Goal: Task Accomplishment & Management: Complete application form

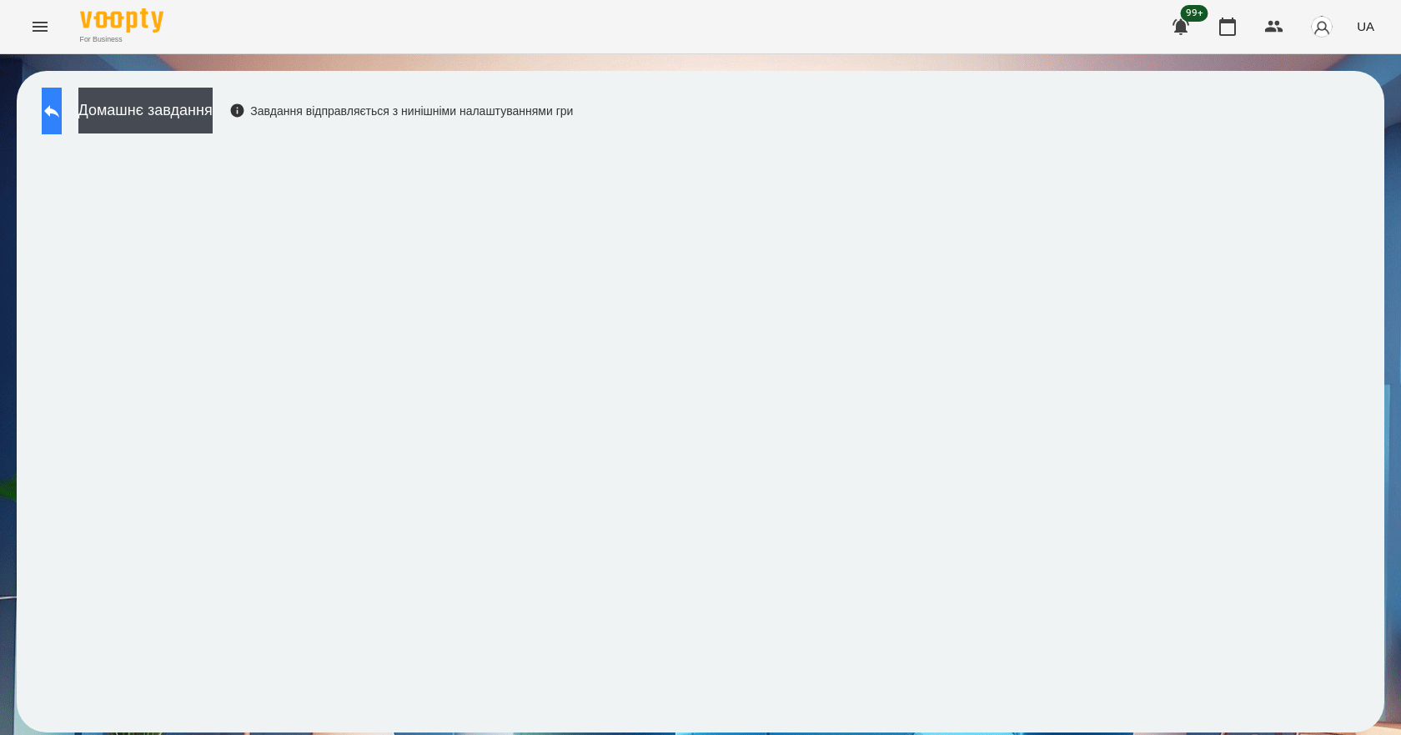
click at [62, 117] on button at bounding box center [52, 111] width 20 height 47
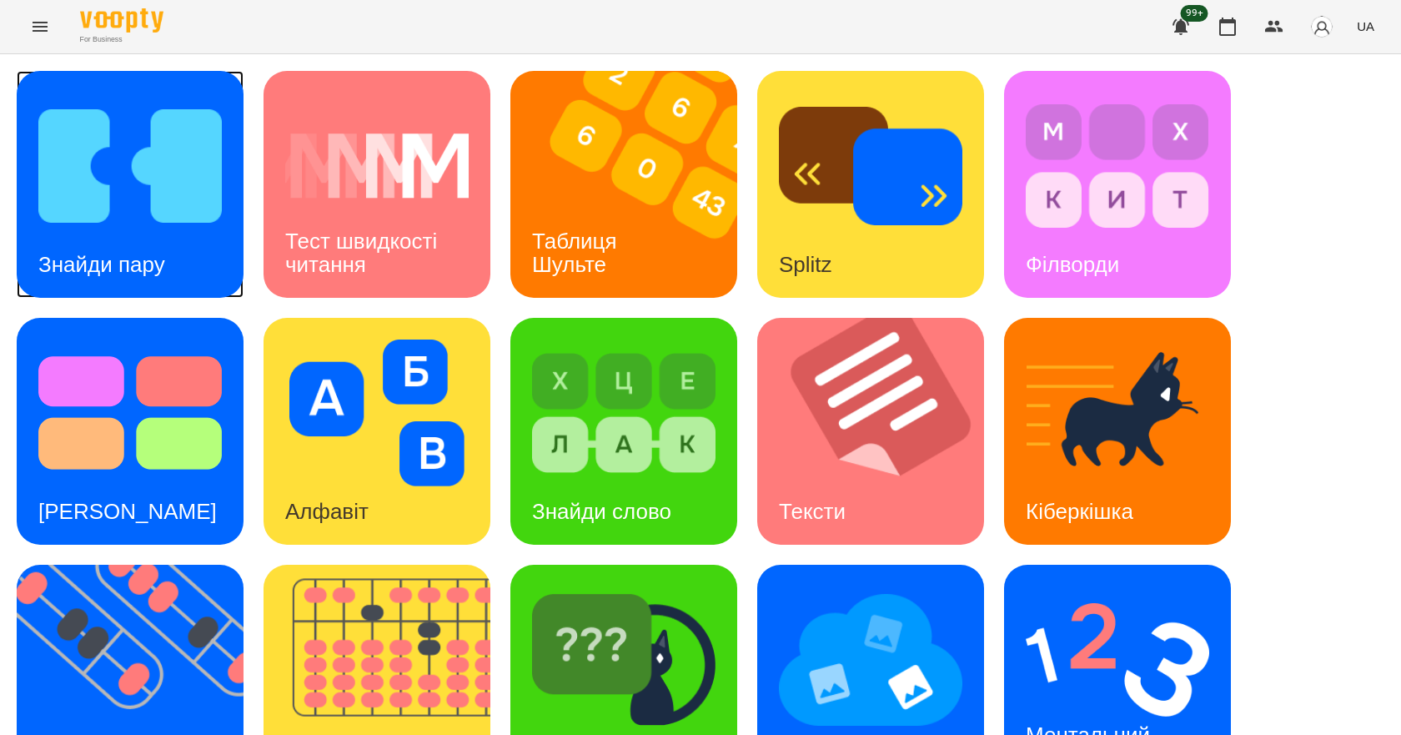
click at [127, 187] on img at bounding box center [129, 166] width 183 height 147
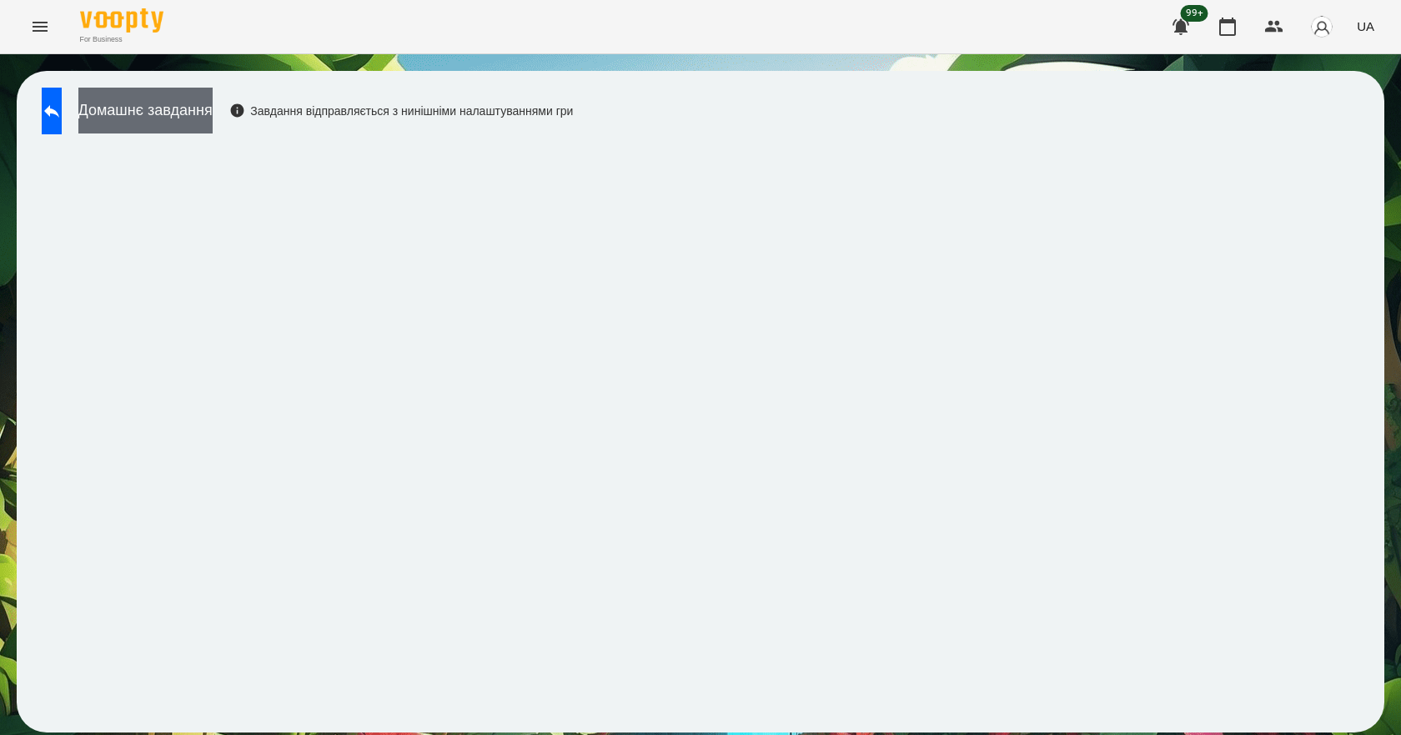
click at [175, 112] on button "Домашнє завдання" at bounding box center [145, 111] width 134 height 46
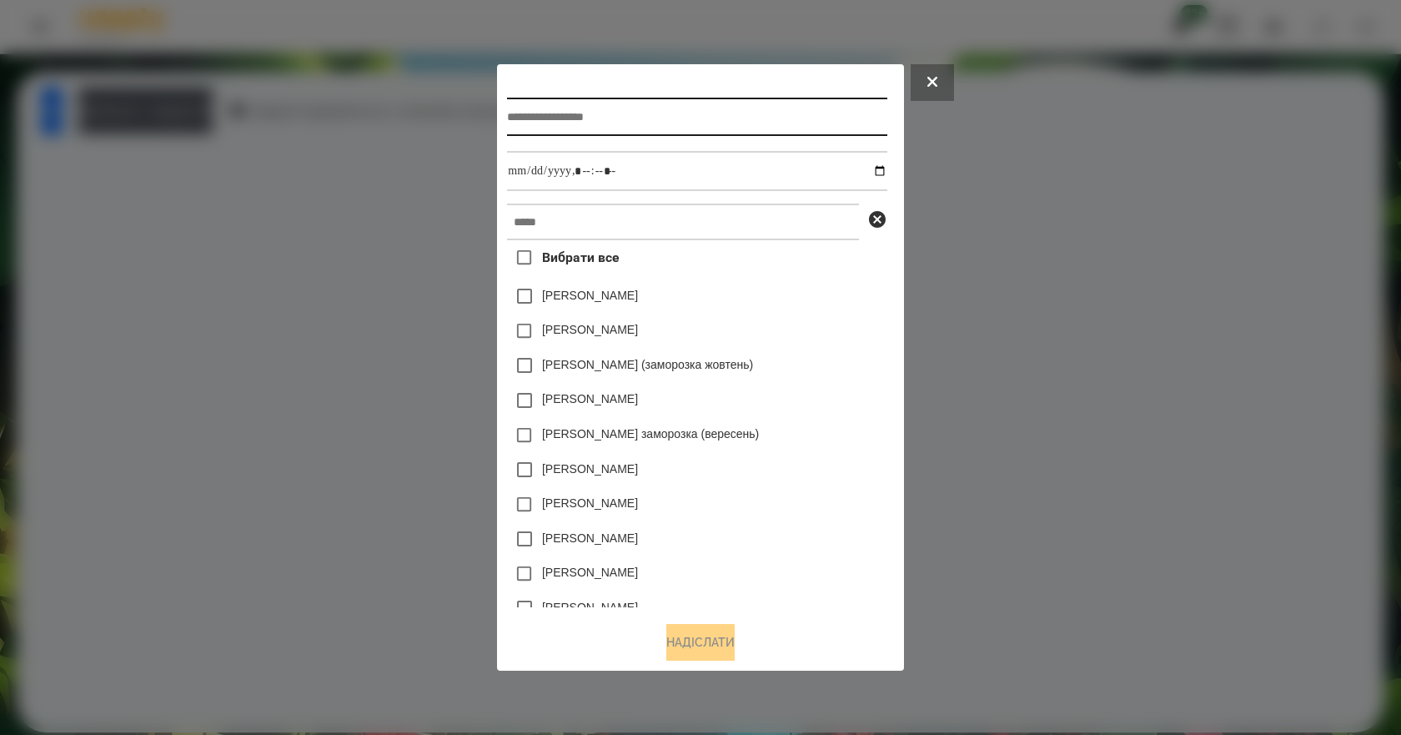
click at [704, 102] on input "text" at bounding box center [696, 117] width 379 height 38
type input "*"
type input "**********"
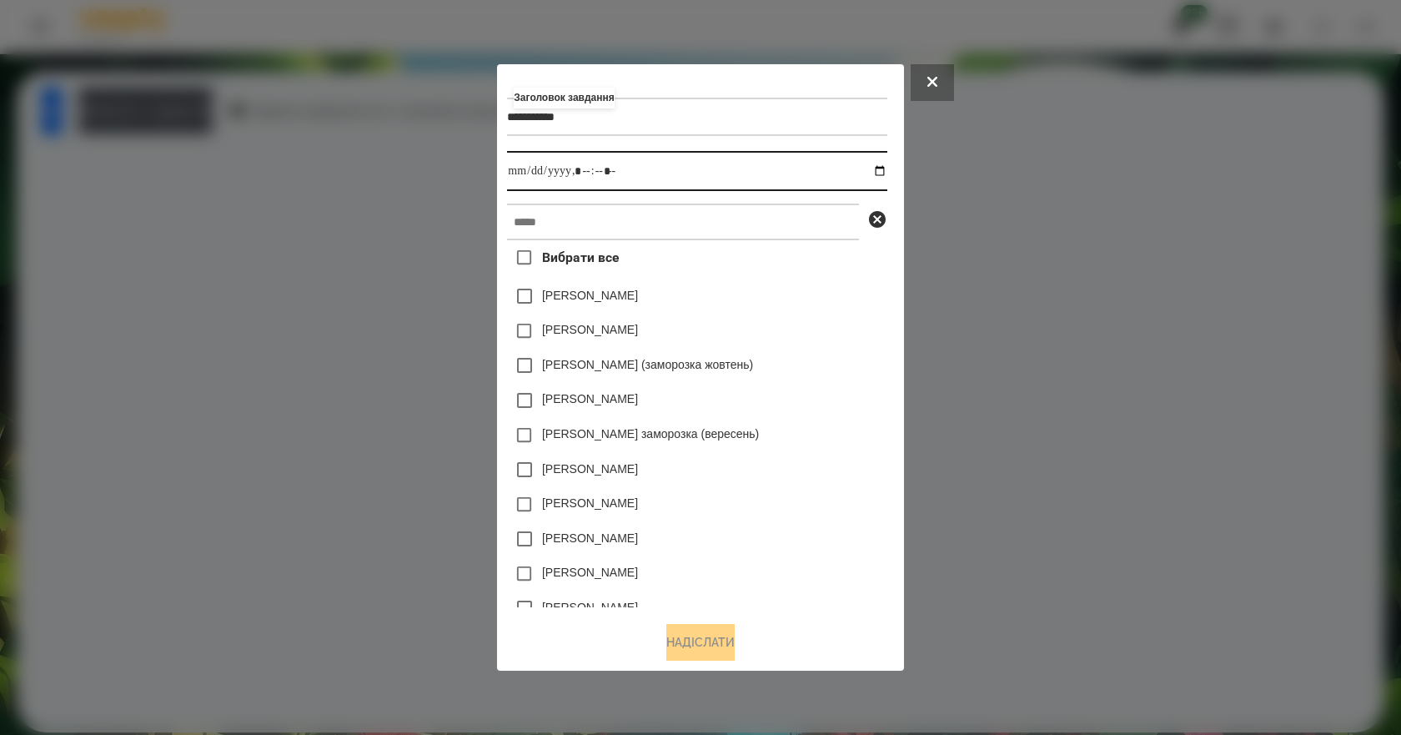
click at [883, 166] on input "datetime-local" at bounding box center [696, 171] width 379 height 40
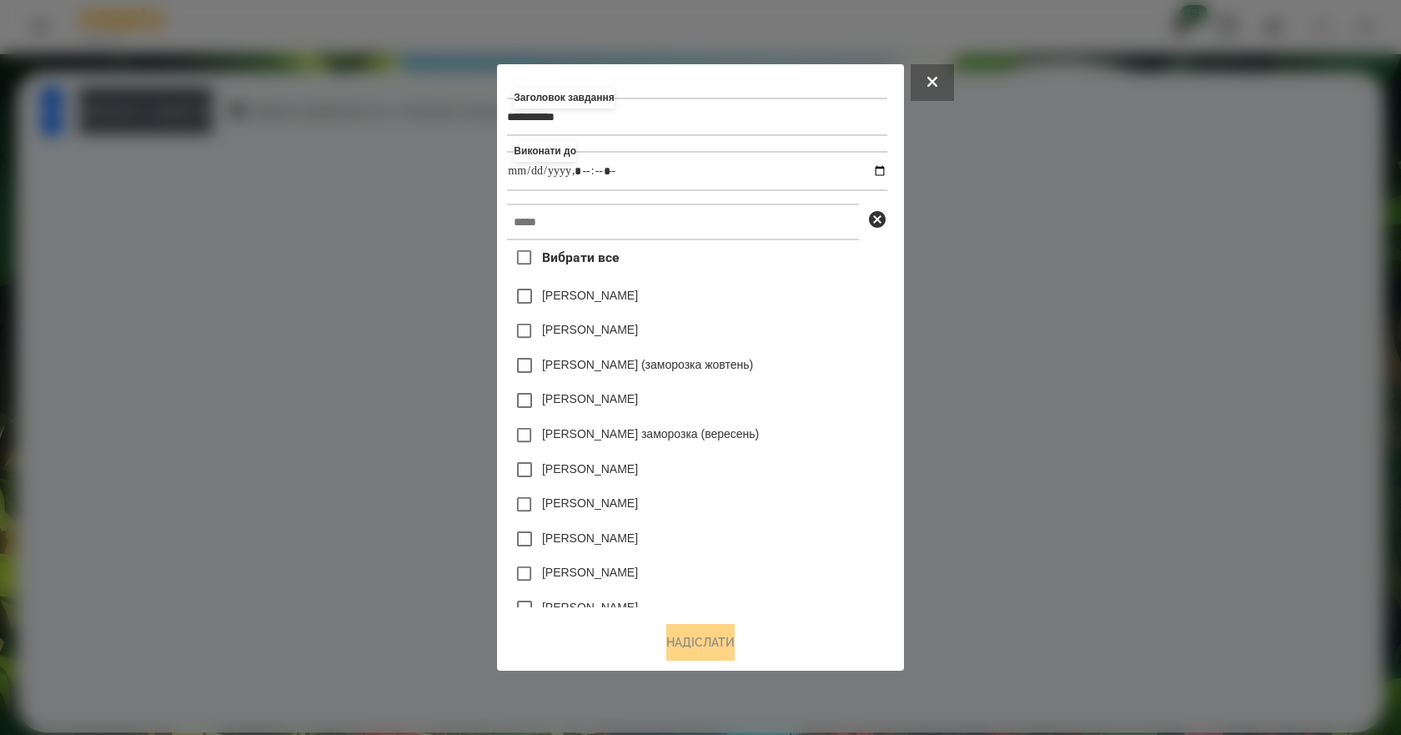
type input "**********"
click at [847, 359] on div "[PERSON_NAME] (заморозка жовтень)" at bounding box center [696, 365] width 379 height 35
click at [631, 223] on input "text" at bounding box center [683, 221] width 352 height 37
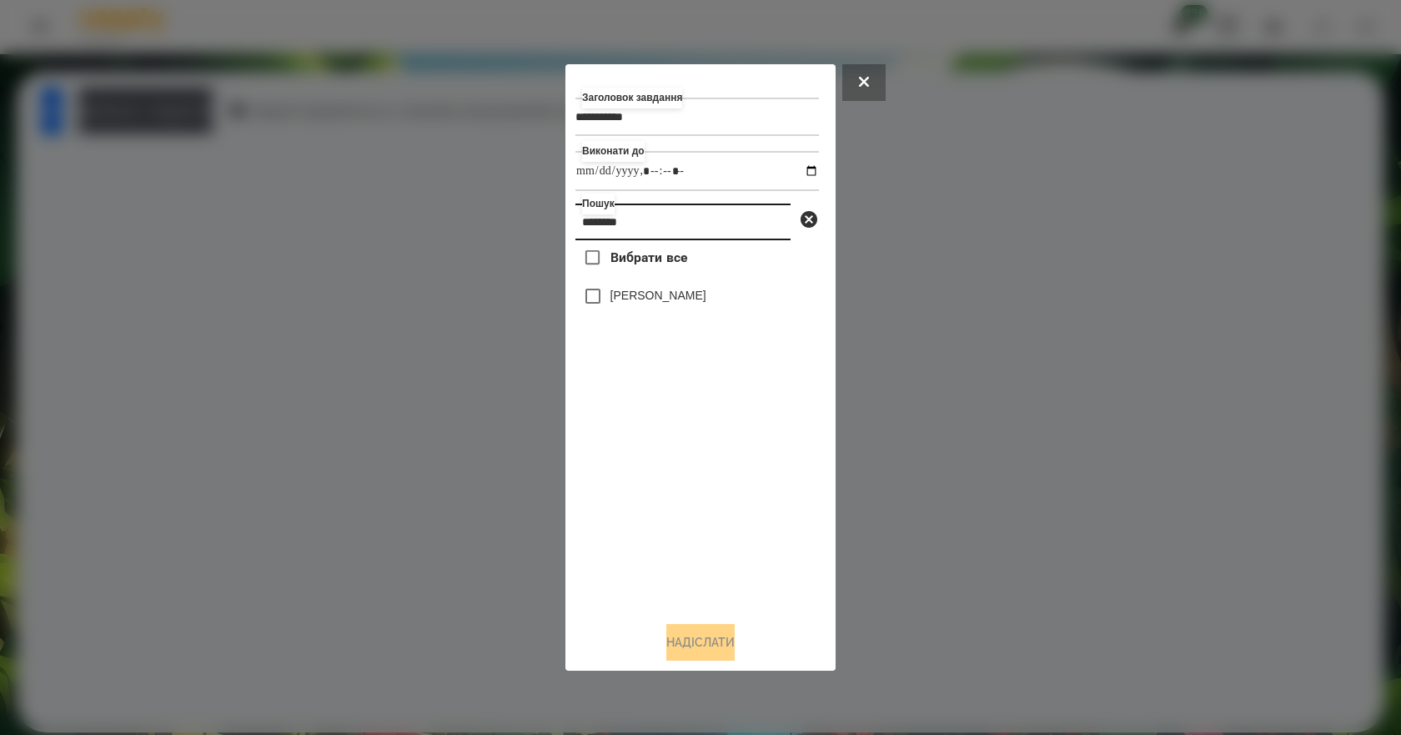
type input "********"
click at [679, 296] on label "[PERSON_NAME]" at bounding box center [658, 295] width 96 height 17
click at [721, 653] on button "Надіслати" at bounding box center [700, 642] width 68 height 37
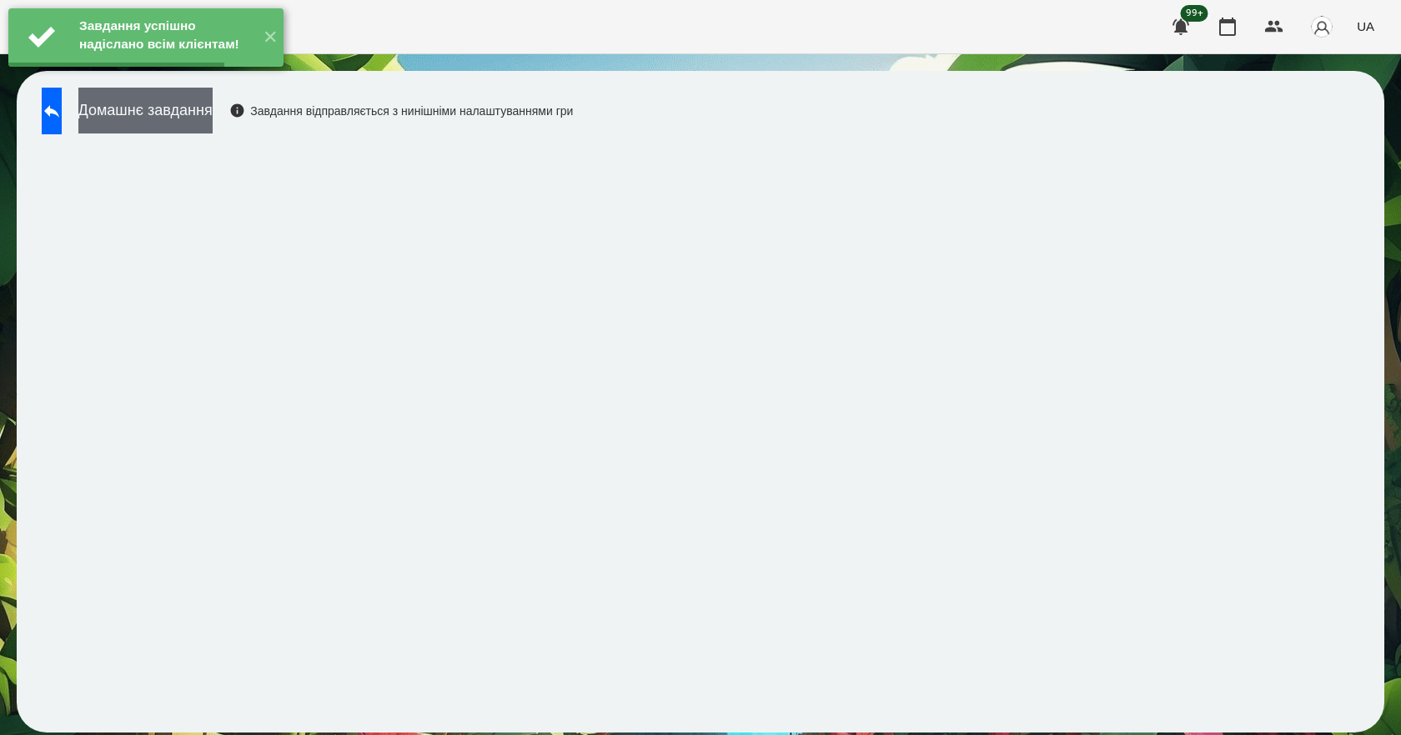
click at [208, 109] on button "Домашнє завдання" at bounding box center [145, 111] width 134 height 46
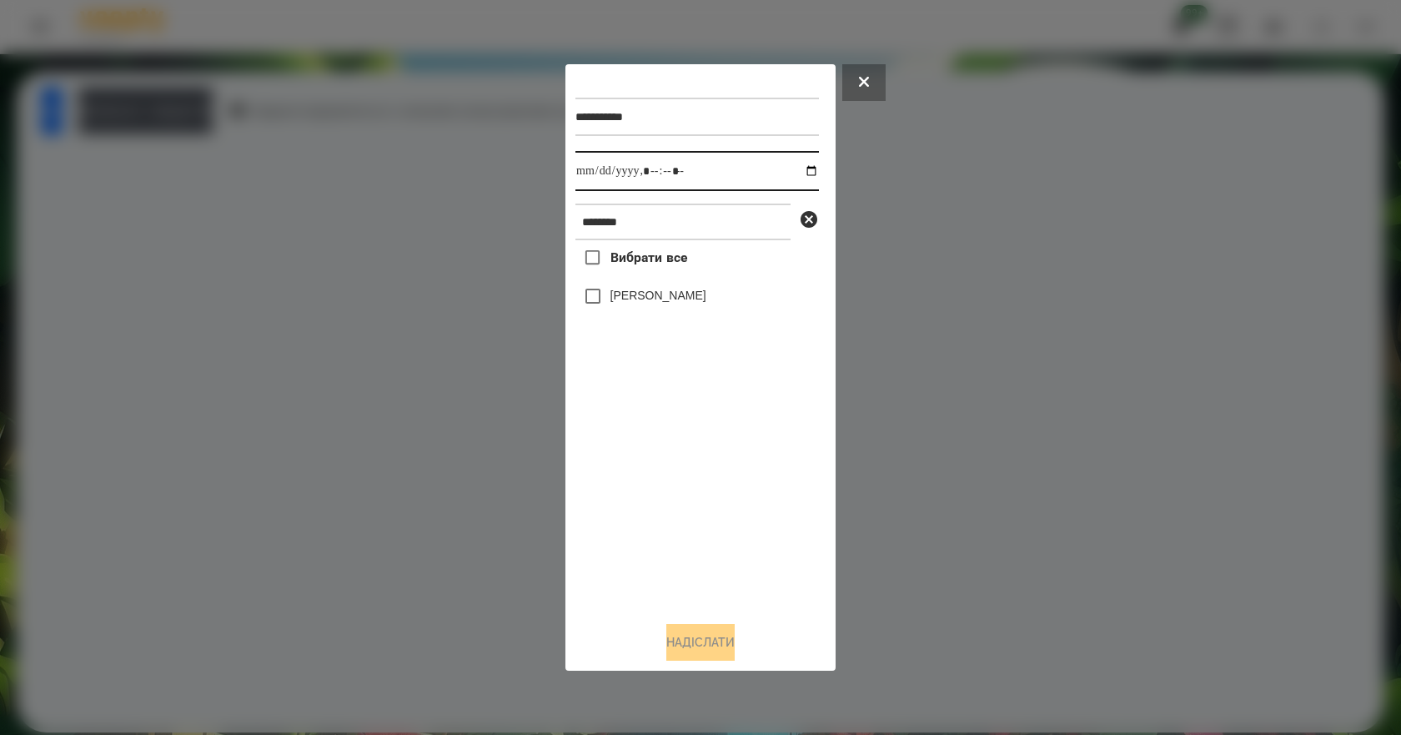
click at [800, 171] on input "datetime-local" at bounding box center [696, 171] width 243 height 40
type input "**********"
click at [666, 501] on div "Вибрати все [PERSON_NAME]" at bounding box center [696, 424] width 243 height 368
click at [669, 301] on label "[PERSON_NAME]" at bounding box center [658, 295] width 96 height 17
click at [704, 644] on button "Надіслати" at bounding box center [700, 642] width 68 height 37
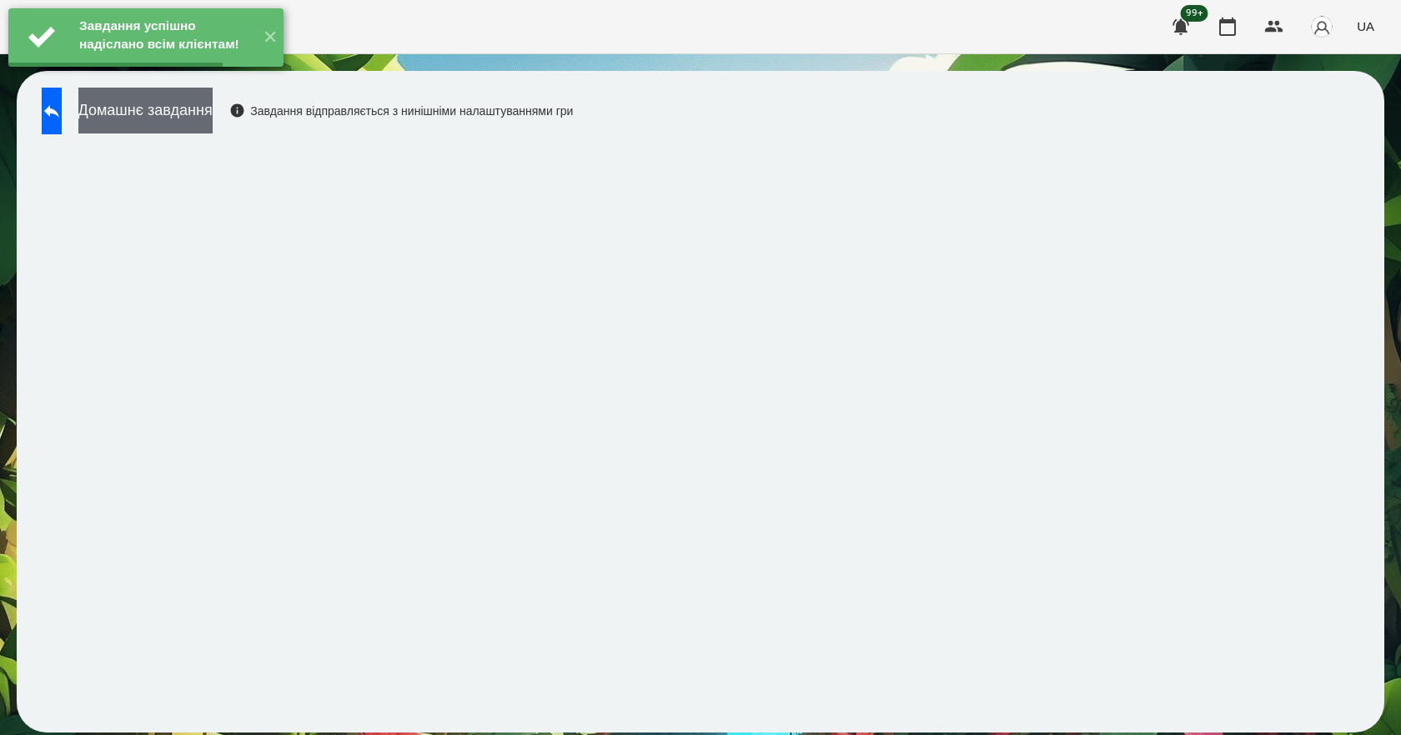
click at [213, 108] on button "Домашнє завдання" at bounding box center [145, 111] width 134 height 46
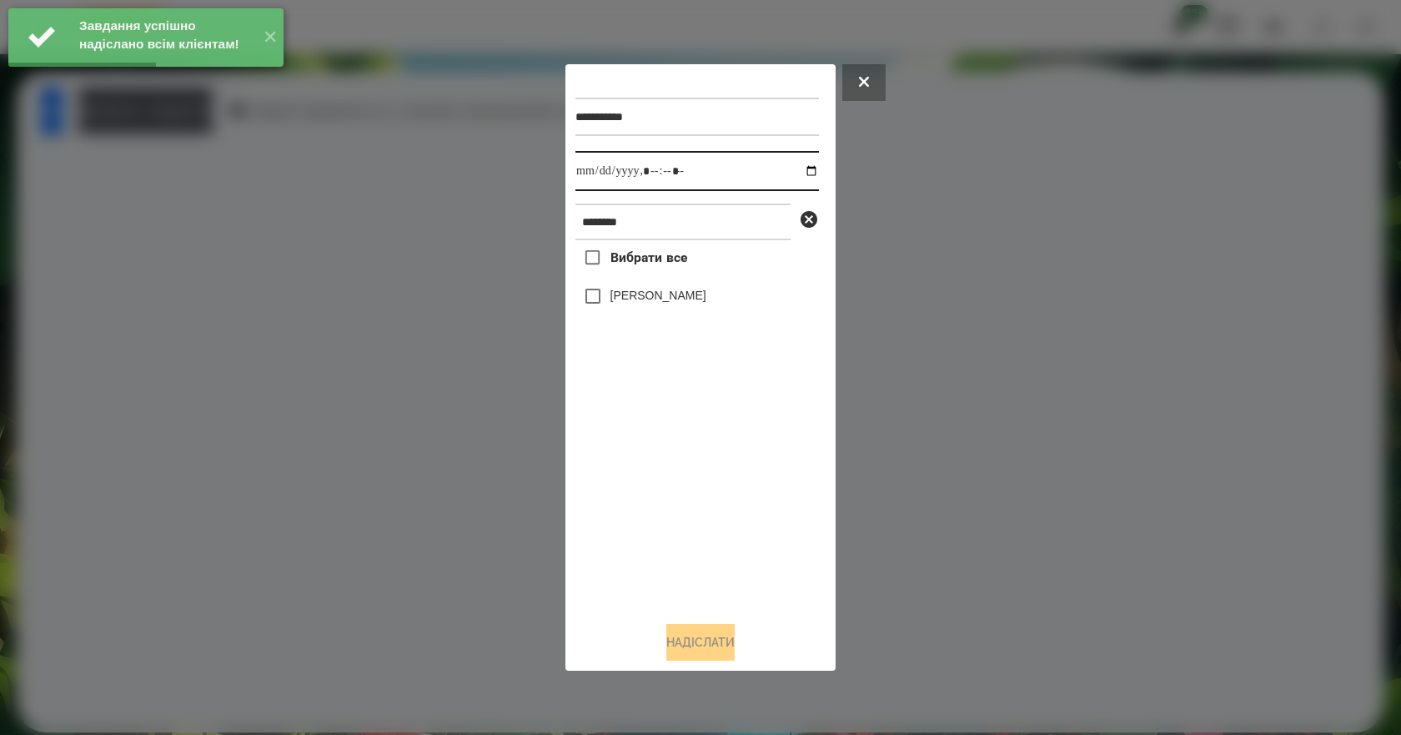
click at [797, 177] on input "datetime-local" at bounding box center [696, 171] width 243 height 40
type input "**********"
drag, startPoint x: 717, startPoint y: 490, endPoint x: 717, endPoint y: 477, distance: 13.3
click at [717, 491] on div "Вибрати все [PERSON_NAME]" at bounding box center [696, 424] width 243 height 368
click at [703, 303] on label "[PERSON_NAME]" at bounding box center [658, 295] width 96 height 17
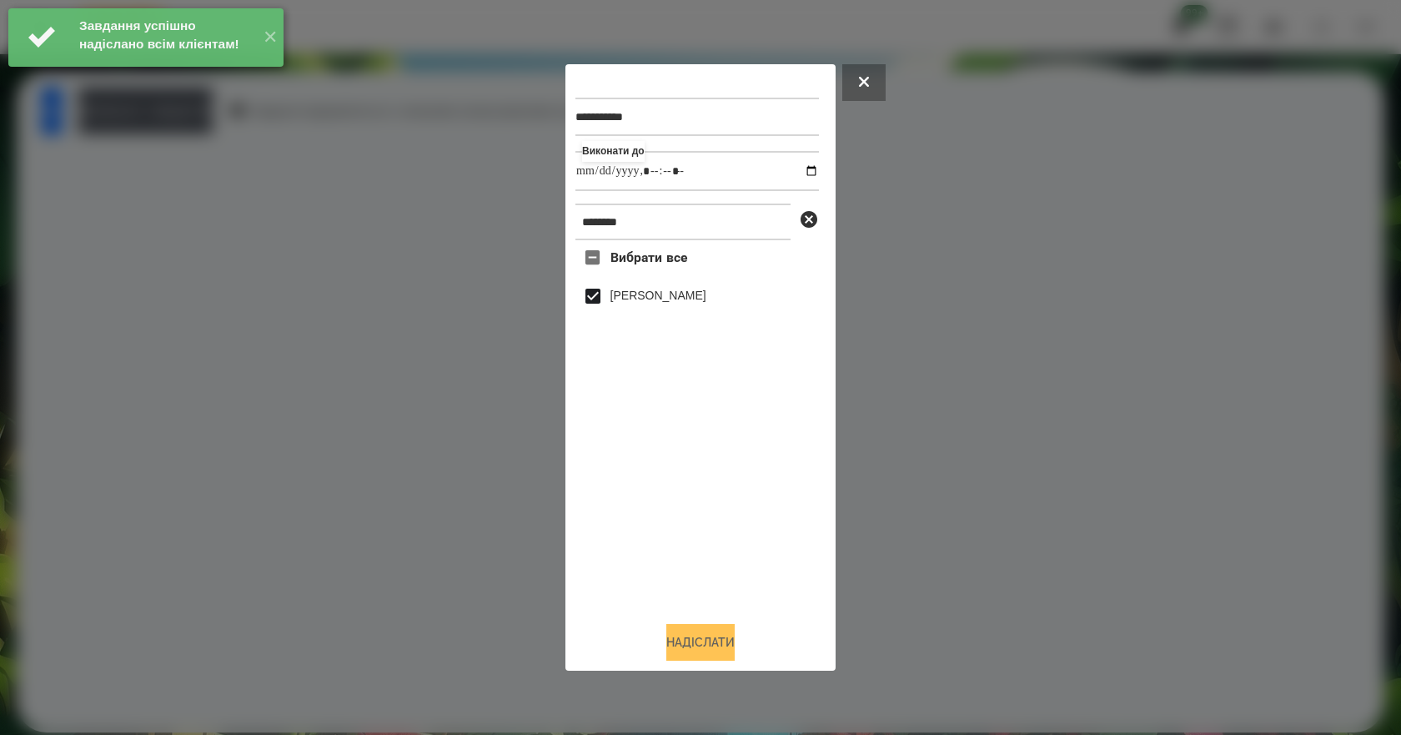
click at [716, 656] on button "Надіслати" at bounding box center [700, 642] width 68 height 37
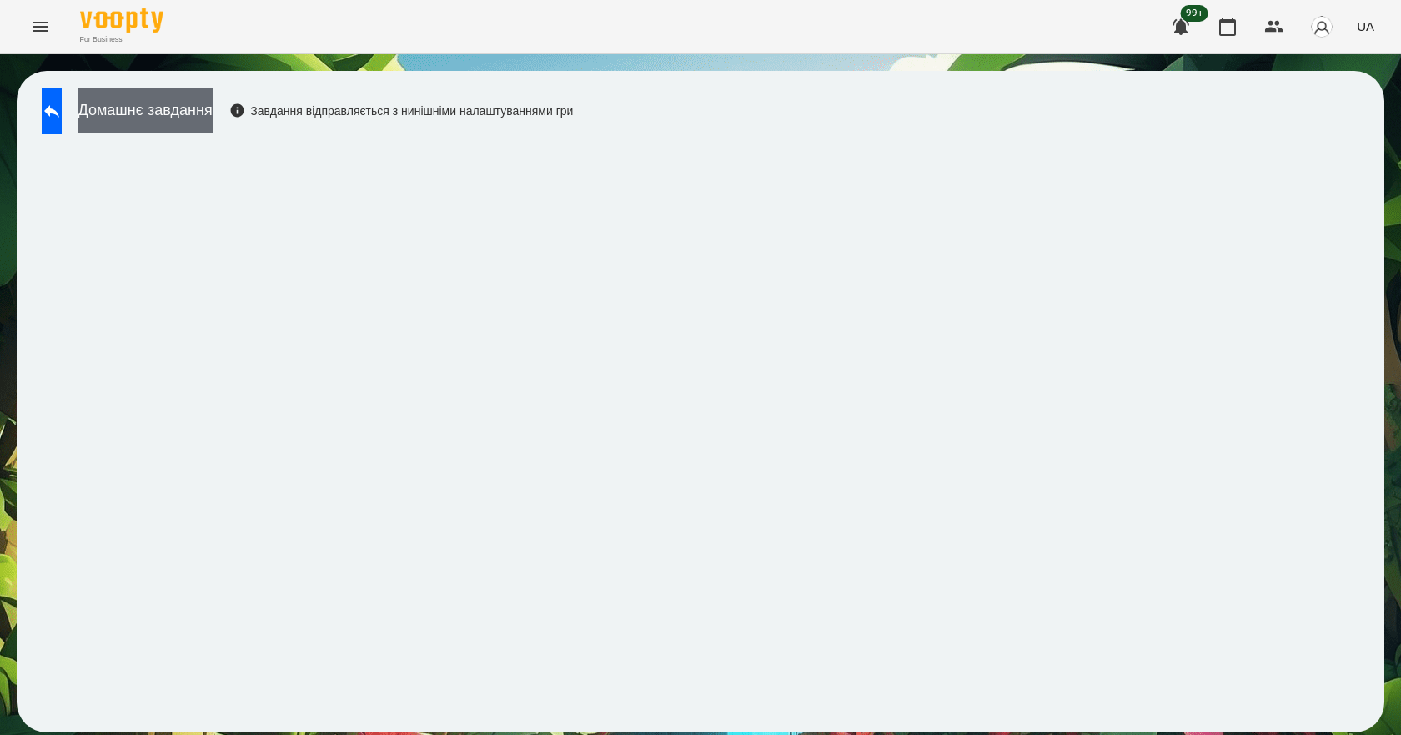
click at [180, 100] on button "Домашнє завдання" at bounding box center [145, 111] width 134 height 46
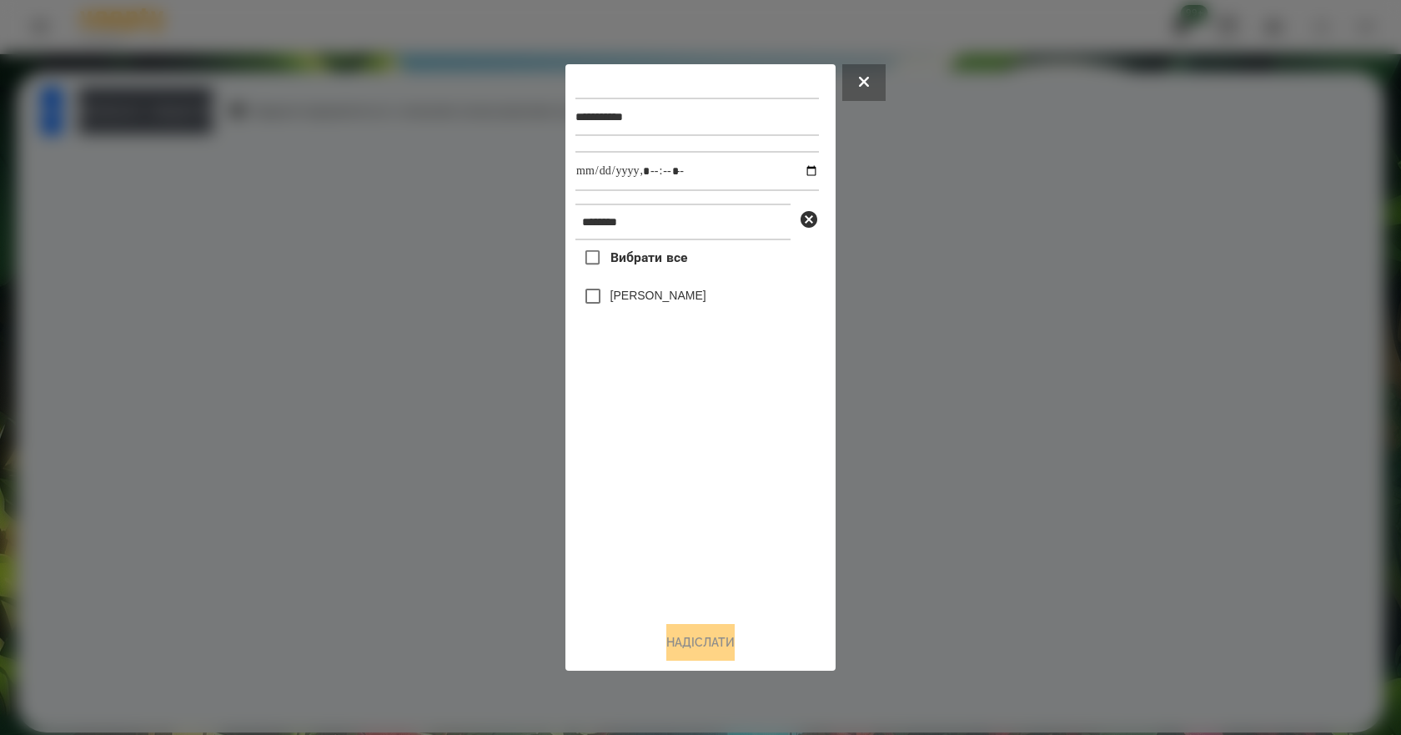
click at [679, 293] on label "[PERSON_NAME]" at bounding box center [658, 295] width 96 height 17
click at [718, 658] on button "Надіслати" at bounding box center [700, 642] width 68 height 37
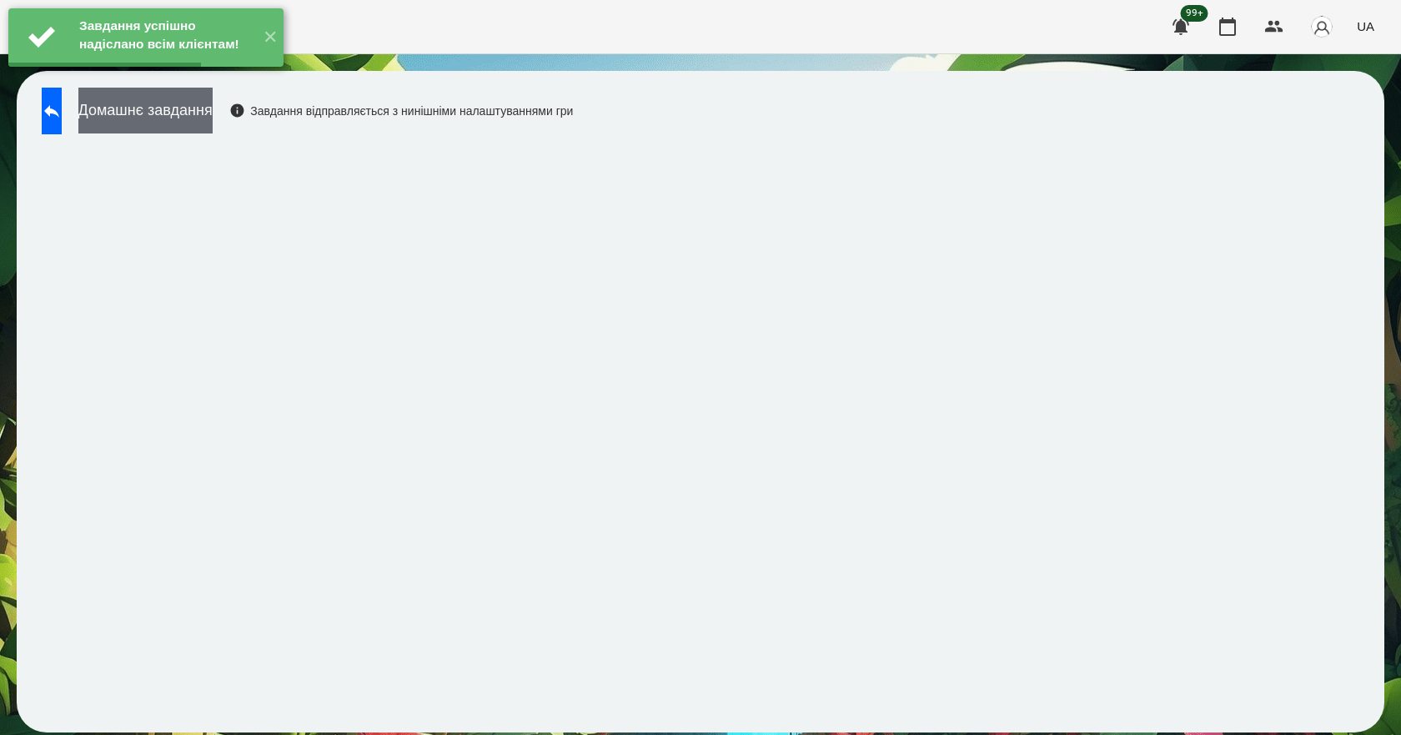
click at [186, 118] on button "Домашнє завдання" at bounding box center [145, 111] width 134 height 46
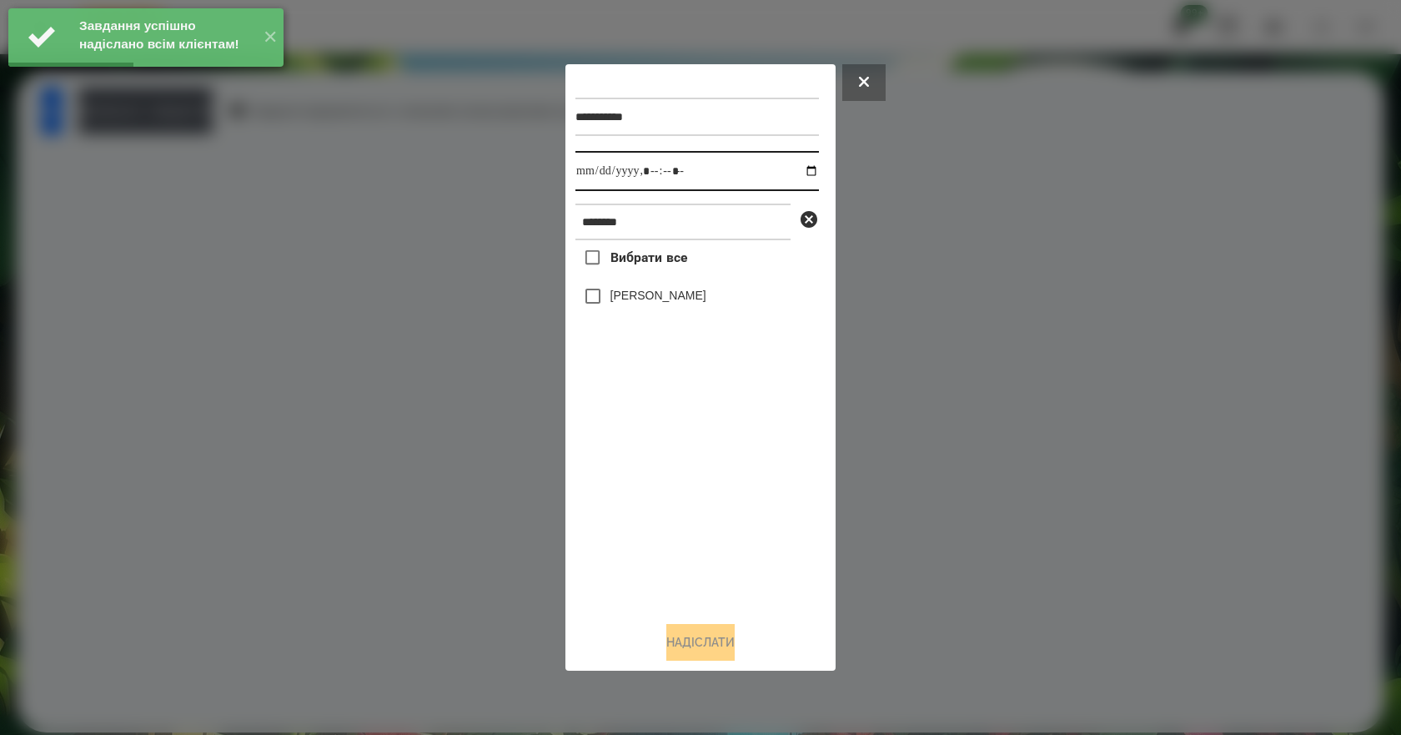
click at [800, 170] on input "datetime-local" at bounding box center [696, 171] width 243 height 40
type input "**********"
click at [716, 524] on div "Вибрати все [PERSON_NAME]" at bounding box center [696, 424] width 243 height 368
click at [691, 302] on label "[PERSON_NAME]" at bounding box center [658, 295] width 96 height 17
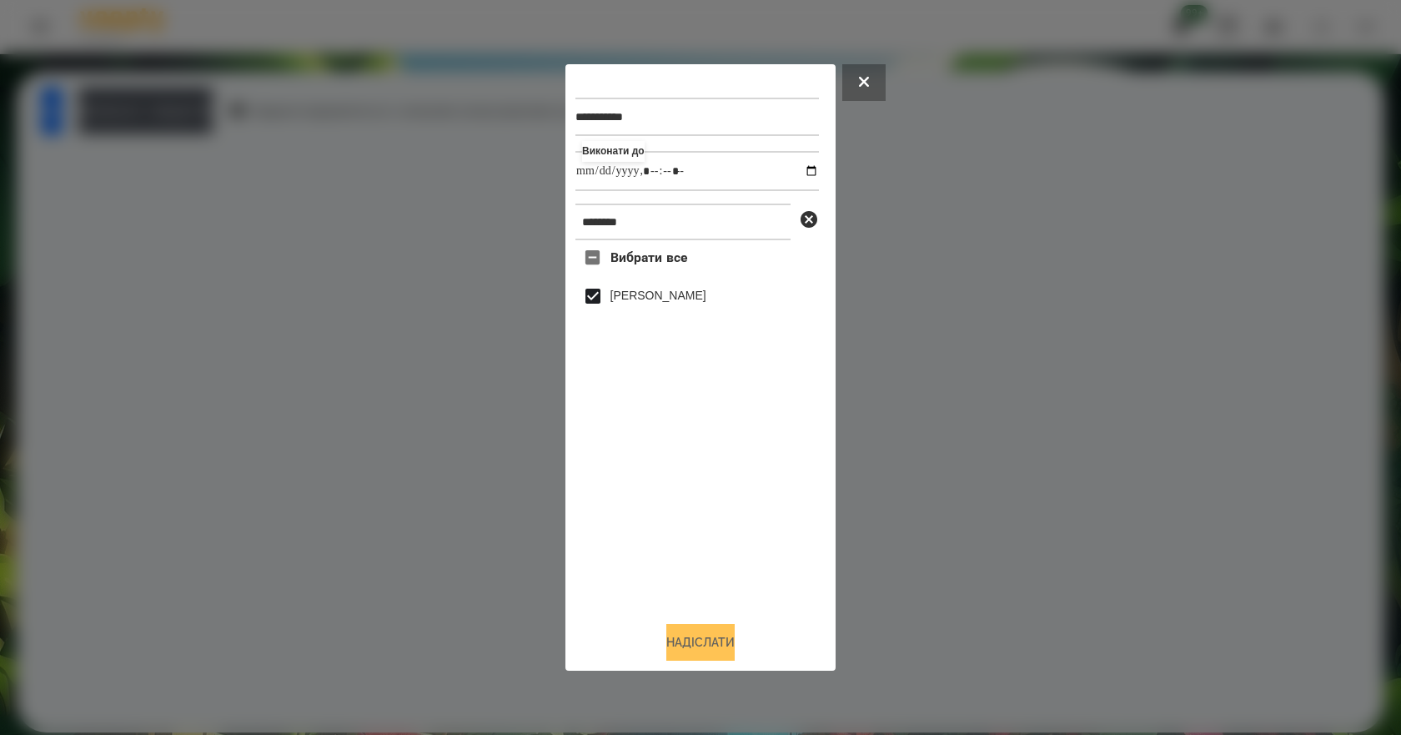
click at [721, 645] on button "Надіслати" at bounding box center [700, 642] width 68 height 37
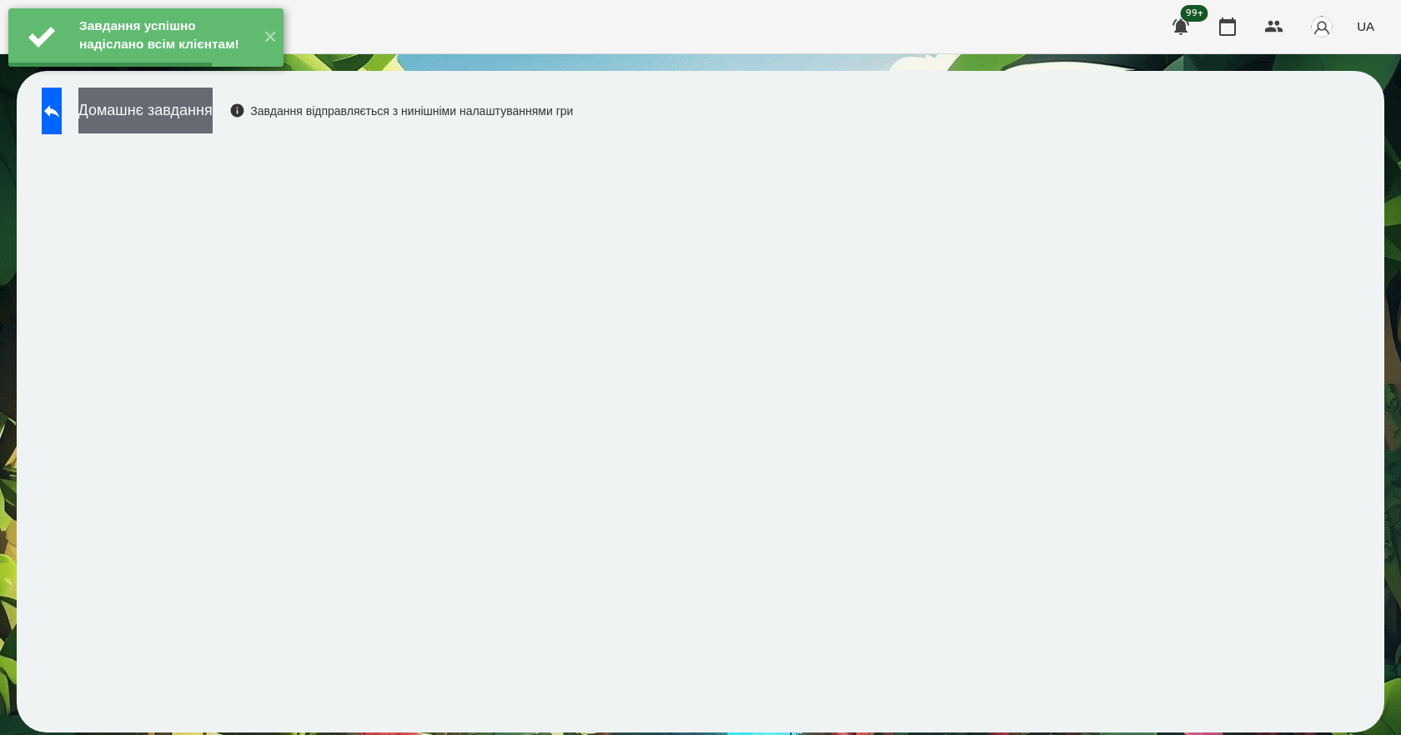
click at [156, 123] on button "Домашнє завдання" at bounding box center [145, 111] width 134 height 46
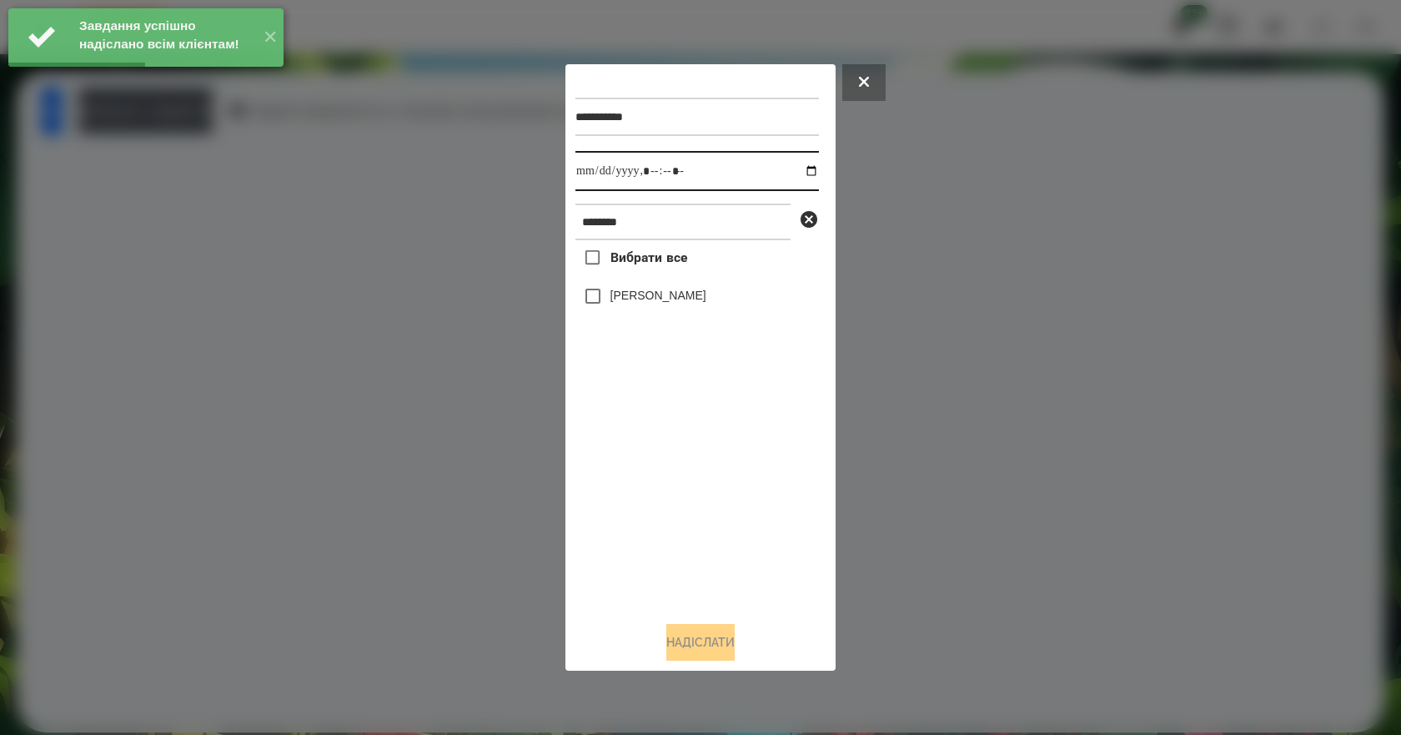
click at [796, 172] on input "datetime-local" at bounding box center [696, 171] width 243 height 40
type input "**********"
click at [718, 486] on div "Вибрати все [PERSON_NAME]" at bounding box center [696, 424] width 243 height 368
click at [671, 298] on label "[PERSON_NAME]" at bounding box center [658, 295] width 96 height 17
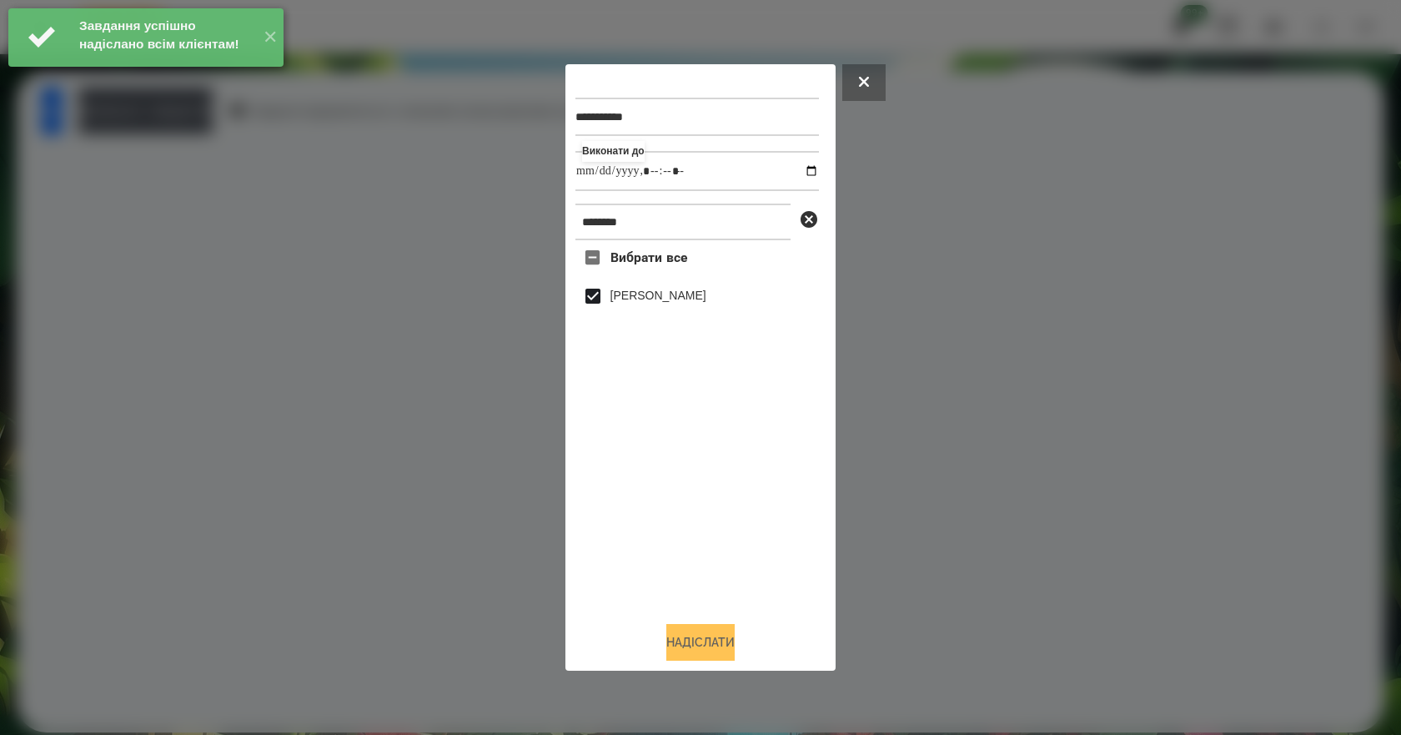
click at [681, 652] on button "Надіслати" at bounding box center [700, 642] width 68 height 37
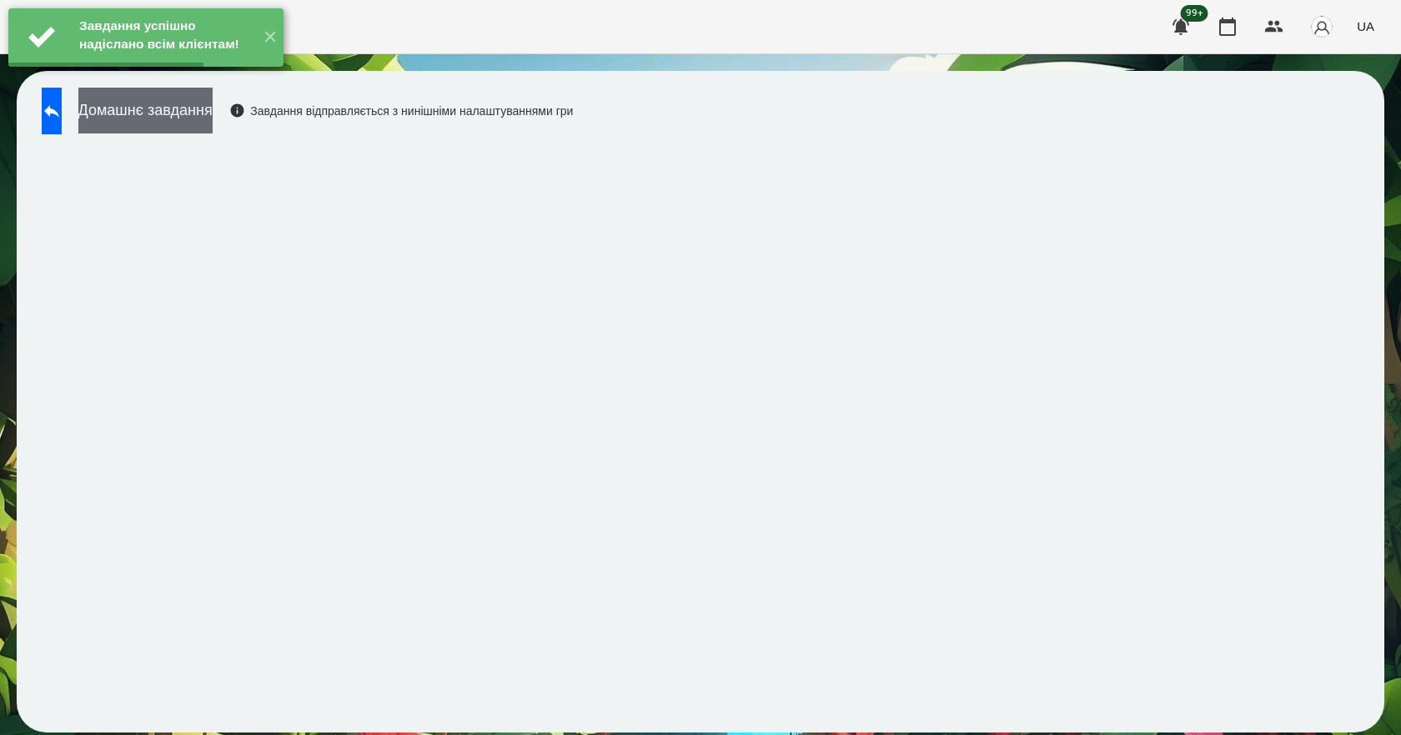
click at [205, 130] on button "Домашнє завдання" at bounding box center [145, 111] width 134 height 46
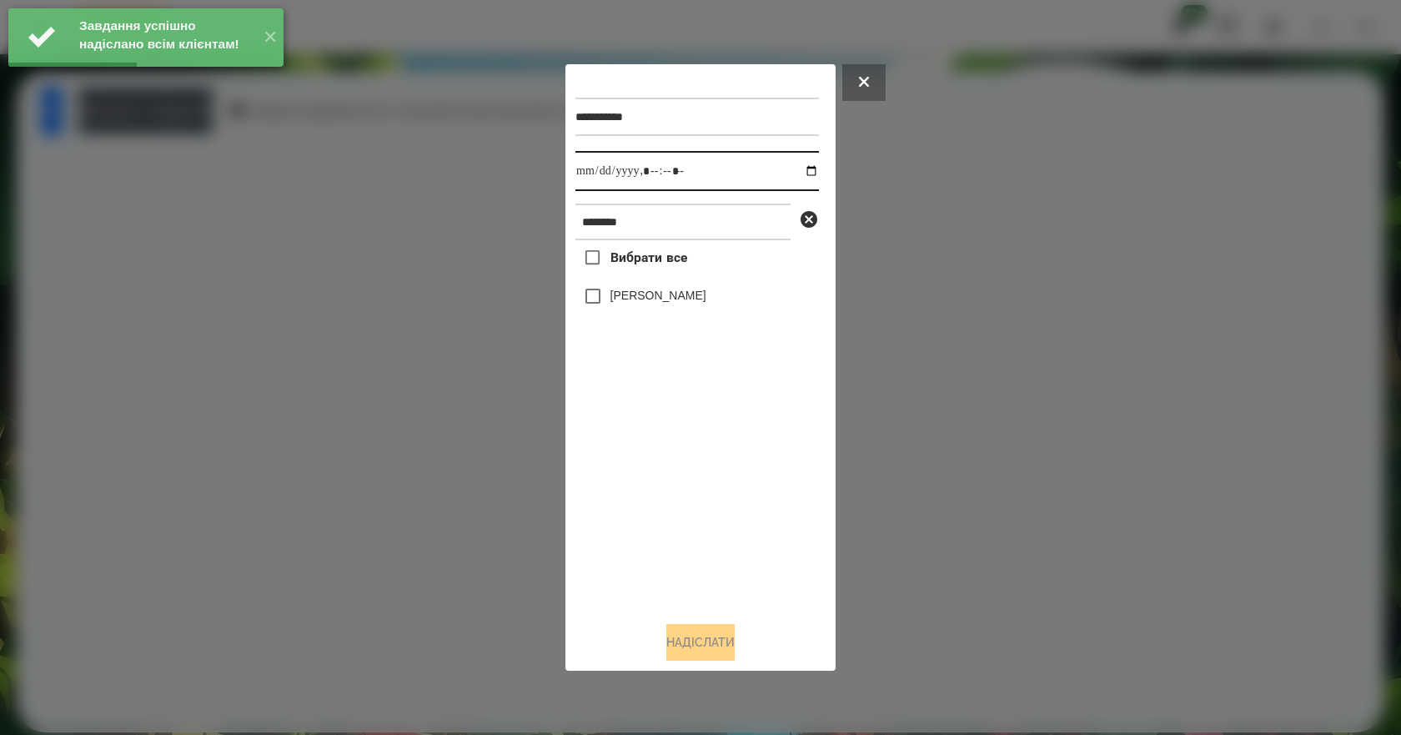
click at [800, 172] on input "datetime-local" at bounding box center [696, 171] width 243 height 40
type input "**********"
drag, startPoint x: 705, startPoint y: 506, endPoint x: 698, endPoint y: 344, distance: 161.9
click at [705, 505] on div "Вибрати все [PERSON_NAME]" at bounding box center [696, 424] width 243 height 368
click at [690, 293] on label "[PERSON_NAME]" at bounding box center [658, 295] width 96 height 17
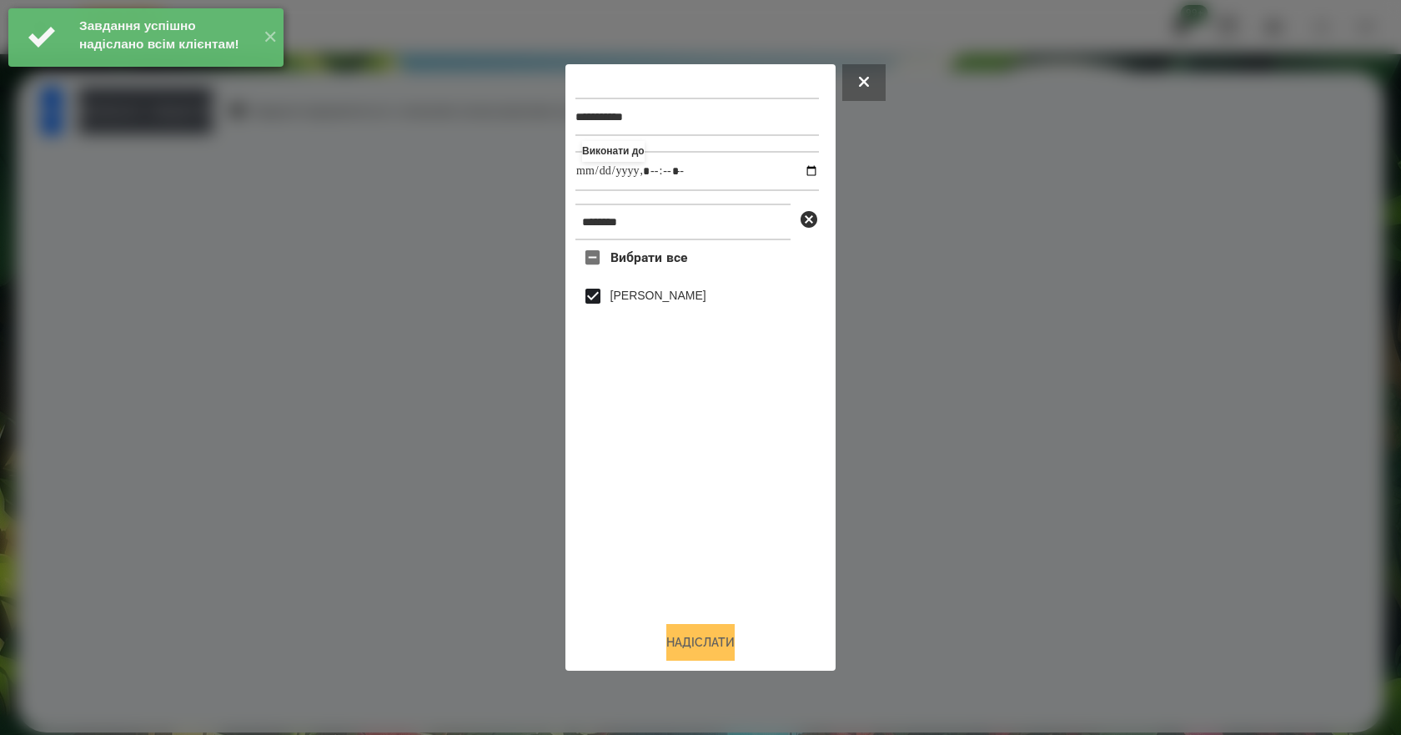
click at [700, 643] on button "Надіслати" at bounding box center [700, 642] width 68 height 37
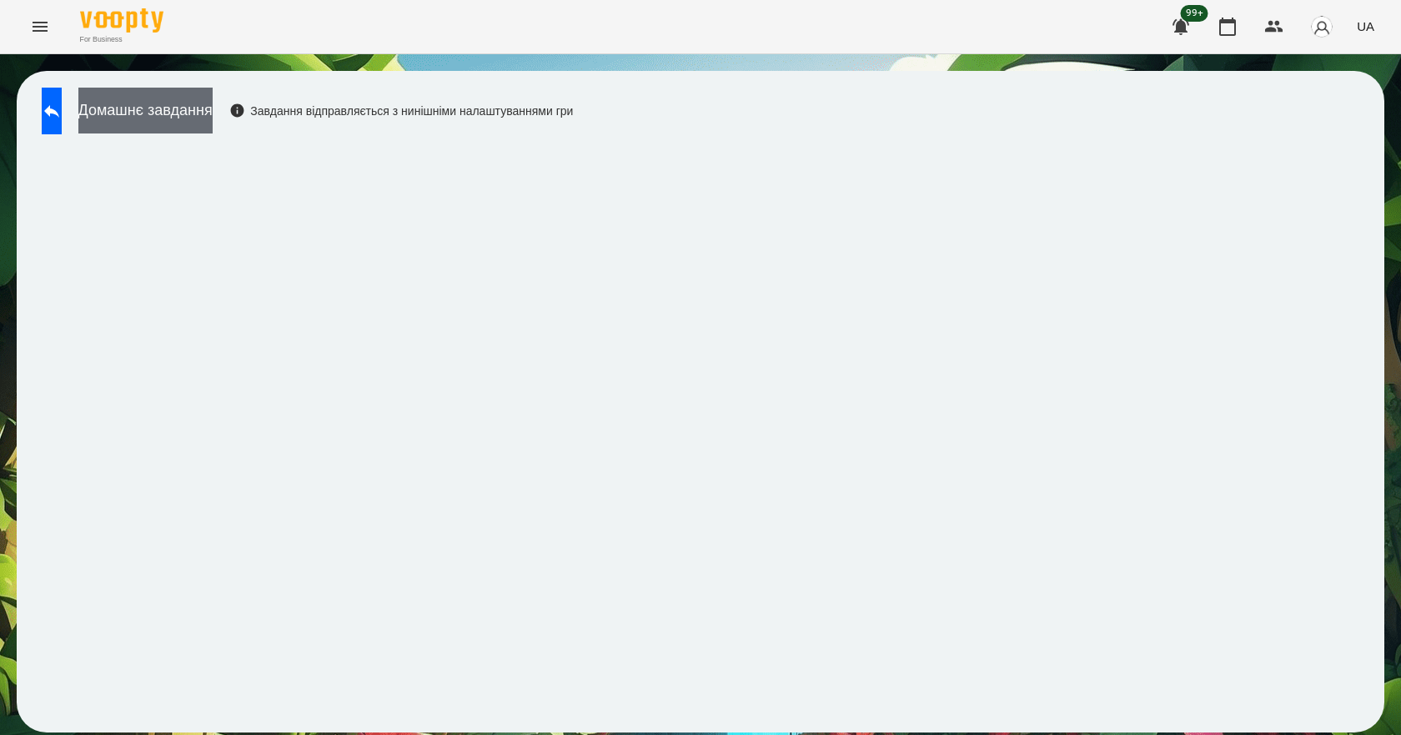
click at [123, 114] on button "Домашнє завдання" at bounding box center [145, 111] width 134 height 46
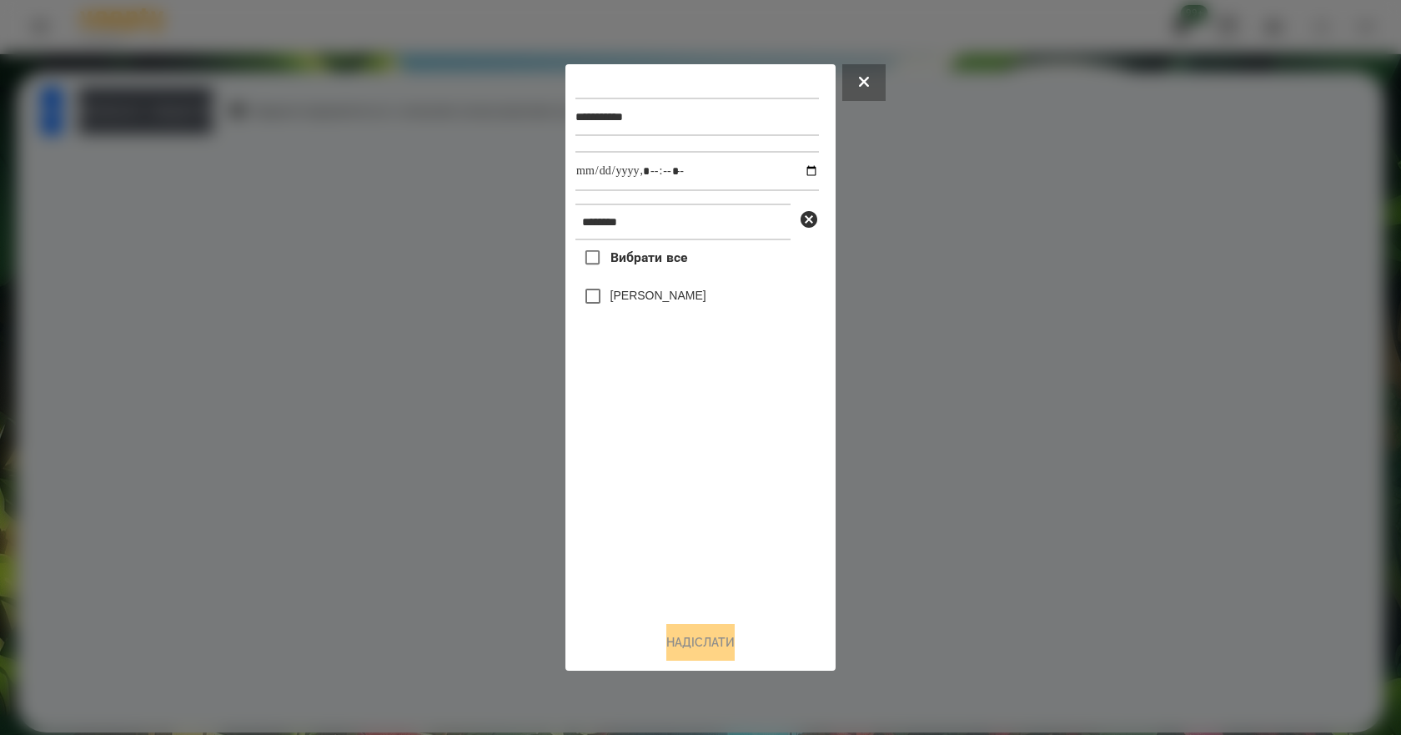
click at [639, 294] on label "[PERSON_NAME]" at bounding box center [658, 295] width 96 height 17
click at [699, 658] on button "Надіслати" at bounding box center [700, 642] width 68 height 37
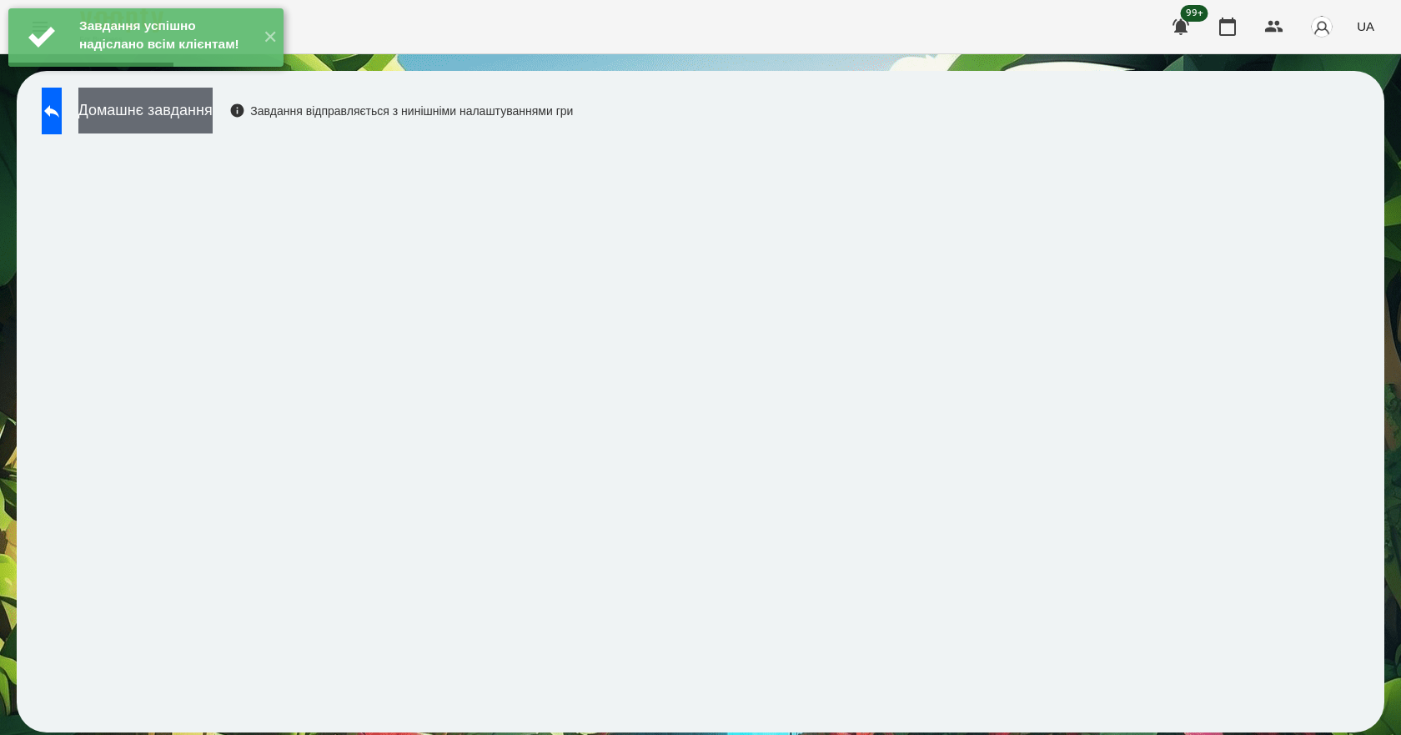
click at [190, 112] on button "Домашнє завдання" at bounding box center [145, 111] width 134 height 46
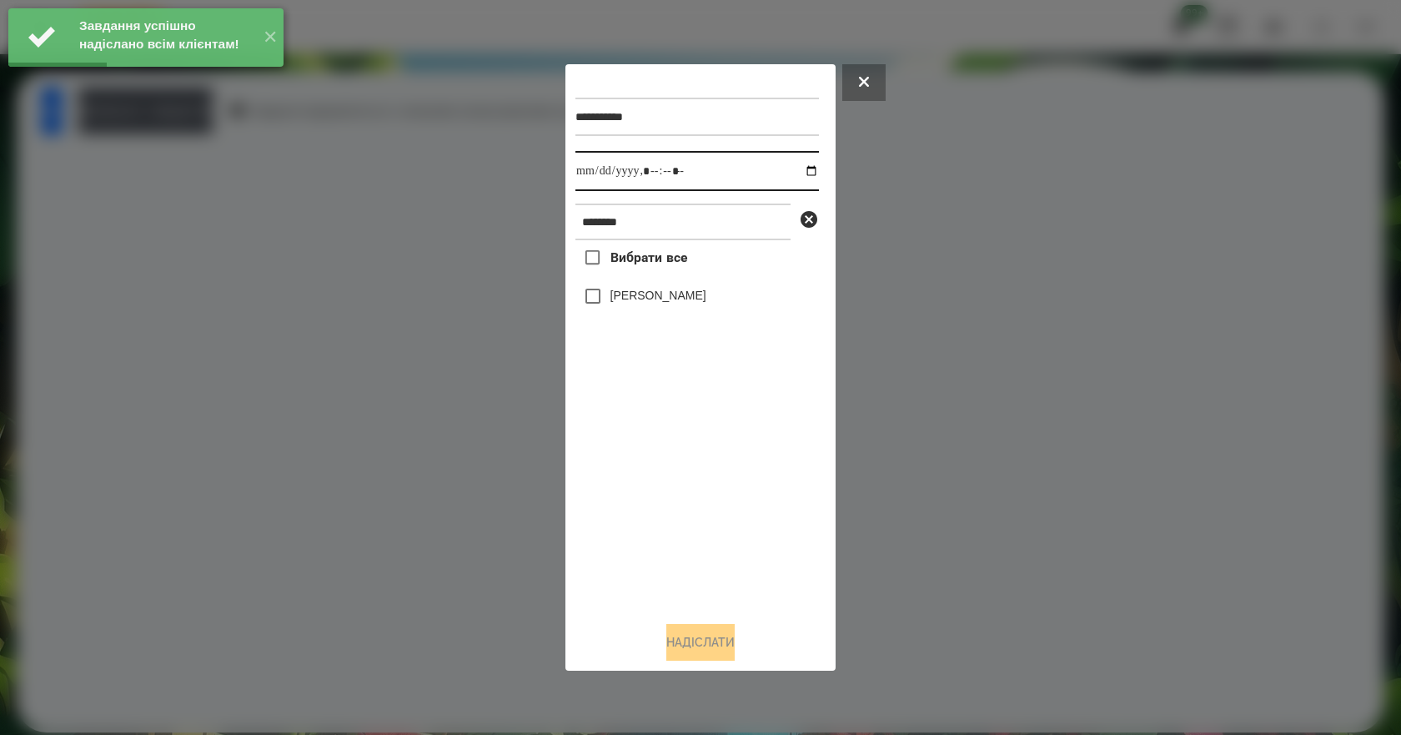
click at [797, 173] on input "datetime-local" at bounding box center [696, 171] width 243 height 40
type input "**********"
drag, startPoint x: 684, startPoint y: 543, endPoint x: 684, endPoint y: 509, distance: 34.2
click at [684, 530] on div "Вибрати все [PERSON_NAME]" at bounding box center [696, 424] width 243 height 368
click at [646, 302] on label "[PERSON_NAME]" at bounding box center [658, 295] width 96 height 17
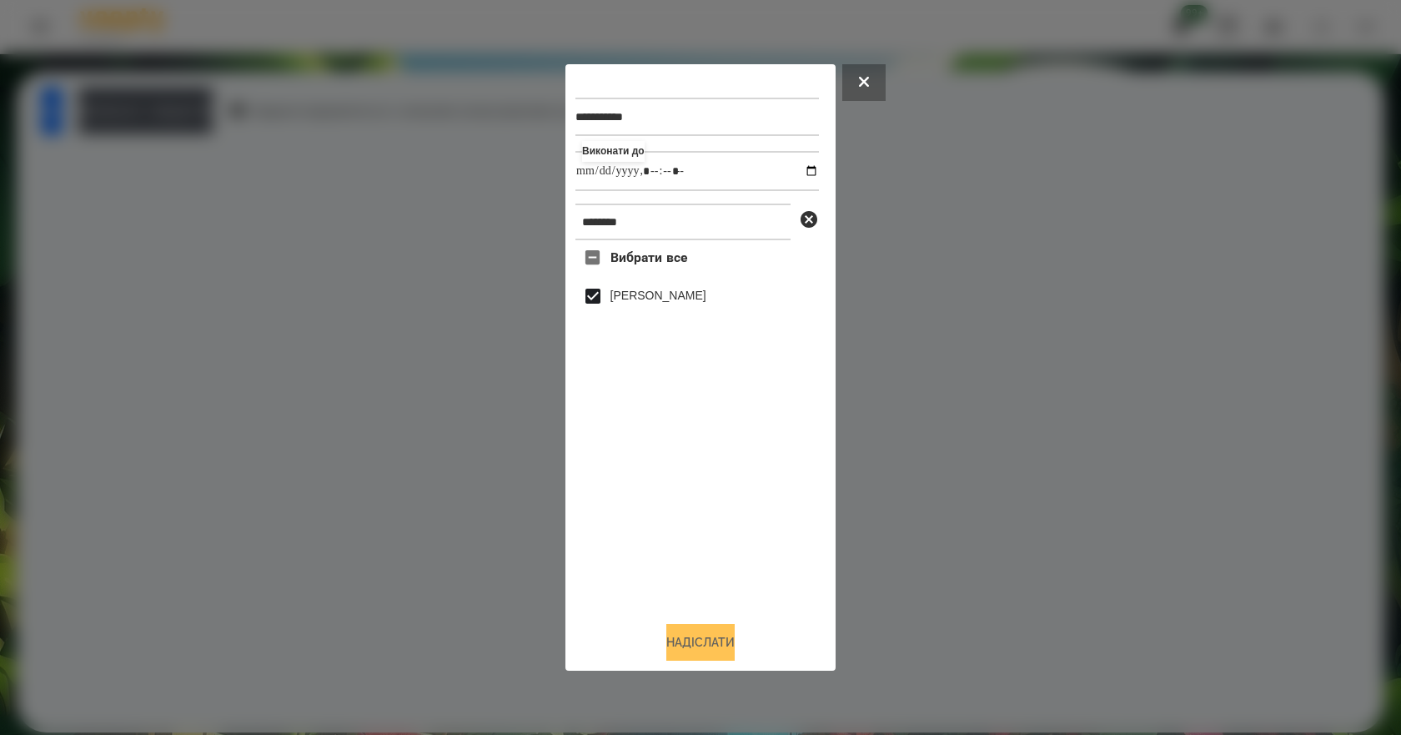
click at [695, 649] on button "Надіслати" at bounding box center [700, 642] width 68 height 37
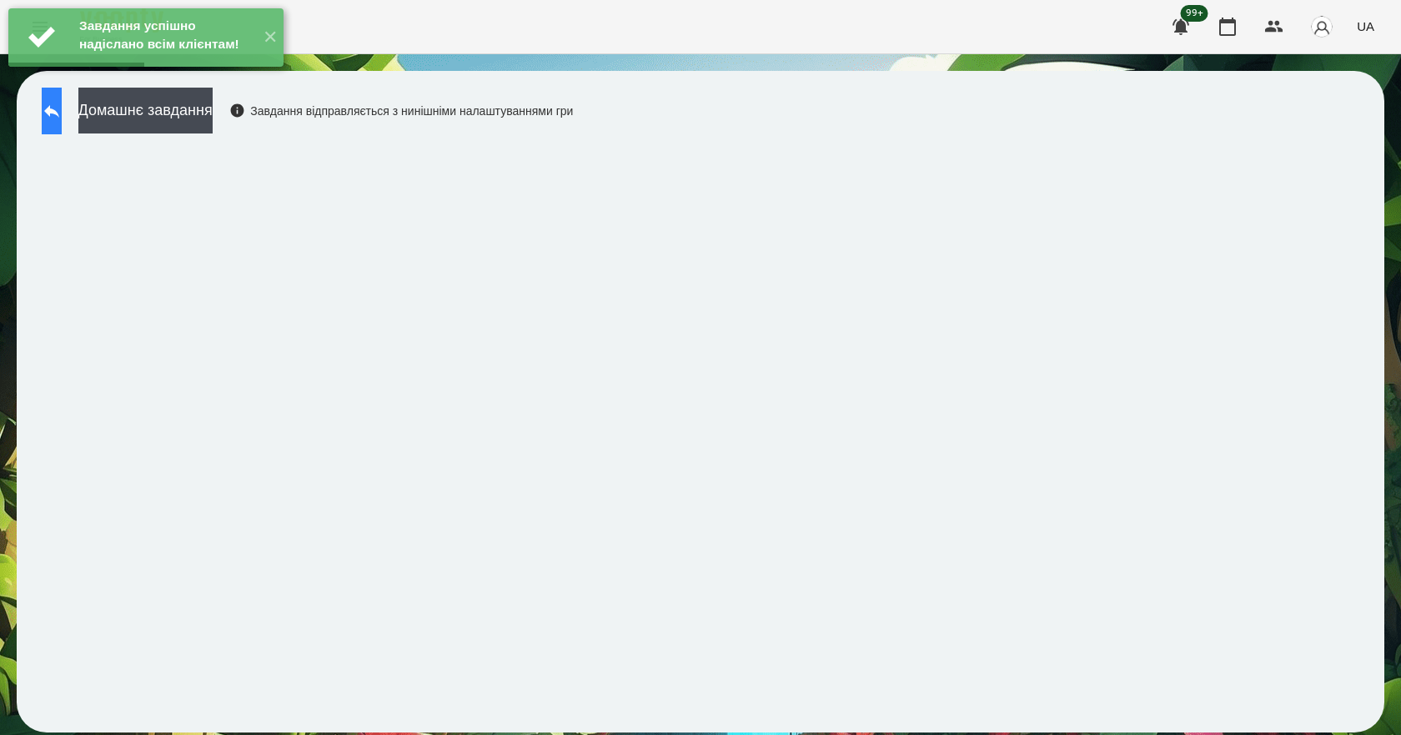
click at [62, 128] on button at bounding box center [52, 111] width 20 height 47
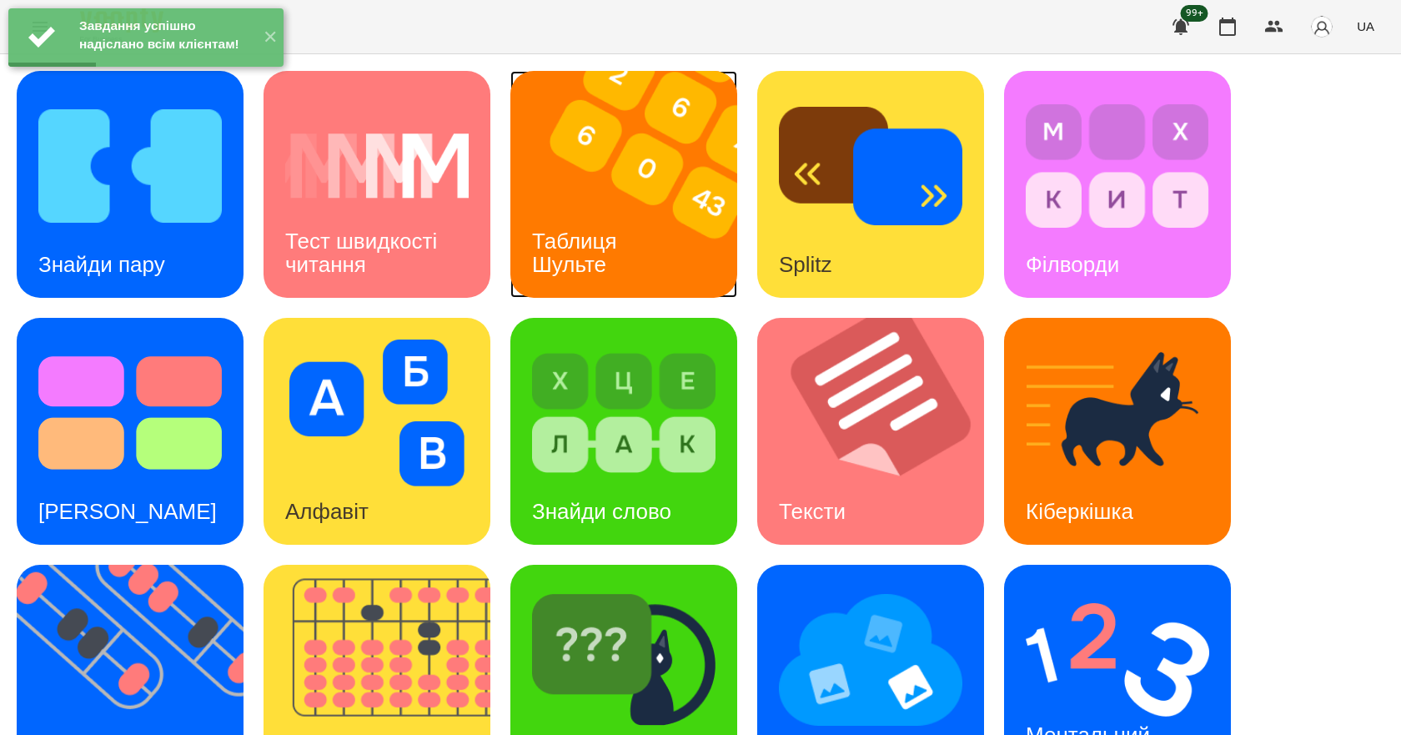
click at [597, 200] on img at bounding box center [634, 184] width 248 height 227
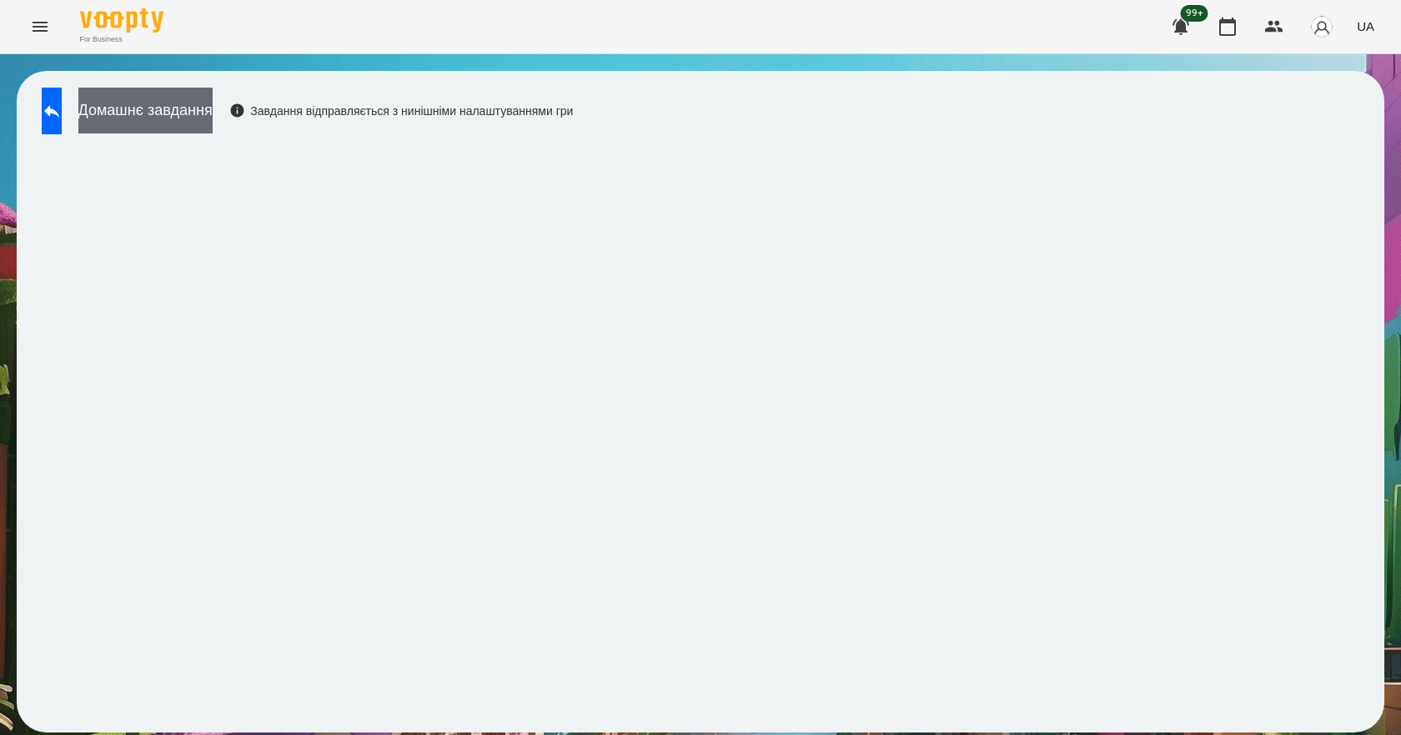
click at [213, 107] on button "Домашнє завдання" at bounding box center [145, 111] width 134 height 46
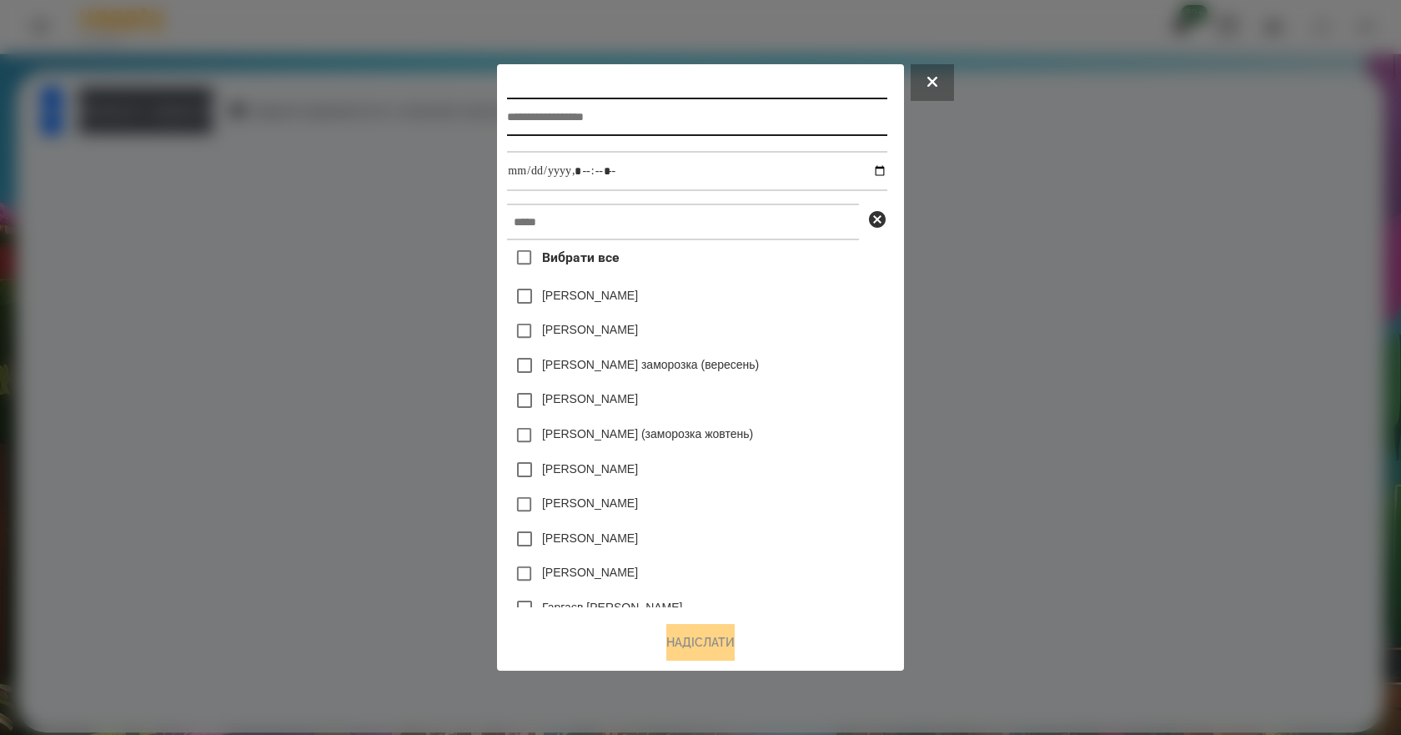
click at [624, 116] on input "text" at bounding box center [696, 117] width 379 height 38
type input "**********"
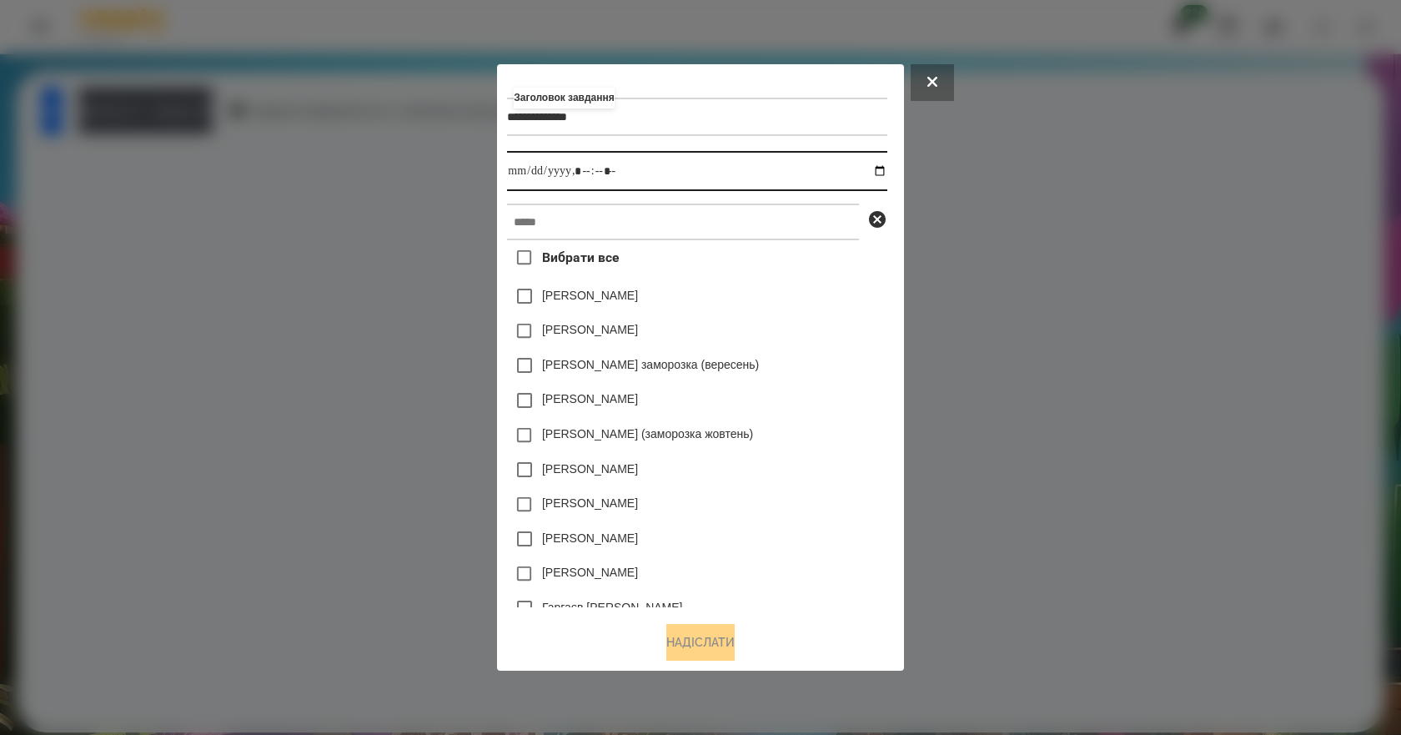
click at [885, 171] on input "datetime-local" at bounding box center [696, 171] width 379 height 40
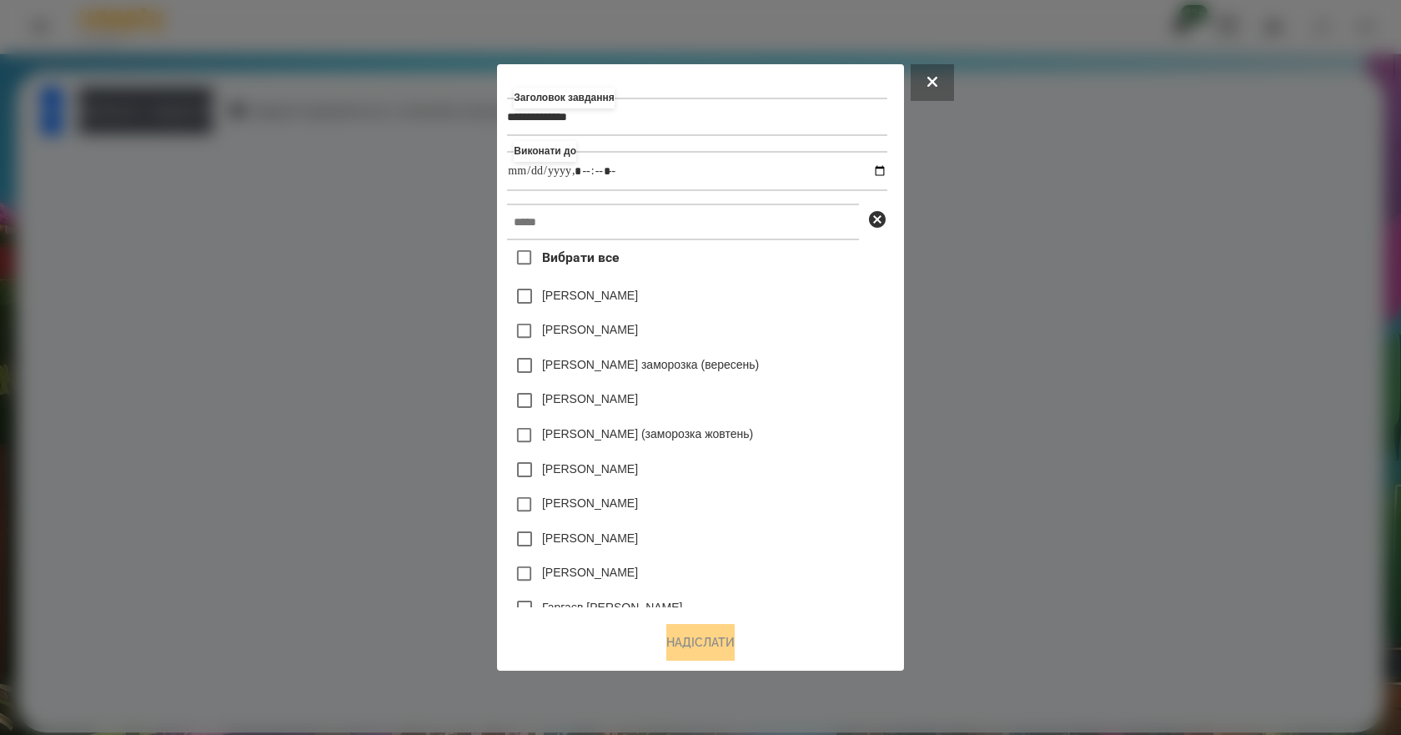
type input "**********"
click at [828, 362] on div "[PERSON_NAME] заморозка (вересень)" at bounding box center [696, 365] width 379 height 35
click at [700, 223] on input "text" at bounding box center [683, 221] width 352 height 37
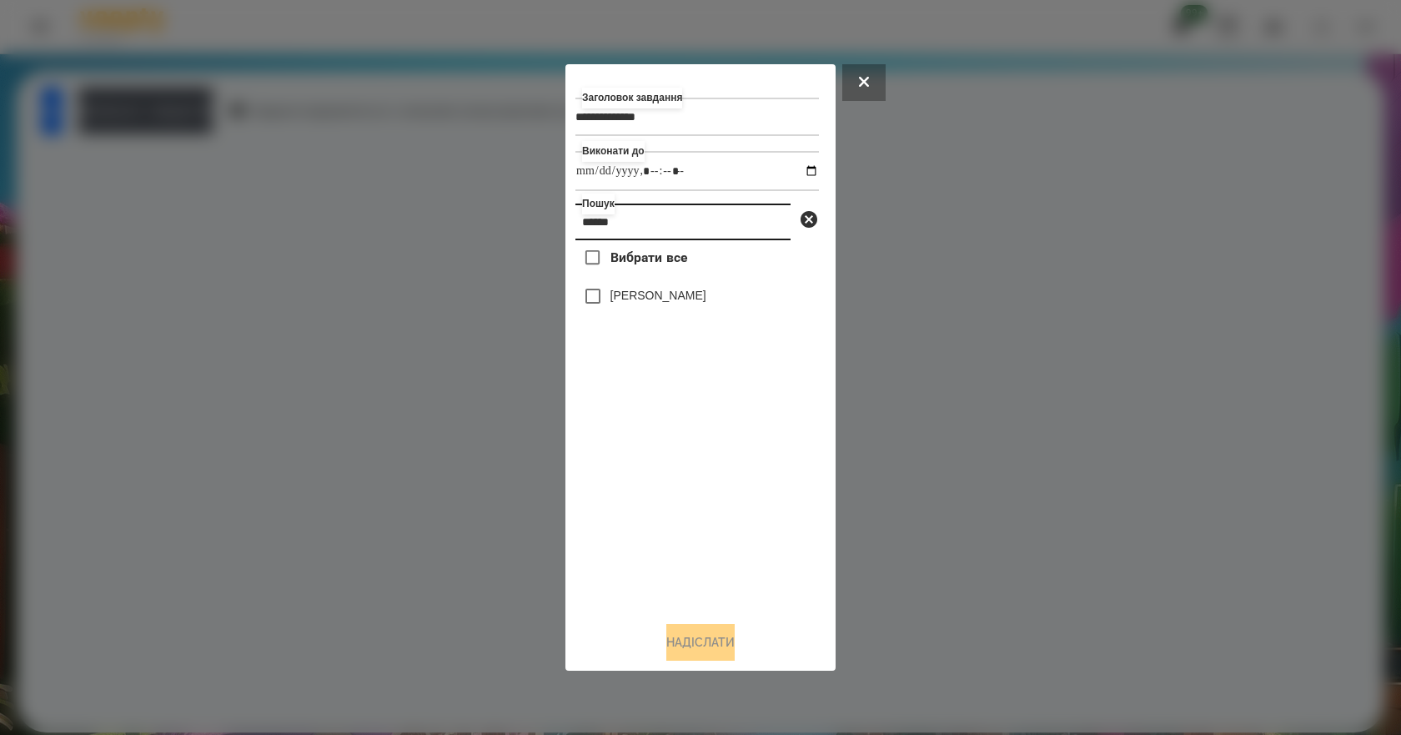
type input "******"
click at [666, 291] on label "[PERSON_NAME]" at bounding box center [658, 295] width 96 height 17
click at [717, 649] on button "Надіслати" at bounding box center [700, 642] width 68 height 37
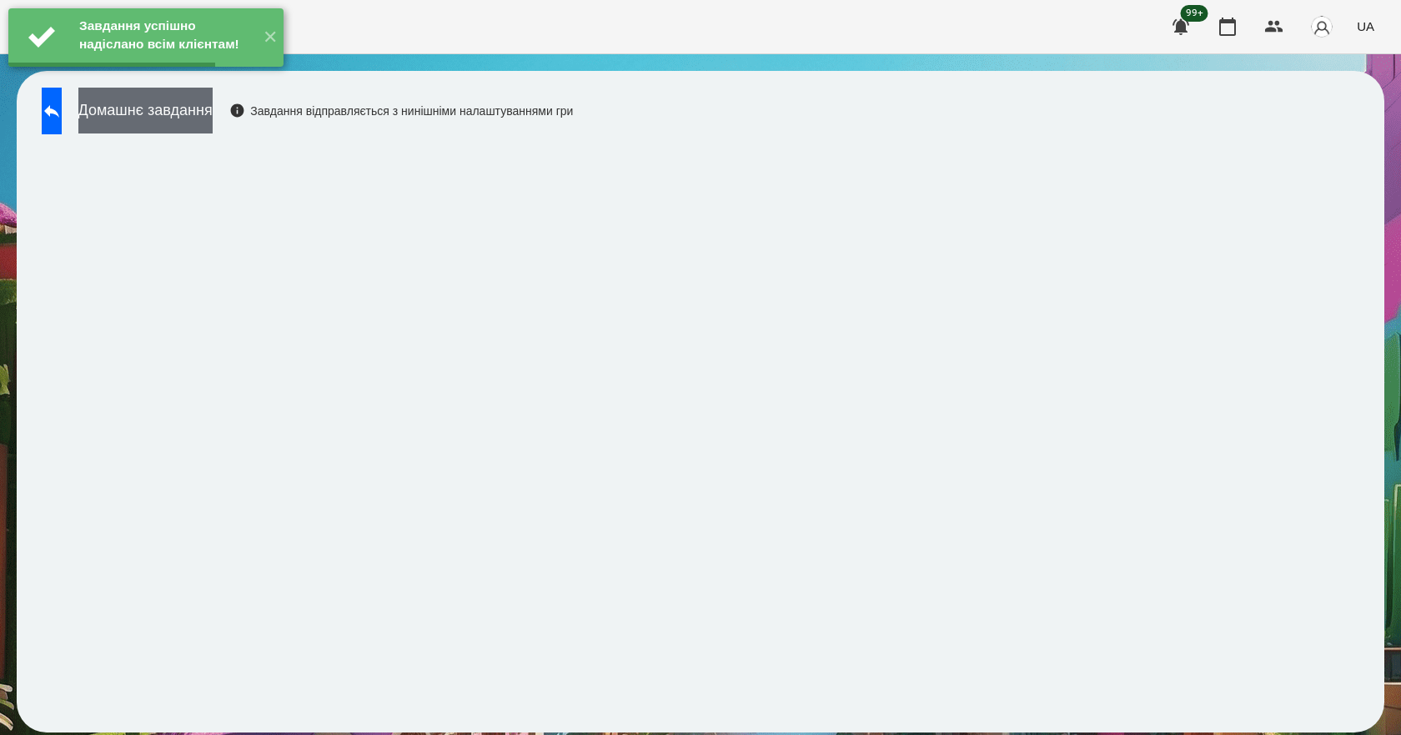
click at [180, 114] on button "Домашнє завдання" at bounding box center [145, 111] width 134 height 46
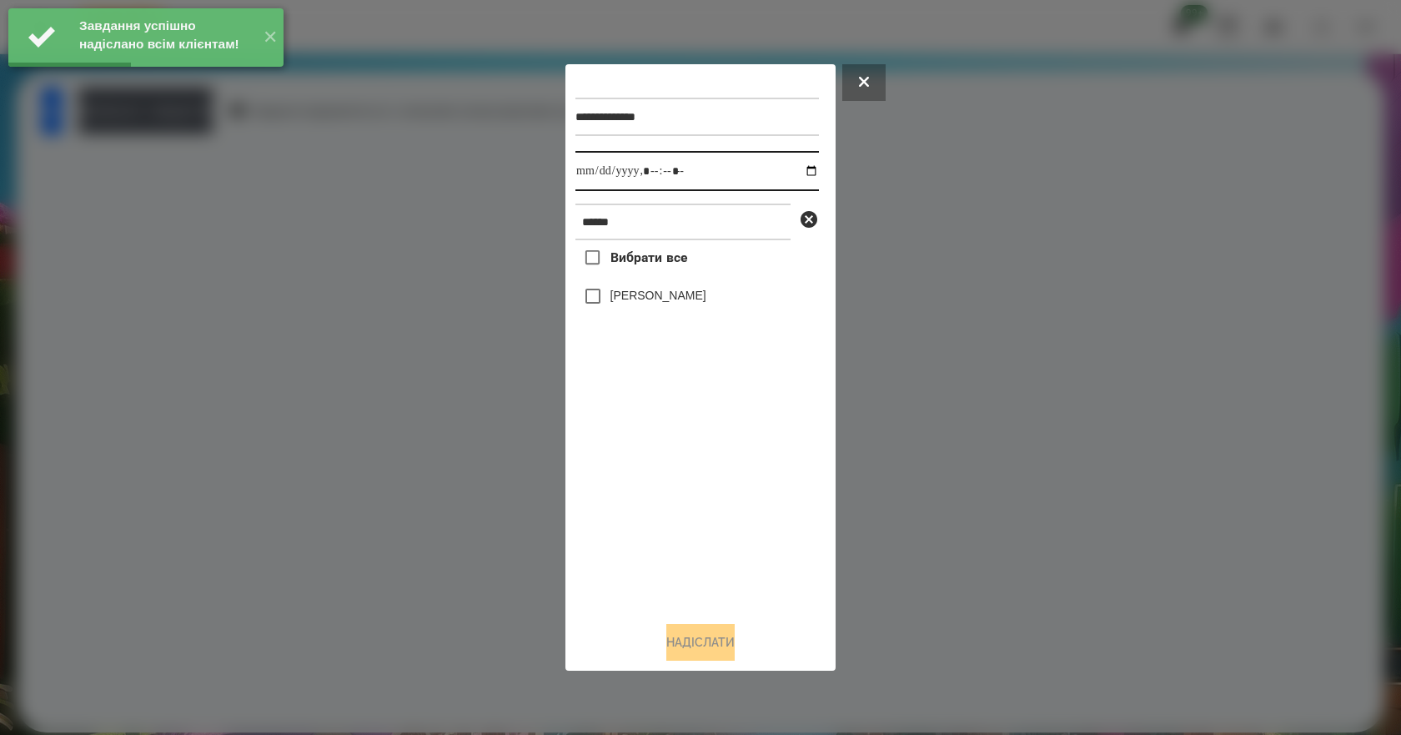
click at [797, 171] on input "datetime-local" at bounding box center [696, 171] width 243 height 40
type input "**********"
drag, startPoint x: 707, startPoint y: 579, endPoint x: 717, endPoint y: 554, distance: 26.9
click at [717, 554] on div "Вибрати все [PERSON_NAME]" at bounding box center [696, 424] width 243 height 368
click at [675, 303] on label "[PERSON_NAME]" at bounding box center [658, 295] width 96 height 17
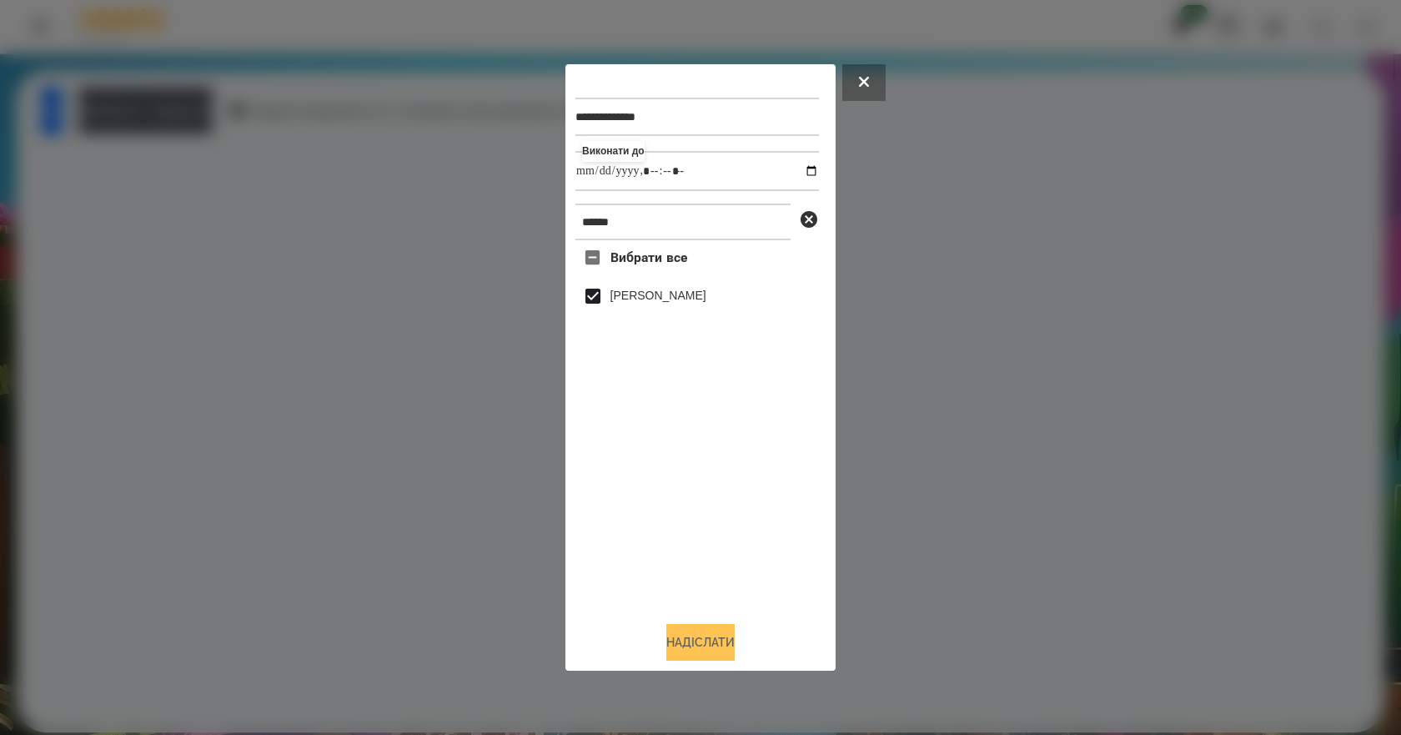
click at [705, 645] on button "Надіслати" at bounding box center [700, 642] width 68 height 37
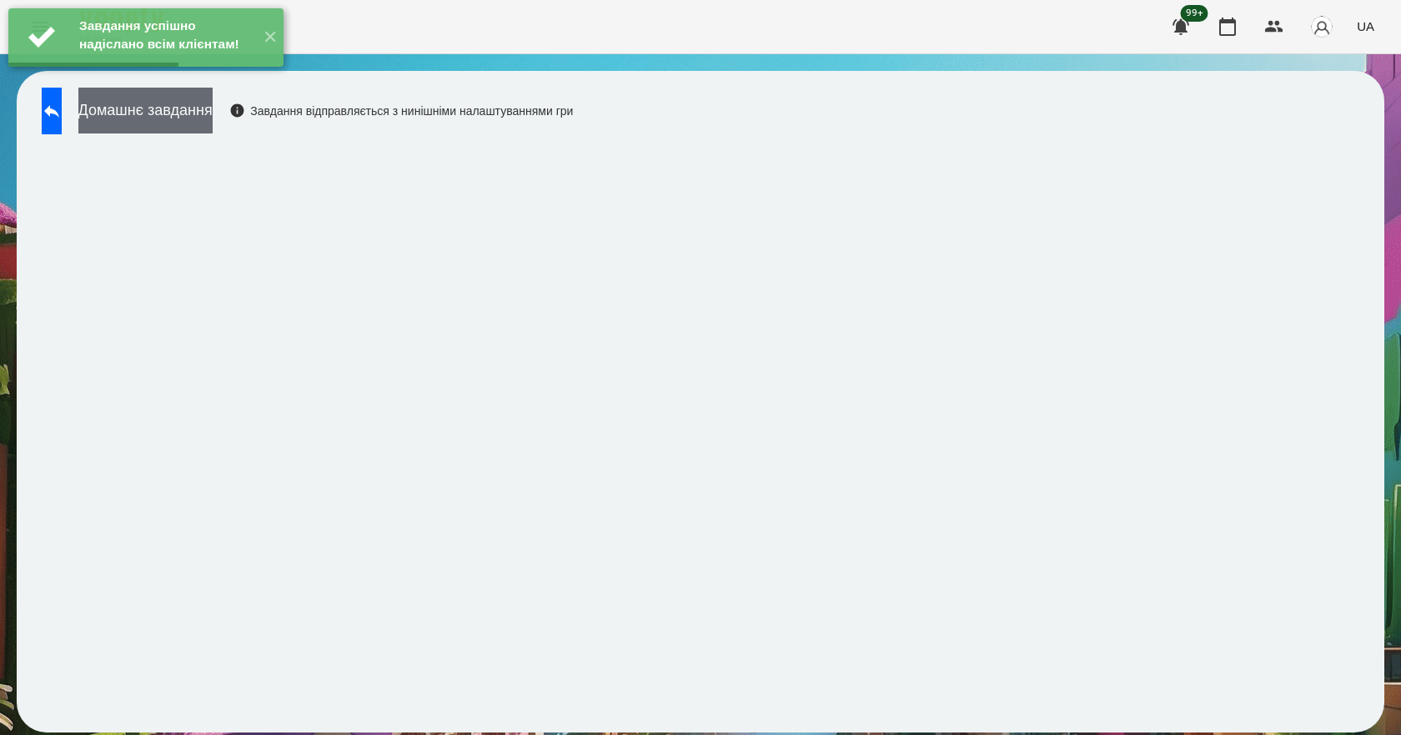
click at [183, 111] on button "Домашнє завдання" at bounding box center [145, 111] width 134 height 46
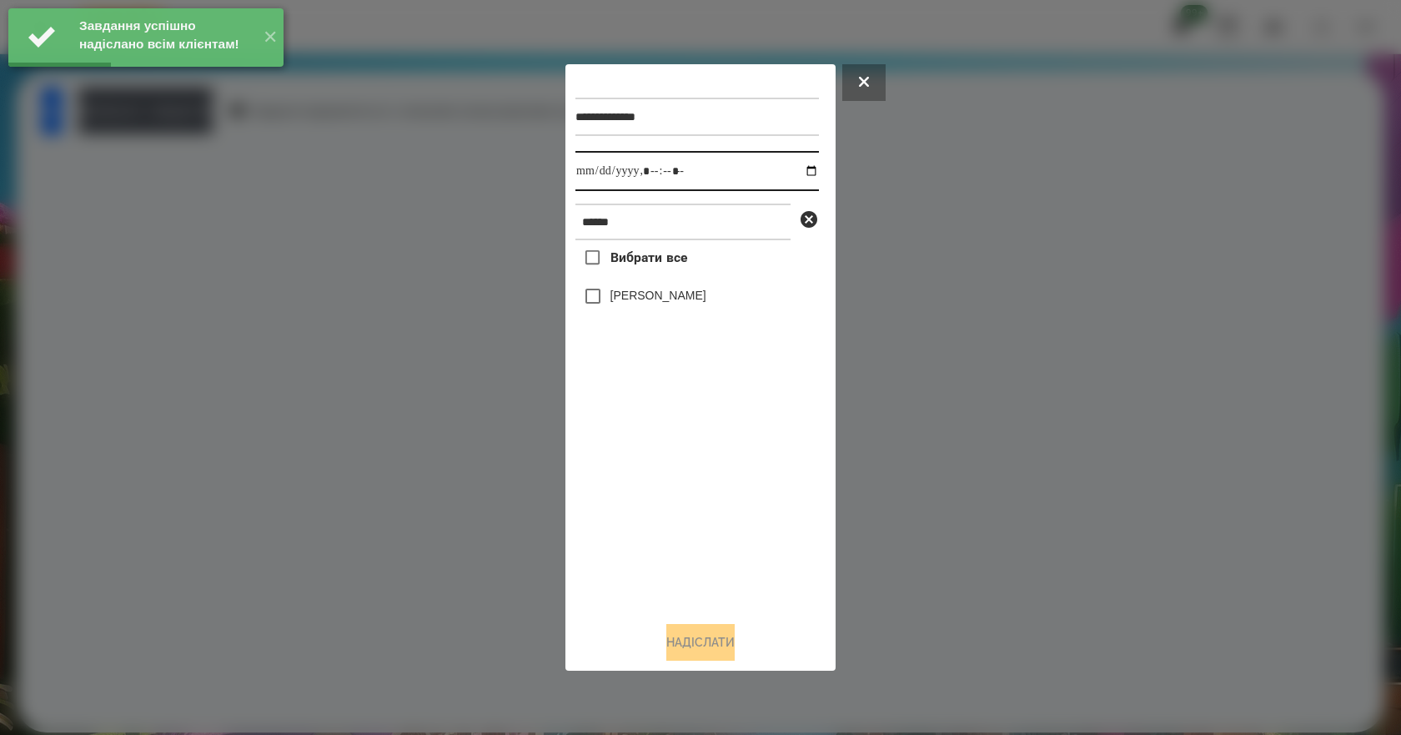
click at [802, 171] on input "datetime-local" at bounding box center [696, 171] width 243 height 40
type input "**********"
drag, startPoint x: 683, startPoint y: 499, endPoint x: 672, endPoint y: 420, distance: 79.1
click at [683, 498] on div "Вибрати все [PERSON_NAME]" at bounding box center [696, 424] width 243 height 368
drag, startPoint x: 674, startPoint y: 302, endPoint x: 679, endPoint y: 357, distance: 55.3
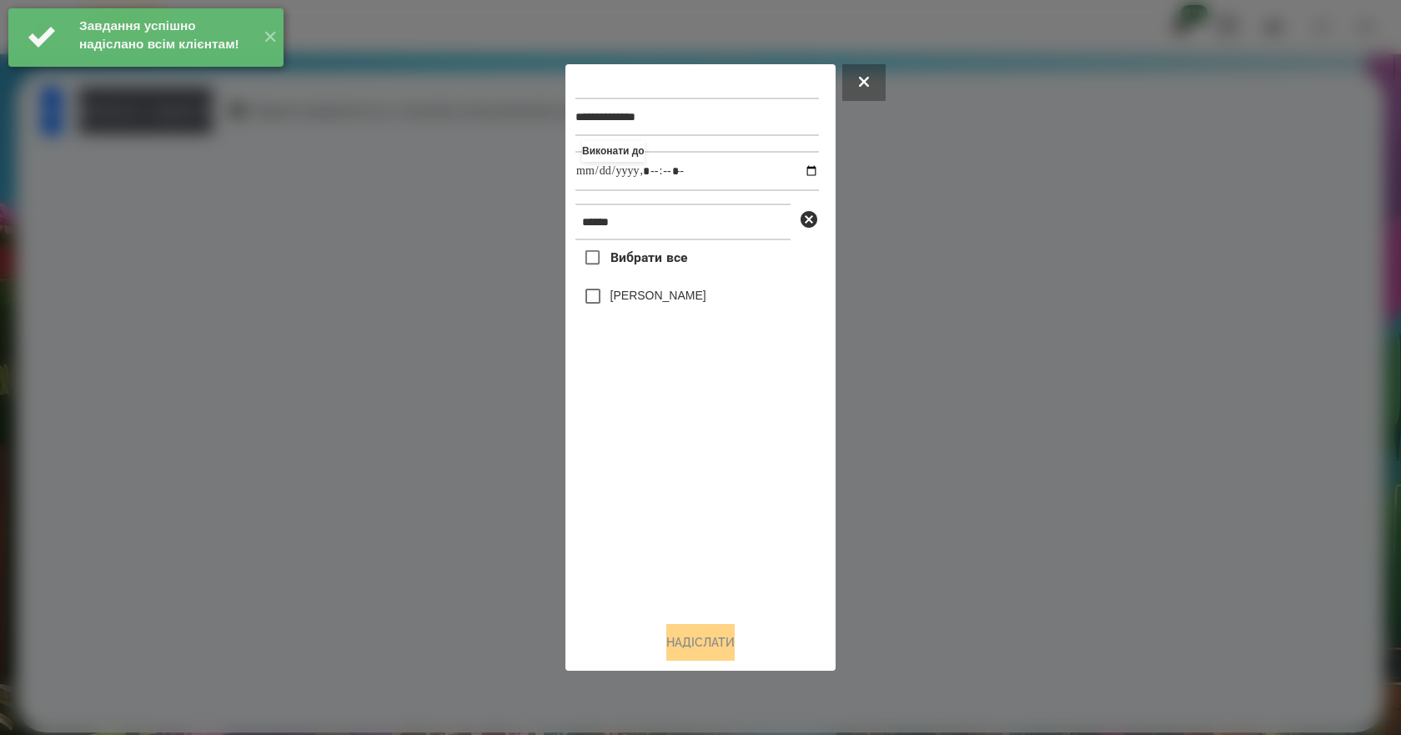
click at [671, 303] on label "[PERSON_NAME]" at bounding box center [658, 295] width 96 height 17
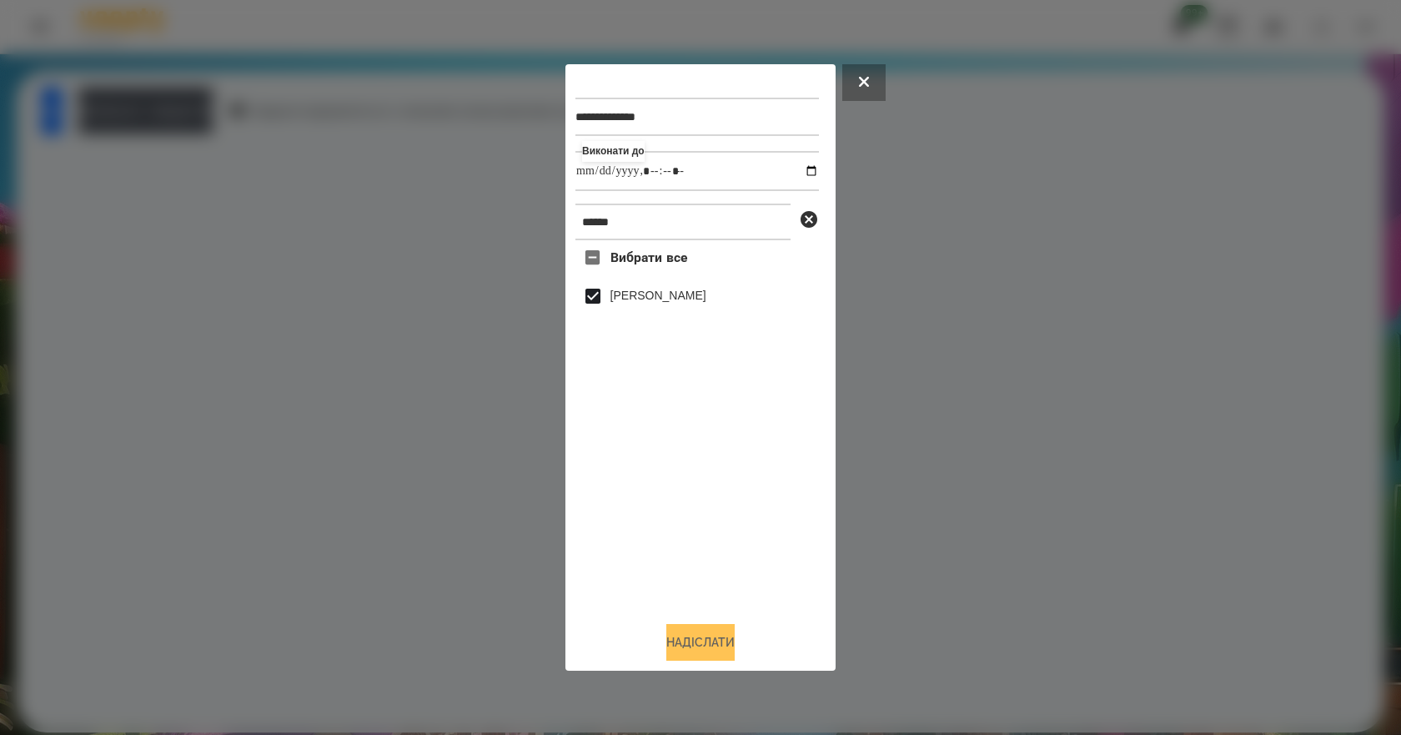
click at [710, 647] on button "Надіслати" at bounding box center [700, 642] width 68 height 37
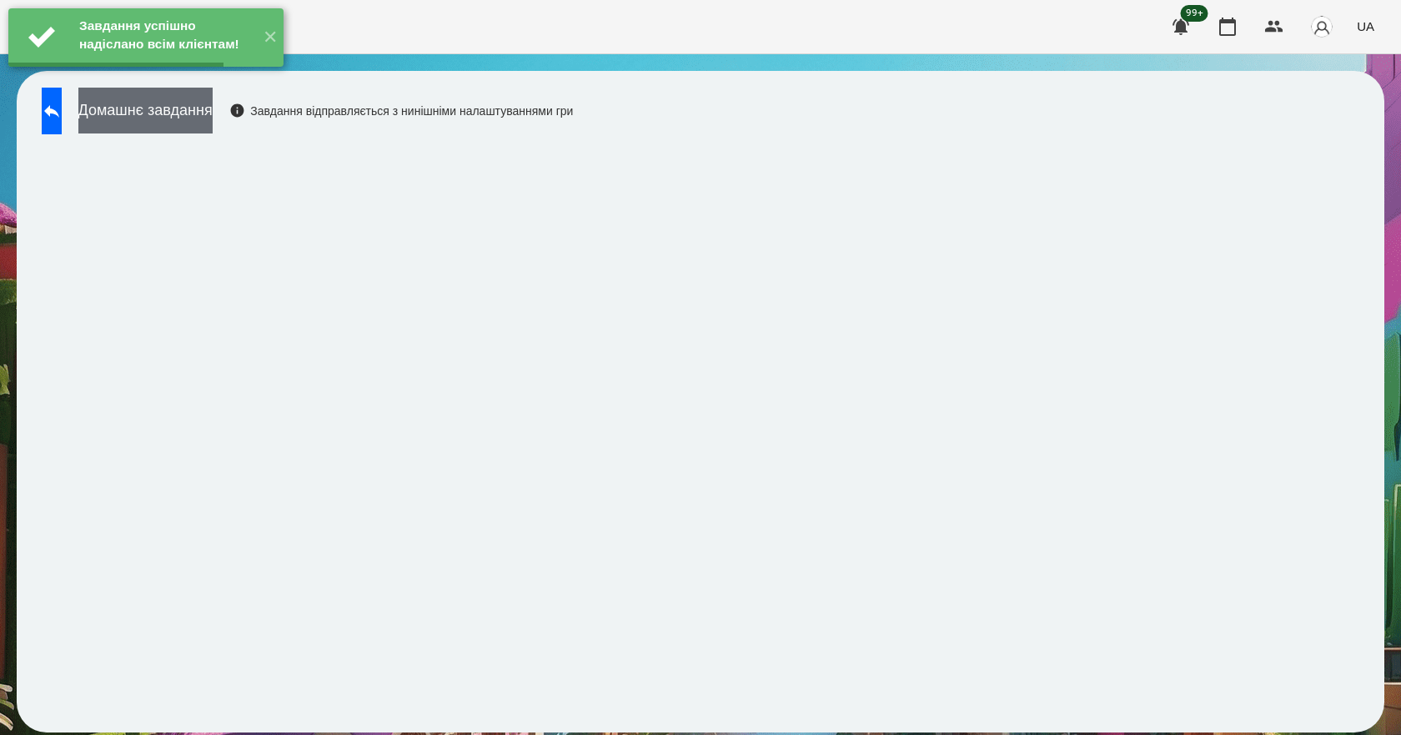
click at [205, 108] on button "Домашнє завдання" at bounding box center [145, 111] width 134 height 46
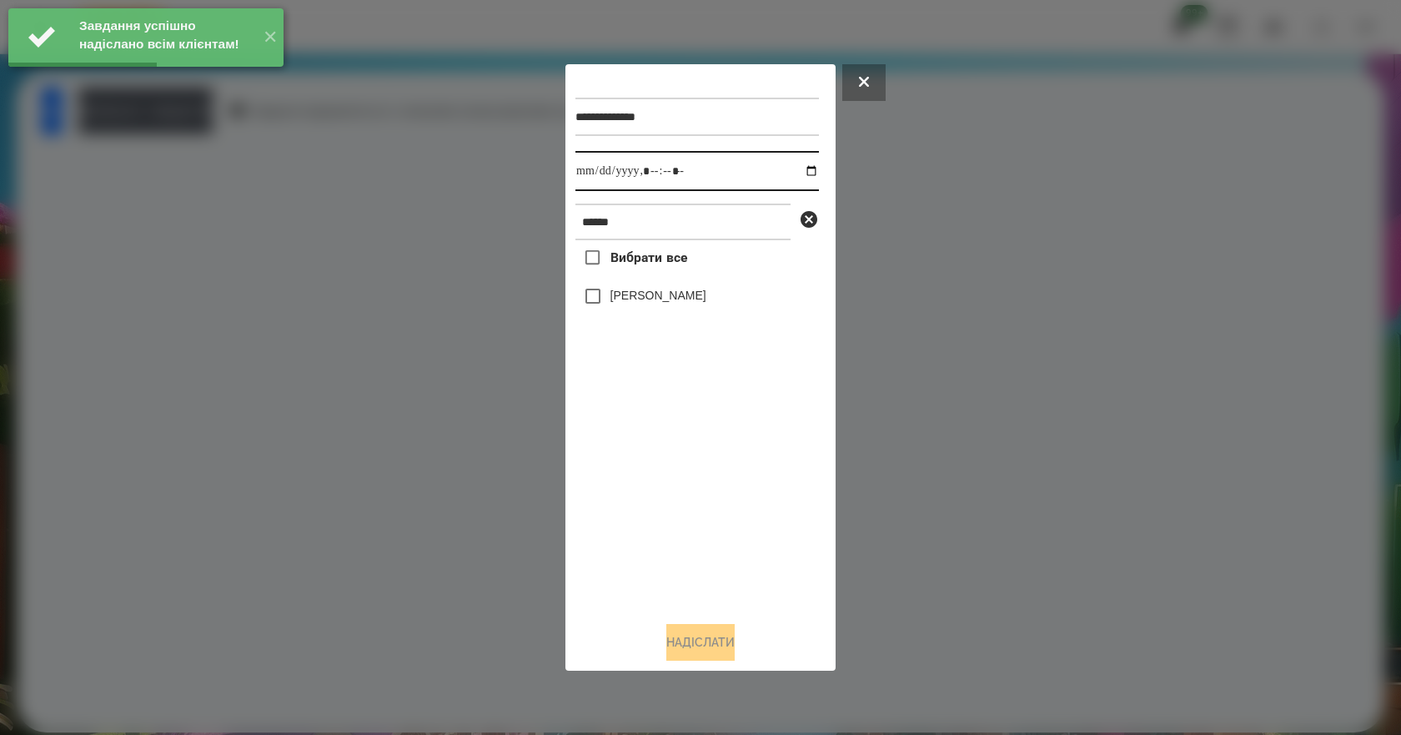
click at [800, 171] on input "datetime-local" at bounding box center [696, 171] width 243 height 40
type input "**********"
click at [699, 481] on div "Вибрати все [PERSON_NAME]" at bounding box center [696, 424] width 243 height 368
click at [674, 298] on label "[PERSON_NAME]" at bounding box center [658, 295] width 96 height 17
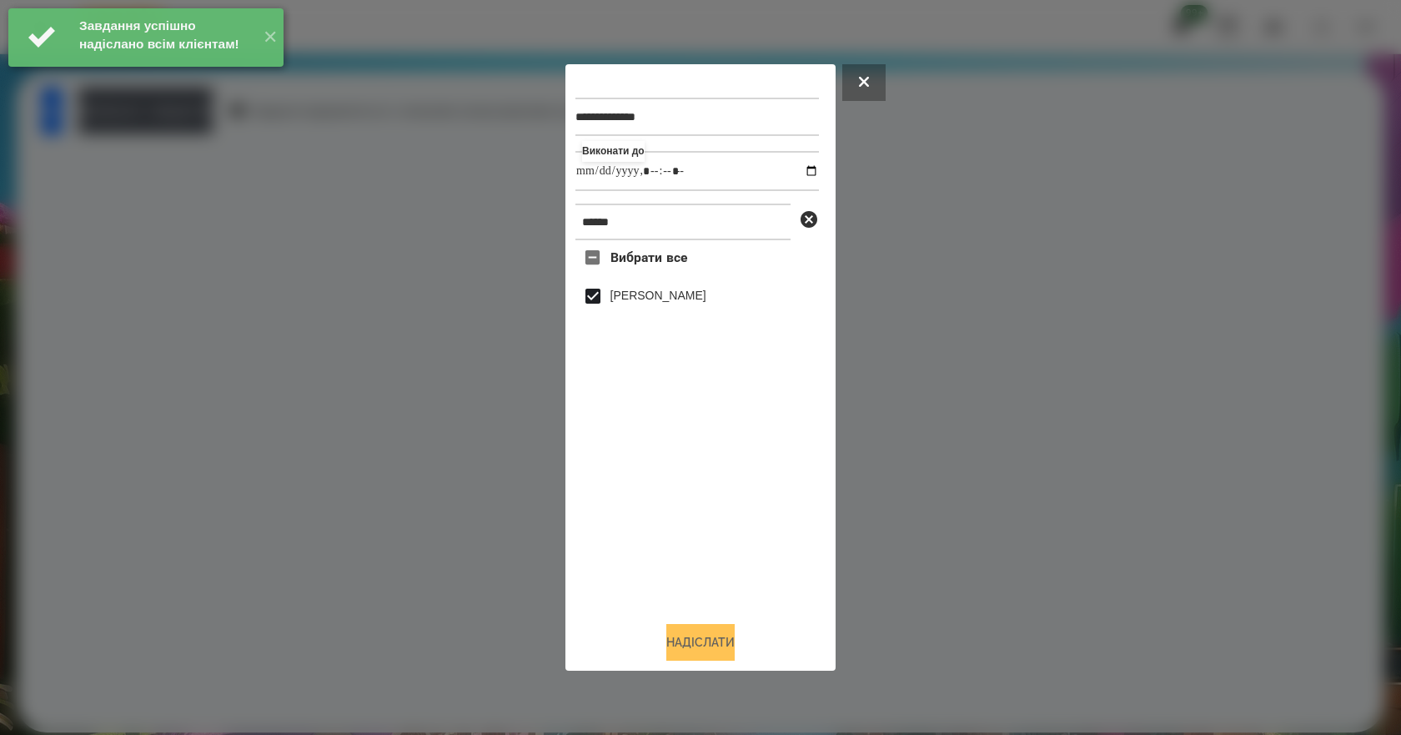
click at [722, 647] on button "Надіслати" at bounding box center [700, 642] width 68 height 37
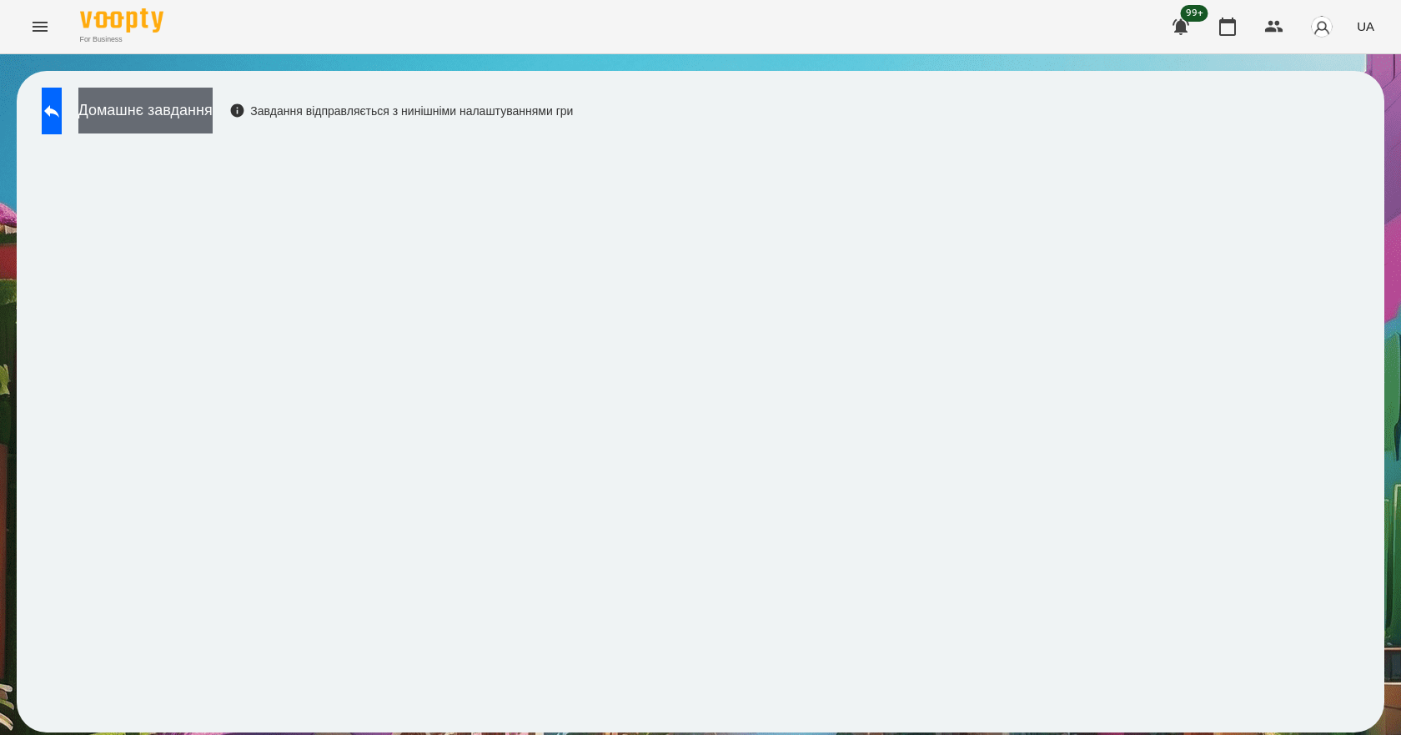
click at [193, 113] on button "Домашнє завдання" at bounding box center [145, 111] width 134 height 46
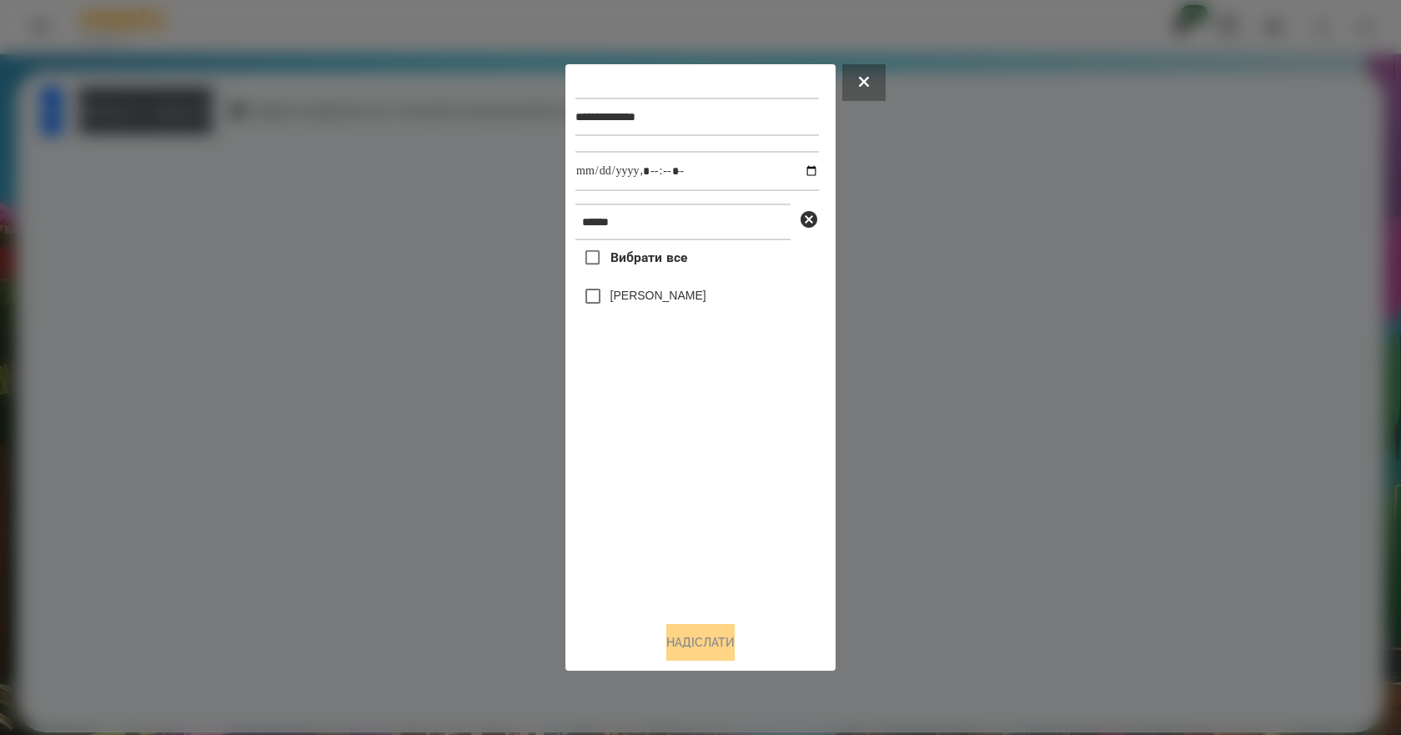
click at [699, 297] on label "[PERSON_NAME]" at bounding box center [658, 295] width 96 height 17
click at [689, 638] on button "Надіслати" at bounding box center [700, 642] width 68 height 37
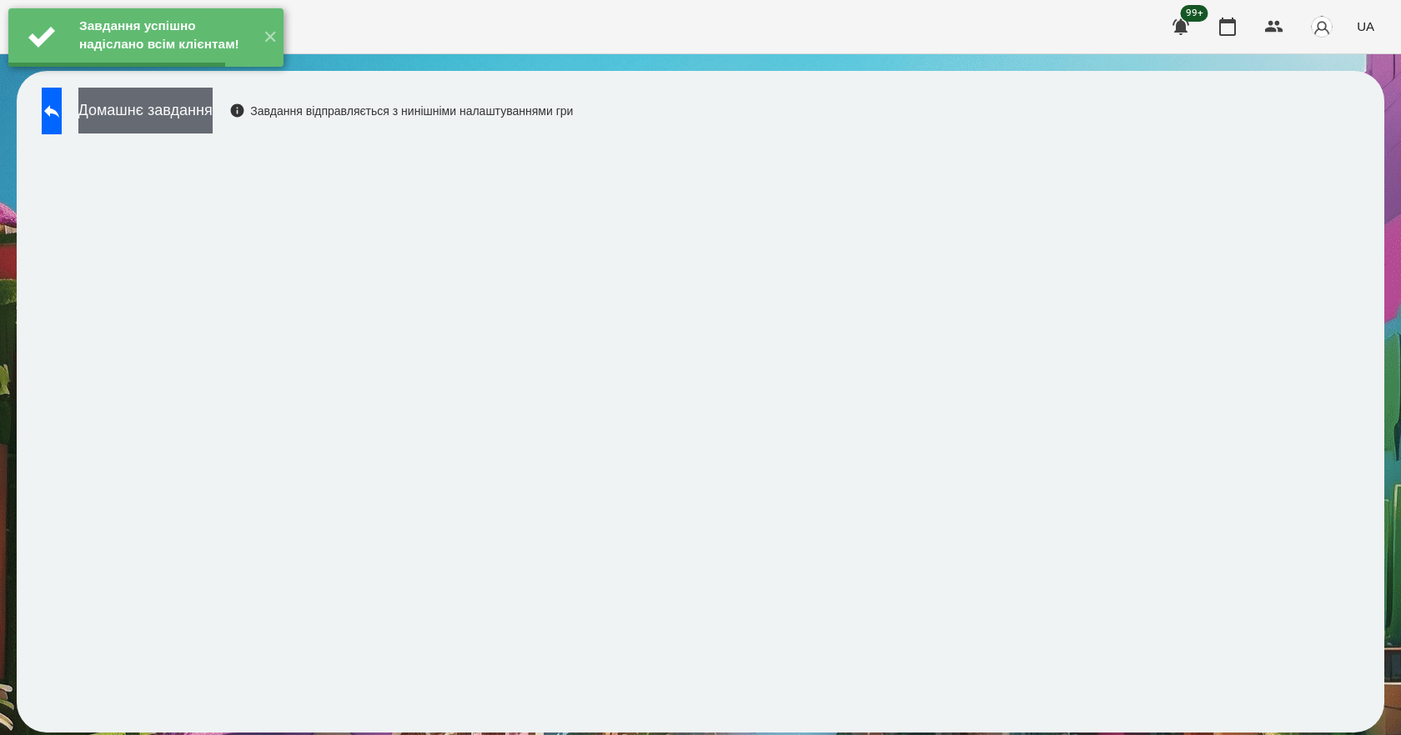
click at [162, 102] on button "Домашнє завдання" at bounding box center [145, 111] width 134 height 46
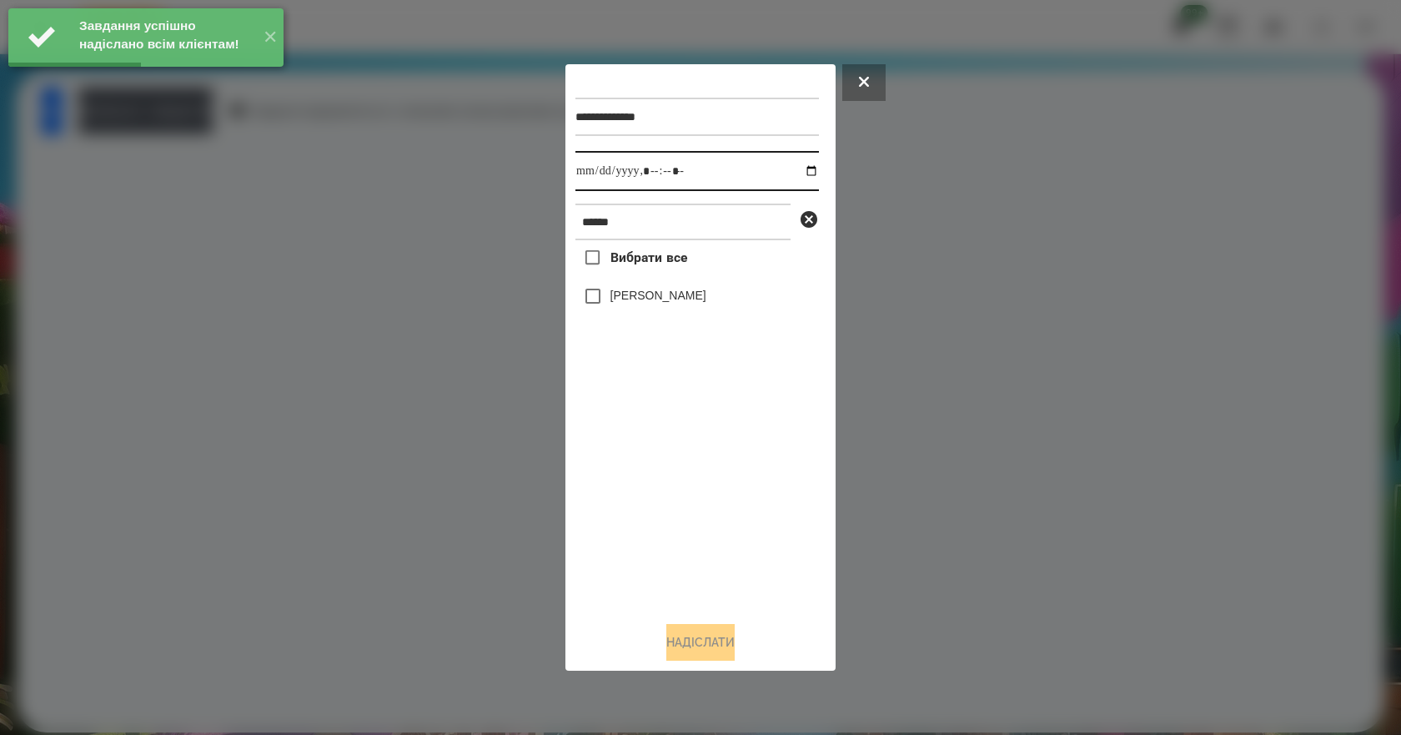
click at [795, 165] on input "datetime-local" at bounding box center [696, 171] width 243 height 40
type input "**********"
drag, startPoint x: 731, startPoint y: 529, endPoint x: 725, endPoint y: 449, distance: 81.1
click at [730, 521] on div "Вибрати все [PERSON_NAME]" at bounding box center [696, 424] width 243 height 368
click at [649, 298] on label "[PERSON_NAME]" at bounding box center [658, 295] width 96 height 17
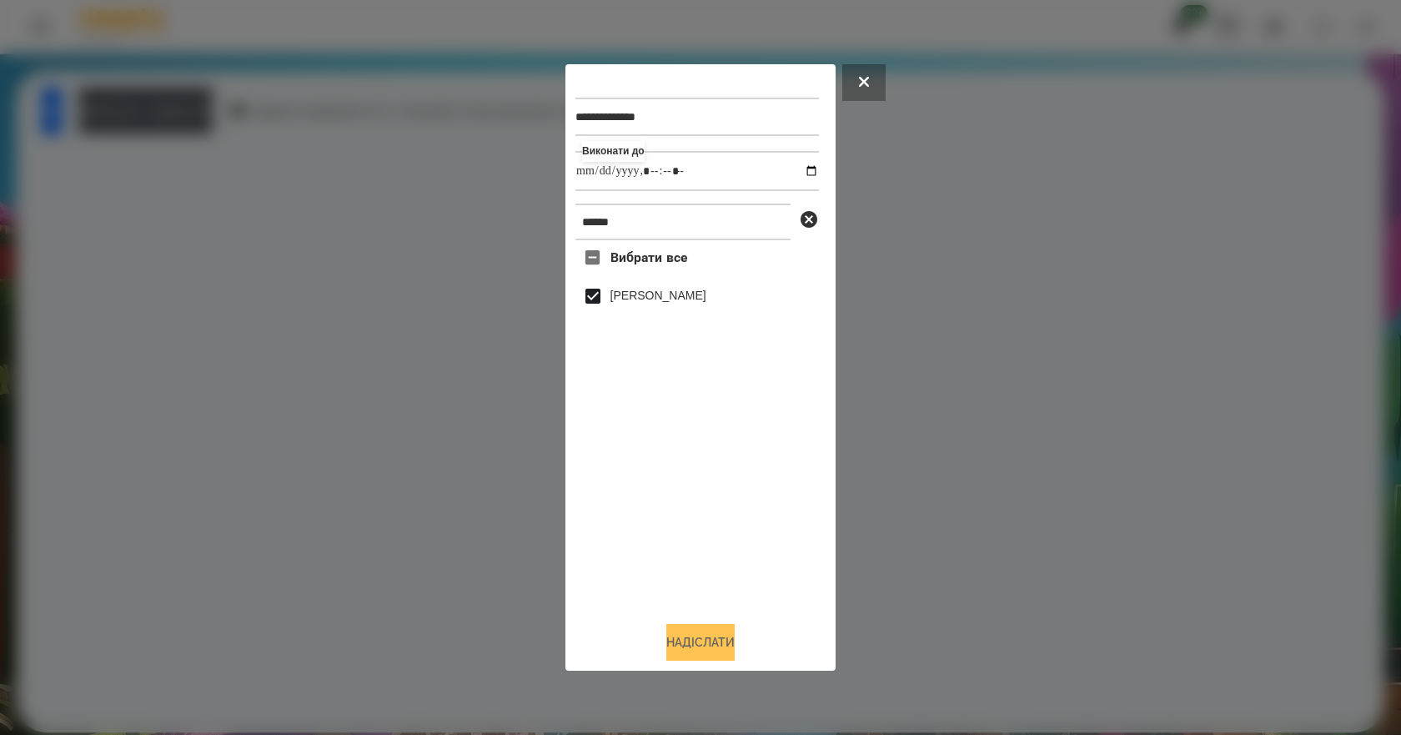
click at [690, 654] on button "Надіслати" at bounding box center [700, 642] width 68 height 37
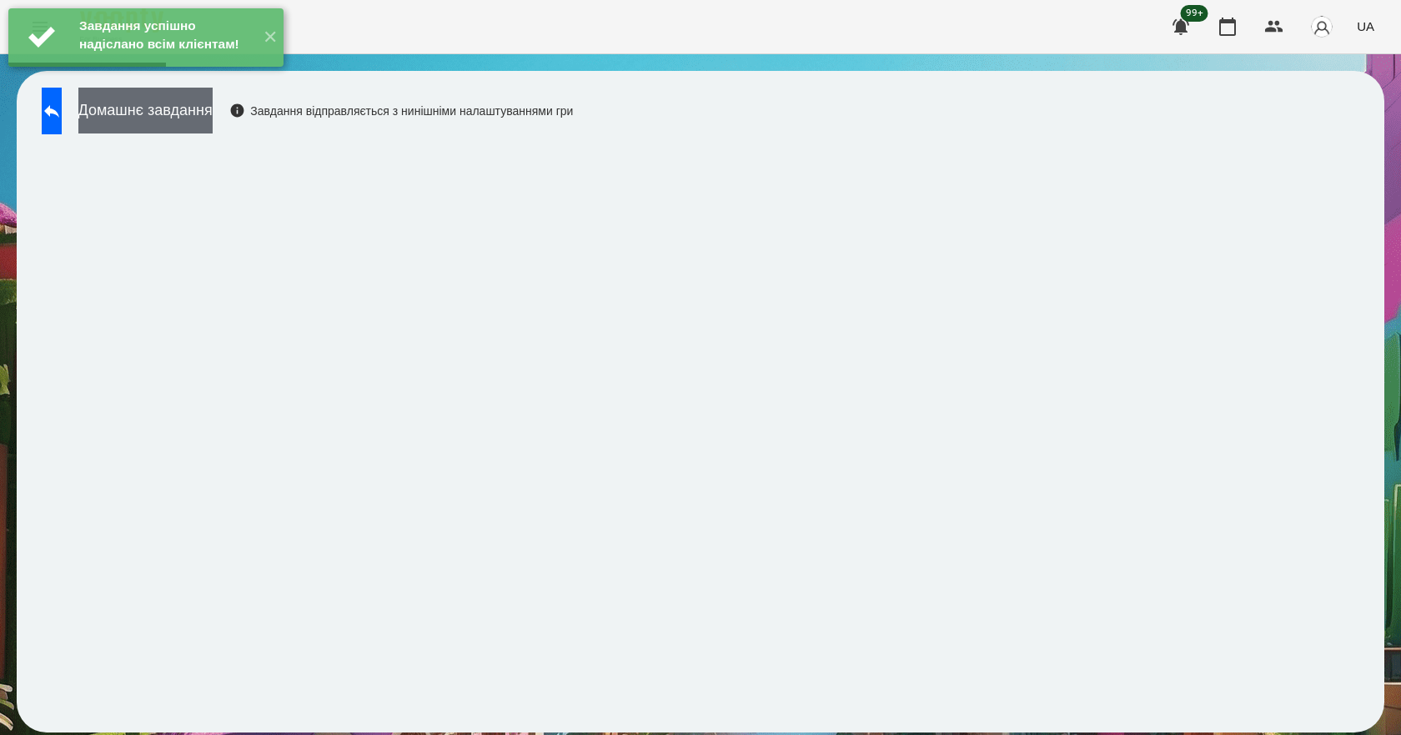
click at [178, 128] on button "Домашнє завдання" at bounding box center [145, 111] width 134 height 46
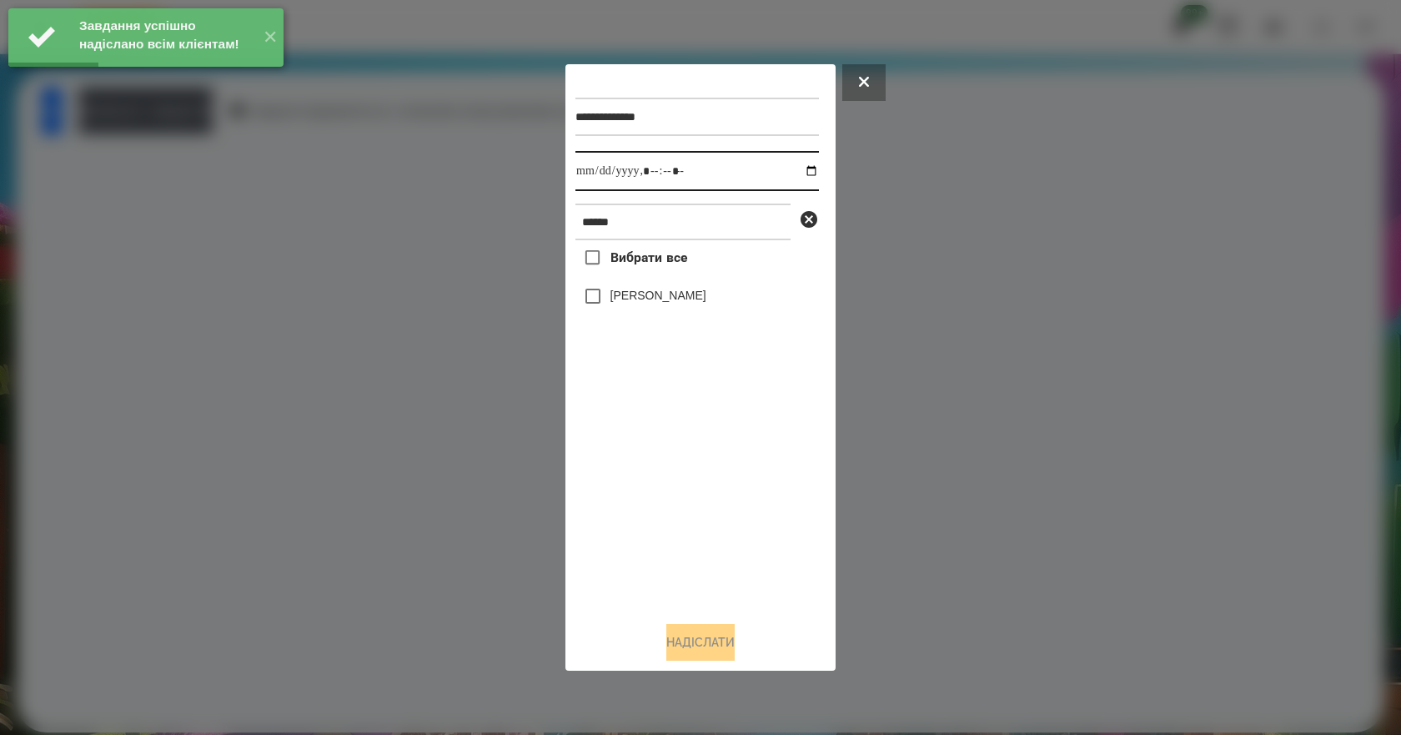
click at [800, 168] on input "datetime-local" at bounding box center [696, 171] width 243 height 40
type input "**********"
drag, startPoint x: 690, startPoint y: 560, endPoint x: 674, endPoint y: 469, distance: 92.2
click at [688, 561] on div "Вибрати все [PERSON_NAME]" at bounding box center [696, 424] width 243 height 368
click at [631, 299] on label "[PERSON_NAME]" at bounding box center [658, 295] width 96 height 17
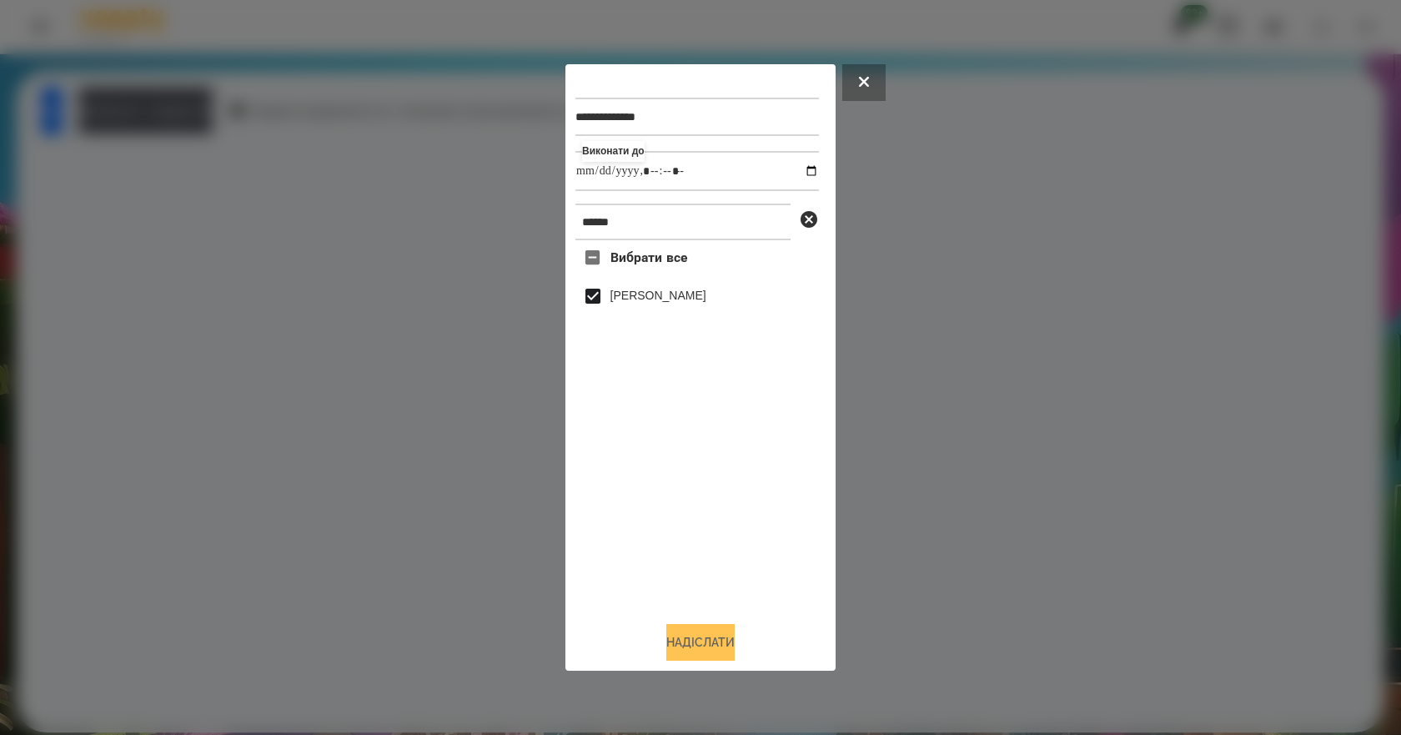
click at [688, 648] on button "Надіслати" at bounding box center [700, 642] width 68 height 37
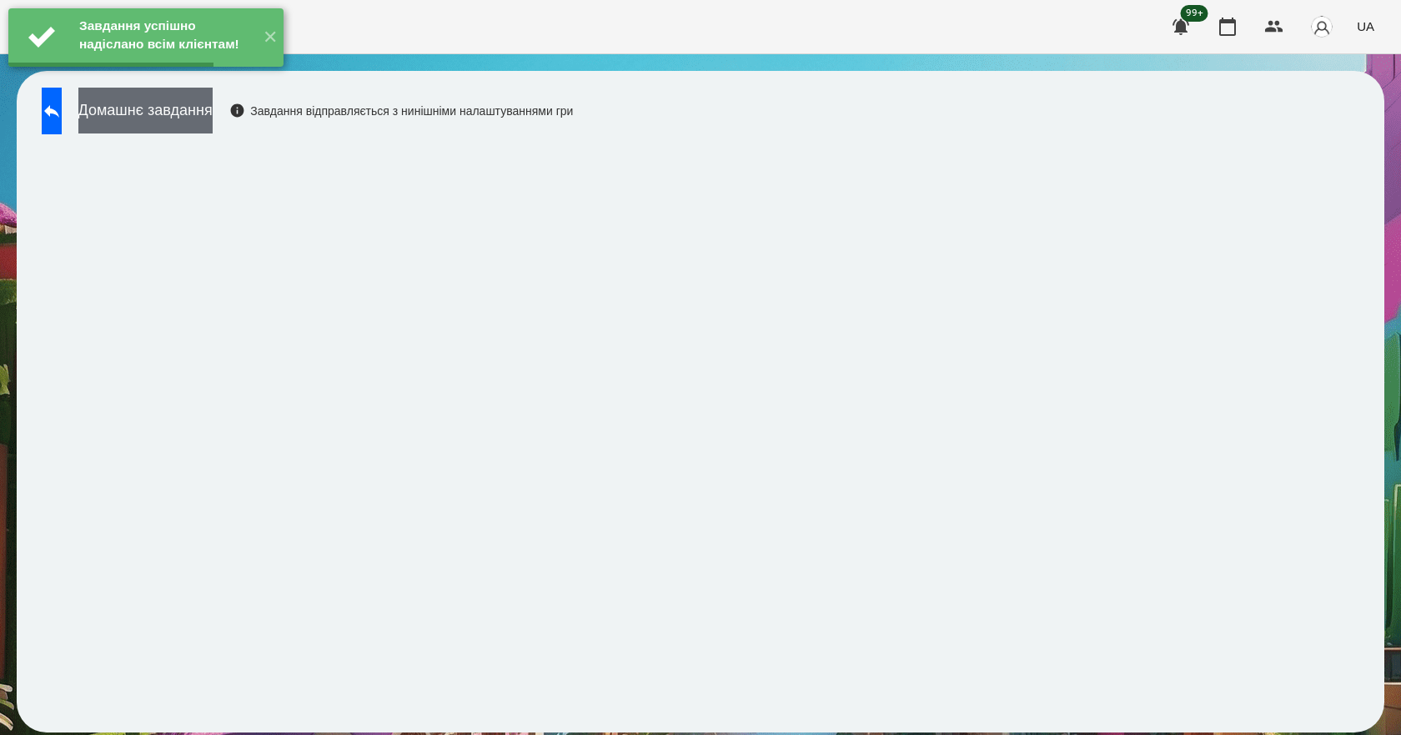
click at [167, 113] on button "Домашнє завдання" at bounding box center [145, 111] width 134 height 46
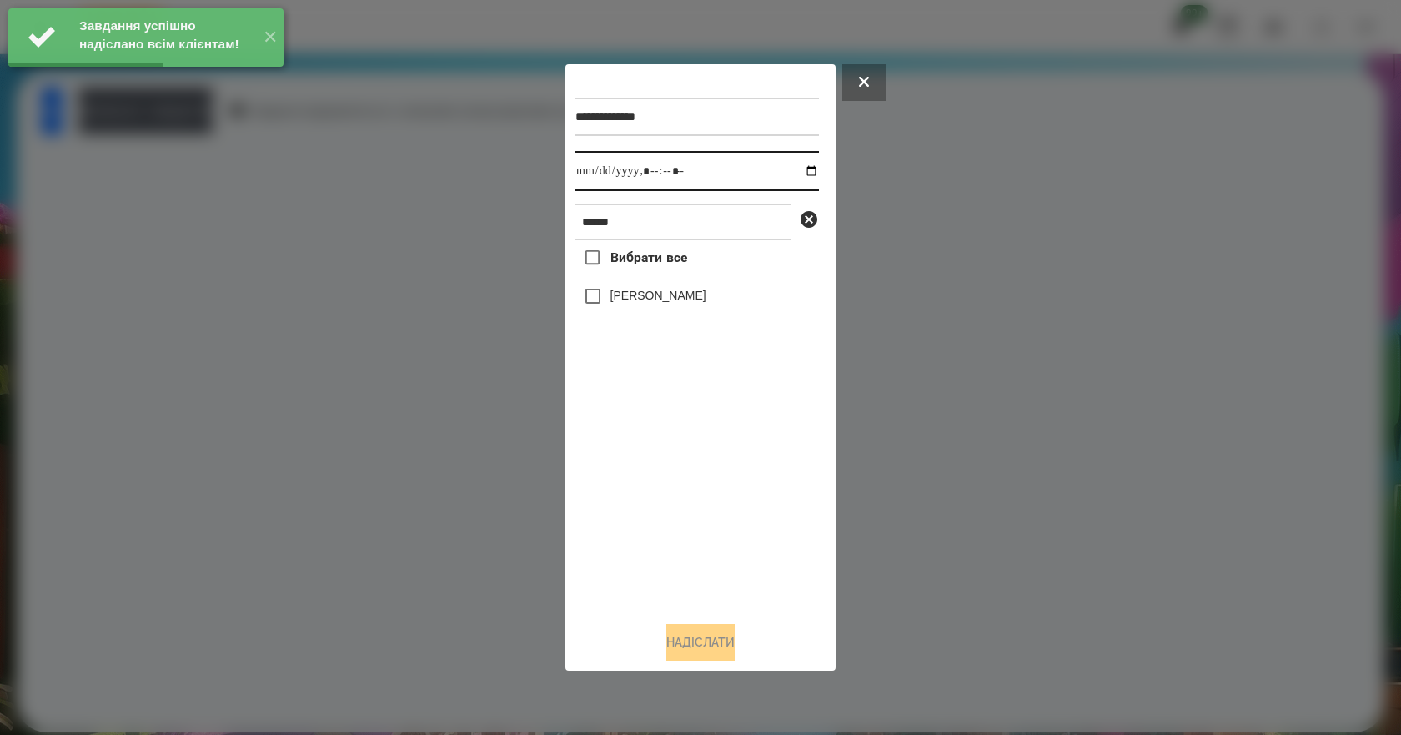
click at [799, 171] on input "datetime-local" at bounding box center [696, 171] width 243 height 40
type input "**********"
drag, startPoint x: 680, startPoint y: 560, endPoint x: 678, endPoint y: 544, distance: 16.0
click at [680, 561] on div "Вибрати все [PERSON_NAME]" at bounding box center [696, 424] width 243 height 368
click at [644, 302] on label "[PERSON_NAME]" at bounding box center [658, 295] width 96 height 17
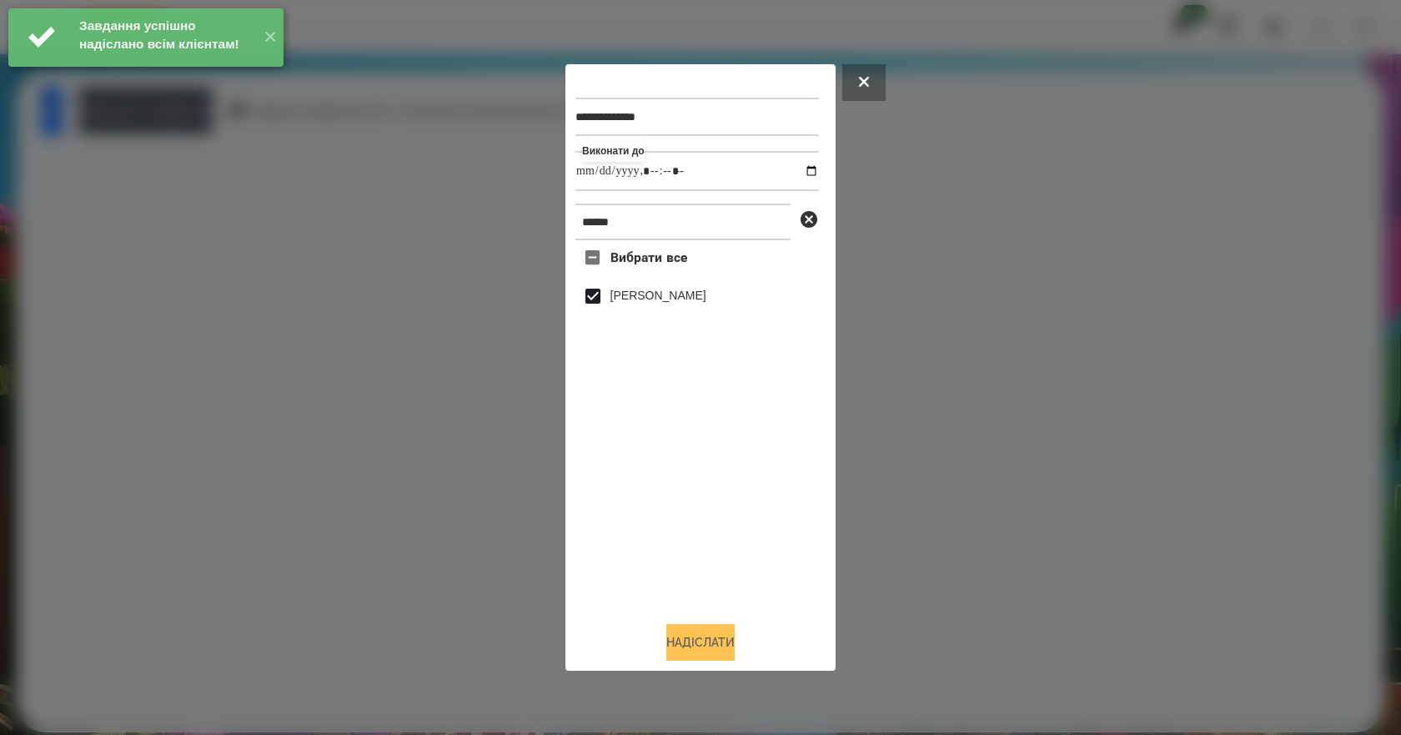
click at [713, 645] on button "Надіслати" at bounding box center [700, 642] width 68 height 37
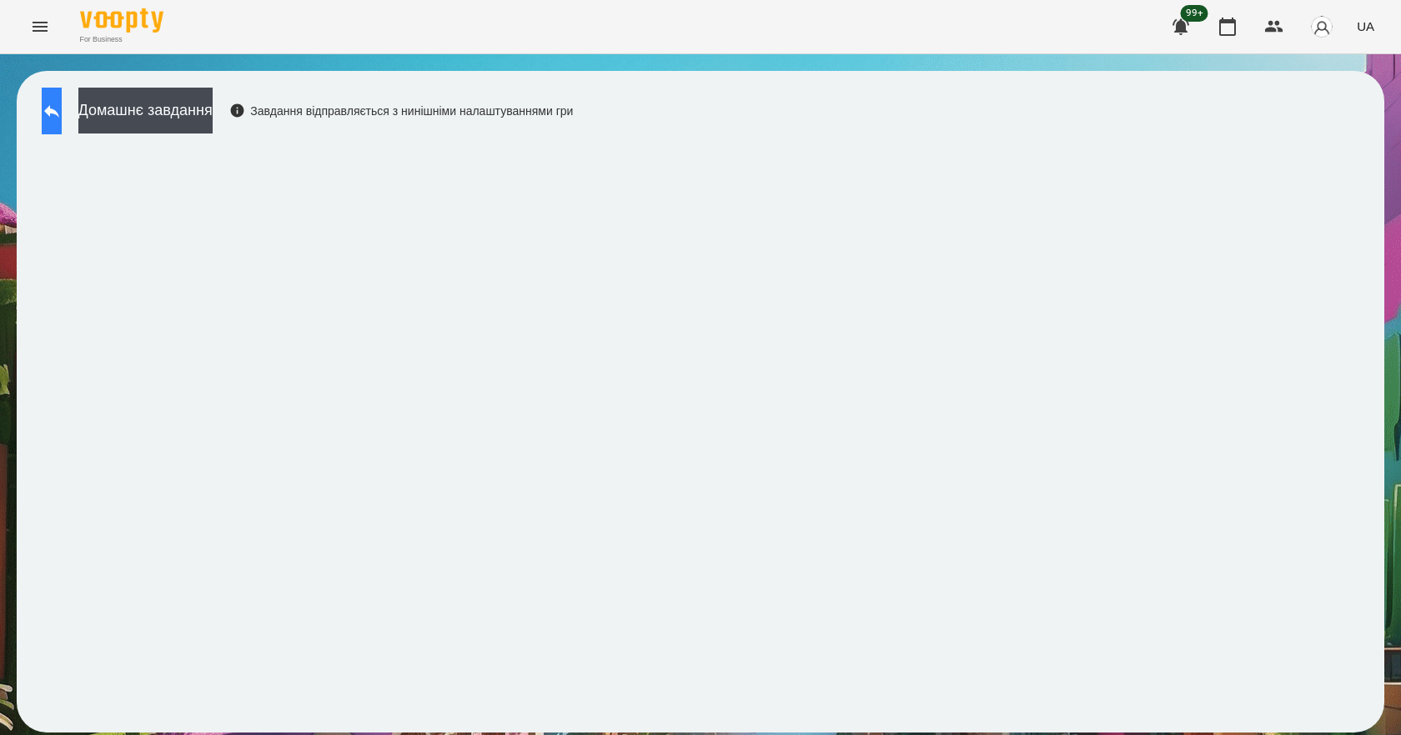
click at [62, 114] on icon at bounding box center [52, 111] width 20 height 20
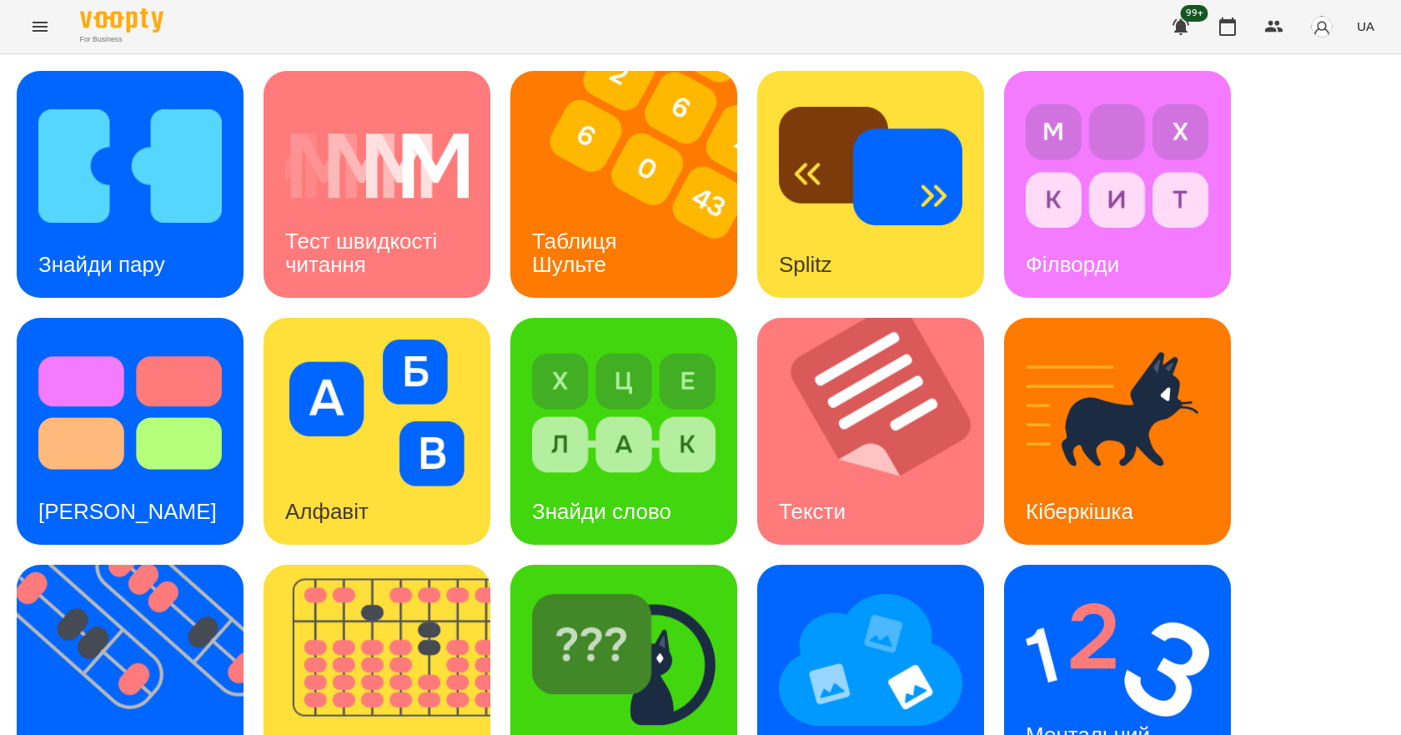
scroll to position [320, 0]
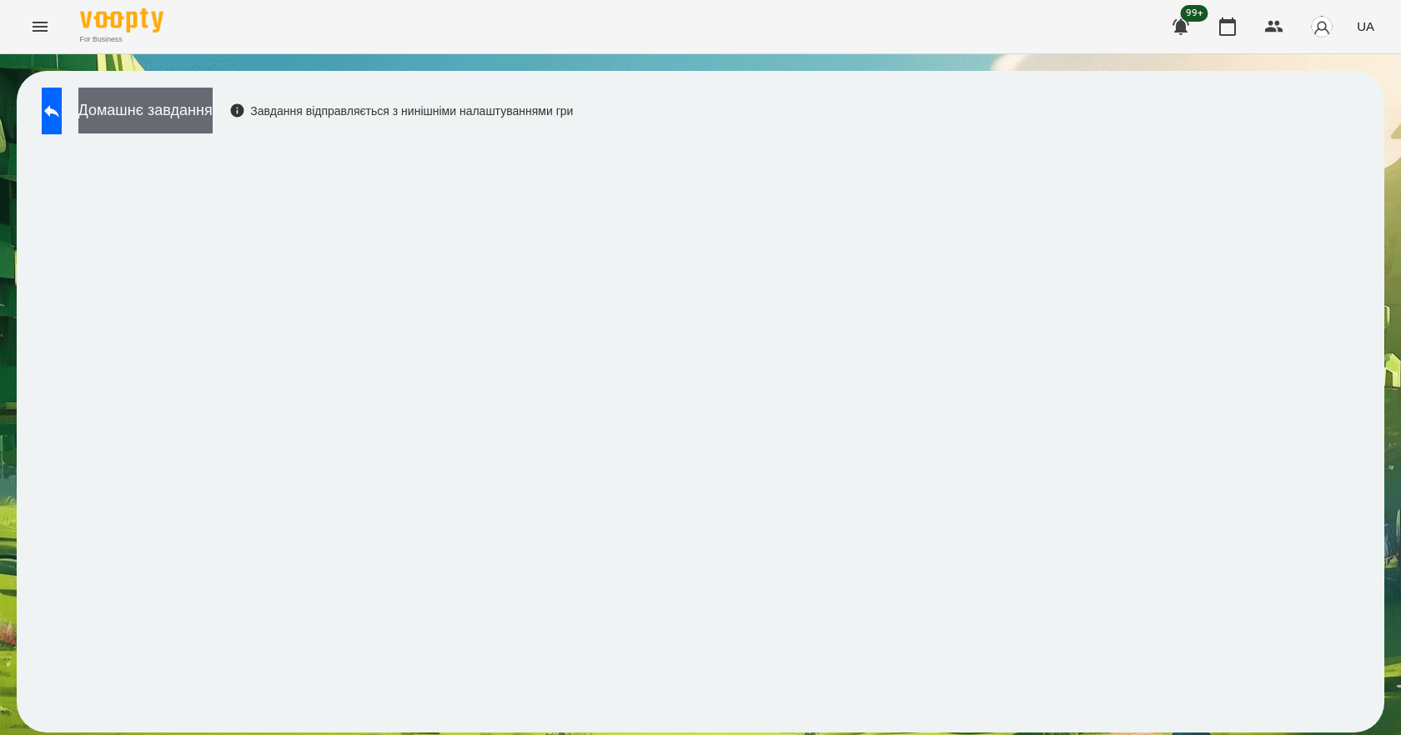
click at [161, 107] on button "Домашнє завдання" at bounding box center [145, 111] width 134 height 46
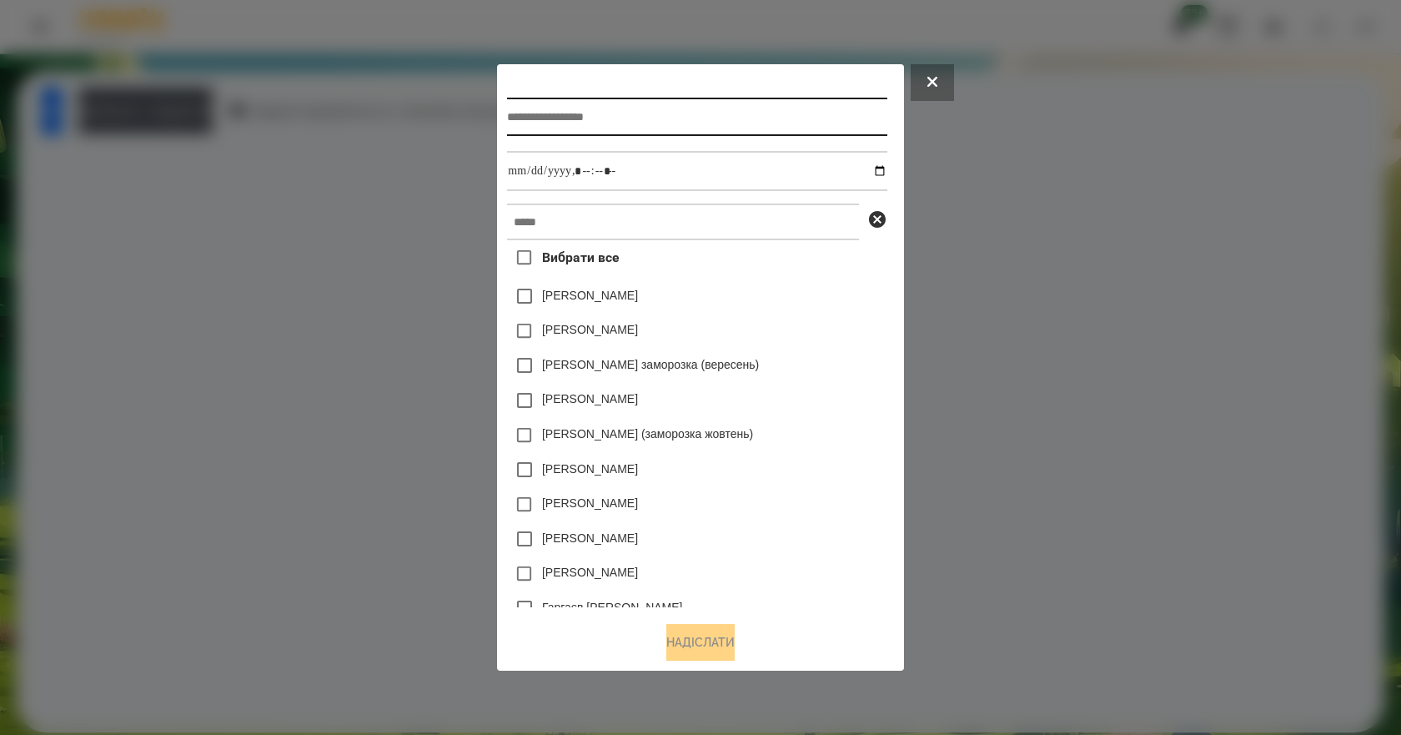
click at [687, 125] on input "text" at bounding box center [696, 117] width 379 height 38
type input "*******"
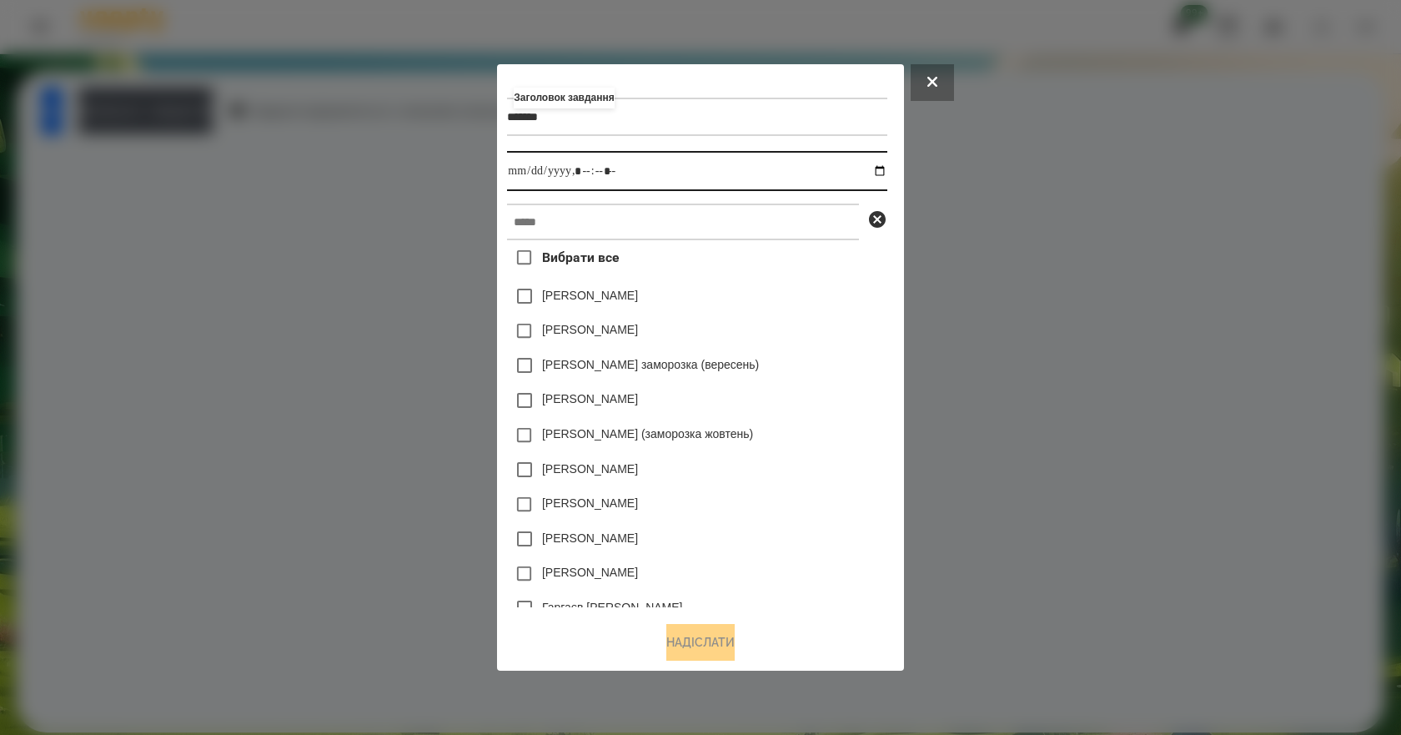
click at [886, 164] on input "datetime-local" at bounding box center [696, 171] width 379 height 40
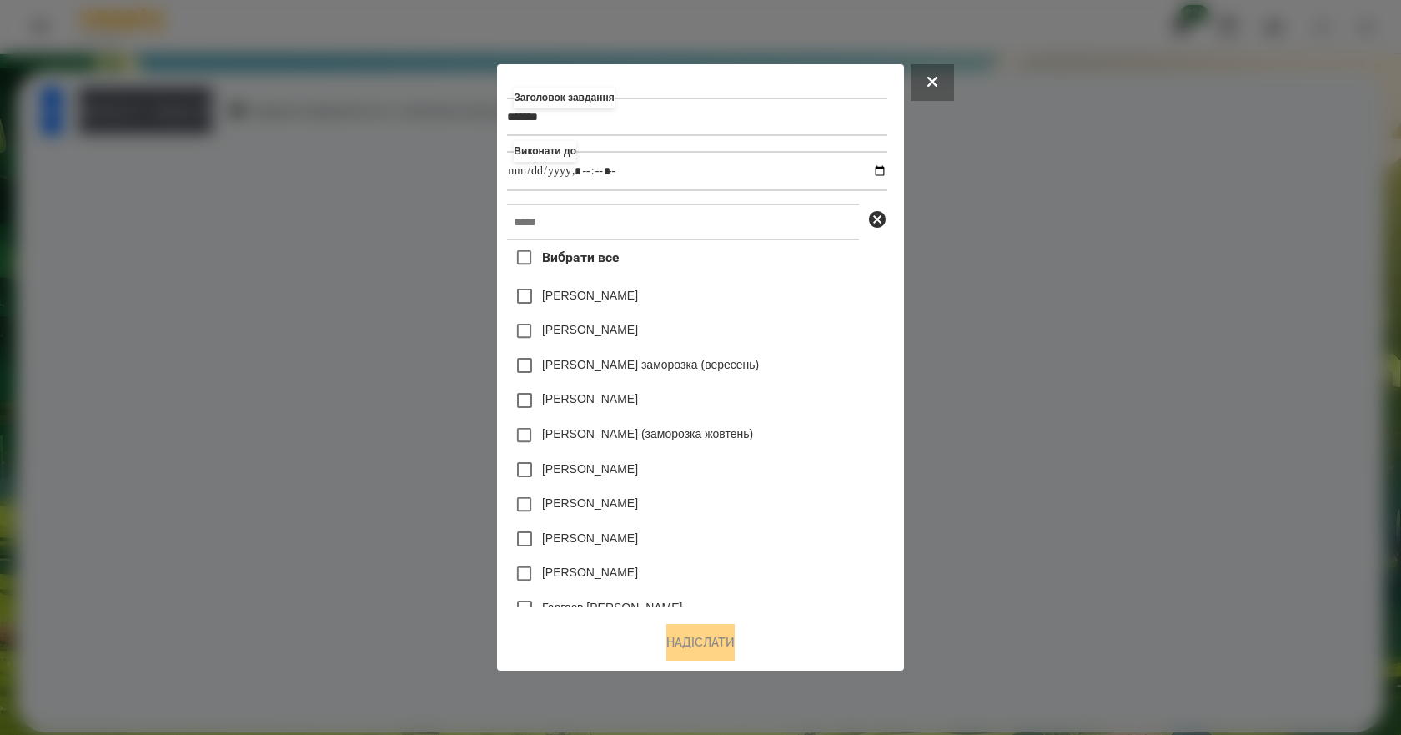
type input "**********"
click at [836, 363] on div "[PERSON_NAME] заморозка (вересень)" at bounding box center [696, 365] width 379 height 35
click at [698, 240] on input "text" at bounding box center [683, 221] width 352 height 37
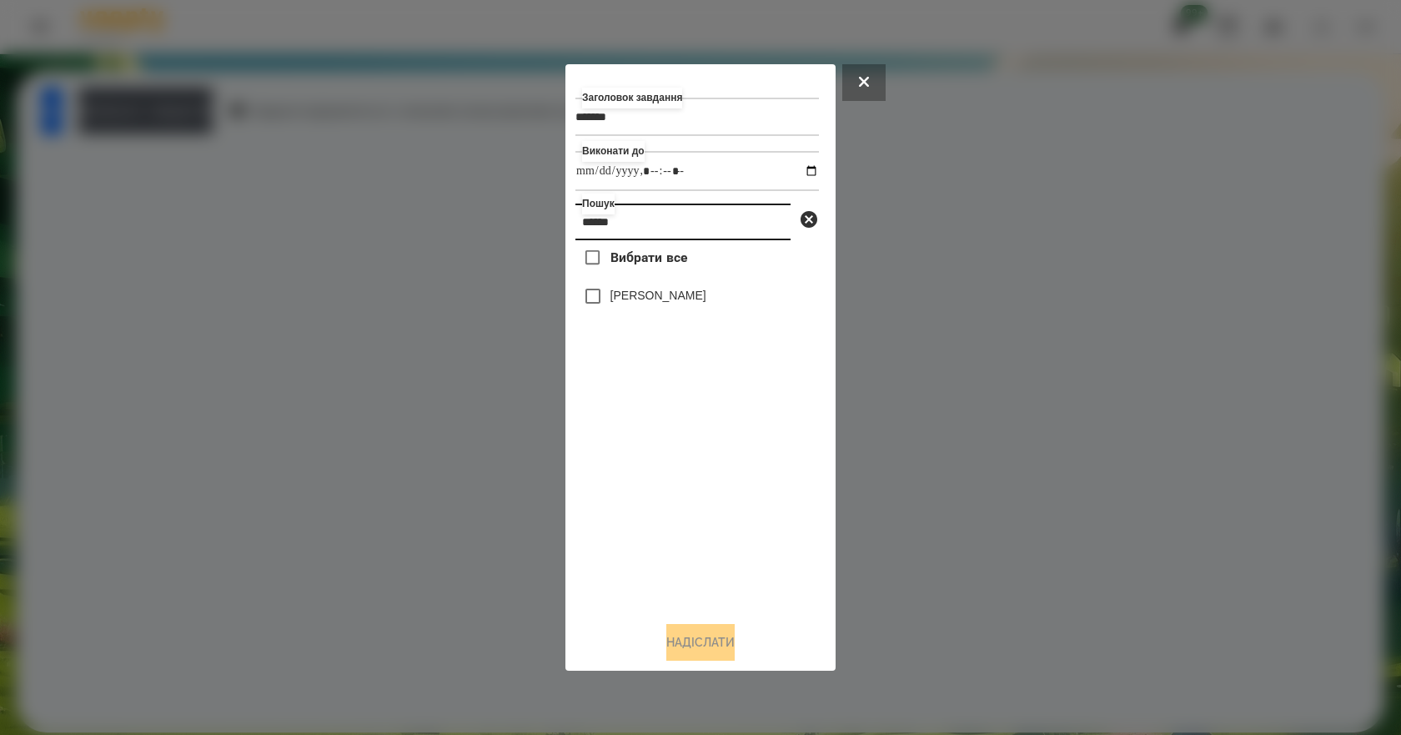
type input "******"
click at [669, 303] on label "[PERSON_NAME]" at bounding box center [658, 295] width 96 height 17
click at [726, 647] on button "Надіслати" at bounding box center [700, 642] width 68 height 37
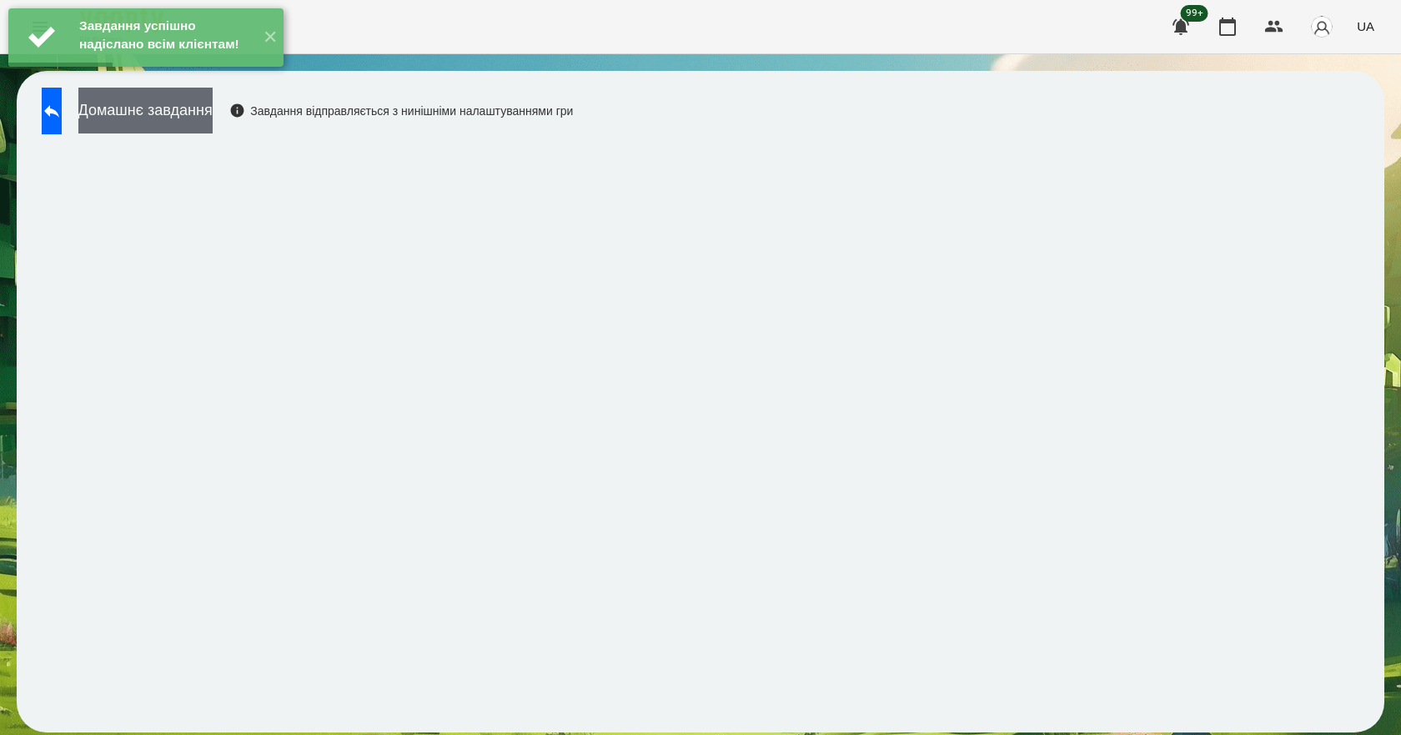
click at [196, 115] on button "Домашнє завдання" at bounding box center [145, 111] width 134 height 46
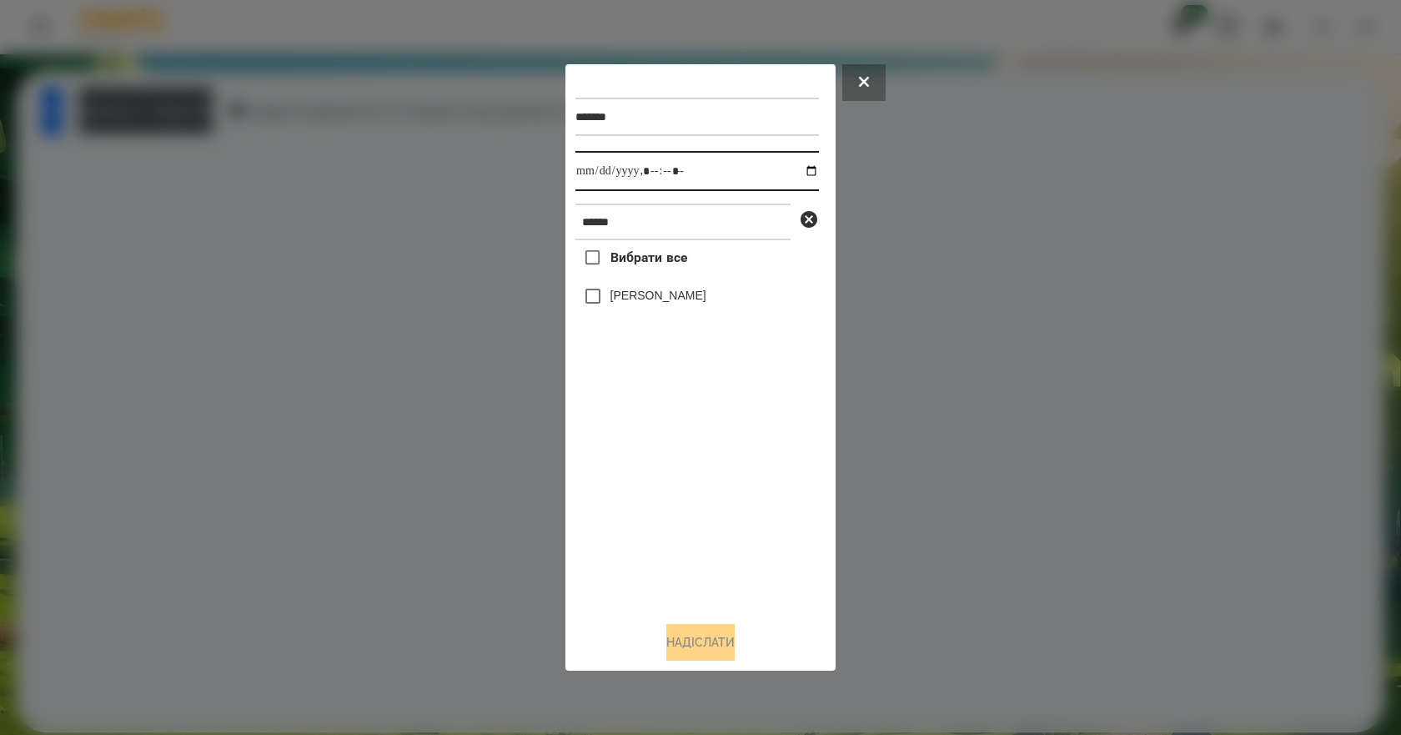
click at [800, 168] on input "datetime-local" at bounding box center [696, 171] width 243 height 40
type input "**********"
drag, startPoint x: 648, startPoint y: 510, endPoint x: 653, endPoint y: 492, distance: 19.0
click at [649, 507] on div "Вибрати все [PERSON_NAME]" at bounding box center [696, 424] width 243 height 368
click at [693, 303] on label "[PERSON_NAME]" at bounding box center [658, 295] width 96 height 17
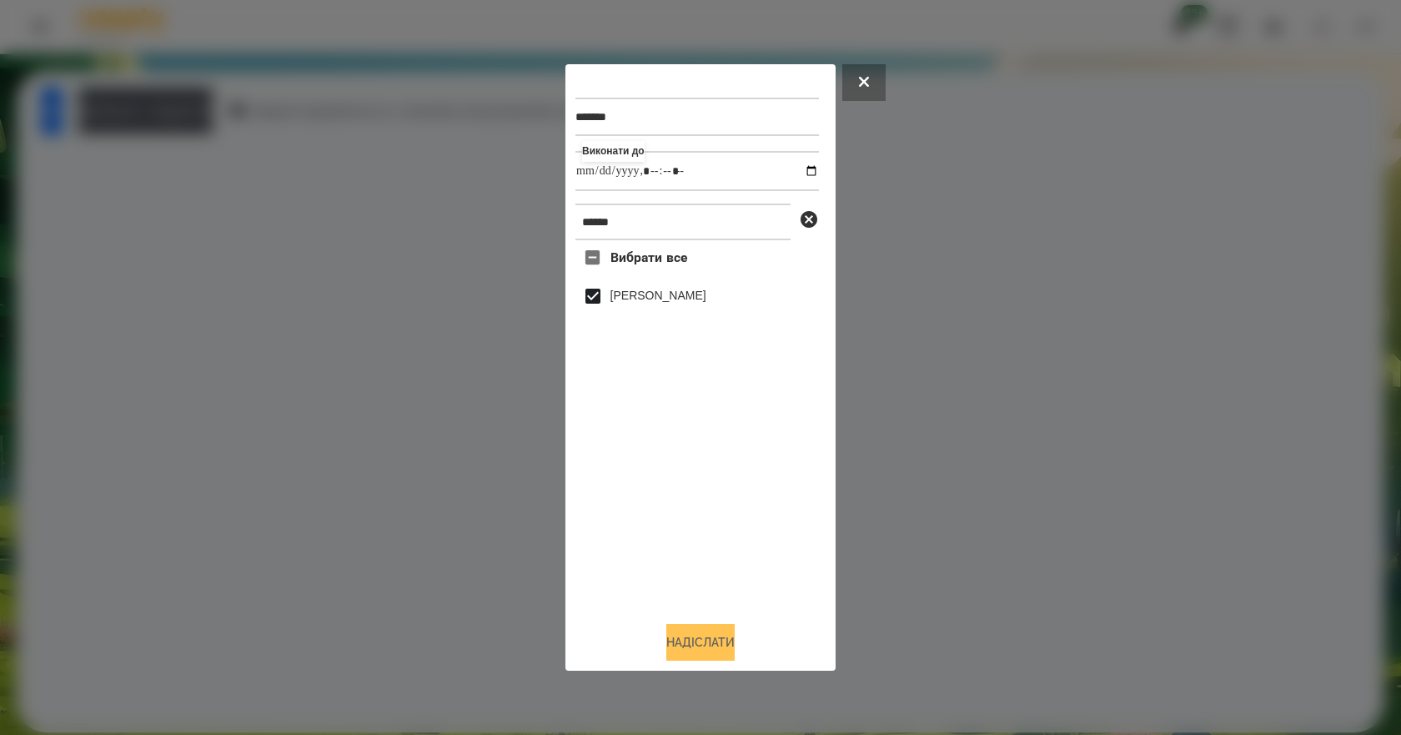
click at [726, 660] on button "Надіслати" at bounding box center [700, 642] width 68 height 37
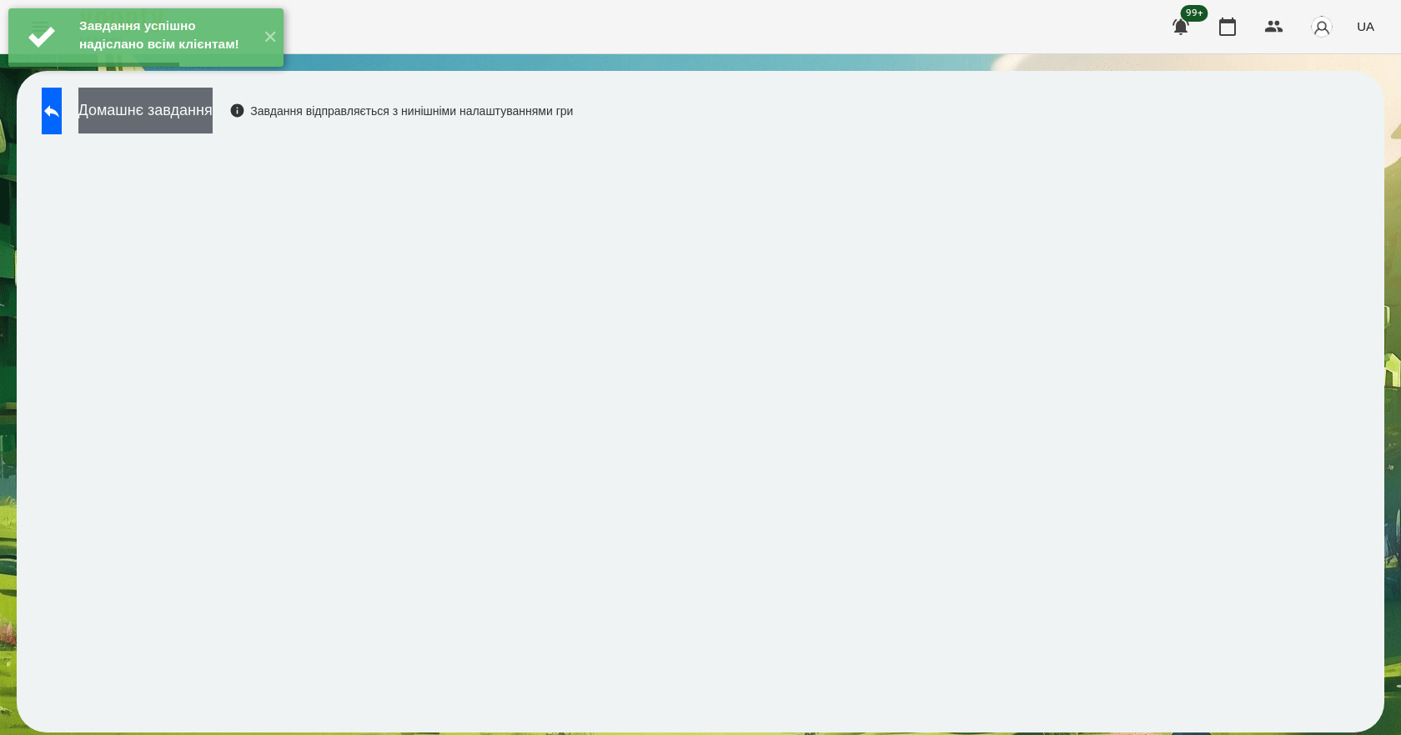
click at [203, 113] on button "Домашнє завдання" at bounding box center [145, 111] width 134 height 46
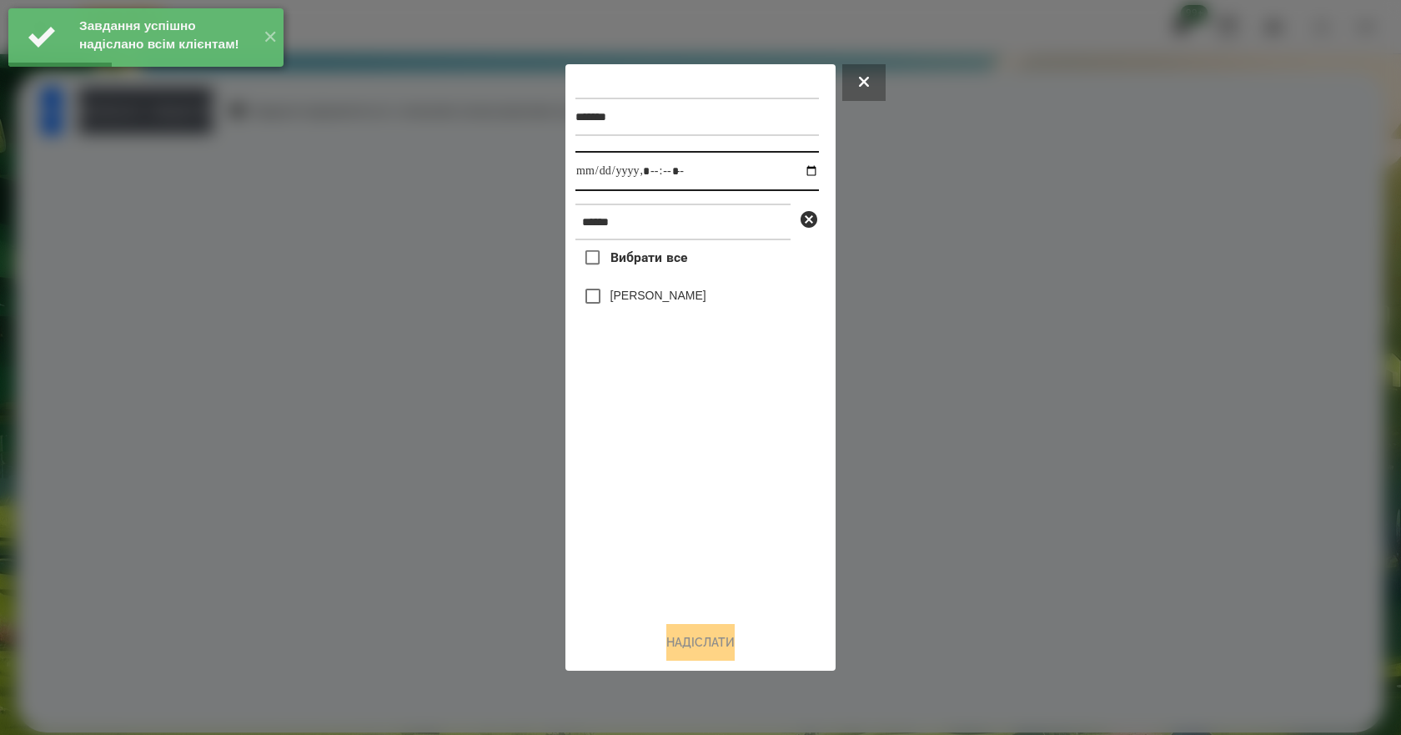
click at [800, 170] on input "datetime-local" at bounding box center [696, 171] width 243 height 40
type input "**********"
drag, startPoint x: 638, startPoint y: 500, endPoint x: 659, endPoint y: 419, distance: 84.3
click at [639, 497] on div "Вибрати все [PERSON_NAME]" at bounding box center [696, 424] width 243 height 368
click at [680, 293] on label "[PERSON_NAME]" at bounding box center [658, 295] width 96 height 17
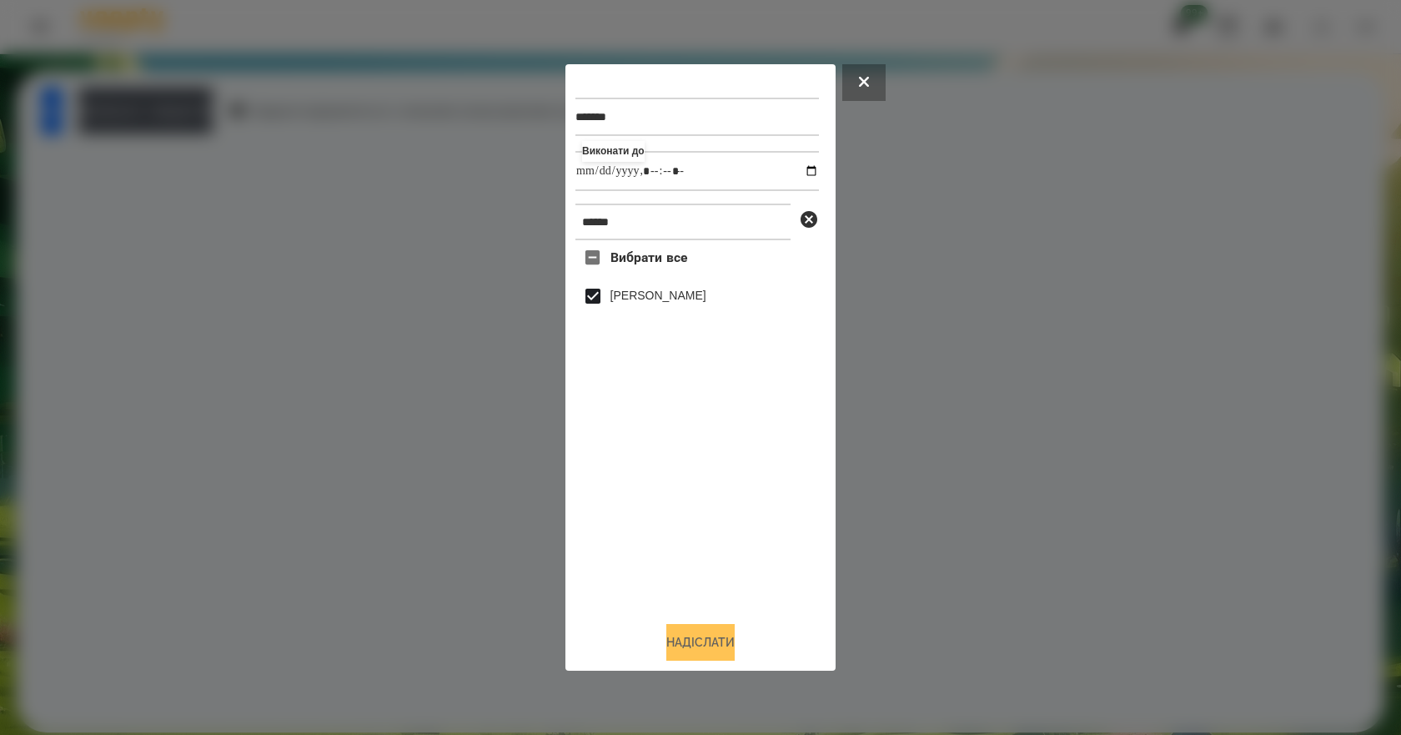
click at [729, 651] on button "Надіслати" at bounding box center [700, 642] width 68 height 37
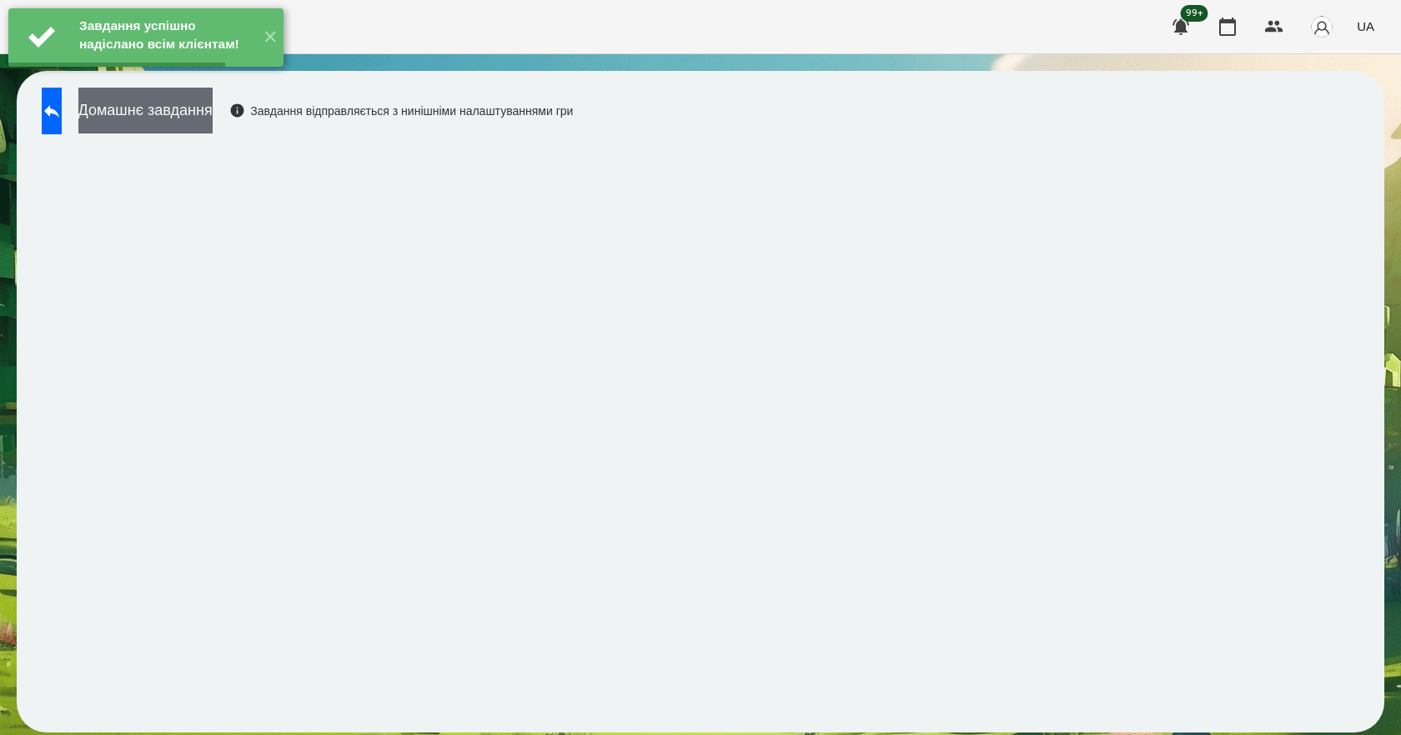
click at [205, 122] on button "Домашнє завдання" at bounding box center [145, 111] width 134 height 46
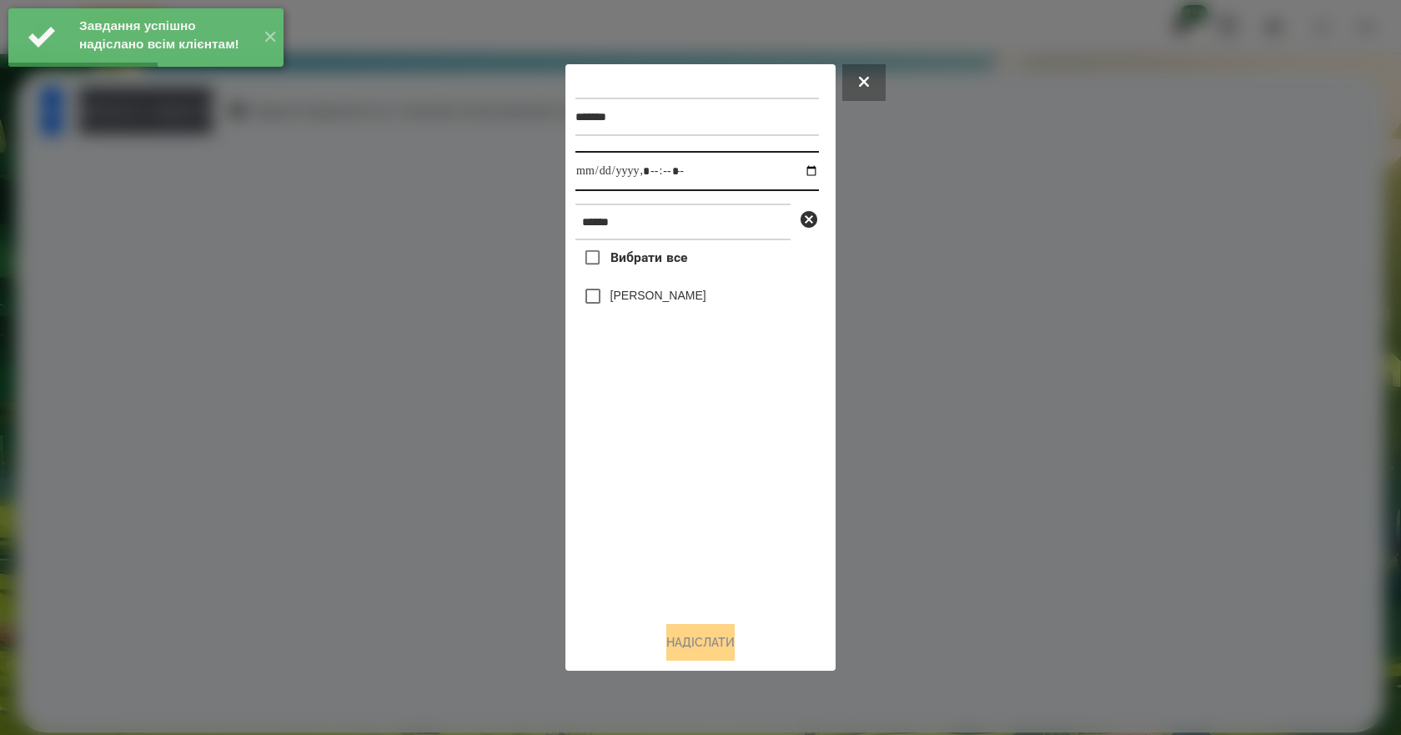
click at [800, 177] on input "datetime-local" at bounding box center [696, 171] width 243 height 40
type input "**********"
drag, startPoint x: 645, startPoint y: 508, endPoint x: 648, endPoint y: 375, distance: 132.6
click at [645, 504] on div "Вибрати все [PERSON_NAME]" at bounding box center [696, 424] width 243 height 368
click at [663, 296] on label "[PERSON_NAME]" at bounding box center [658, 295] width 96 height 17
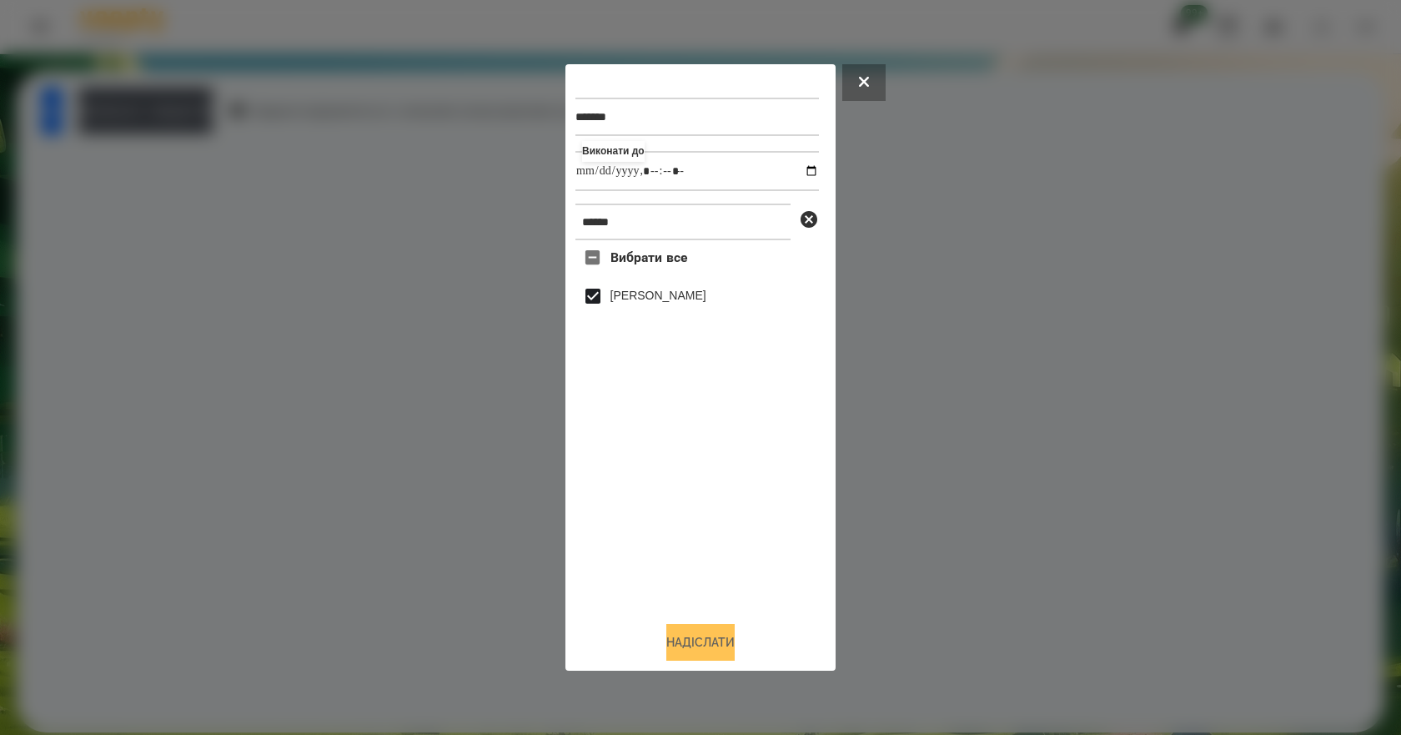
click at [693, 659] on button "Надіслати" at bounding box center [700, 642] width 68 height 37
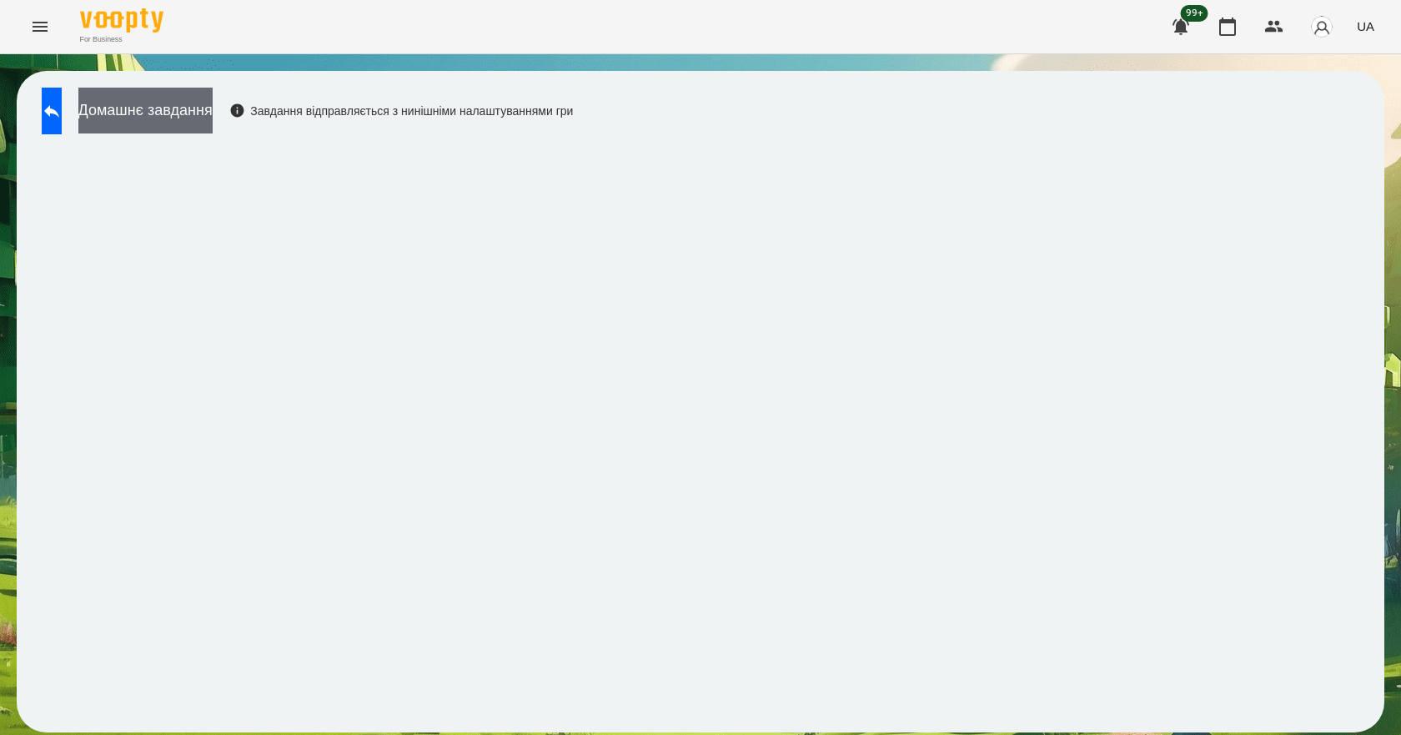
click at [208, 117] on button "Домашнє завдання" at bounding box center [145, 111] width 134 height 46
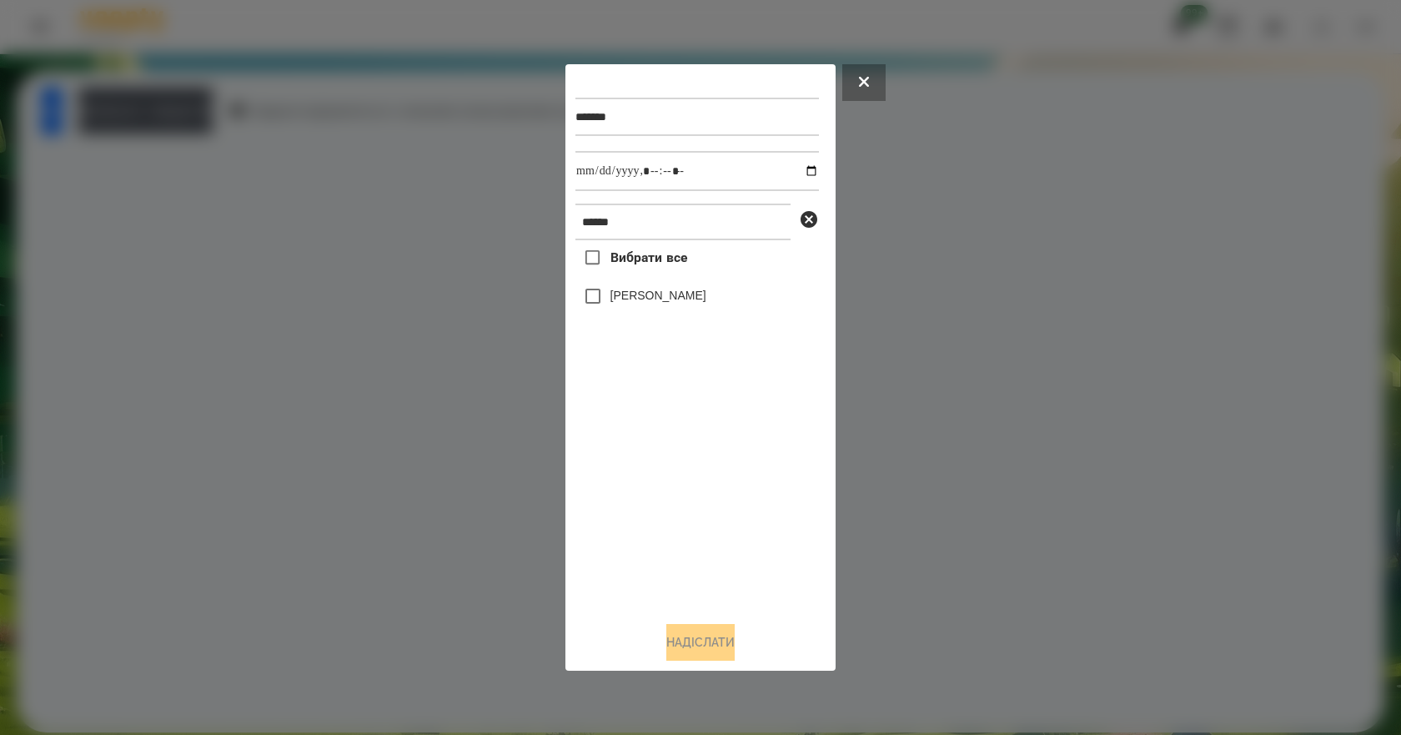
click at [655, 290] on label "[PERSON_NAME]" at bounding box center [658, 295] width 96 height 17
click at [740, 667] on div "******* ****** Вибрати все [PERSON_NAME][GEOGRAPHIC_DATA]" at bounding box center [700, 367] width 270 height 607
click at [735, 660] on button "Надіслати" at bounding box center [700, 642] width 68 height 37
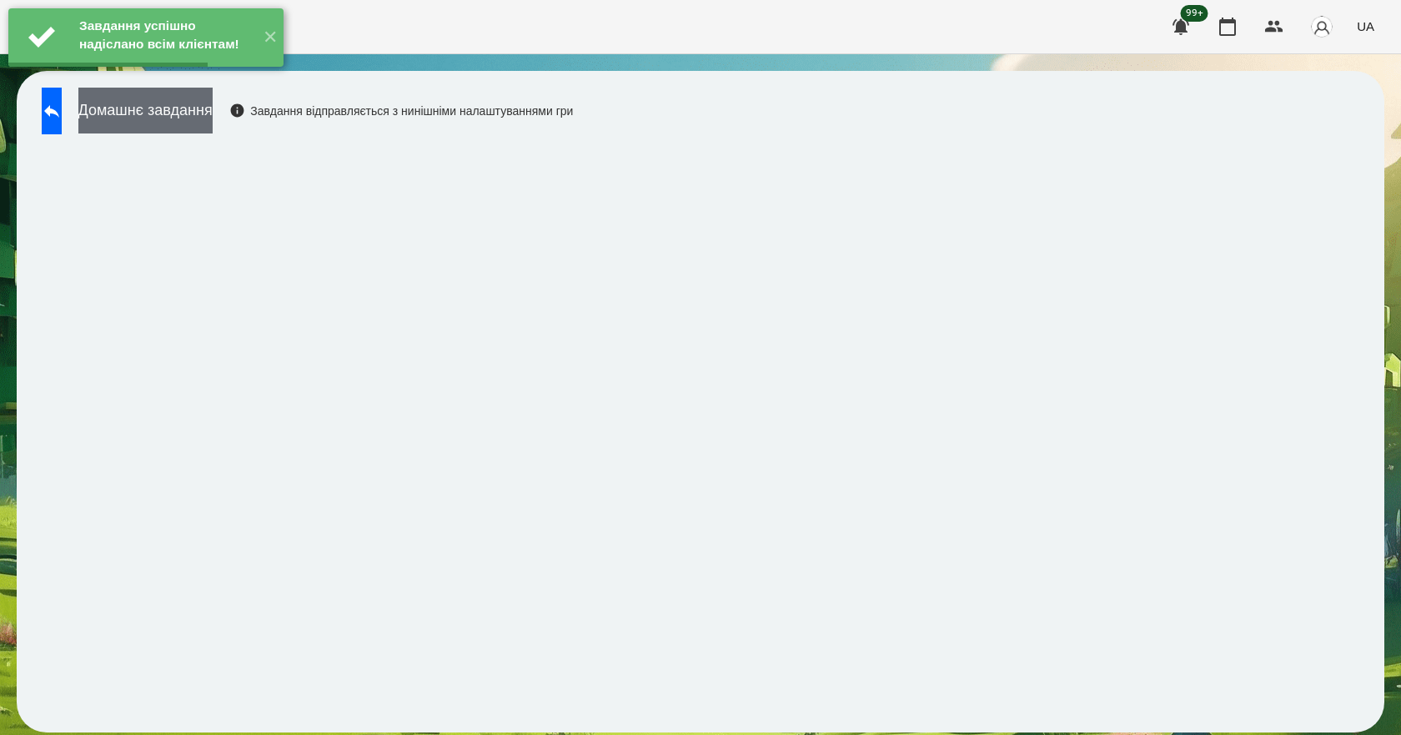
click at [138, 127] on button "Домашнє завдання" at bounding box center [145, 111] width 134 height 46
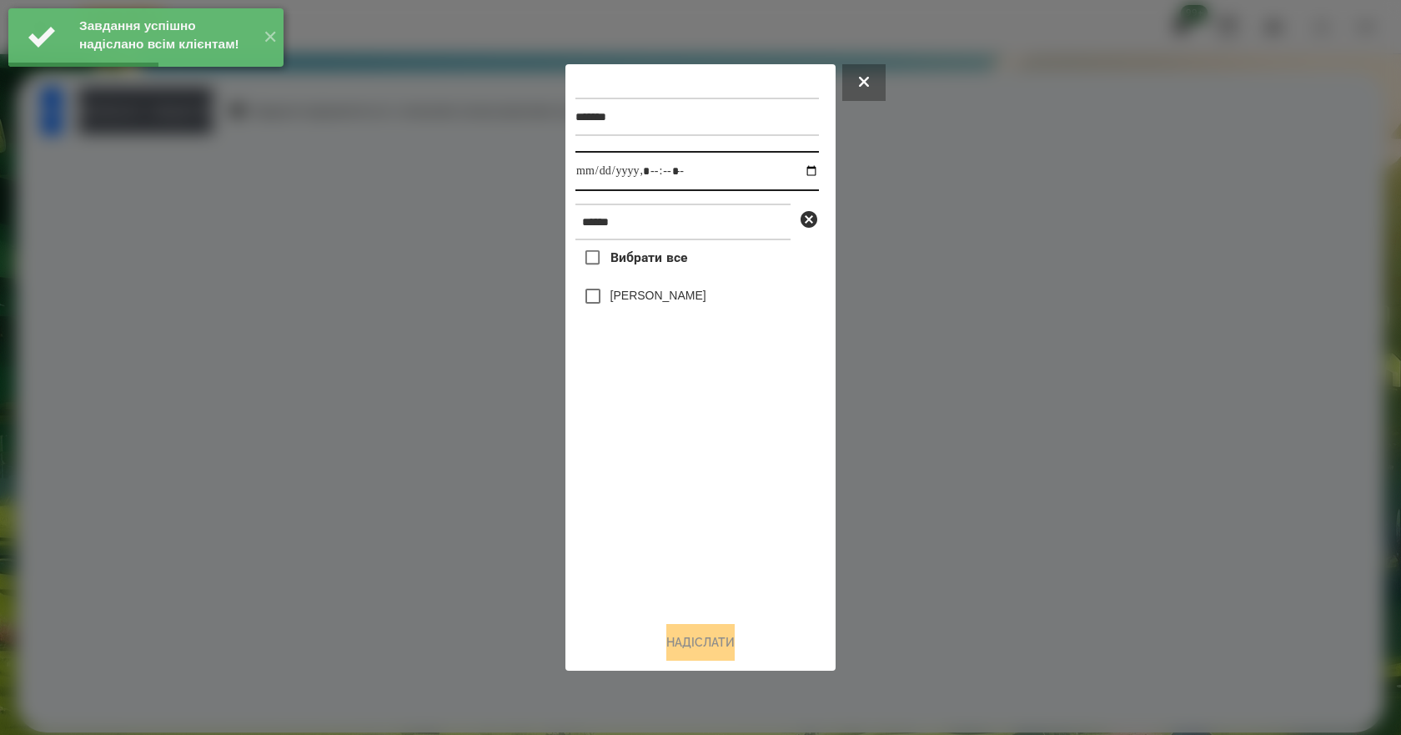
click at [800, 171] on input "datetime-local" at bounding box center [696, 171] width 243 height 40
type input "**********"
drag, startPoint x: 690, startPoint y: 508, endPoint x: 679, endPoint y: 384, distance: 124.7
click at [690, 506] on div "Вибрати все [PERSON_NAME]" at bounding box center [696, 424] width 243 height 368
click at [673, 298] on label "[PERSON_NAME]" at bounding box center [658, 295] width 96 height 17
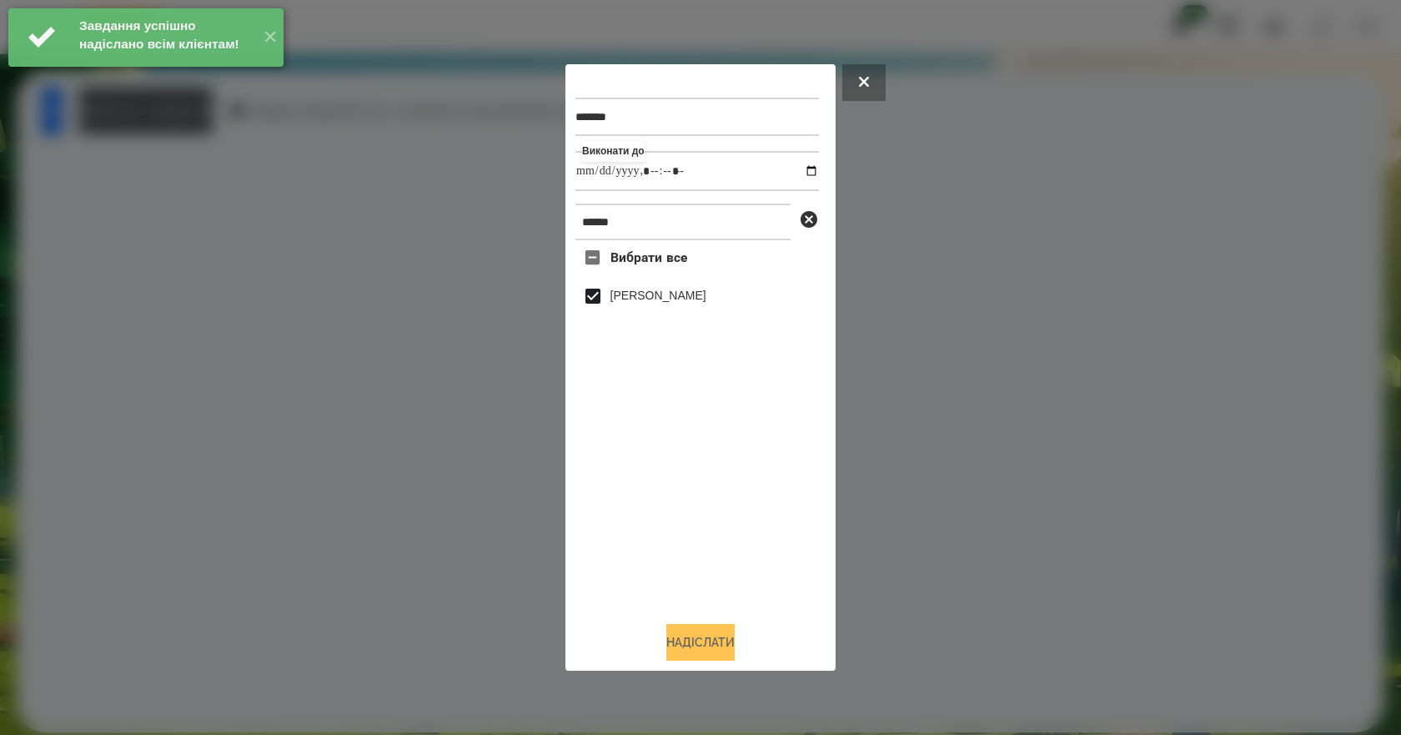
click at [715, 648] on button "Надіслати" at bounding box center [700, 642] width 68 height 37
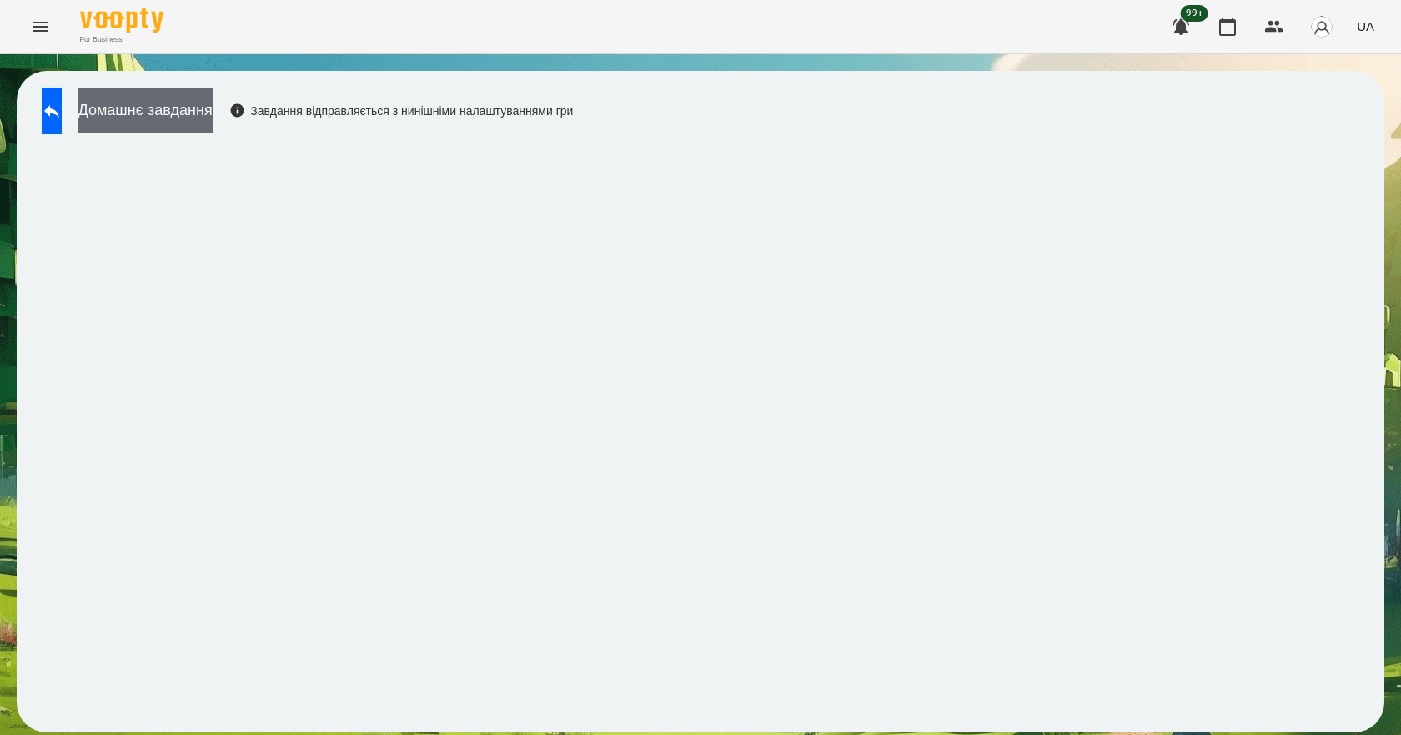
click at [204, 113] on button "Домашнє завдання" at bounding box center [145, 111] width 134 height 46
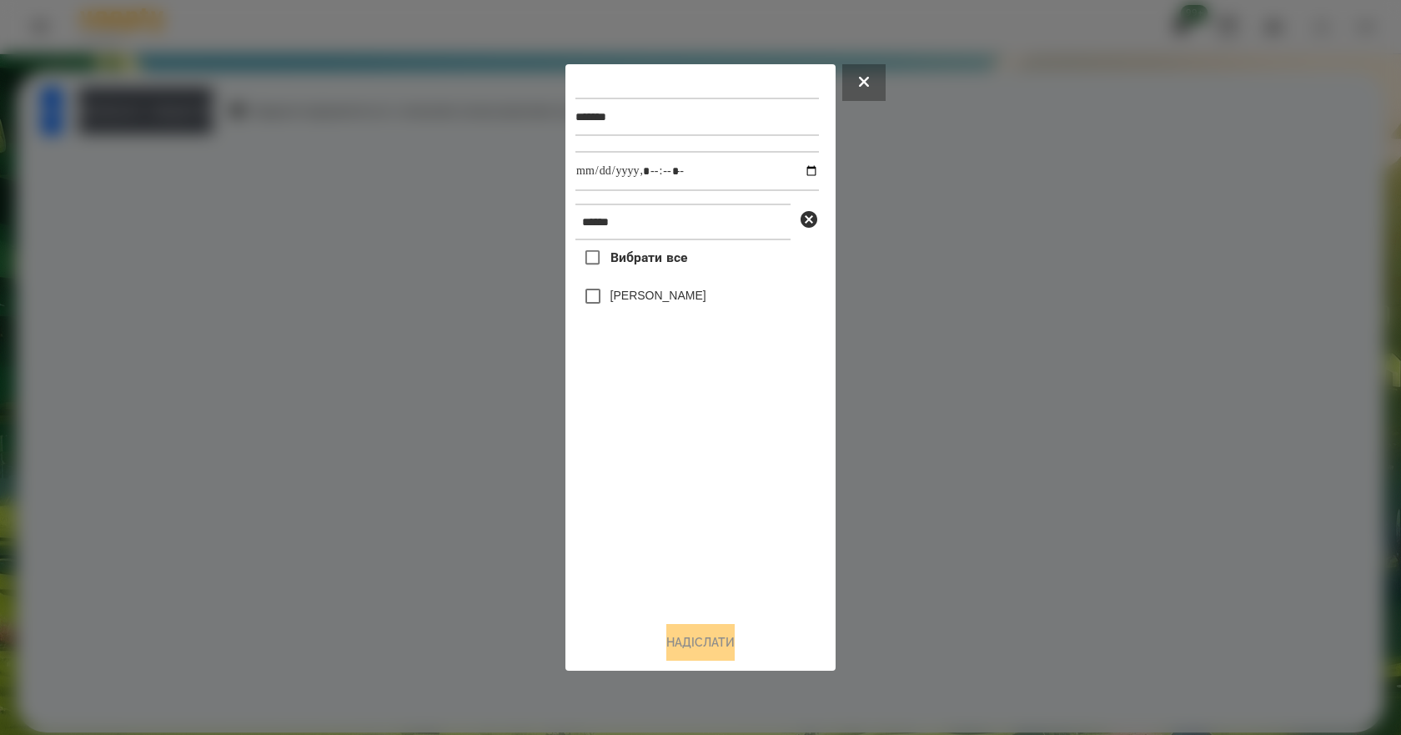
click at [639, 294] on label "[PERSON_NAME]" at bounding box center [658, 295] width 96 height 17
click at [705, 645] on button "Надіслати" at bounding box center [700, 642] width 68 height 37
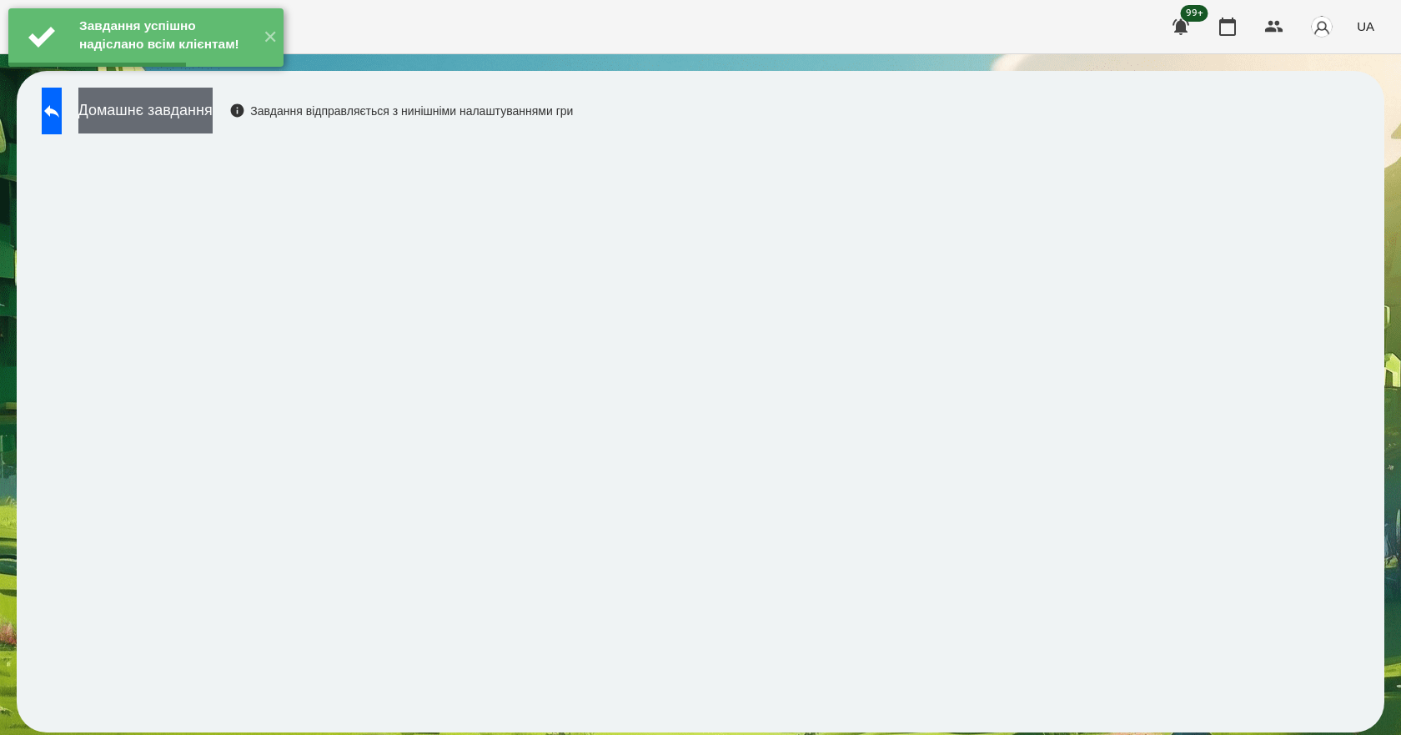
click at [210, 118] on button "Домашнє завдання" at bounding box center [145, 111] width 134 height 46
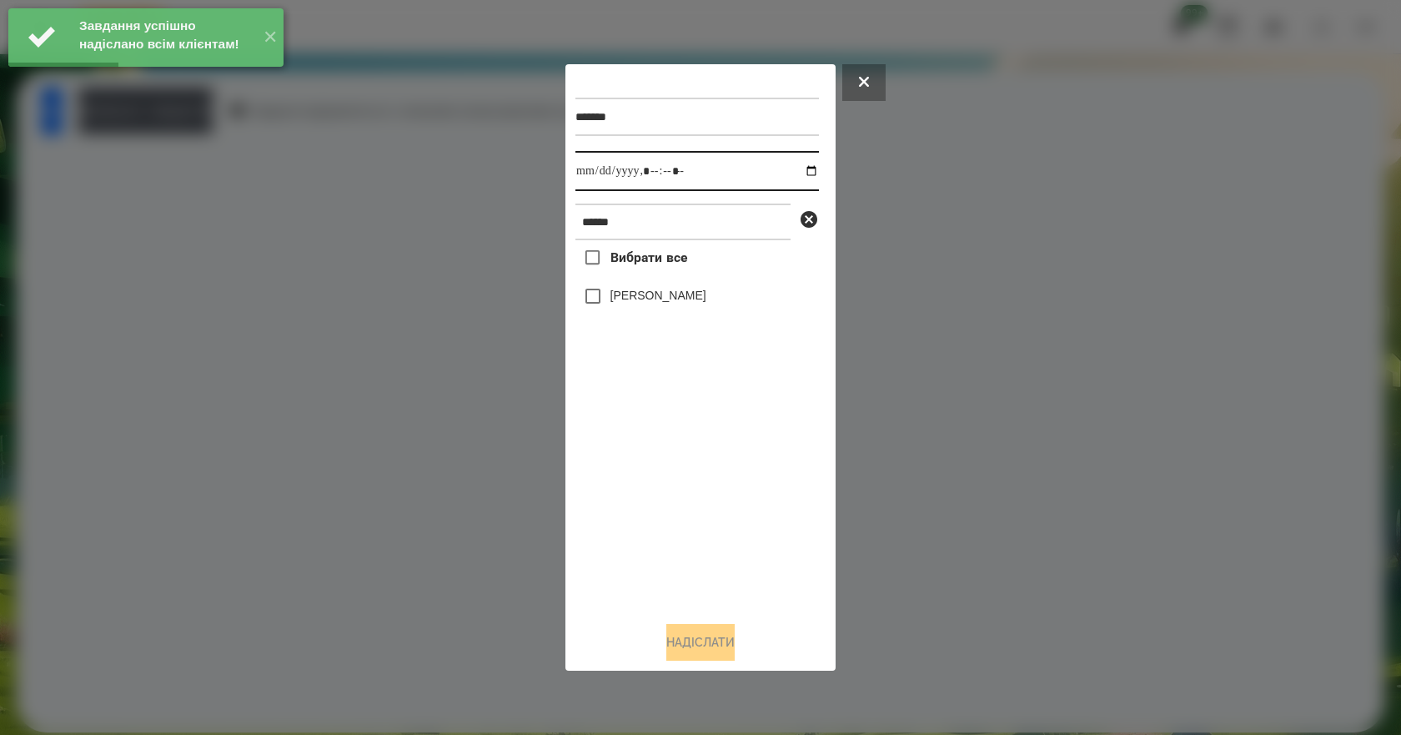
click at [795, 164] on input "datetime-local" at bounding box center [696, 171] width 243 height 40
type input "**********"
click at [700, 519] on div "Вибрати все [PERSON_NAME]" at bounding box center [696, 424] width 243 height 368
click at [696, 296] on label "[PERSON_NAME]" at bounding box center [658, 295] width 96 height 17
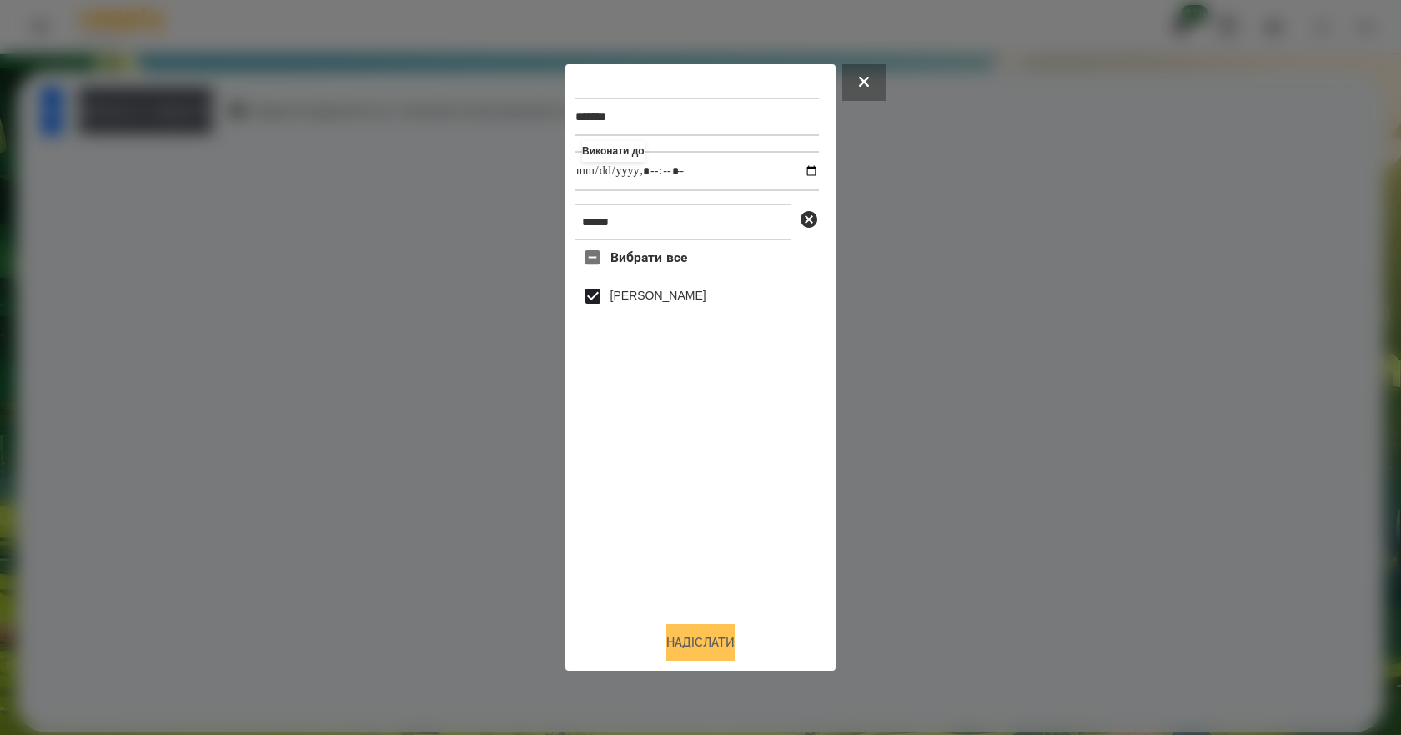
click at [700, 644] on button "Надіслати" at bounding box center [700, 642] width 68 height 37
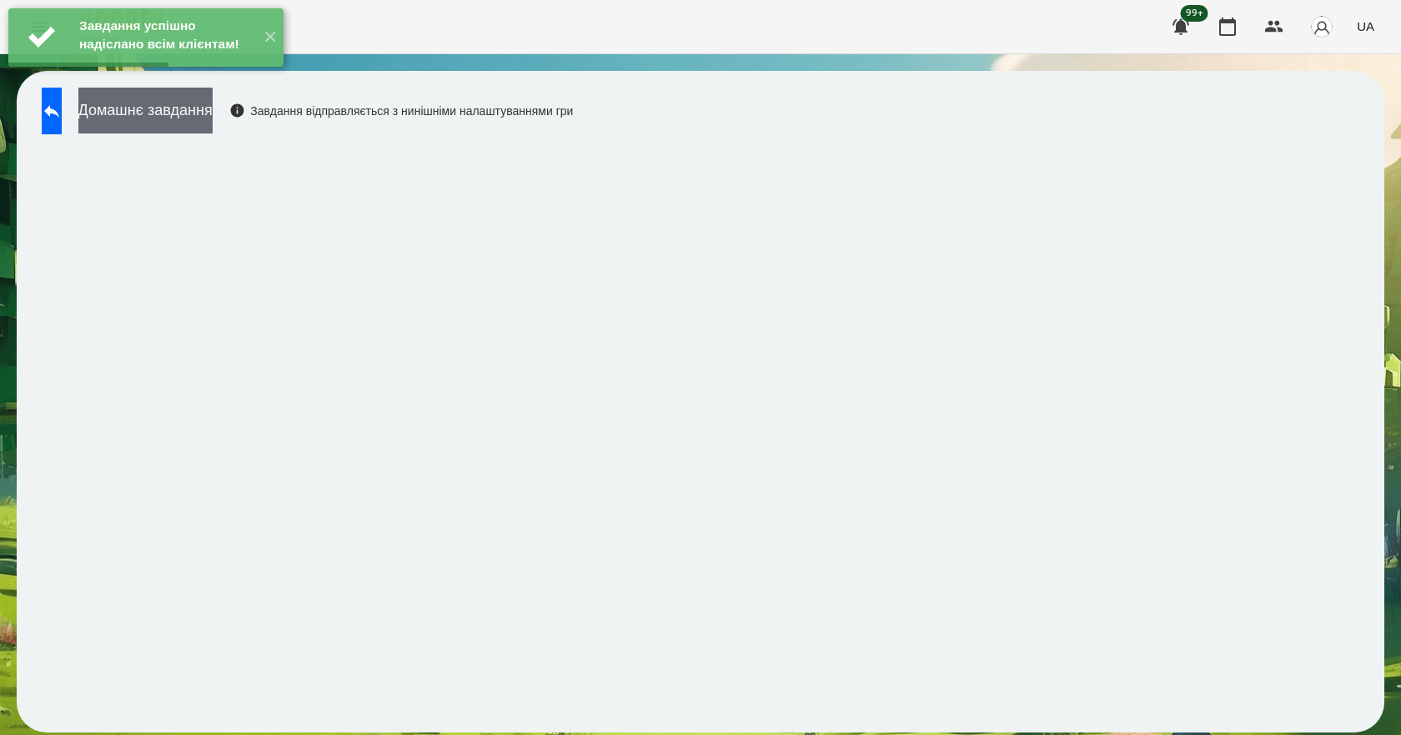
click at [213, 122] on button "Домашнє завдання" at bounding box center [145, 111] width 134 height 46
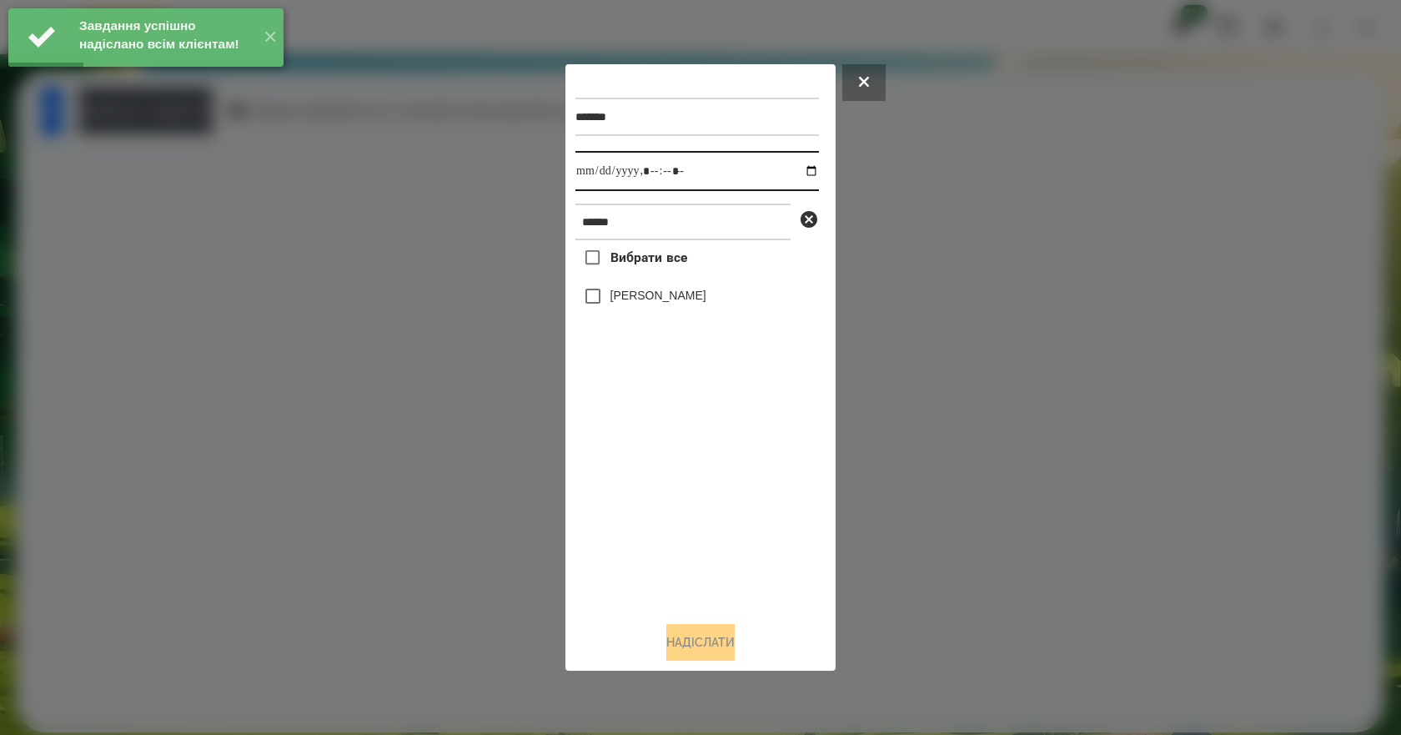
click at [801, 173] on input "datetime-local" at bounding box center [696, 171] width 243 height 40
type input "**********"
drag, startPoint x: 749, startPoint y: 526, endPoint x: 743, endPoint y: 490, distance: 36.3
click at [747, 524] on div "Вибрати все [PERSON_NAME]" at bounding box center [696, 424] width 243 height 368
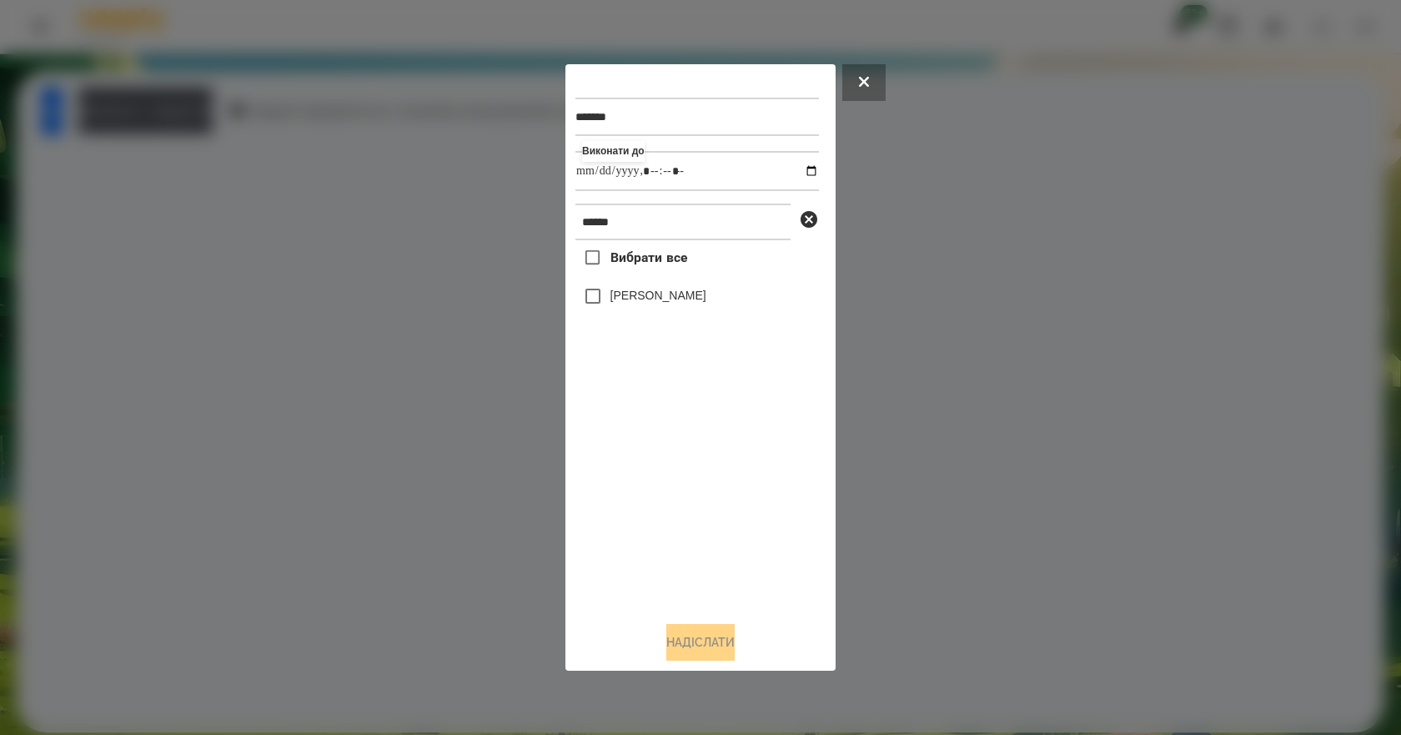
click at [693, 299] on label "[PERSON_NAME]" at bounding box center [658, 295] width 96 height 17
click at [715, 643] on button "Надіслати" at bounding box center [700, 642] width 68 height 37
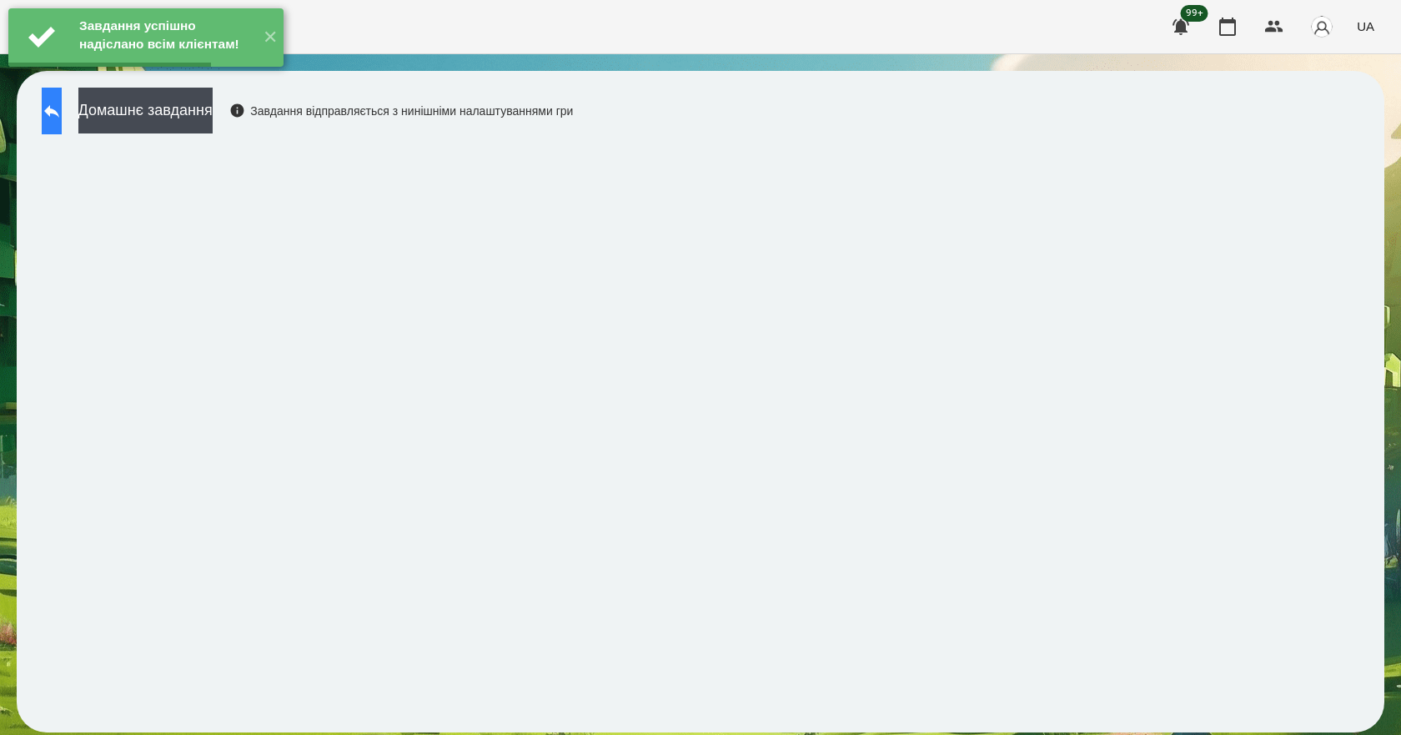
click at [62, 118] on icon at bounding box center [52, 111] width 20 height 20
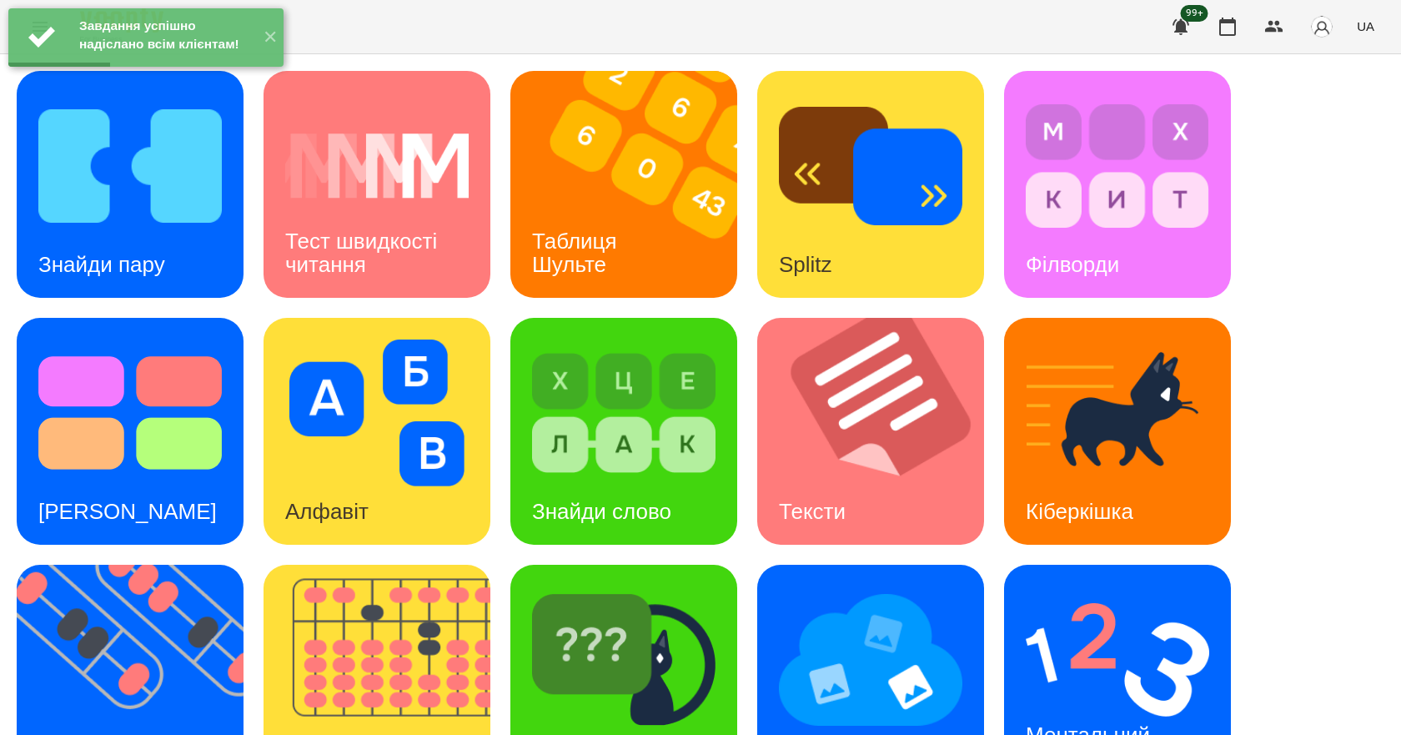
scroll to position [320, 0]
click at [1120, 702] on div "Ментальний рахунок" at bounding box center [1090, 746] width 173 height 89
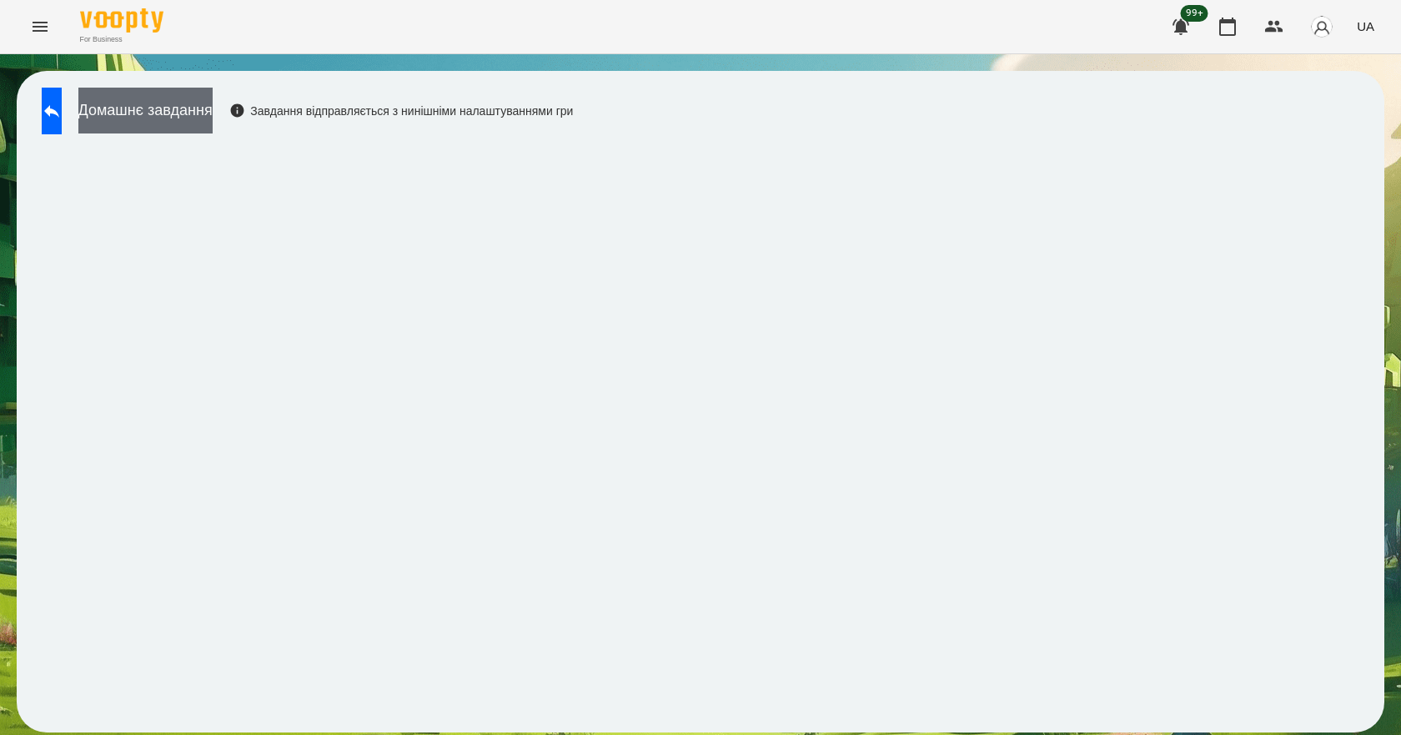
click at [213, 108] on button "Домашнє завдання" at bounding box center [145, 111] width 134 height 46
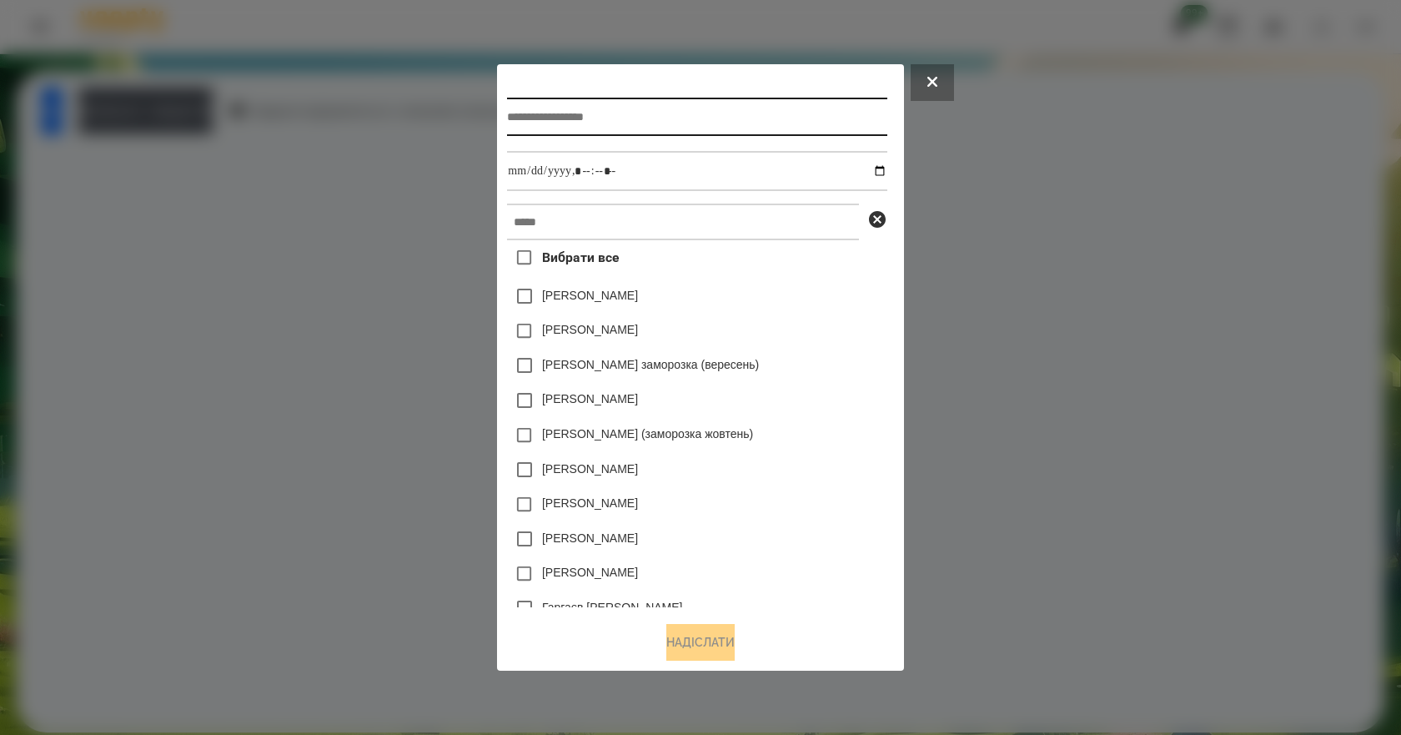
click at [626, 120] on input "text" at bounding box center [696, 117] width 379 height 38
type input "**********"
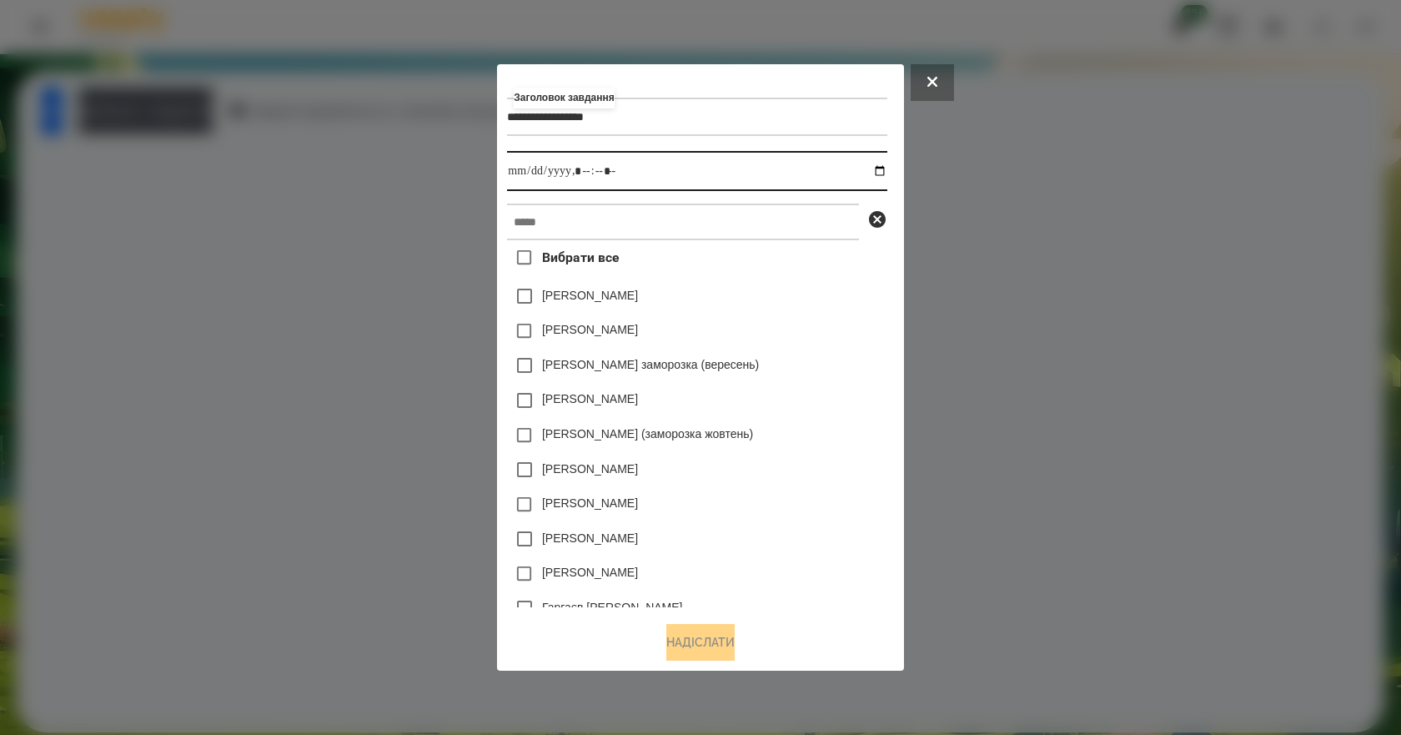
click at [884, 167] on input "datetime-local" at bounding box center [696, 171] width 379 height 40
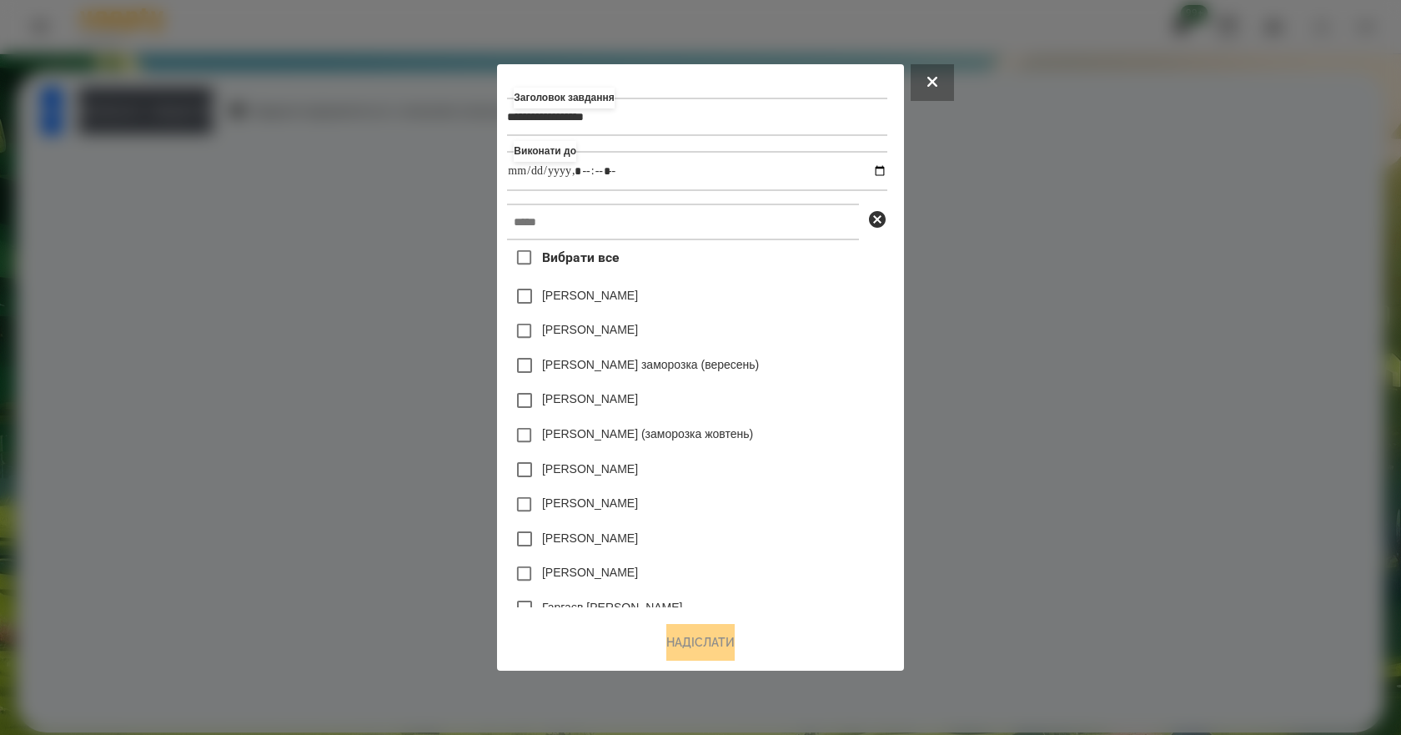
type input "**********"
click at [860, 365] on div "[PERSON_NAME] заморозка (вересень)" at bounding box center [696, 365] width 379 height 35
click at [743, 231] on input "text" at bounding box center [683, 221] width 352 height 37
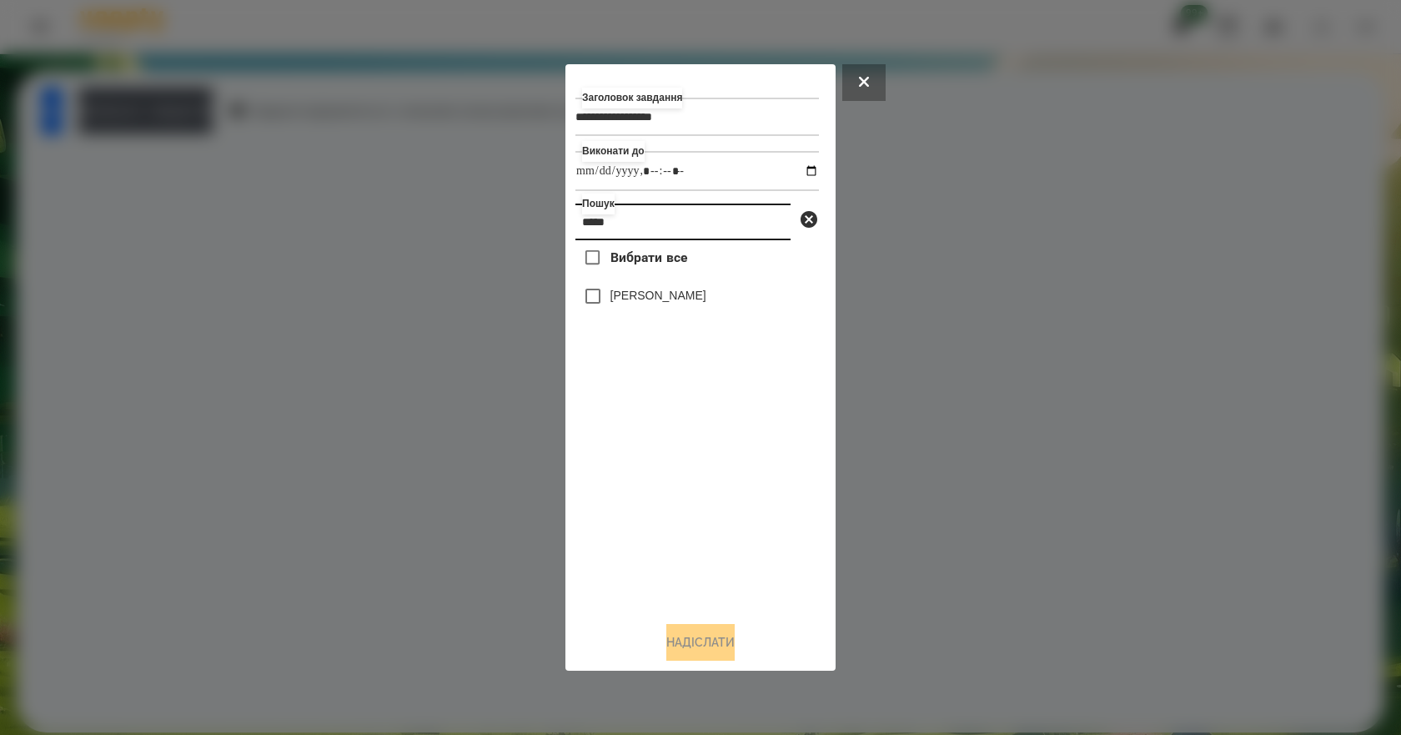
type input "*****"
click at [689, 303] on label "[PERSON_NAME]" at bounding box center [658, 295] width 96 height 17
click at [728, 645] on button "Надіслати" at bounding box center [700, 642] width 68 height 37
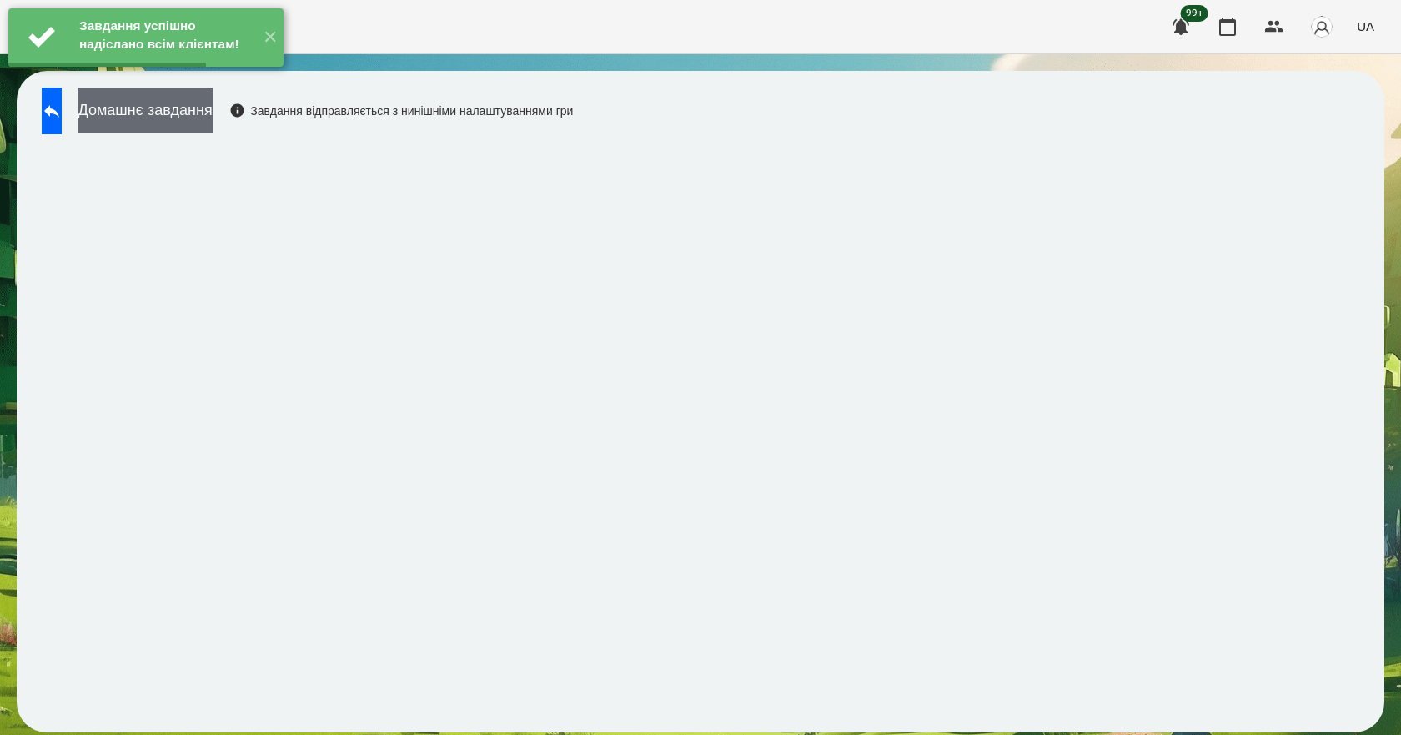
click at [202, 113] on button "Домашнє завдання" at bounding box center [145, 111] width 134 height 46
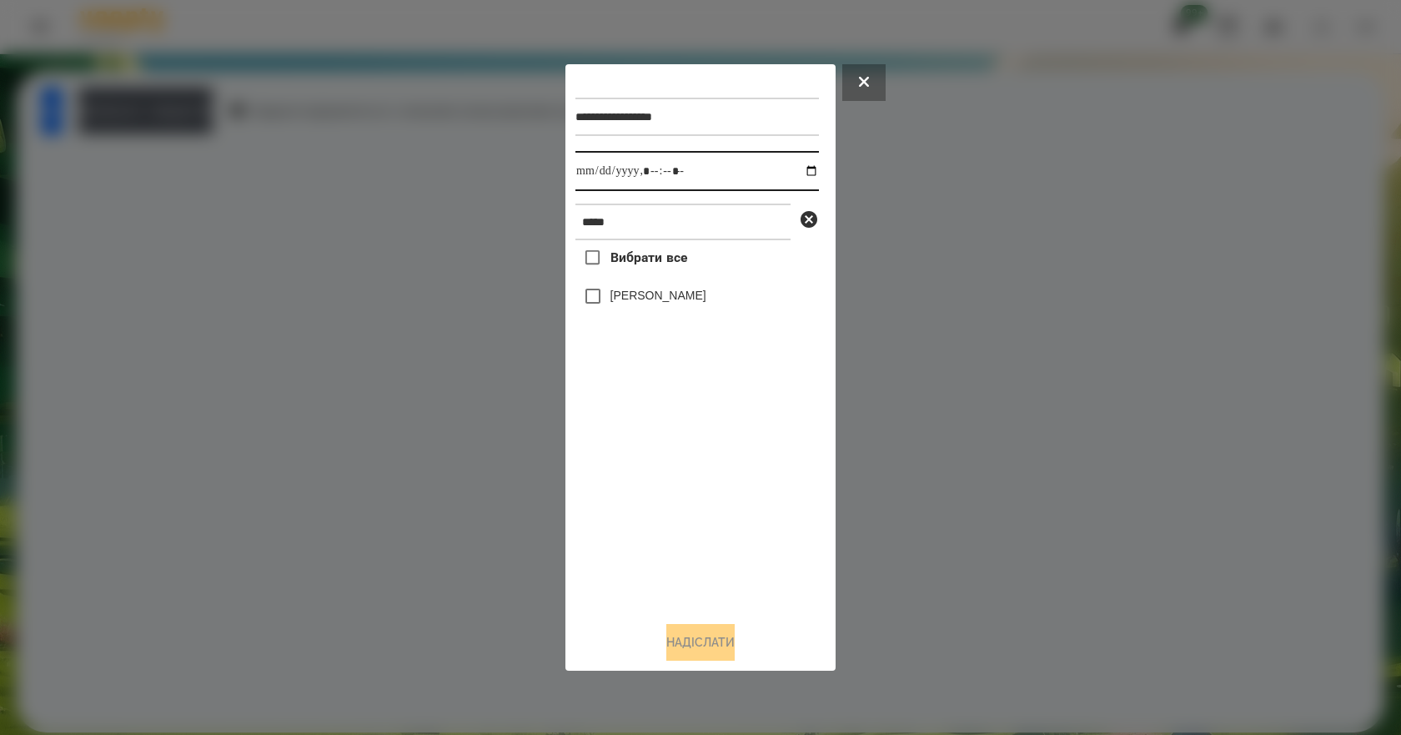
click at [796, 171] on input "datetime-local" at bounding box center [696, 171] width 243 height 40
type input "**********"
drag, startPoint x: 656, startPoint y: 504, endPoint x: 673, endPoint y: 359, distance: 146.0
click at [658, 494] on div "Вибрати все [PERSON_NAME]" at bounding box center [696, 424] width 243 height 368
click at [694, 310] on div "[PERSON_NAME]" at bounding box center [696, 295] width 243 height 35
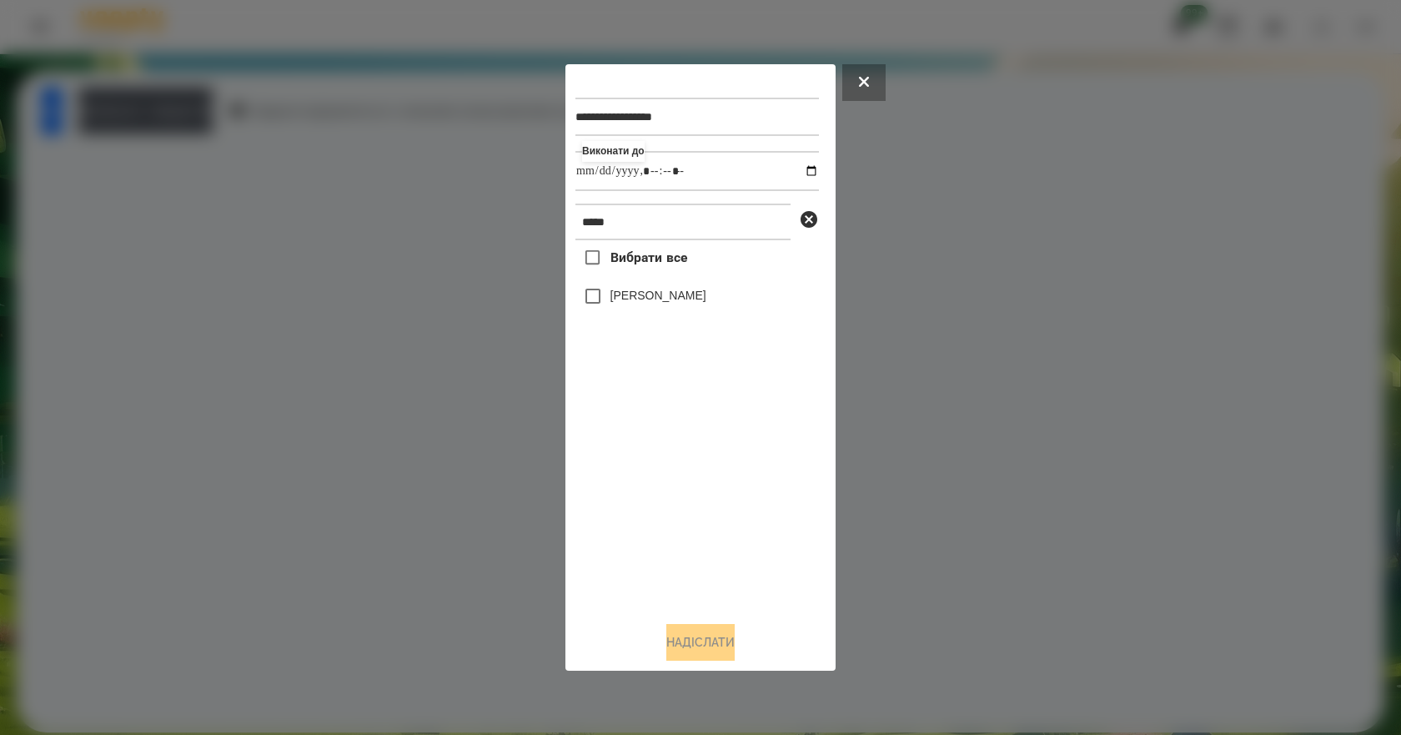
click at [700, 303] on label "[PERSON_NAME]" at bounding box center [658, 295] width 96 height 17
click at [684, 639] on button "Надіслати" at bounding box center [700, 642] width 68 height 37
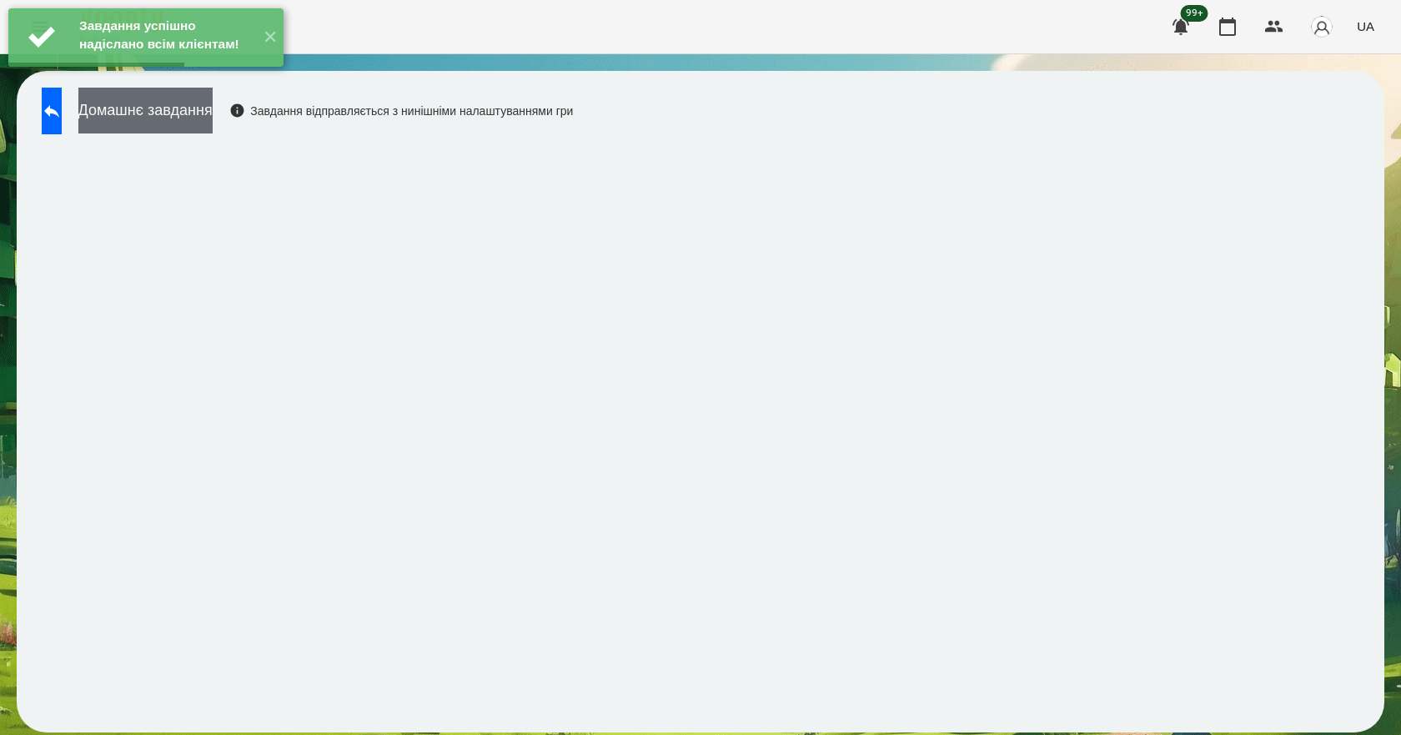
click at [213, 109] on button "Домашнє завдання" at bounding box center [145, 111] width 134 height 46
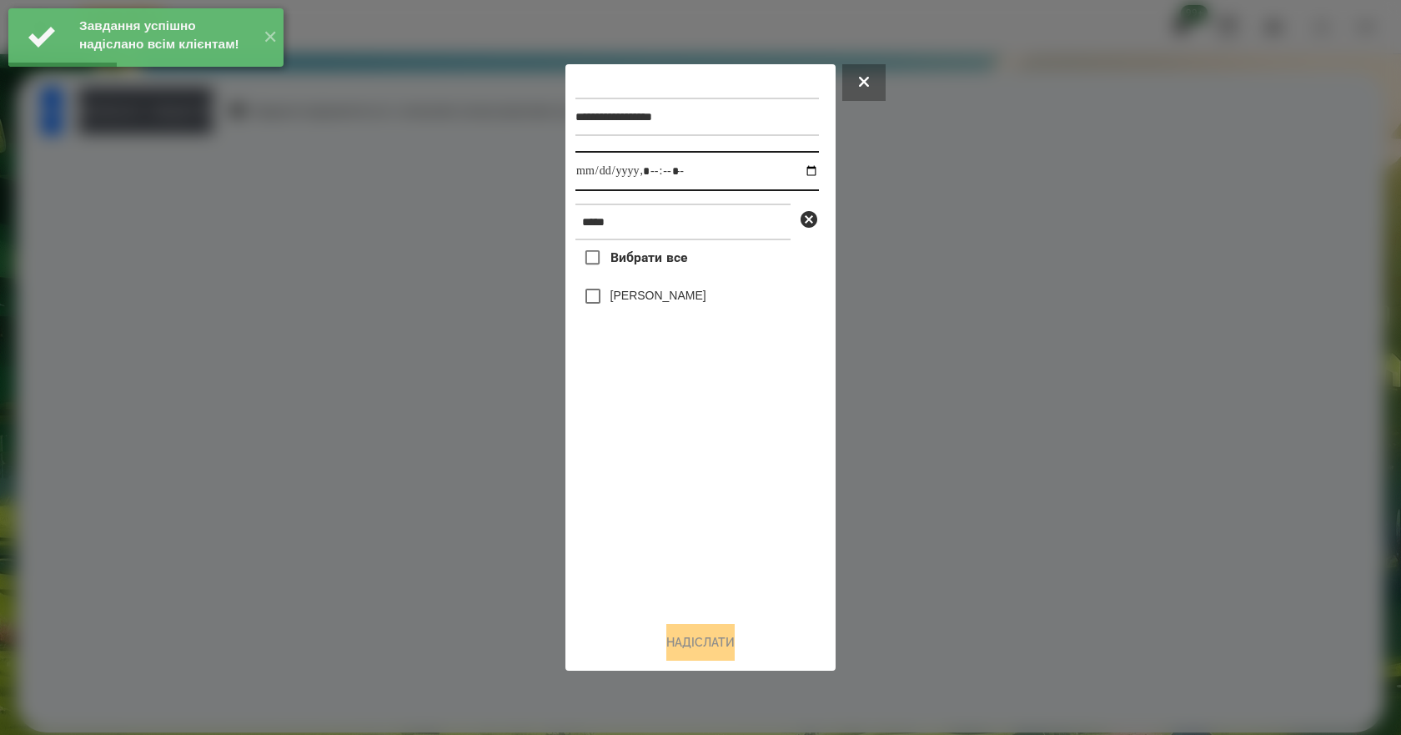
click at [800, 169] on input "datetime-local" at bounding box center [696, 171] width 243 height 40
type input "**********"
drag, startPoint x: 679, startPoint y: 497, endPoint x: 688, endPoint y: 430, distance: 67.3
click at [681, 464] on div "Вибрати все [PERSON_NAME]" at bounding box center [696, 424] width 243 height 368
click at [679, 298] on label "[PERSON_NAME]" at bounding box center [658, 295] width 96 height 17
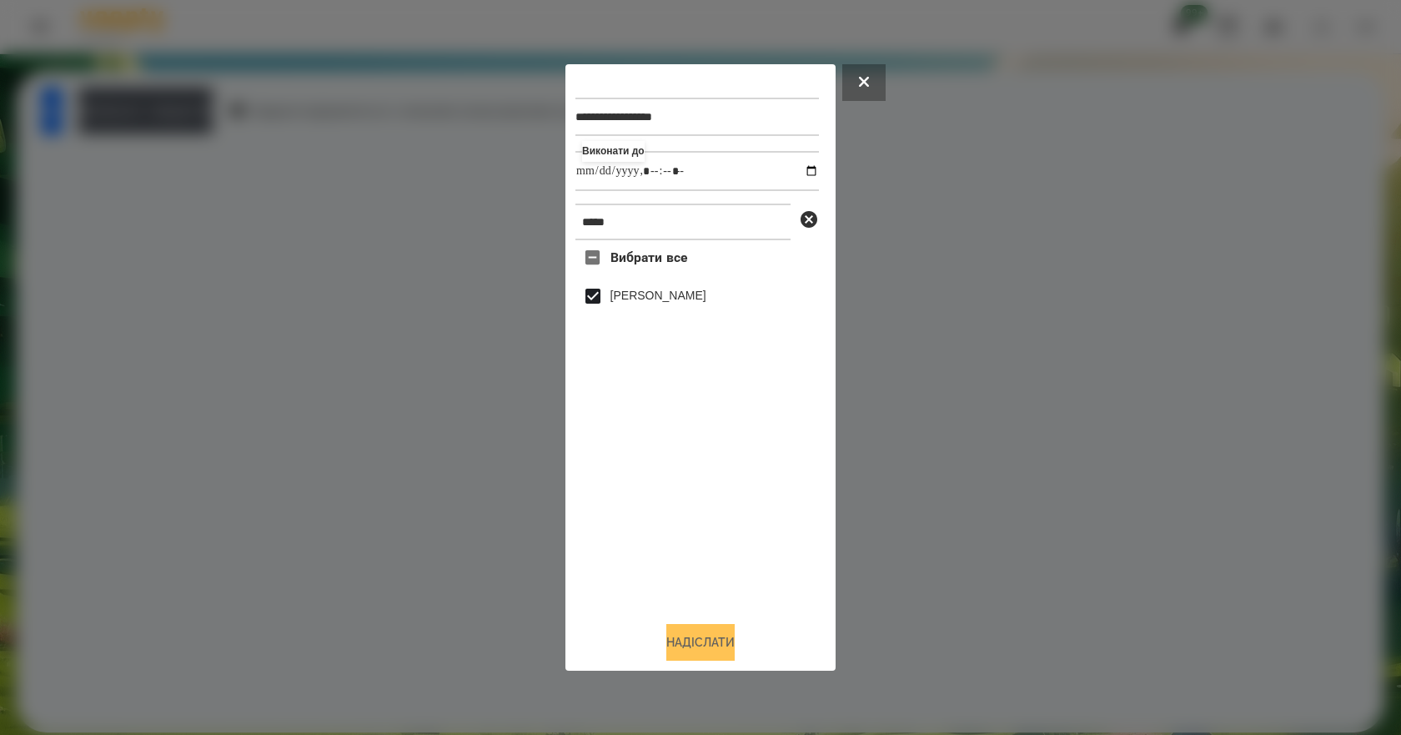
click at [705, 653] on button "Надіслати" at bounding box center [700, 642] width 68 height 37
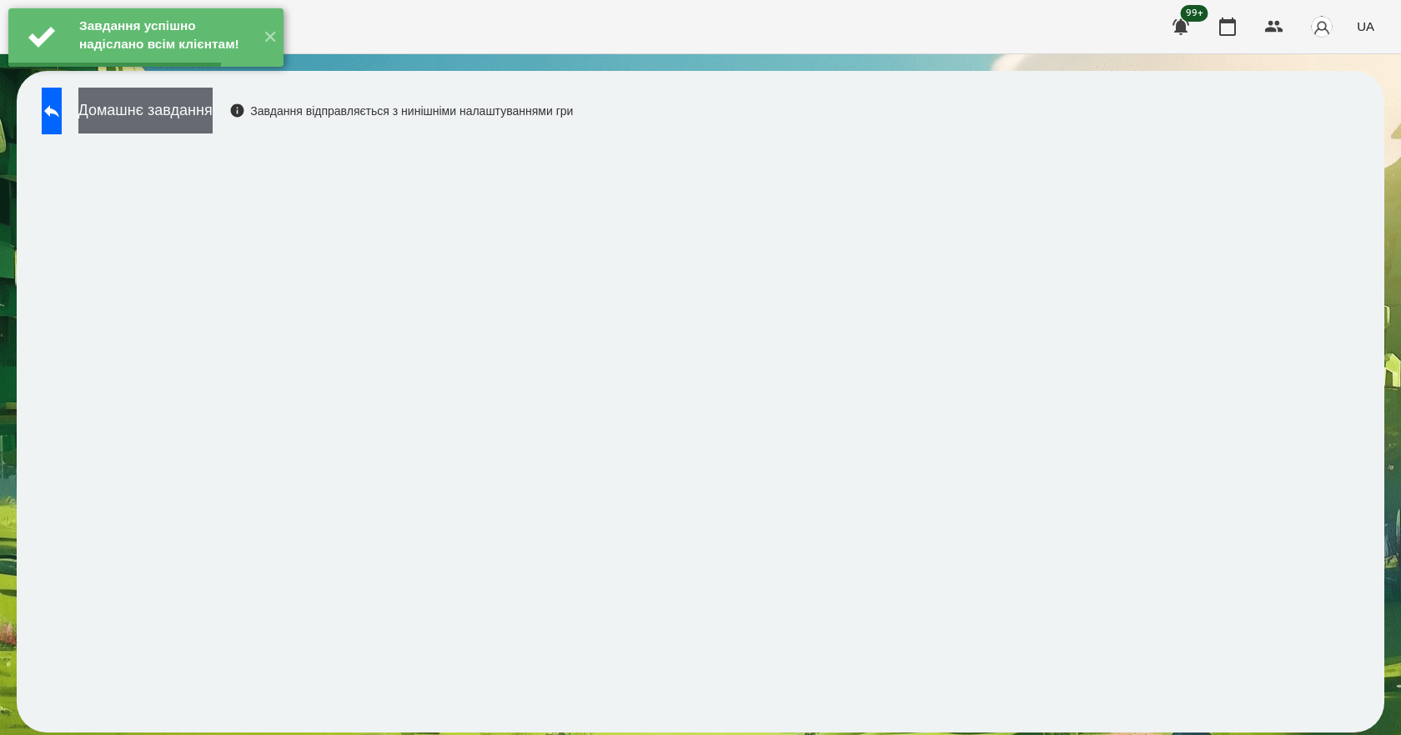
click at [192, 116] on button "Домашнє завдання" at bounding box center [145, 111] width 134 height 46
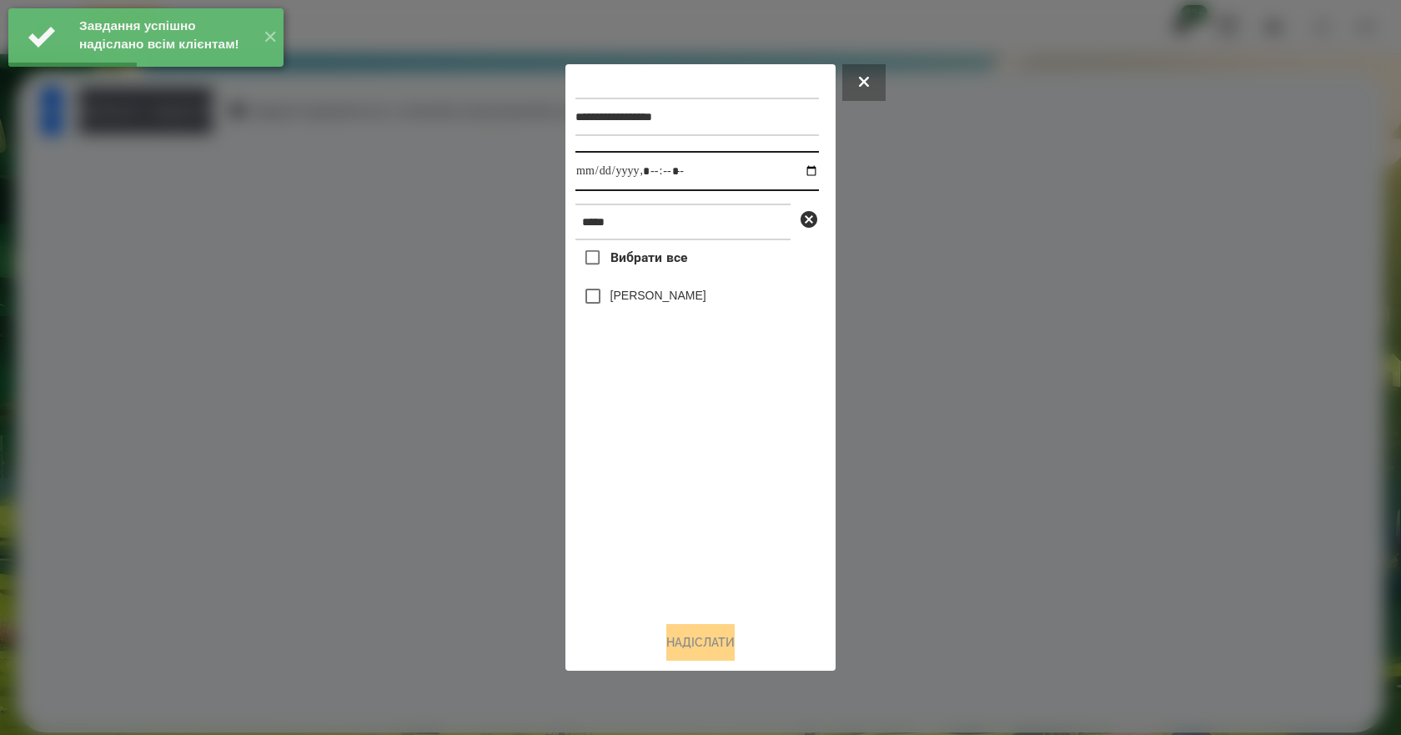
click at [799, 173] on input "datetime-local" at bounding box center [696, 171] width 243 height 40
type input "**********"
click at [645, 494] on div "Вибрати все [PERSON_NAME]" at bounding box center [696, 424] width 243 height 368
click at [660, 302] on label "[PERSON_NAME]" at bounding box center [658, 295] width 96 height 17
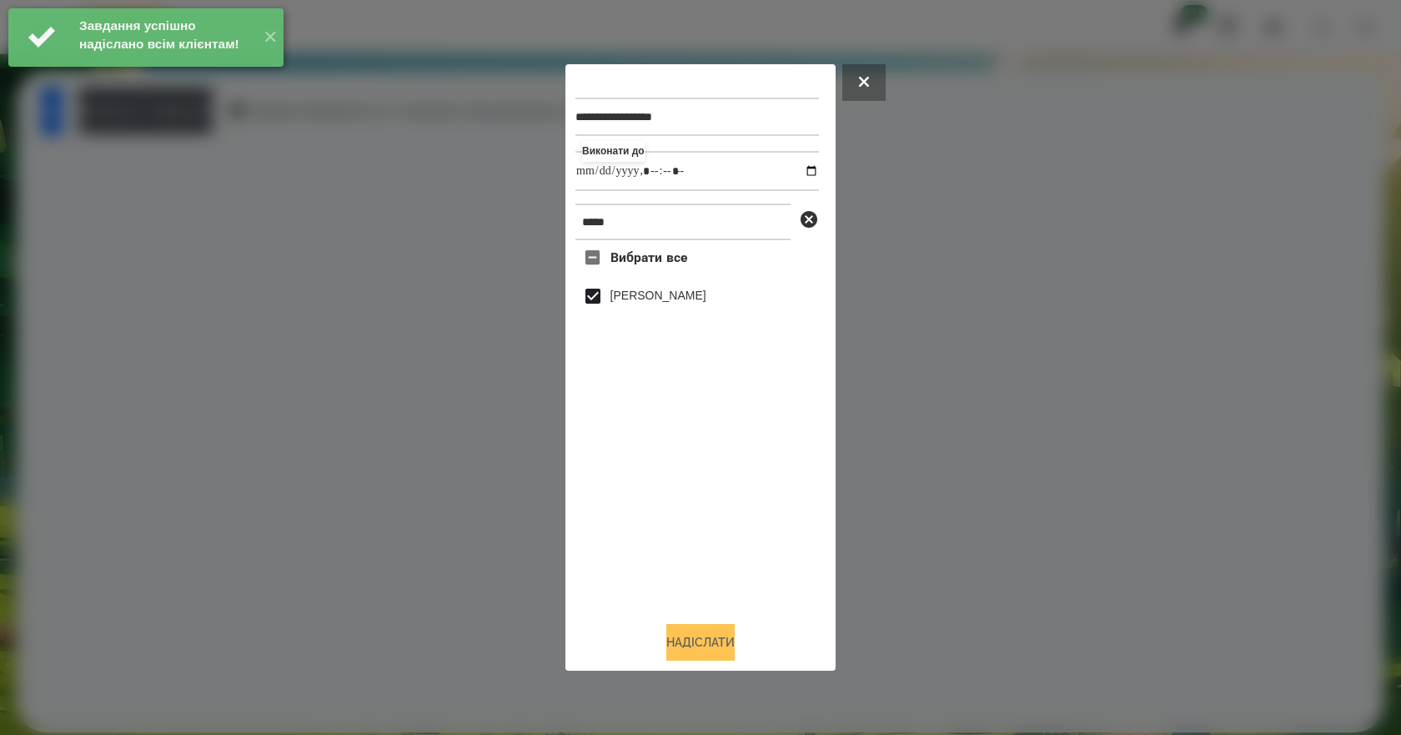
click at [691, 652] on button "Надіслати" at bounding box center [700, 642] width 68 height 37
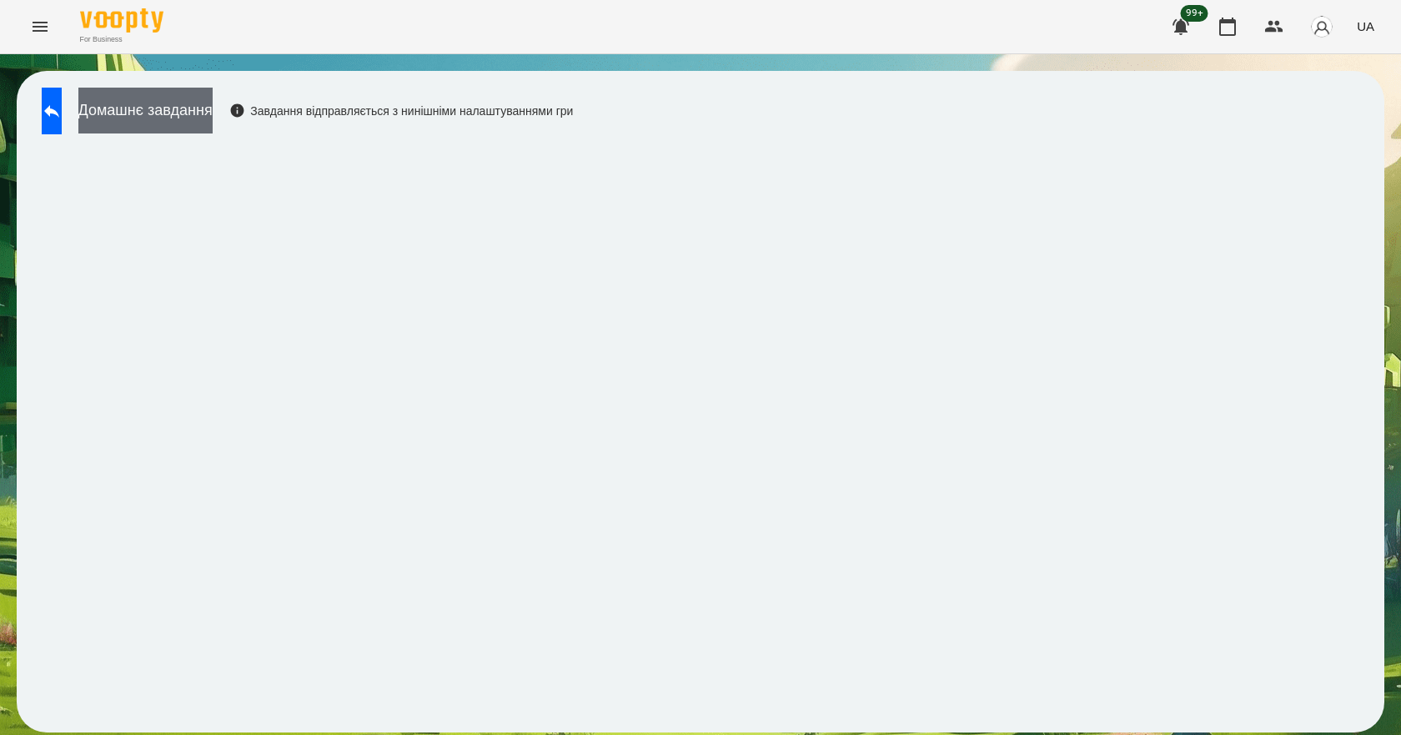
click at [213, 123] on button "Домашнє завдання" at bounding box center [145, 111] width 134 height 46
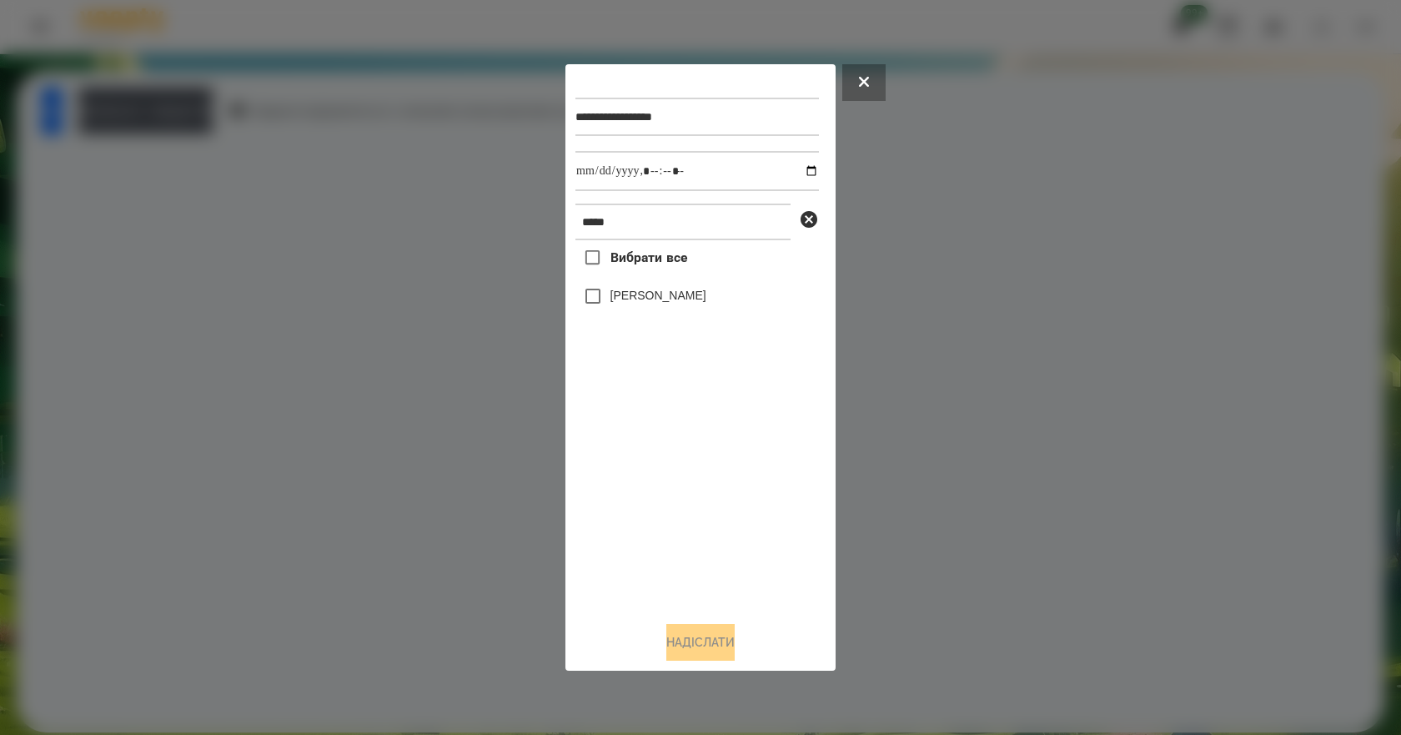
click at [704, 303] on label "[PERSON_NAME]" at bounding box center [658, 295] width 96 height 17
click at [691, 654] on button "Надіслати" at bounding box center [700, 642] width 68 height 37
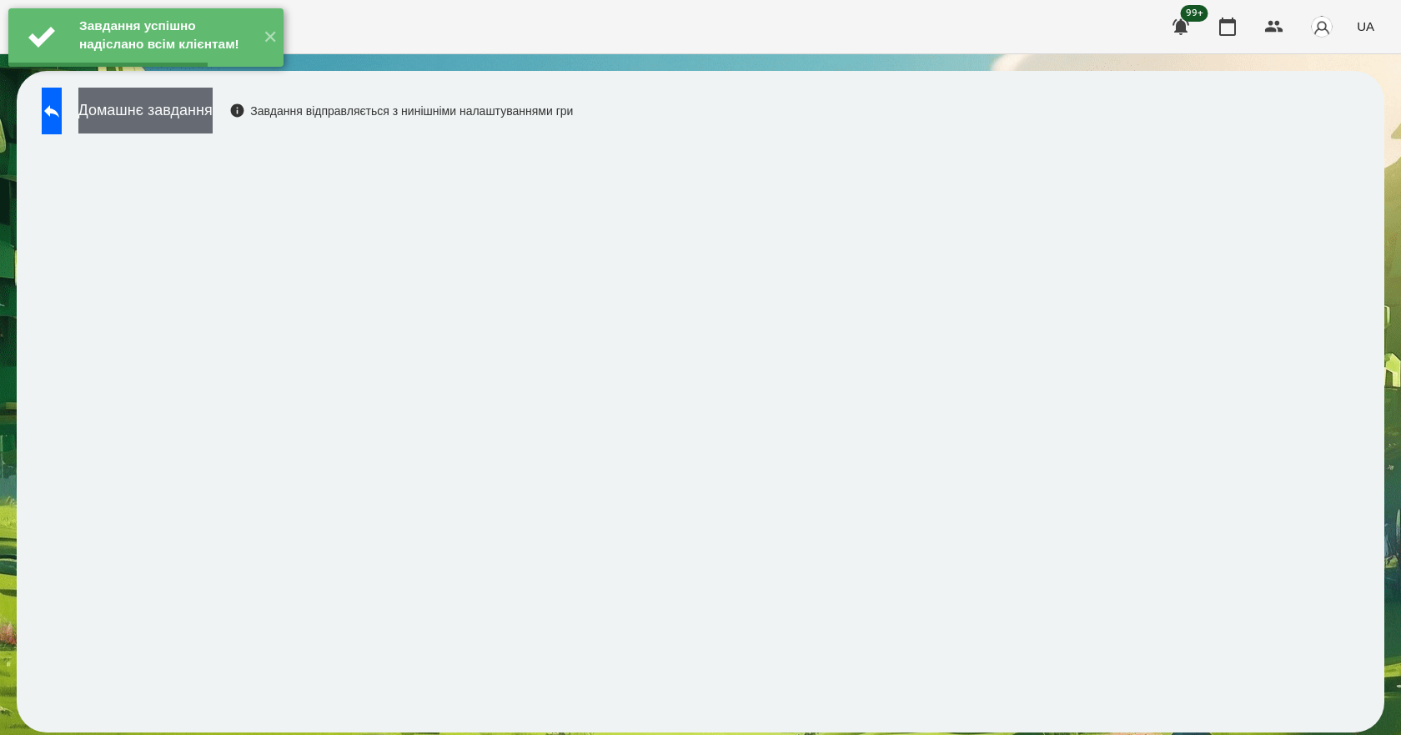
click at [183, 112] on button "Домашнє завдання" at bounding box center [145, 111] width 134 height 46
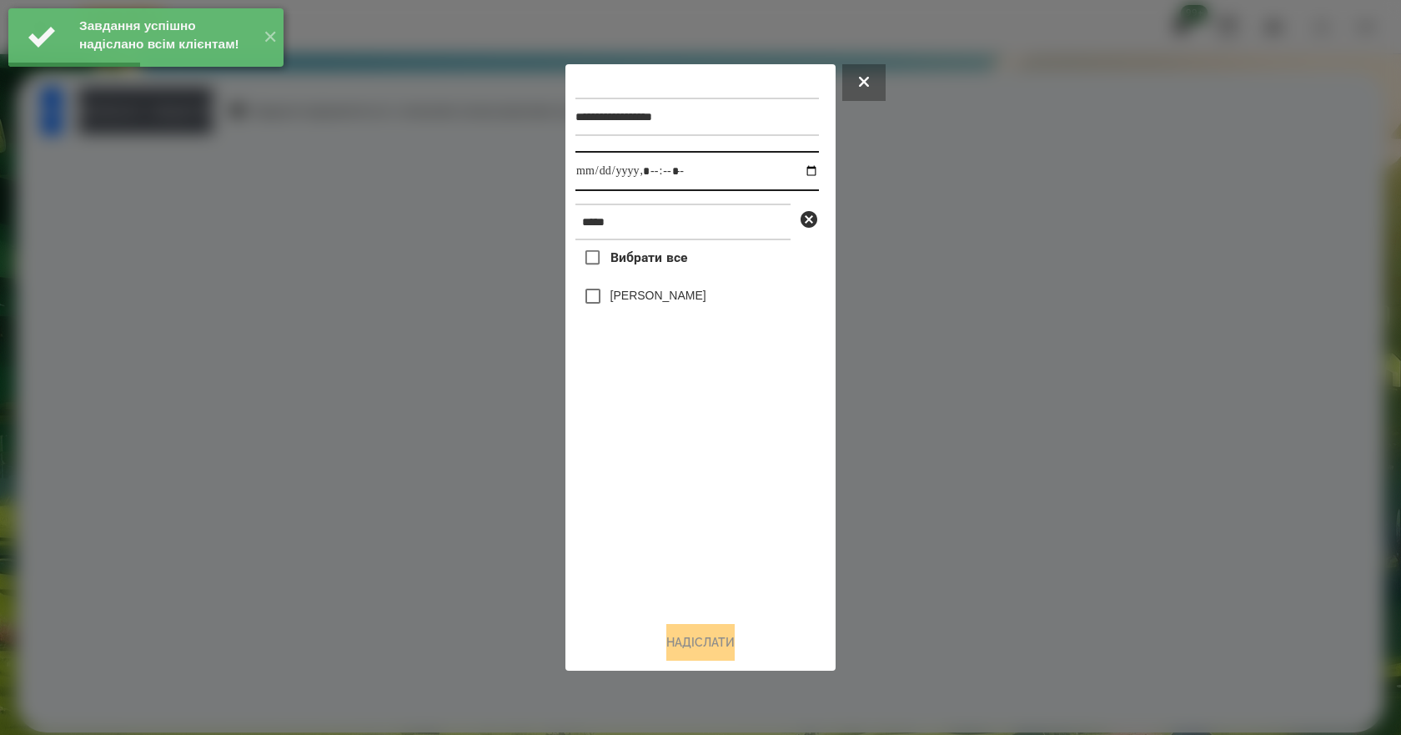
click at [797, 163] on input "datetime-local" at bounding box center [696, 171] width 243 height 40
type input "**********"
drag, startPoint x: 685, startPoint y: 534, endPoint x: 679, endPoint y: 446, distance: 88.6
click at [679, 495] on div "Вибрати все [PERSON_NAME]" at bounding box center [696, 424] width 243 height 368
click at [644, 299] on label "[PERSON_NAME]" at bounding box center [658, 295] width 96 height 17
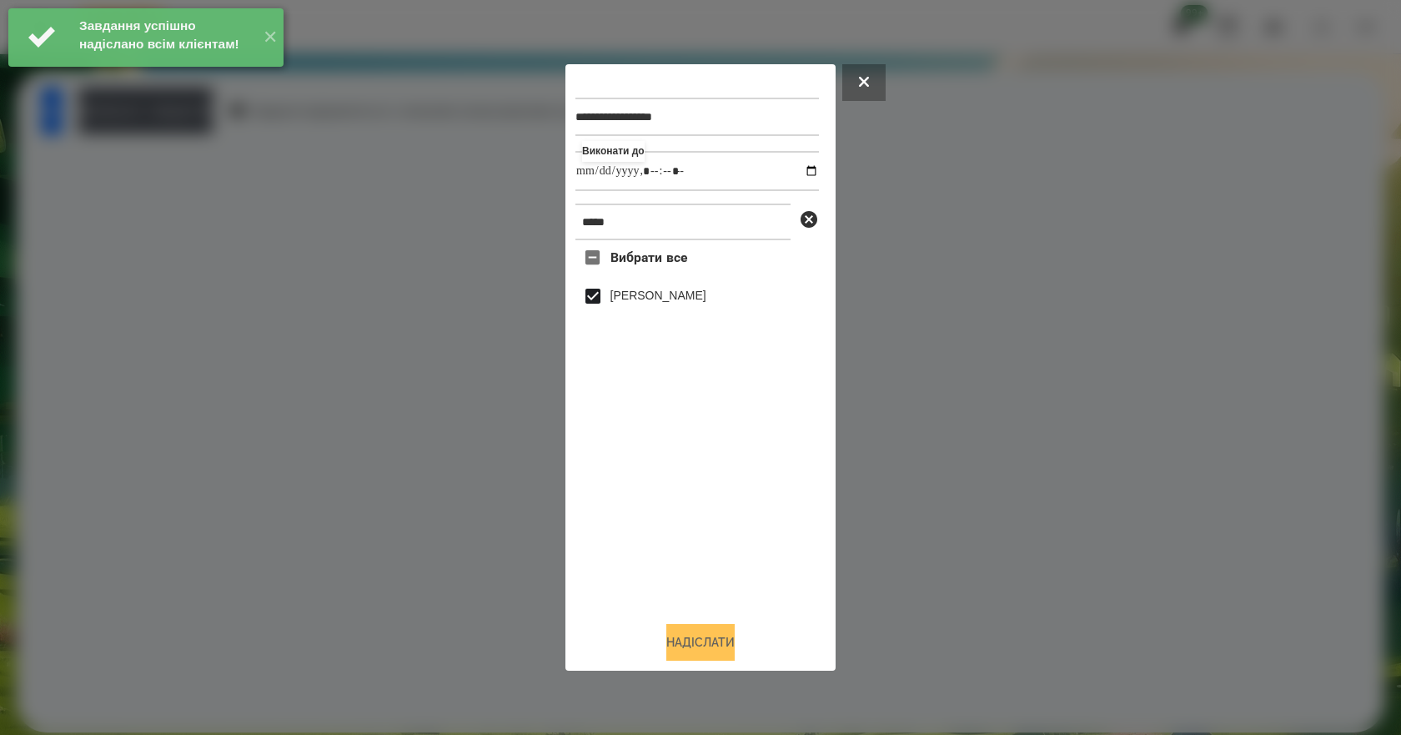
click at [699, 643] on button "Надіслати" at bounding box center [700, 642] width 68 height 37
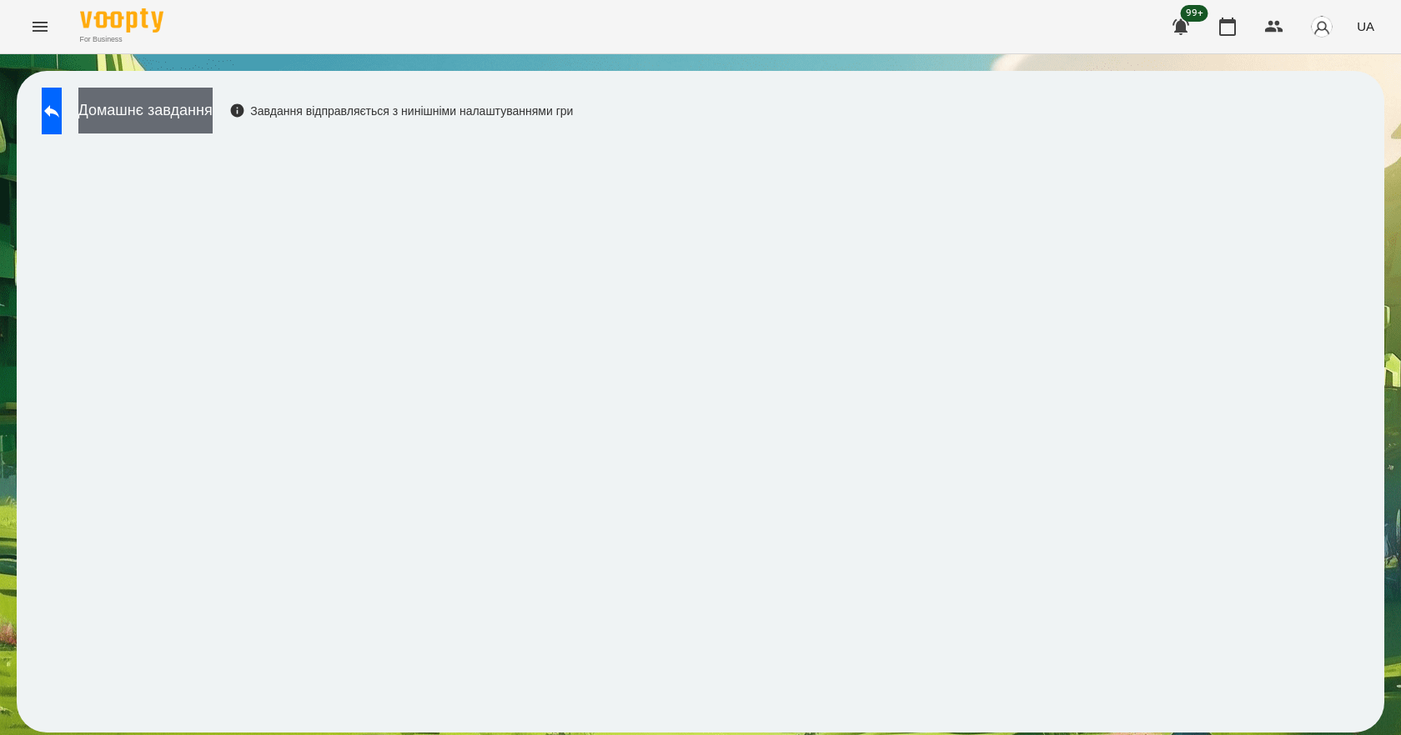
click at [213, 118] on button "Домашнє завдання" at bounding box center [145, 111] width 134 height 46
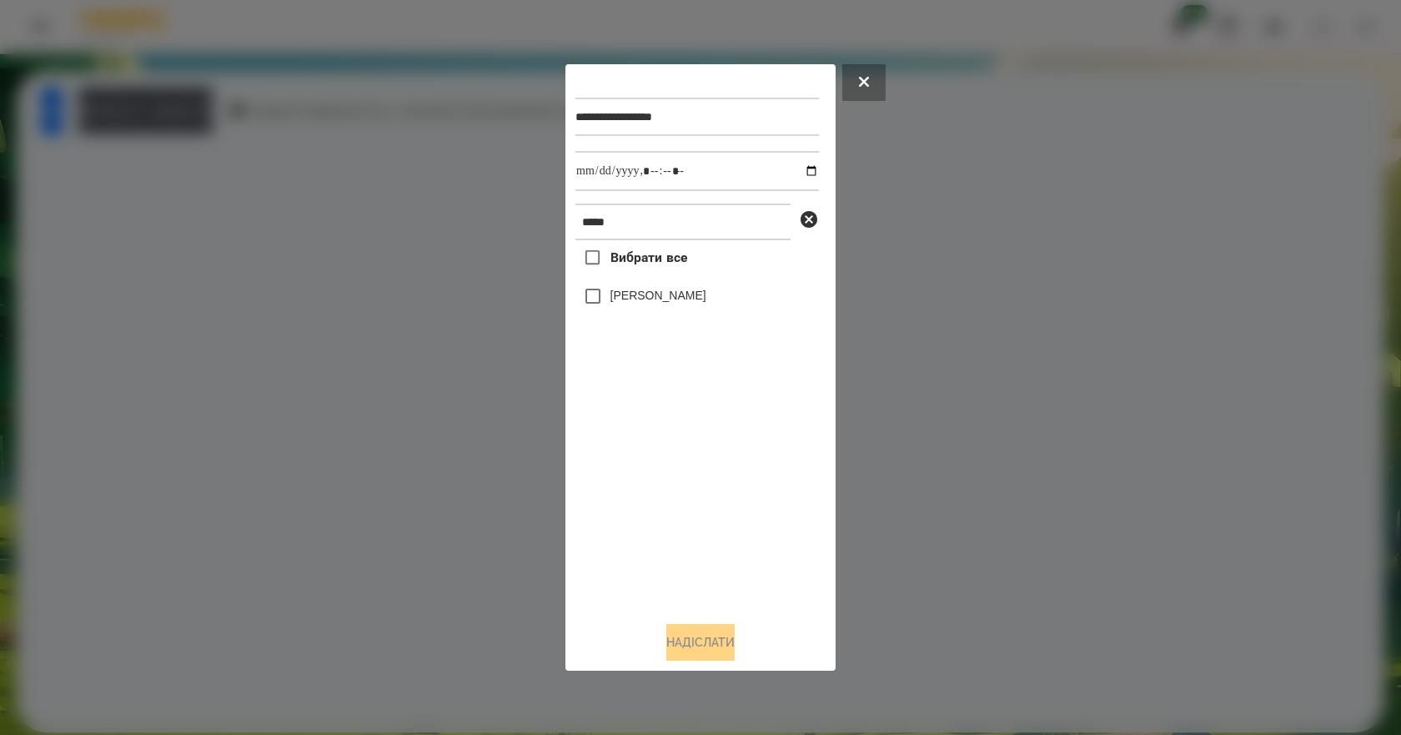
click at [660, 298] on label "[PERSON_NAME]" at bounding box center [658, 295] width 96 height 17
click at [697, 651] on button "Надіслати" at bounding box center [700, 642] width 68 height 37
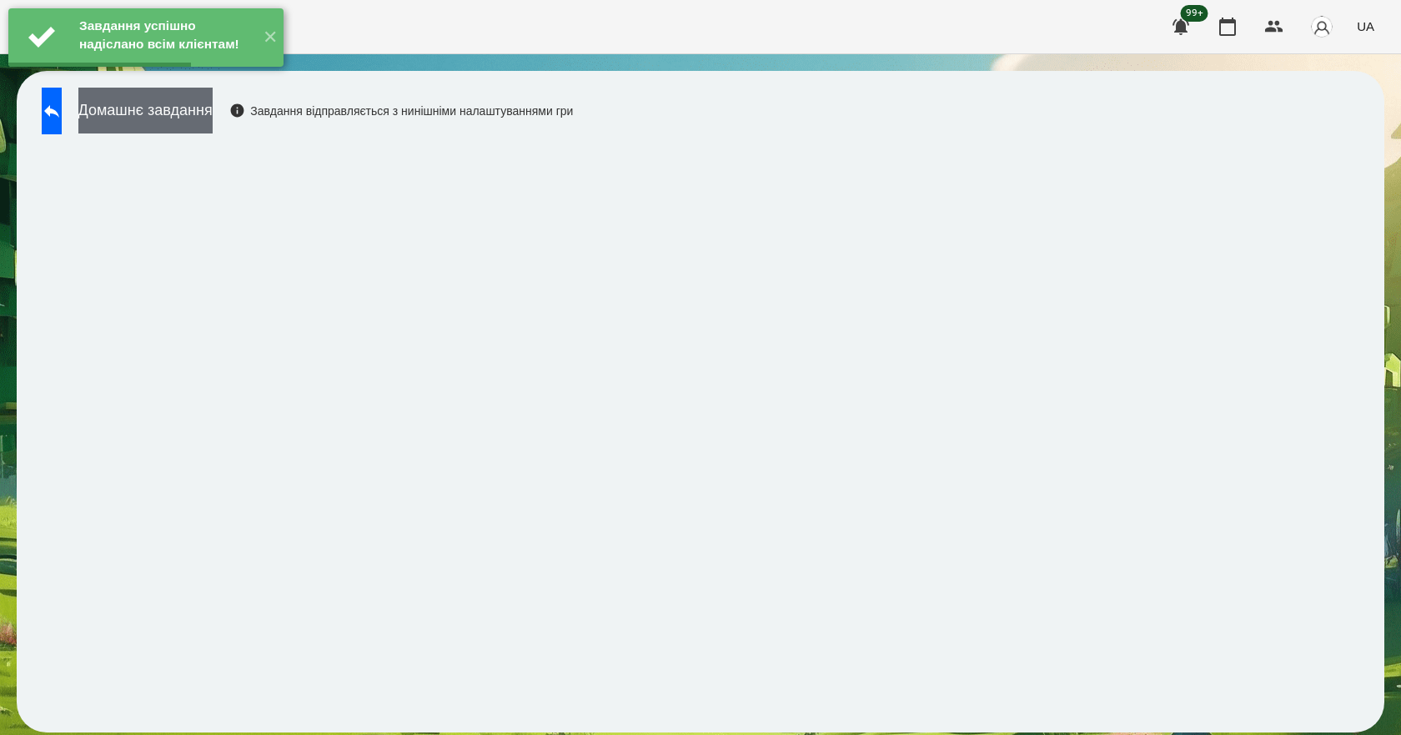
click at [211, 121] on button "Домашнє завдання" at bounding box center [145, 111] width 134 height 46
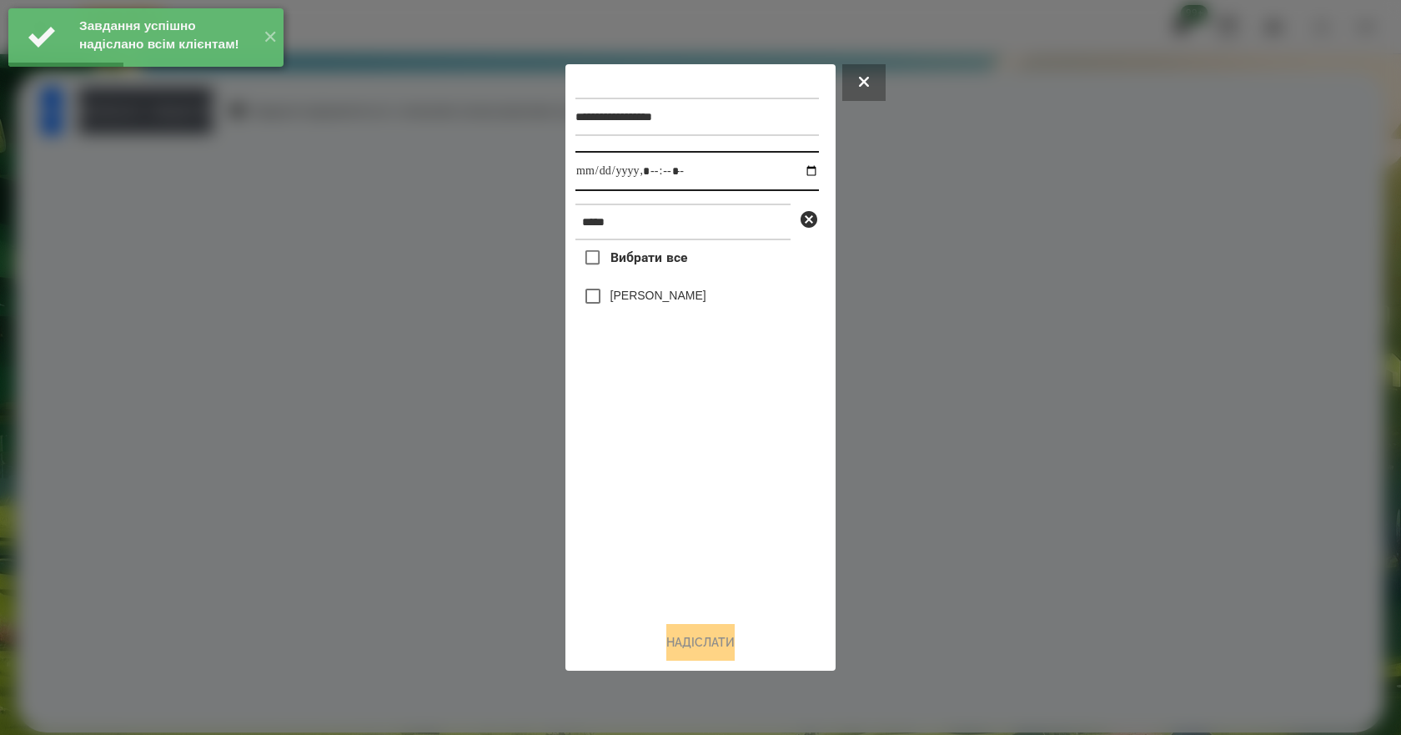
click at [793, 169] on input "datetime-local" at bounding box center [696, 171] width 243 height 40
type input "**********"
drag, startPoint x: 706, startPoint y: 529, endPoint x: 710, endPoint y: 396, distance: 132.6
click at [706, 527] on div "Вибрати все [PERSON_NAME]" at bounding box center [696, 424] width 243 height 368
click at [675, 285] on div "[PERSON_NAME]" at bounding box center [696, 295] width 243 height 35
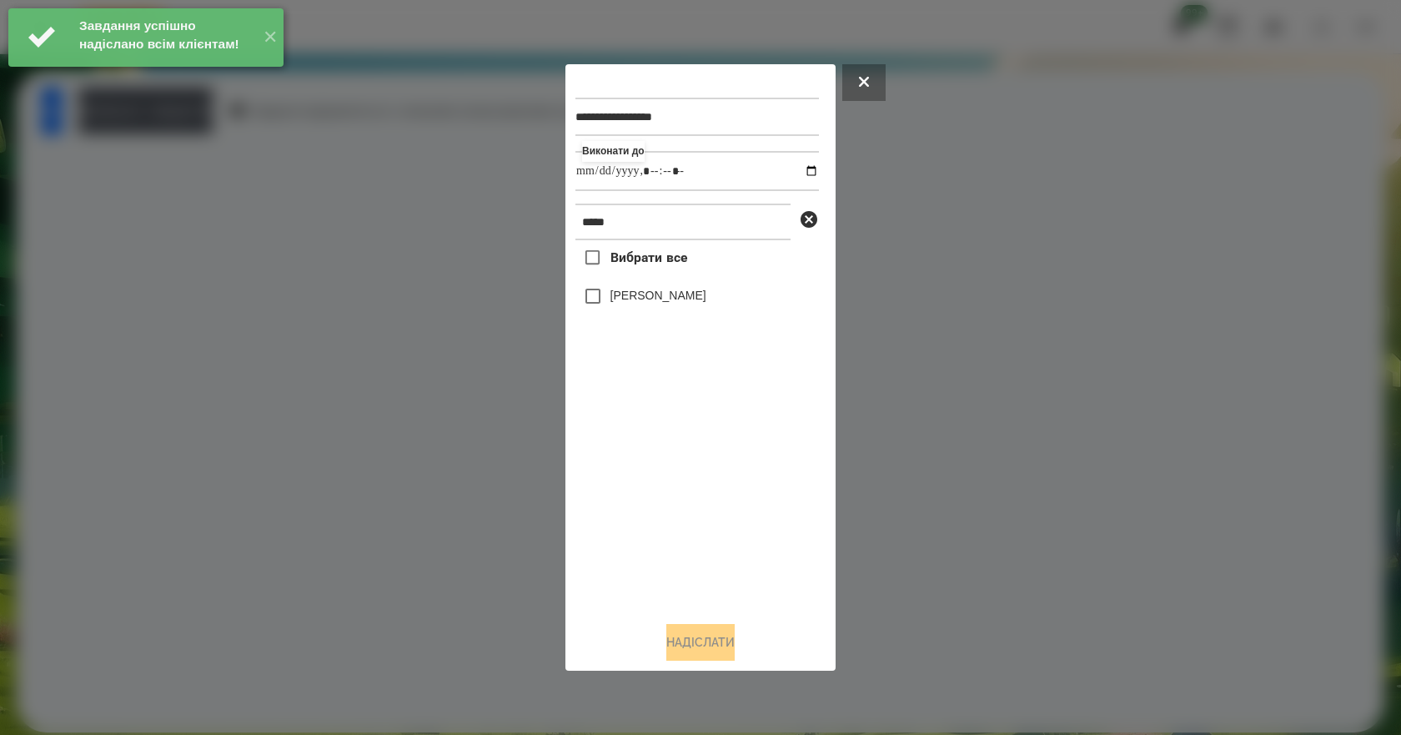
click at [676, 290] on label "[PERSON_NAME]" at bounding box center [658, 295] width 96 height 17
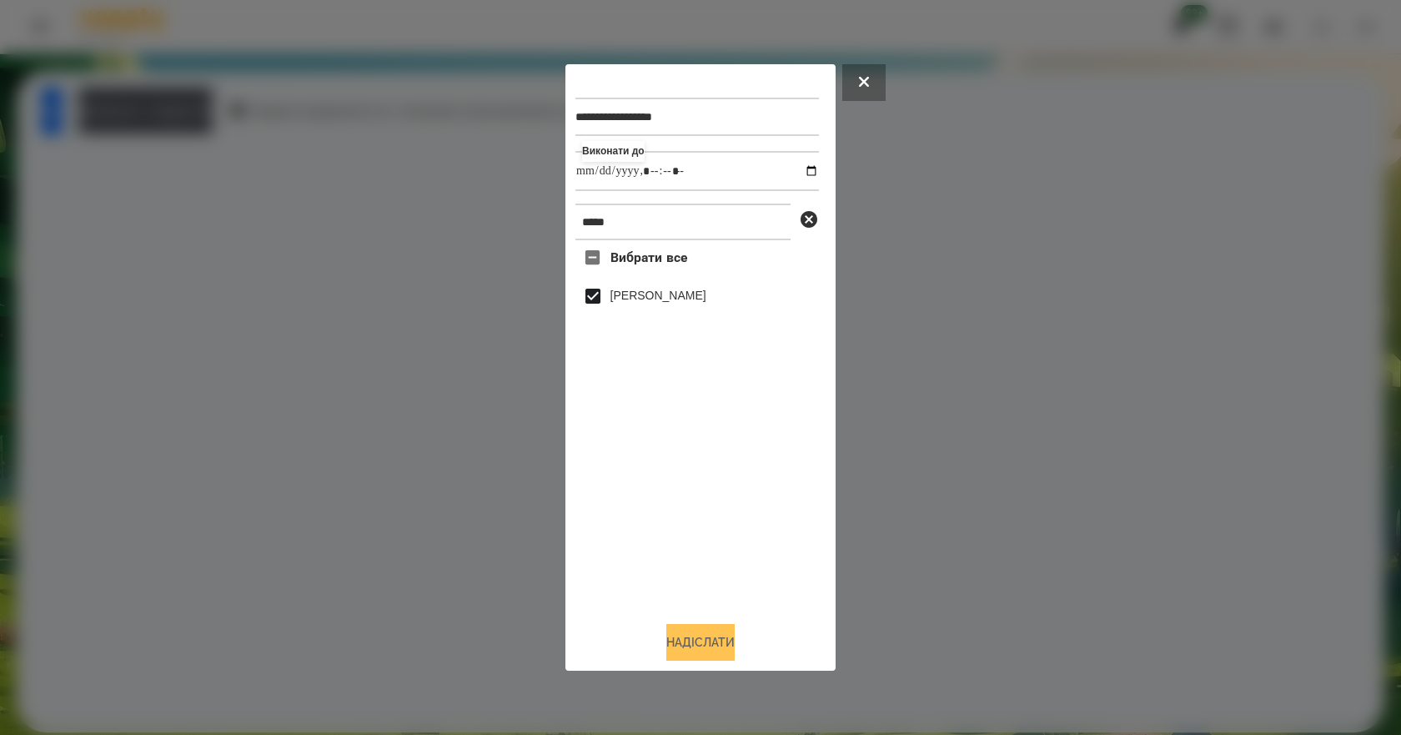
click at [701, 646] on button "Надіслати" at bounding box center [700, 642] width 68 height 37
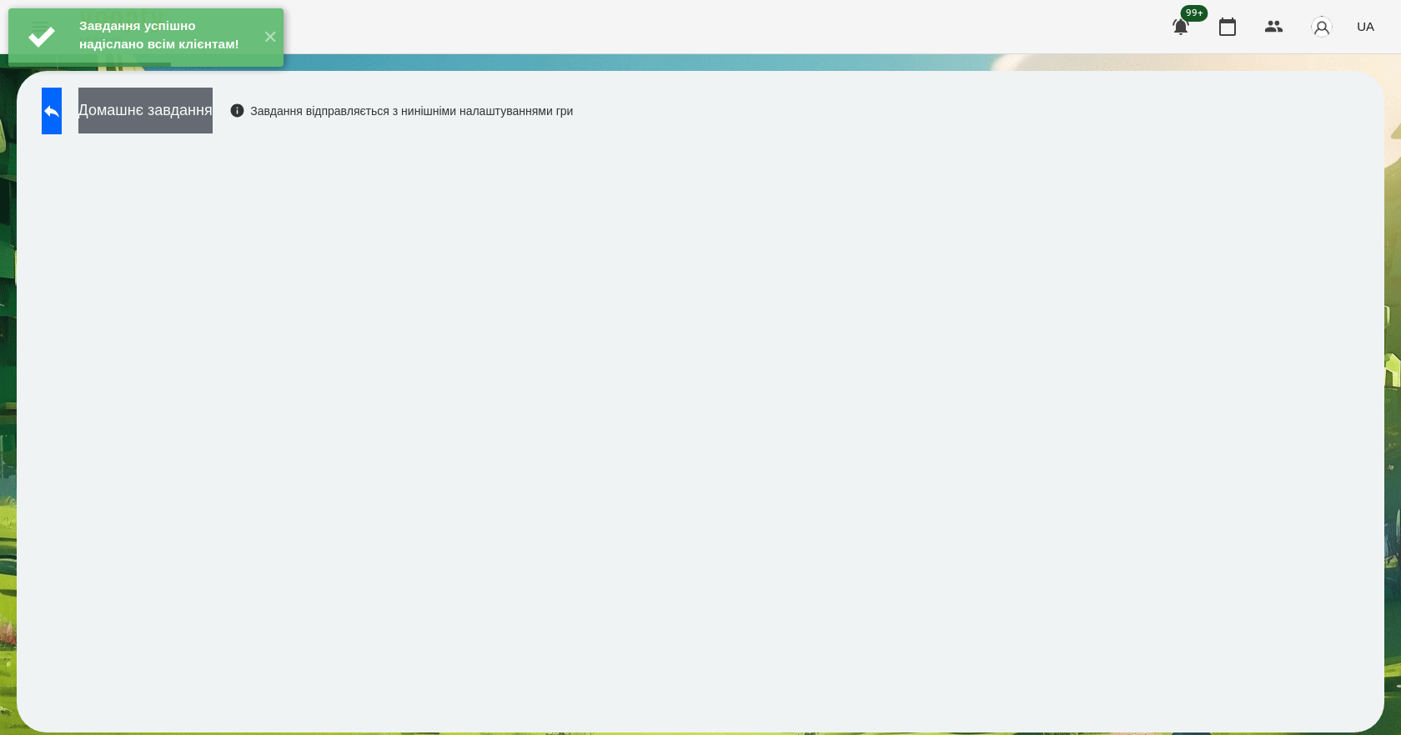
click at [205, 105] on button "Домашнє завдання" at bounding box center [145, 111] width 134 height 46
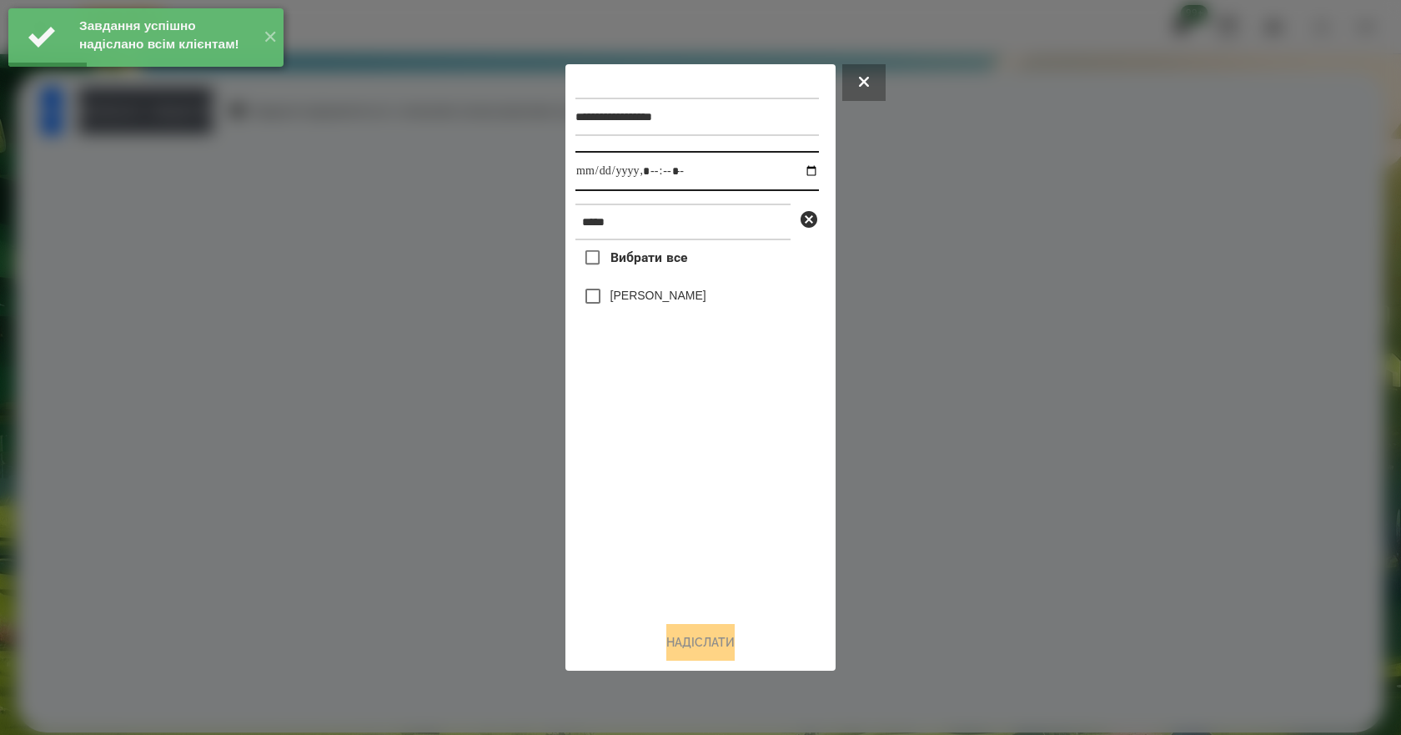
click at [792, 166] on input "datetime-local" at bounding box center [696, 171] width 243 height 40
type input "**********"
drag, startPoint x: 741, startPoint y: 532, endPoint x: 727, endPoint y: 487, distance: 47.2
click at [738, 523] on div "Вибрати все [PERSON_NAME]" at bounding box center [696, 424] width 243 height 368
click at [684, 301] on label "[PERSON_NAME]" at bounding box center [658, 295] width 96 height 17
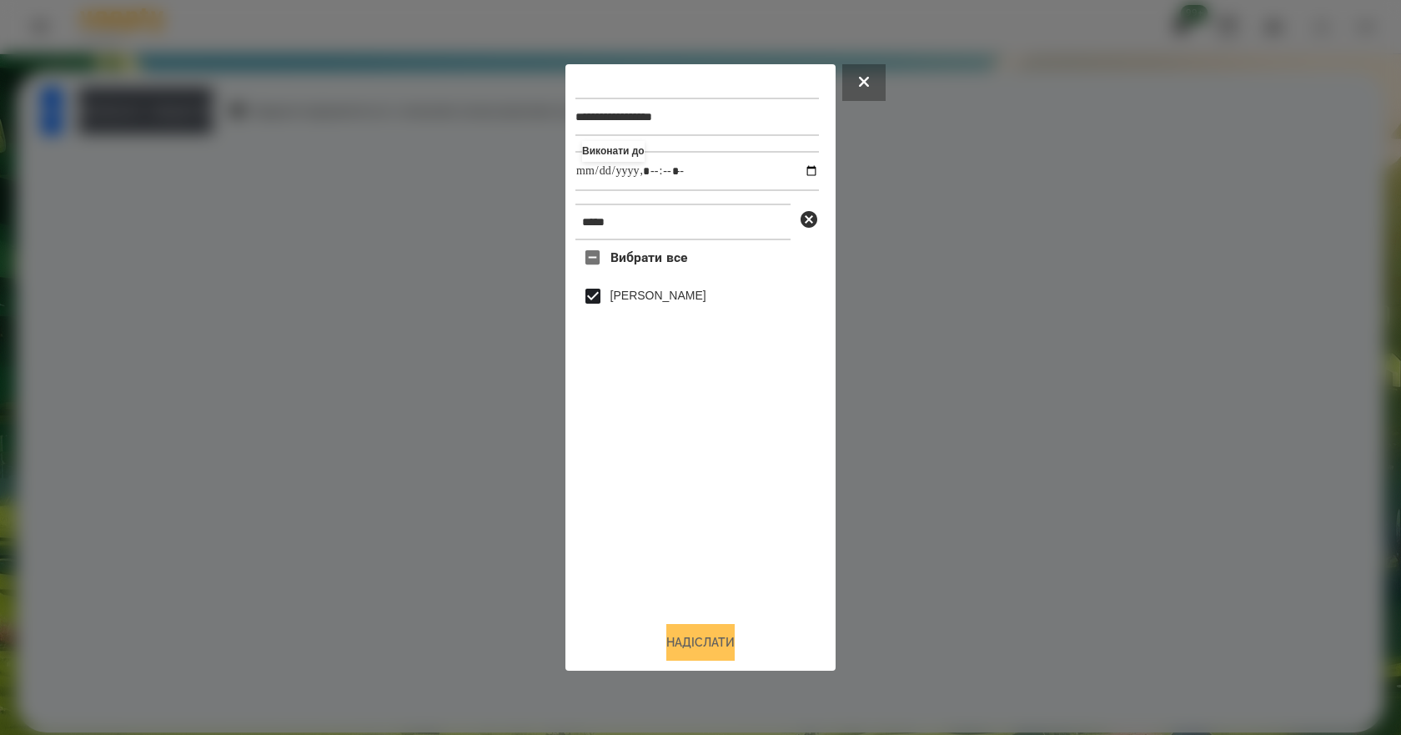
click at [723, 650] on button "Надіслати" at bounding box center [700, 642] width 68 height 37
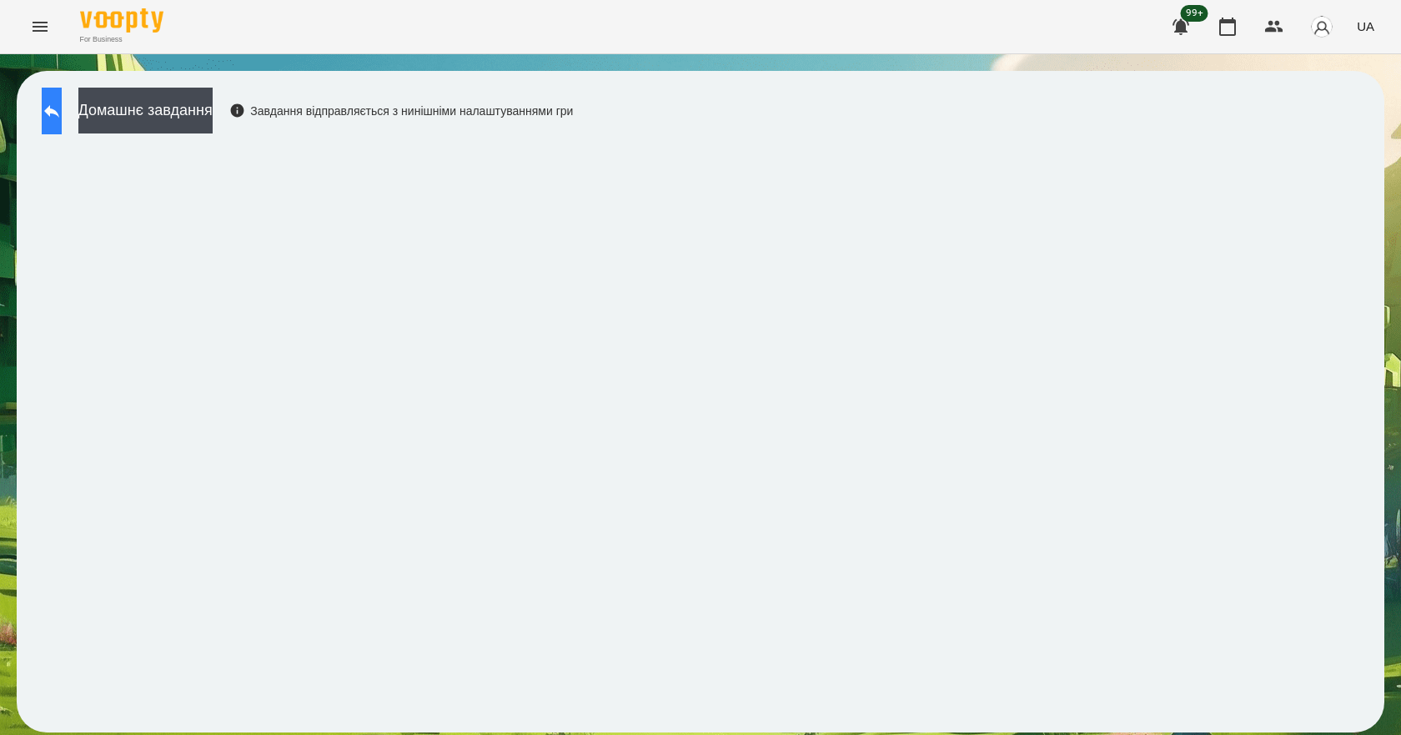
click at [62, 117] on button at bounding box center [52, 111] width 20 height 47
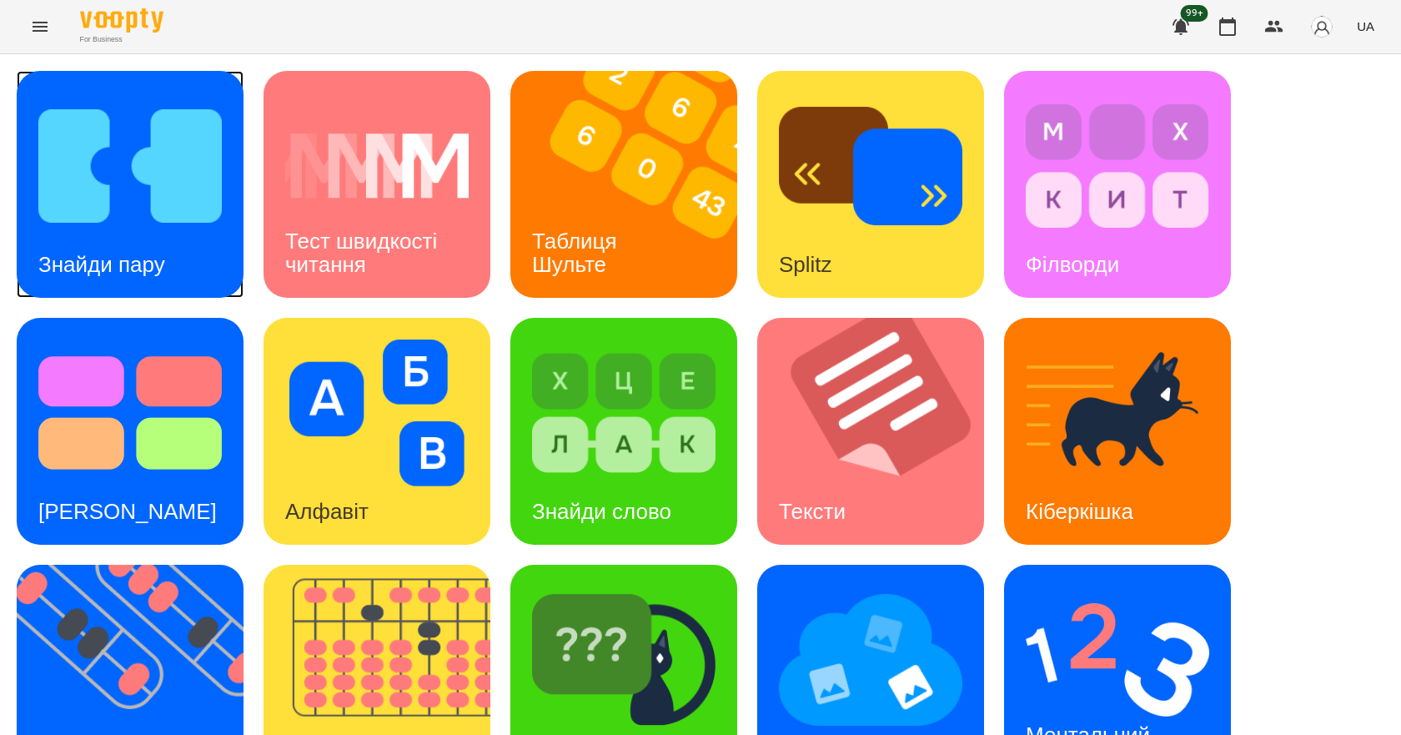
click at [129, 238] on div "Знайди пару" at bounding box center [102, 265] width 170 height 66
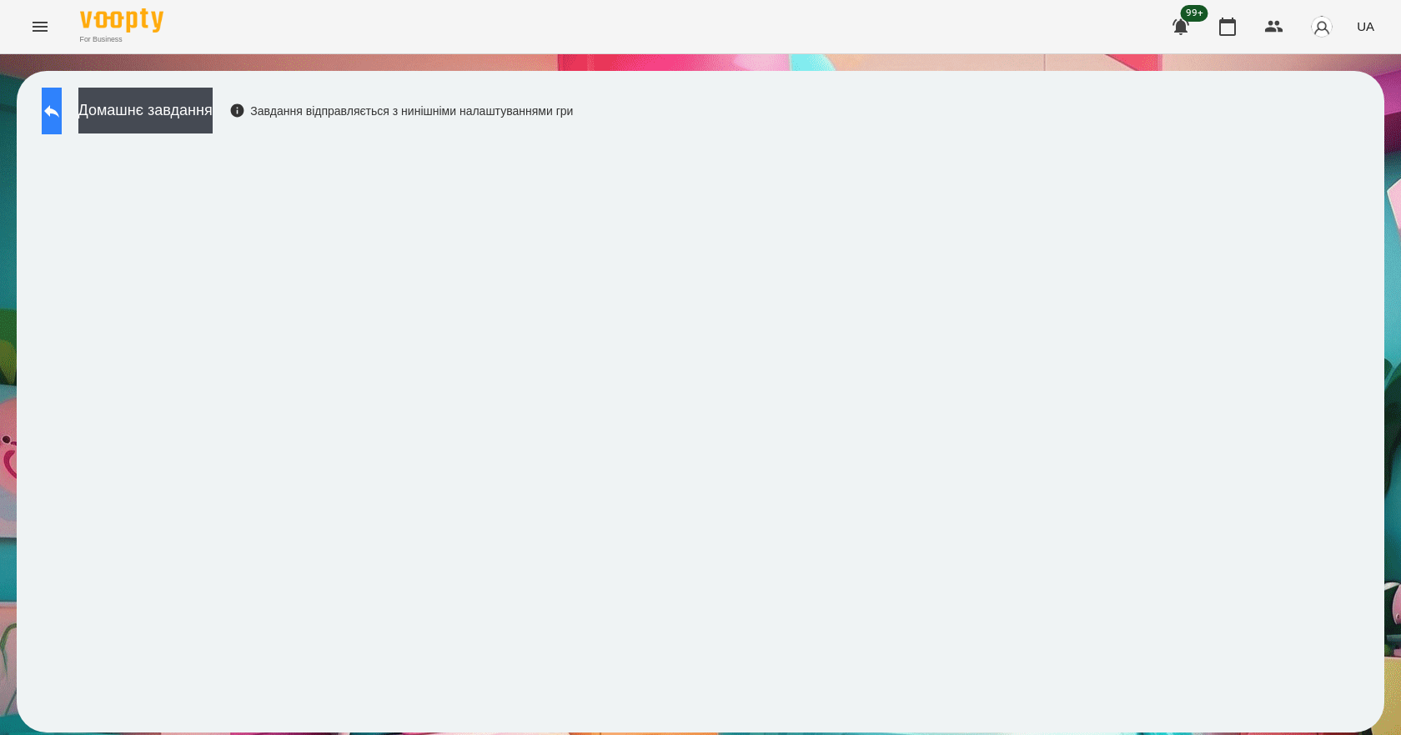
click at [62, 98] on button at bounding box center [52, 111] width 20 height 47
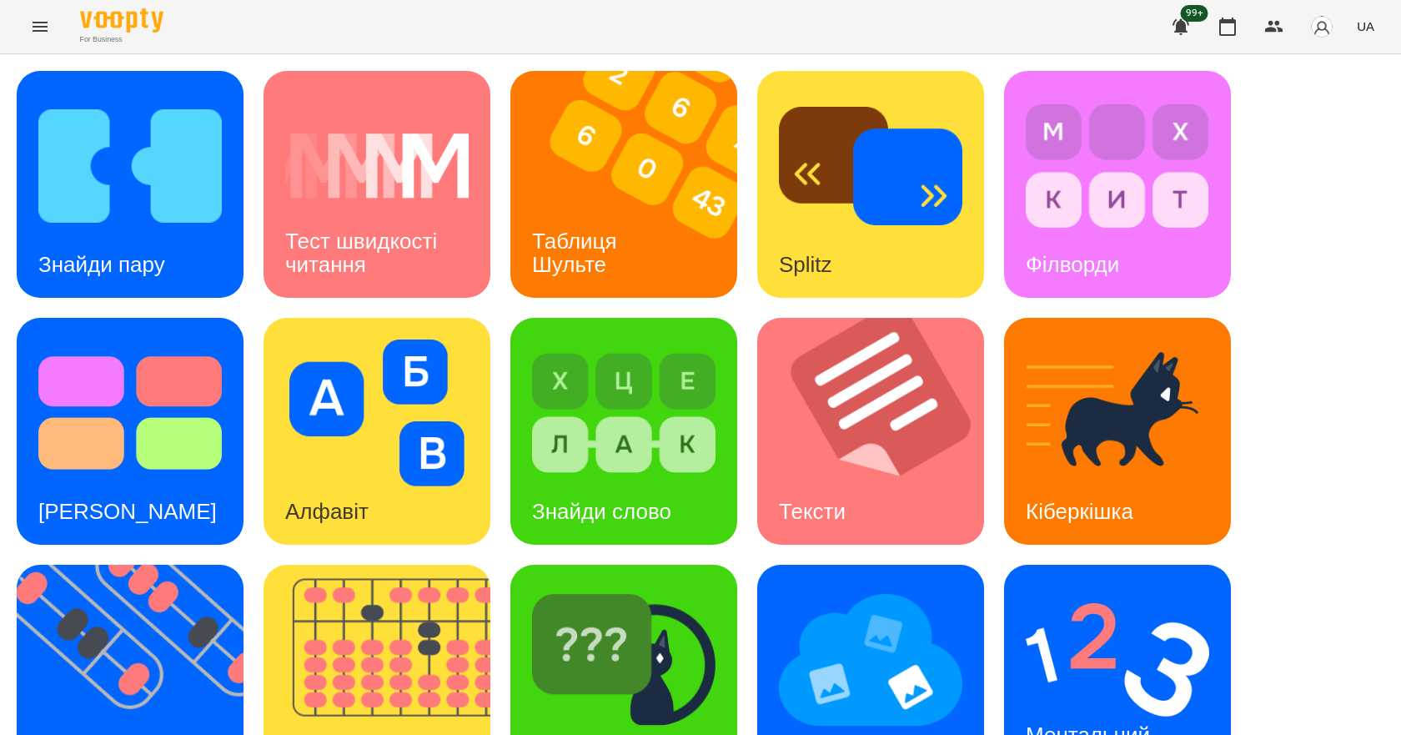
click at [1373, 21] on span "UA" at bounding box center [1365, 27] width 18 height 18
click at [1345, 63] on div "English" at bounding box center [1333, 64] width 85 height 30
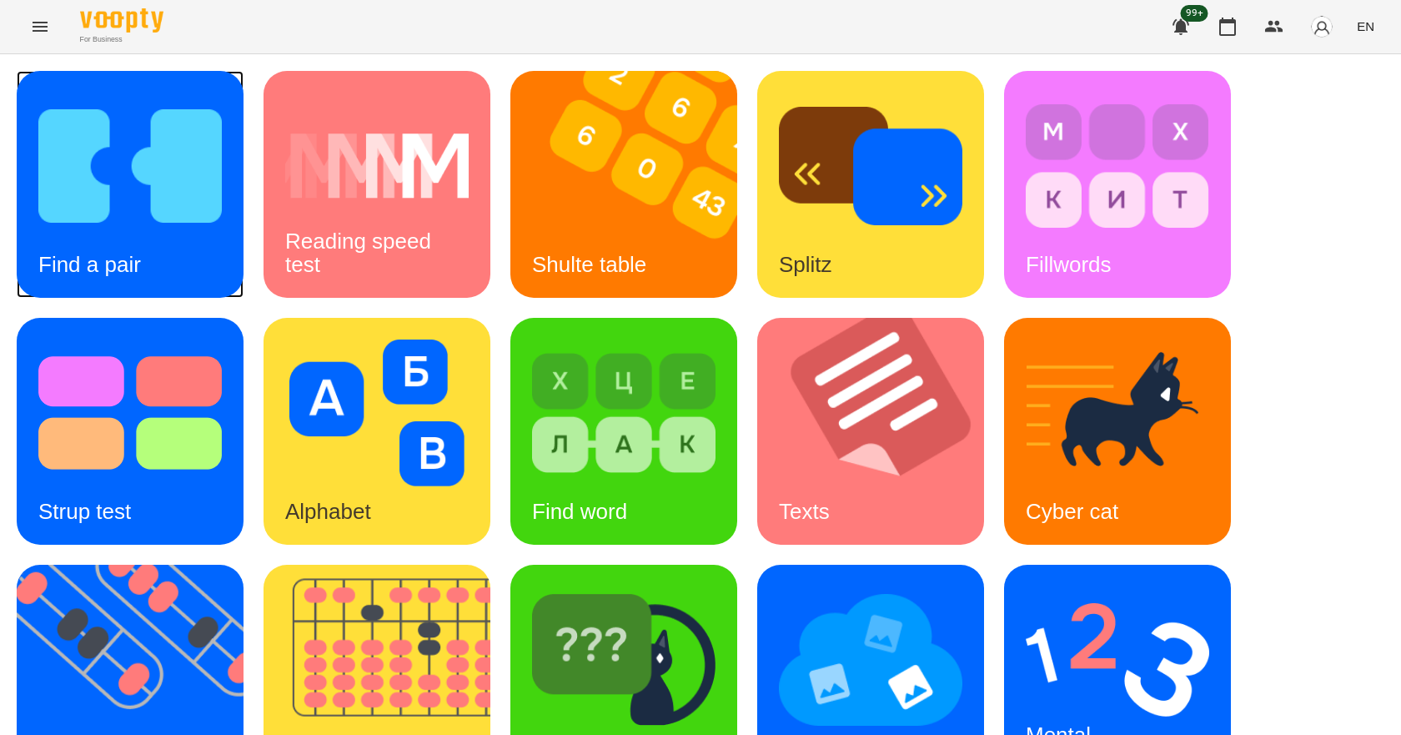
click at [178, 238] on img at bounding box center [129, 166] width 183 height 147
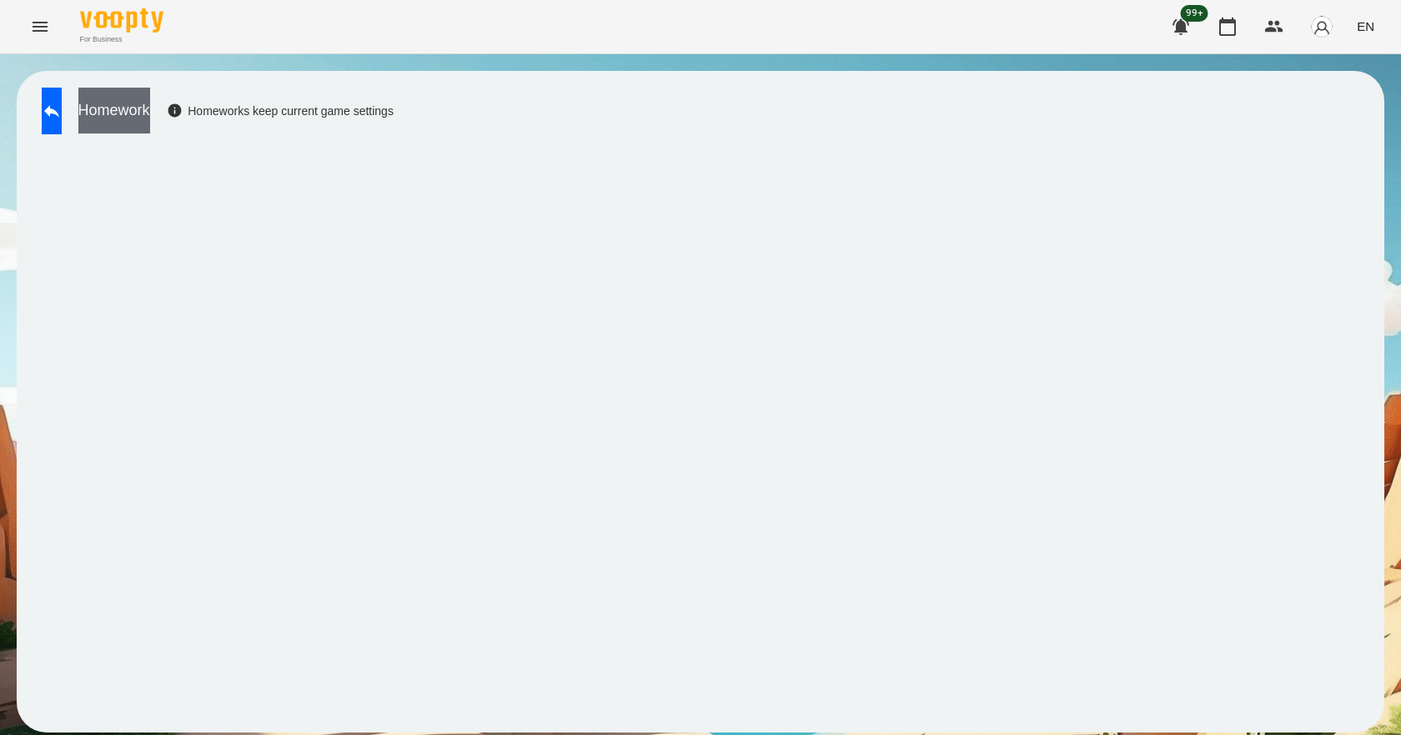
click at [150, 107] on button "Homework" at bounding box center [114, 111] width 72 height 46
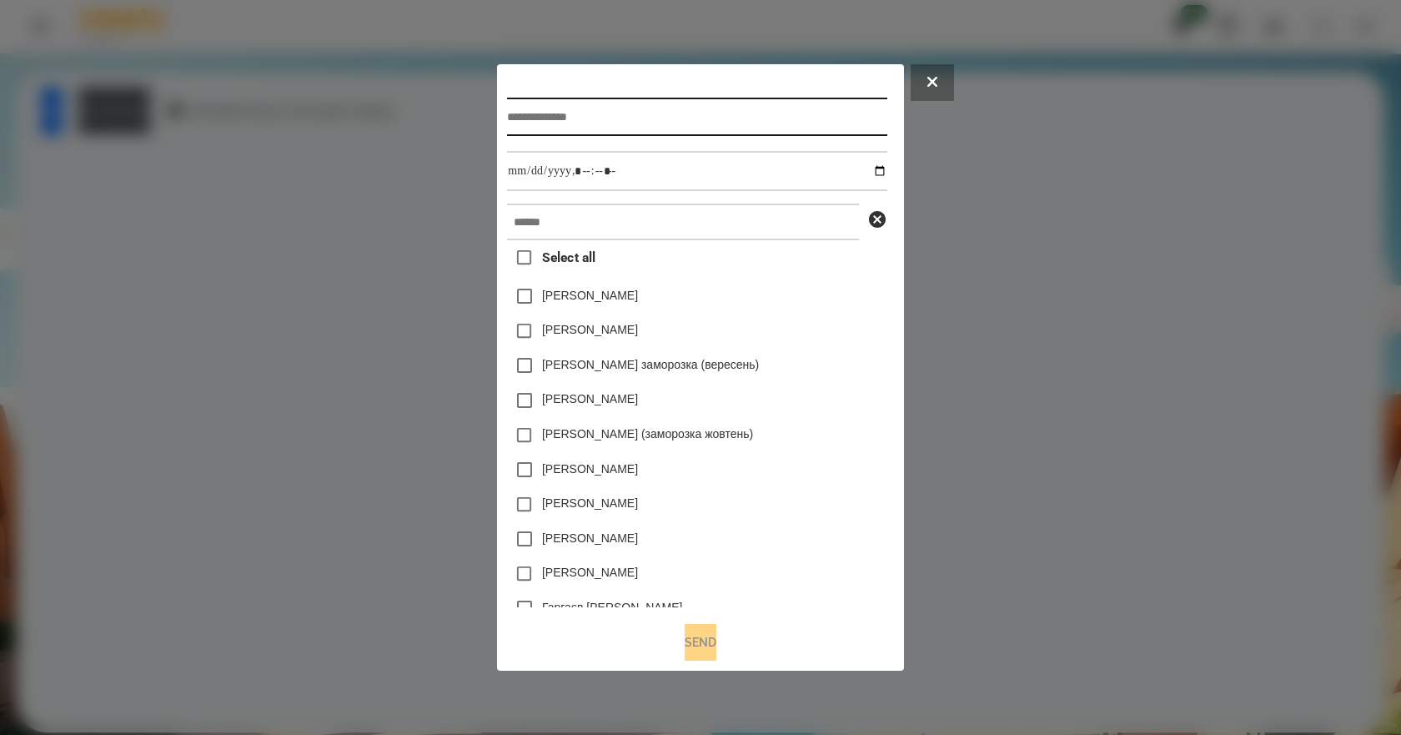
click at [539, 109] on input "text" at bounding box center [696, 117] width 379 height 38
click at [550, 114] on input "**********" at bounding box center [696, 117] width 379 height 38
type input "**********"
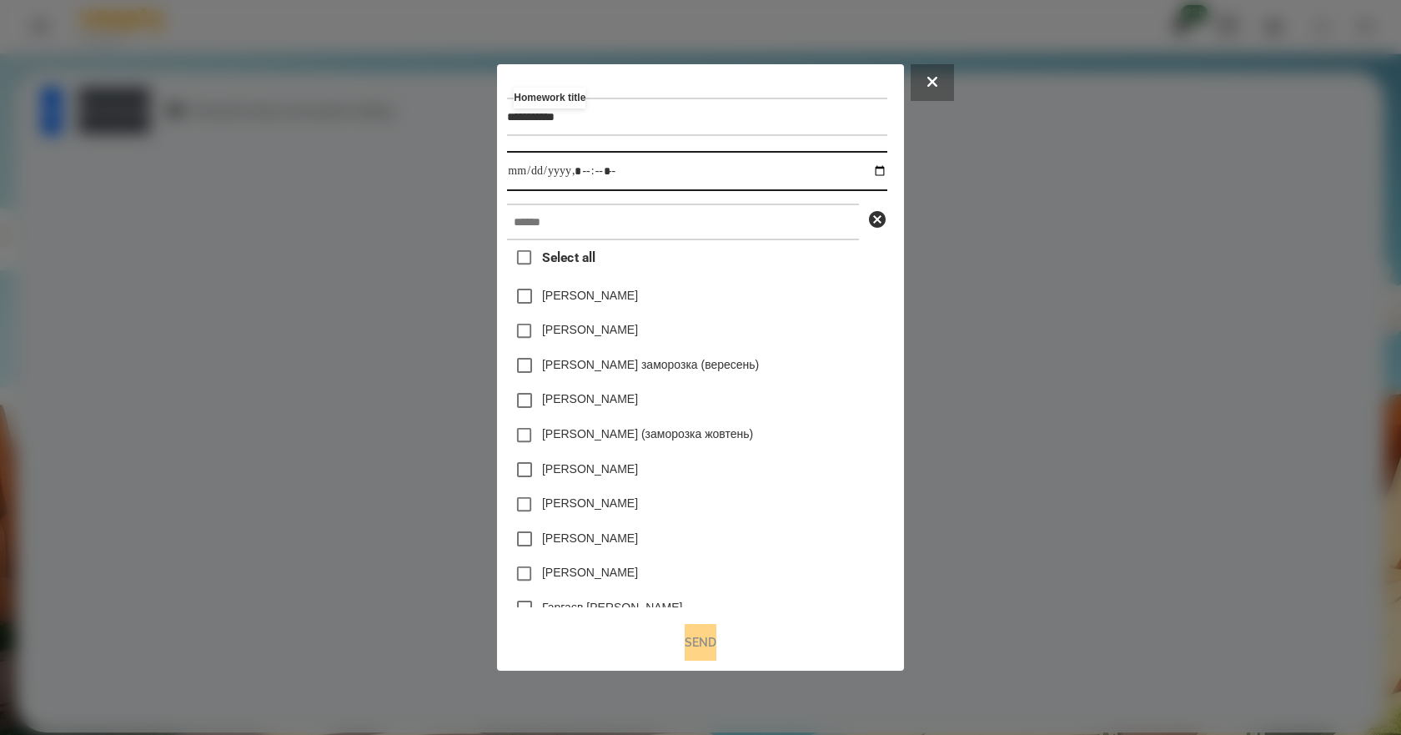
click at [882, 169] on input "datetime-local" at bounding box center [696, 171] width 379 height 40
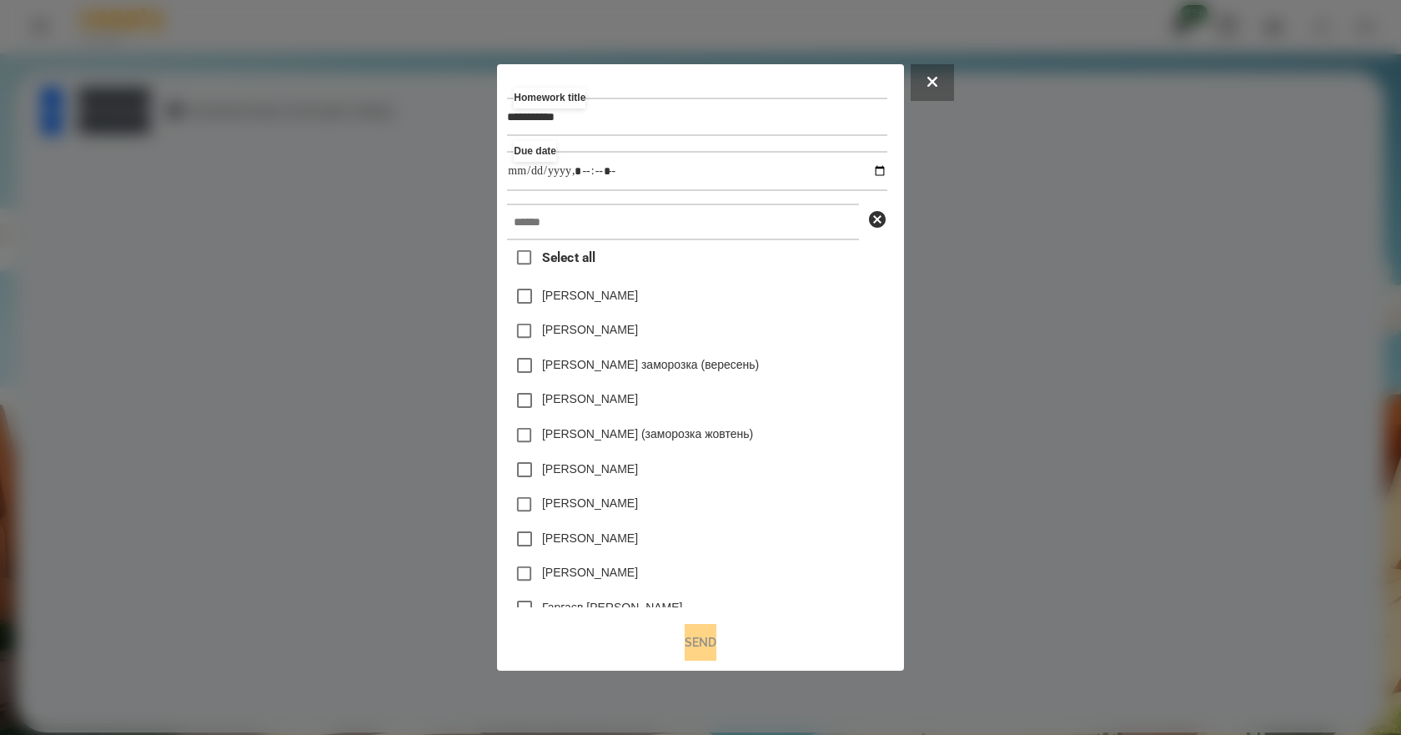
type input "**********"
click at [816, 366] on div "[PERSON_NAME] заморозка (вересень)" at bounding box center [696, 365] width 379 height 35
click at [681, 230] on input "text" at bounding box center [683, 221] width 352 height 37
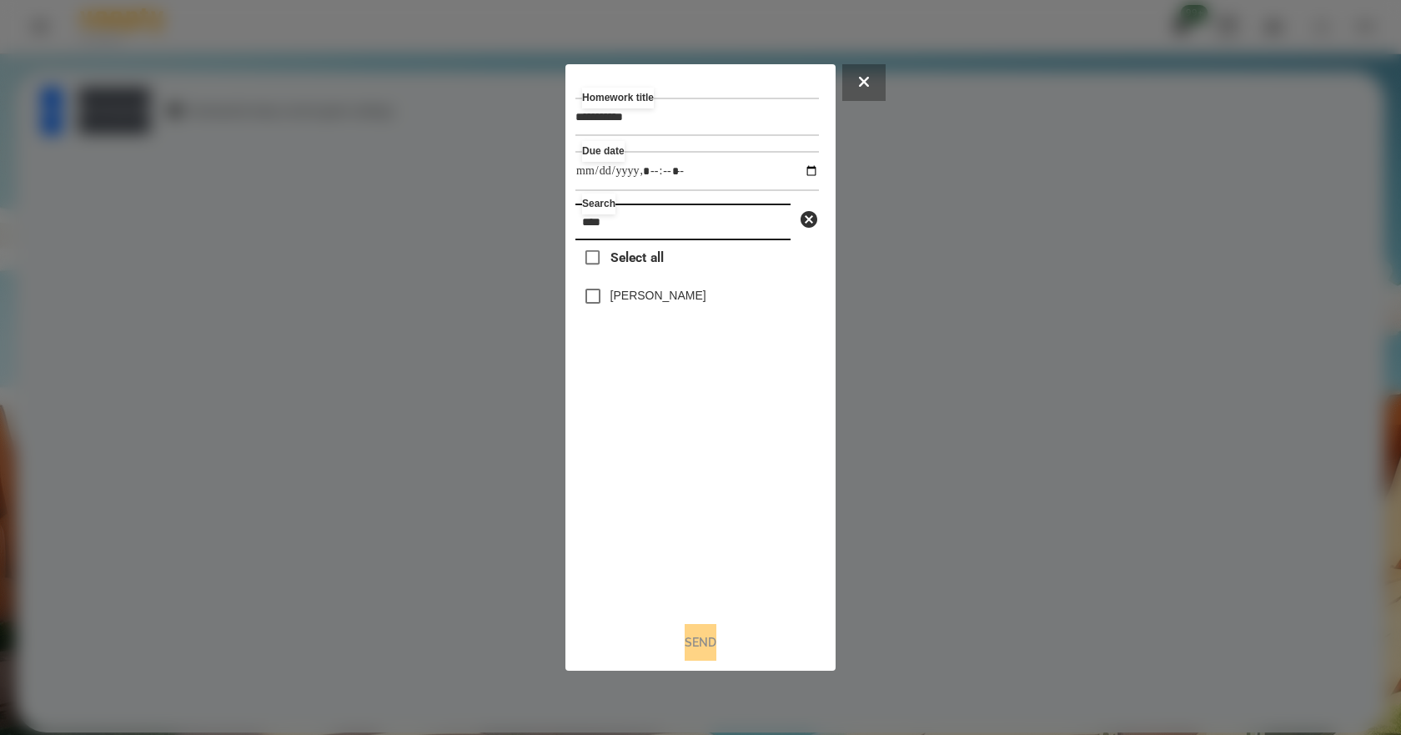
type input "****"
click at [684, 301] on label "[PERSON_NAME]" at bounding box center [658, 295] width 96 height 17
click at [691, 646] on button "Send" at bounding box center [700, 642] width 32 height 37
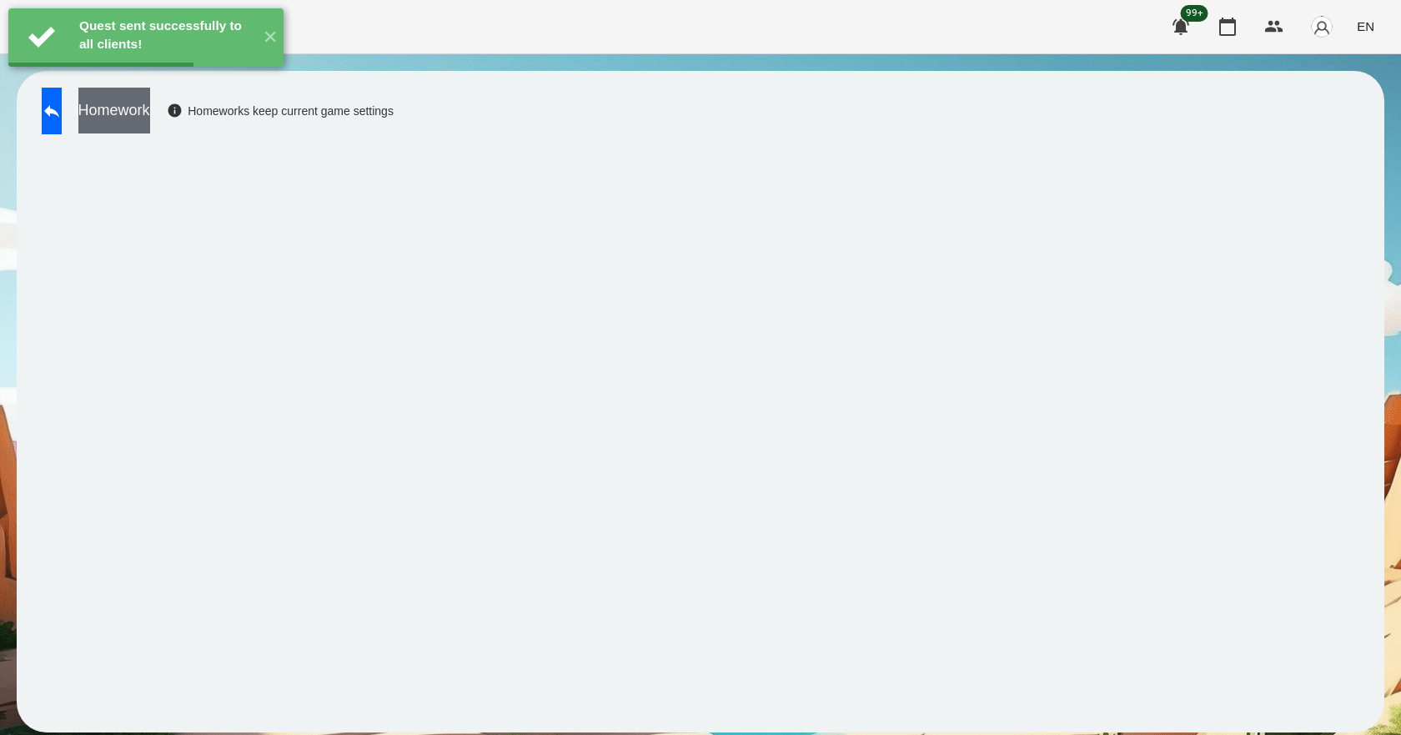
click at [150, 109] on button "Homework" at bounding box center [114, 111] width 72 height 46
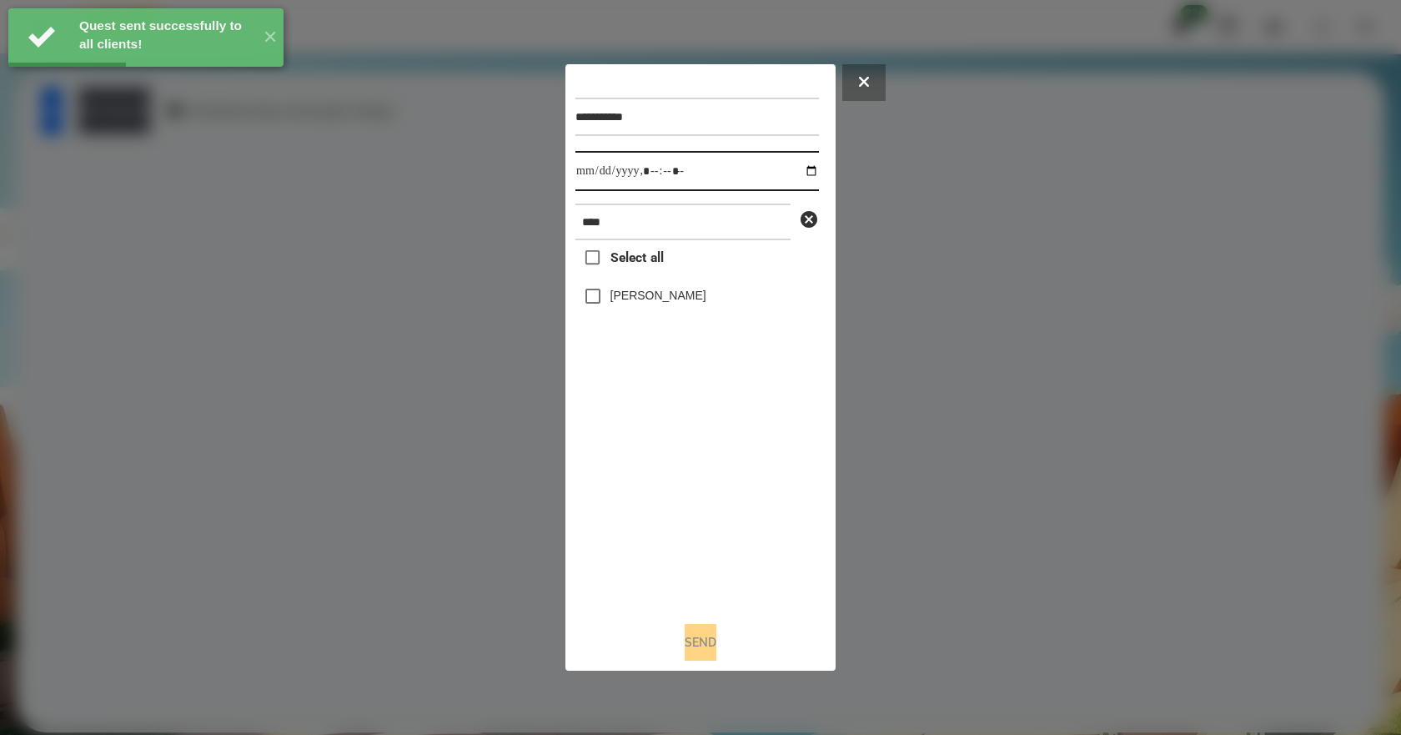
click at [795, 172] on input "datetime-local" at bounding box center [696, 171] width 243 height 40
type input "**********"
drag, startPoint x: 639, startPoint y: 514, endPoint x: 643, endPoint y: 499, distance: 16.2
click at [643, 499] on div "Select all [PERSON_NAME]" at bounding box center [696, 424] width 243 height 368
click at [695, 298] on label "[PERSON_NAME]" at bounding box center [658, 295] width 96 height 17
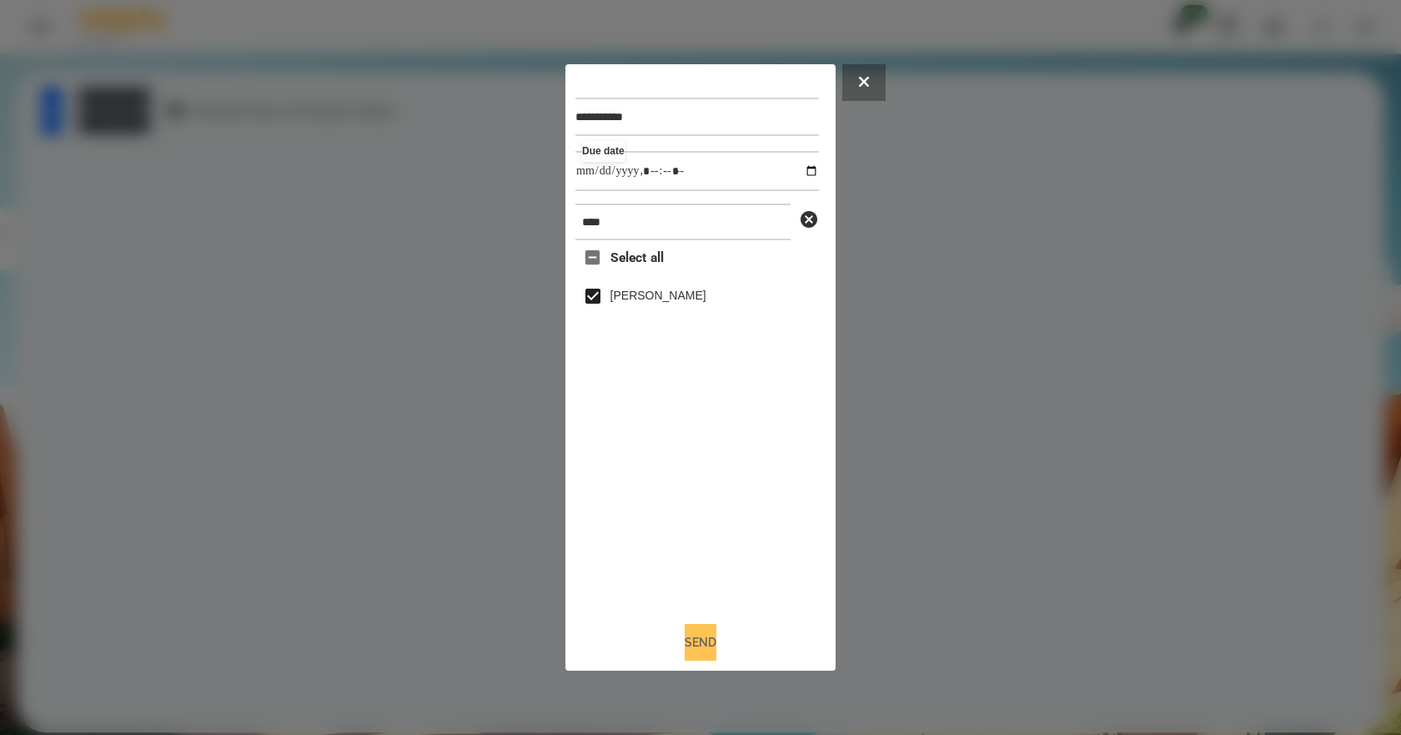
click at [700, 640] on button "Send" at bounding box center [700, 642] width 32 height 37
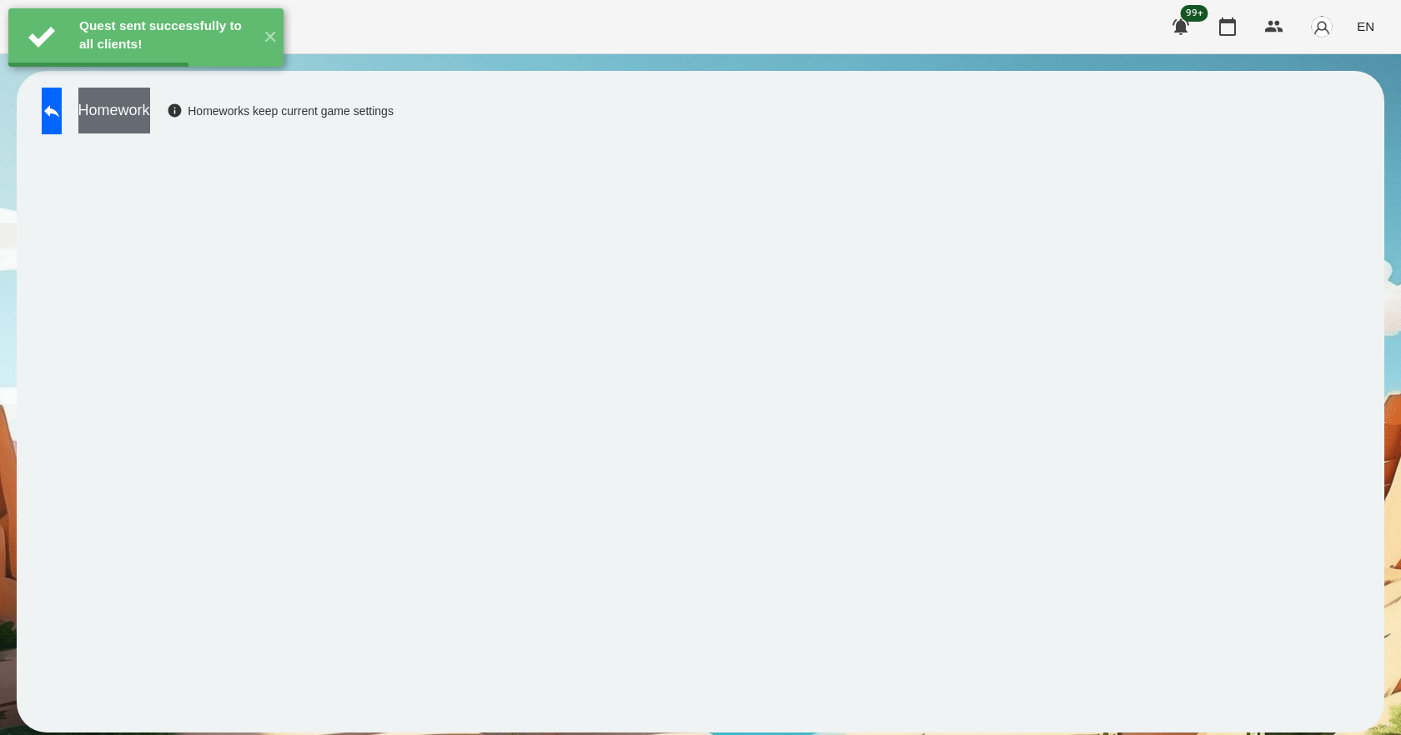
click at [150, 126] on button "Homework" at bounding box center [114, 111] width 72 height 46
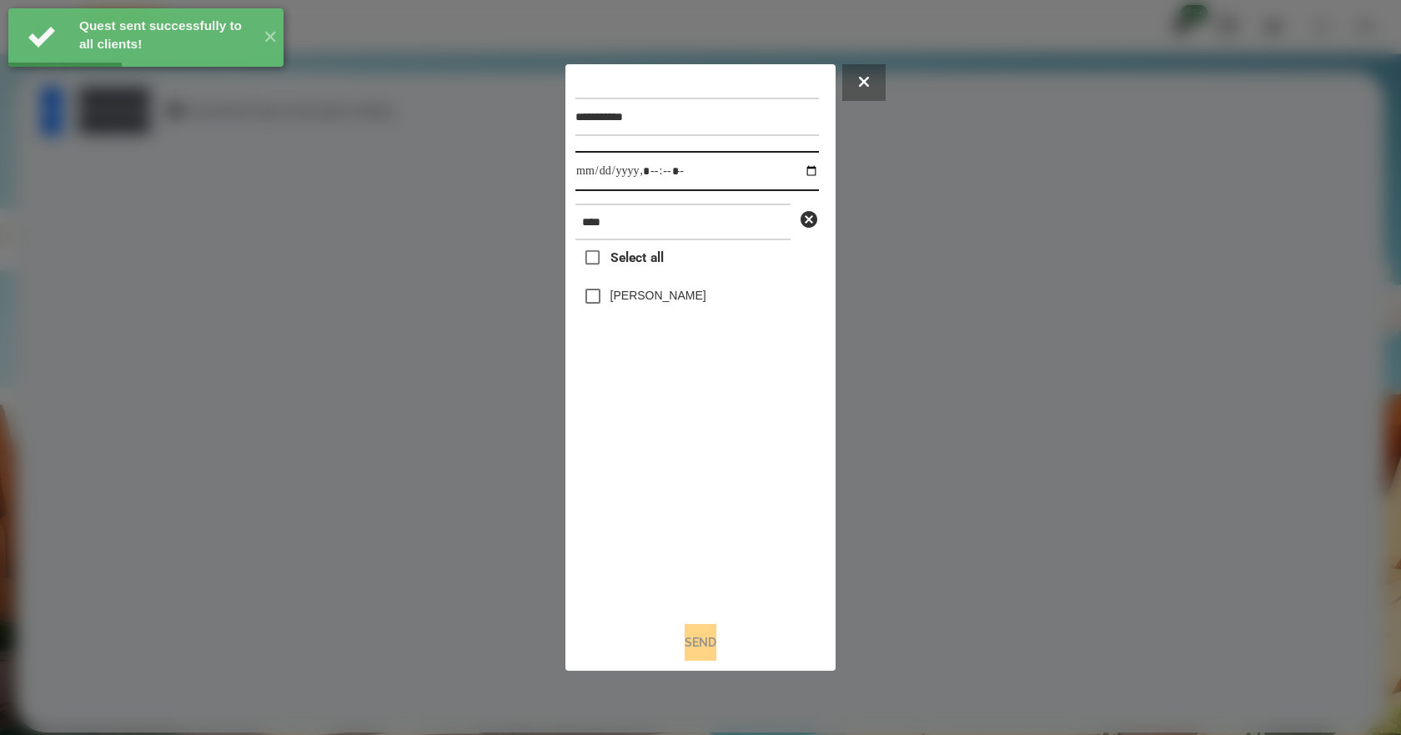
click at [798, 167] on input "datetime-local" at bounding box center [696, 171] width 243 height 40
type input "**********"
drag, startPoint x: 654, startPoint y: 513, endPoint x: 671, endPoint y: 354, distance: 159.4
click at [655, 497] on div "Select all [PERSON_NAME]" at bounding box center [696, 424] width 243 height 368
click at [674, 303] on label "[PERSON_NAME]" at bounding box center [658, 295] width 96 height 17
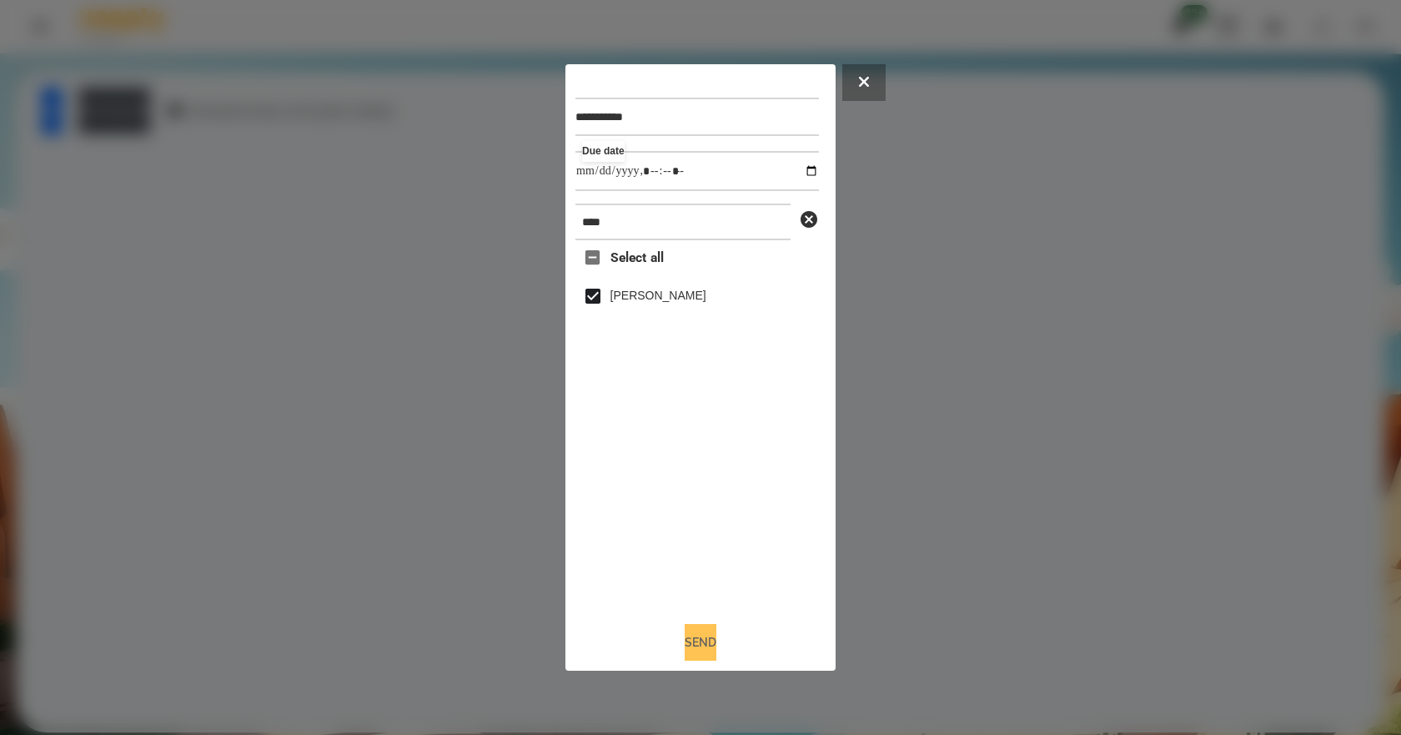
click at [699, 654] on button "Send" at bounding box center [700, 642] width 32 height 37
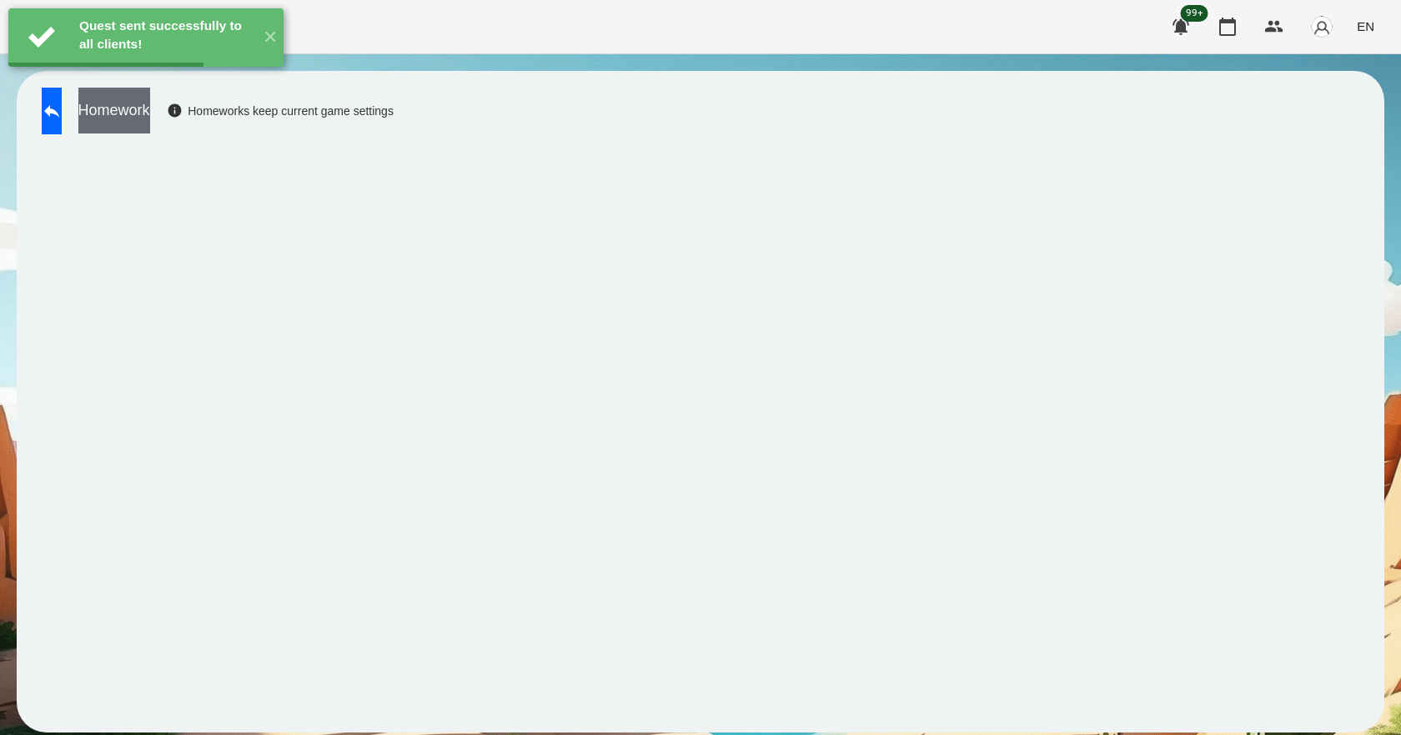
click at [150, 108] on button "Homework" at bounding box center [114, 111] width 72 height 46
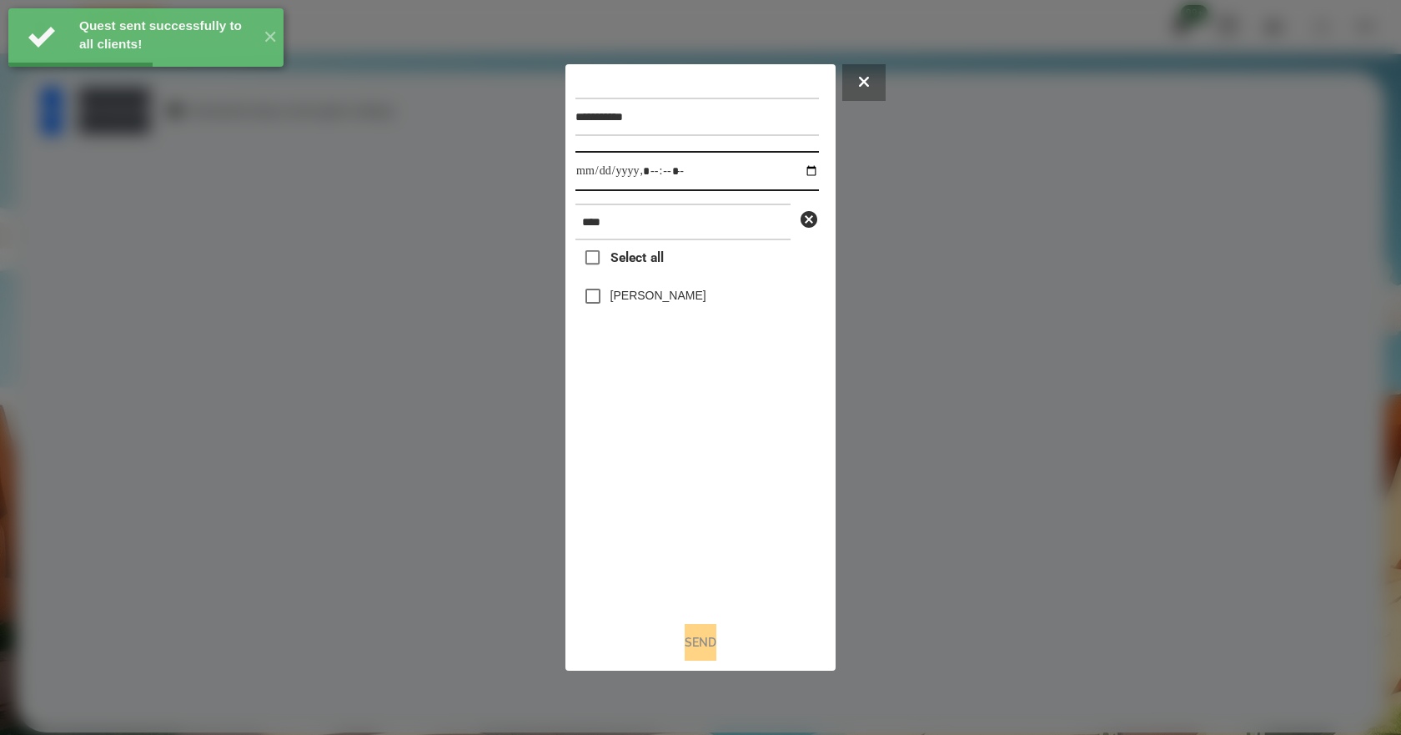
click at [798, 166] on input "datetime-local" at bounding box center [696, 171] width 243 height 40
type input "**********"
click at [689, 507] on div "Select all [PERSON_NAME]" at bounding box center [696, 424] width 243 height 368
click at [674, 301] on label "[PERSON_NAME]" at bounding box center [658, 295] width 96 height 17
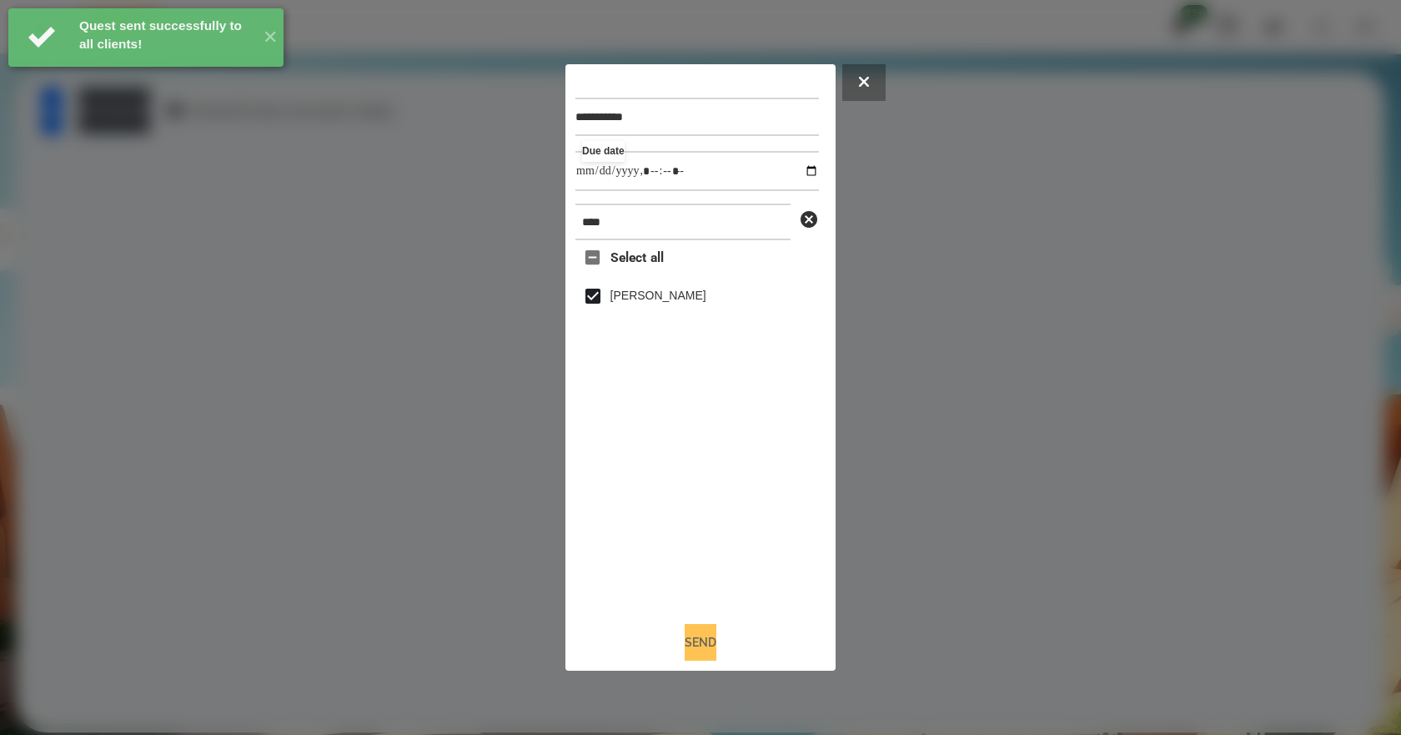
drag, startPoint x: 707, startPoint y: 629, endPoint x: 705, endPoint y: 644, distance: 14.4
click at [705, 644] on button "Send" at bounding box center [700, 642] width 32 height 37
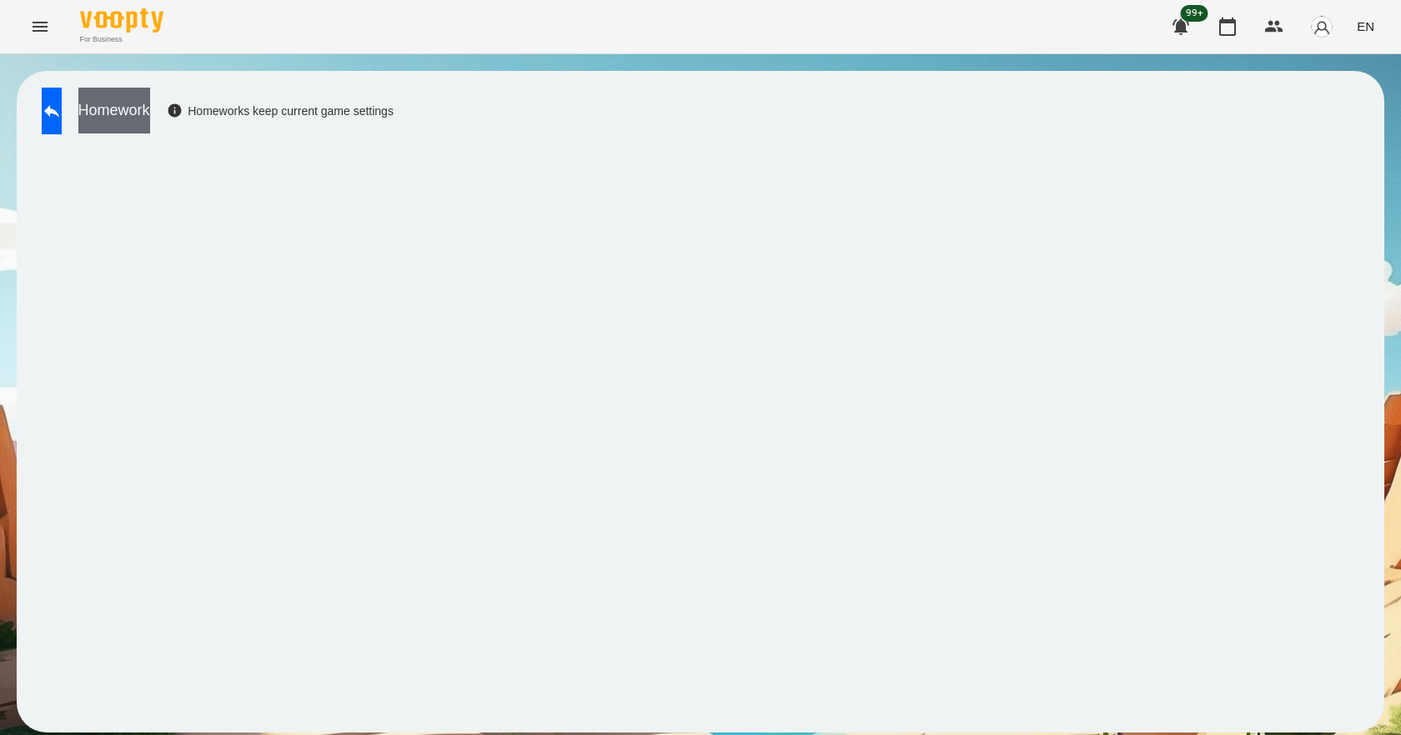
click at [150, 113] on button "Homework" at bounding box center [114, 111] width 72 height 46
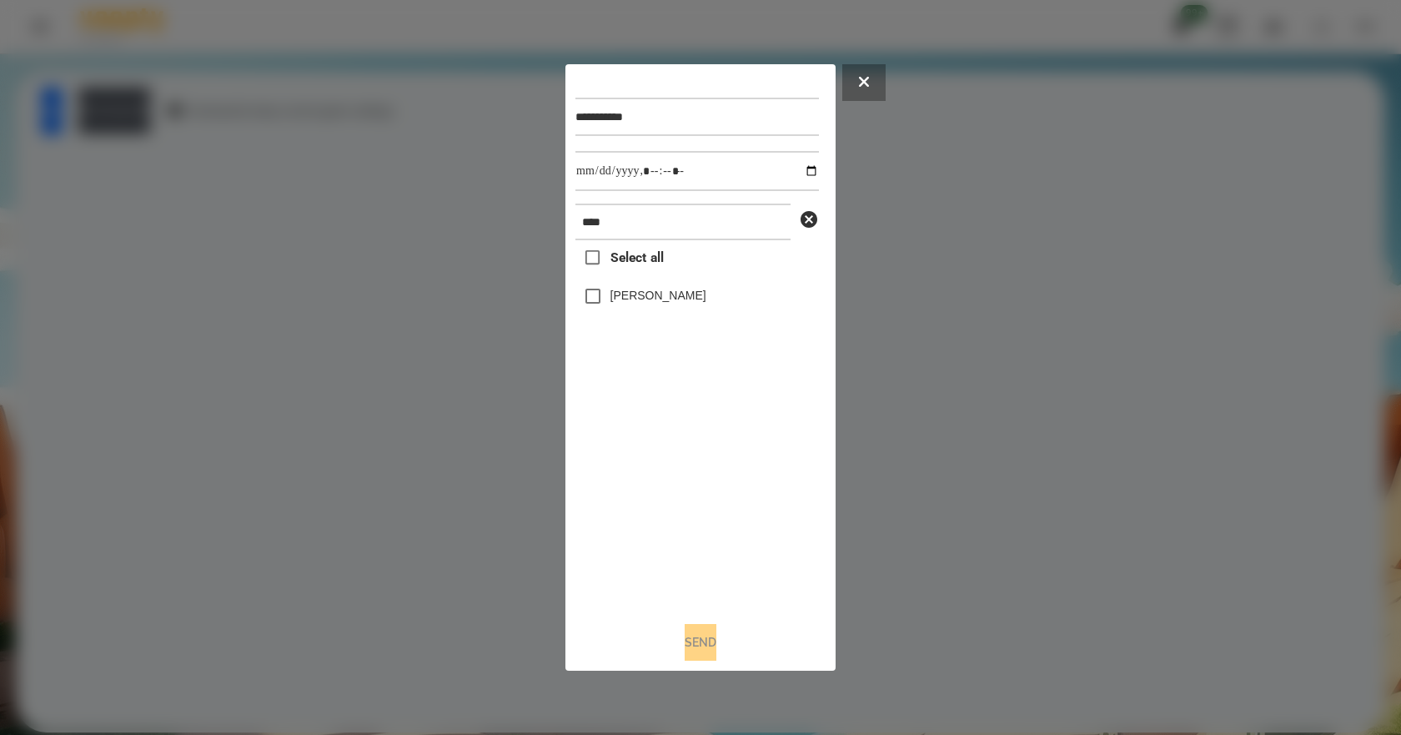
click at [674, 294] on label "[PERSON_NAME]" at bounding box center [658, 295] width 96 height 17
click at [711, 655] on button "Send" at bounding box center [700, 642] width 32 height 37
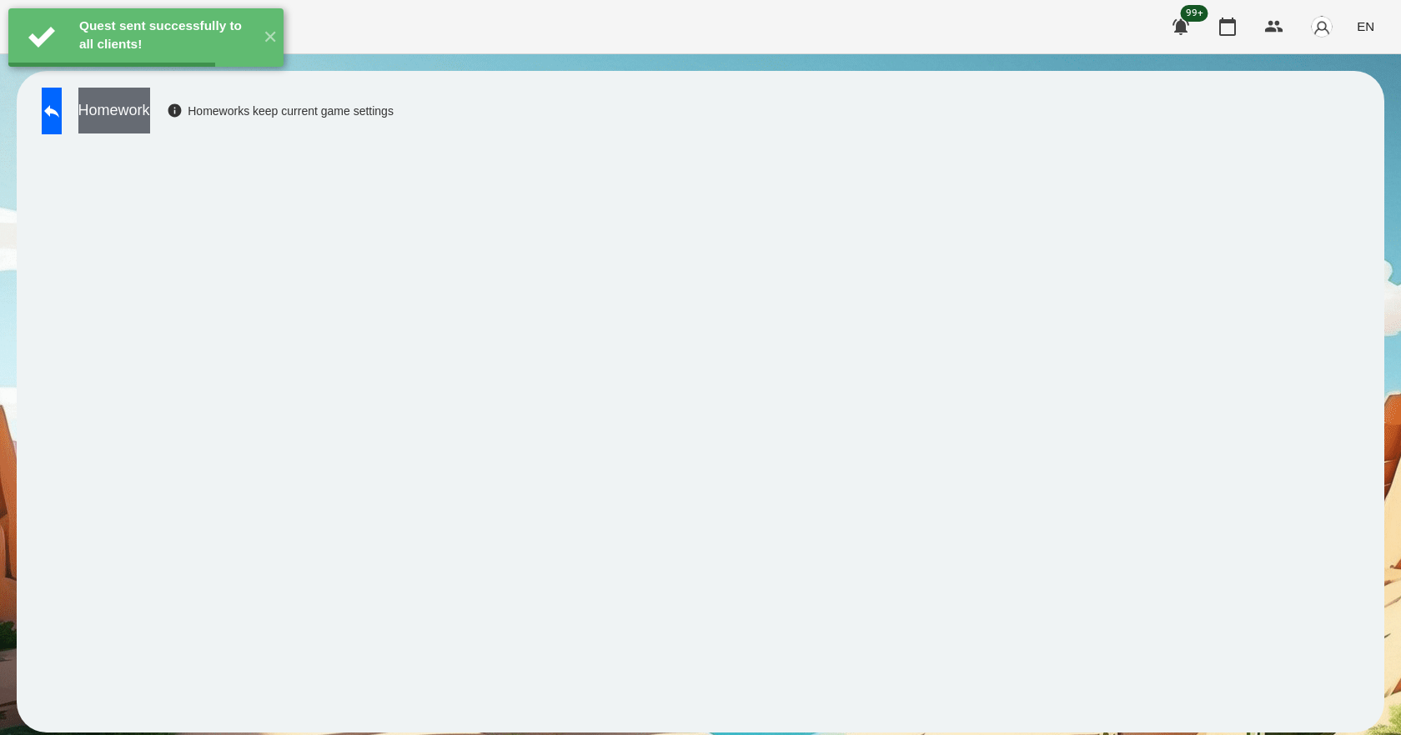
click at [150, 119] on button "Homework" at bounding box center [114, 111] width 72 height 46
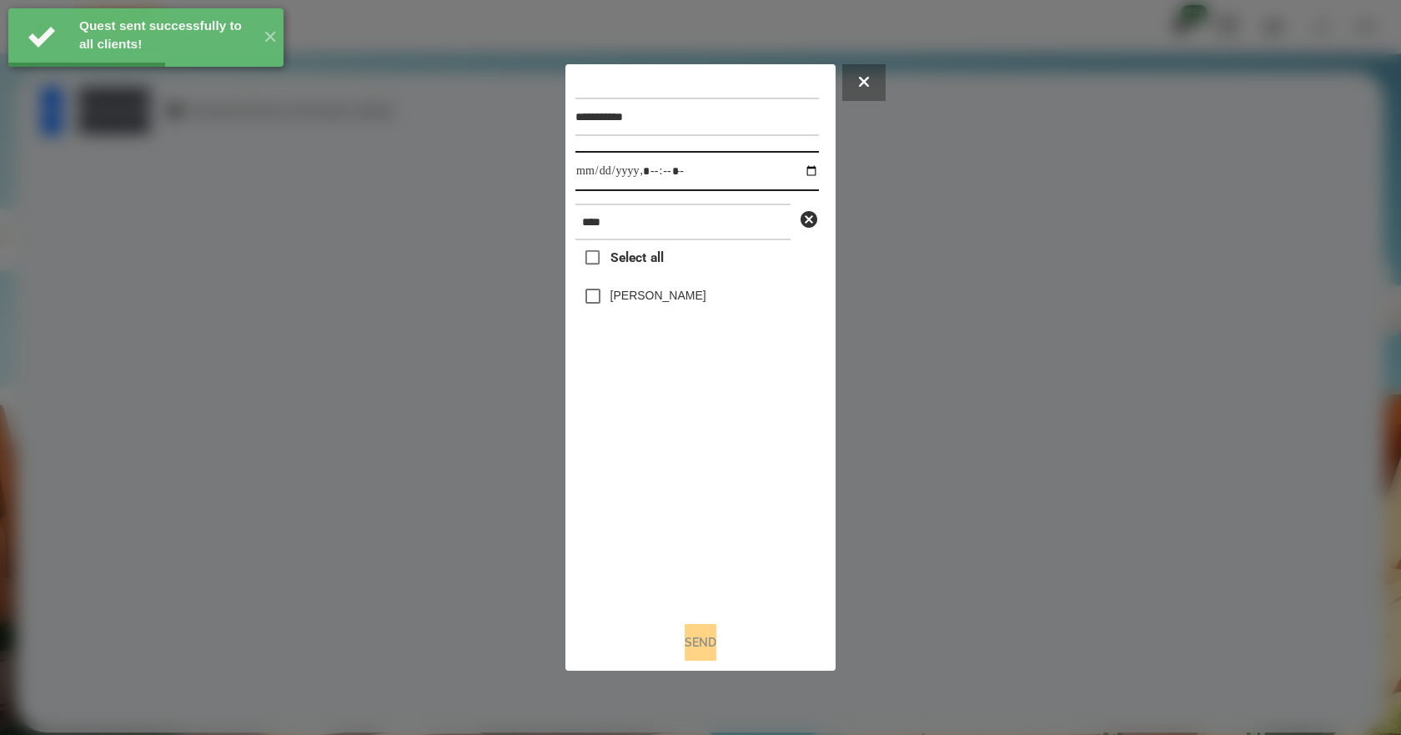
click at [796, 171] on input "datetime-local" at bounding box center [696, 171] width 243 height 40
type input "**********"
drag, startPoint x: 669, startPoint y: 518, endPoint x: 686, endPoint y: 374, distance: 144.5
click at [669, 514] on div "Select all [PERSON_NAME]" at bounding box center [696, 424] width 243 height 368
click at [629, 293] on label "[PERSON_NAME]" at bounding box center [658, 295] width 96 height 17
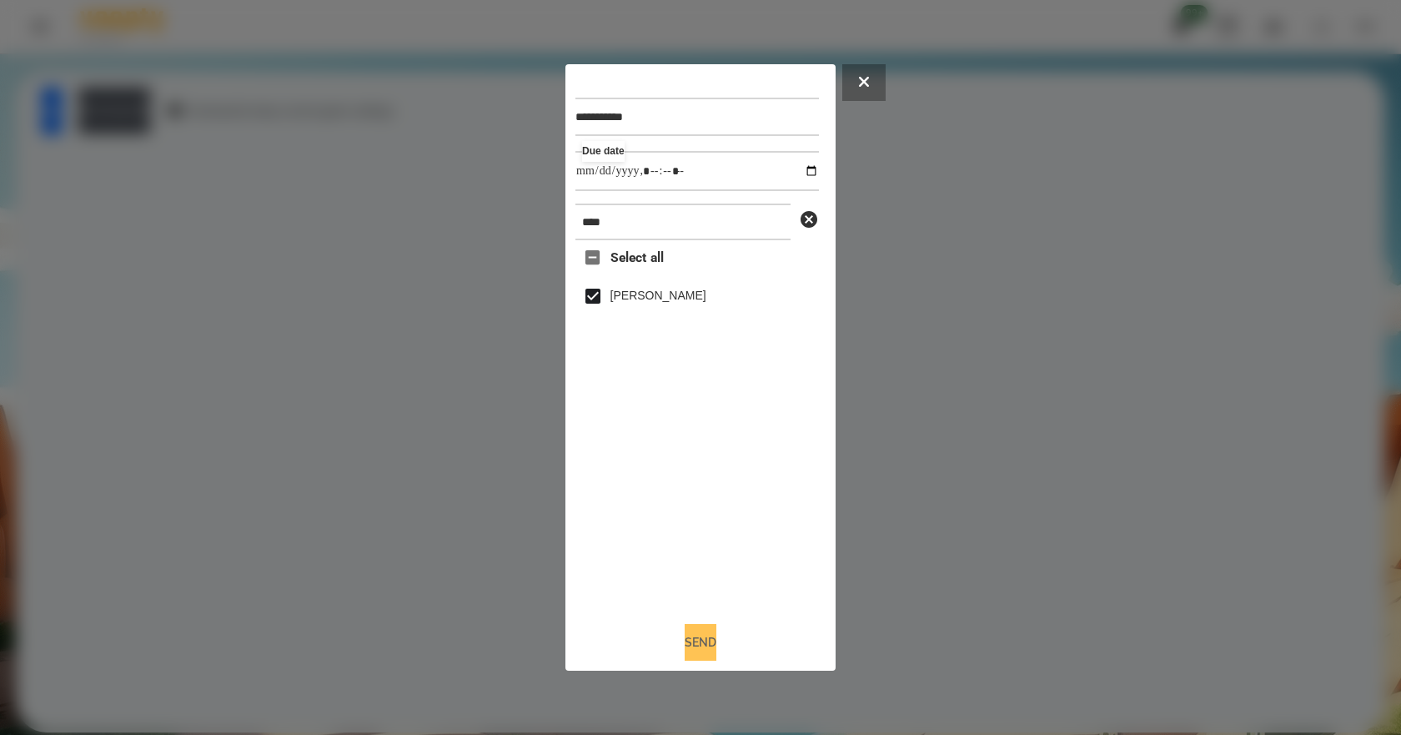
click at [710, 649] on button "Send" at bounding box center [700, 642] width 32 height 37
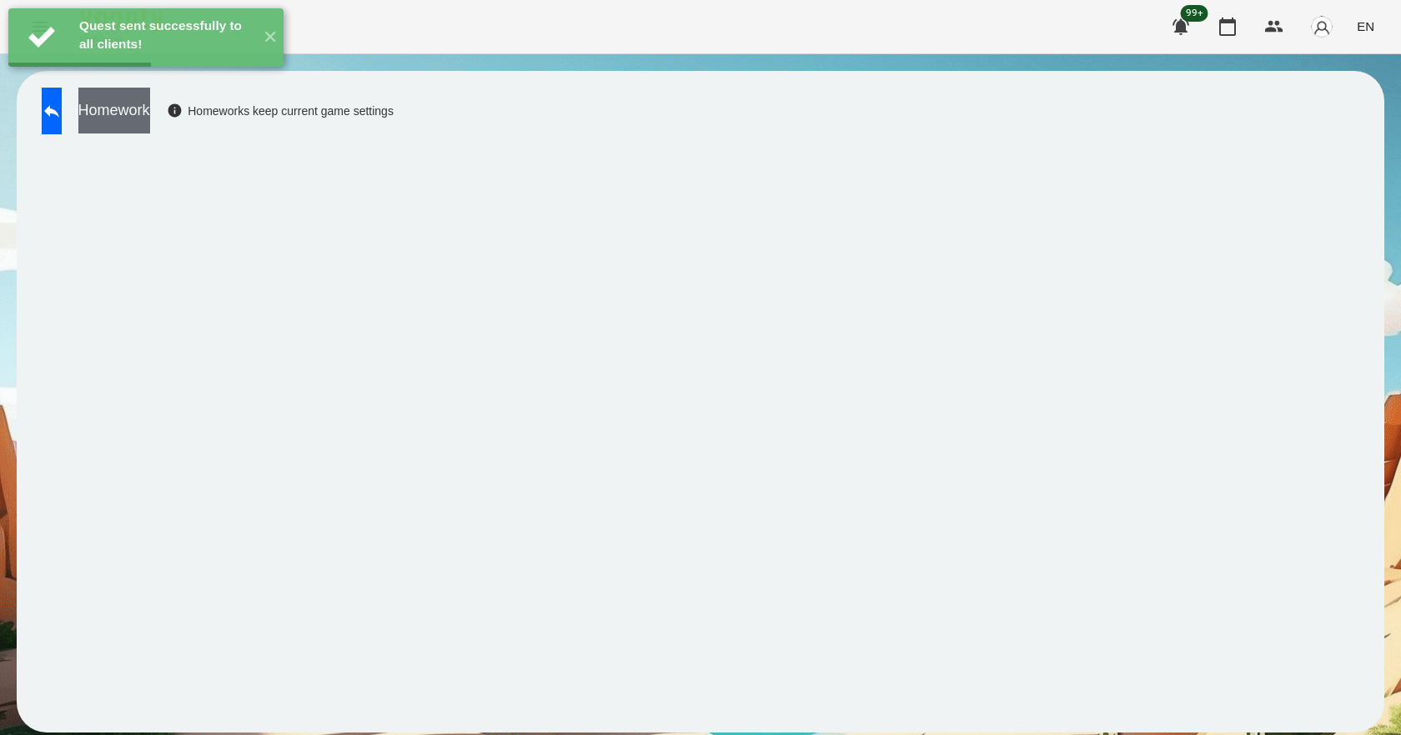
click at [145, 118] on button "Homework" at bounding box center [114, 111] width 72 height 46
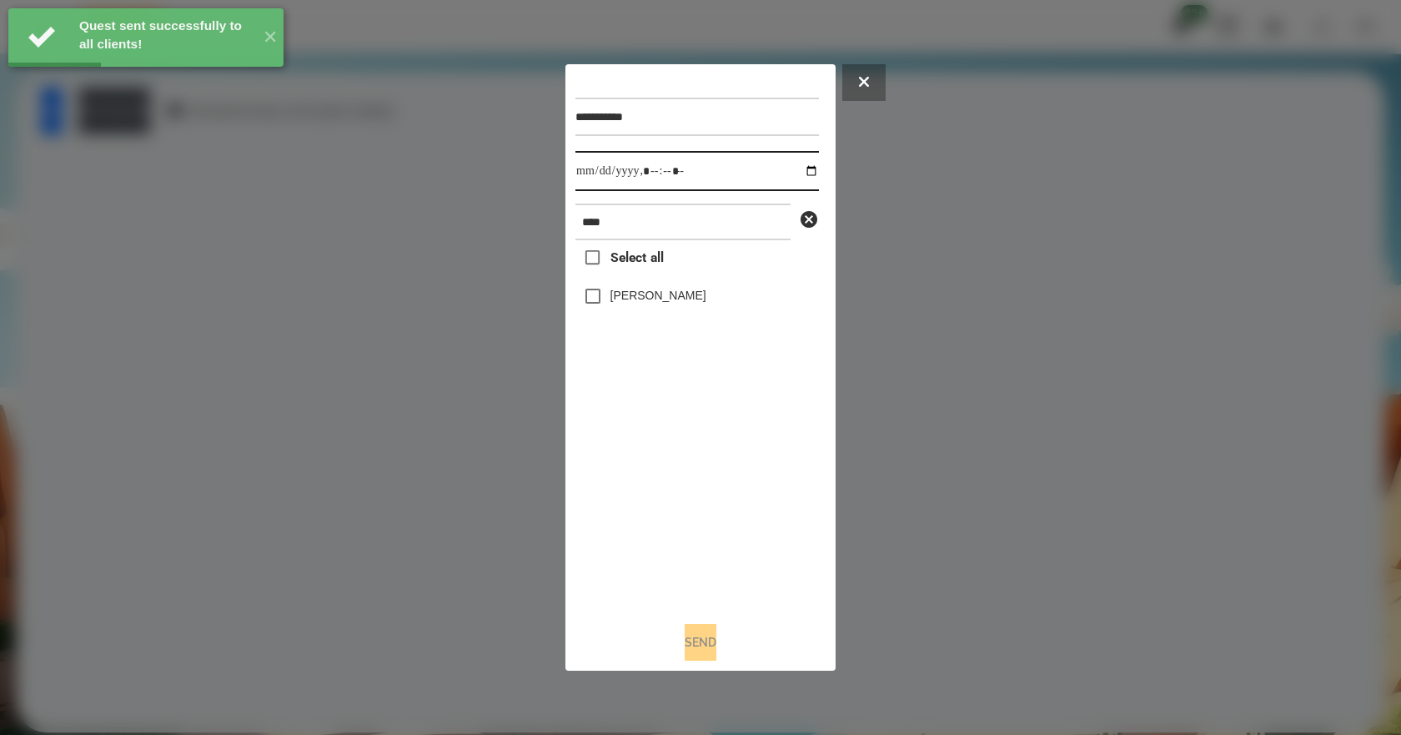
click at [801, 170] on input "datetime-local" at bounding box center [696, 171] width 243 height 40
type input "**********"
click at [680, 548] on div "Select all [PERSON_NAME]" at bounding box center [696, 424] width 243 height 368
click at [628, 303] on label "[PERSON_NAME]" at bounding box center [658, 295] width 96 height 17
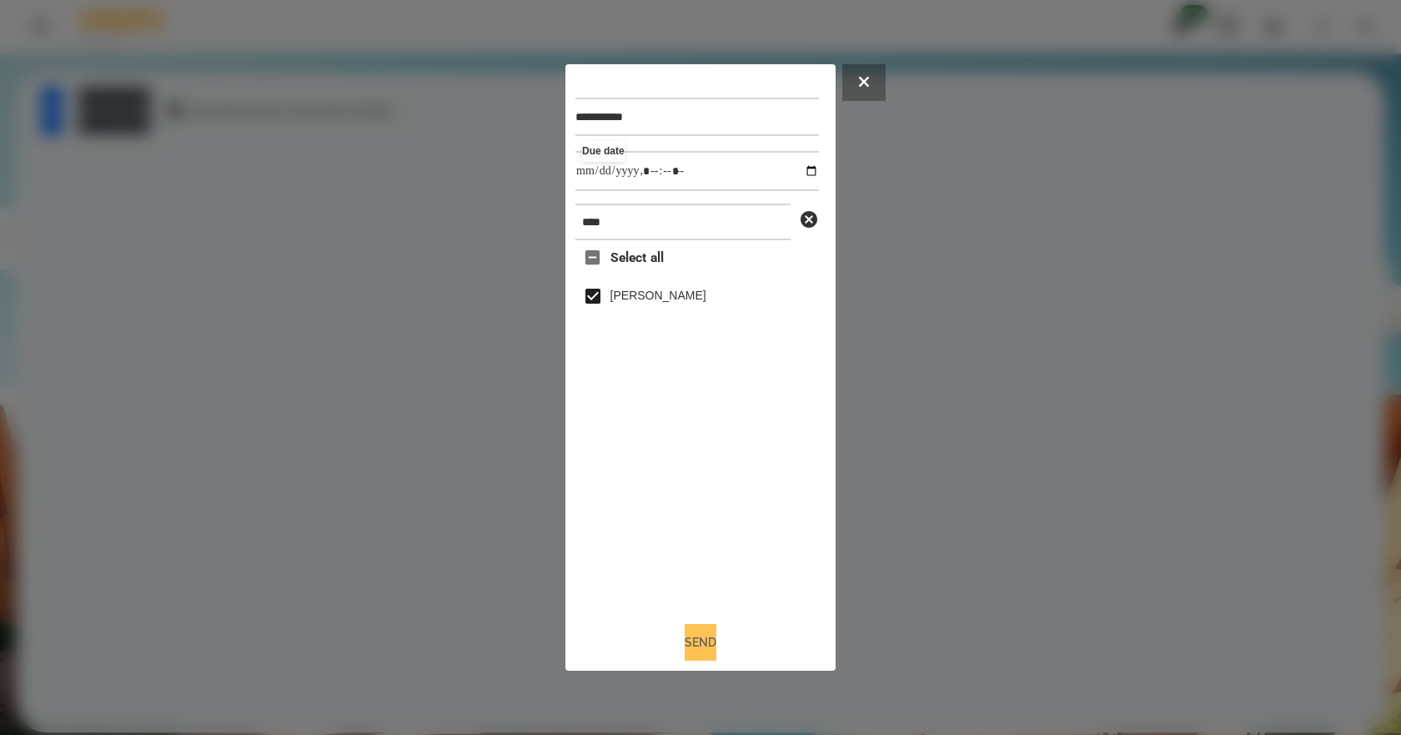
click at [688, 655] on button "Send" at bounding box center [700, 642] width 32 height 37
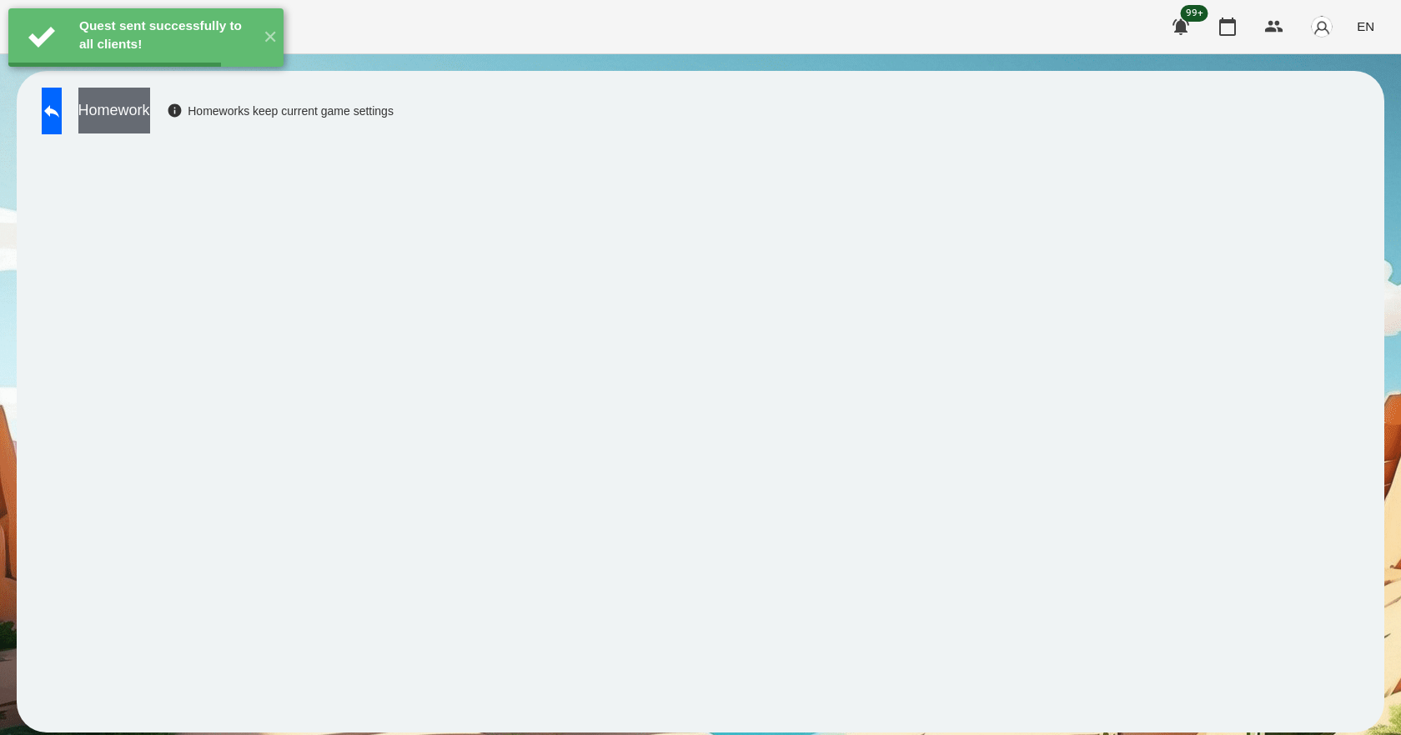
click at [150, 113] on button "Homework" at bounding box center [114, 111] width 72 height 46
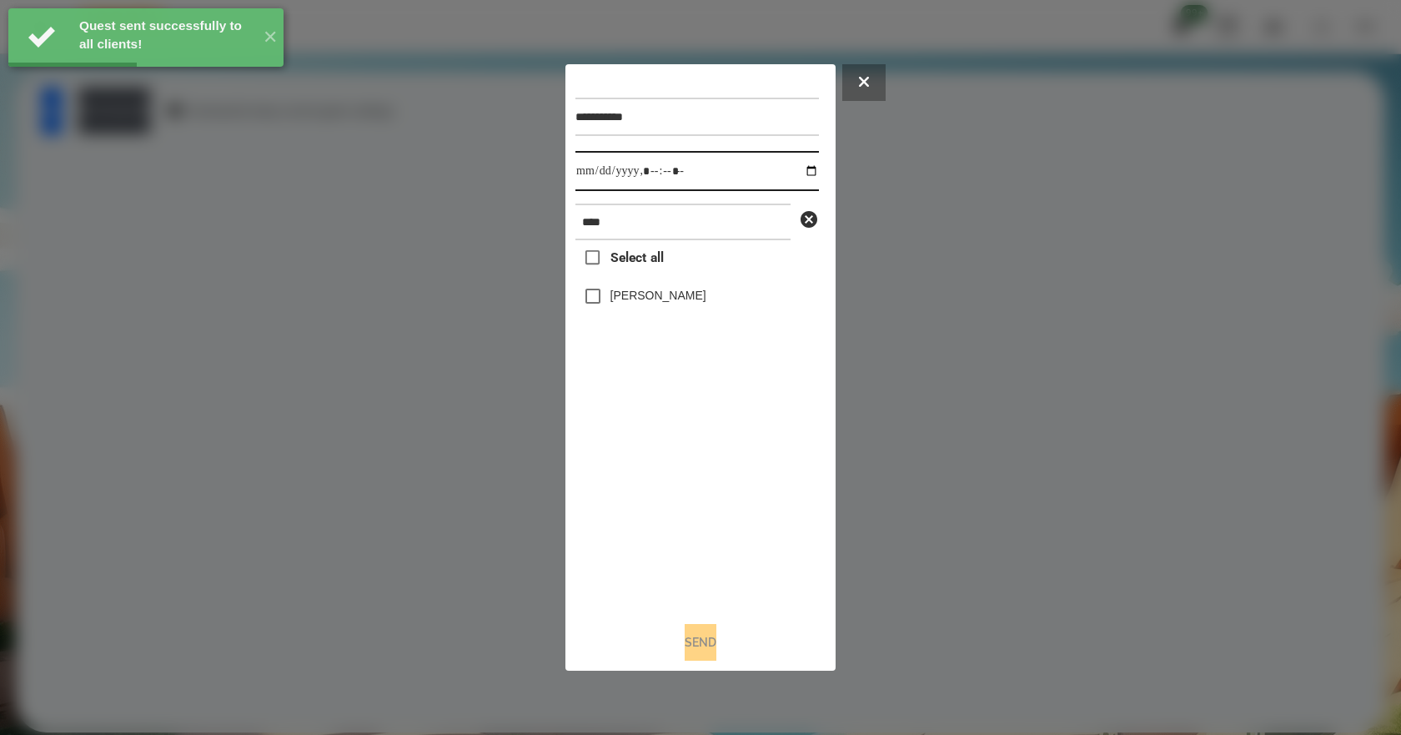
click at [798, 168] on input "datetime-local" at bounding box center [696, 171] width 243 height 40
type input "**********"
drag, startPoint x: 708, startPoint y: 515, endPoint x: 698, endPoint y: 440, distance: 75.7
click at [707, 513] on div "Select all [PERSON_NAME]" at bounding box center [696, 424] width 243 height 368
click at [684, 299] on label "[PERSON_NAME]" at bounding box center [658, 295] width 96 height 17
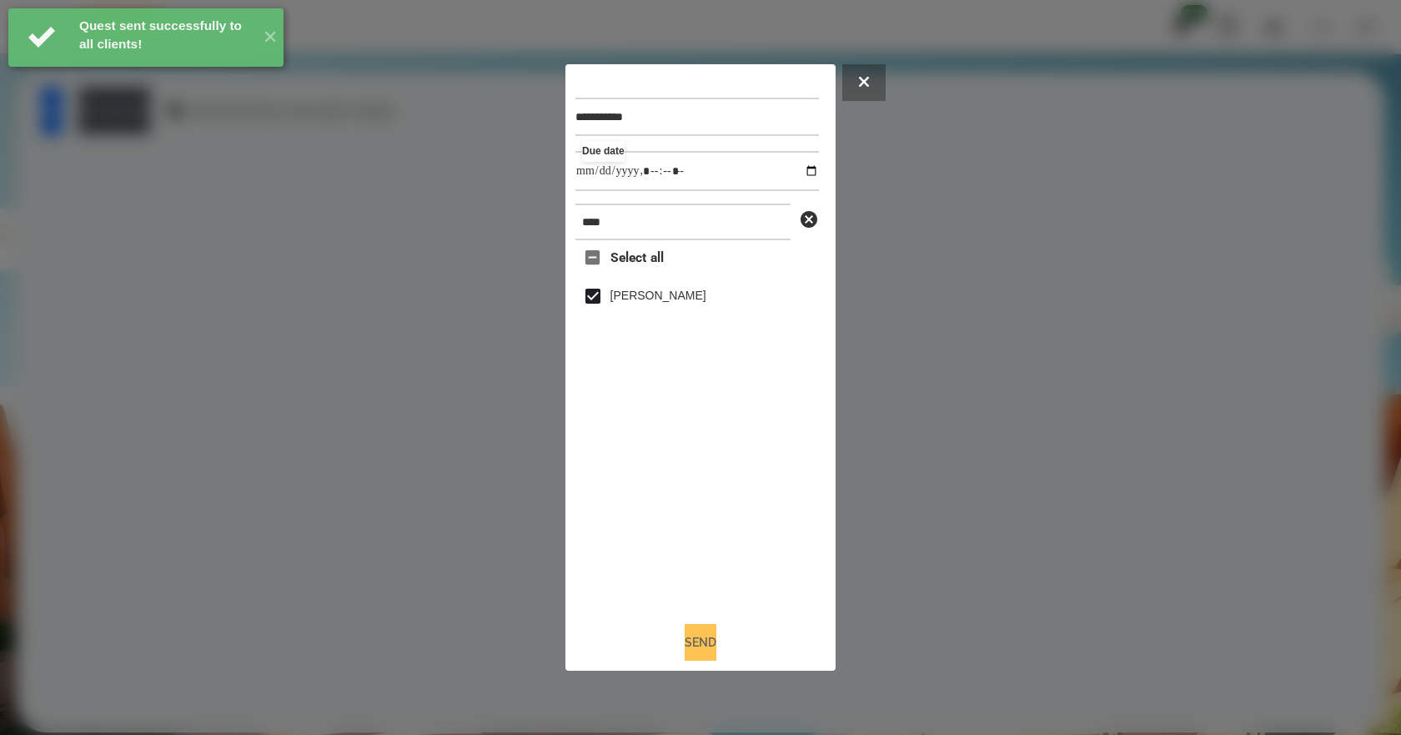
click at [710, 645] on button "Send" at bounding box center [700, 642] width 32 height 37
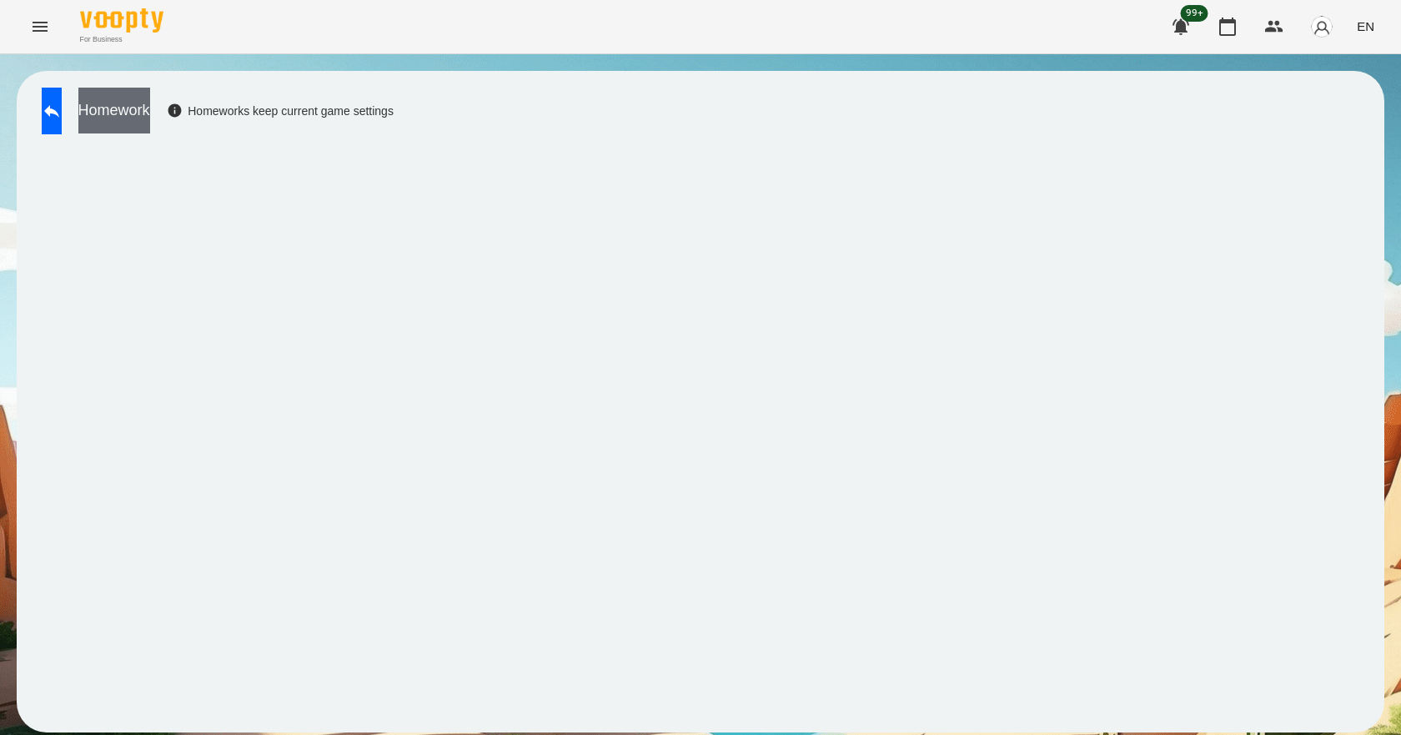
click at [150, 118] on button "Homework" at bounding box center [114, 111] width 72 height 46
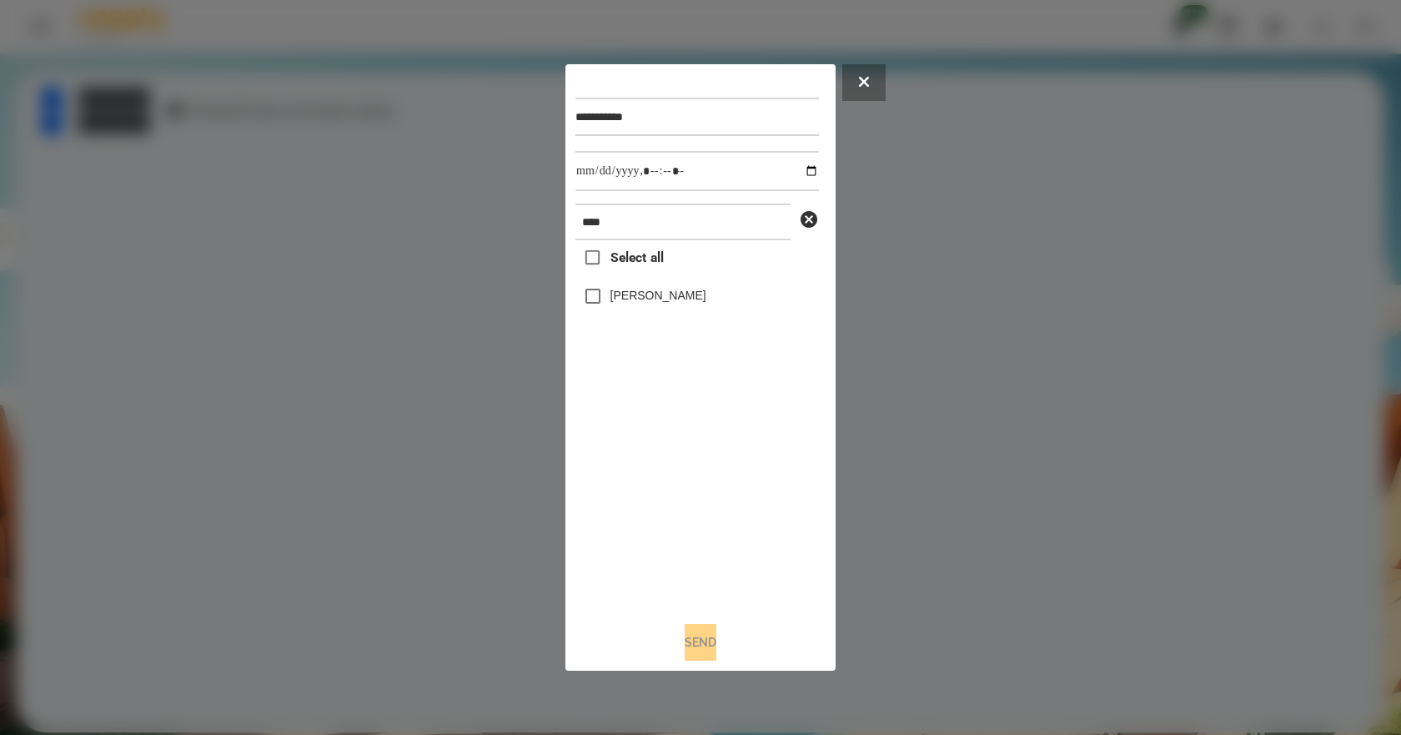
click at [653, 299] on label "[PERSON_NAME]" at bounding box center [658, 295] width 96 height 17
click at [715, 653] on button "Send" at bounding box center [700, 642] width 32 height 37
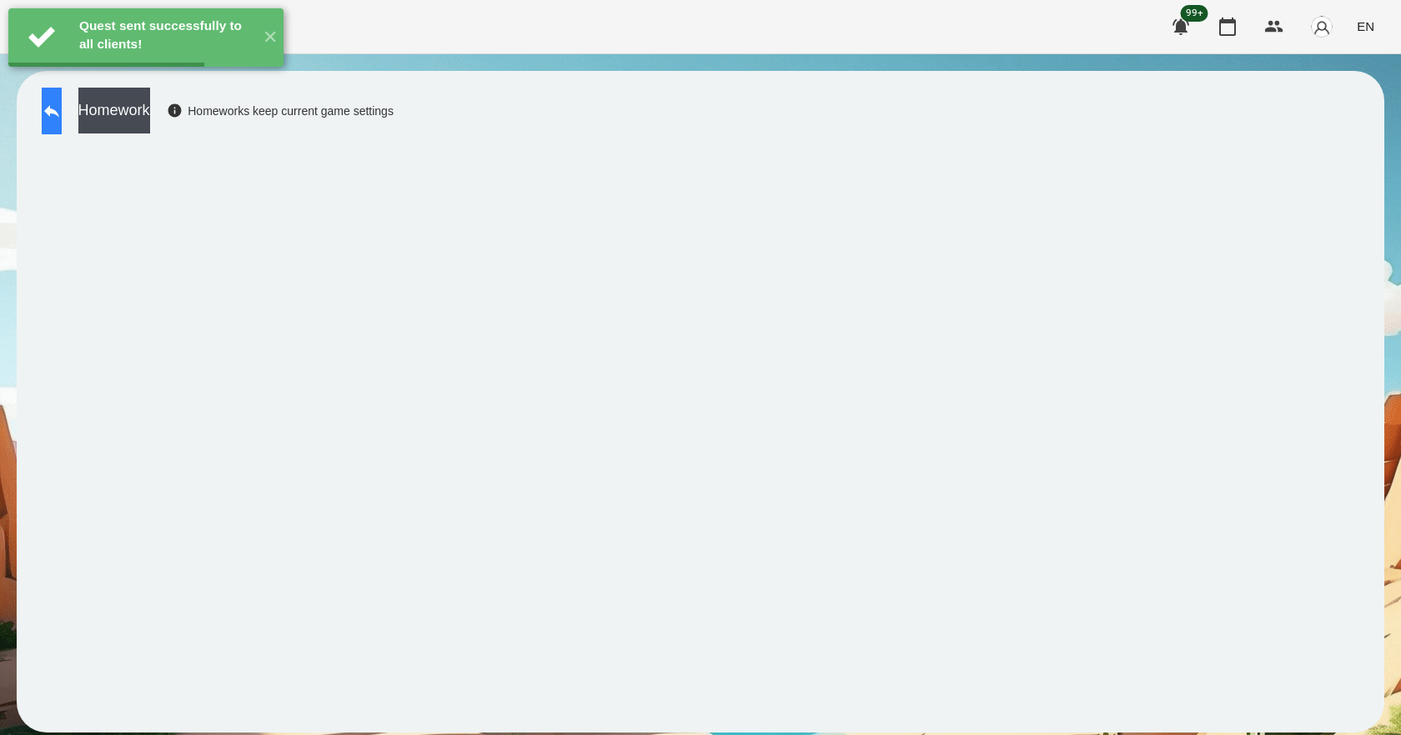
click at [61, 118] on icon at bounding box center [52, 111] width 20 height 20
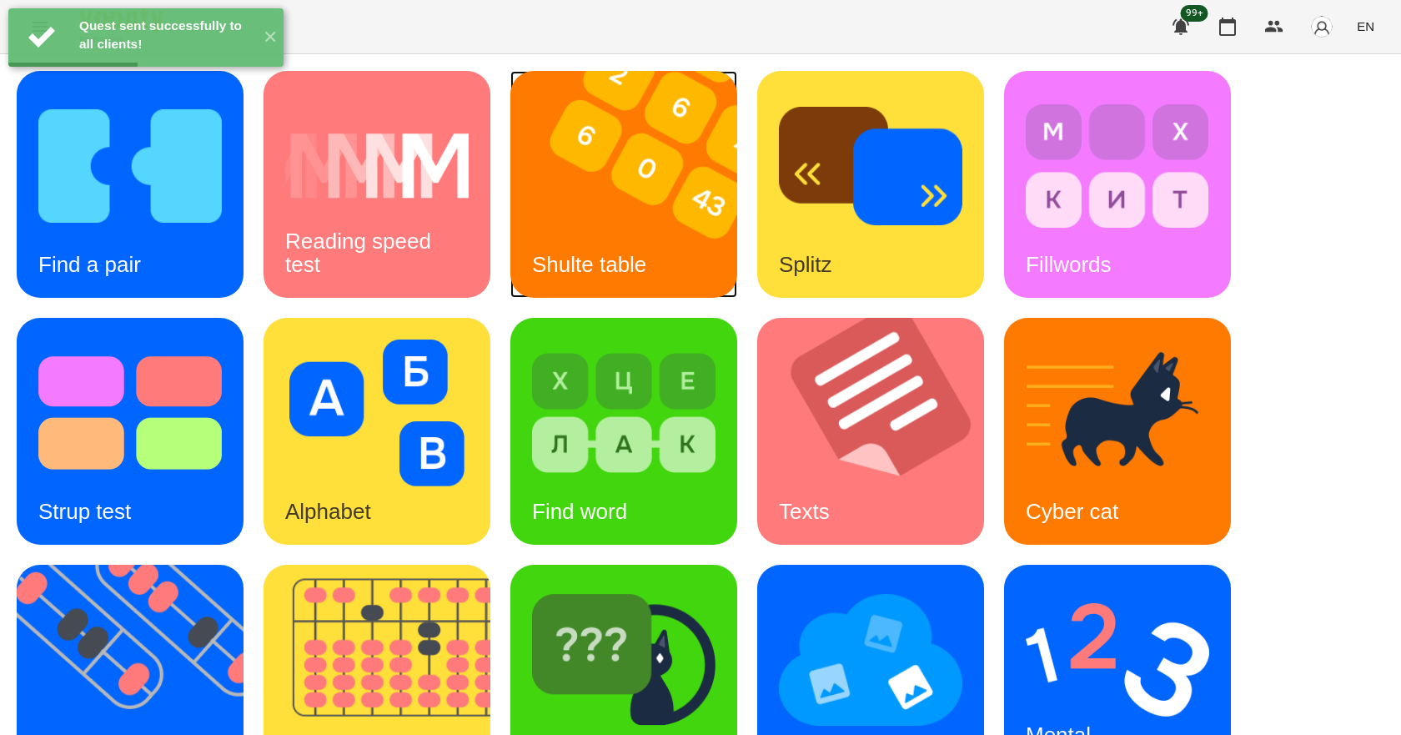
click at [657, 263] on div "Shulte table" at bounding box center [589, 265] width 158 height 66
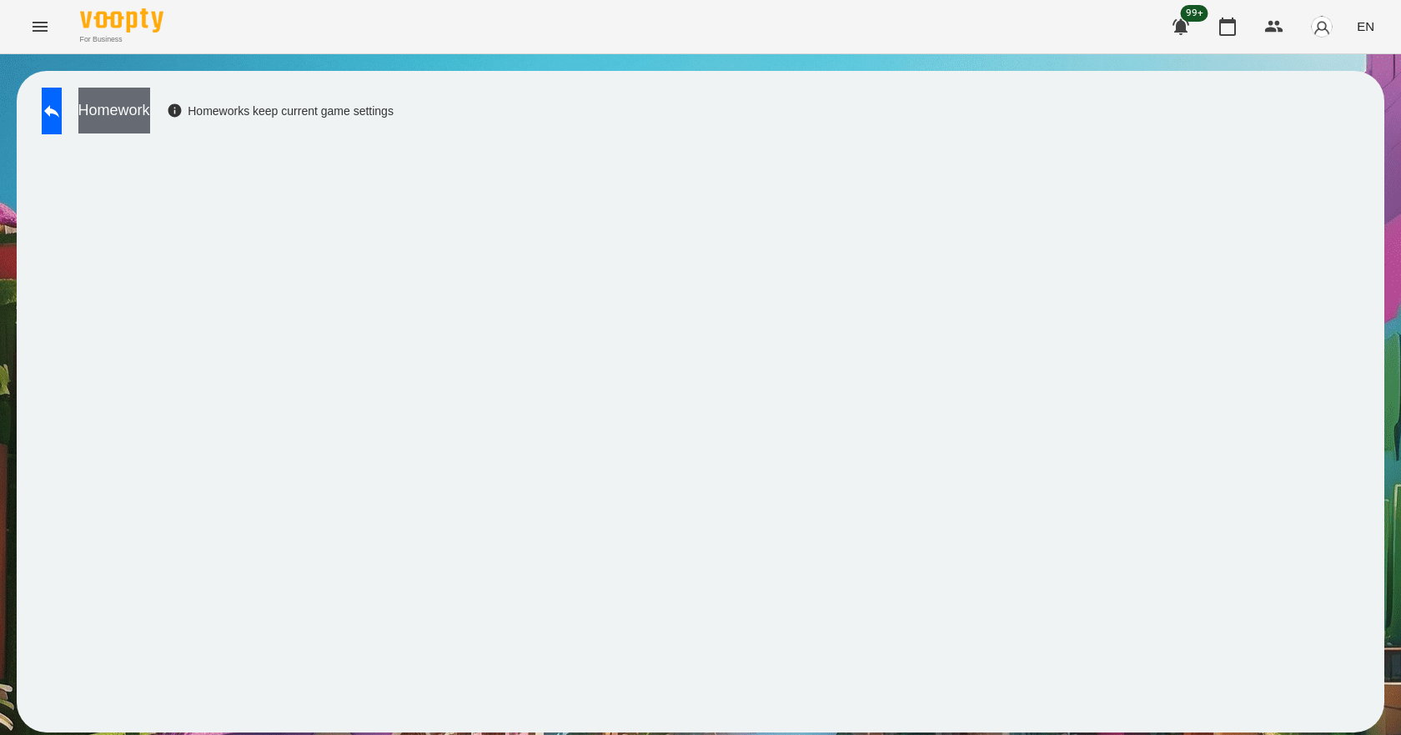
click at [150, 111] on button "Homework" at bounding box center [114, 111] width 72 height 46
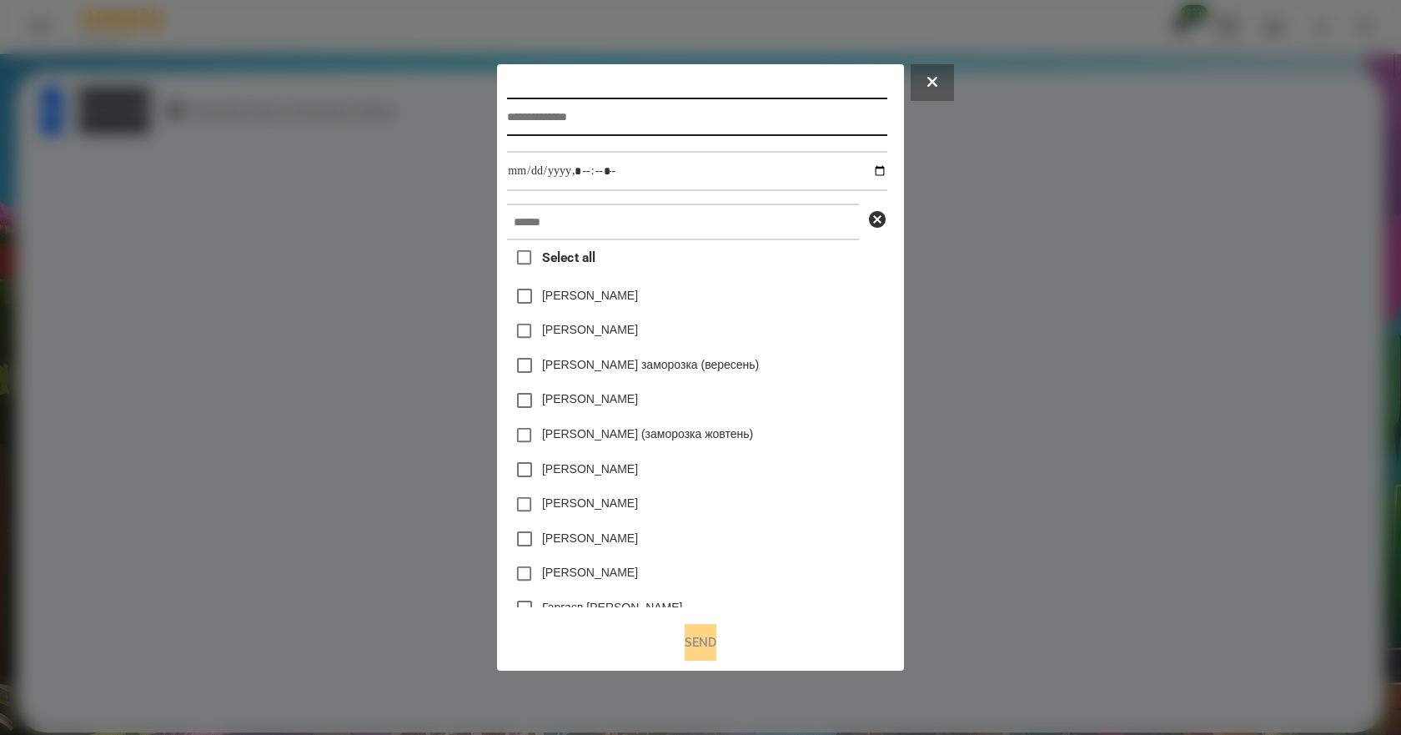
click at [726, 118] on input "text" at bounding box center [696, 117] width 379 height 38
type input "**********"
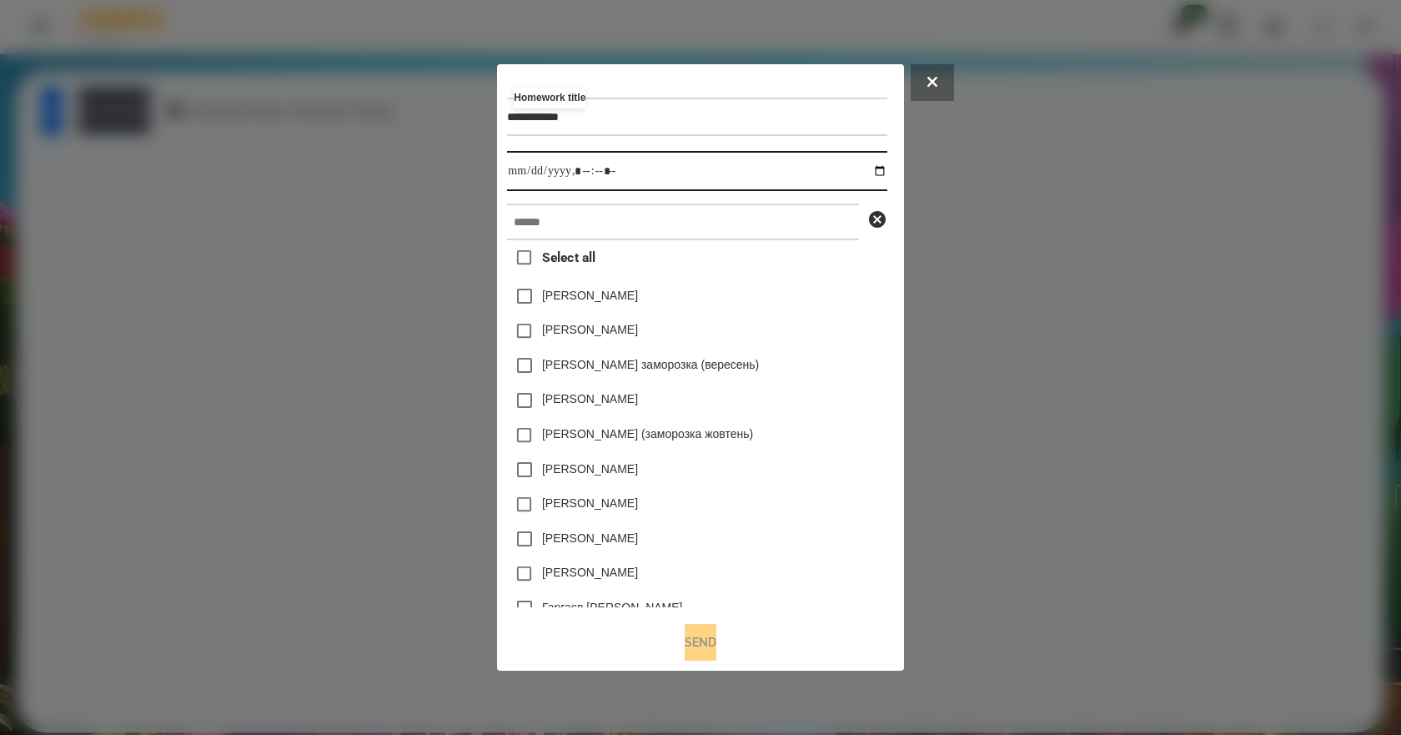
click at [886, 172] on input "datetime-local" at bounding box center [696, 171] width 379 height 40
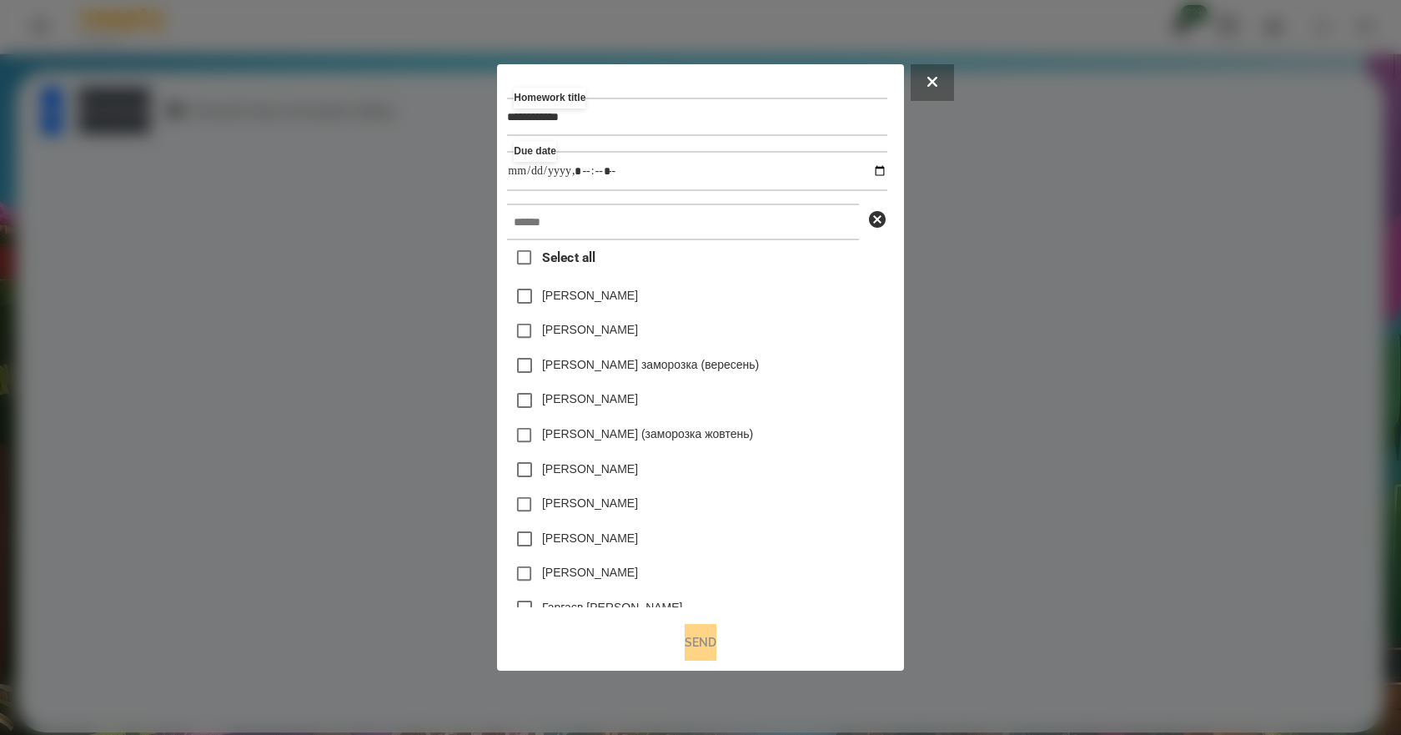
type input "**********"
click at [851, 369] on div "[PERSON_NAME] заморозка (вересень)" at bounding box center [696, 365] width 379 height 35
click at [708, 240] on input "text" at bounding box center [683, 221] width 352 height 37
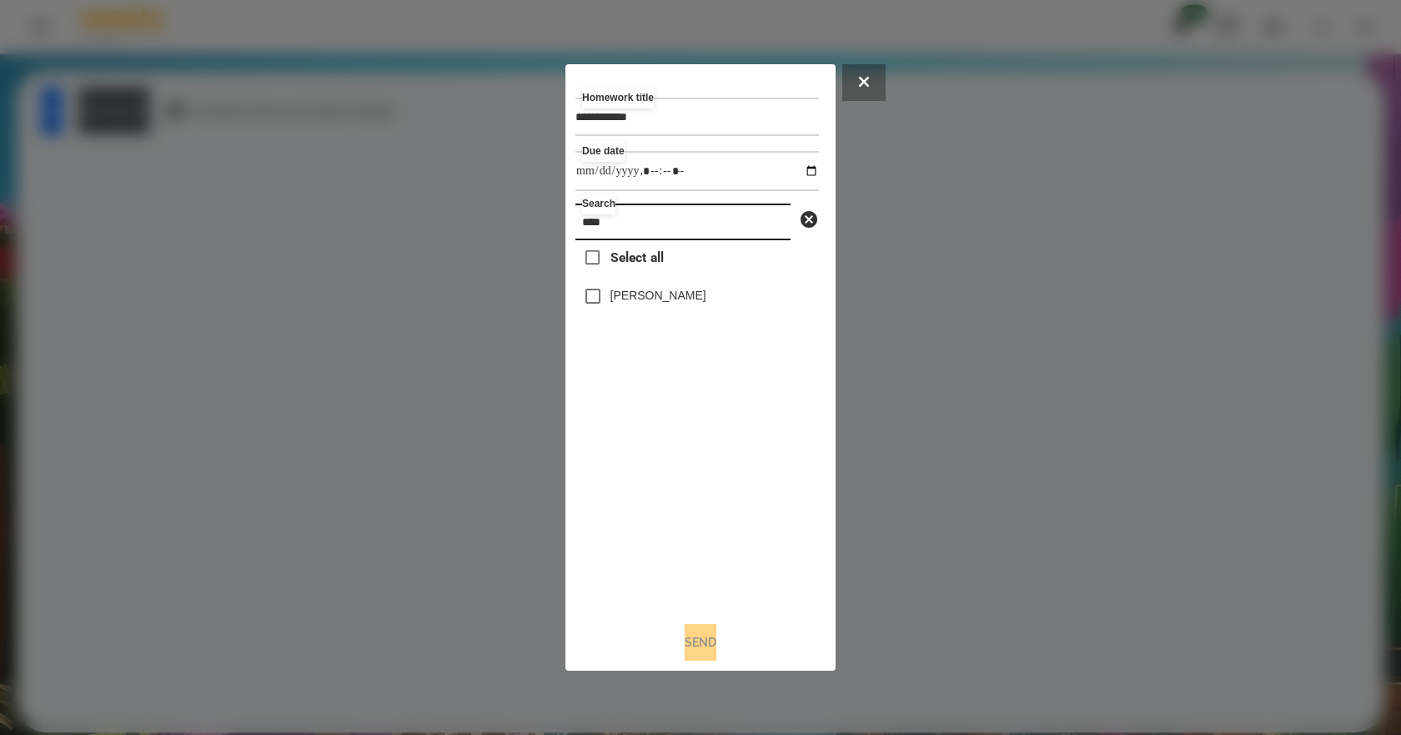
type input "****"
click at [649, 293] on label "[PERSON_NAME]" at bounding box center [658, 295] width 96 height 17
click at [692, 639] on button "Send" at bounding box center [700, 642] width 32 height 37
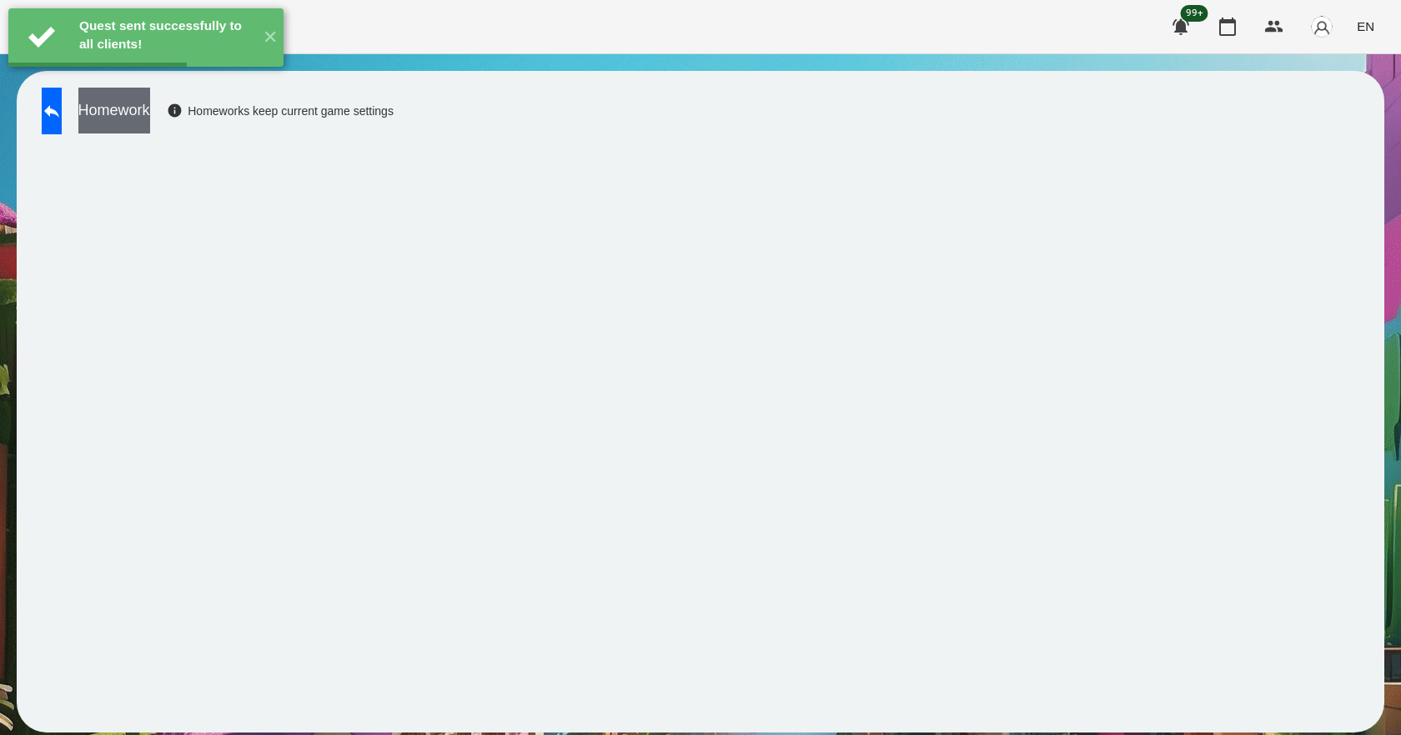
click at [150, 124] on button "Homework" at bounding box center [114, 111] width 72 height 46
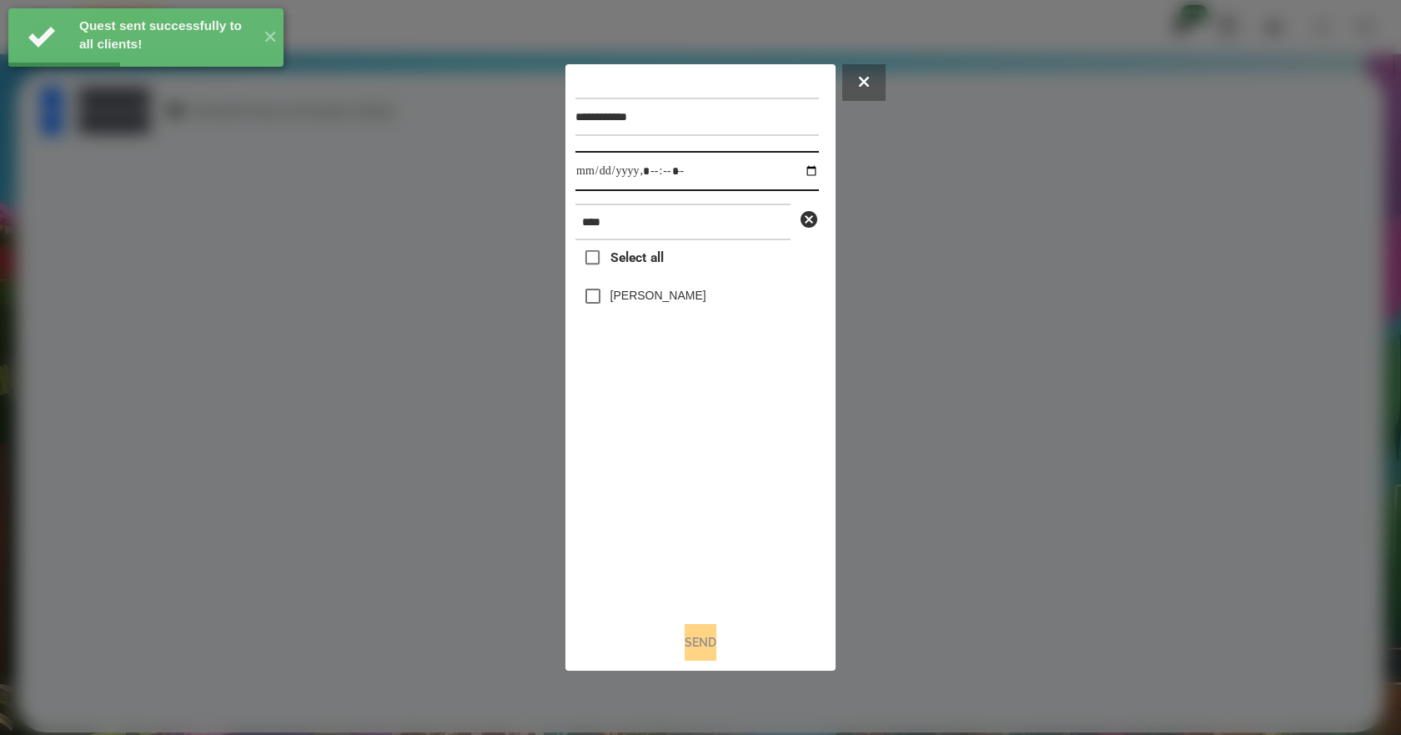
click at [790, 168] on input "datetime-local" at bounding box center [696, 171] width 243 height 40
type input "**********"
drag, startPoint x: 644, startPoint y: 515, endPoint x: 643, endPoint y: 478, distance: 37.6
click at [644, 516] on div "Select all [PERSON_NAME]" at bounding box center [696, 424] width 243 height 368
click at [664, 303] on label "[PERSON_NAME]" at bounding box center [658, 295] width 96 height 17
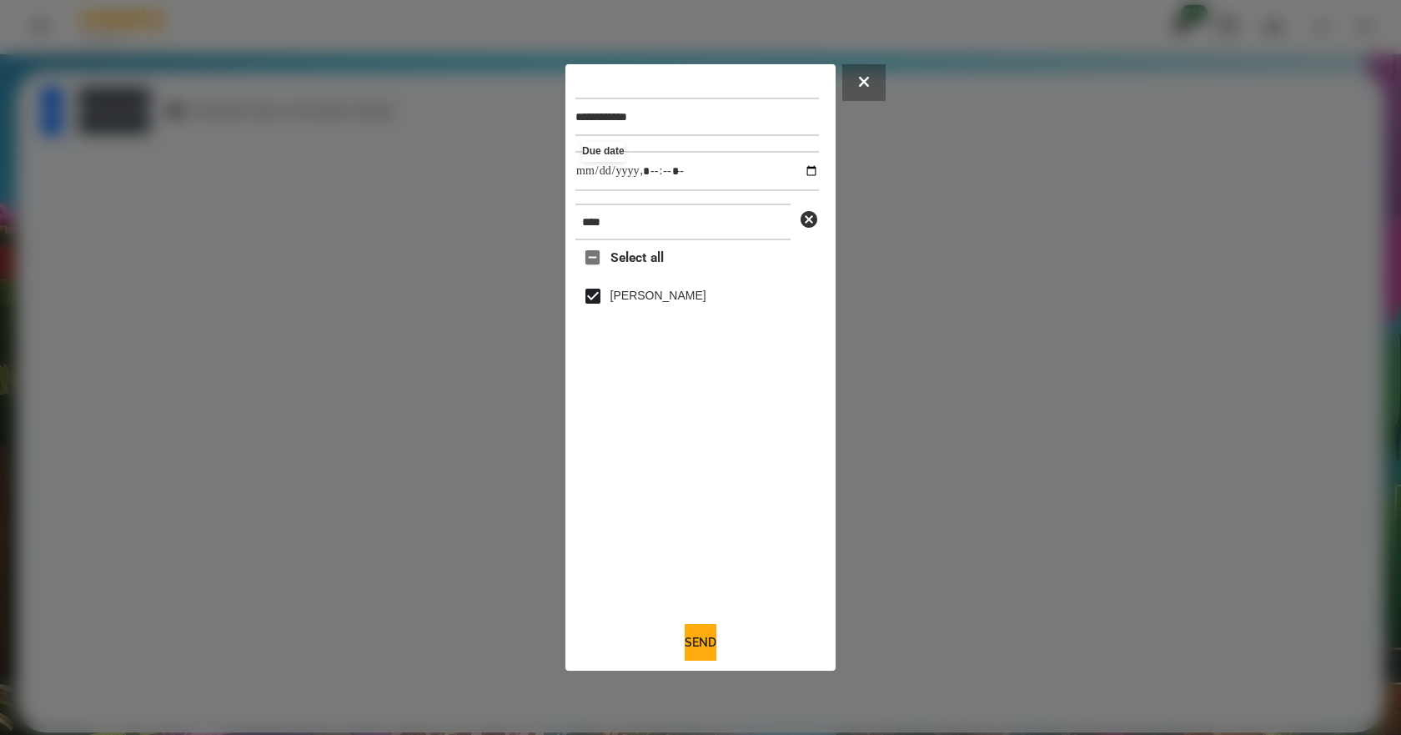
click at [735, 646] on div "Send" at bounding box center [700, 642] width 250 height 37
click at [707, 648] on button "Send" at bounding box center [700, 642] width 32 height 37
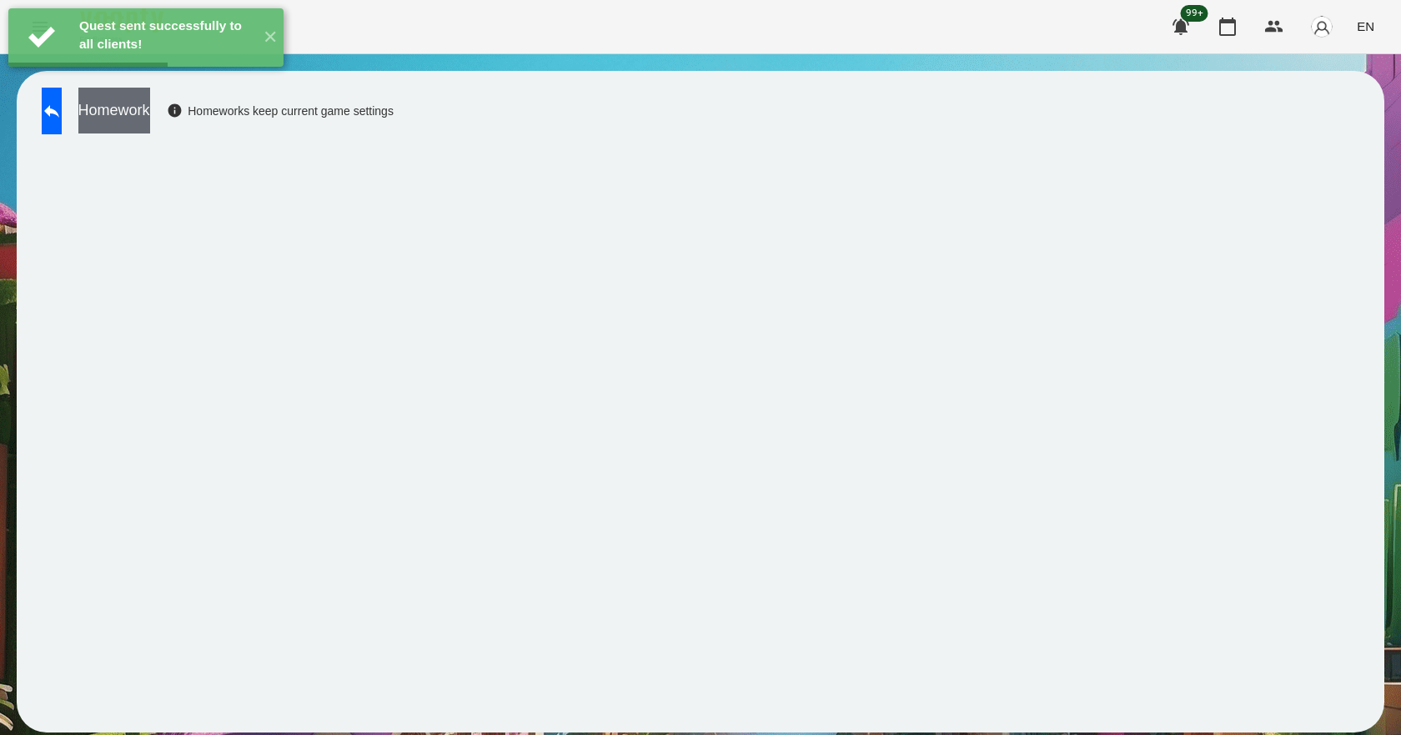
click at [150, 109] on button "Homework" at bounding box center [114, 111] width 72 height 46
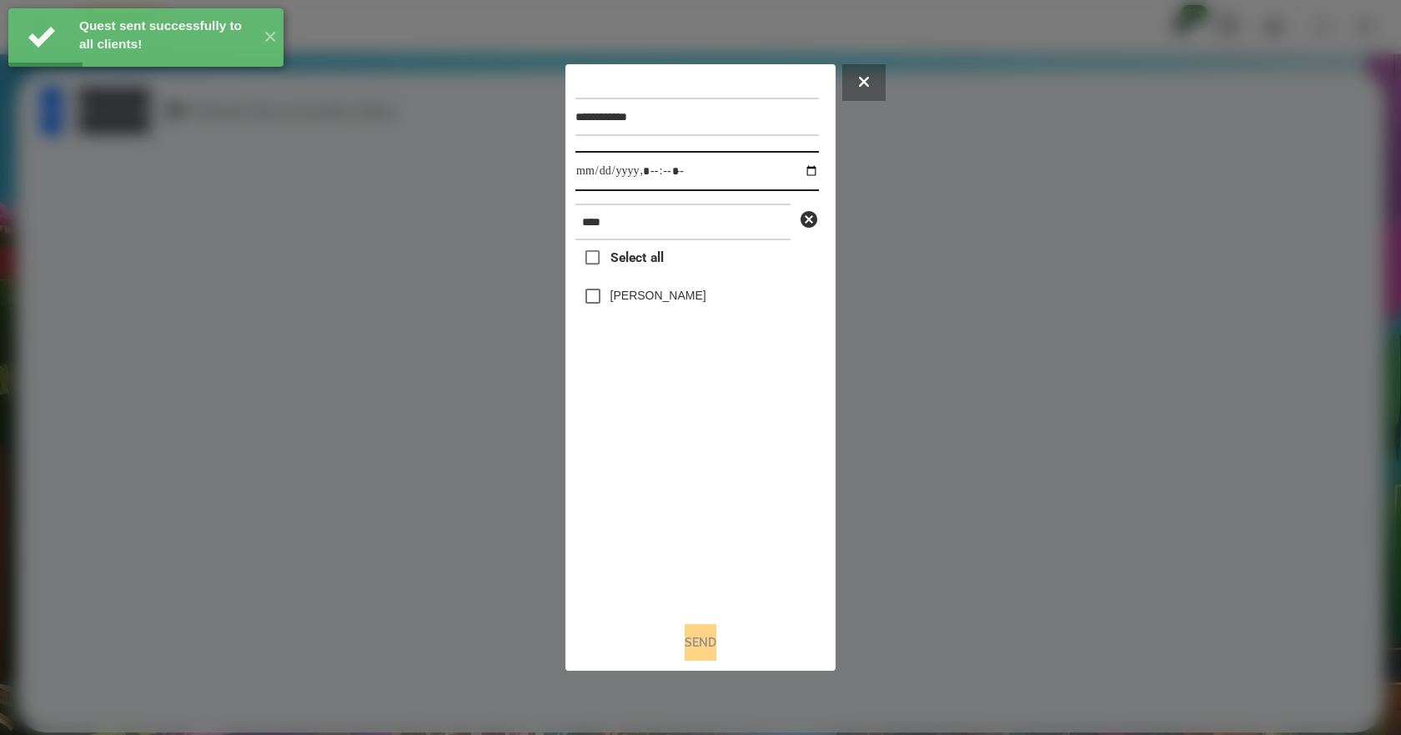
click at [800, 175] on input "datetime-local" at bounding box center [696, 171] width 243 height 40
type input "**********"
drag, startPoint x: 659, startPoint y: 518, endPoint x: 662, endPoint y: 429, distance: 88.4
click at [659, 513] on div "Select all [PERSON_NAME]" at bounding box center [696, 424] width 243 height 368
click at [661, 298] on label "[PERSON_NAME]" at bounding box center [658, 295] width 96 height 17
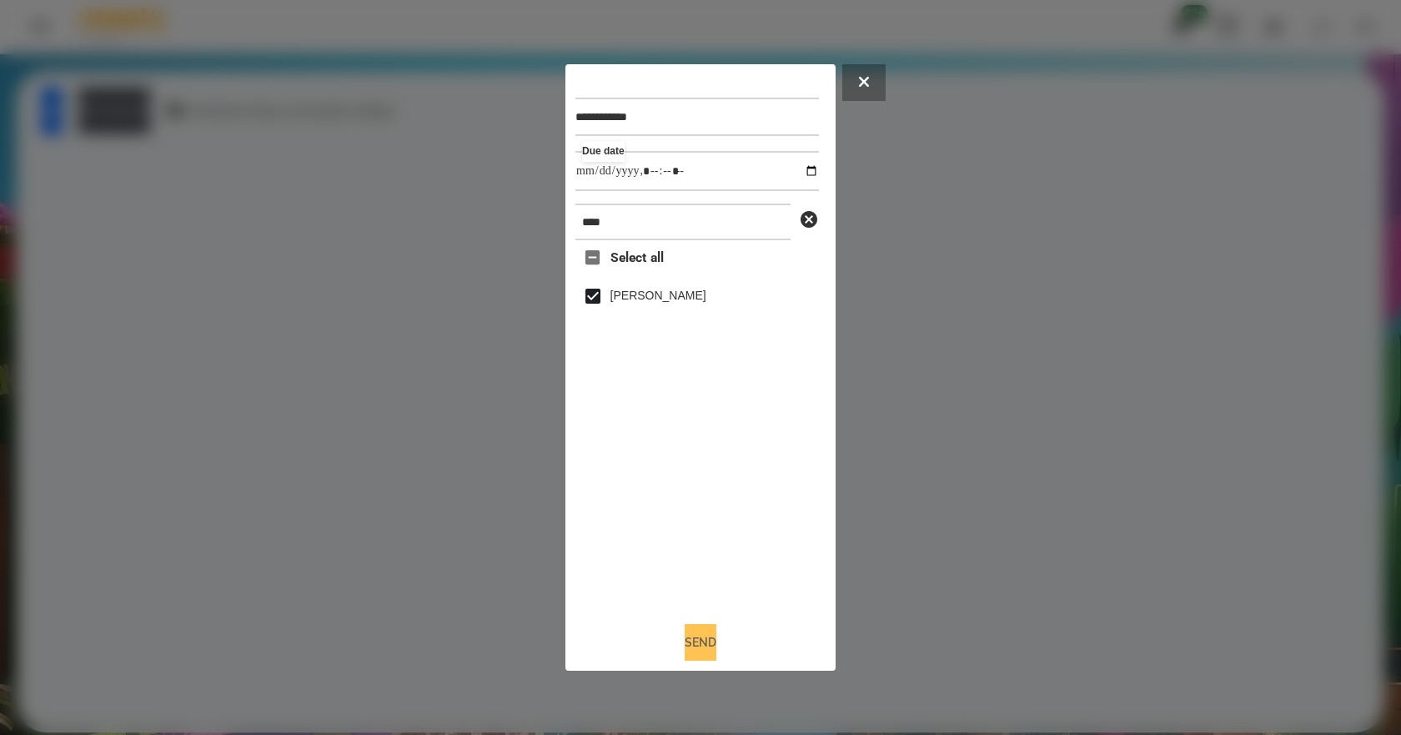
click at [684, 660] on button "Send" at bounding box center [700, 642] width 32 height 37
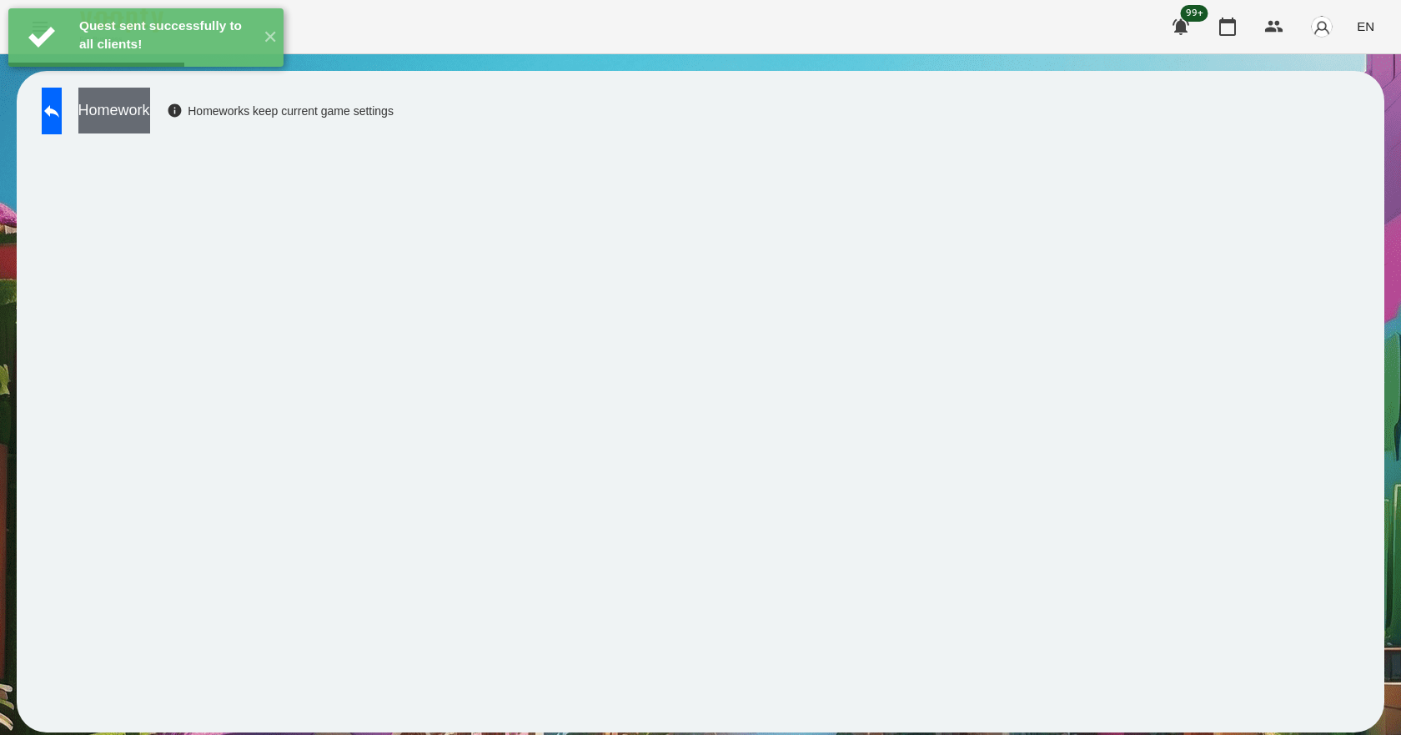
click at [150, 127] on button "Homework" at bounding box center [114, 111] width 72 height 46
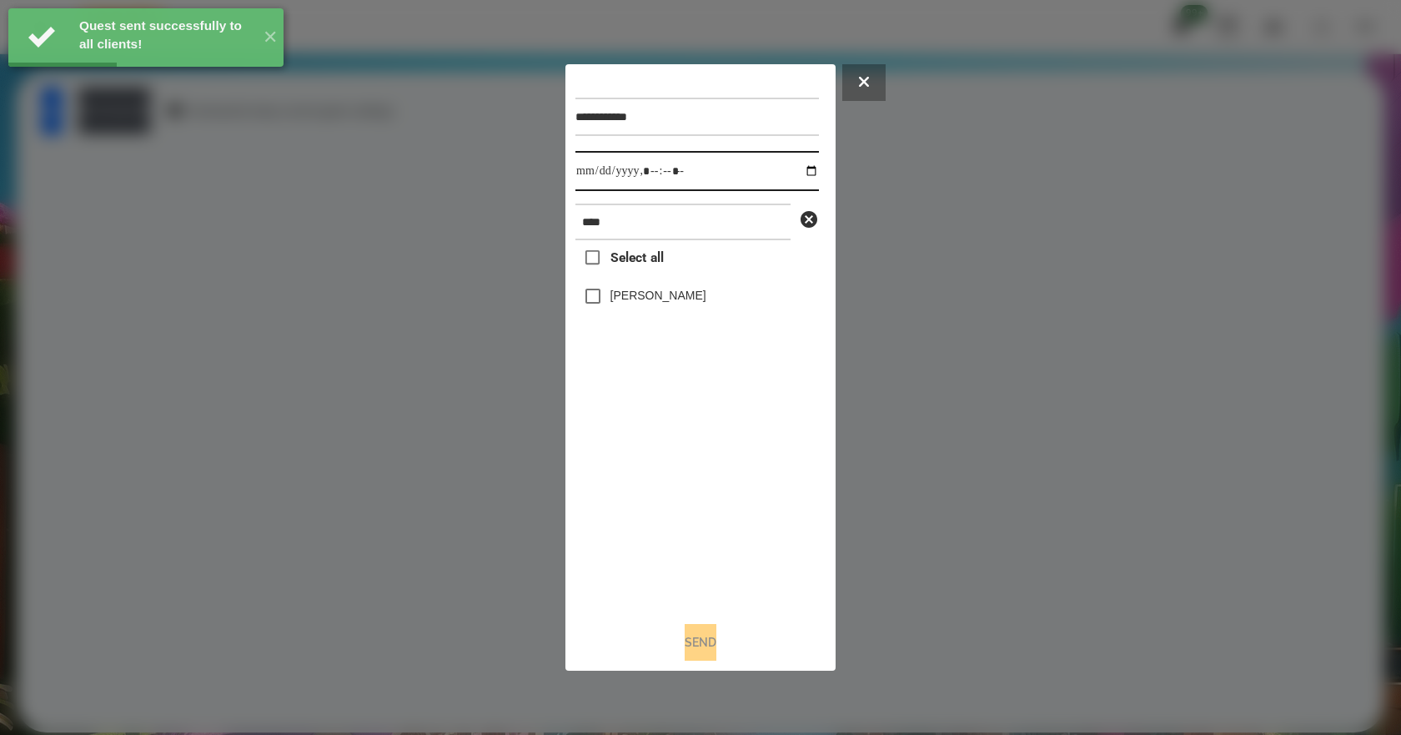
click at [801, 168] on input "datetime-local" at bounding box center [696, 171] width 243 height 40
type input "**********"
click at [654, 492] on div "Select all [PERSON_NAME]" at bounding box center [696, 424] width 243 height 368
click at [677, 301] on label "[PERSON_NAME]" at bounding box center [658, 295] width 96 height 17
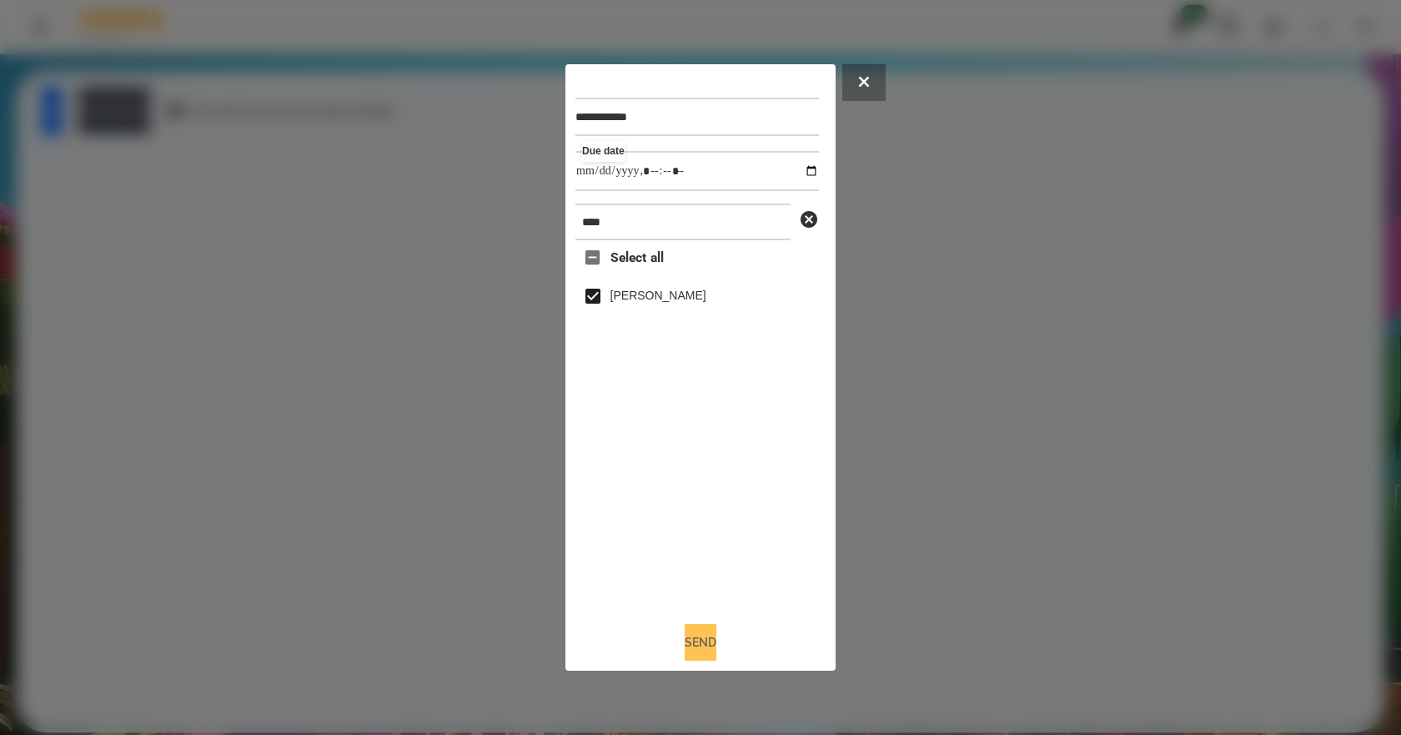
click at [704, 645] on button "Send" at bounding box center [700, 642] width 32 height 37
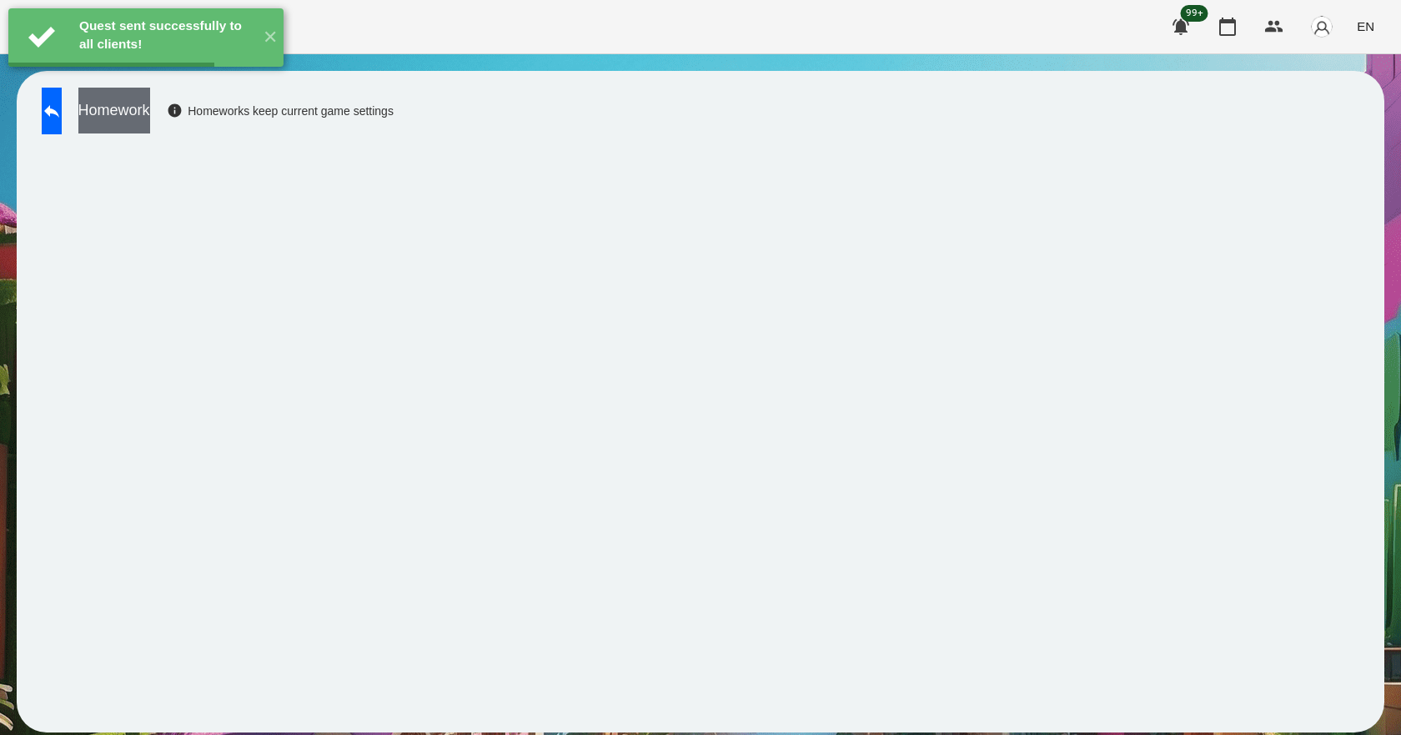
click at [150, 115] on button "Homework" at bounding box center [114, 111] width 72 height 46
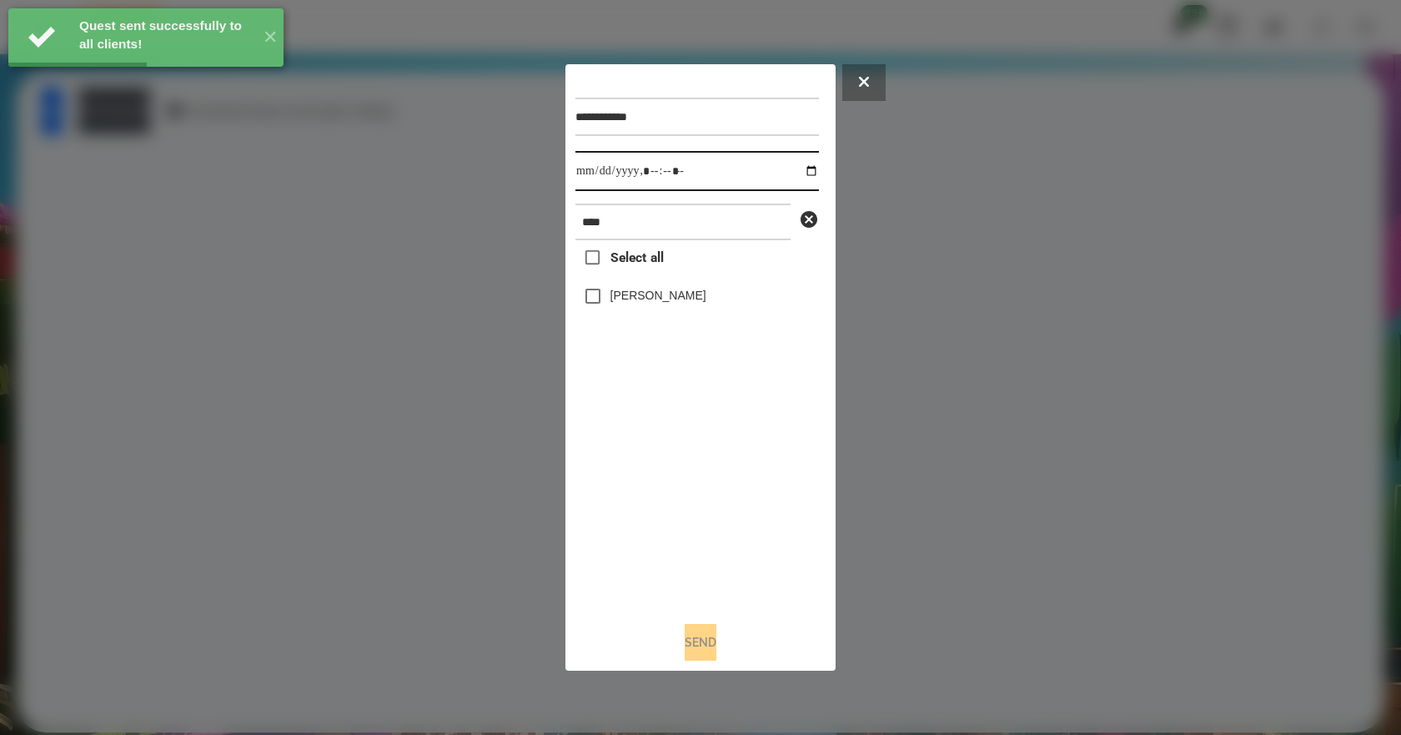
click at [801, 169] on input "datetime-local" at bounding box center [696, 171] width 243 height 40
type input "**********"
drag, startPoint x: 684, startPoint y: 486, endPoint x: 674, endPoint y: 423, distance: 64.0
click at [683, 487] on div "Select all [PERSON_NAME]" at bounding box center [696, 424] width 243 height 368
click at [677, 299] on label "[PERSON_NAME]" at bounding box center [658, 295] width 96 height 17
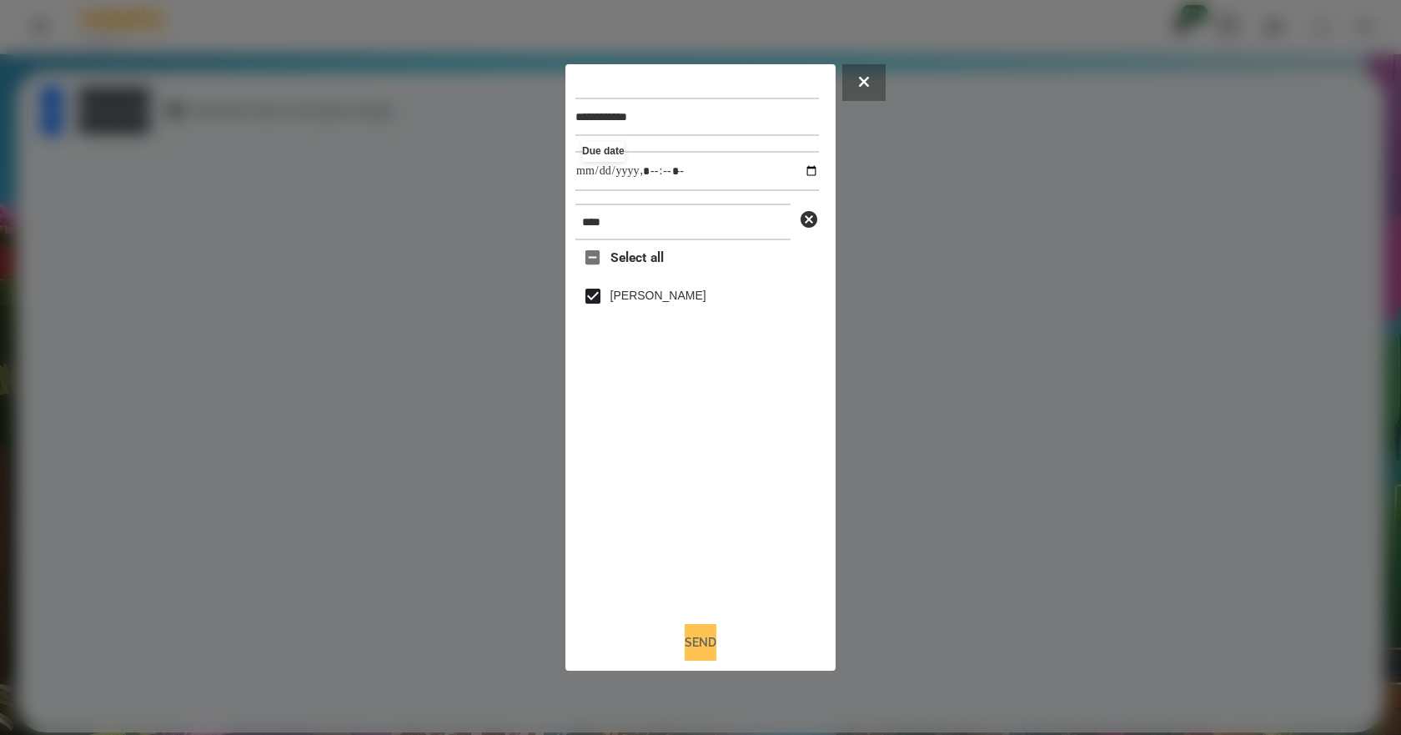
click at [705, 644] on button "Send" at bounding box center [700, 642] width 32 height 37
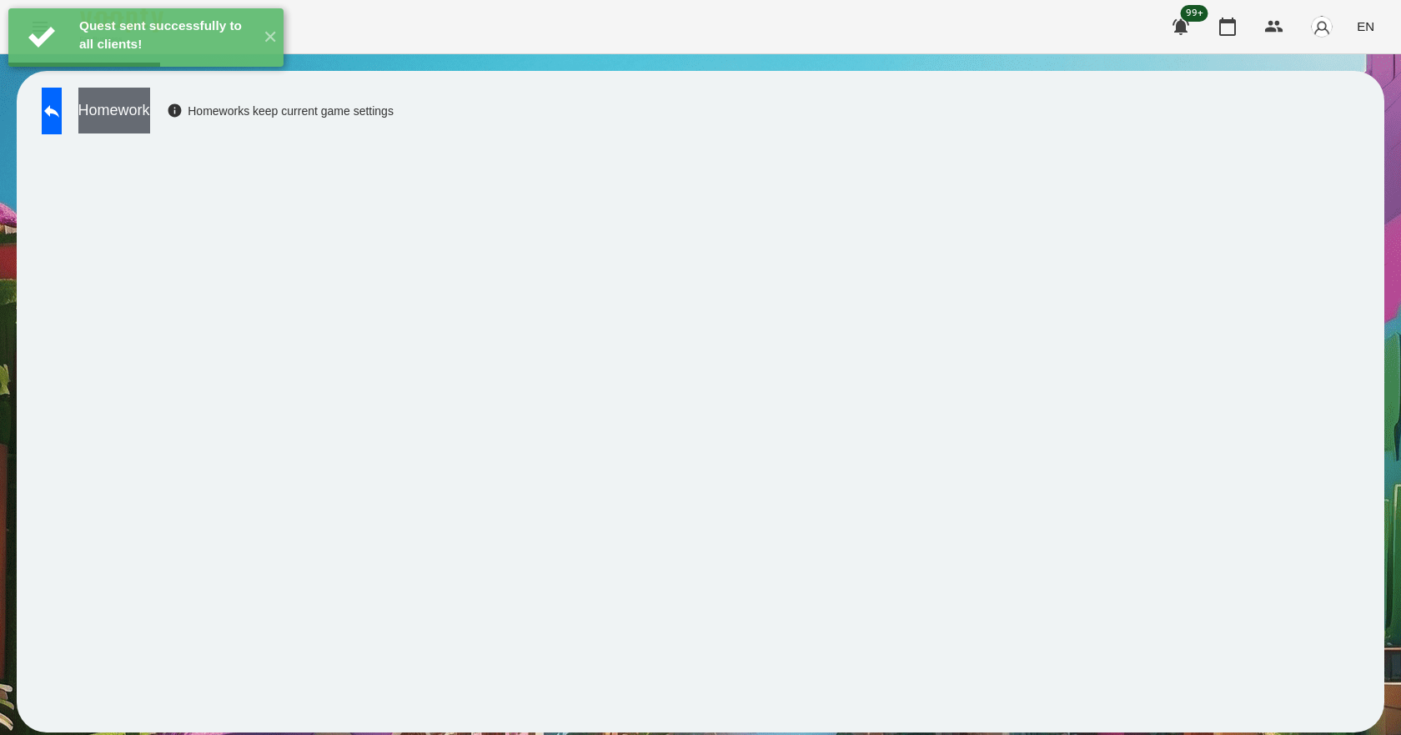
click at [220, 116] on div "Homework Homeworks keep current game settings" at bounding box center [213, 115] width 360 height 55
click at [150, 122] on button "Homework" at bounding box center [114, 111] width 72 height 46
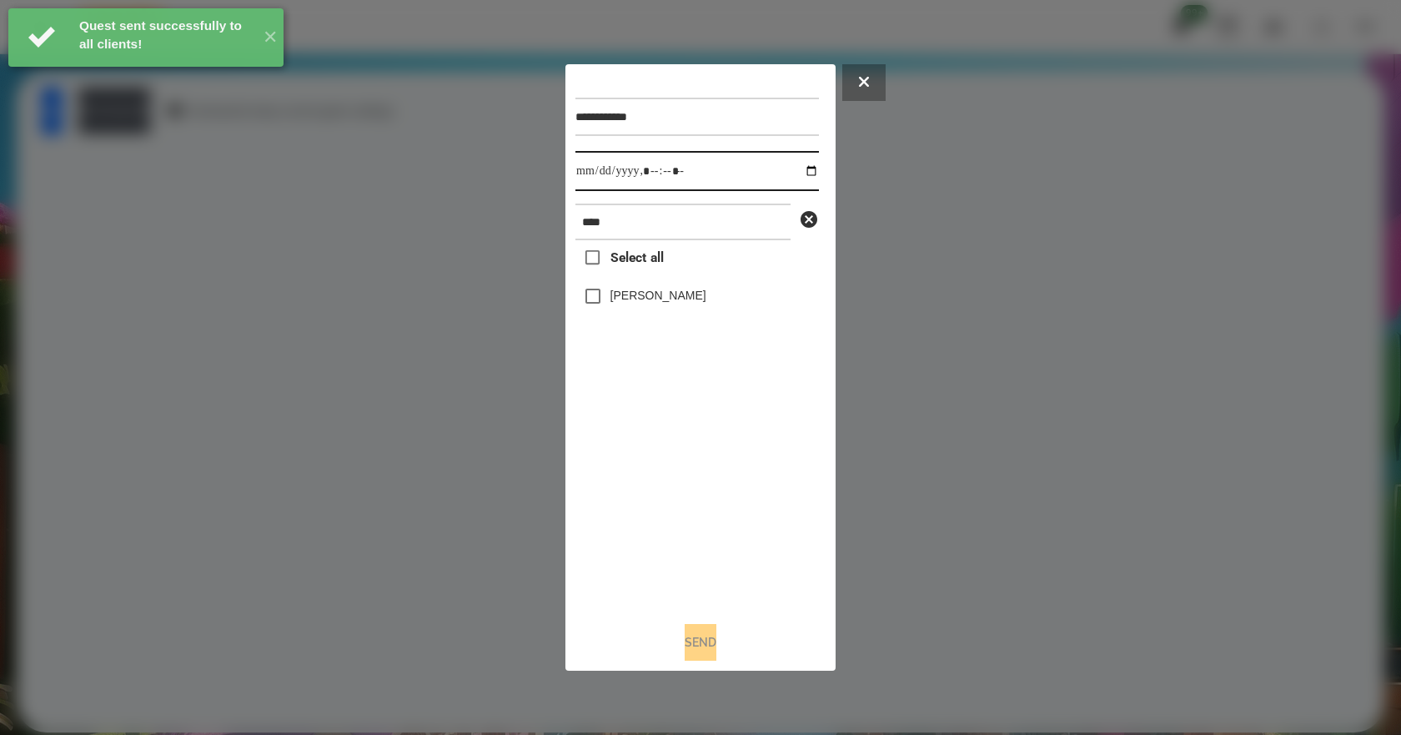
click at [805, 172] on input "datetime-local" at bounding box center [696, 171] width 243 height 40
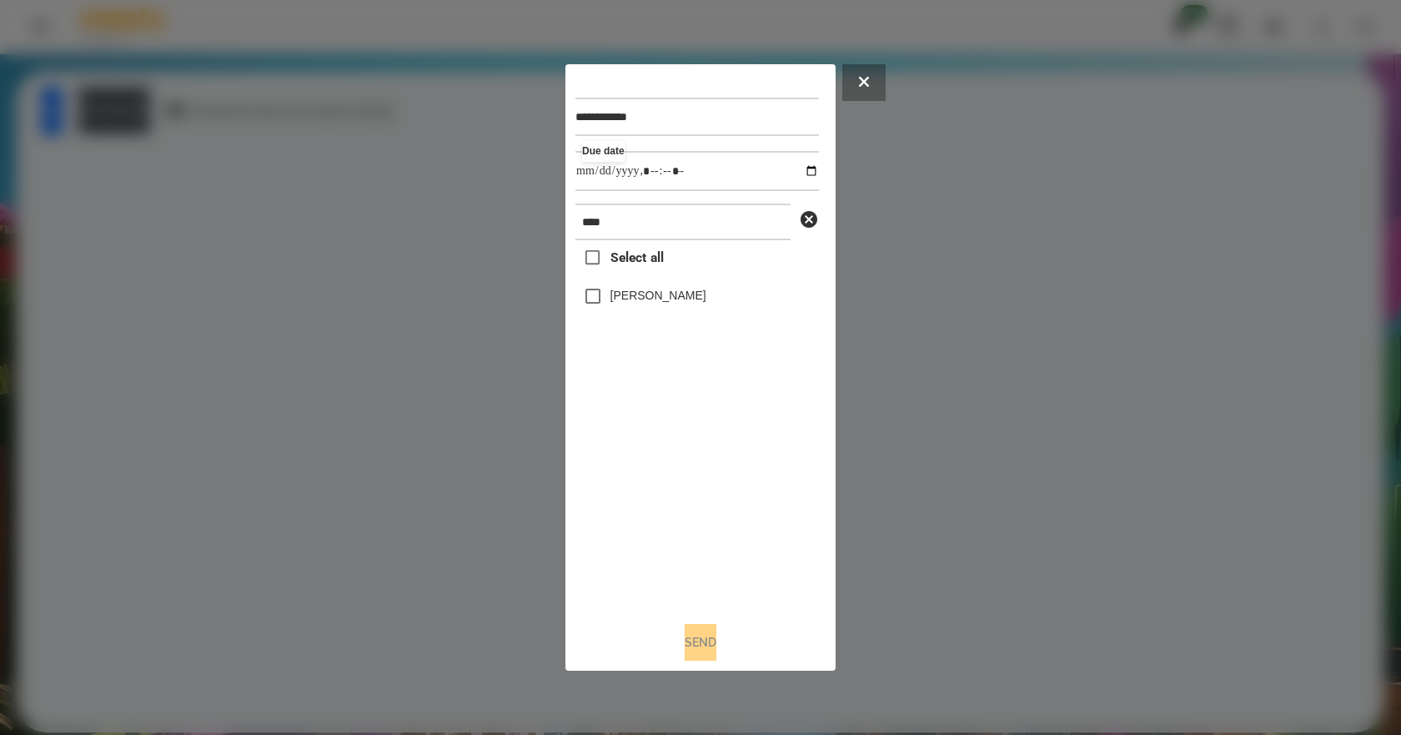
type input "**********"
click at [725, 499] on div "Select all [PERSON_NAME]" at bounding box center [696, 424] width 243 height 368
click at [635, 302] on label "[PERSON_NAME]" at bounding box center [658, 295] width 96 height 17
click at [695, 664] on div "**********" at bounding box center [700, 367] width 270 height 607
click at [694, 653] on button "Send" at bounding box center [700, 642] width 32 height 37
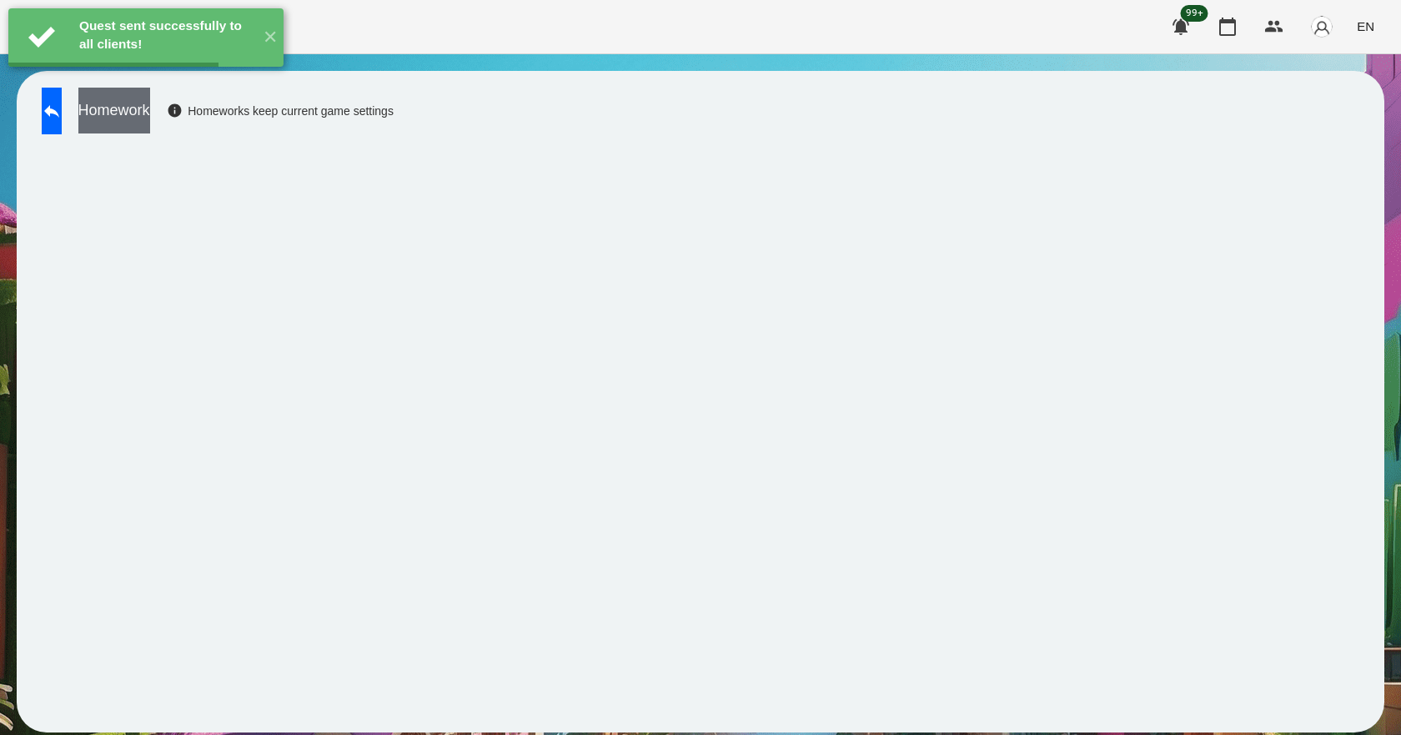
click at [150, 118] on button "Homework" at bounding box center [114, 111] width 72 height 46
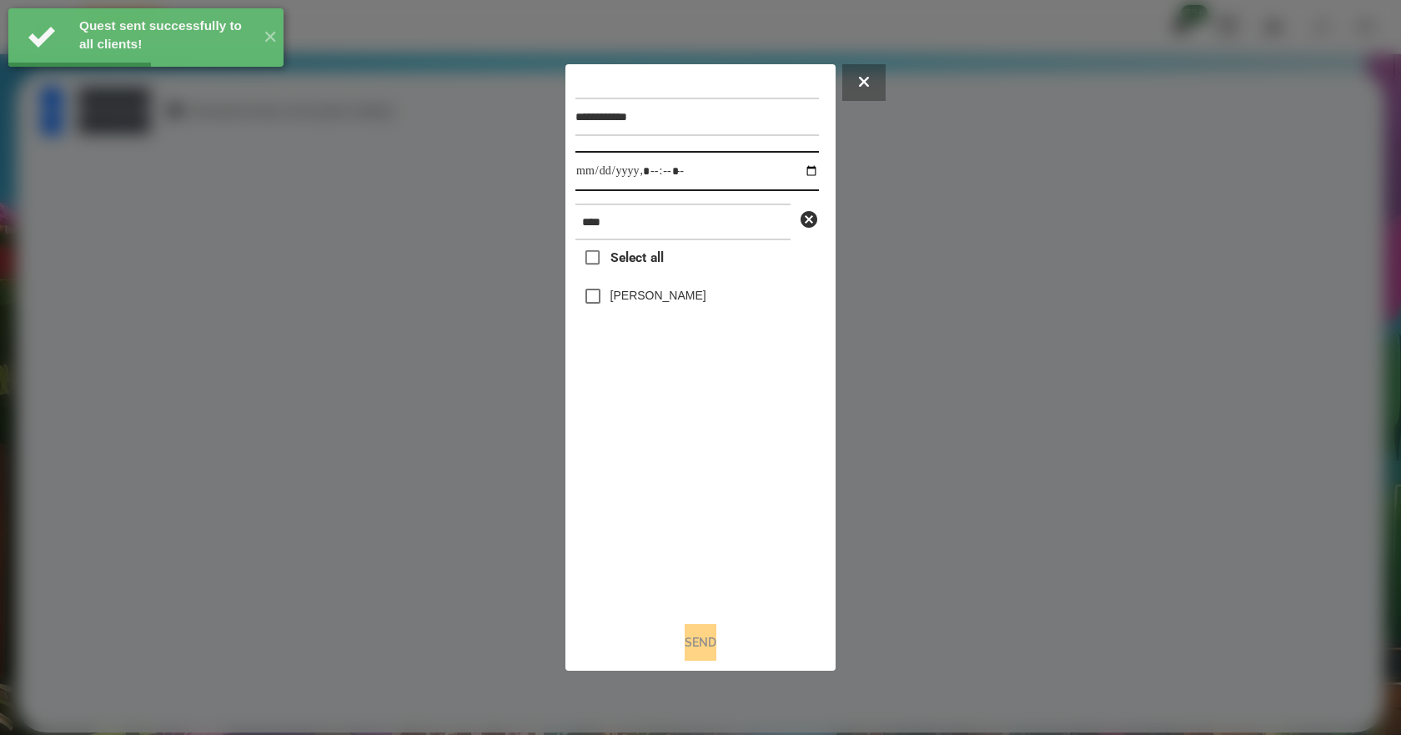
click at [800, 171] on input "datetime-local" at bounding box center [696, 171] width 243 height 40
type input "**********"
drag, startPoint x: 730, startPoint y: 474, endPoint x: 711, endPoint y: 444, distance: 35.9
click at [719, 463] on div "Select all [PERSON_NAME]" at bounding box center [696, 424] width 243 height 368
click at [658, 293] on label "[PERSON_NAME]" at bounding box center [658, 295] width 96 height 17
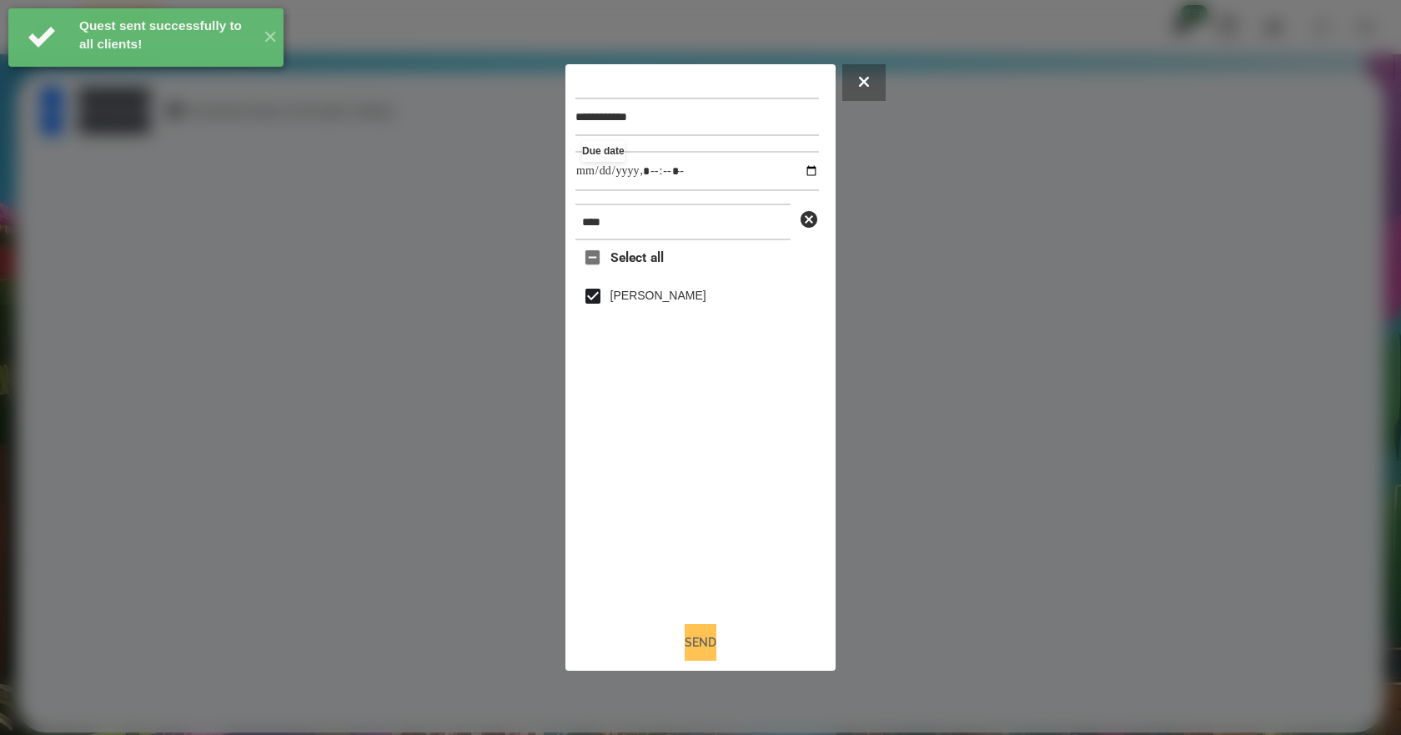
click at [699, 649] on button "Send" at bounding box center [700, 642] width 32 height 37
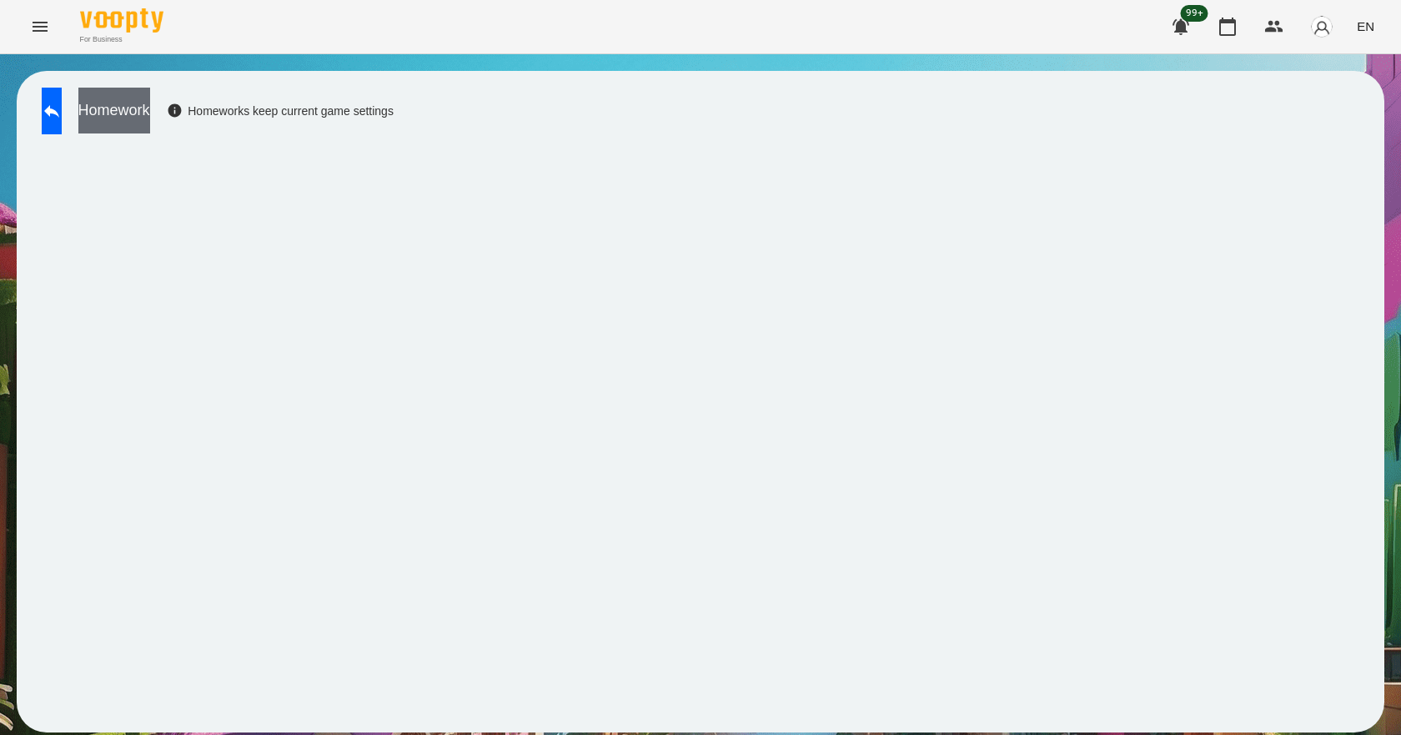
click at [150, 106] on button "Homework" at bounding box center [114, 111] width 72 height 46
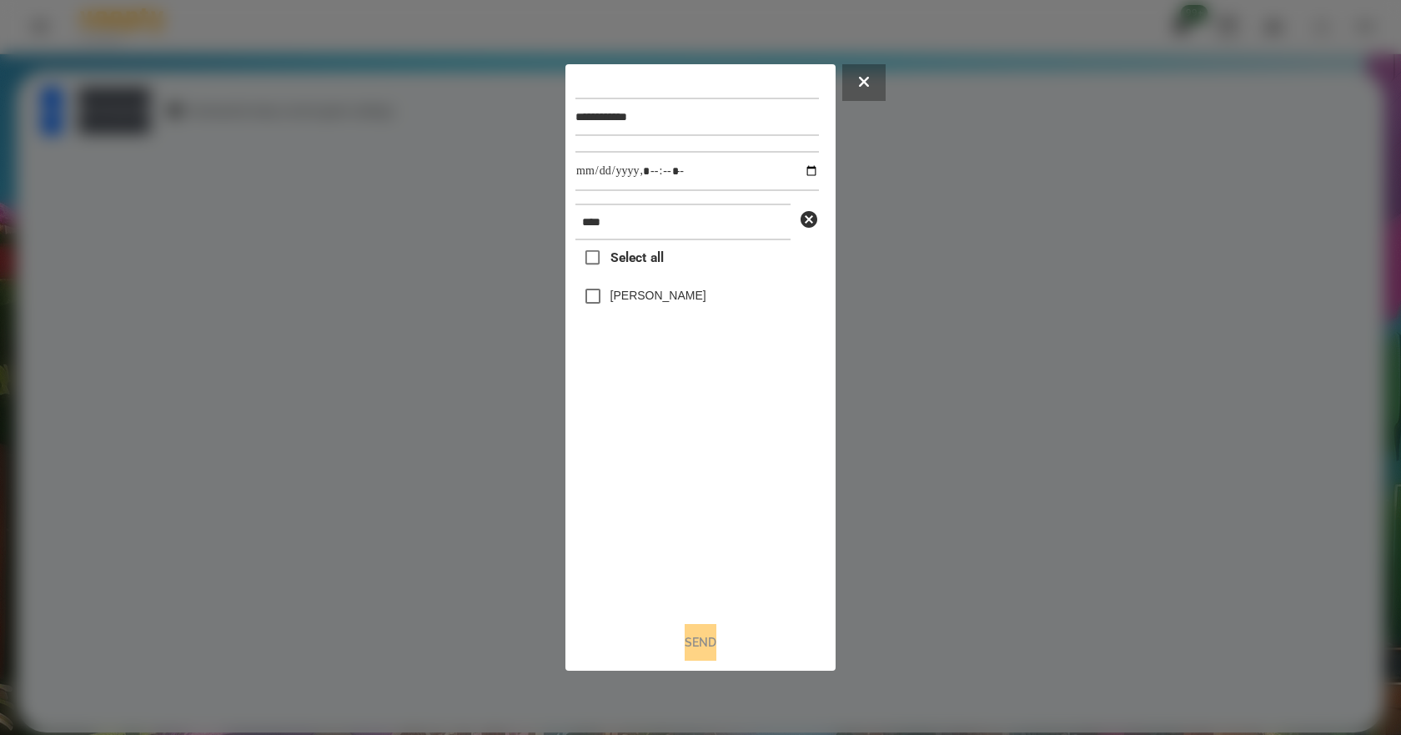
click at [657, 289] on label "[PERSON_NAME]" at bounding box center [658, 295] width 96 height 17
click at [704, 656] on button "Send" at bounding box center [700, 642] width 32 height 37
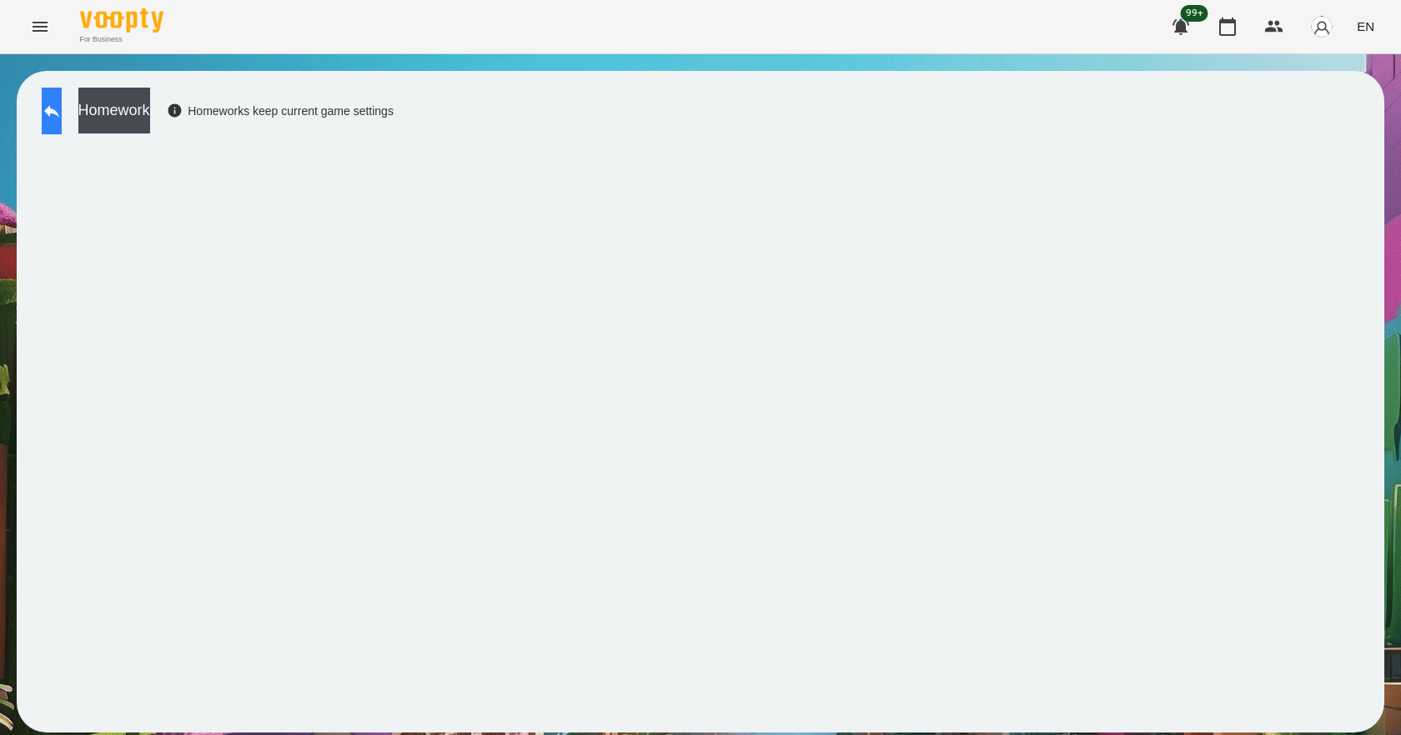
click at [62, 124] on button at bounding box center [52, 111] width 20 height 47
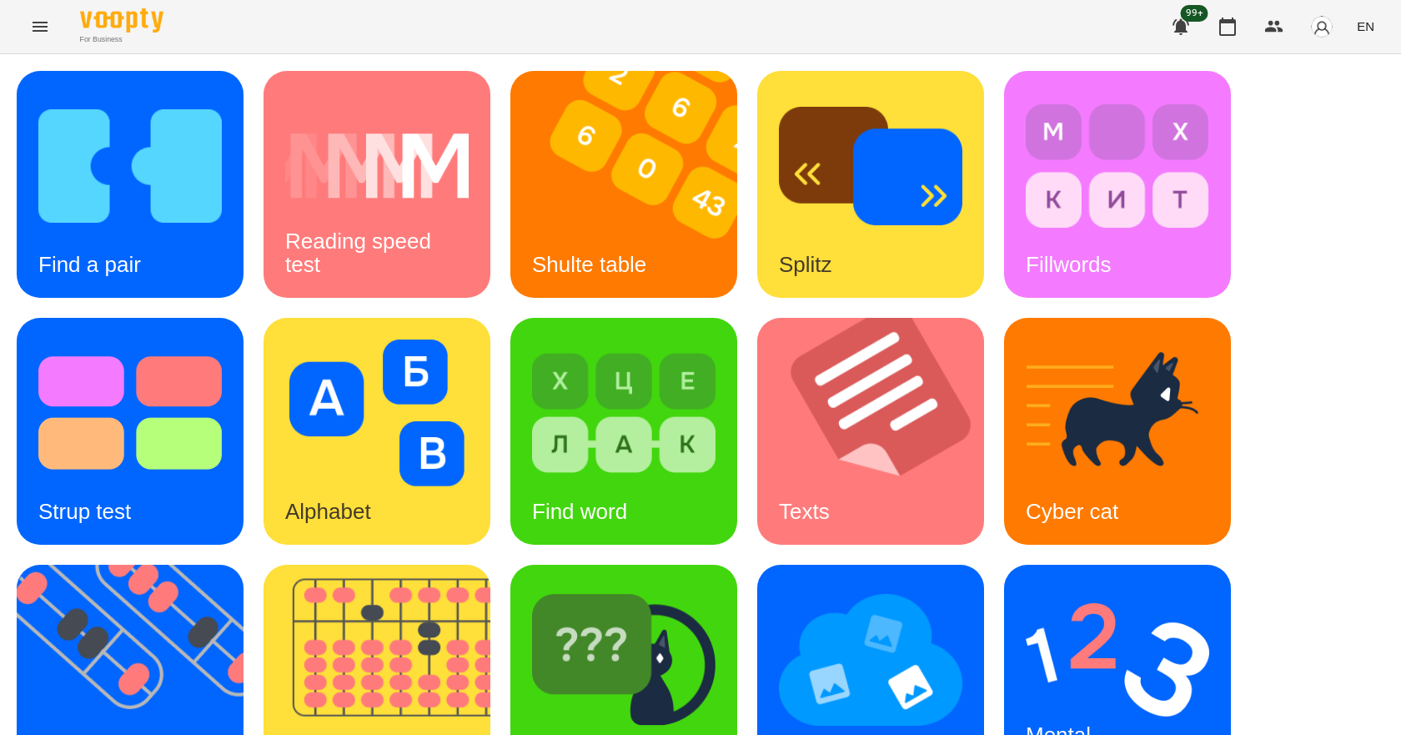
scroll to position [320, 0]
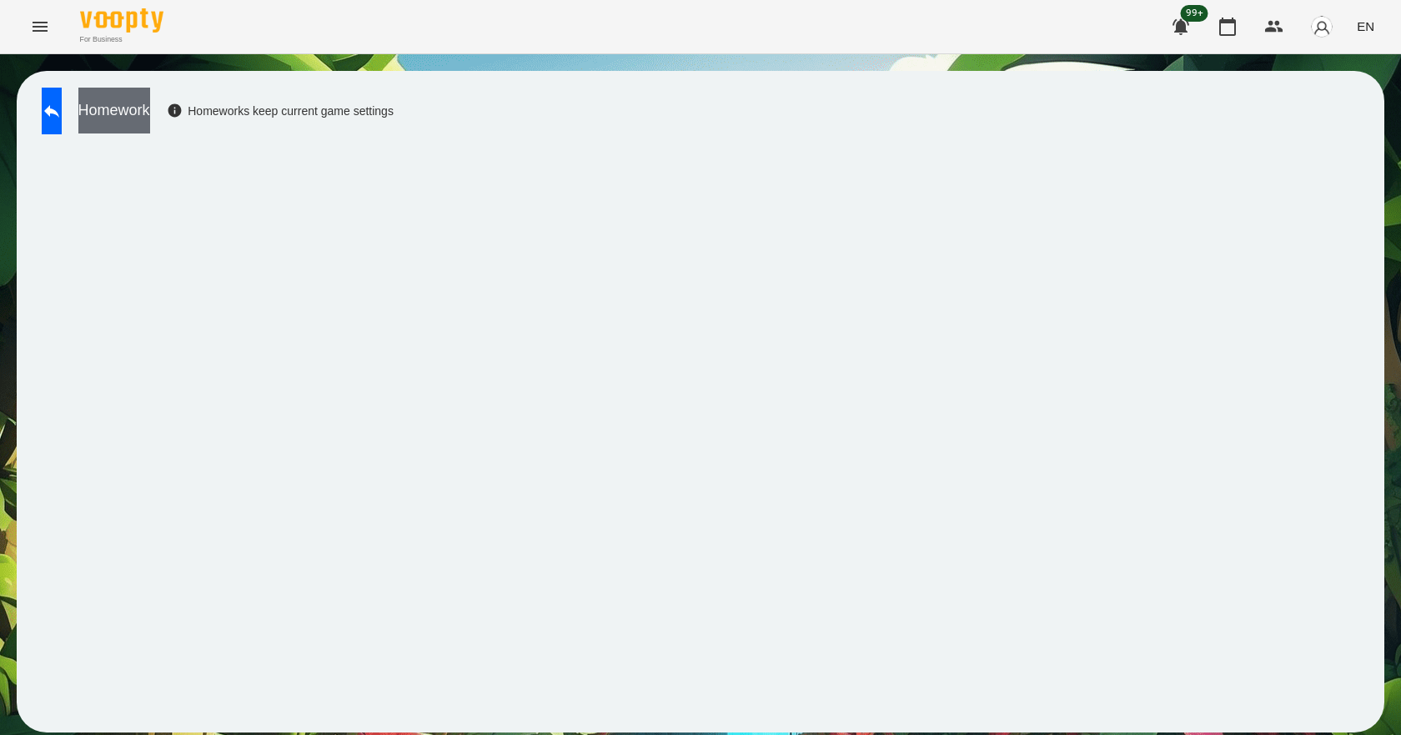
click at [150, 123] on button "Homework" at bounding box center [114, 111] width 72 height 46
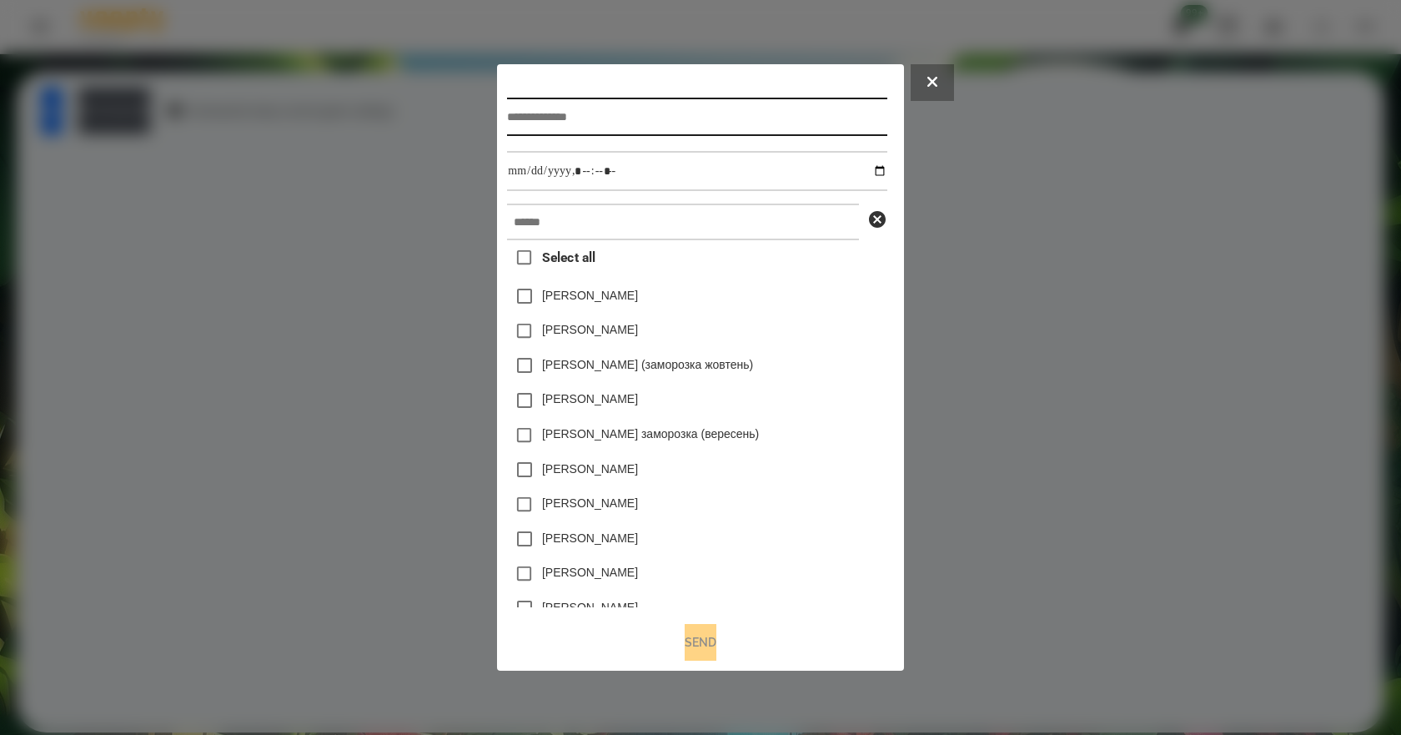
click at [582, 122] on input "text" at bounding box center [696, 117] width 379 height 38
click at [540, 115] on input "*******" at bounding box center [696, 117] width 379 height 38
type input "********"
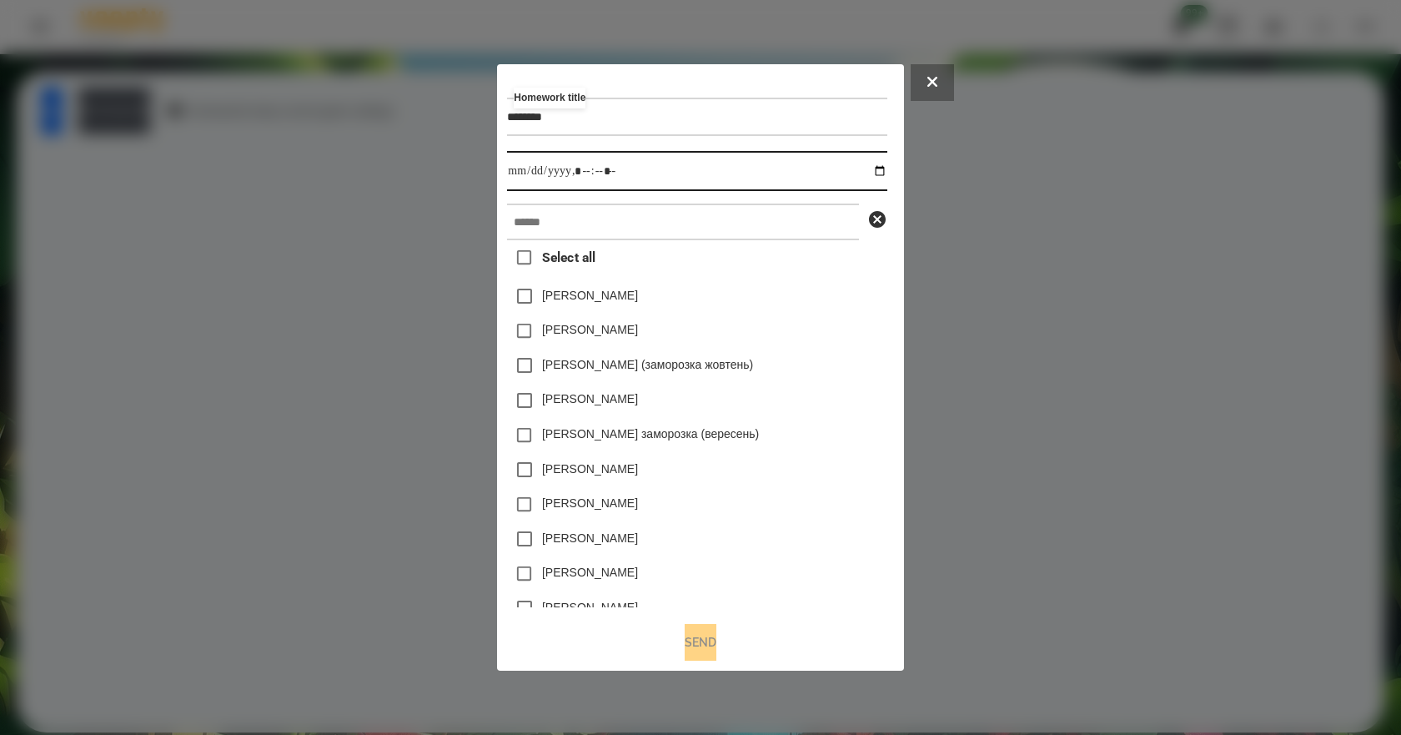
click at [882, 170] on input "datetime-local" at bounding box center [696, 171] width 379 height 40
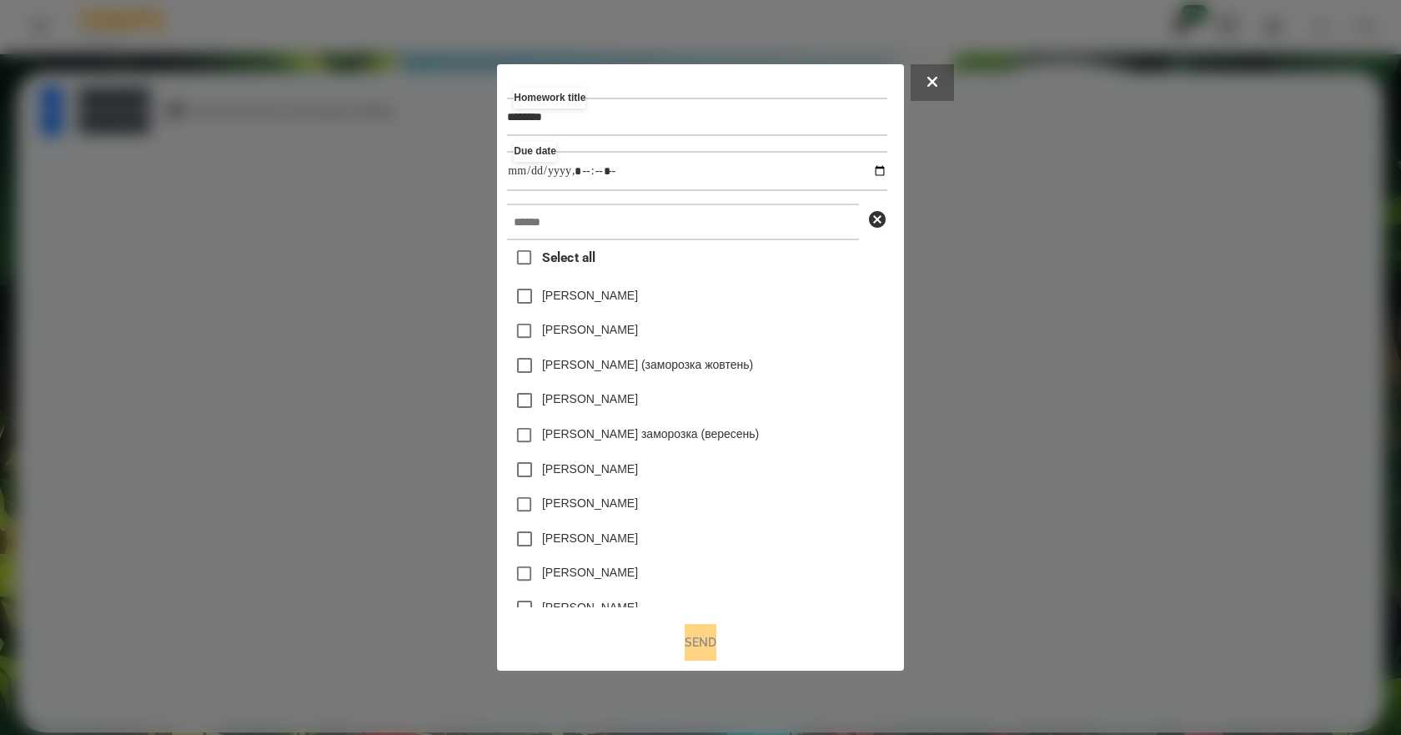
type input "**********"
click at [818, 346] on div "[PERSON_NAME]" at bounding box center [696, 330] width 379 height 35
click at [765, 228] on input "text" at bounding box center [683, 221] width 352 height 37
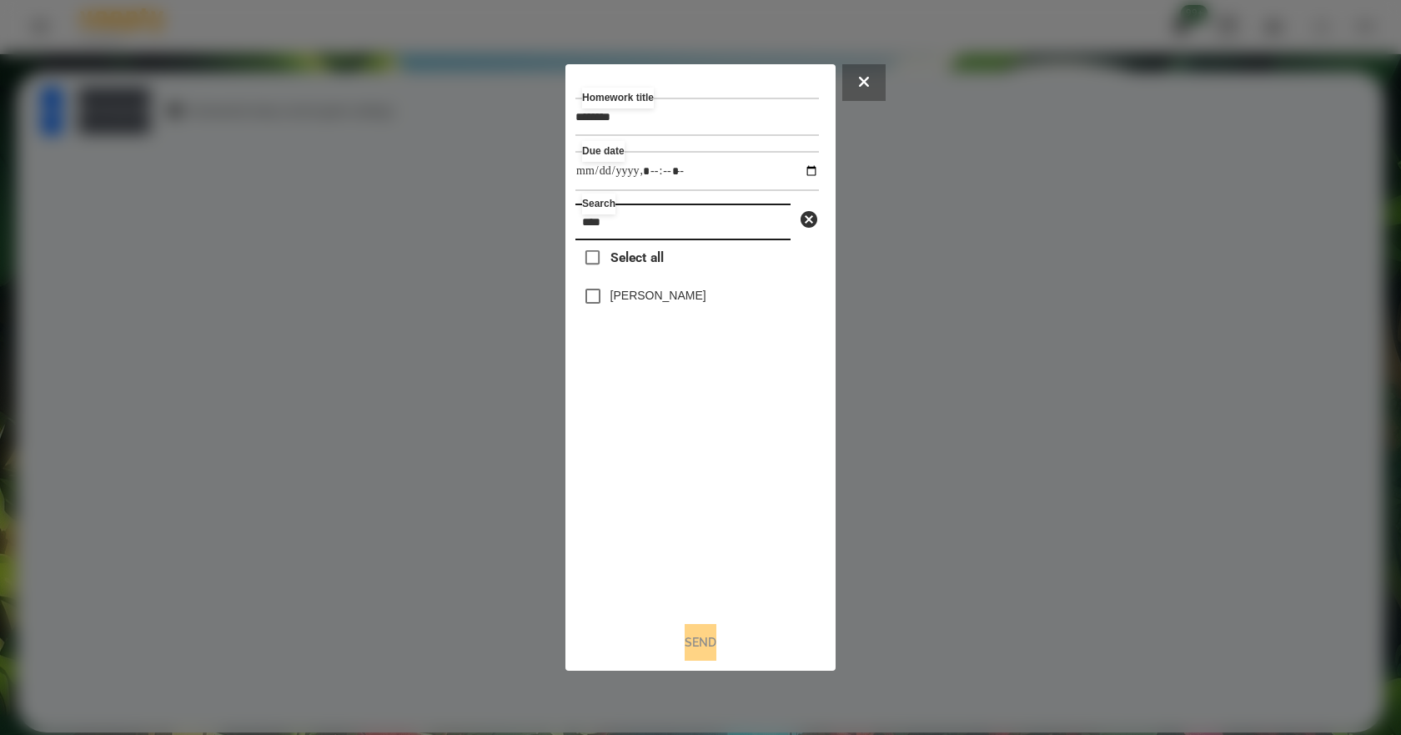
type input "****"
click at [680, 303] on label "[PERSON_NAME]" at bounding box center [658, 295] width 96 height 17
click at [715, 650] on button "Send" at bounding box center [700, 642] width 32 height 37
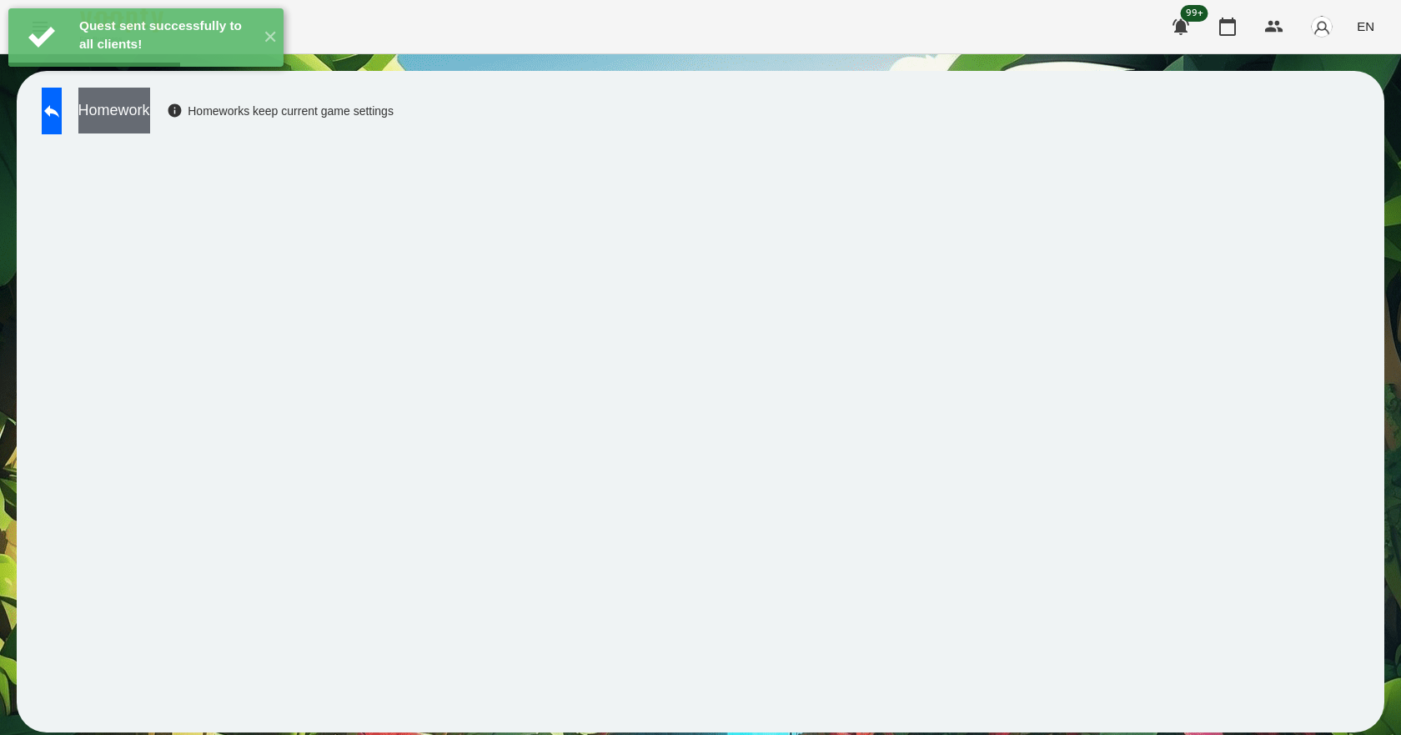
click at [148, 118] on button "Homework" at bounding box center [114, 111] width 72 height 46
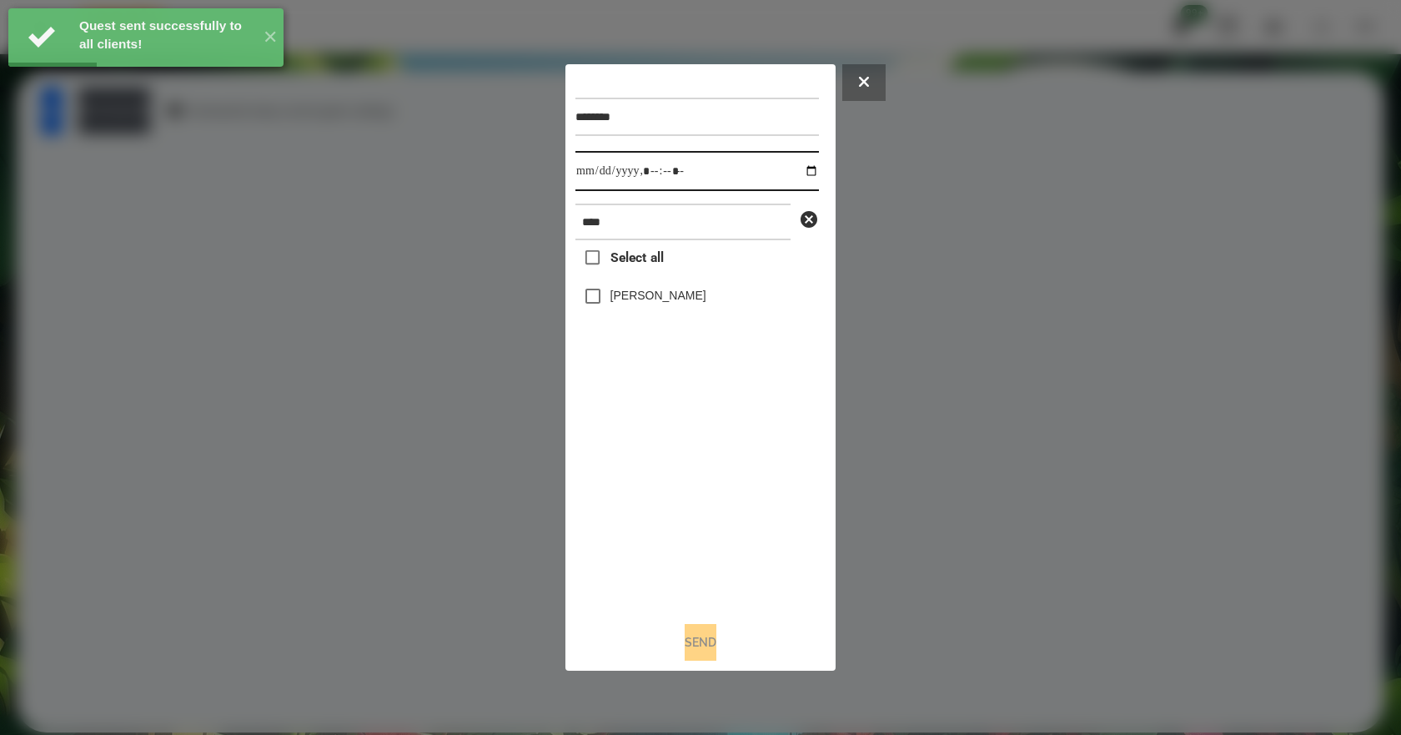
click at [799, 170] on input "datetime-local" at bounding box center [696, 171] width 243 height 40
type input "**********"
drag, startPoint x: 644, startPoint y: 497, endPoint x: 657, endPoint y: 449, distance: 50.2
click at [644, 494] on div "Select all [PERSON_NAME]" at bounding box center [696, 424] width 243 height 368
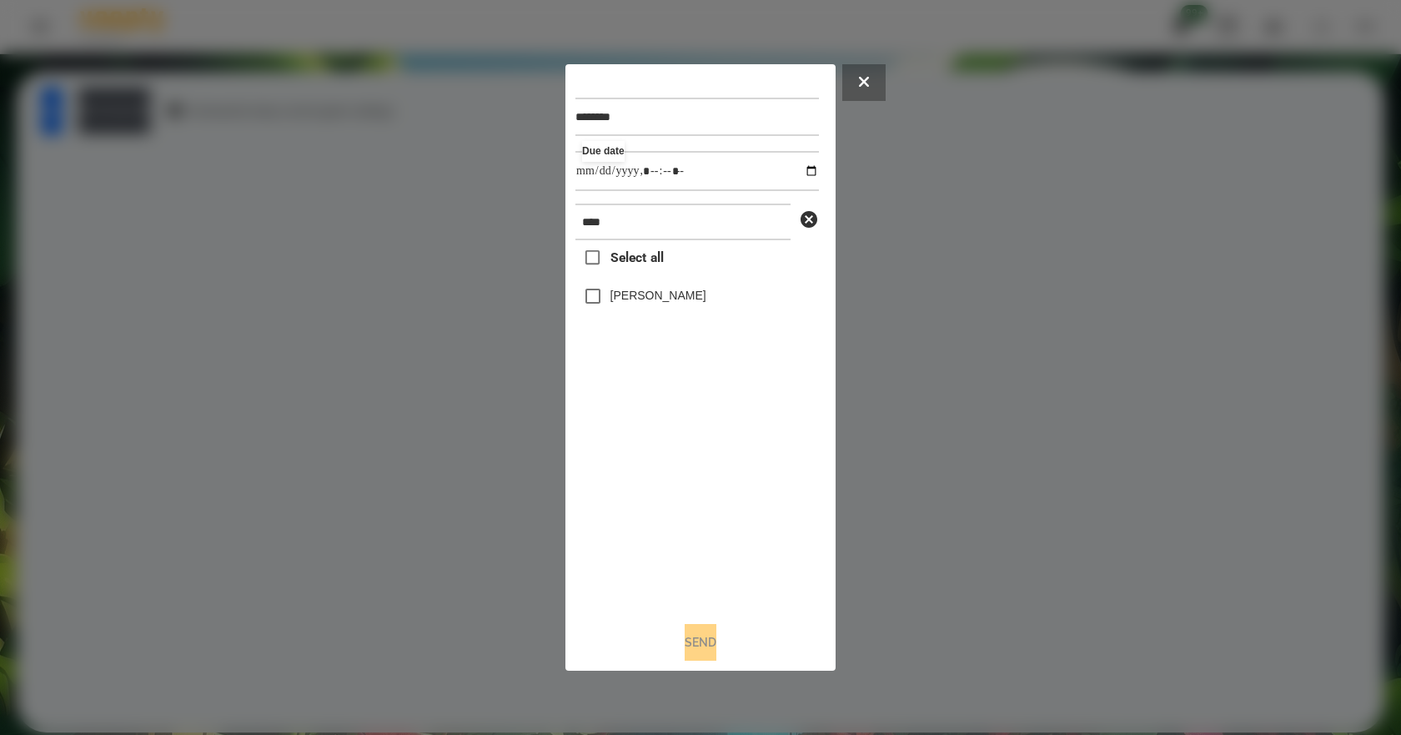
click at [659, 299] on label "[PERSON_NAME]" at bounding box center [658, 295] width 96 height 17
click at [710, 658] on button "Send" at bounding box center [700, 642] width 32 height 37
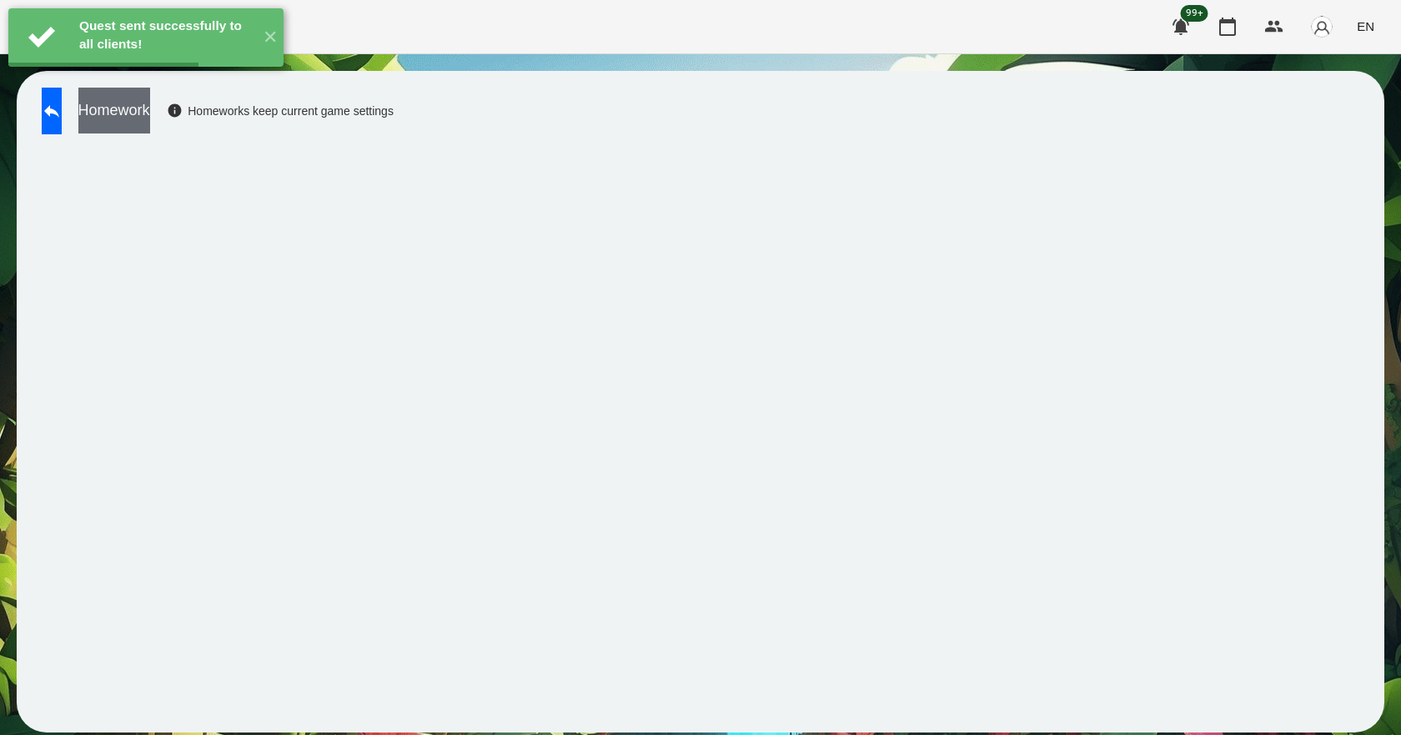
click at [150, 130] on button "Homework" at bounding box center [114, 111] width 72 height 46
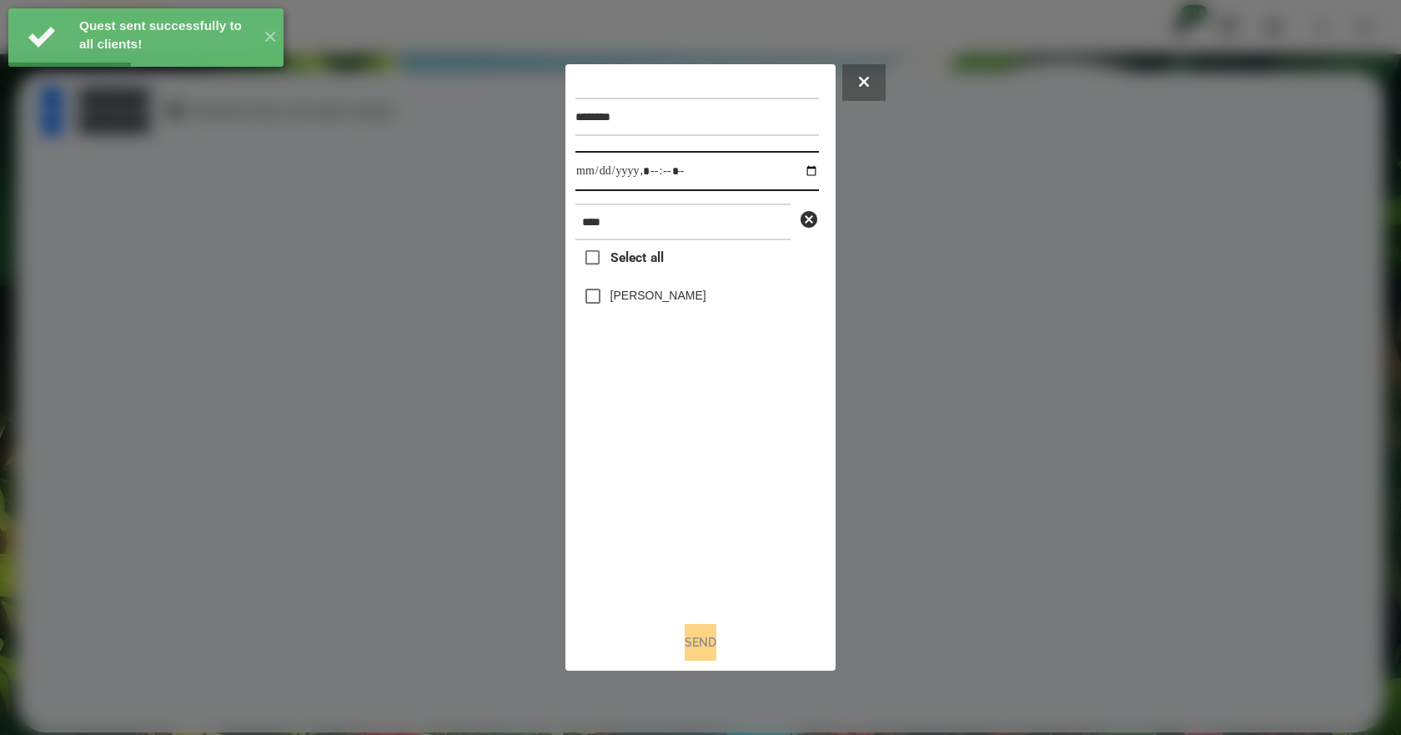
click at [800, 167] on input "datetime-local" at bounding box center [696, 171] width 243 height 40
type input "**********"
drag, startPoint x: 659, startPoint y: 461, endPoint x: 676, endPoint y: 388, distance: 75.2
click at [660, 460] on div "Select all [PERSON_NAME]" at bounding box center [696, 424] width 243 height 368
click at [677, 285] on div "[PERSON_NAME]" at bounding box center [696, 295] width 243 height 35
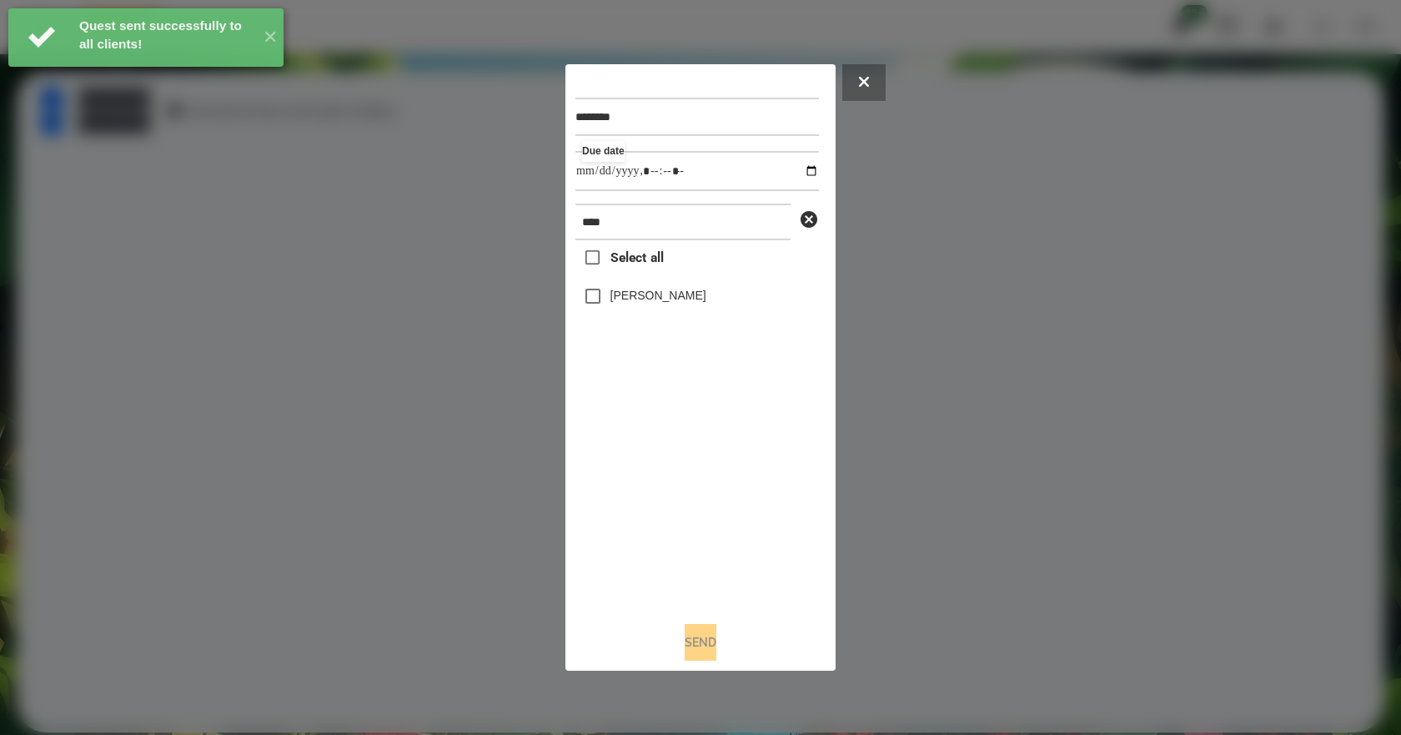
click at [677, 291] on label "[PERSON_NAME]" at bounding box center [658, 295] width 96 height 17
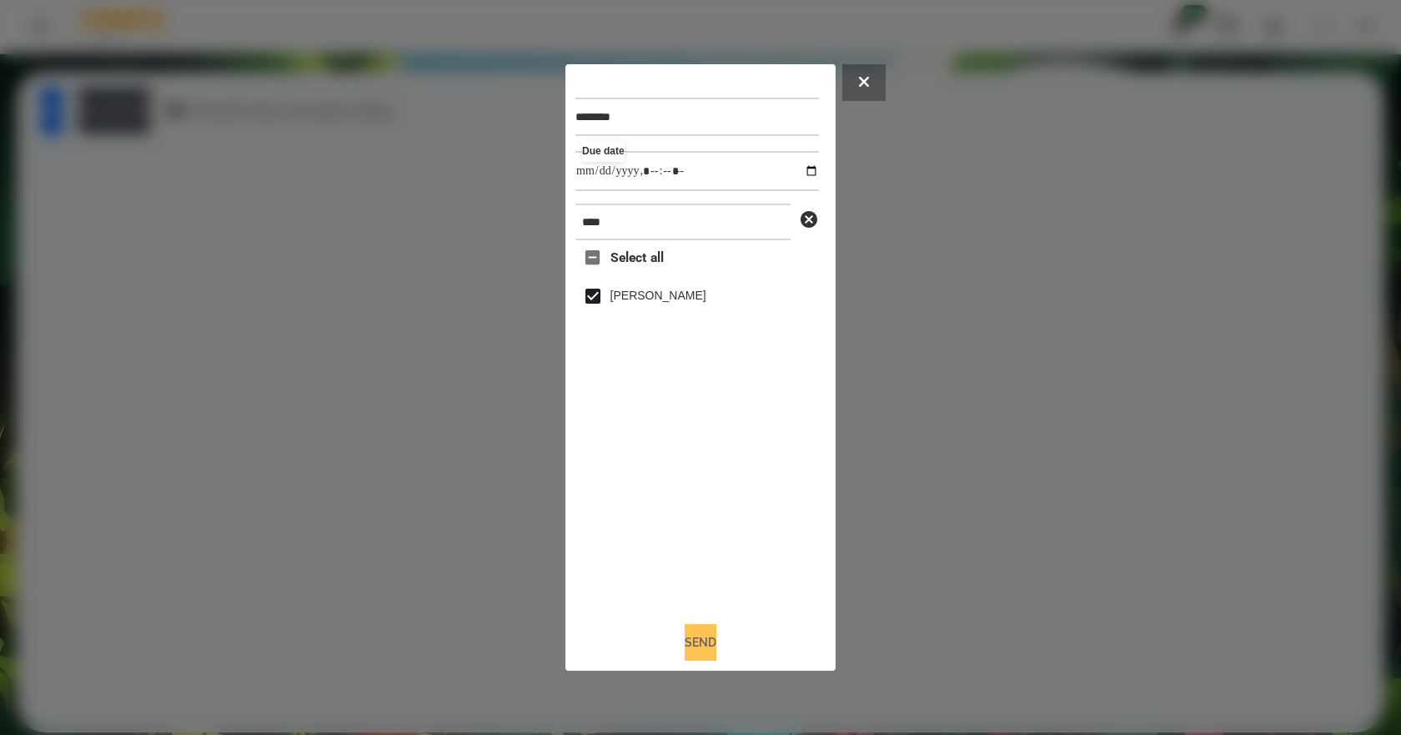
click at [705, 636] on button "Send" at bounding box center [700, 642] width 32 height 37
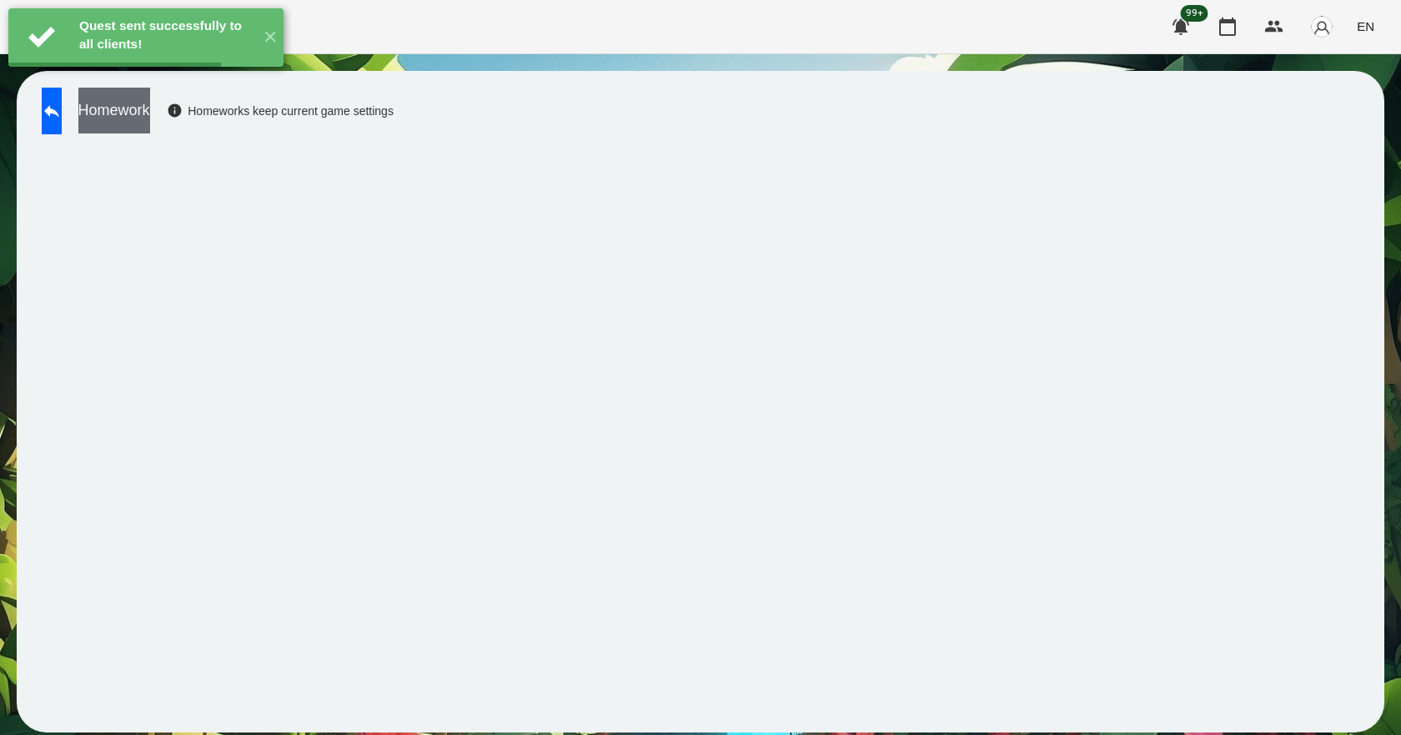
click at [150, 121] on button "Homework" at bounding box center [114, 111] width 72 height 46
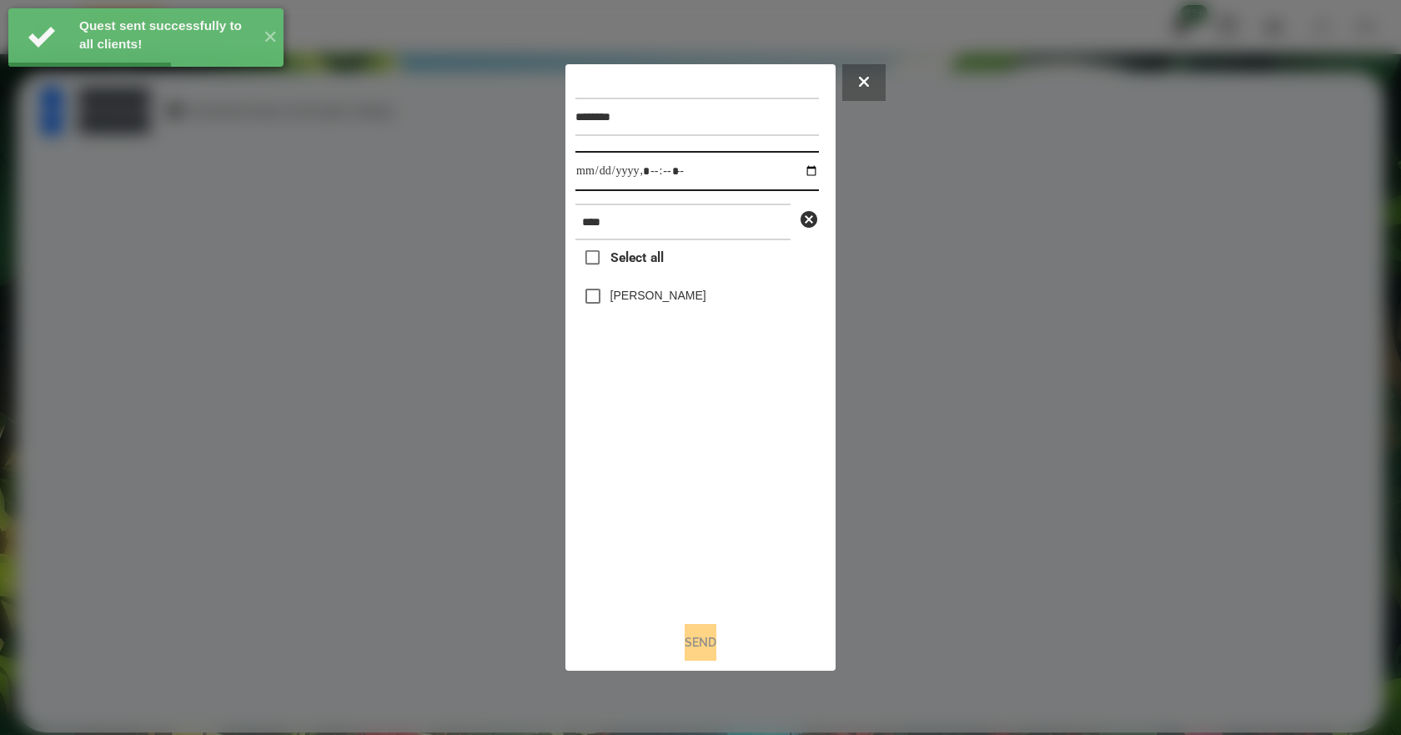
click at [795, 172] on input "datetime-local" at bounding box center [696, 171] width 243 height 40
type input "**********"
drag, startPoint x: 689, startPoint y: 466, endPoint x: 689, endPoint y: 453, distance: 13.3
click at [689, 464] on div "Select all [PERSON_NAME]" at bounding box center [696, 424] width 243 height 368
click at [681, 296] on label "[PERSON_NAME]" at bounding box center [658, 295] width 96 height 17
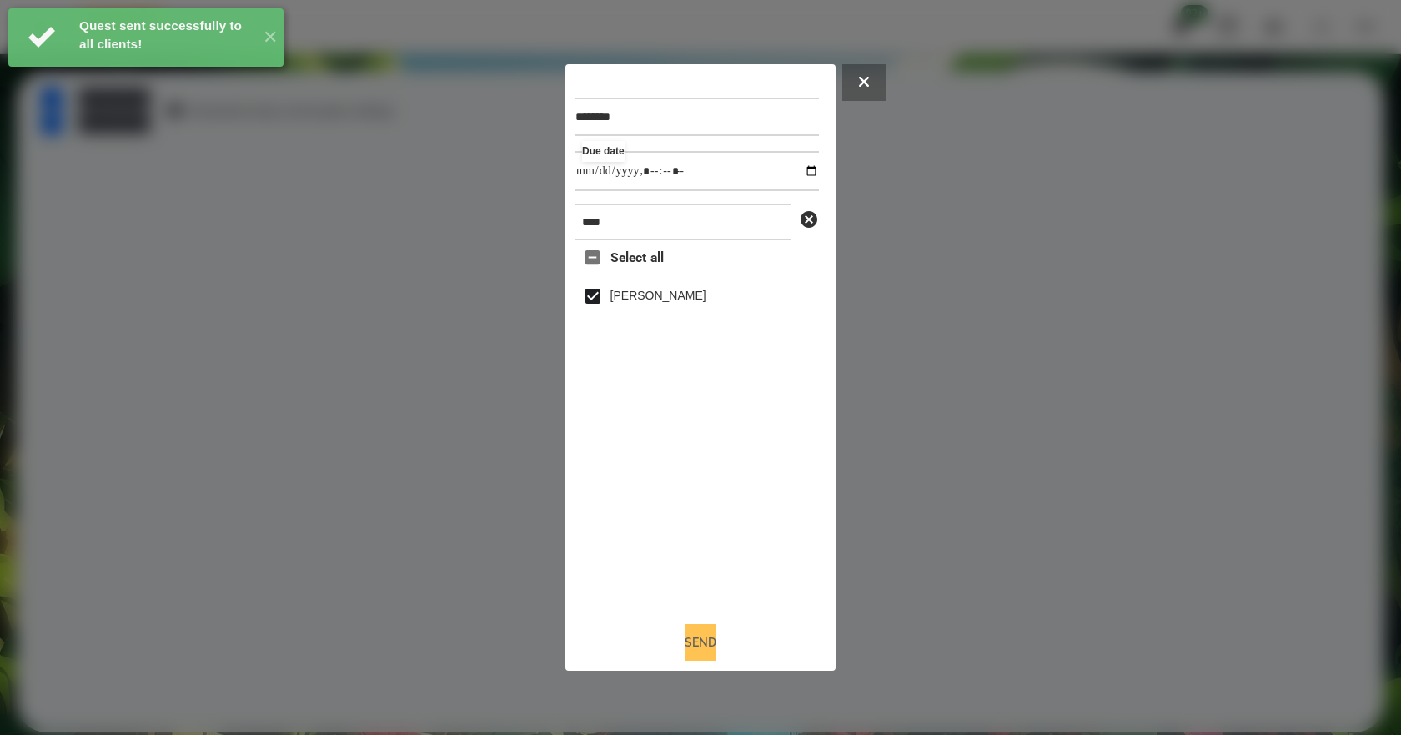
click at [703, 660] on button "Send" at bounding box center [700, 642] width 32 height 37
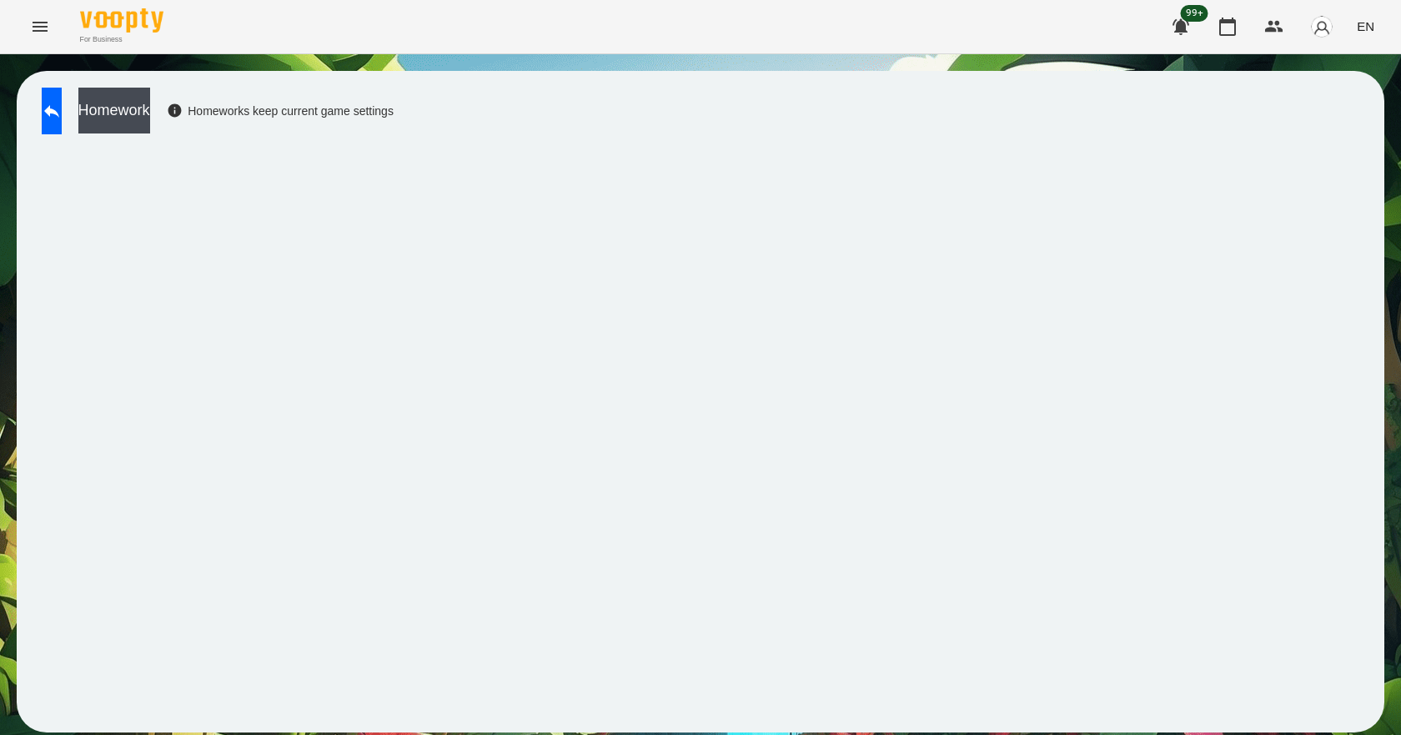
click at [182, 138] on div "Homework Homeworks keep current game settings" at bounding box center [213, 115] width 360 height 55
click at [150, 128] on button "Homework" at bounding box center [114, 111] width 72 height 46
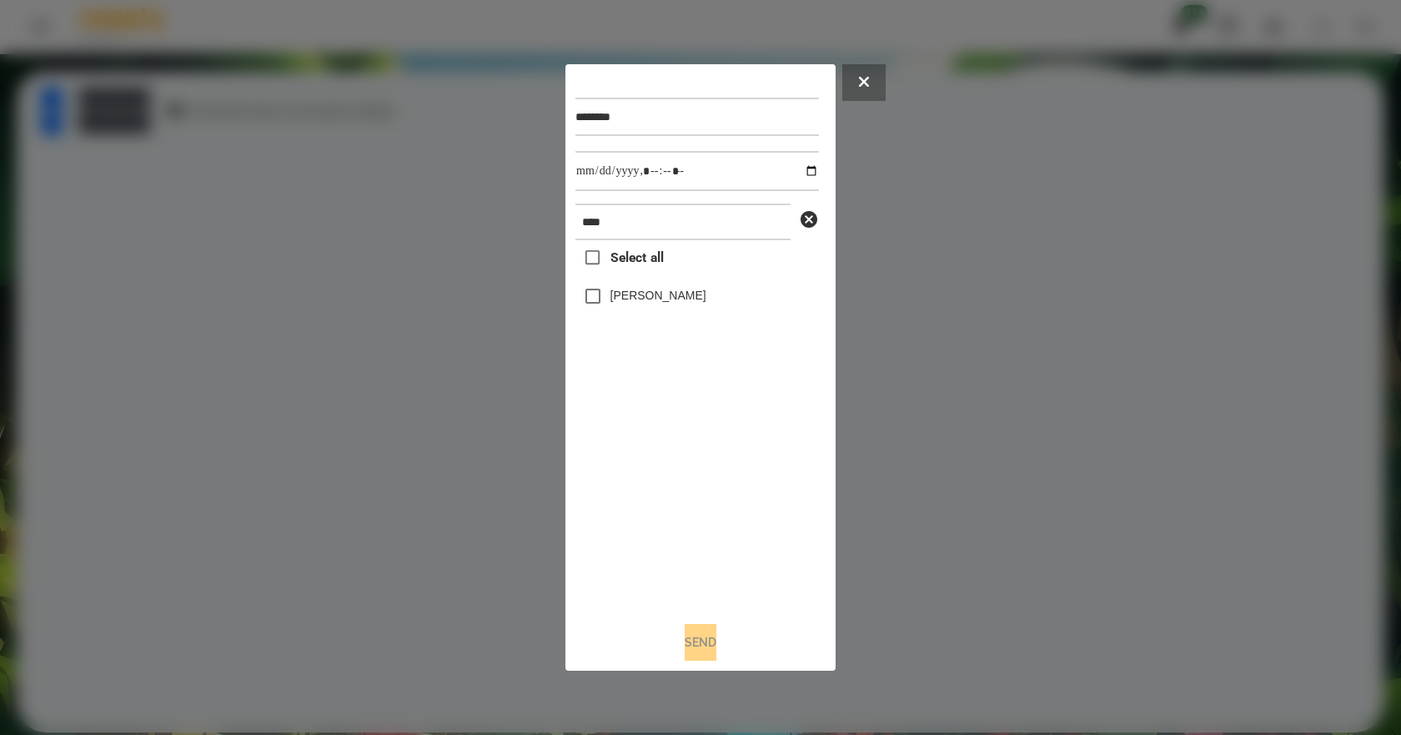
click at [640, 298] on label "[PERSON_NAME]" at bounding box center [658, 295] width 96 height 17
click at [699, 660] on button "Send" at bounding box center [700, 642] width 32 height 37
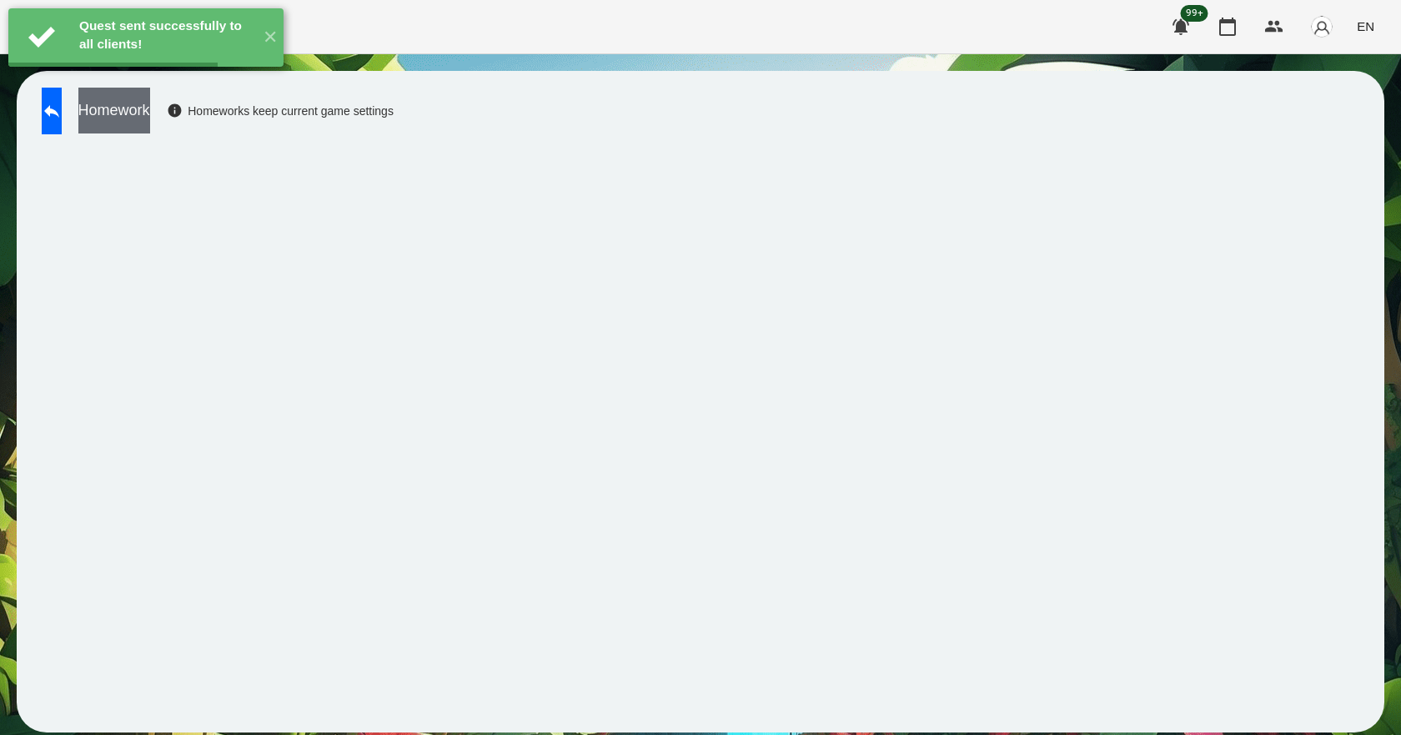
click at [150, 117] on button "Homework" at bounding box center [114, 111] width 72 height 46
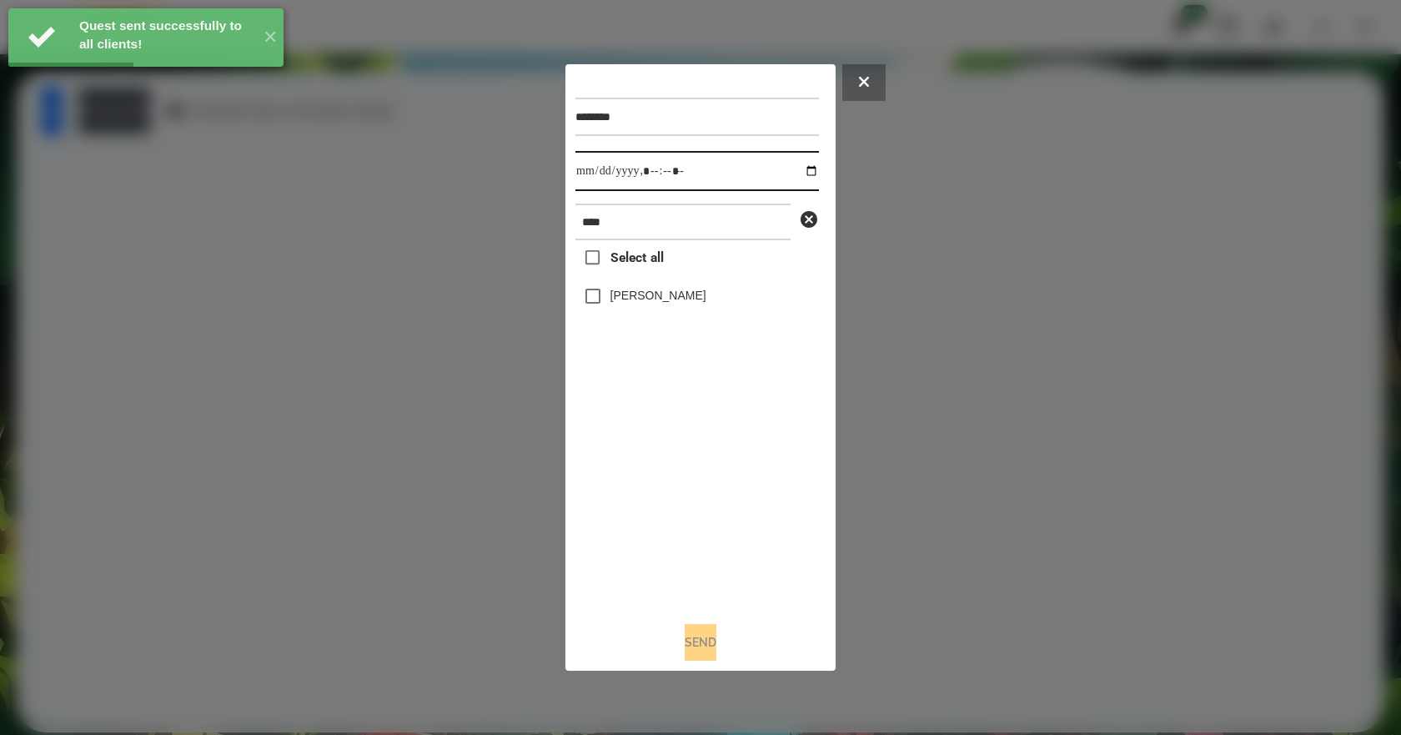
click at [798, 167] on input "datetime-local" at bounding box center [696, 171] width 243 height 40
type input "**********"
drag, startPoint x: 684, startPoint y: 553, endPoint x: 683, endPoint y: 480, distance: 72.6
click at [684, 549] on div "Select all [PERSON_NAME]" at bounding box center [696, 424] width 243 height 368
click at [641, 303] on label "[PERSON_NAME]" at bounding box center [658, 295] width 96 height 17
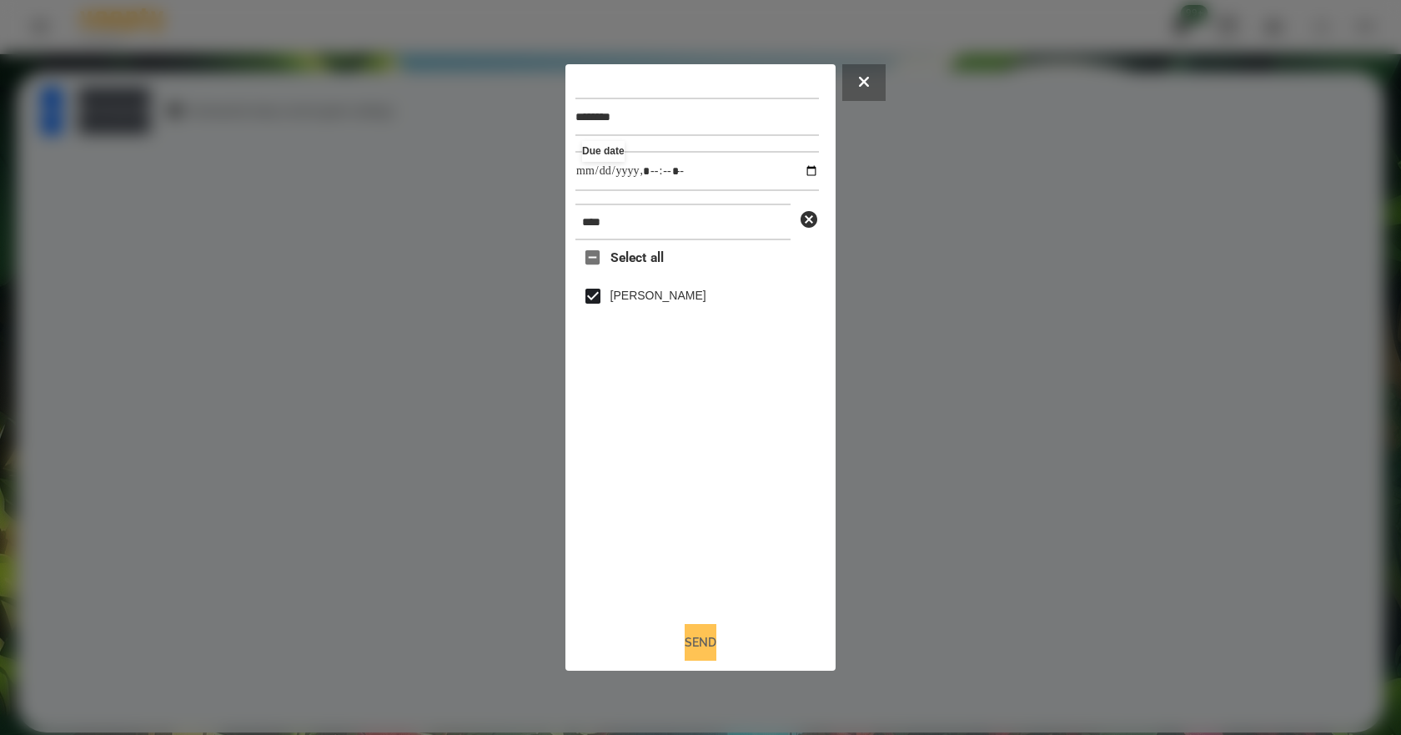
click at [694, 646] on button "Send" at bounding box center [700, 642] width 32 height 37
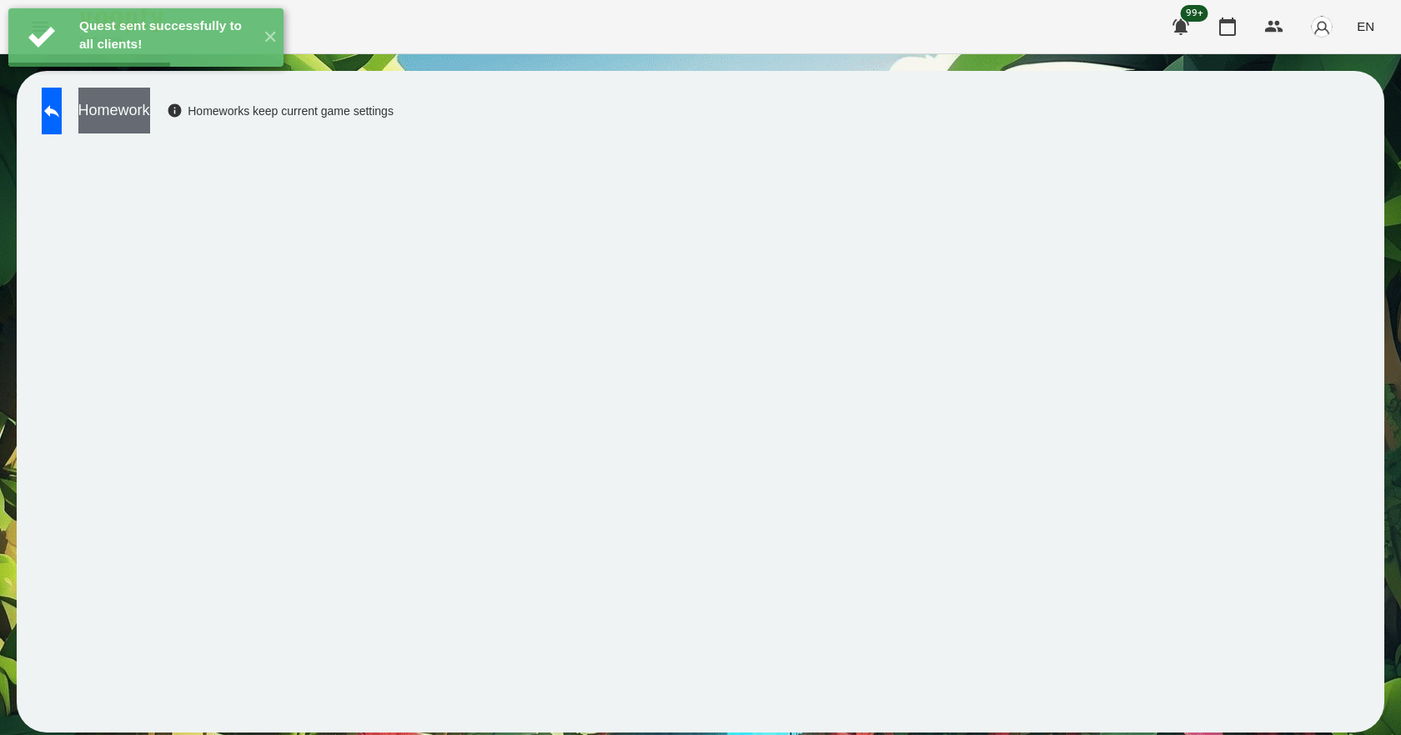
click at [150, 103] on button "Homework" at bounding box center [114, 111] width 72 height 46
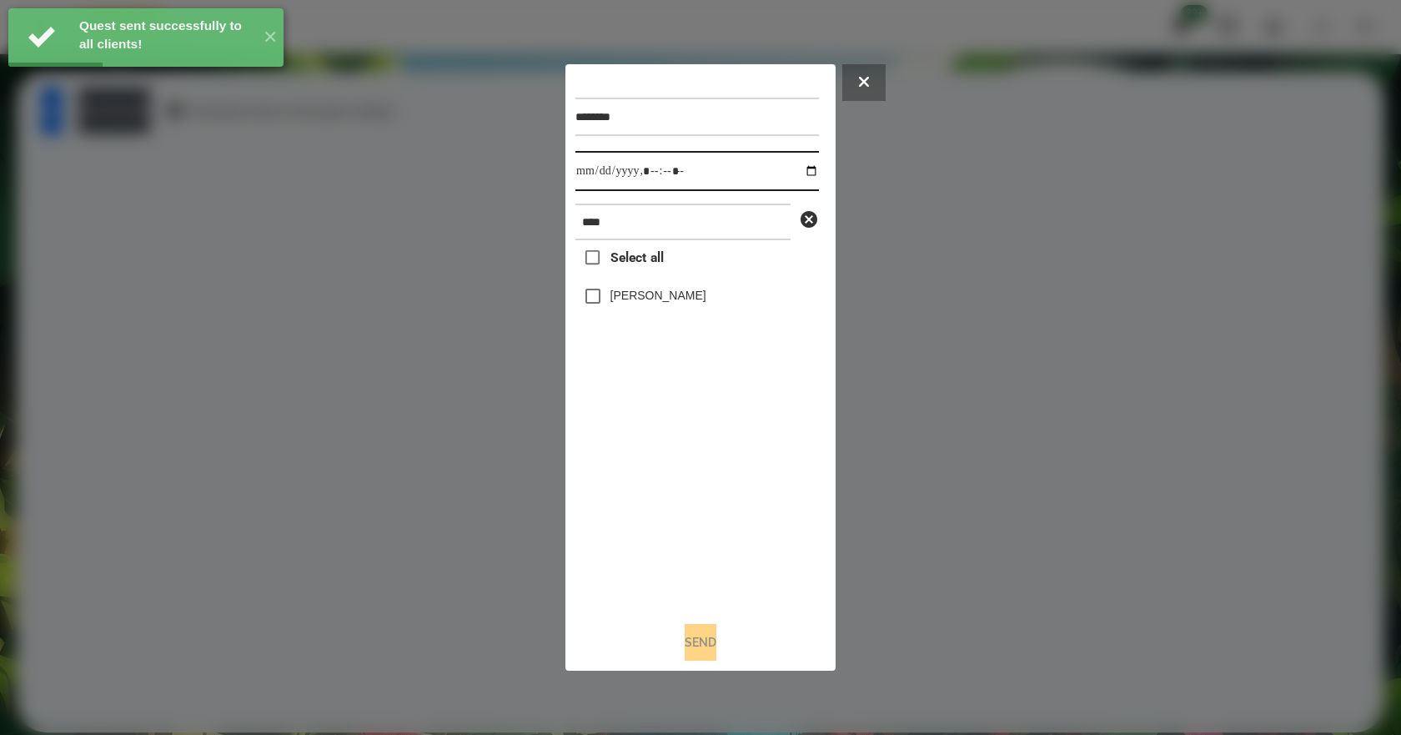
click at [795, 168] on input "datetime-local" at bounding box center [696, 171] width 243 height 40
type input "**********"
drag, startPoint x: 693, startPoint y: 487, endPoint x: 691, endPoint y: 351, distance: 135.9
click at [690, 464] on div "Select all [PERSON_NAME]" at bounding box center [696, 424] width 243 height 368
click at [666, 295] on label "[PERSON_NAME]" at bounding box center [658, 295] width 96 height 17
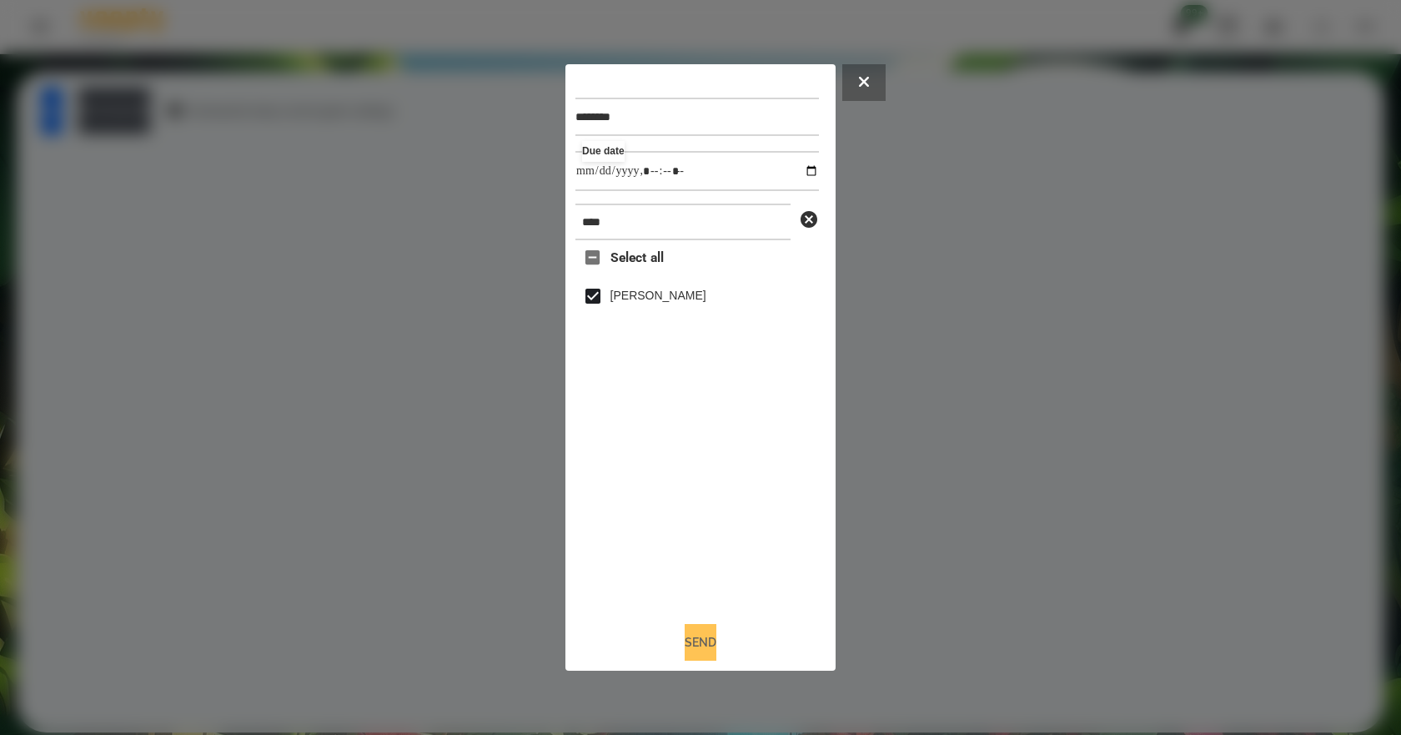
click at [711, 651] on button "Send" at bounding box center [700, 642] width 32 height 37
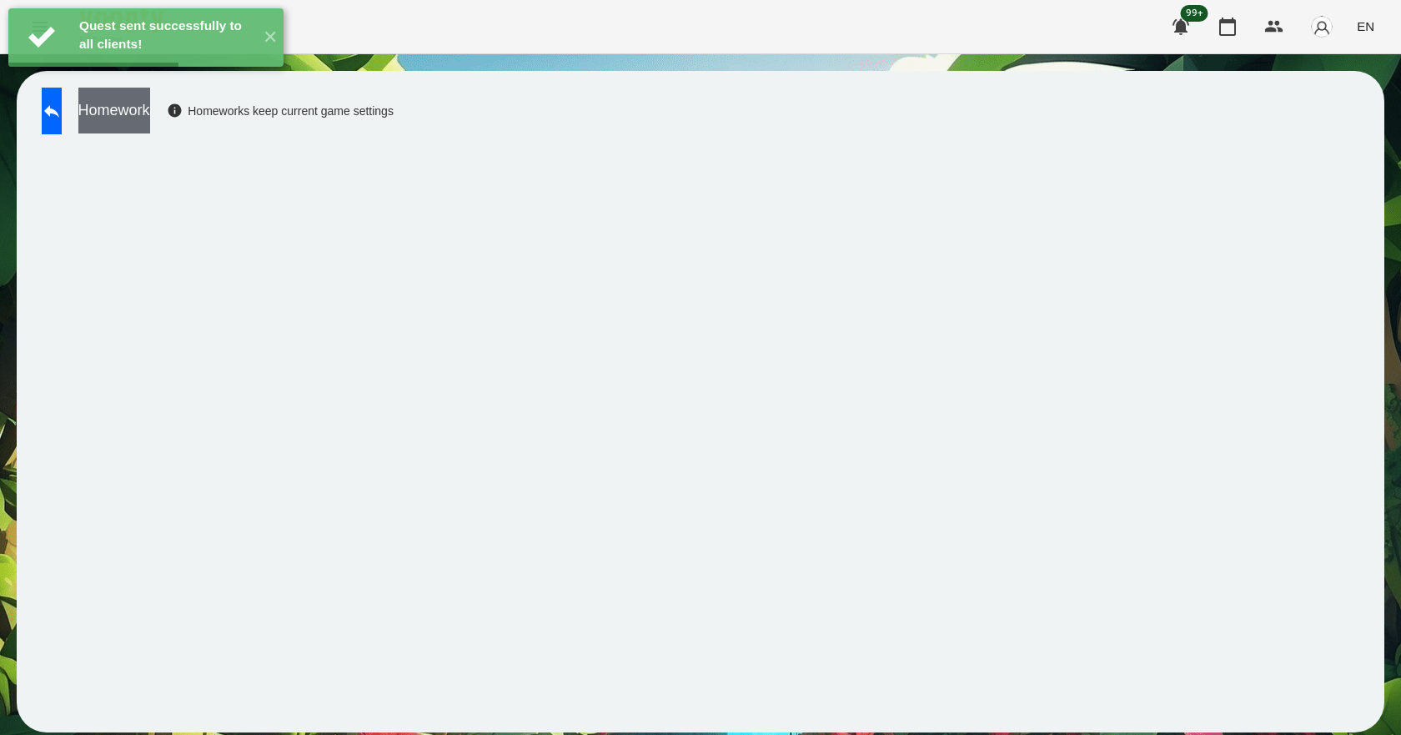
click at [150, 103] on button "Homework" at bounding box center [114, 111] width 72 height 46
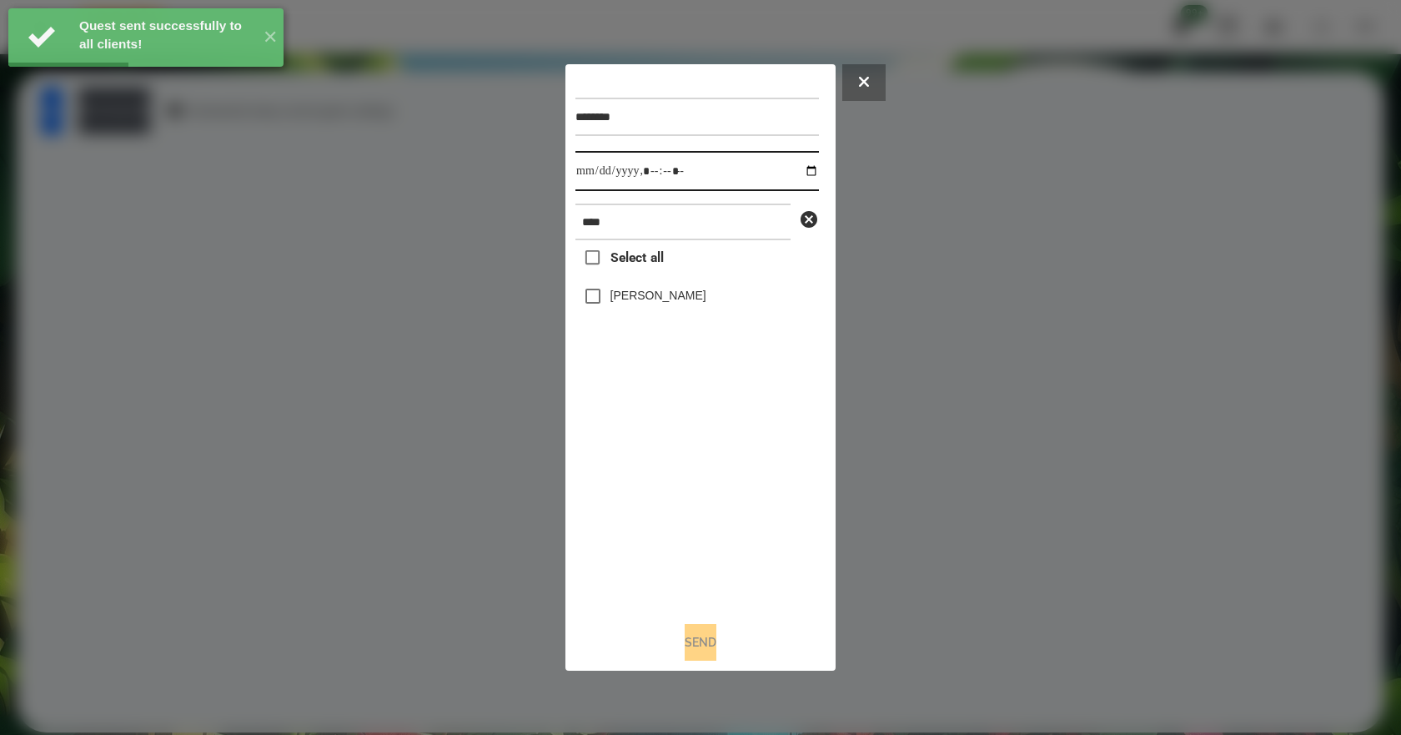
click at [800, 166] on input "datetime-local" at bounding box center [696, 171] width 243 height 40
type input "**********"
drag, startPoint x: 714, startPoint y: 492, endPoint x: 718, endPoint y: 418, distance: 74.3
click at [714, 486] on div "Select all [PERSON_NAME]" at bounding box center [696, 424] width 243 height 368
click at [673, 297] on label "[PERSON_NAME]" at bounding box center [658, 295] width 96 height 17
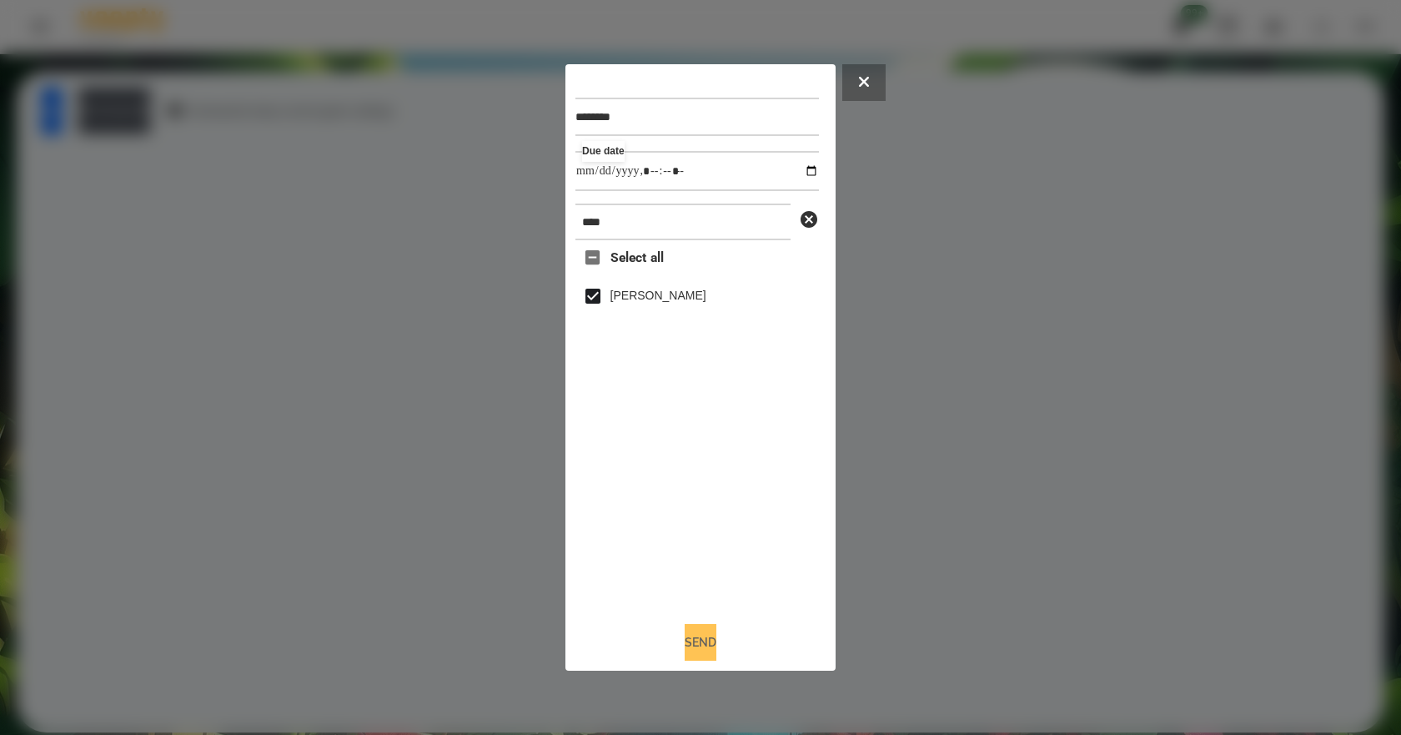
click at [709, 645] on button "Send" at bounding box center [700, 642] width 32 height 37
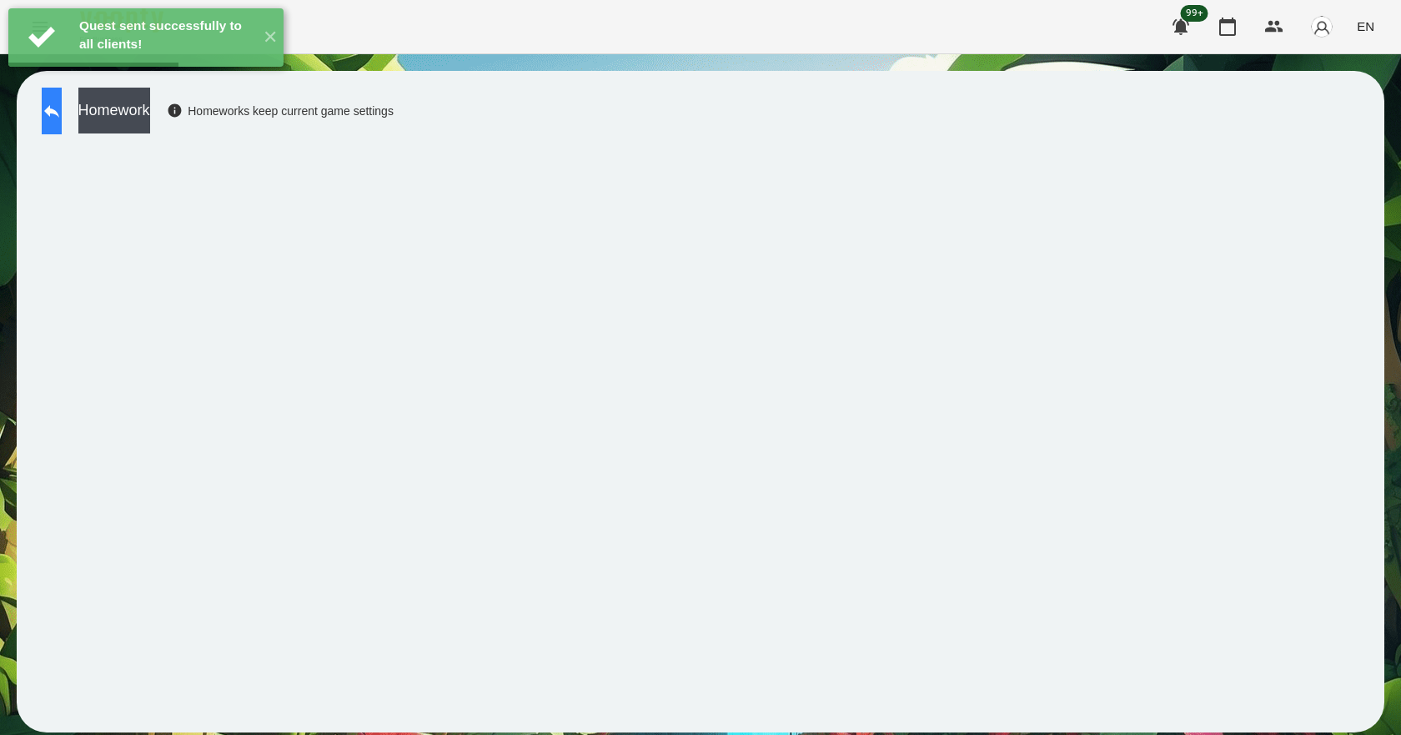
click at [62, 121] on button at bounding box center [52, 111] width 20 height 47
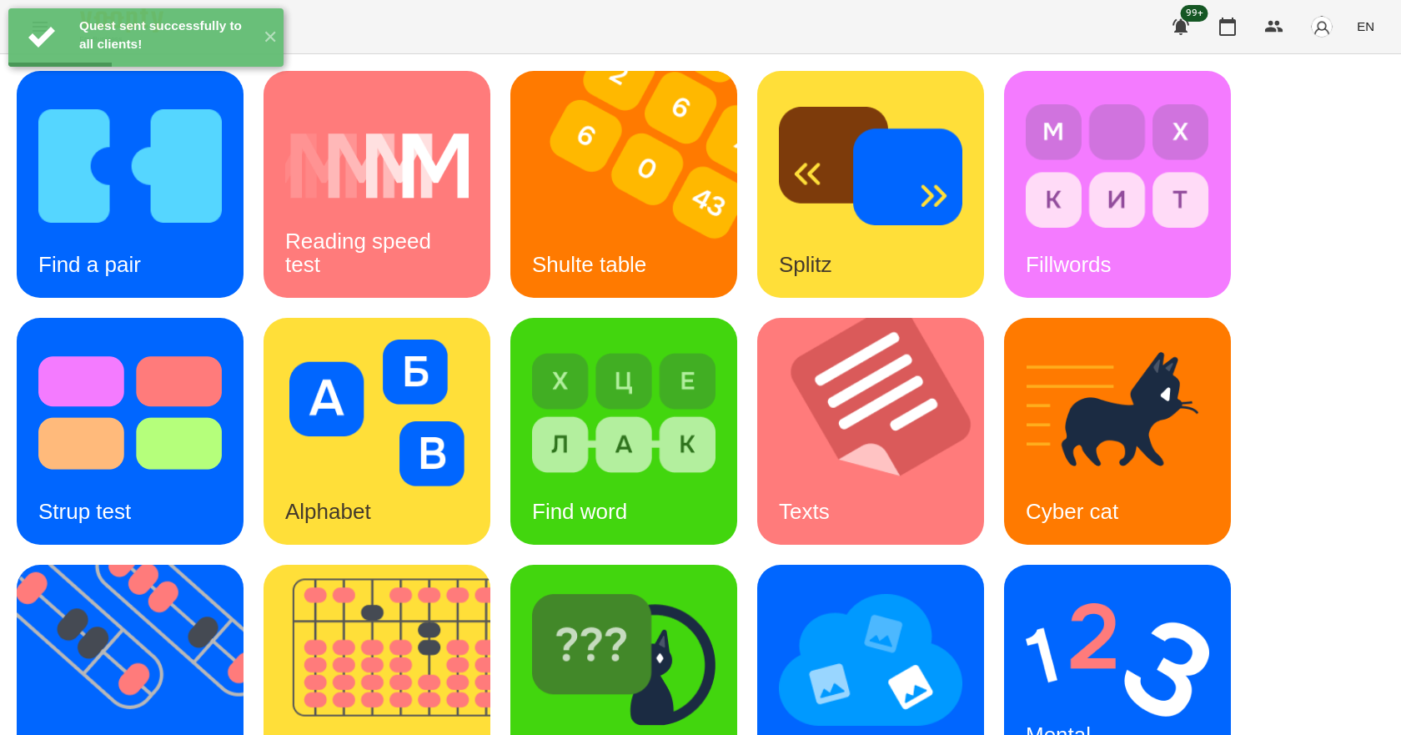
scroll to position [320, 0]
click at [1157, 586] on img at bounding box center [1116, 659] width 183 height 147
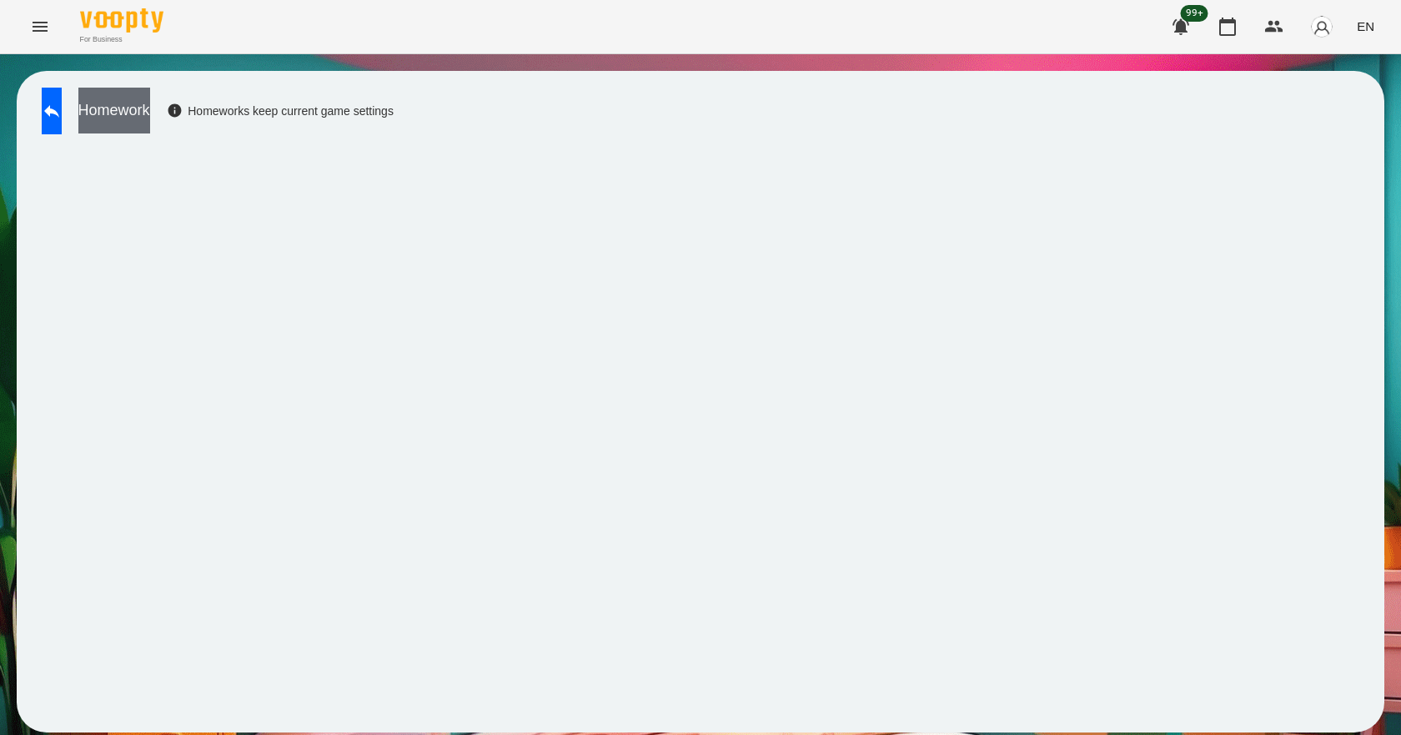
click at [150, 99] on button "Homework" at bounding box center [114, 111] width 72 height 46
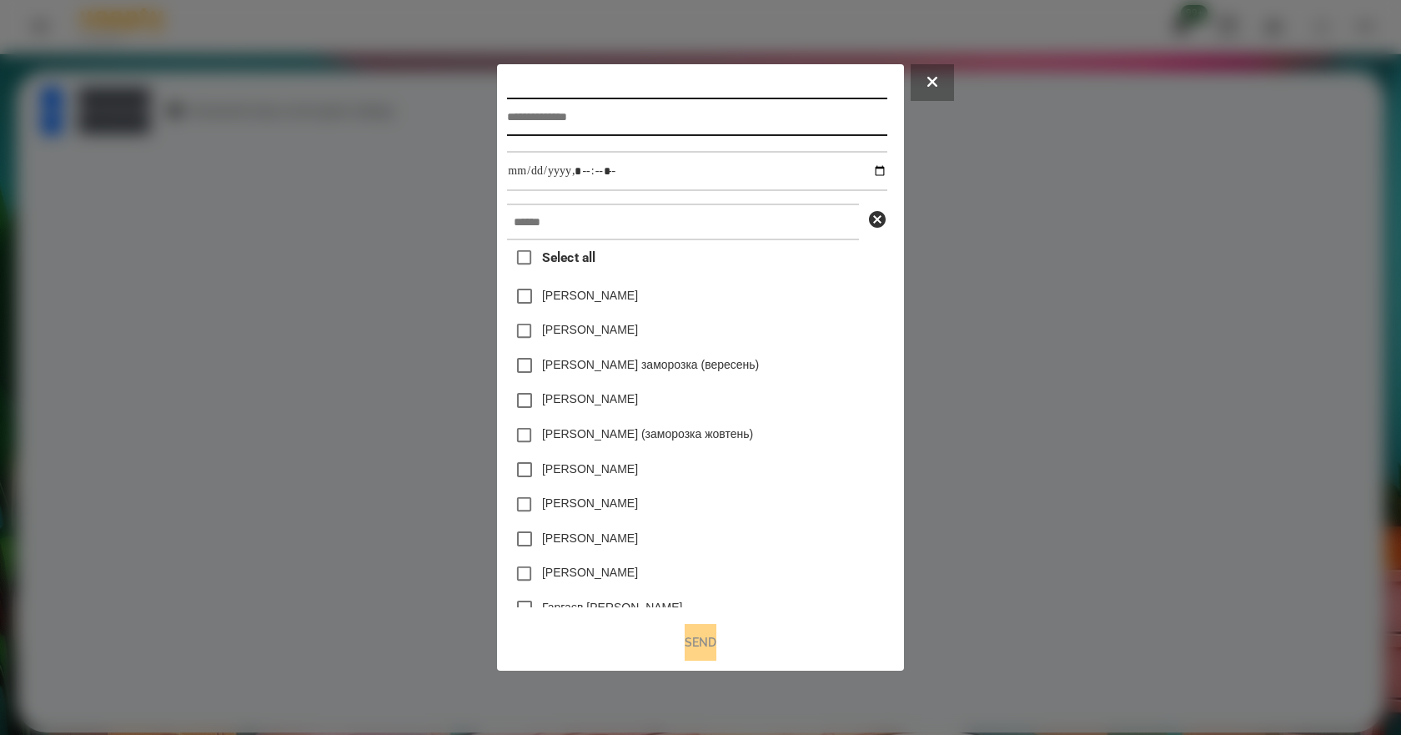
click at [562, 109] on input "text" at bounding box center [696, 117] width 379 height 38
type input "*"
type input "**********"
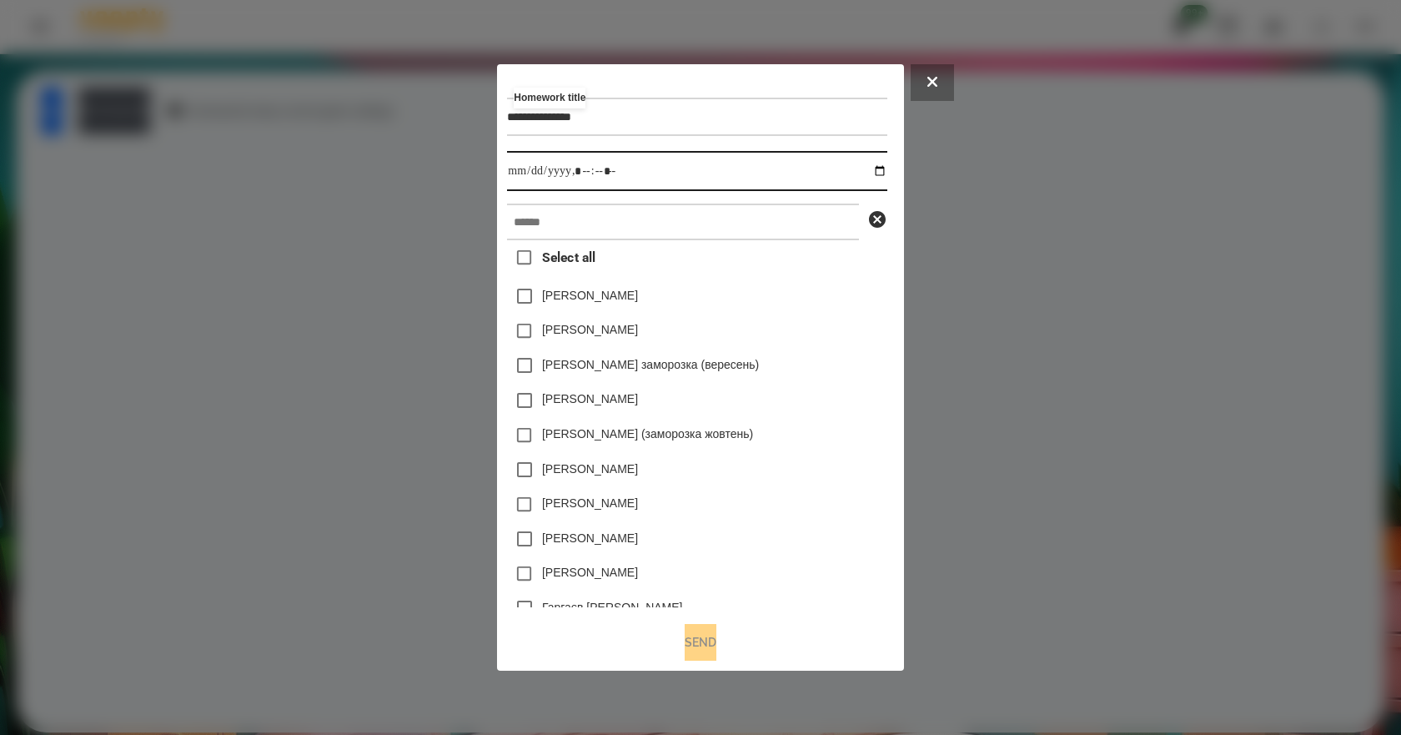
click at [886, 168] on input "datetime-local" at bounding box center [696, 171] width 379 height 40
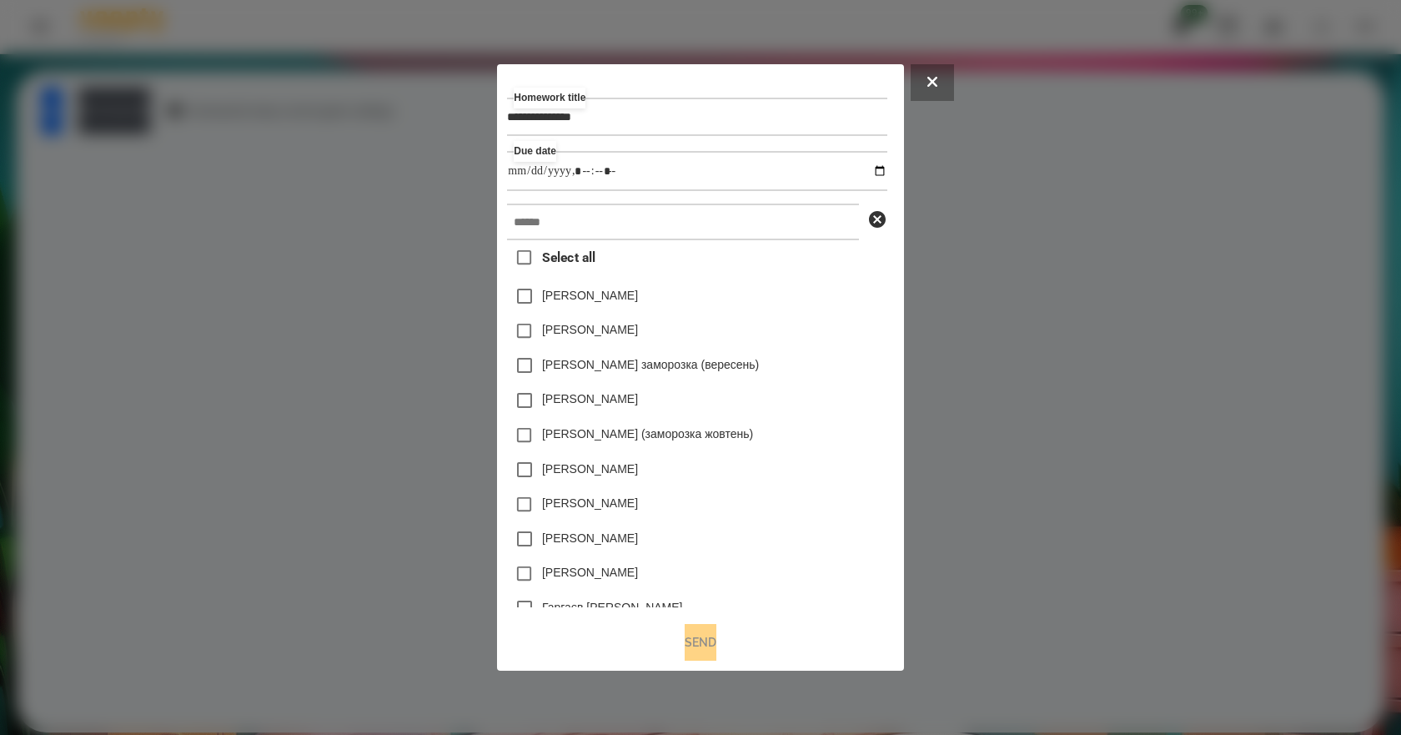
type input "**********"
click at [817, 394] on div "[PERSON_NAME]" at bounding box center [696, 400] width 379 height 35
click at [663, 218] on input "text" at bounding box center [683, 221] width 352 height 37
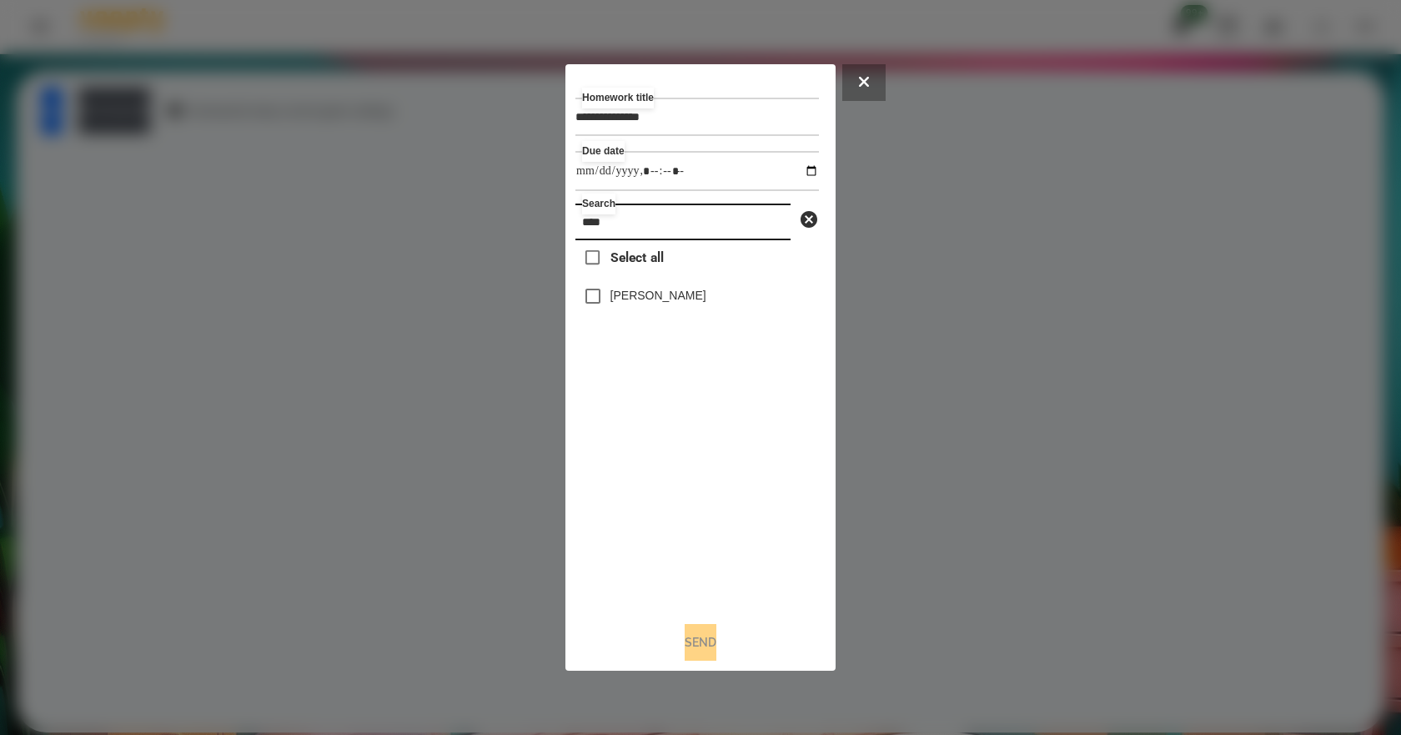
type input "****"
click at [684, 298] on label "[PERSON_NAME]" at bounding box center [658, 295] width 96 height 17
click at [700, 648] on button "Send" at bounding box center [700, 642] width 32 height 37
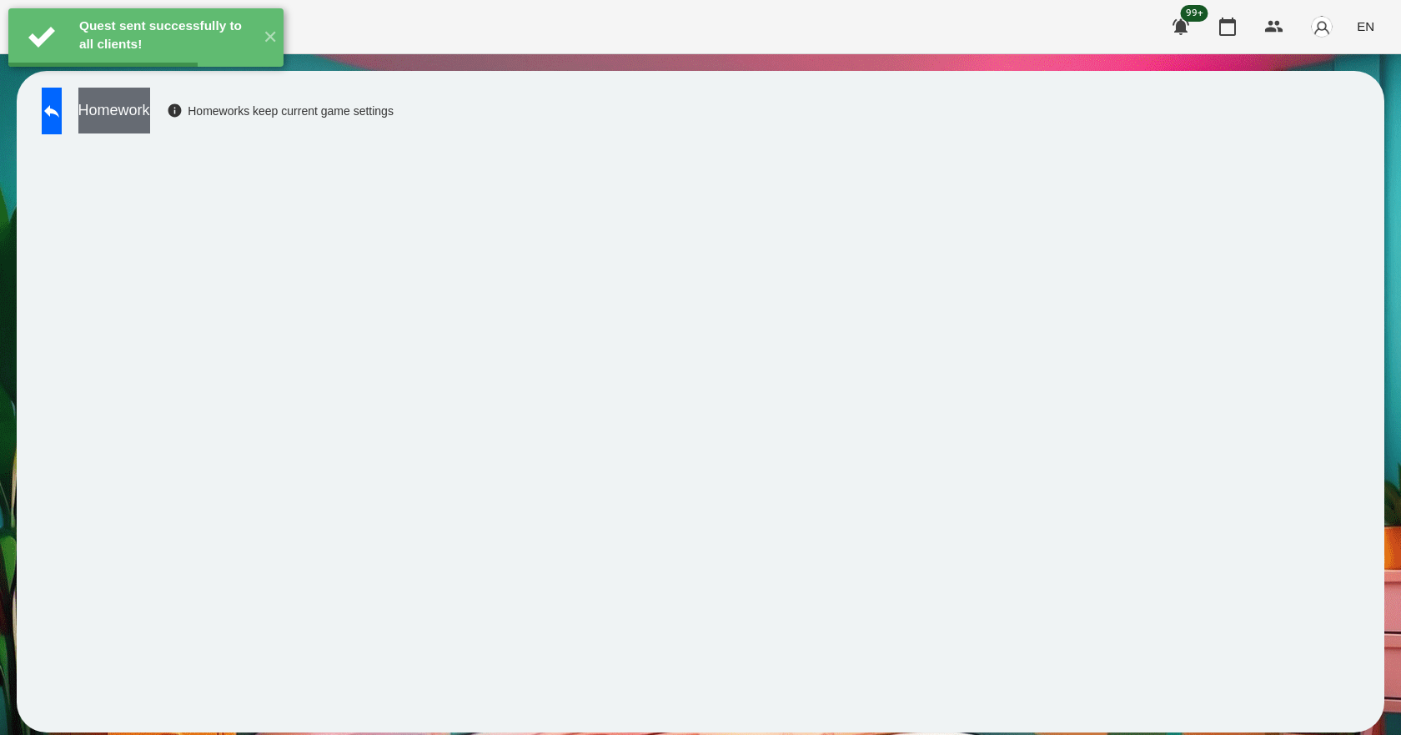
click at [150, 111] on button "Homework" at bounding box center [114, 111] width 72 height 46
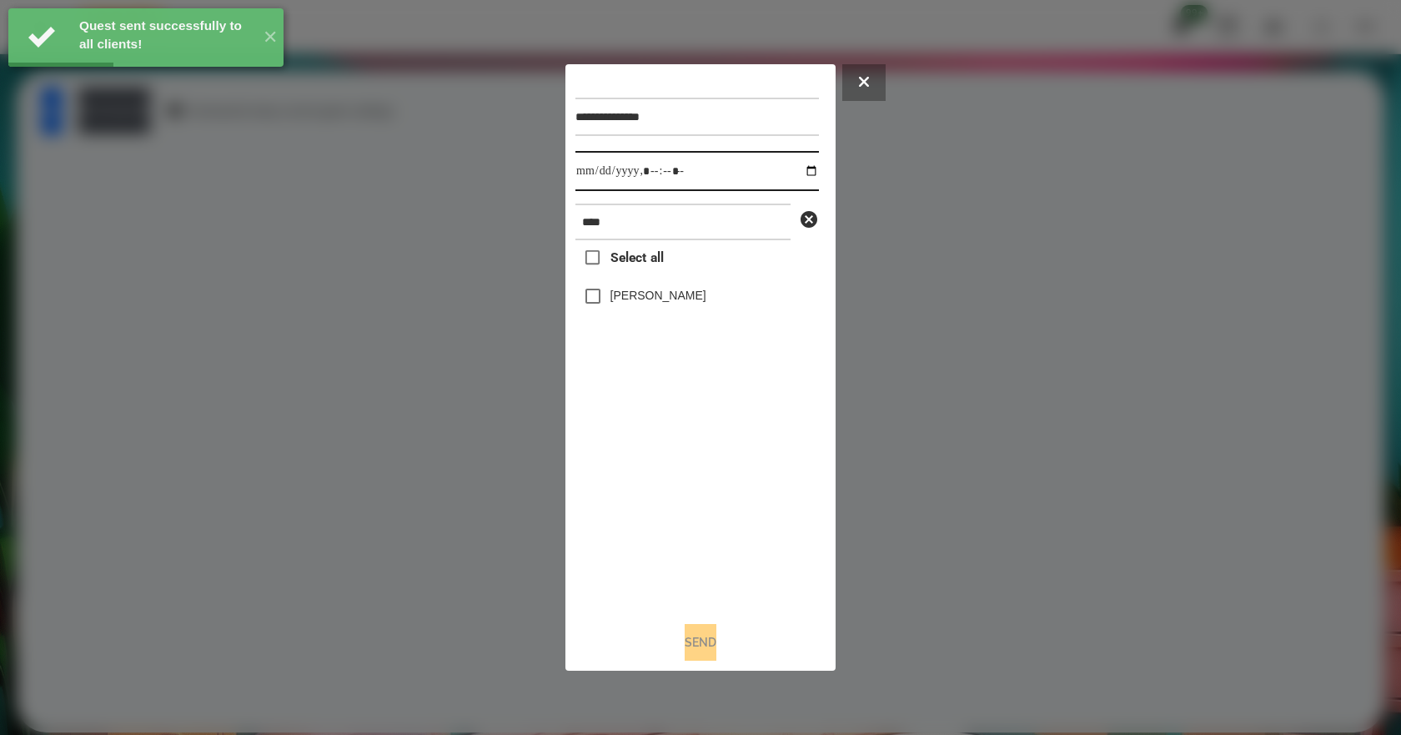
click at [794, 173] on input "datetime-local" at bounding box center [696, 171] width 243 height 40
type input "**********"
click at [639, 499] on div "Select all [PERSON_NAME]" at bounding box center [696, 424] width 243 height 368
click at [687, 303] on label "[PERSON_NAME]" at bounding box center [658, 295] width 96 height 17
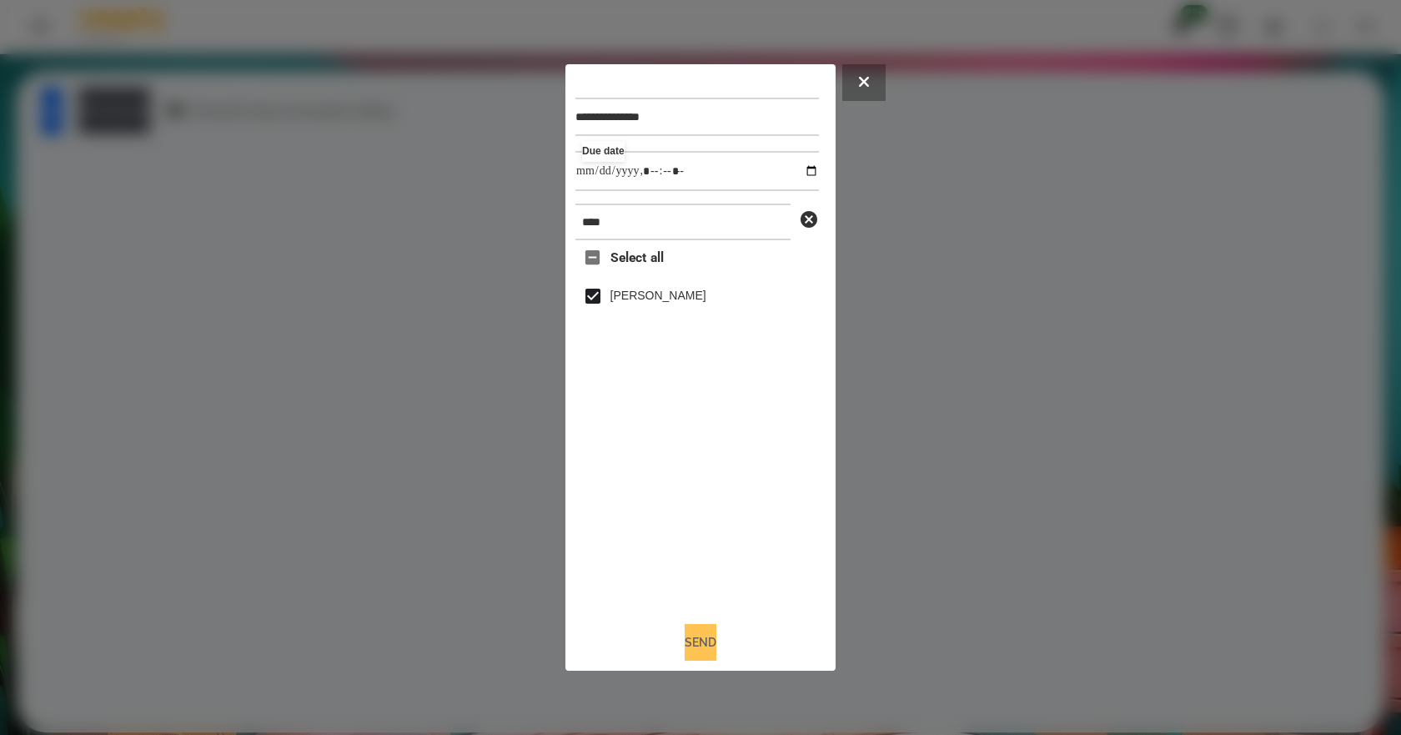
click at [716, 660] on button "Send" at bounding box center [700, 642] width 32 height 37
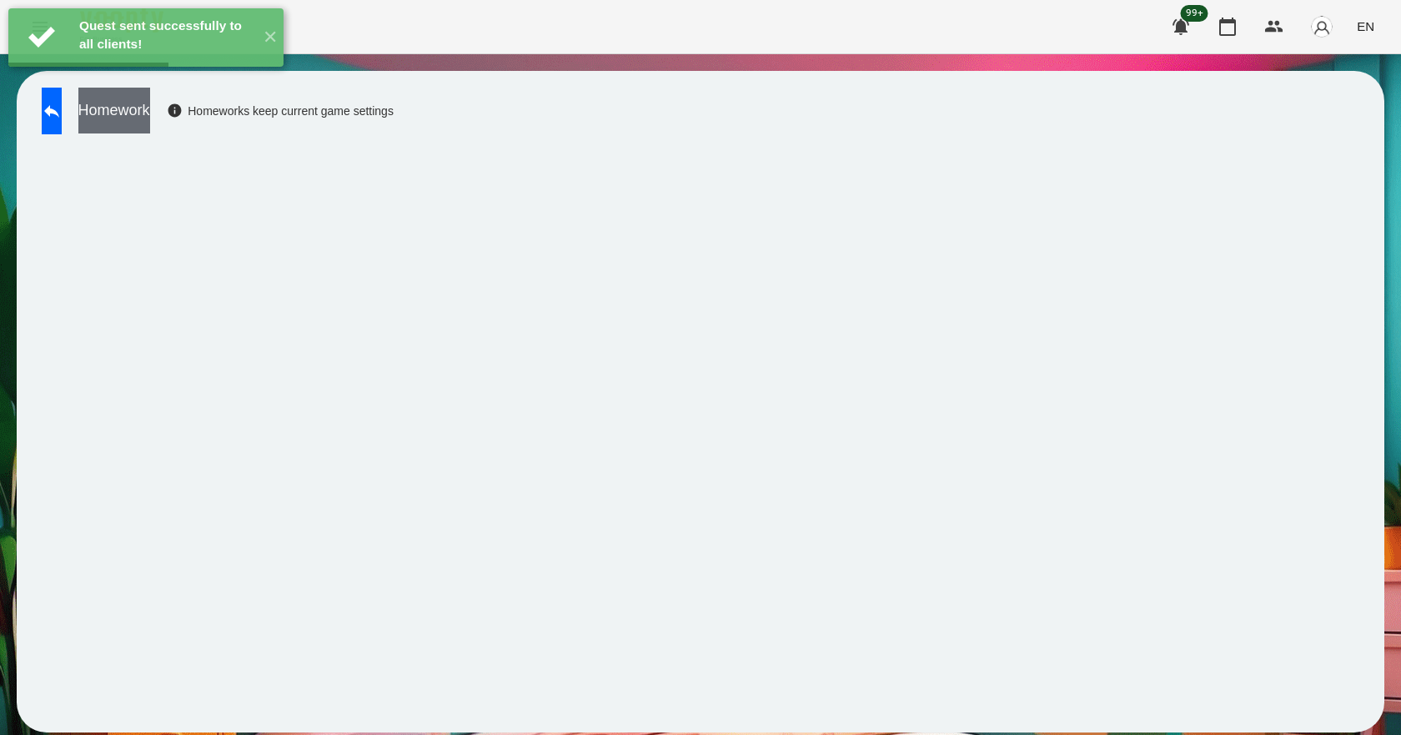
click at [150, 109] on button "Homework" at bounding box center [114, 111] width 72 height 46
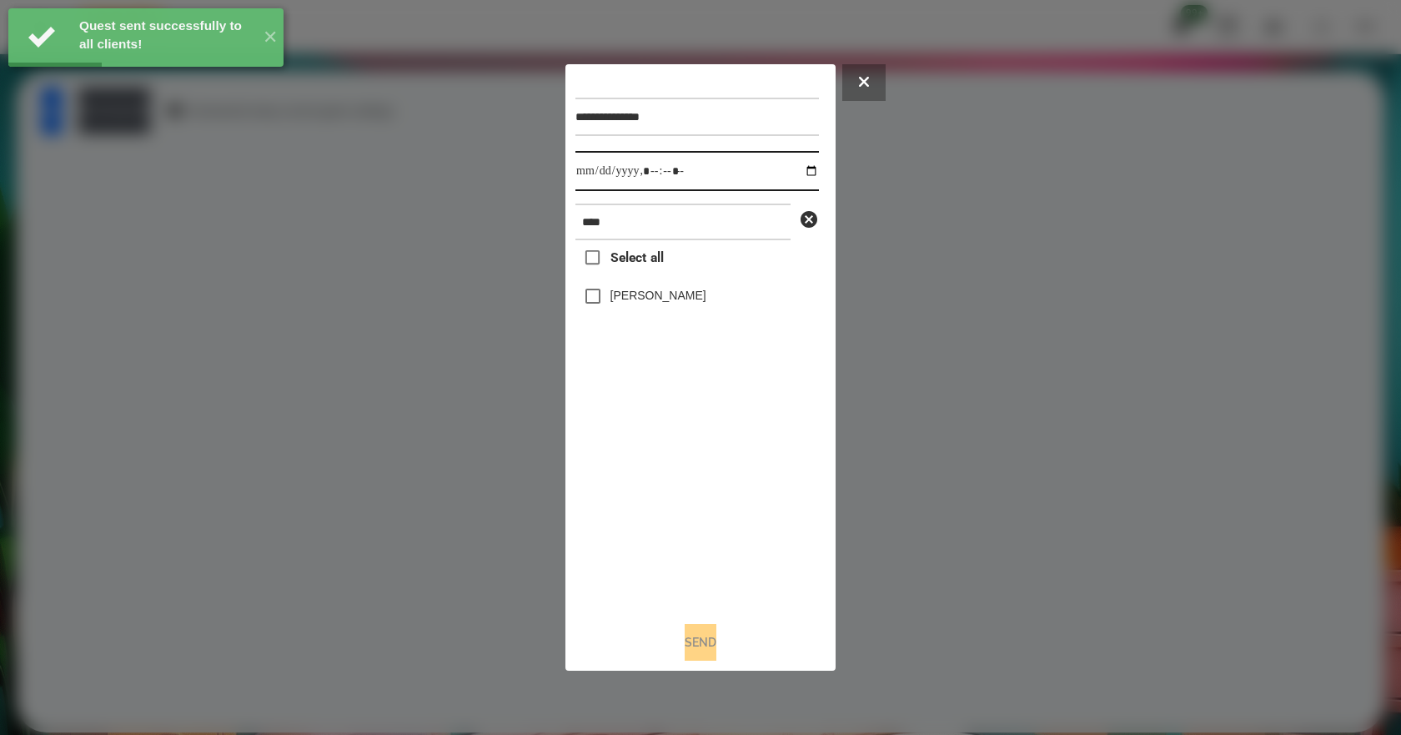
click at [801, 170] on input "datetime-local" at bounding box center [696, 171] width 243 height 40
type input "**********"
drag, startPoint x: 659, startPoint y: 501, endPoint x: 698, endPoint y: 423, distance: 87.6
click at [664, 492] on div "Select all [PERSON_NAME]" at bounding box center [696, 424] width 243 height 368
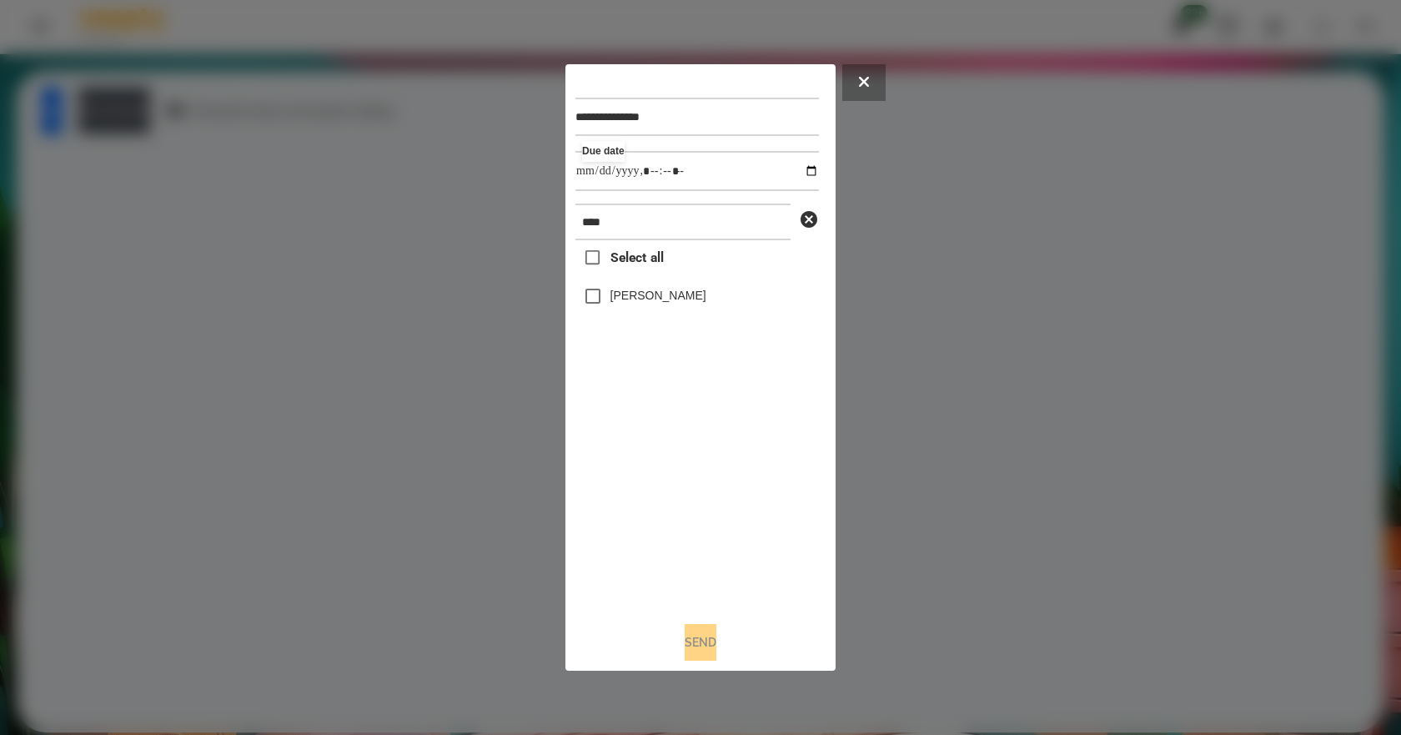
click at [696, 293] on label "[PERSON_NAME]" at bounding box center [658, 295] width 96 height 17
click at [716, 648] on button "Send" at bounding box center [700, 642] width 32 height 37
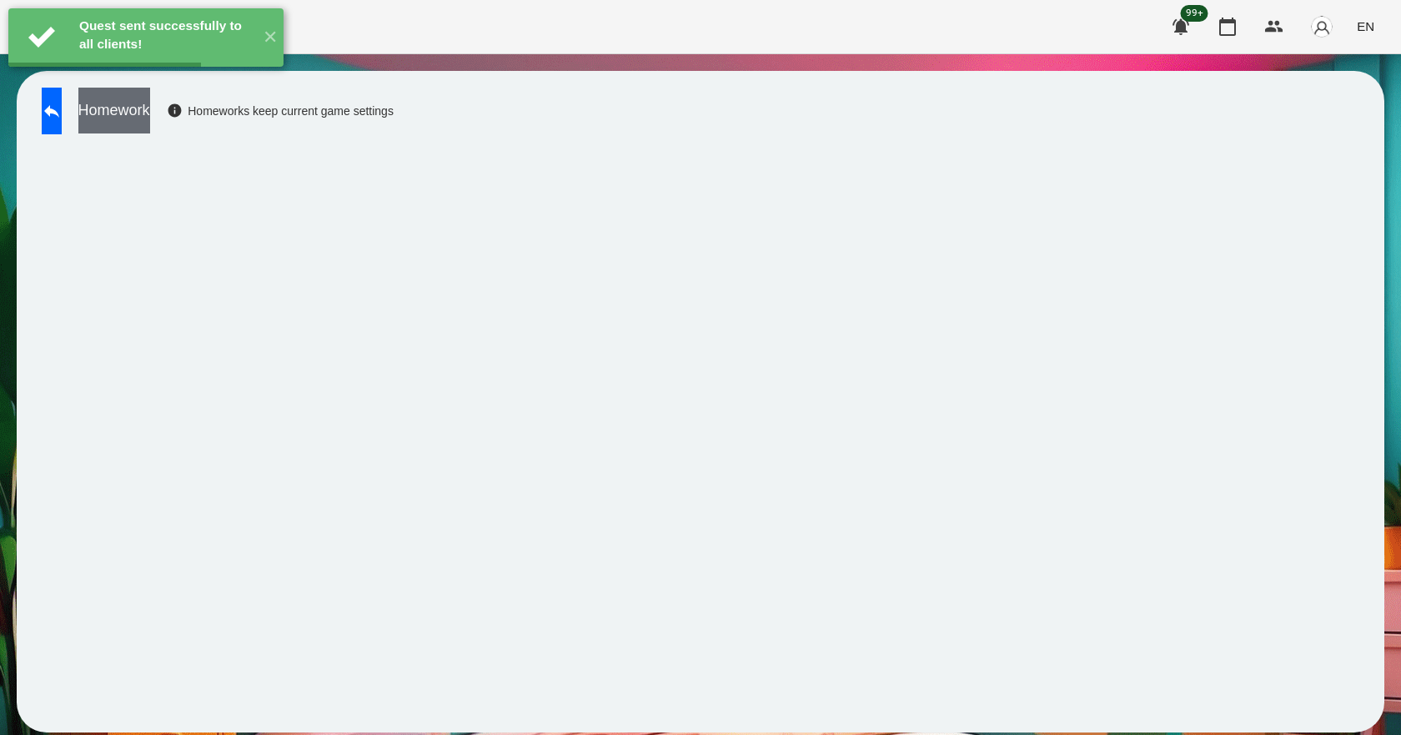
click at [150, 110] on button "Homework" at bounding box center [114, 111] width 72 height 46
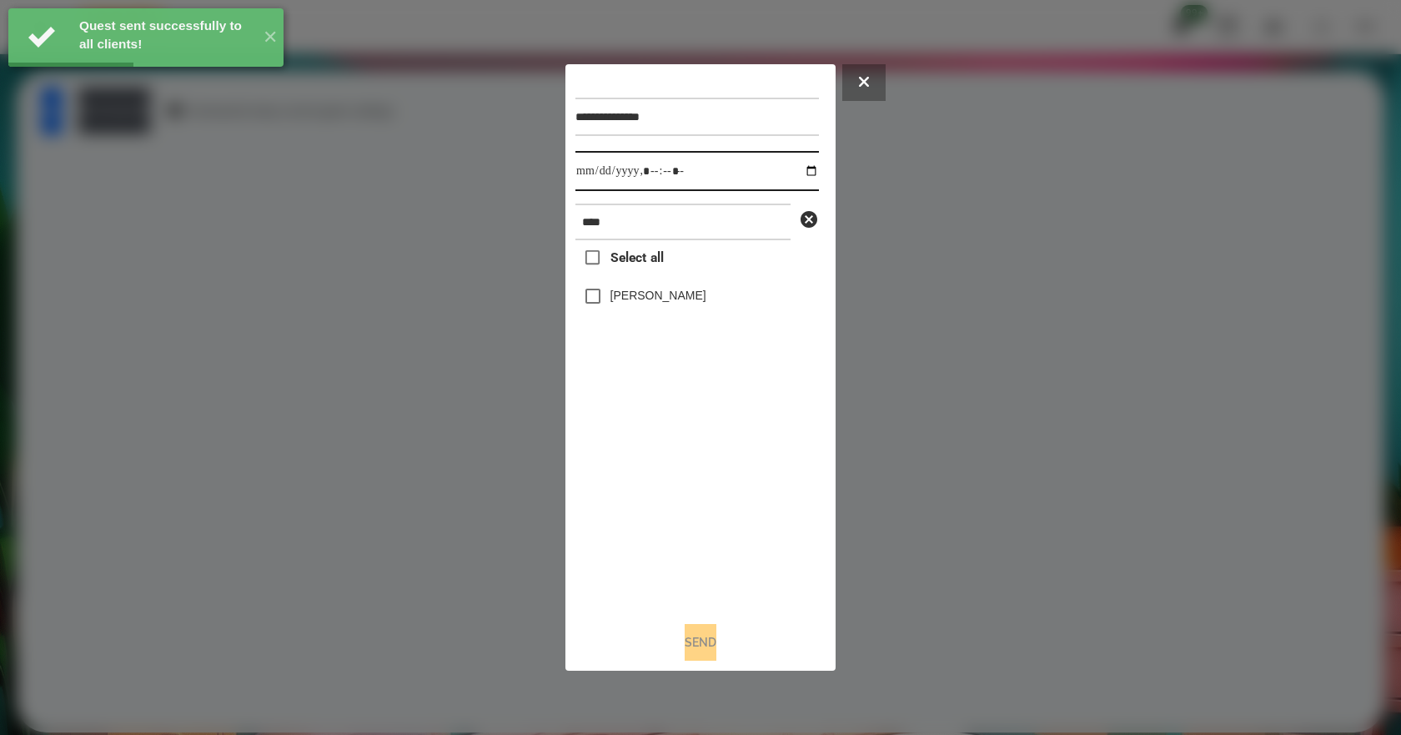
click at [795, 173] on input "datetime-local" at bounding box center [696, 171] width 243 height 40
type input "**********"
drag, startPoint x: 664, startPoint y: 509, endPoint x: 673, endPoint y: 392, distance: 117.9
click at [664, 508] on div "Select all [PERSON_NAME]" at bounding box center [696, 424] width 243 height 368
click at [674, 299] on label "[PERSON_NAME]" at bounding box center [658, 295] width 96 height 17
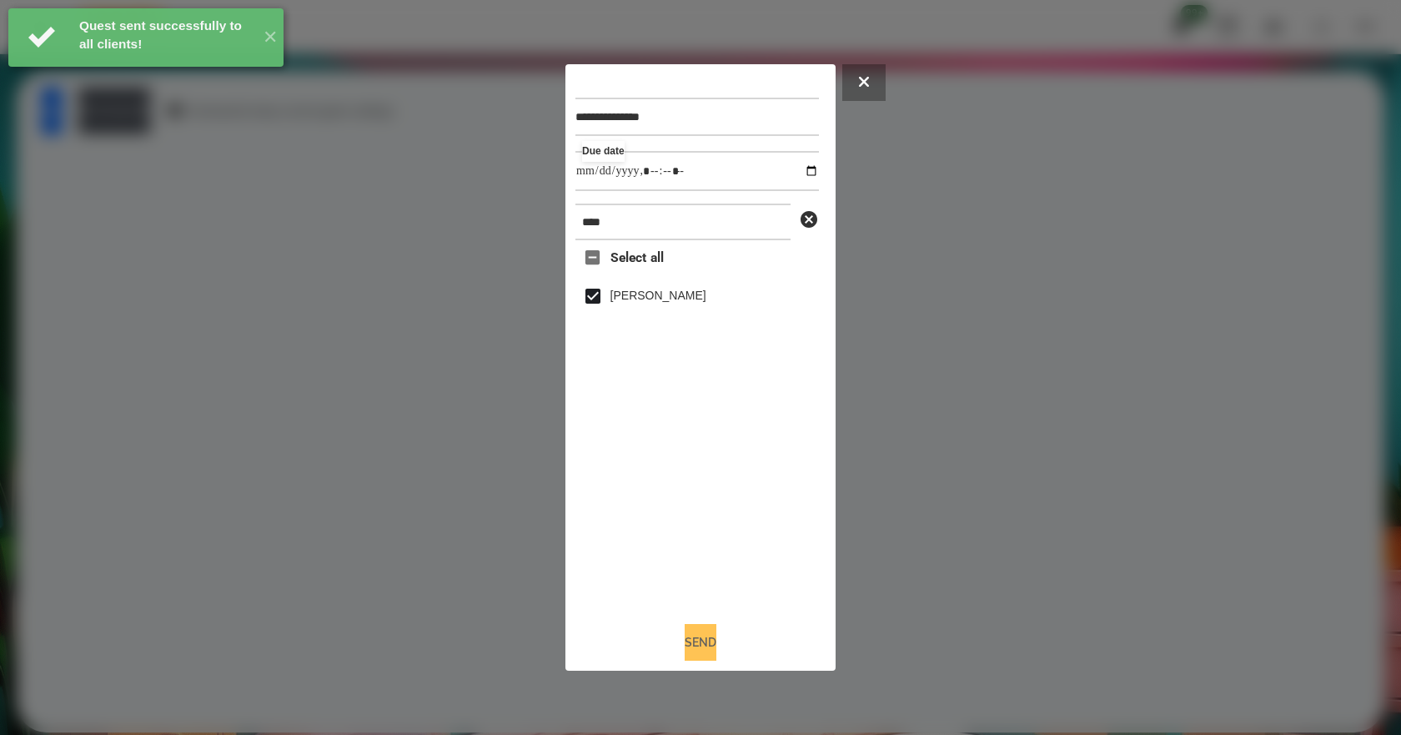
click at [713, 649] on button "Send" at bounding box center [700, 642] width 32 height 37
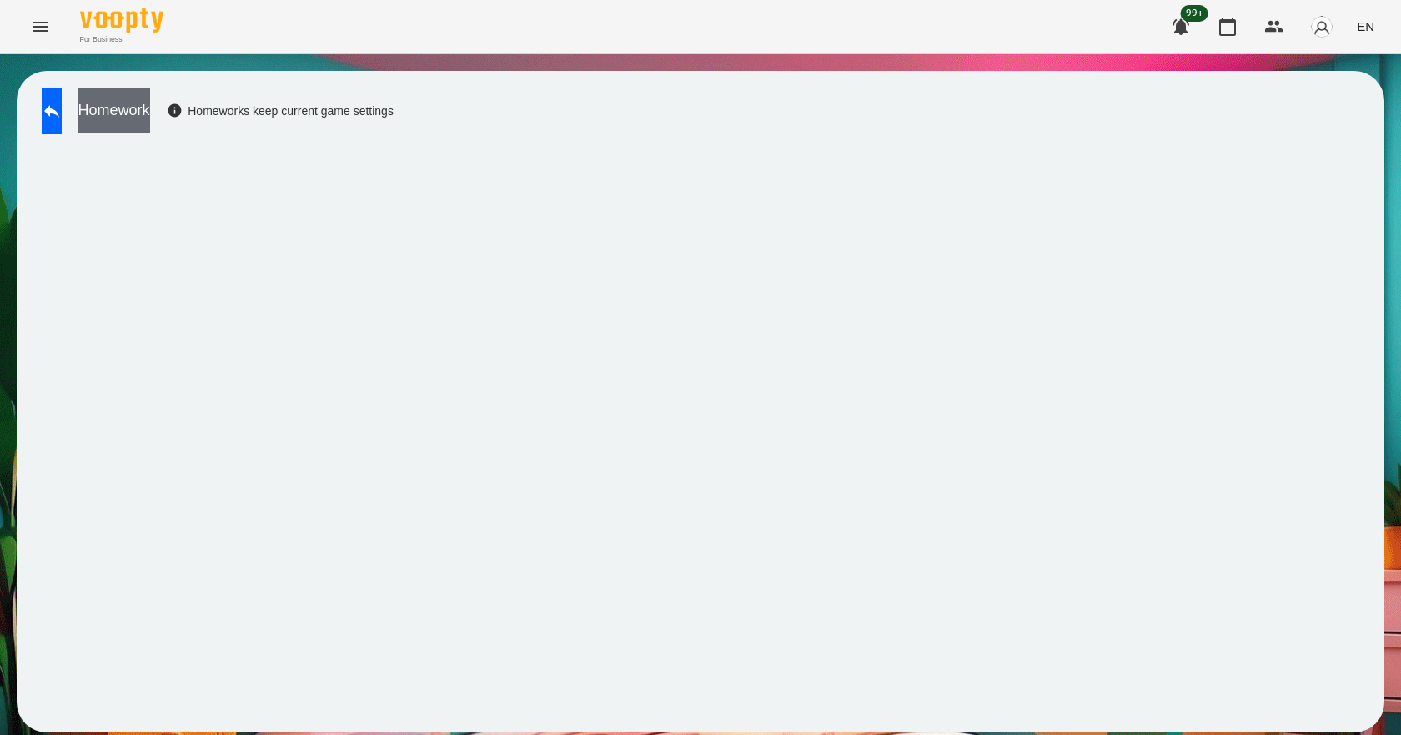
click at [150, 108] on button "Homework" at bounding box center [114, 111] width 72 height 46
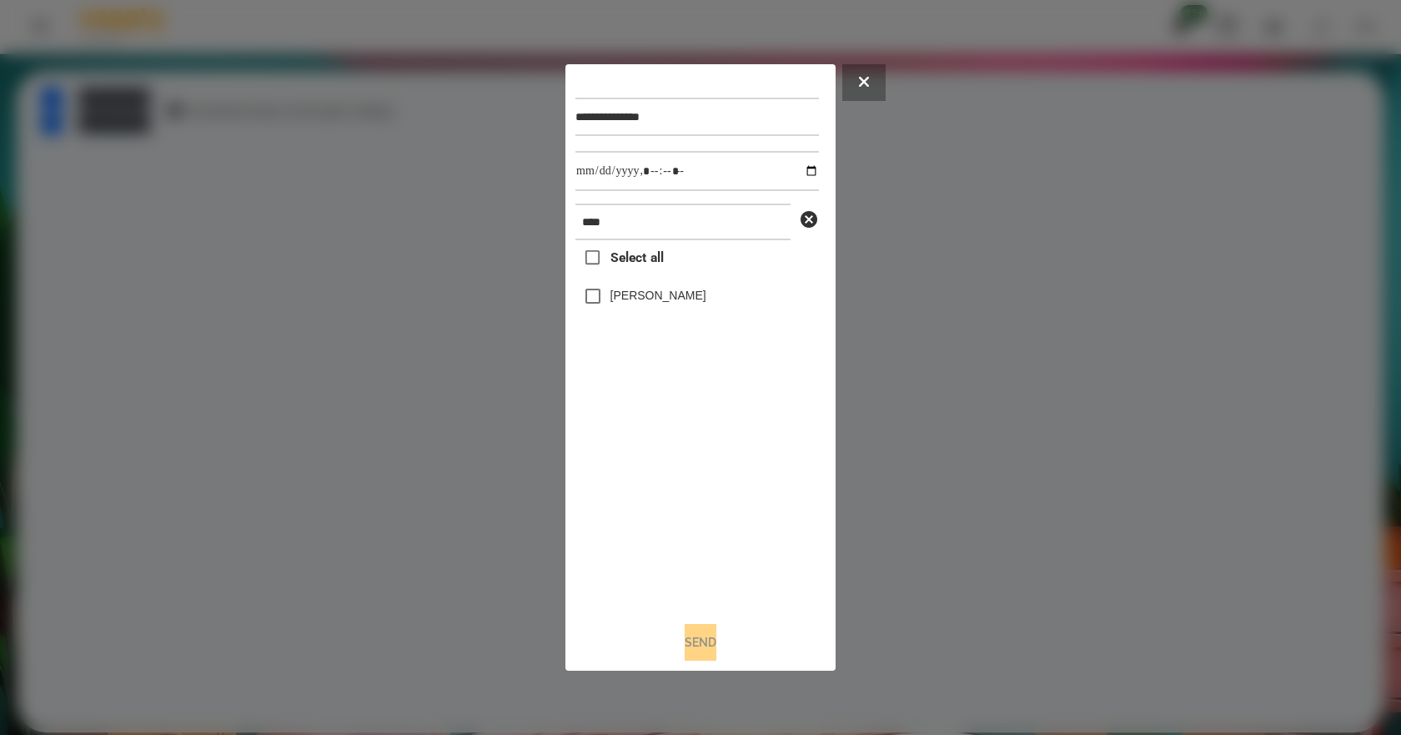
click at [658, 303] on label "[PERSON_NAME]" at bounding box center [658, 295] width 96 height 17
click at [716, 652] on button "Send" at bounding box center [700, 642] width 32 height 37
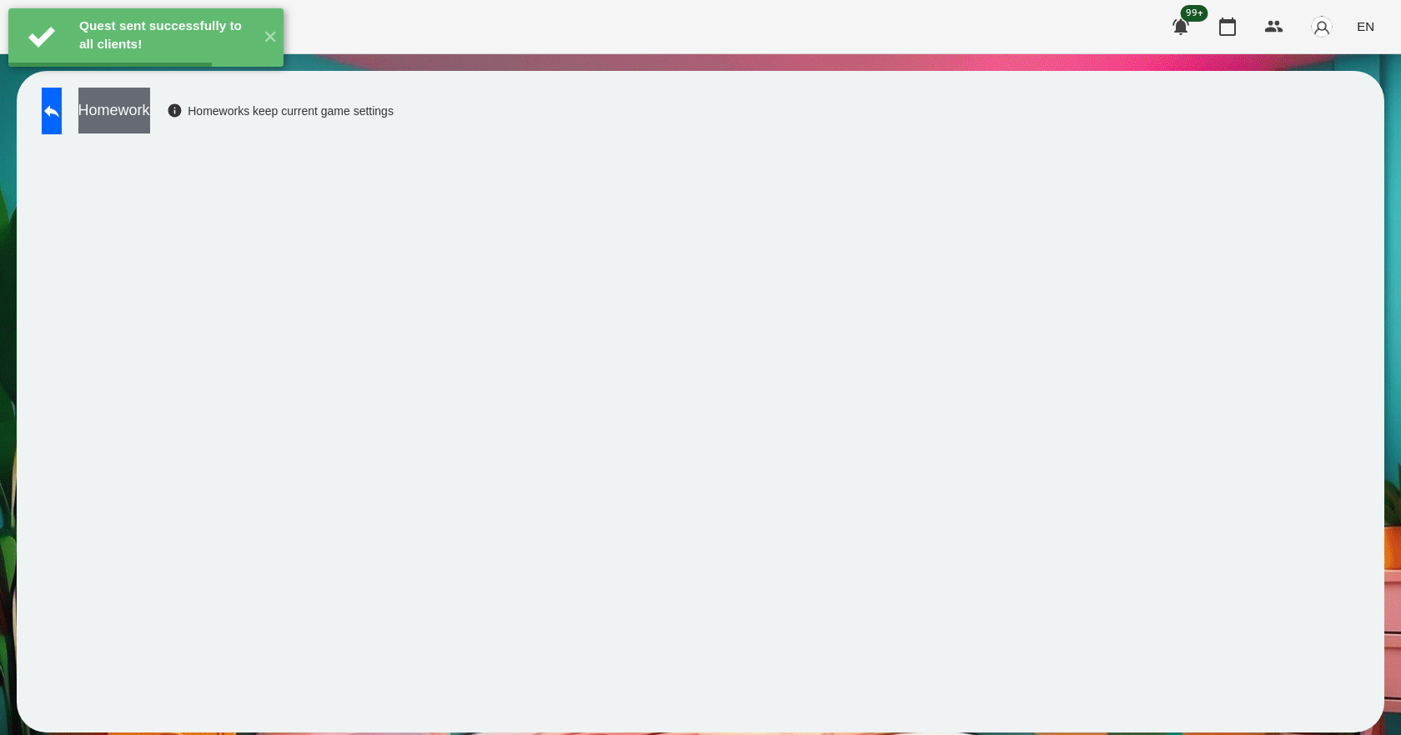
click at [150, 121] on button "Homework" at bounding box center [114, 111] width 72 height 46
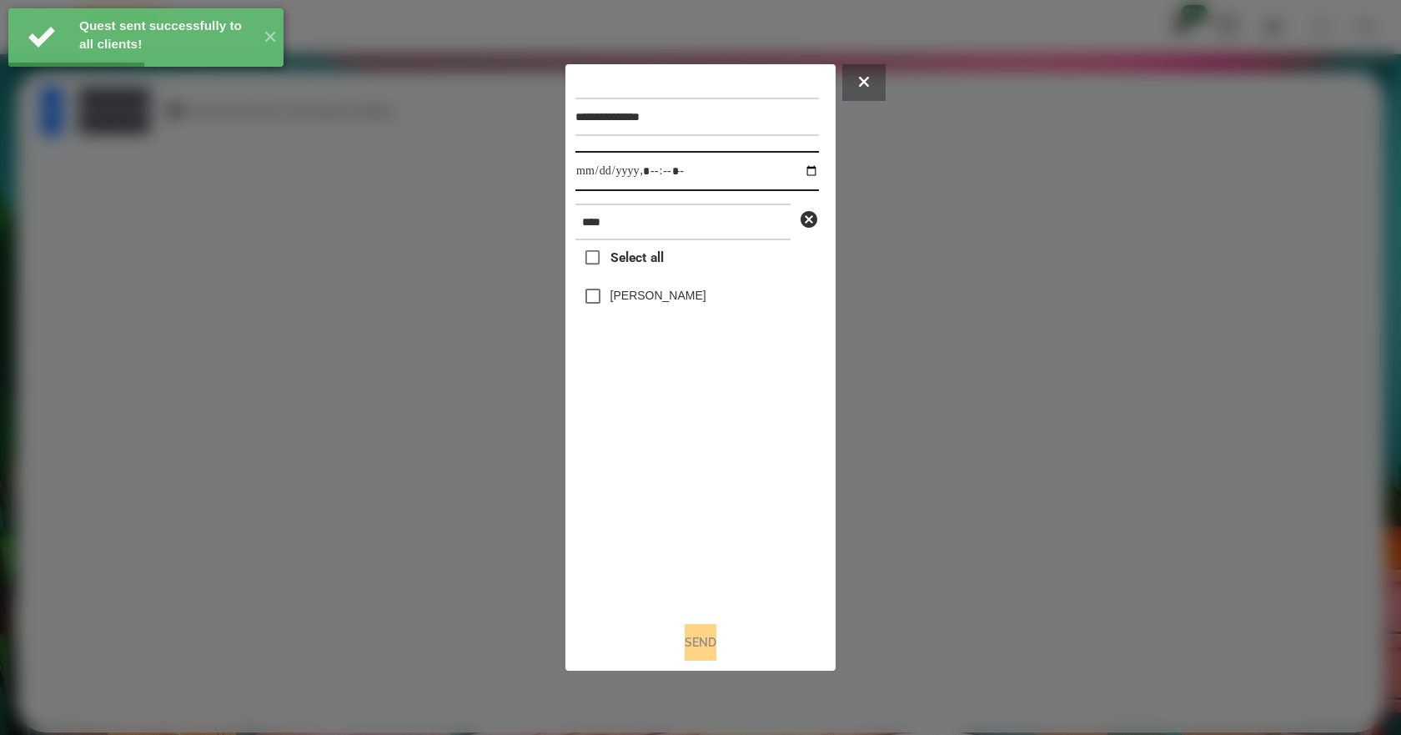
click at [797, 168] on input "datetime-local" at bounding box center [696, 171] width 243 height 40
type input "**********"
click at [701, 481] on div "Select all [PERSON_NAME]" at bounding box center [696, 424] width 243 height 368
click at [675, 303] on label "[PERSON_NAME]" at bounding box center [658, 295] width 96 height 17
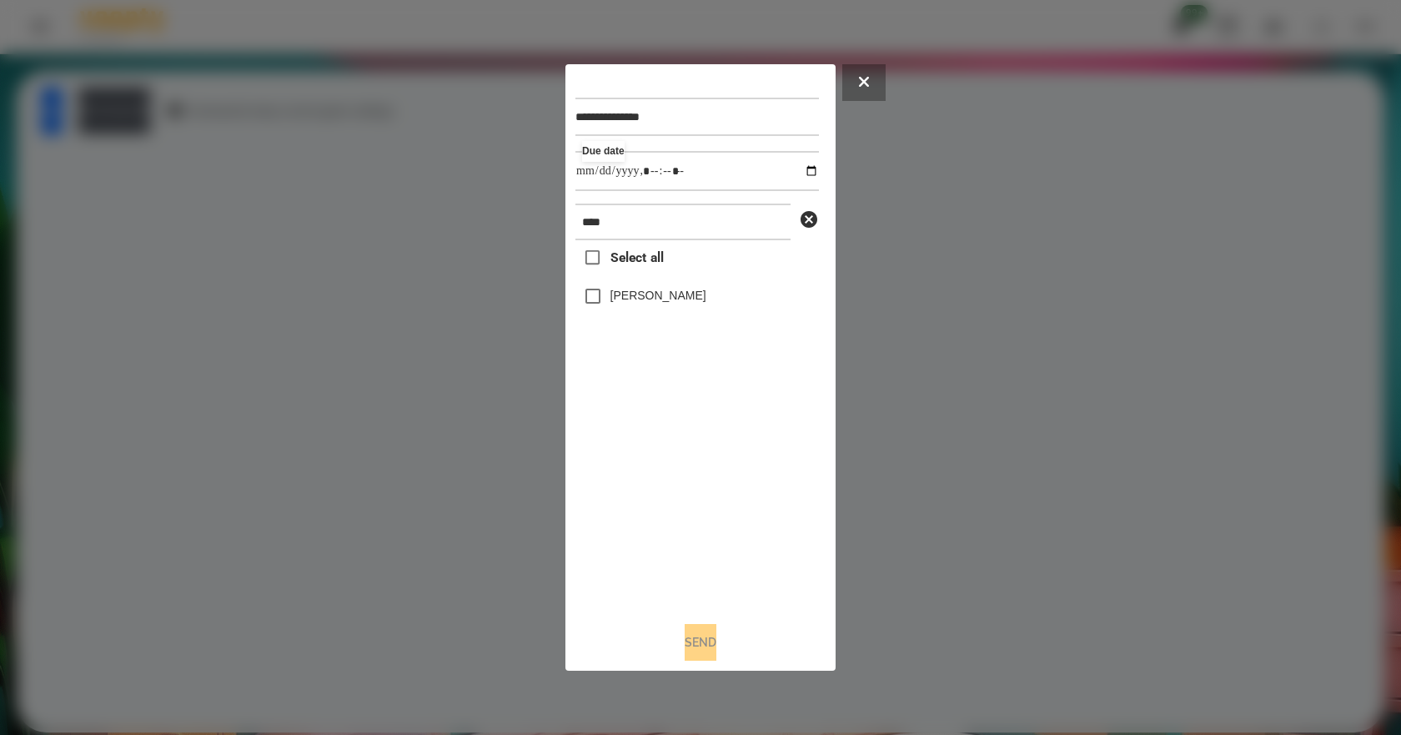
click at [635, 294] on label "[PERSON_NAME]" at bounding box center [658, 295] width 96 height 17
click at [687, 649] on button "Send" at bounding box center [700, 642] width 32 height 37
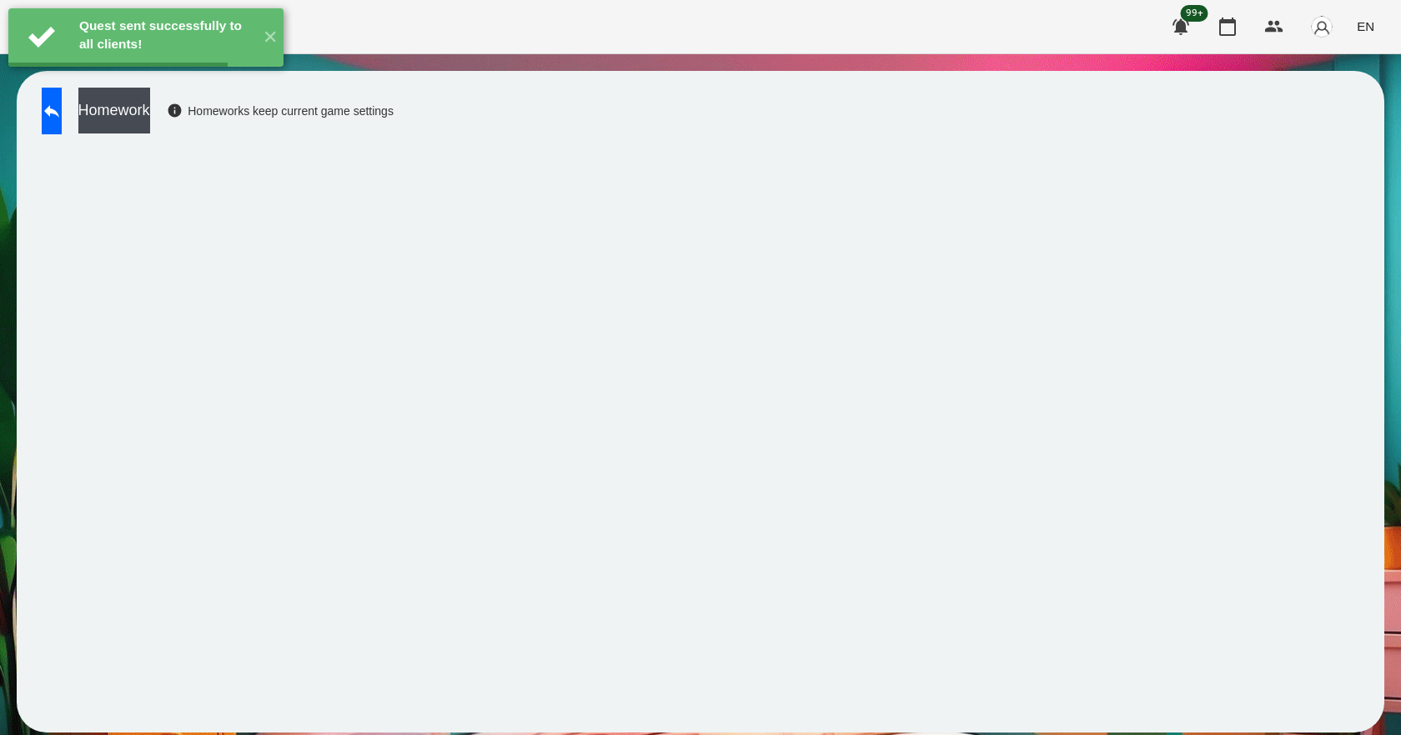
click at [150, 118] on button "Homework" at bounding box center [114, 111] width 72 height 46
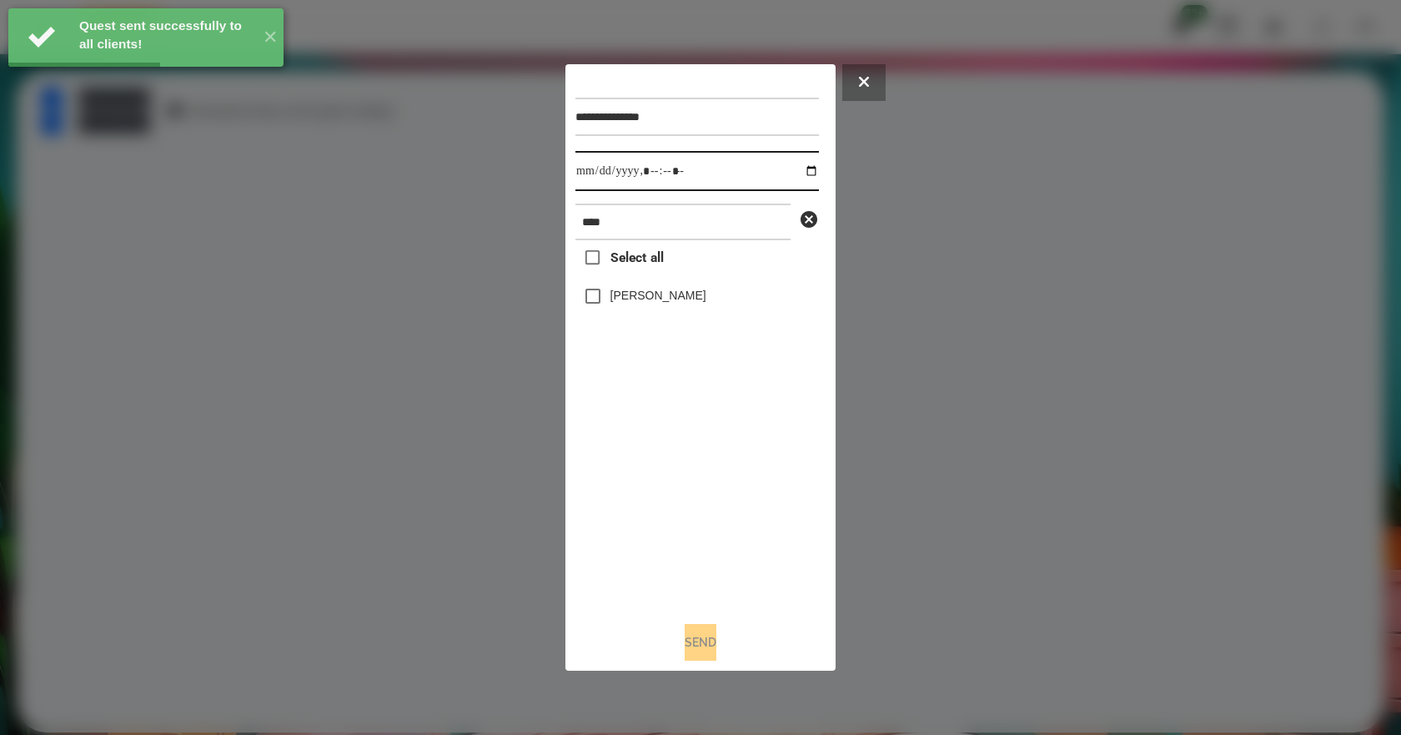
click at [804, 166] on input "datetime-local" at bounding box center [696, 171] width 243 height 40
type input "**********"
drag, startPoint x: 706, startPoint y: 492, endPoint x: 698, endPoint y: 465, distance: 28.0
click at [706, 484] on div "Select all [PERSON_NAME]" at bounding box center [696, 424] width 243 height 368
click at [654, 303] on label "[PERSON_NAME]" at bounding box center [658, 295] width 96 height 17
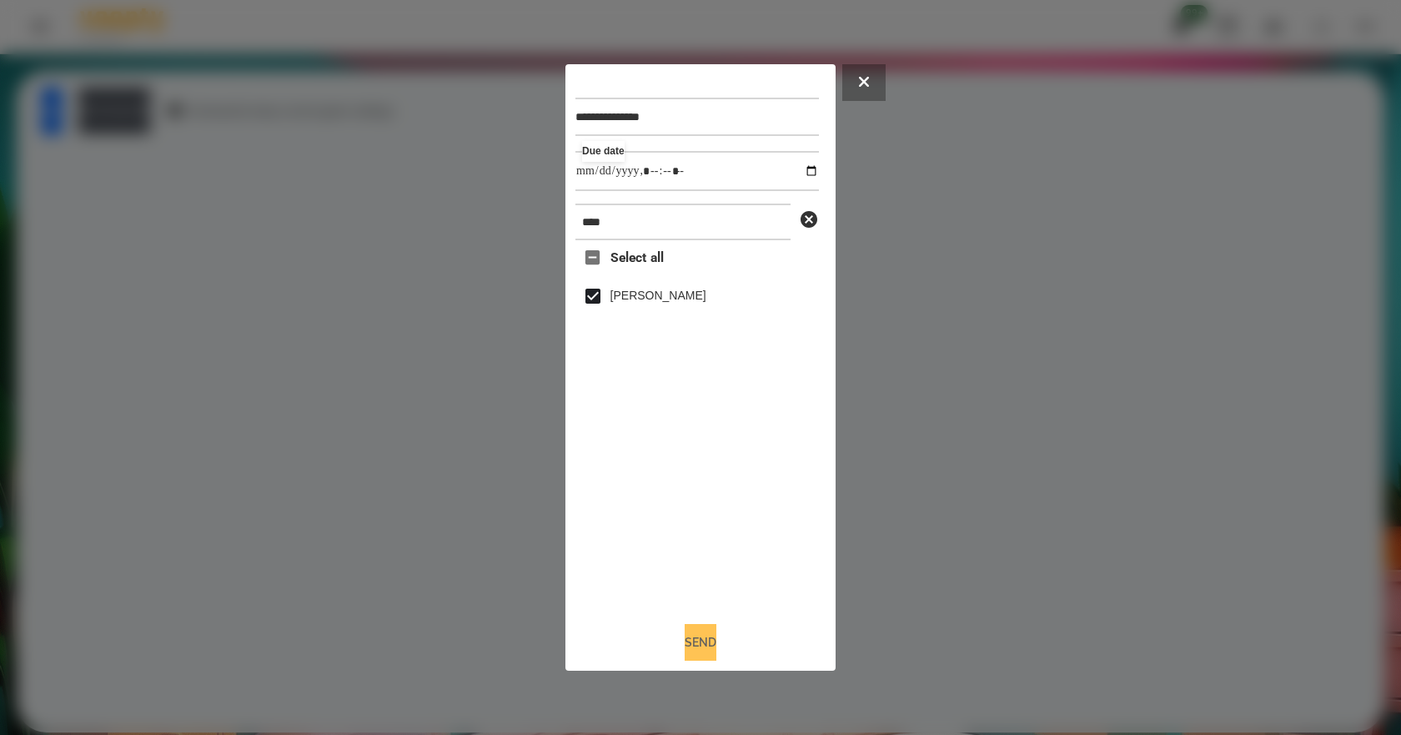
click at [704, 649] on button "Send" at bounding box center [700, 642] width 32 height 37
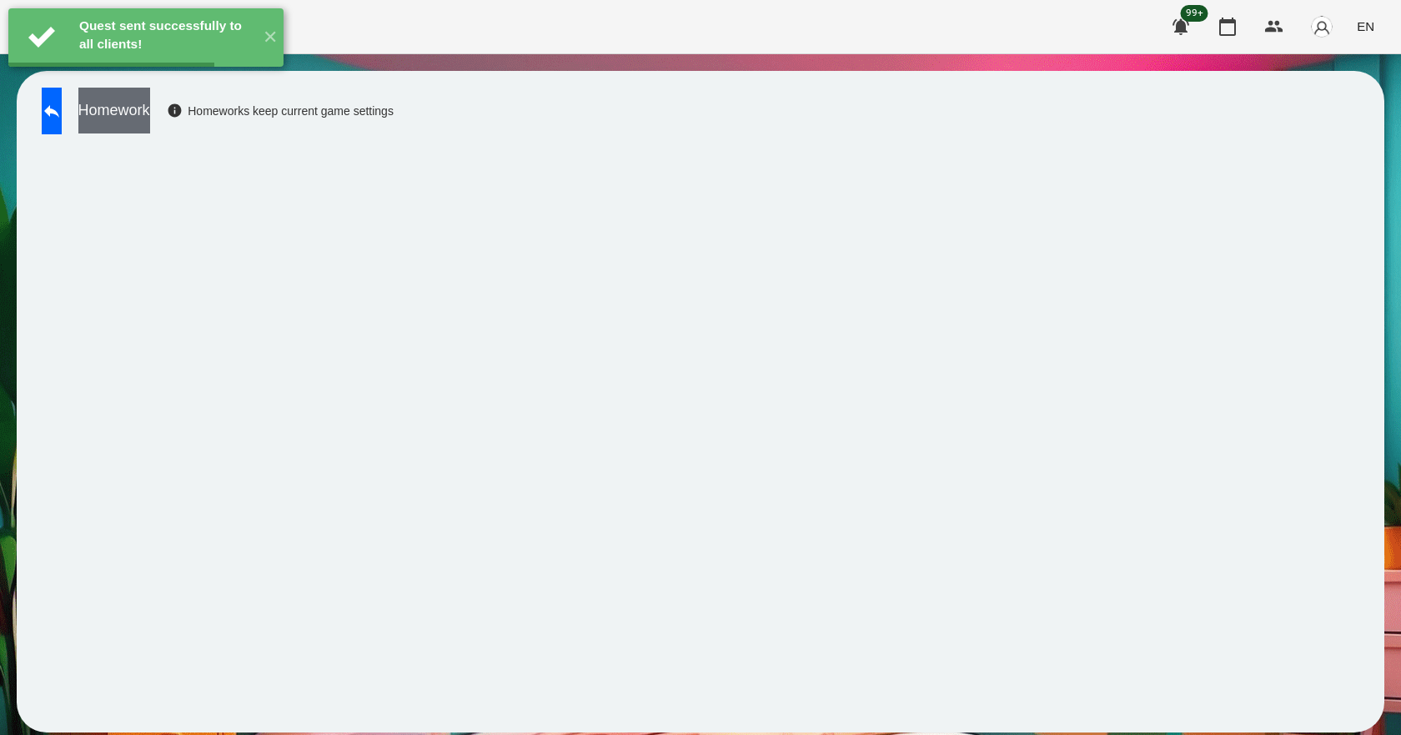
click at [150, 115] on button "Homework" at bounding box center [114, 111] width 72 height 46
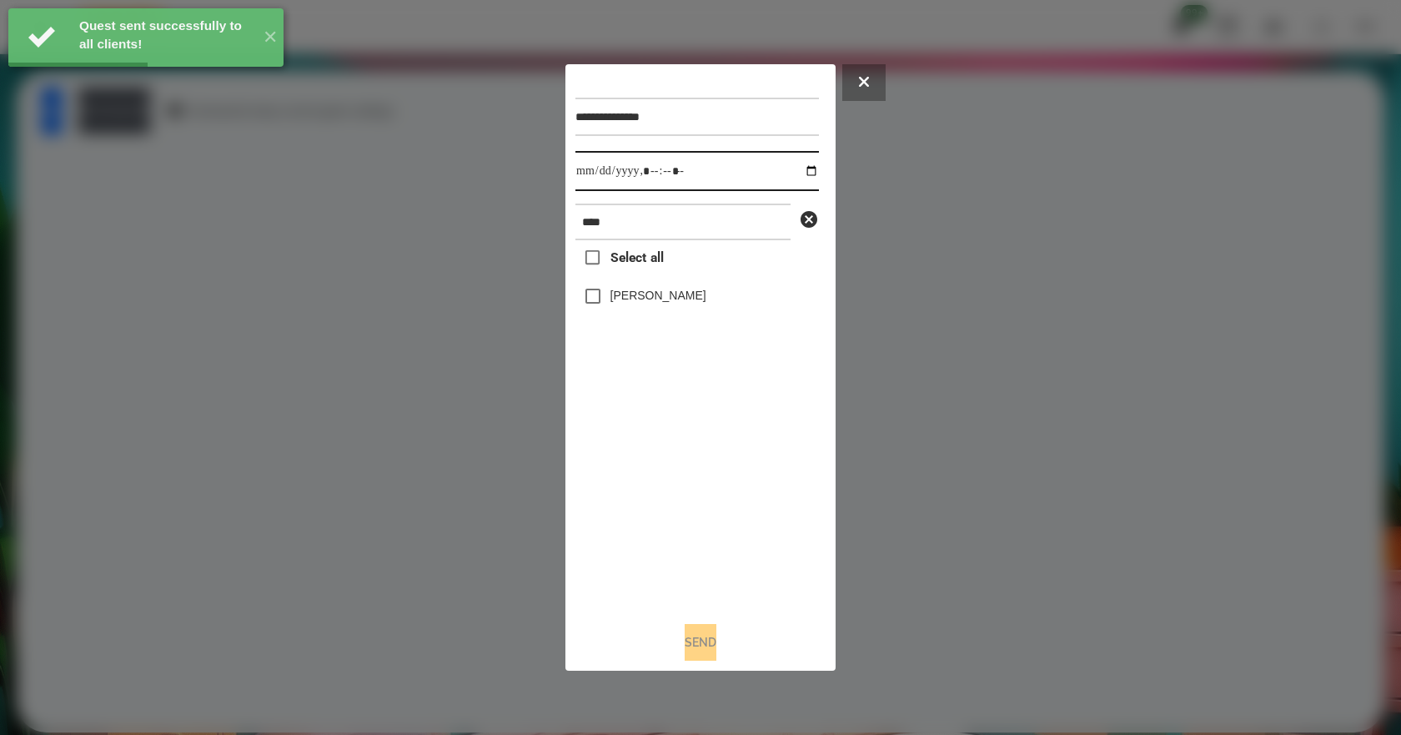
click at [794, 169] on input "datetime-local" at bounding box center [696, 171] width 243 height 40
type input "**********"
click at [703, 514] on div "Select all [PERSON_NAME]" at bounding box center [696, 424] width 243 height 368
click at [618, 303] on label "[PERSON_NAME]" at bounding box center [658, 295] width 96 height 17
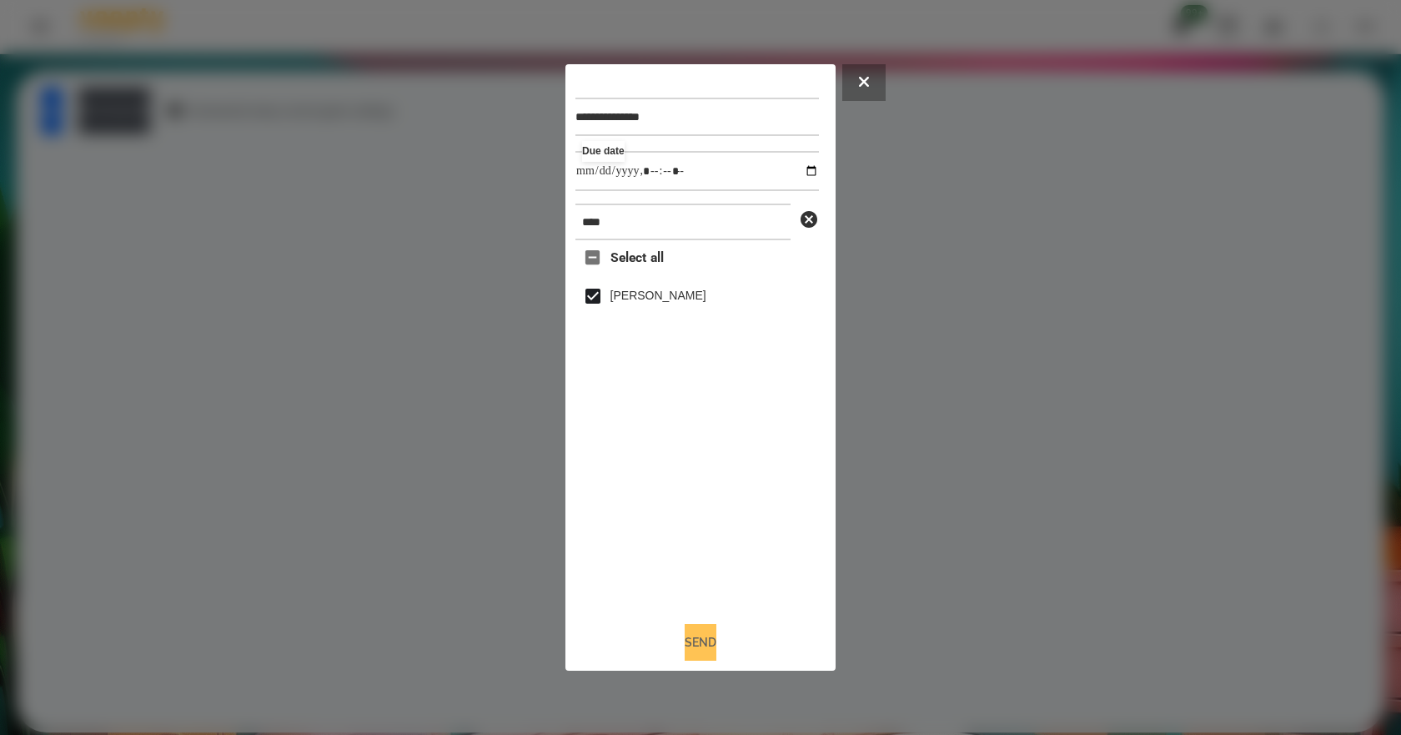
click at [700, 642] on button "Send" at bounding box center [700, 642] width 32 height 37
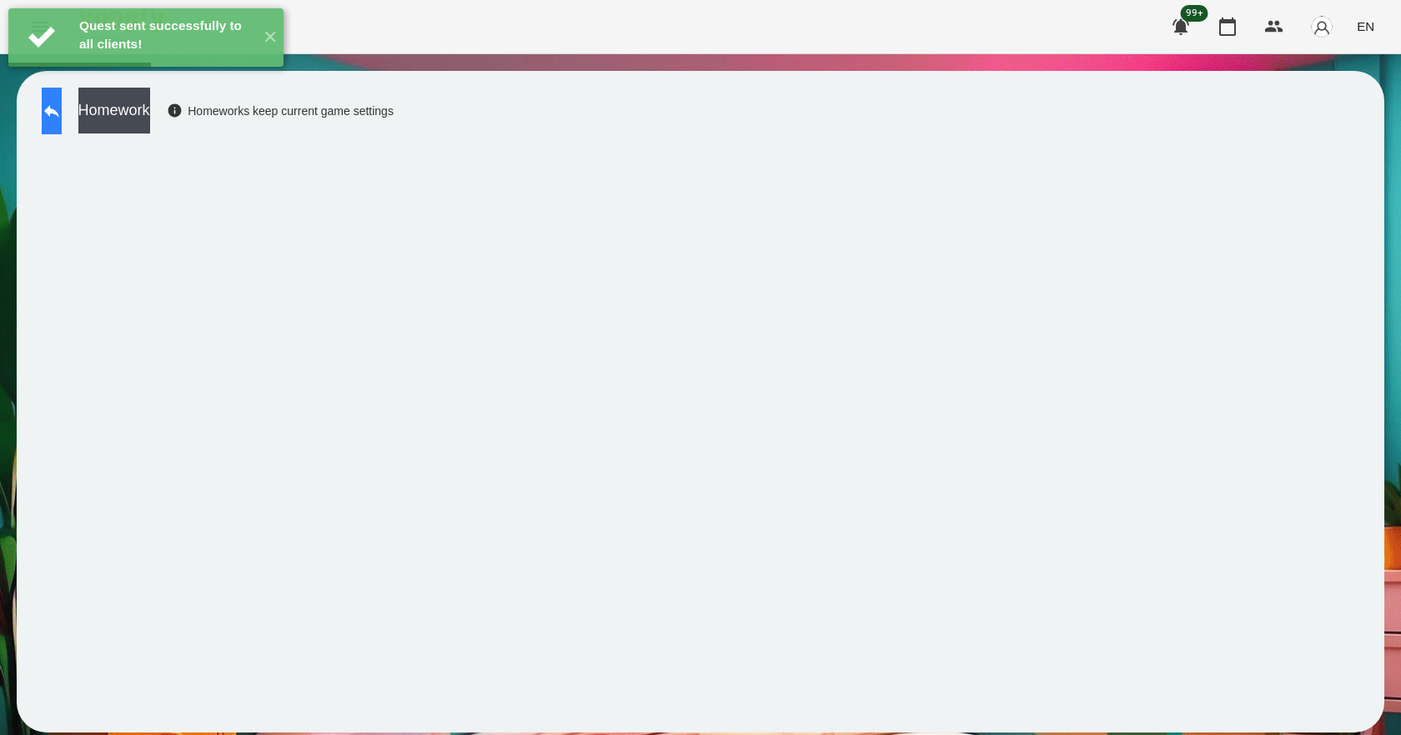
click at [59, 118] on icon at bounding box center [52, 111] width 20 height 20
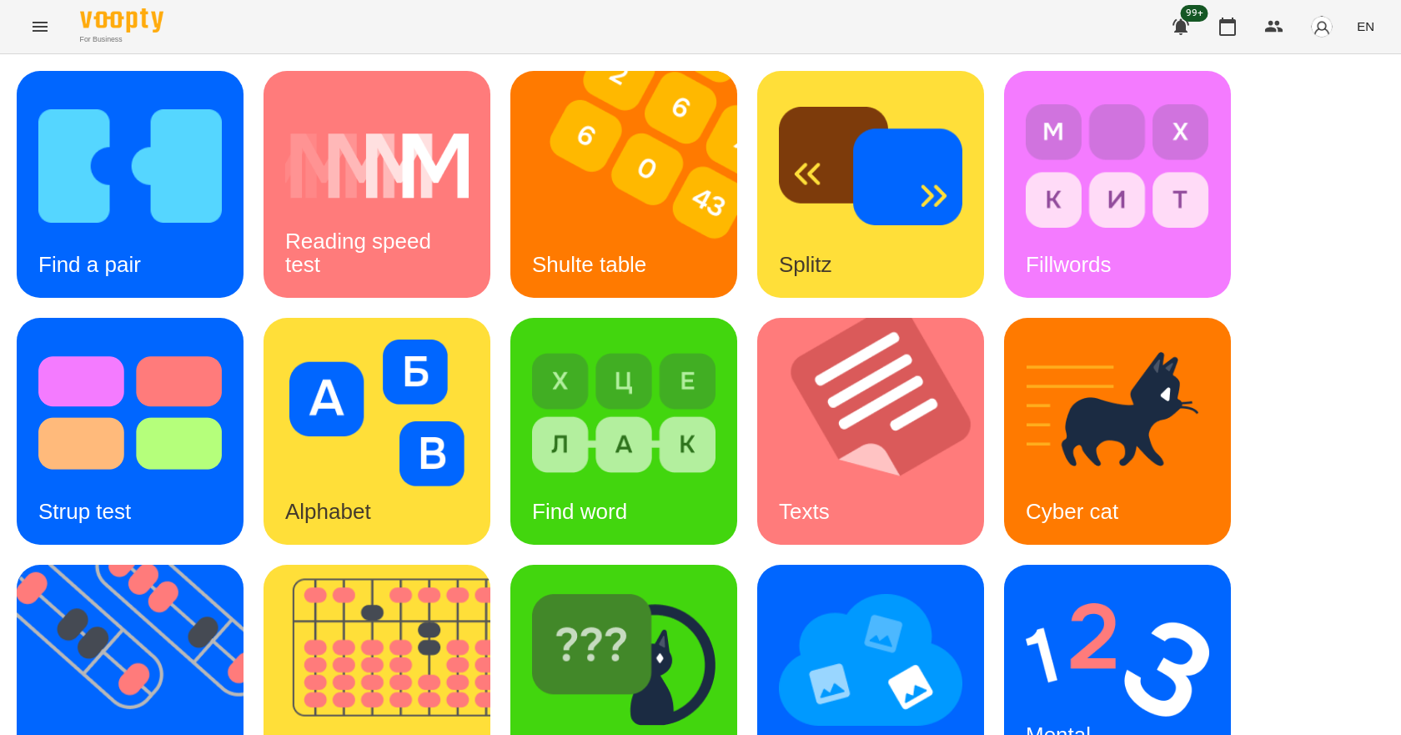
click at [1369, 27] on span "EN" at bounding box center [1365, 27] width 18 height 18
click at [1328, 100] on div "Українська" at bounding box center [1333, 94] width 85 height 30
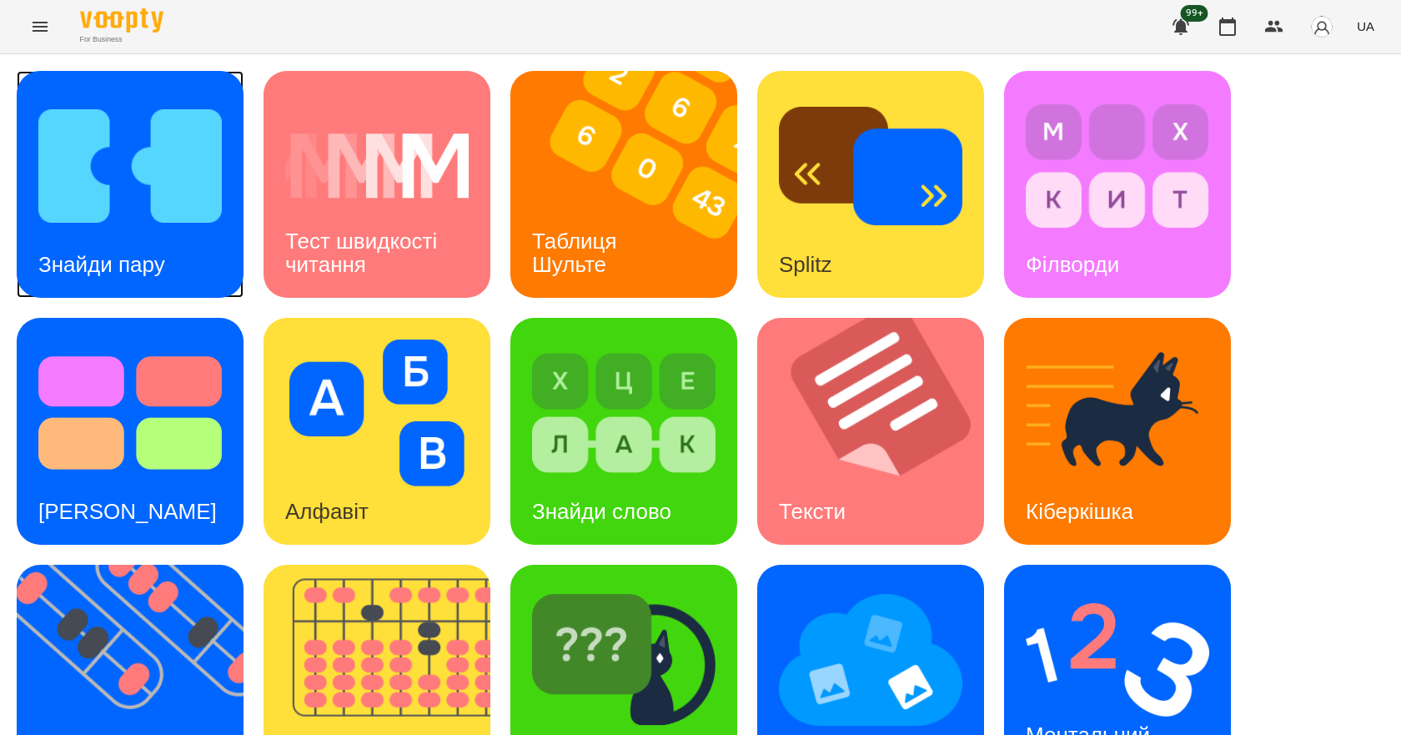
click at [164, 208] on img at bounding box center [129, 166] width 183 height 147
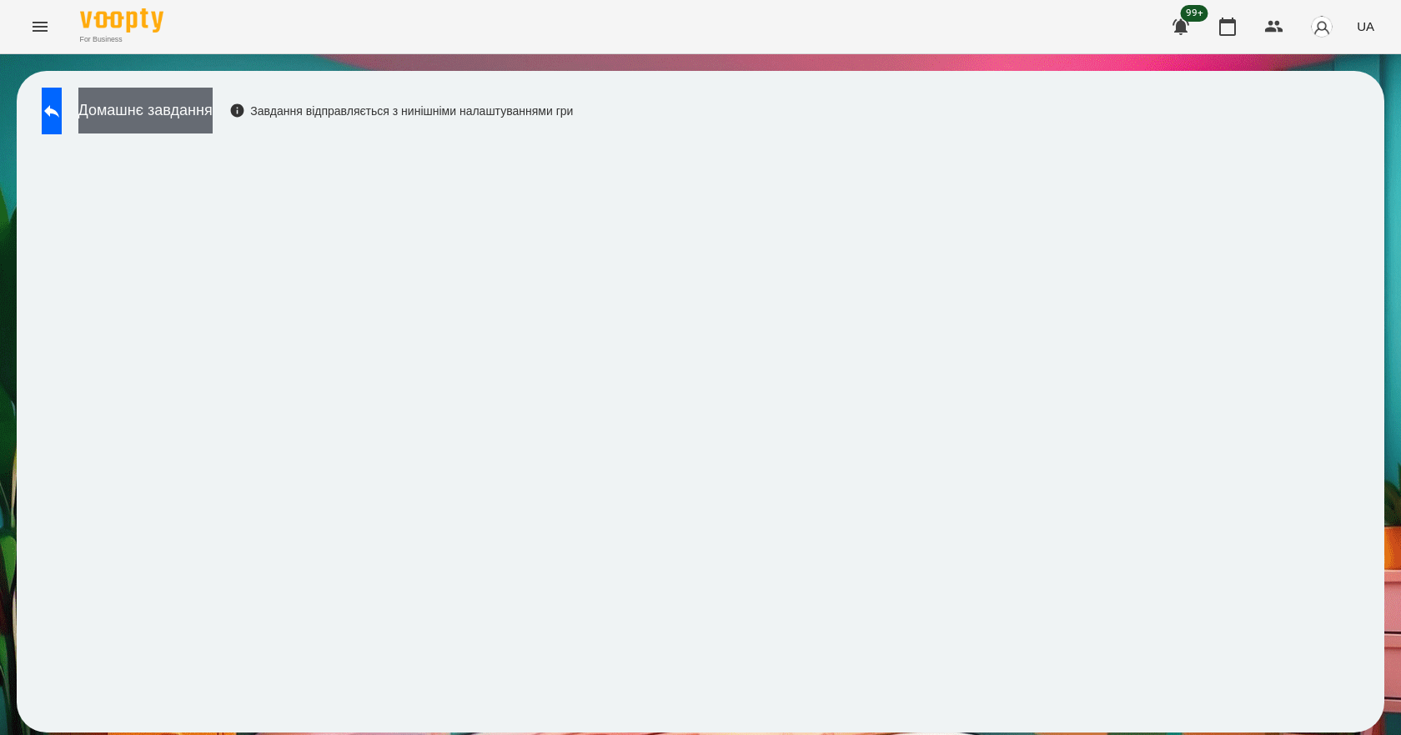
click at [213, 111] on button "Домашнє завдання" at bounding box center [145, 111] width 134 height 46
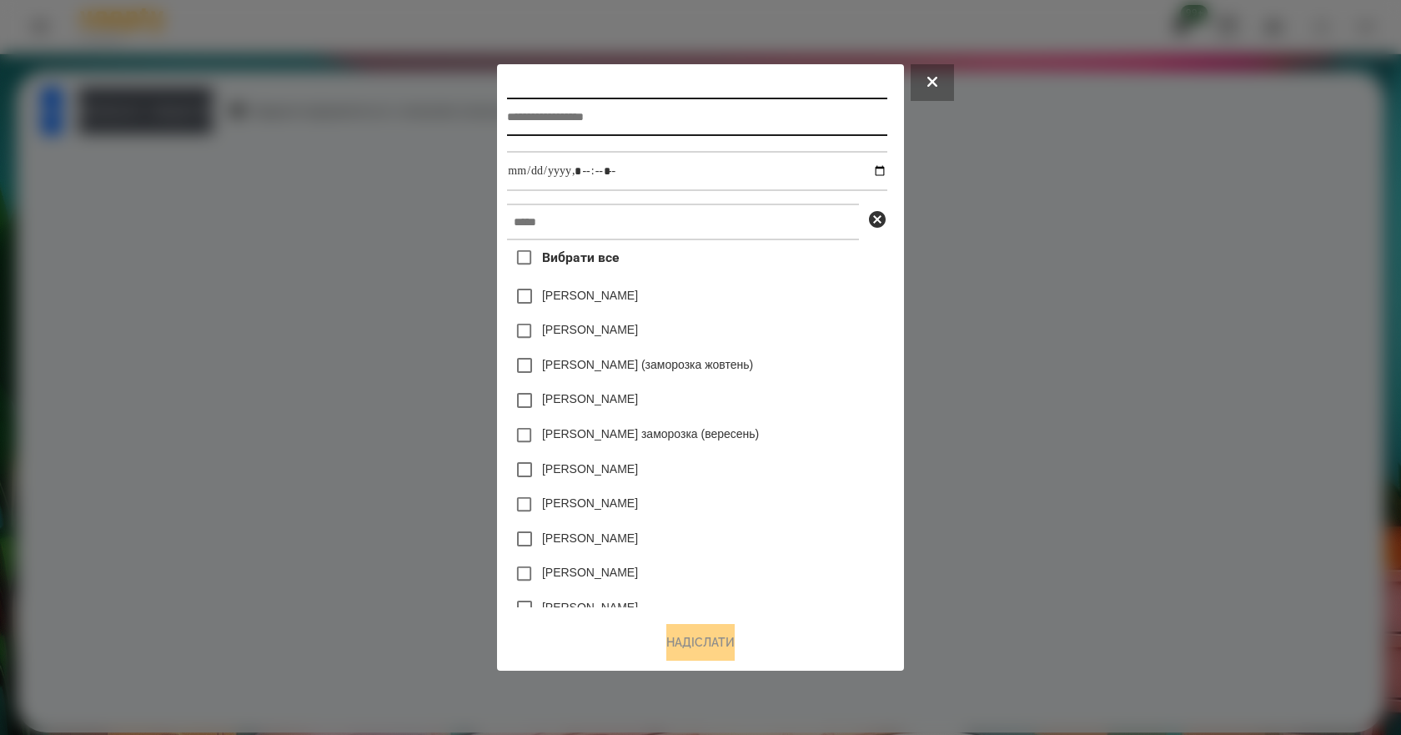
click at [638, 103] on input "text" at bounding box center [696, 117] width 379 height 38
type input "**********"
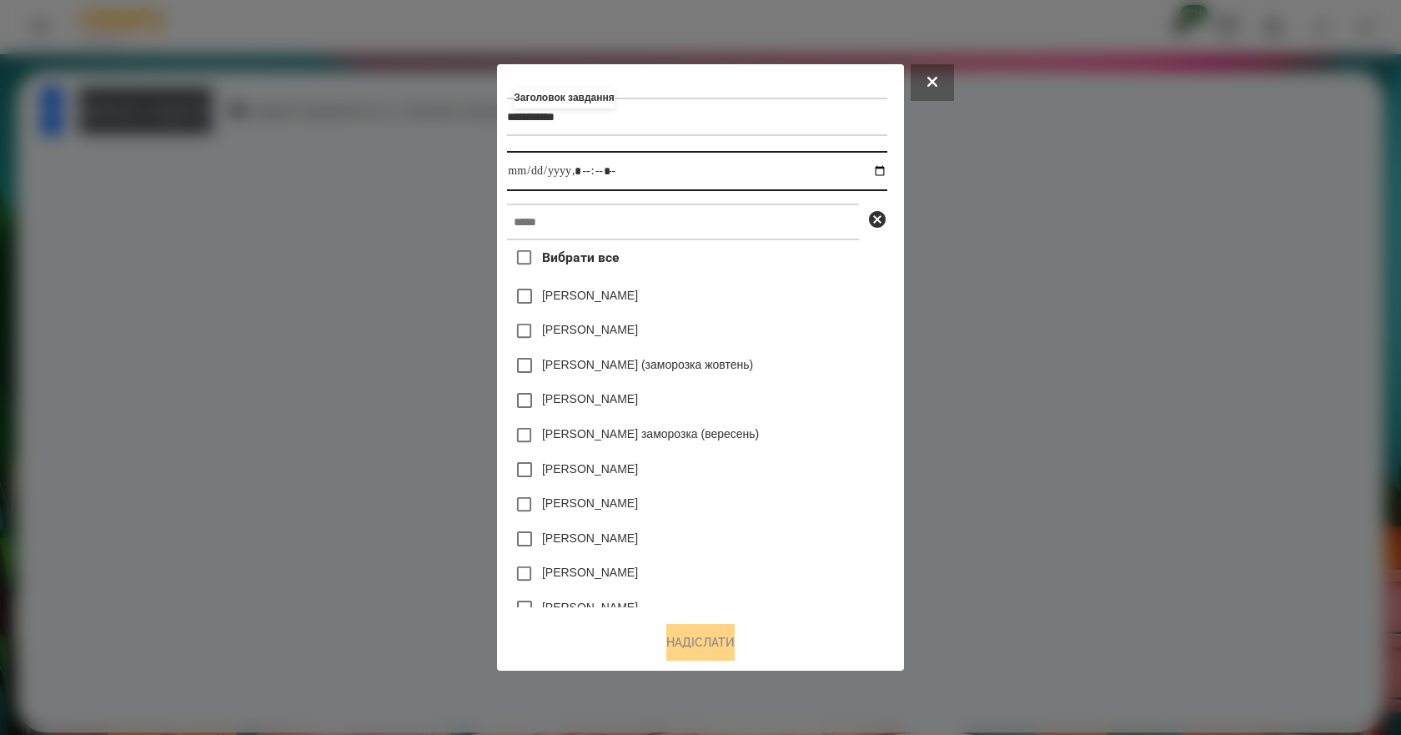
click at [885, 168] on input "datetime-local" at bounding box center [696, 171] width 379 height 40
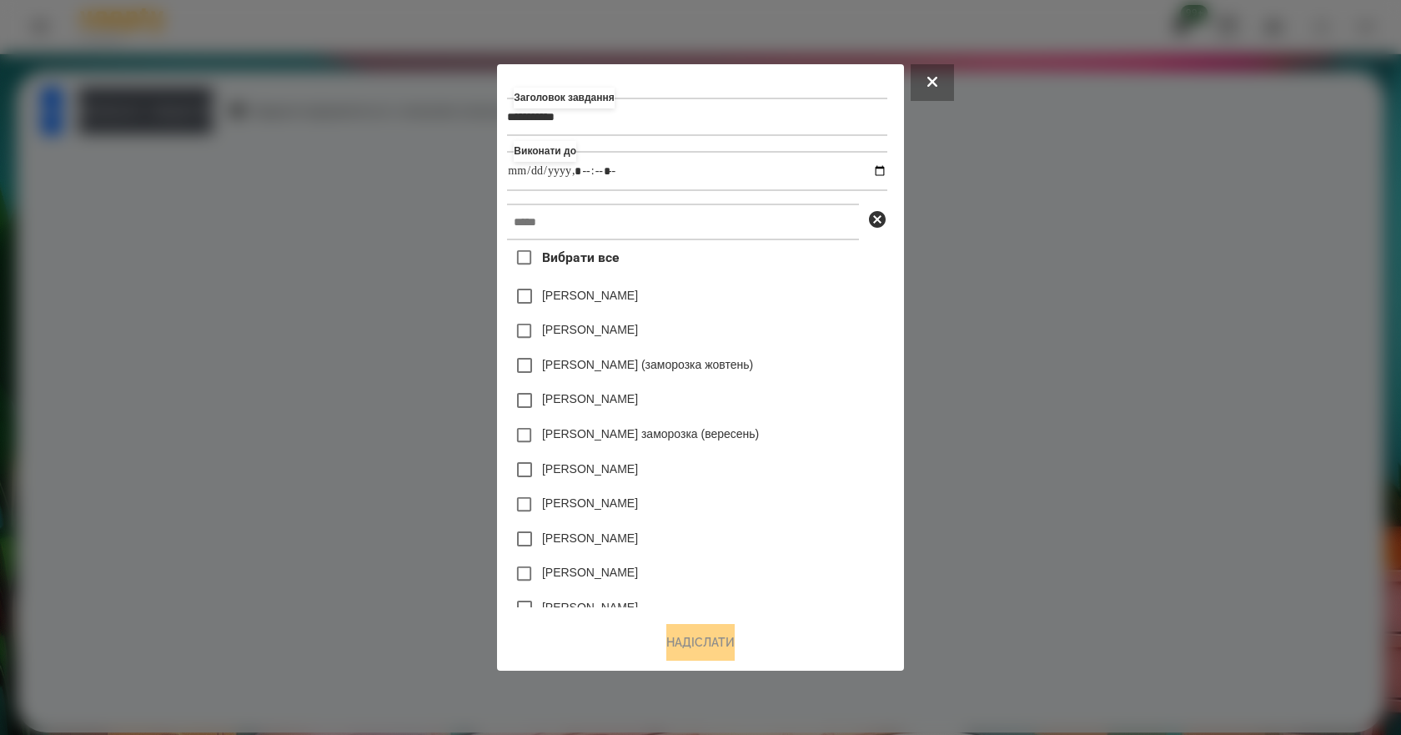
type input "**********"
click at [813, 363] on div "[PERSON_NAME] (заморозка жовтень)" at bounding box center [696, 365] width 379 height 35
click at [707, 223] on input "text" at bounding box center [683, 221] width 352 height 37
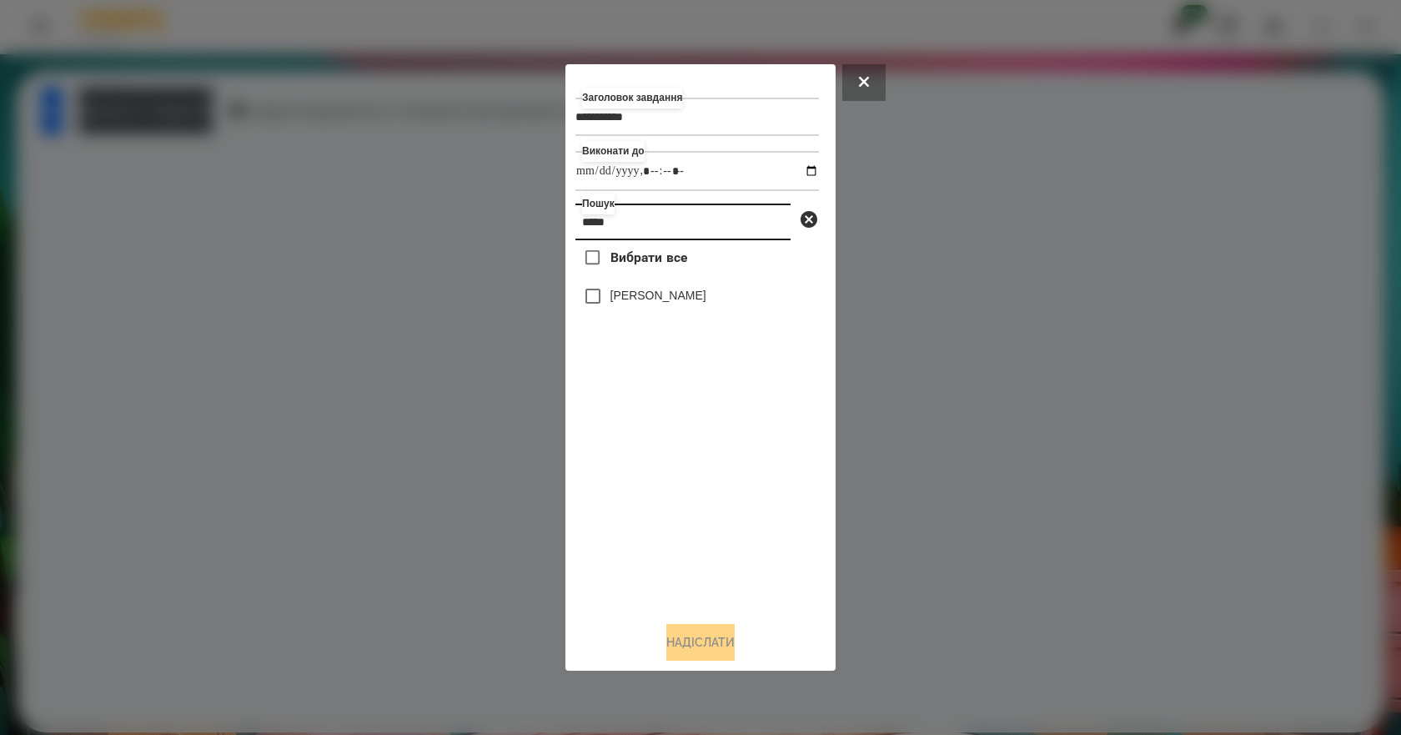
type input "*****"
click at [654, 303] on label "[PERSON_NAME]" at bounding box center [658, 295] width 96 height 17
click at [672, 634] on button "Надіслати" at bounding box center [700, 642] width 68 height 37
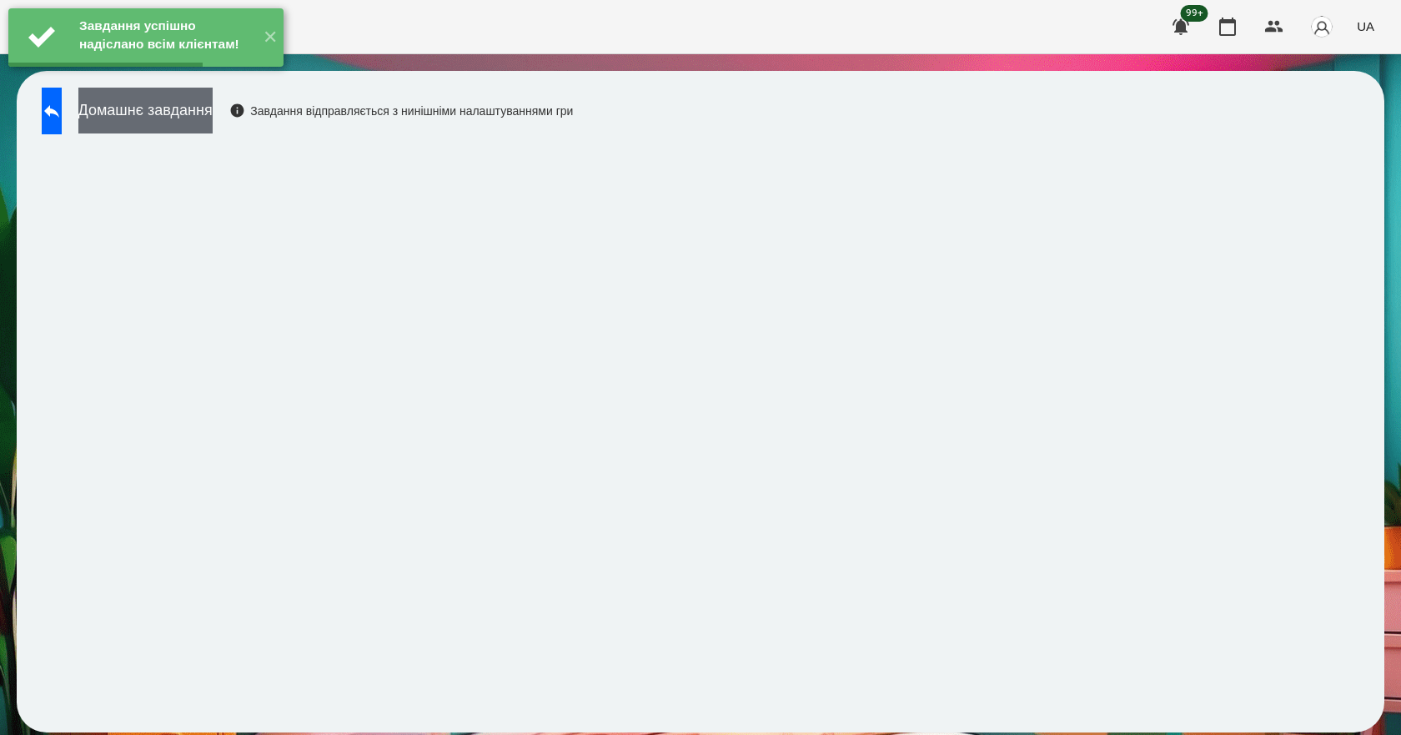
click at [206, 113] on button "Домашнє завдання" at bounding box center [145, 111] width 134 height 46
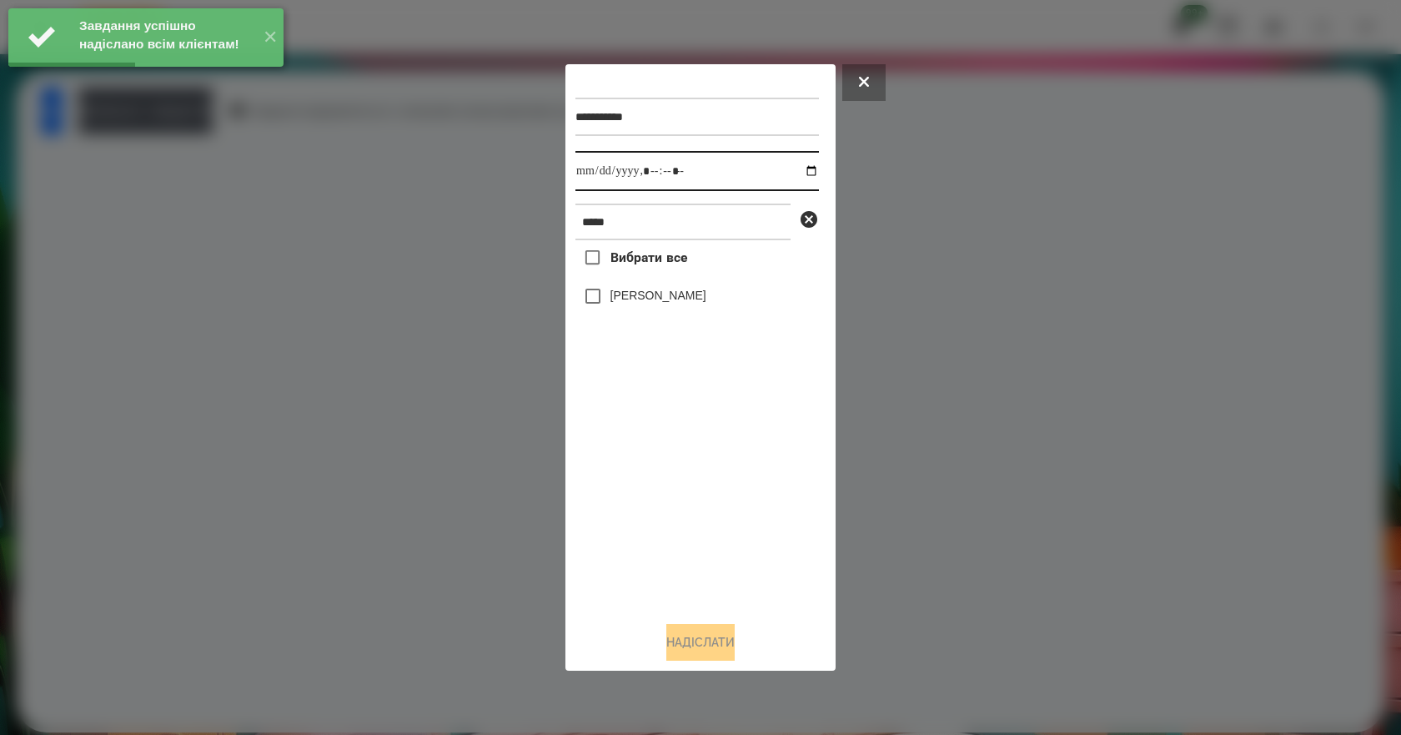
click at [795, 164] on input "datetime-local" at bounding box center [696, 171] width 243 height 40
type input "**********"
drag, startPoint x: 657, startPoint y: 492, endPoint x: 675, endPoint y: 342, distance: 151.2
click at [662, 475] on div "Вибрати все [PERSON_NAME]" at bounding box center [696, 424] width 243 height 368
click at [681, 300] on label "[PERSON_NAME]" at bounding box center [658, 295] width 96 height 17
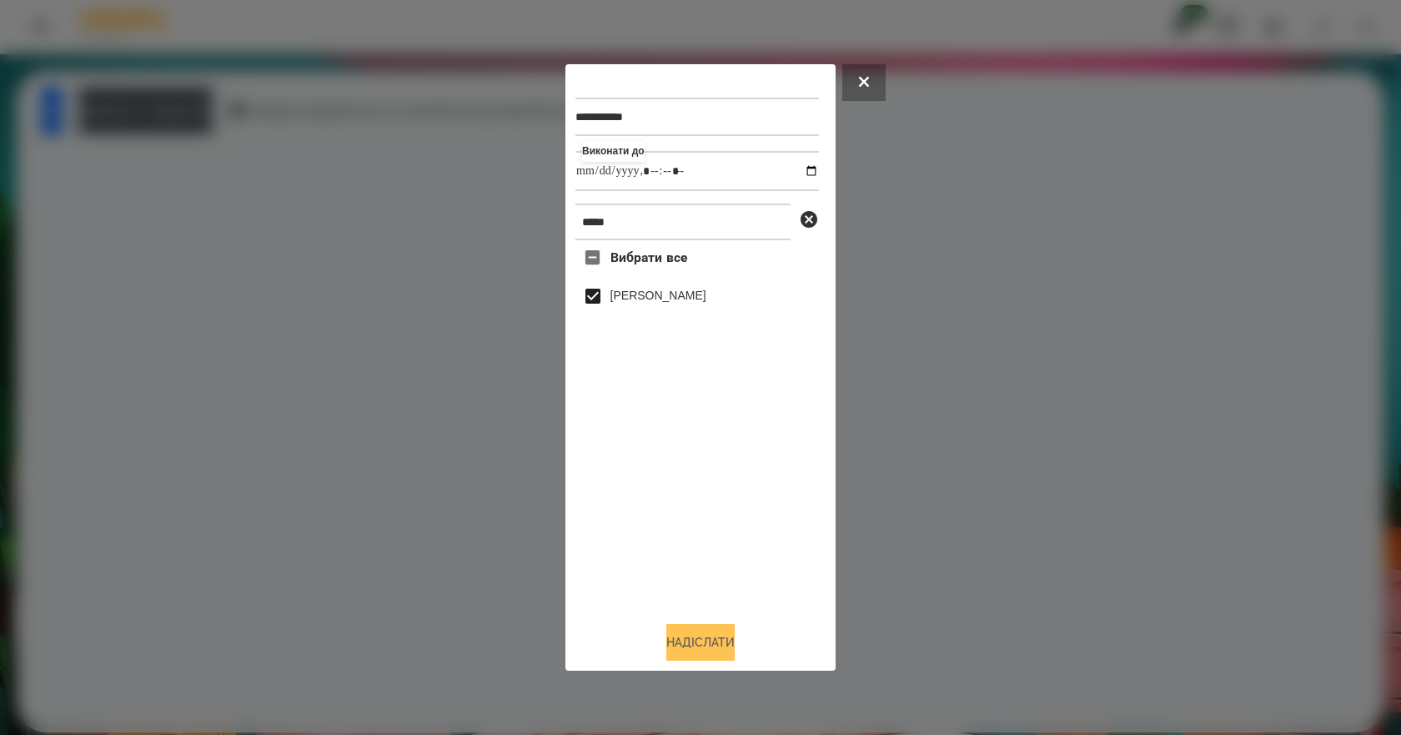
click at [713, 645] on button "Надіслати" at bounding box center [700, 642] width 68 height 37
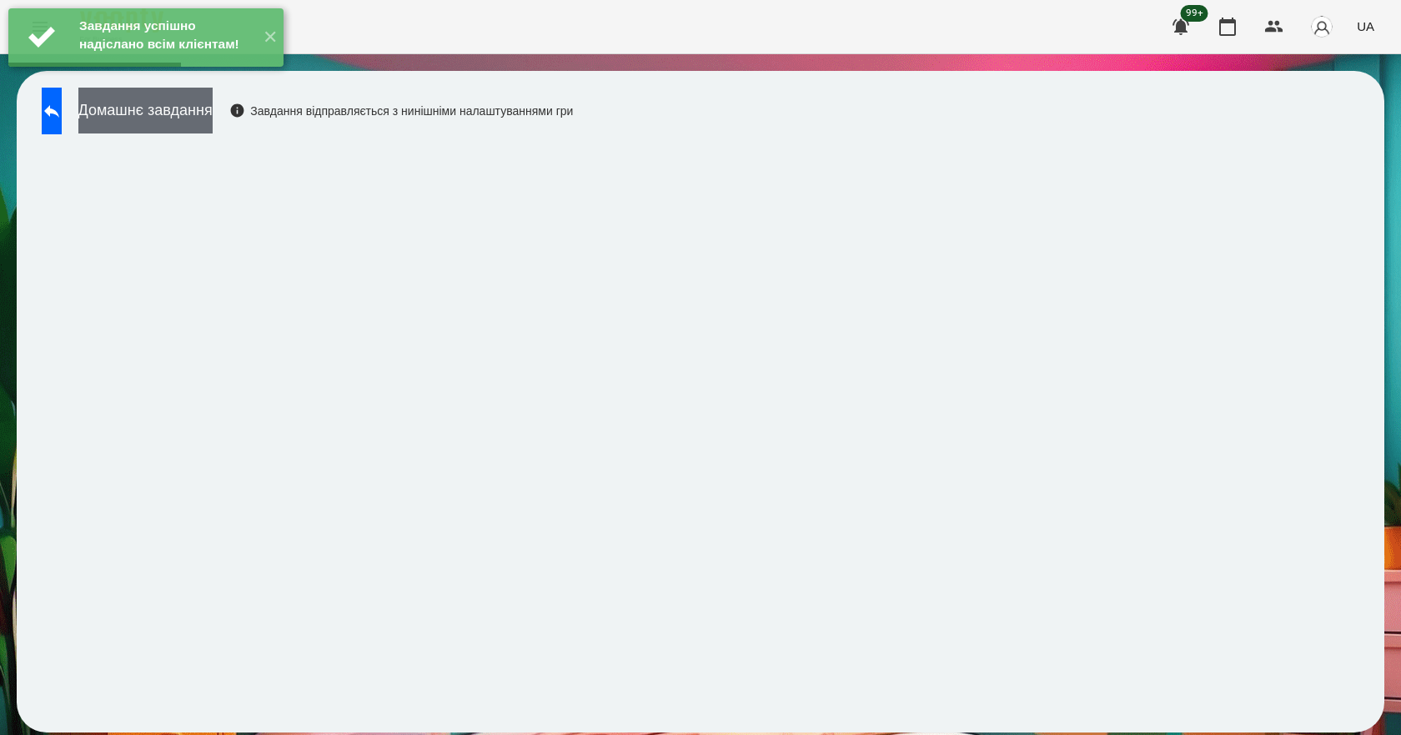
click at [212, 120] on button "Домашнє завдання" at bounding box center [145, 111] width 134 height 46
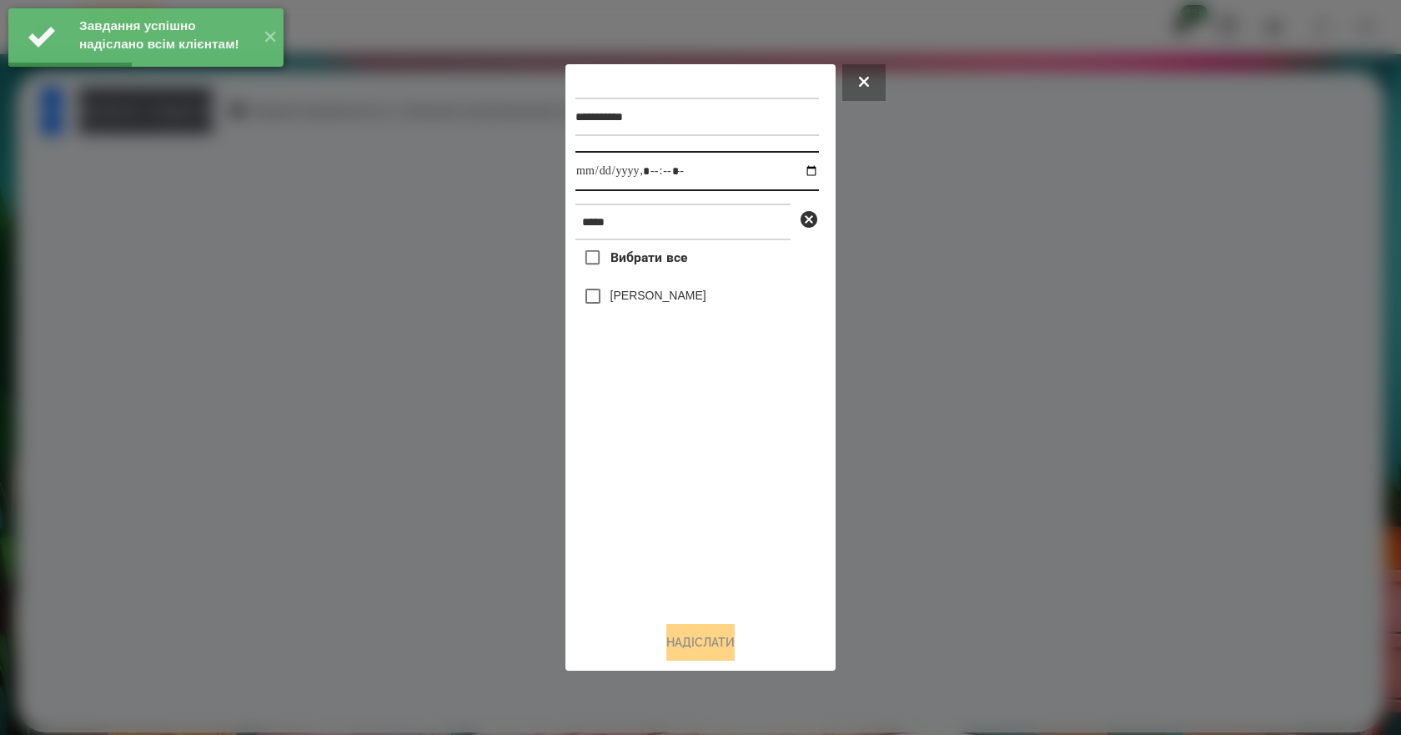
click at [797, 174] on input "datetime-local" at bounding box center [696, 171] width 243 height 40
type input "**********"
drag, startPoint x: 677, startPoint y: 500, endPoint x: 679, endPoint y: 413, distance: 87.6
click at [676, 496] on div "Вибрати все [PERSON_NAME]" at bounding box center [696, 424] width 243 height 368
click at [666, 298] on label "[PERSON_NAME]" at bounding box center [658, 295] width 96 height 17
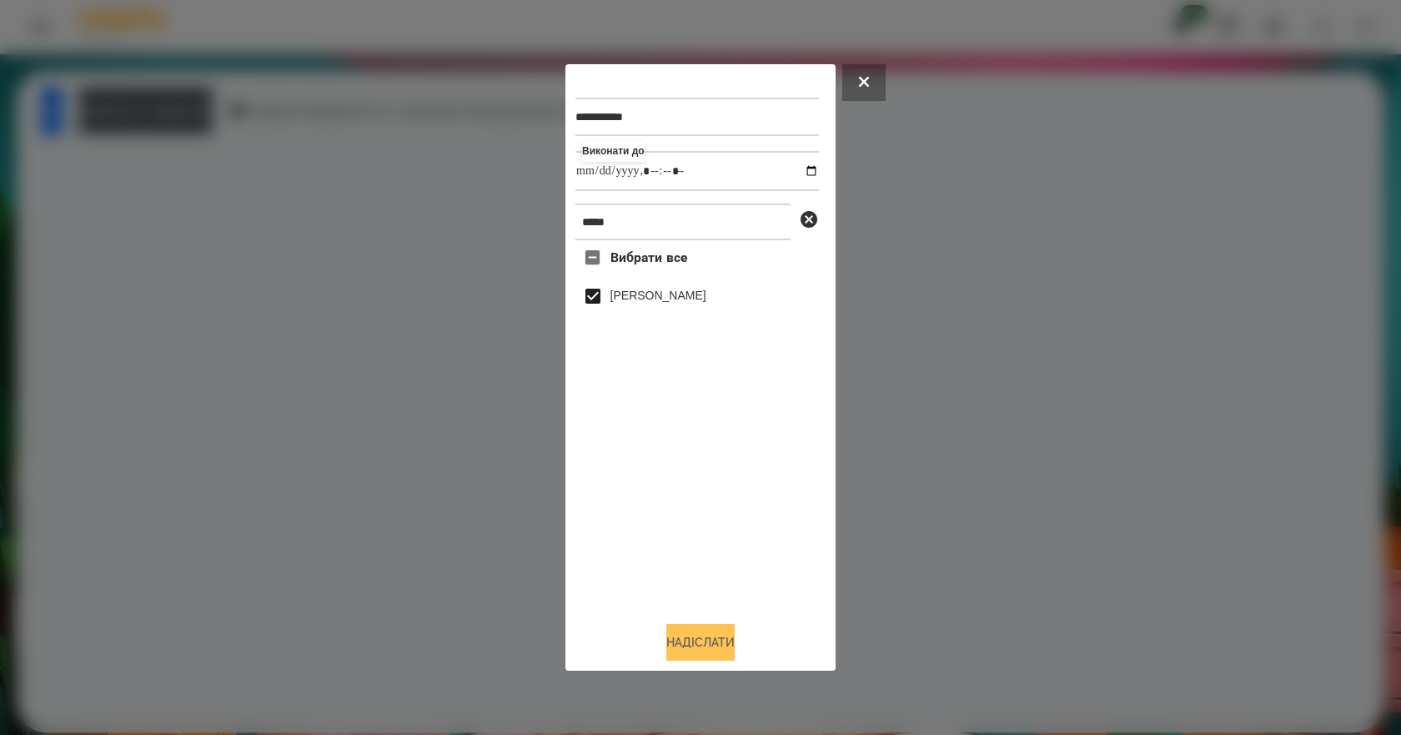
click at [695, 659] on button "Надіслати" at bounding box center [700, 642] width 68 height 37
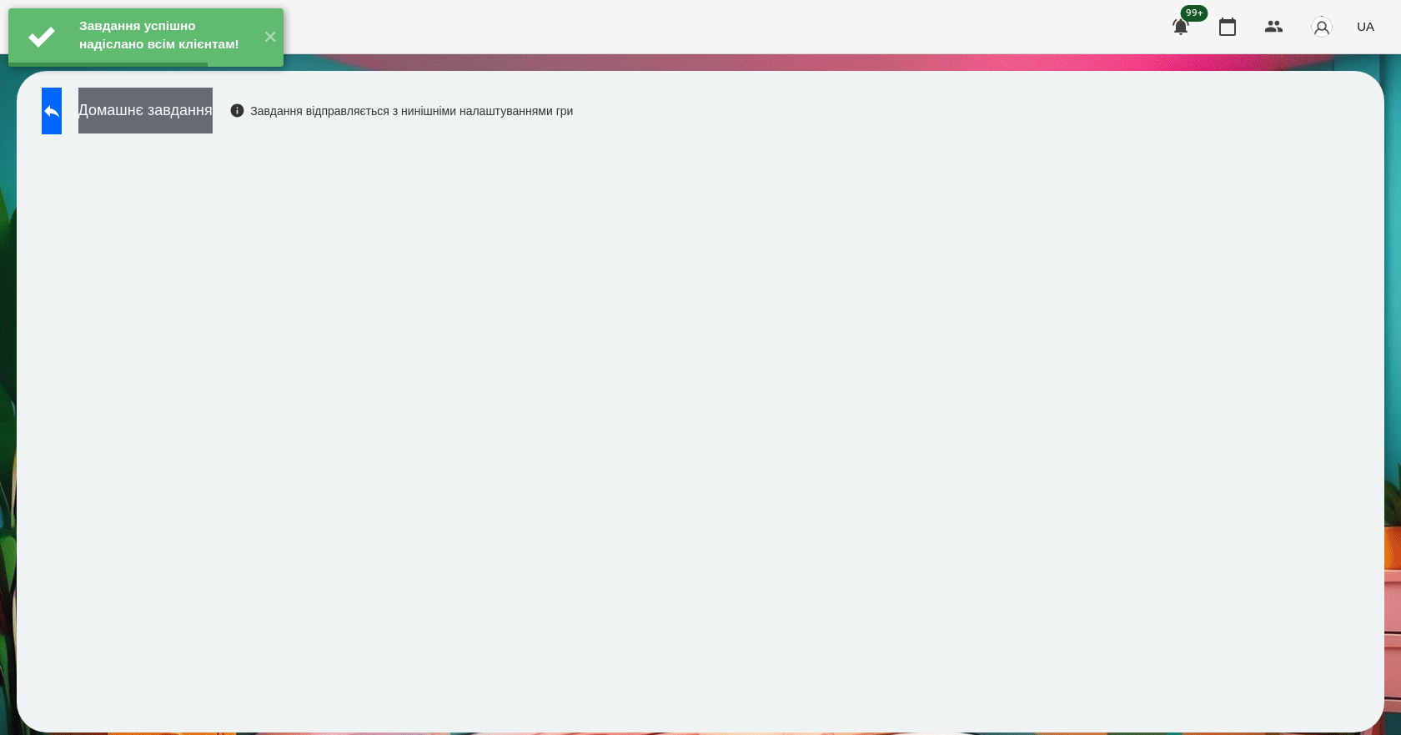
click at [179, 118] on button "Домашнє завдання" at bounding box center [145, 111] width 134 height 46
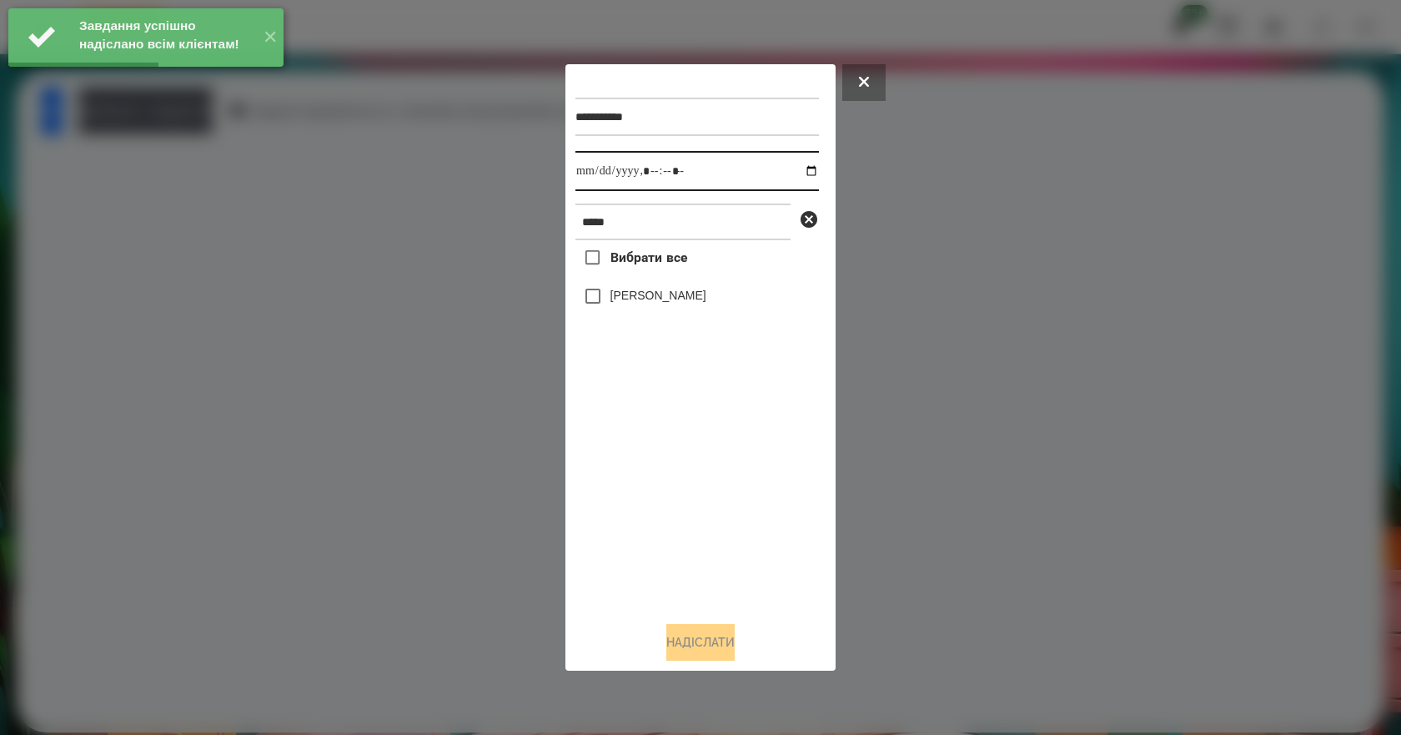
click at [810, 172] on input "datetime-local" at bounding box center [696, 171] width 243 height 40
click at [790, 169] on input "datetime-local" at bounding box center [696, 171] width 243 height 40
click at [793, 168] on input "datetime-local" at bounding box center [696, 171] width 243 height 40
type input "**********"
click at [669, 489] on div "Вибрати все [PERSON_NAME]" at bounding box center [696, 424] width 243 height 368
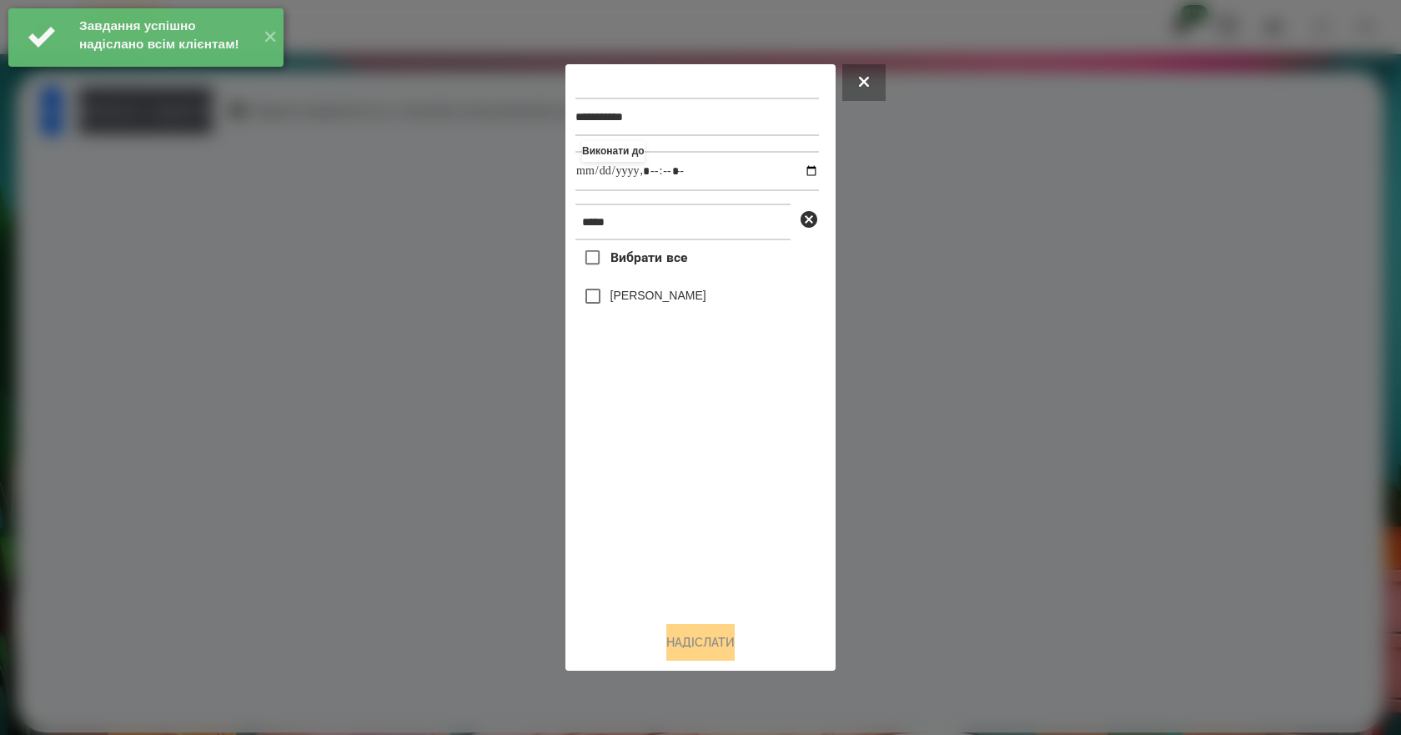
click at [659, 313] on div "[PERSON_NAME]" at bounding box center [696, 295] width 243 height 35
click at [659, 301] on label "[PERSON_NAME]" at bounding box center [658, 295] width 96 height 17
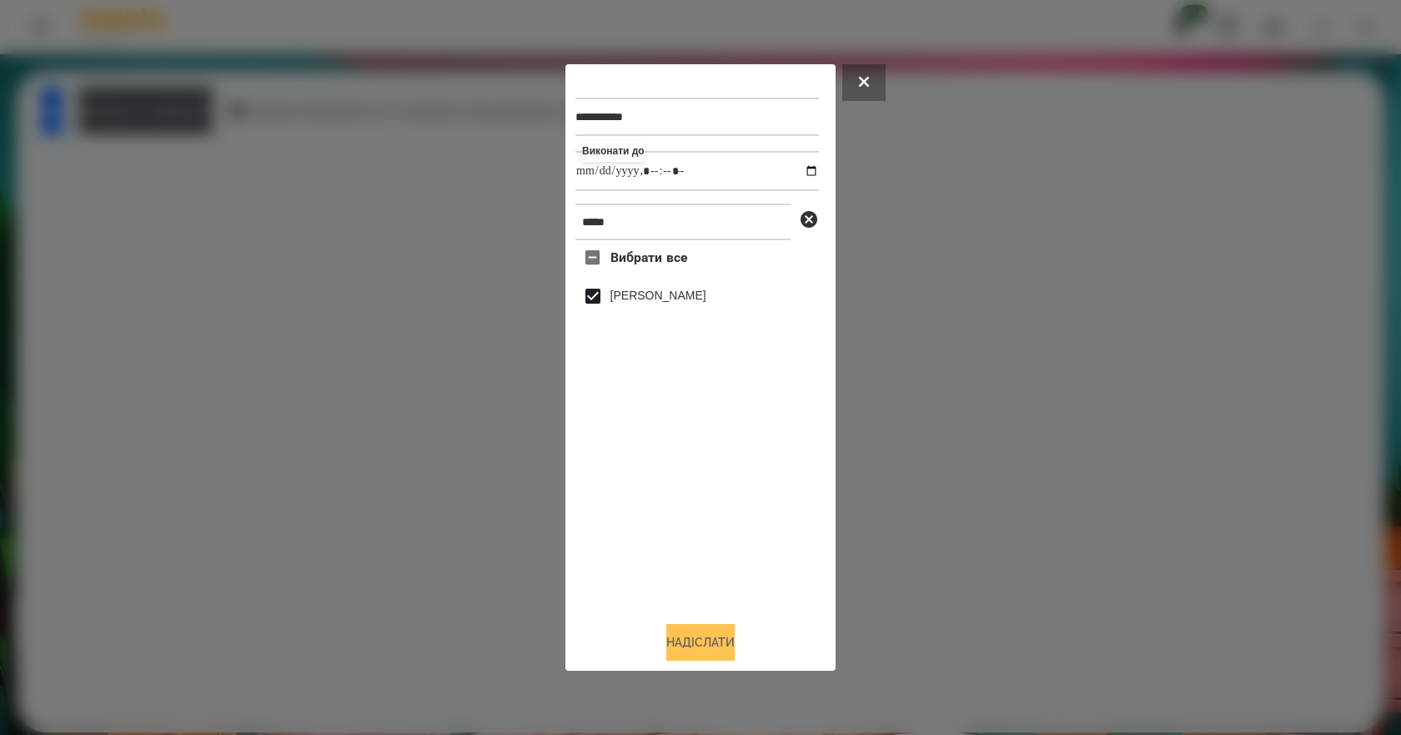
click at [705, 654] on button "Надіслати" at bounding box center [700, 642] width 68 height 37
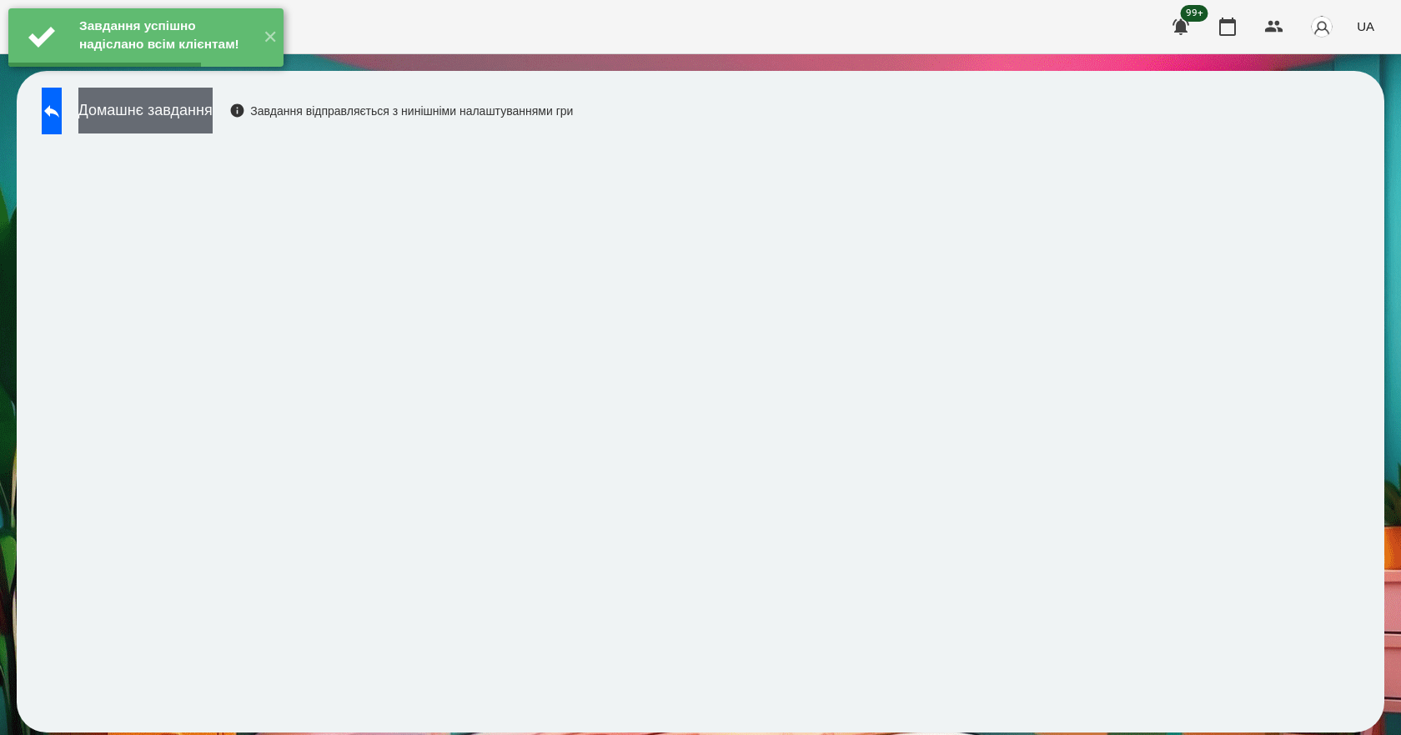
click at [213, 119] on button "Домашнє завдання" at bounding box center [145, 111] width 134 height 46
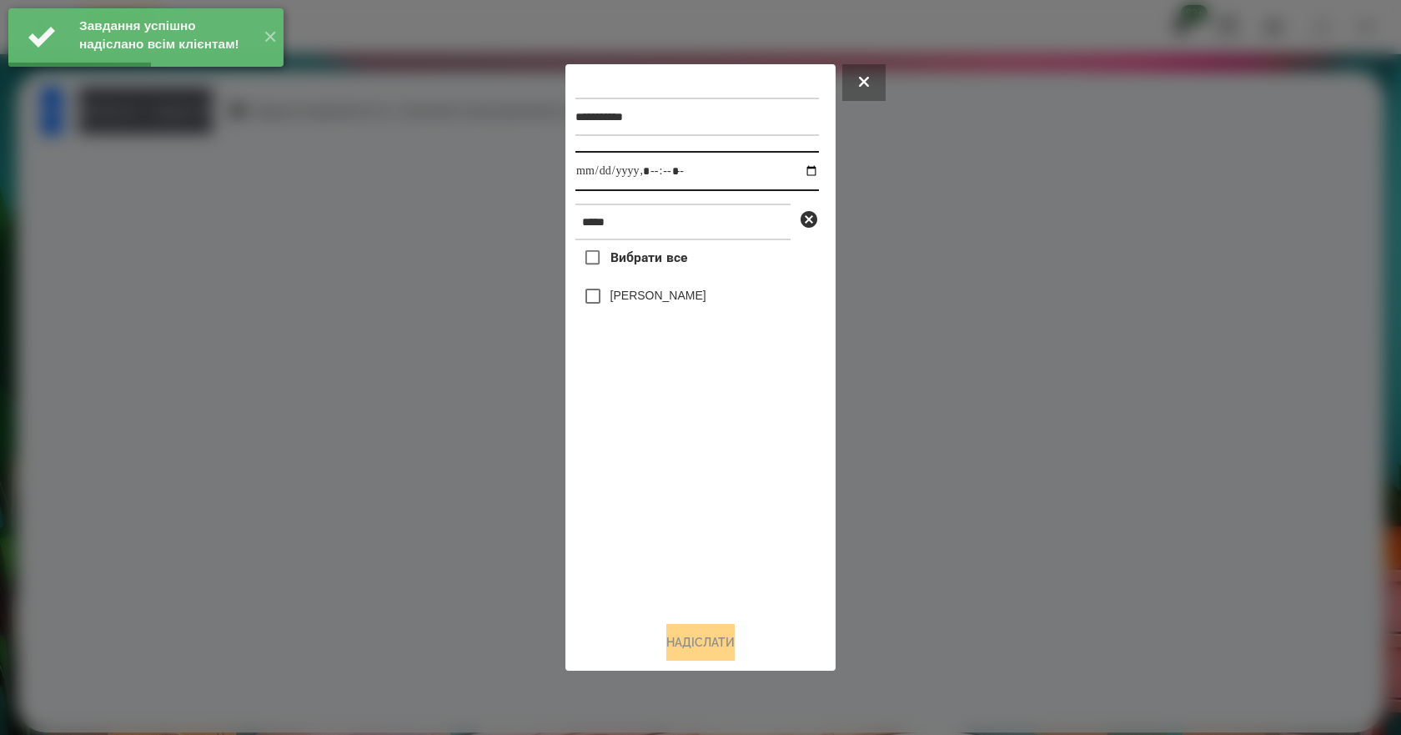
click at [803, 169] on input "datetime-local" at bounding box center [696, 171] width 243 height 40
type input "**********"
click at [696, 515] on div "Вибрати все [PERSON_NAME]" at bounding box center [696, 424] width 243 height 368
click at [655, 294] on label "[PERSON_NAME]" at bounding box center [658, 295] width 96 height 17
click at [658, 301] on label "[PERSON_NAME]" at bounding box center [658, 295] width 96 height 17
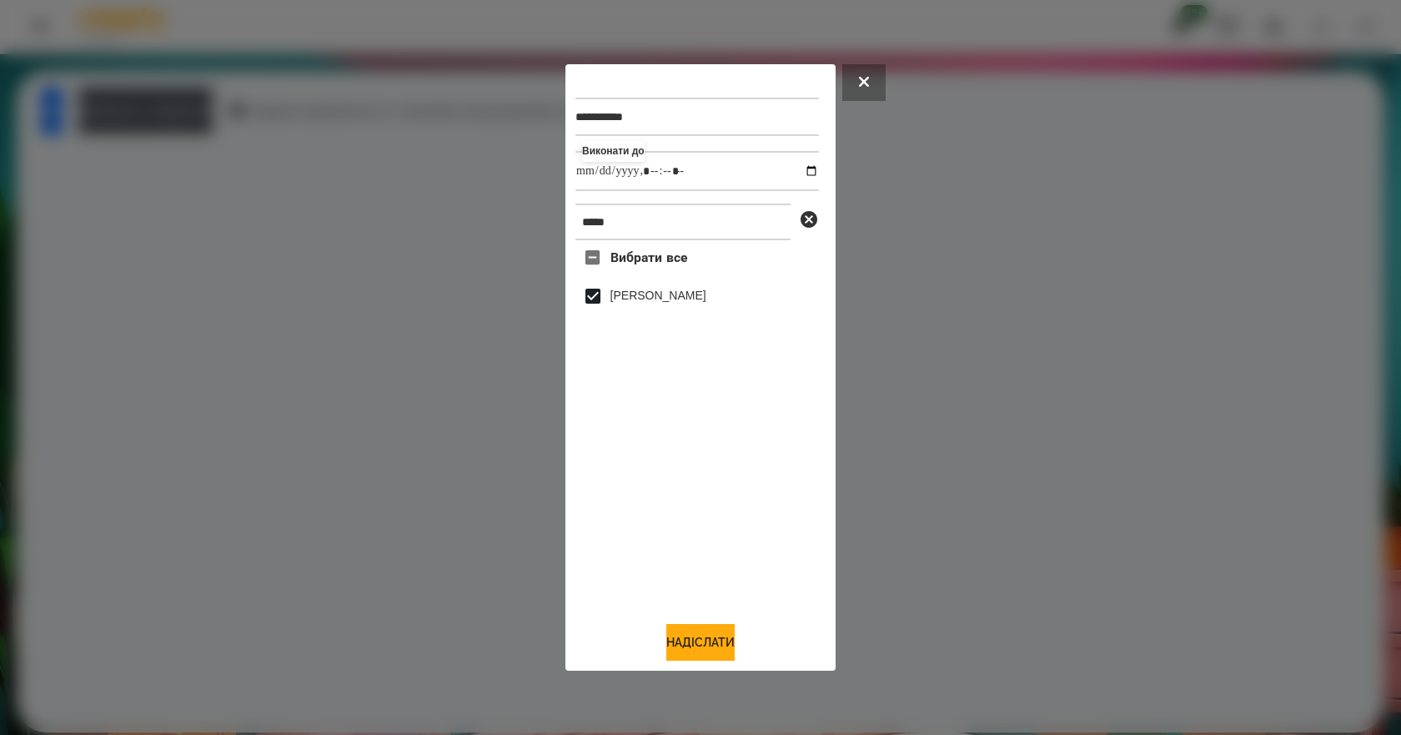
click at [709, 664] on div "**********" at bounding box center [700, 367] width 270 height 607
click at [709, 659] on button "Надіслати" at bounding box center [700, 642] width 68 height 37
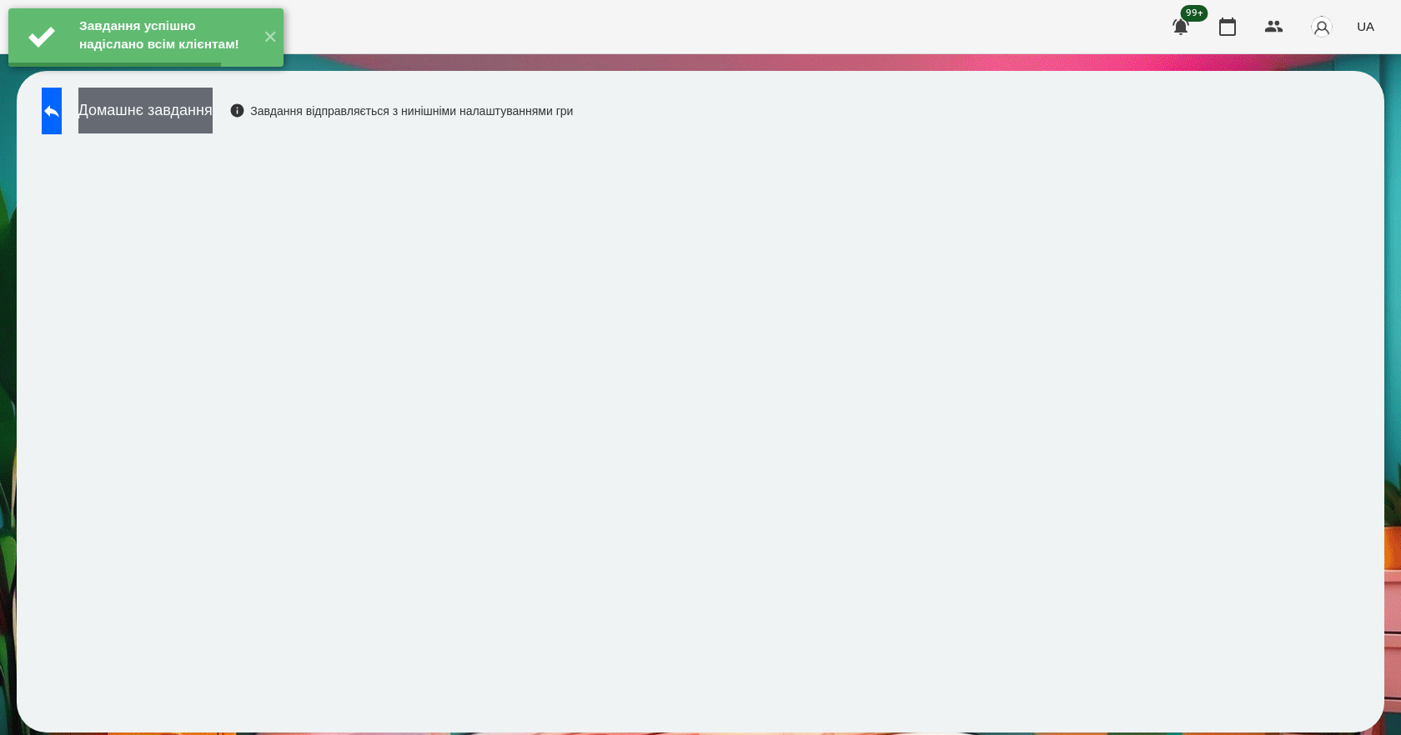
click at [204, 106] on button "Домашнє завдання" at bounding box center [145, 111] width 134 height 46
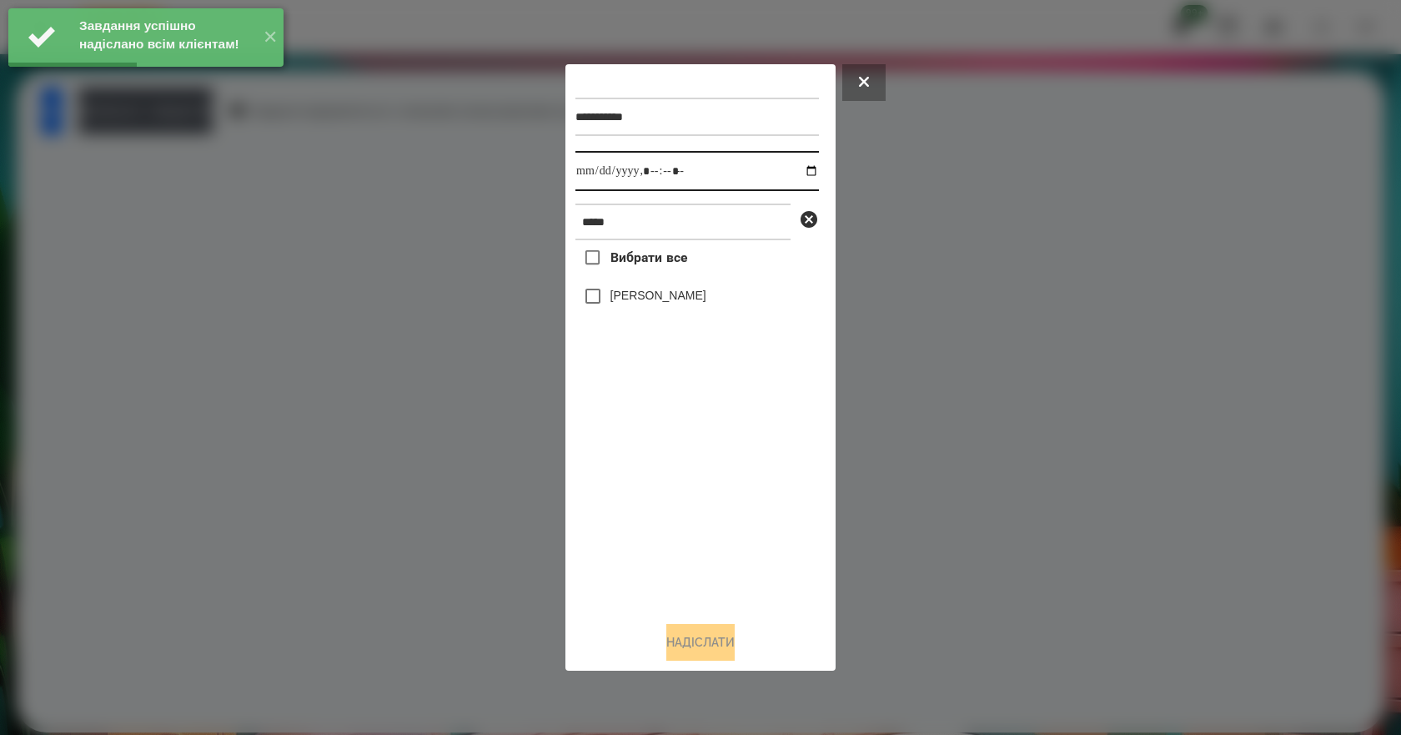
click at [799, 168] on input "datetime-local" at bounding box center [696, 171] width 243 height 40
type input "**********"
drag, startPoint x: 720, startPoint y: 497, endPoint x: 730, endPoint y: 450, distance: 47.6
click at [730, 450] on div "Вибрати все [PERSON_NAME]" at bounding box center [696, 424] width 243 height 368
click at [669, 303] on label "[PERSON_NAME]" at bounding box center [658, 295] width 96 height 17
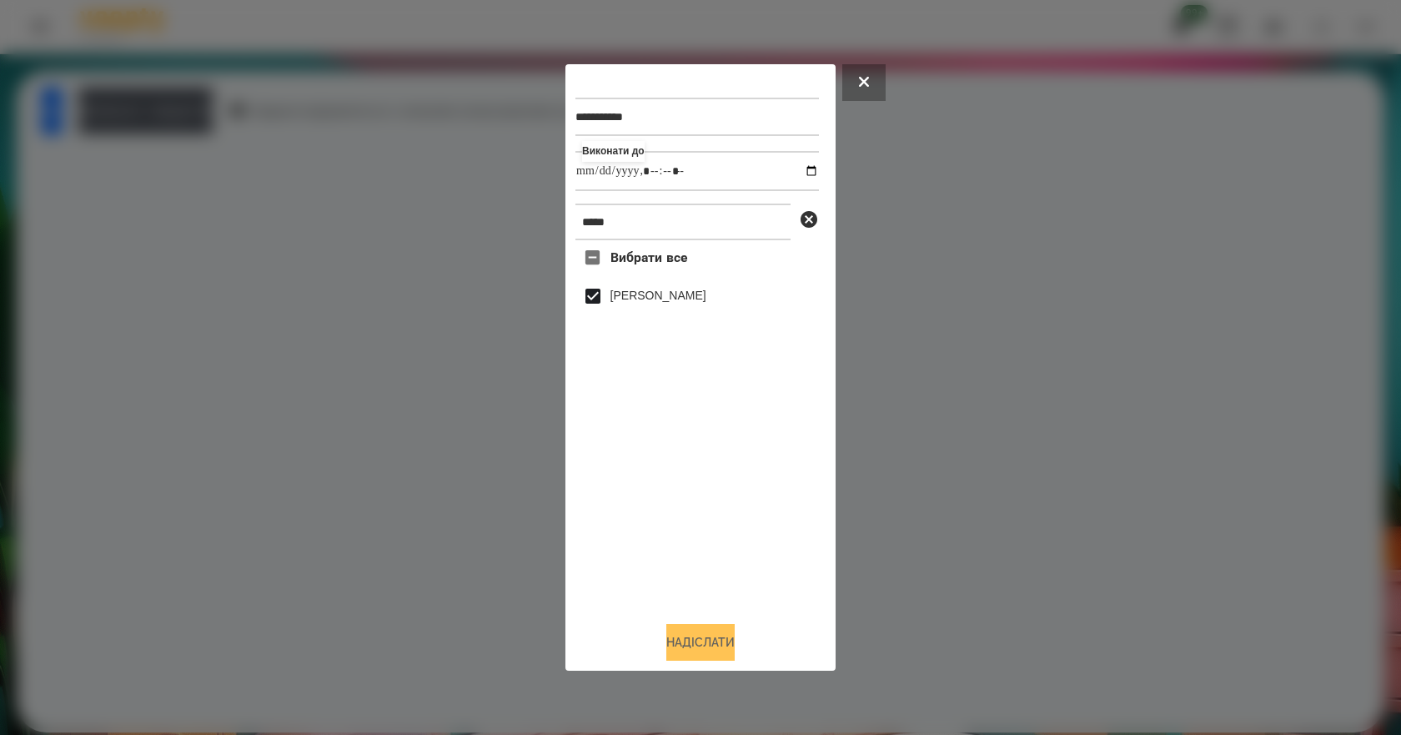
click at [715, 639] on button "Надіслати" at bounding box center [700, 642] width 68 height 37
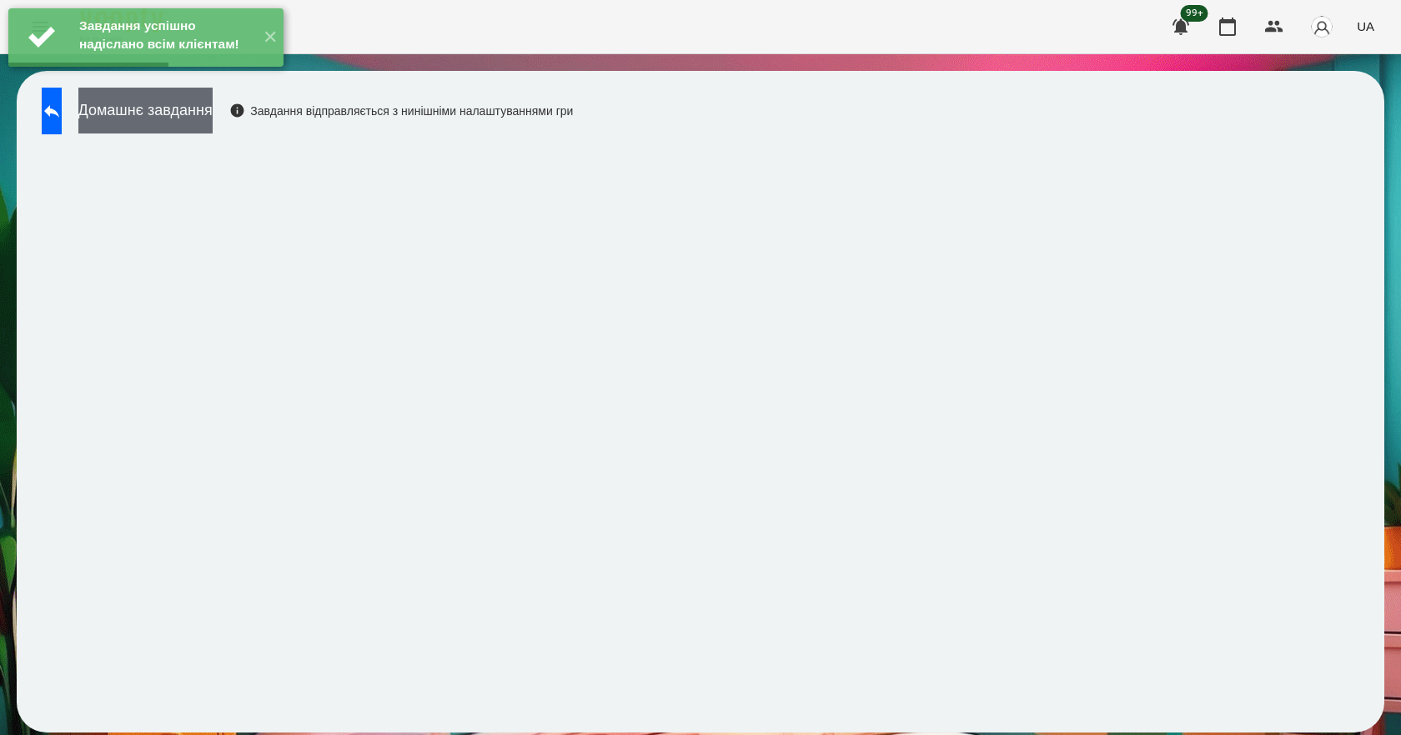
click at [213, 125] on button "Домашнє завдання" at bounding box center [145, 111] width 134 height 46
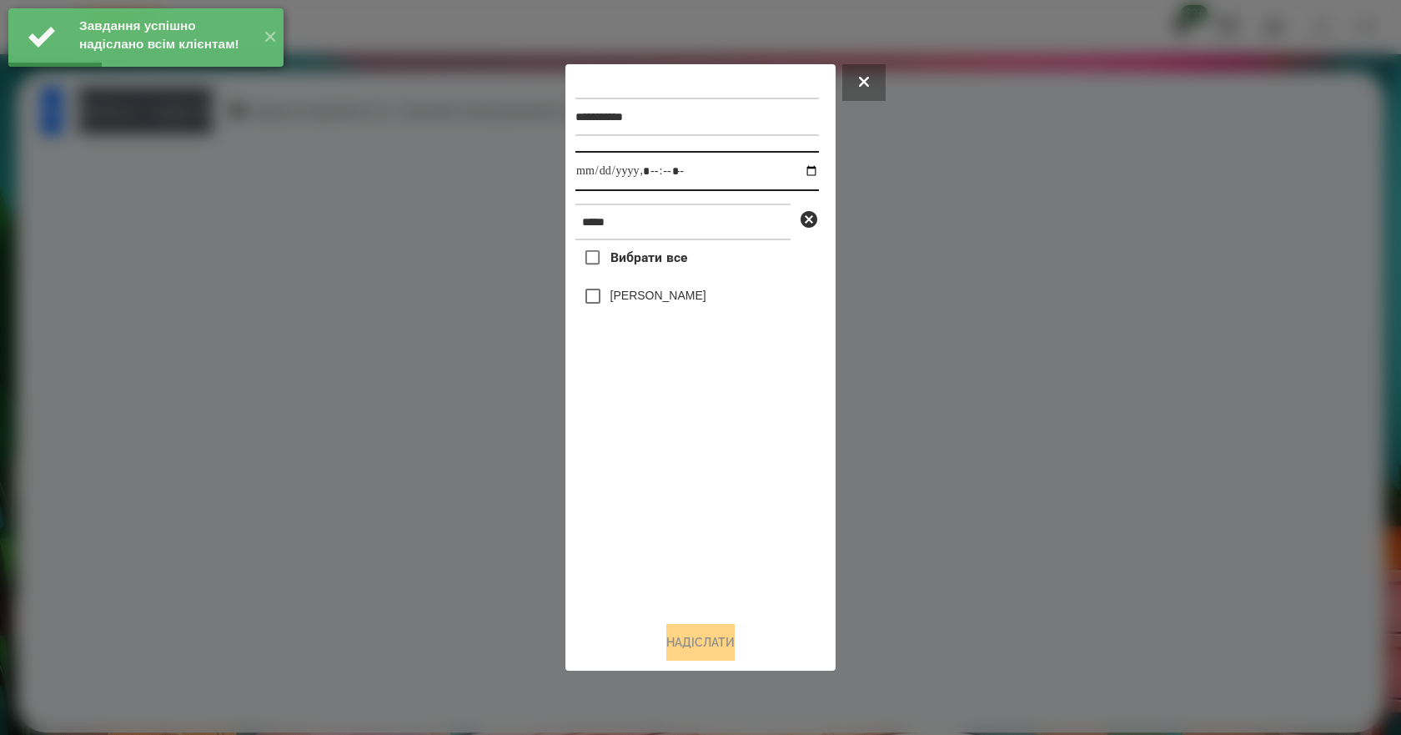
click at [803, 172] on input "datetime-local" at bounding box center [696, 171] width 243 height 40
type input "**********"
drag, startPoint x: 691, startPoint y: 507, endPoint x: 685, endPoint y: 466, distance: 41.3
click at [691, 508] on div "Вибрати все [PERSON_NAME]" at bounding box center [696, 424] width 243 height 368
click at [643, 293] on label "[PERSON_NAME]" at bounding box center [658, 295] width 96 height 17
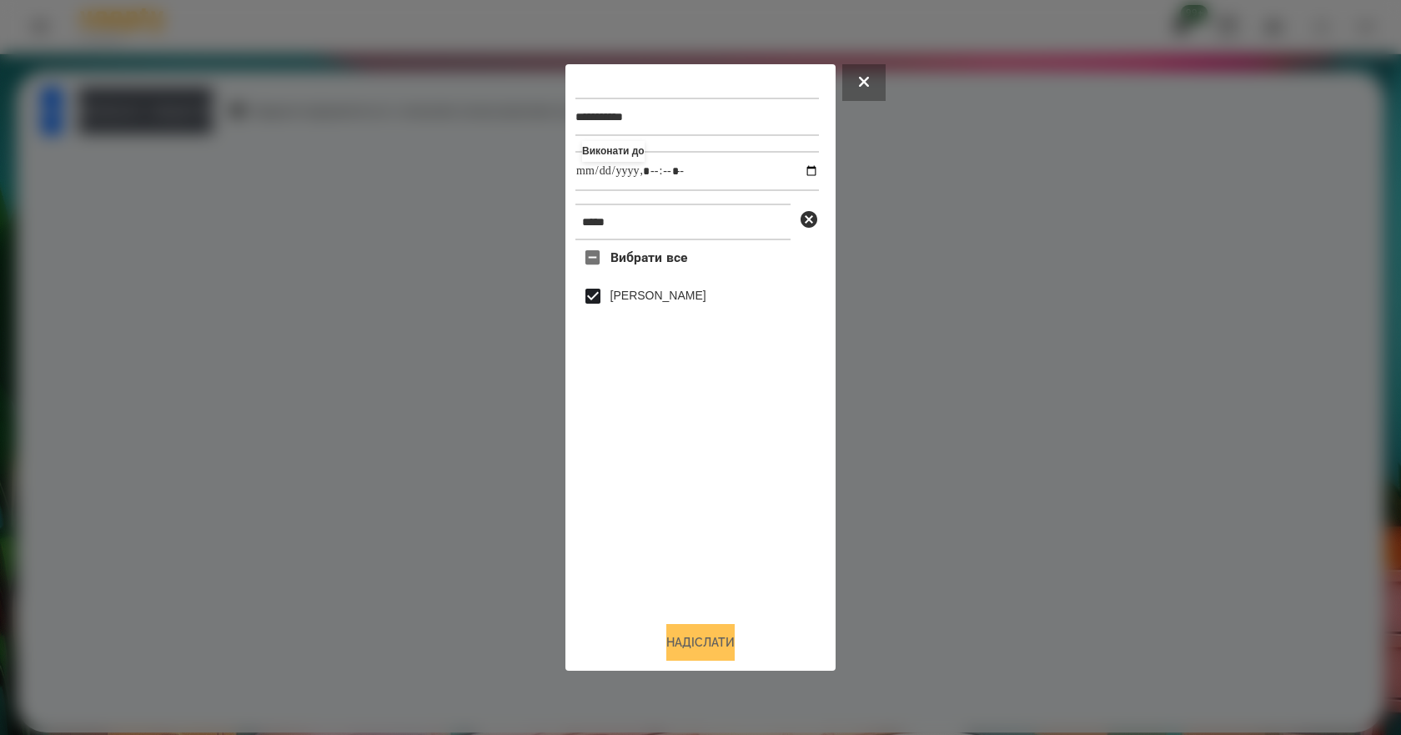
click at [731, 651] on button "Надіслати" at bounding box center [700, 642] width 68 height 37
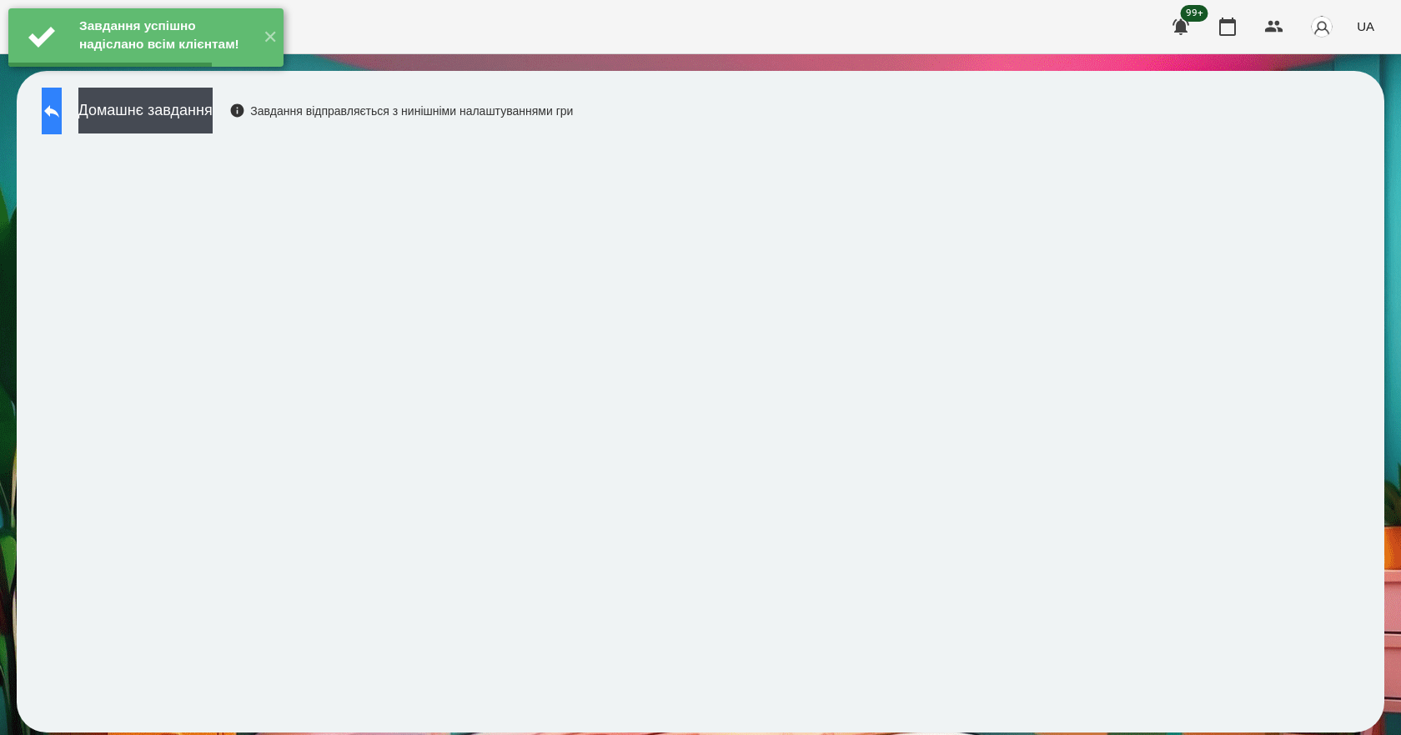
click at [58, 124] on button at bounding box center [52, 111] width 20 height 47
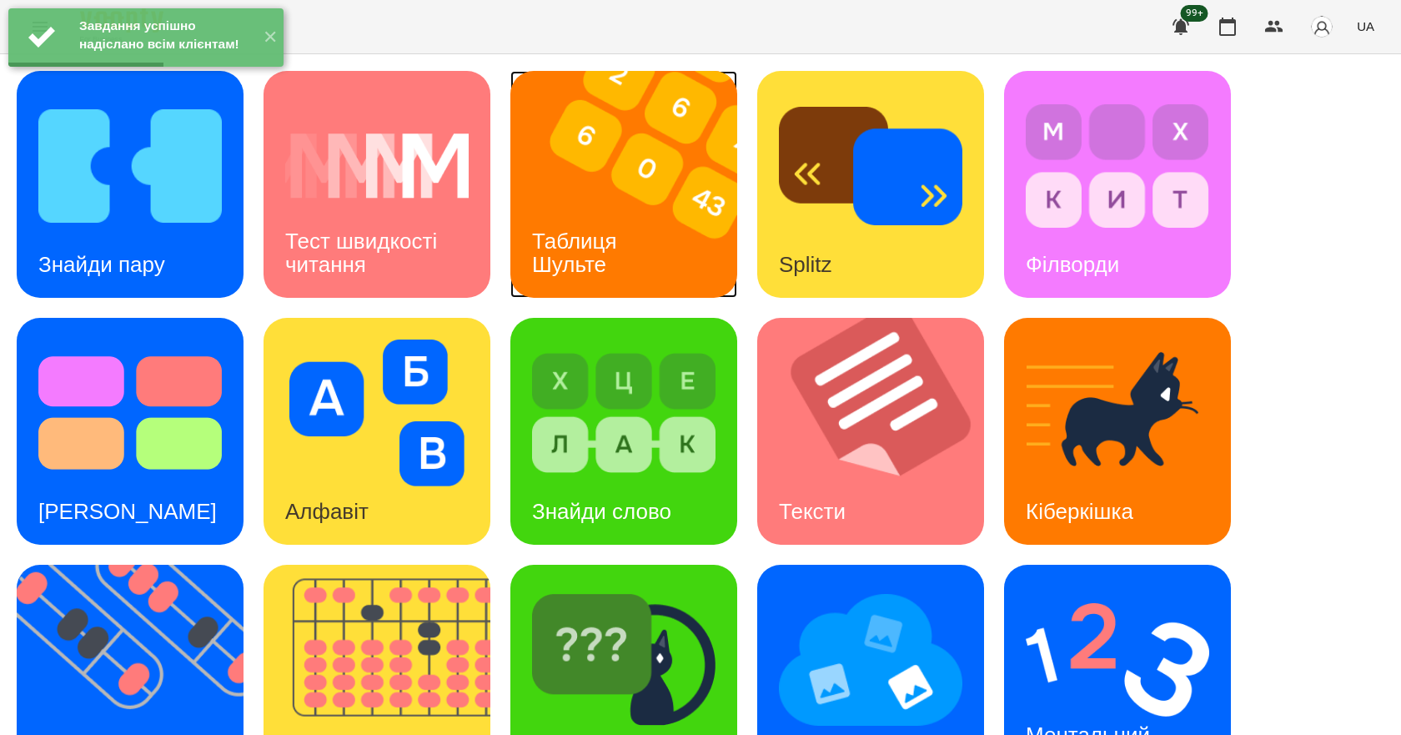
click at [640, 271] on div "Таблиця Шульте" at bounding box center [577, 252] width 134 height 89
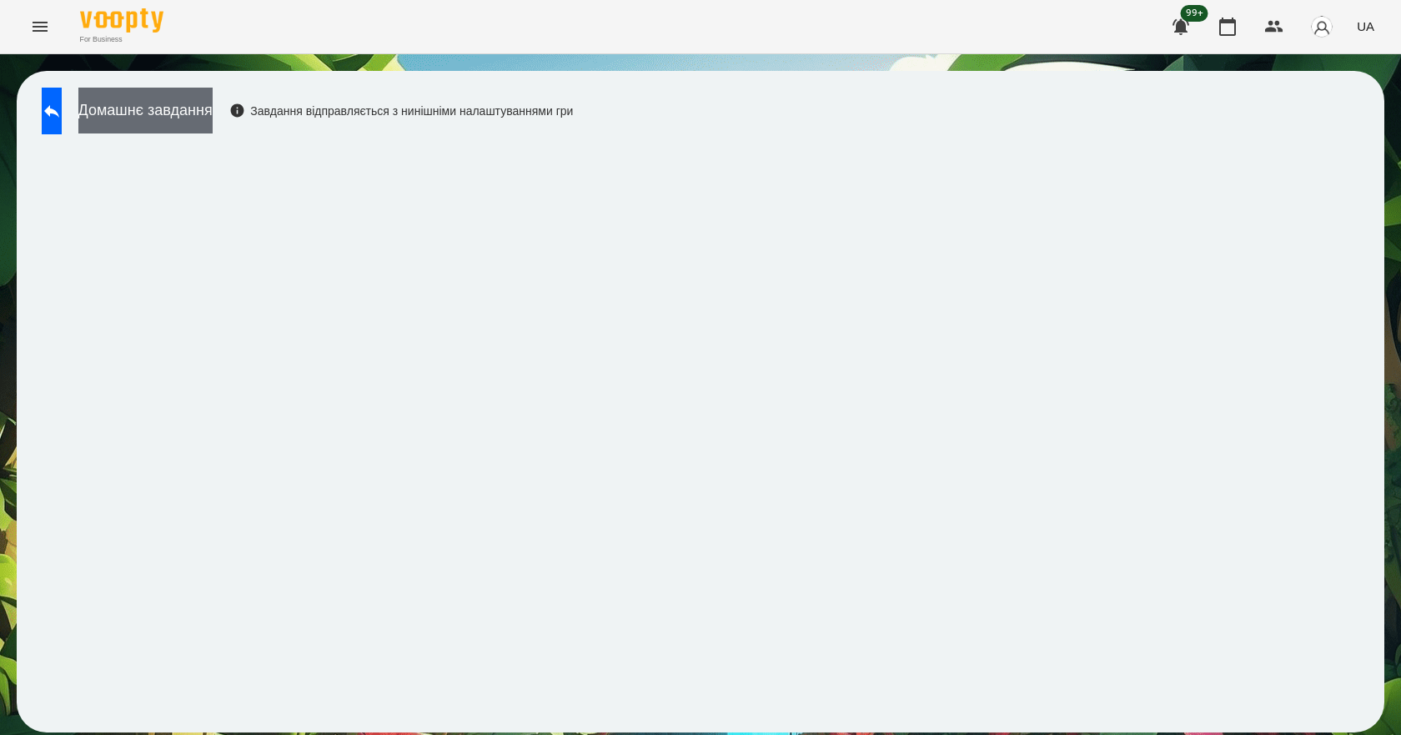
click at [213, 103] on button "Домашнє завдання" at bounding box center [145, 111] width 134 height 46
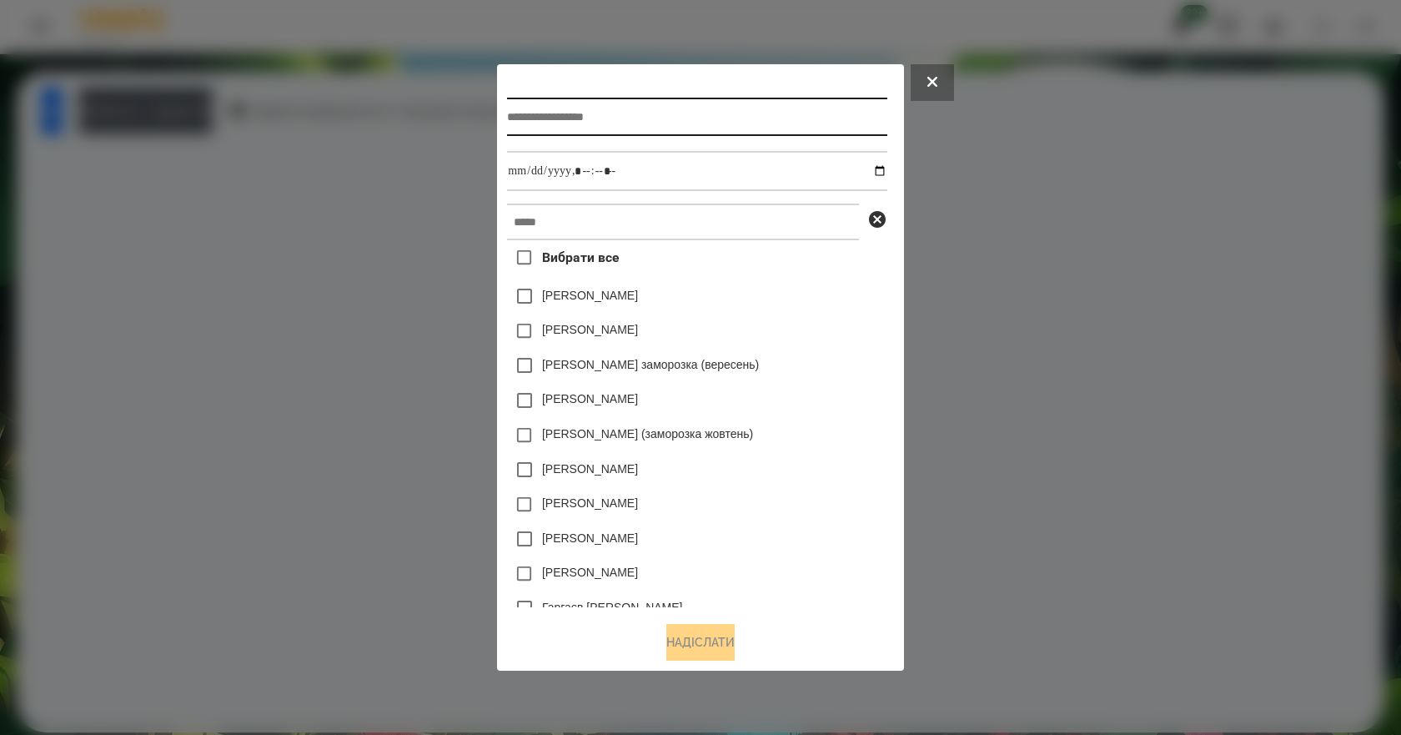
click at [636, 110] on input "text" at bounding box center [696, 117] width 379 height 38
type input "**********"
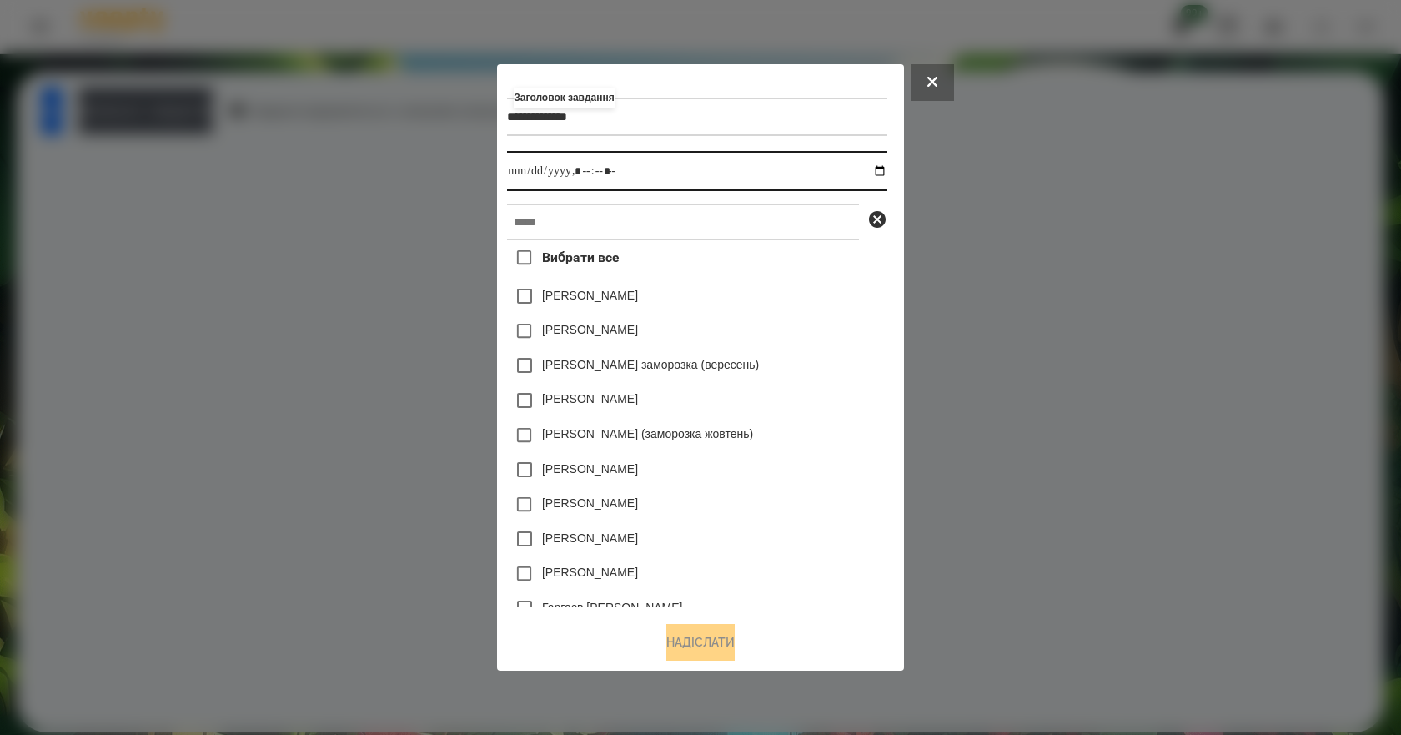
click at [884, 169] on input "datetime-local" at bounding box center [696, 171] width 379 height 40
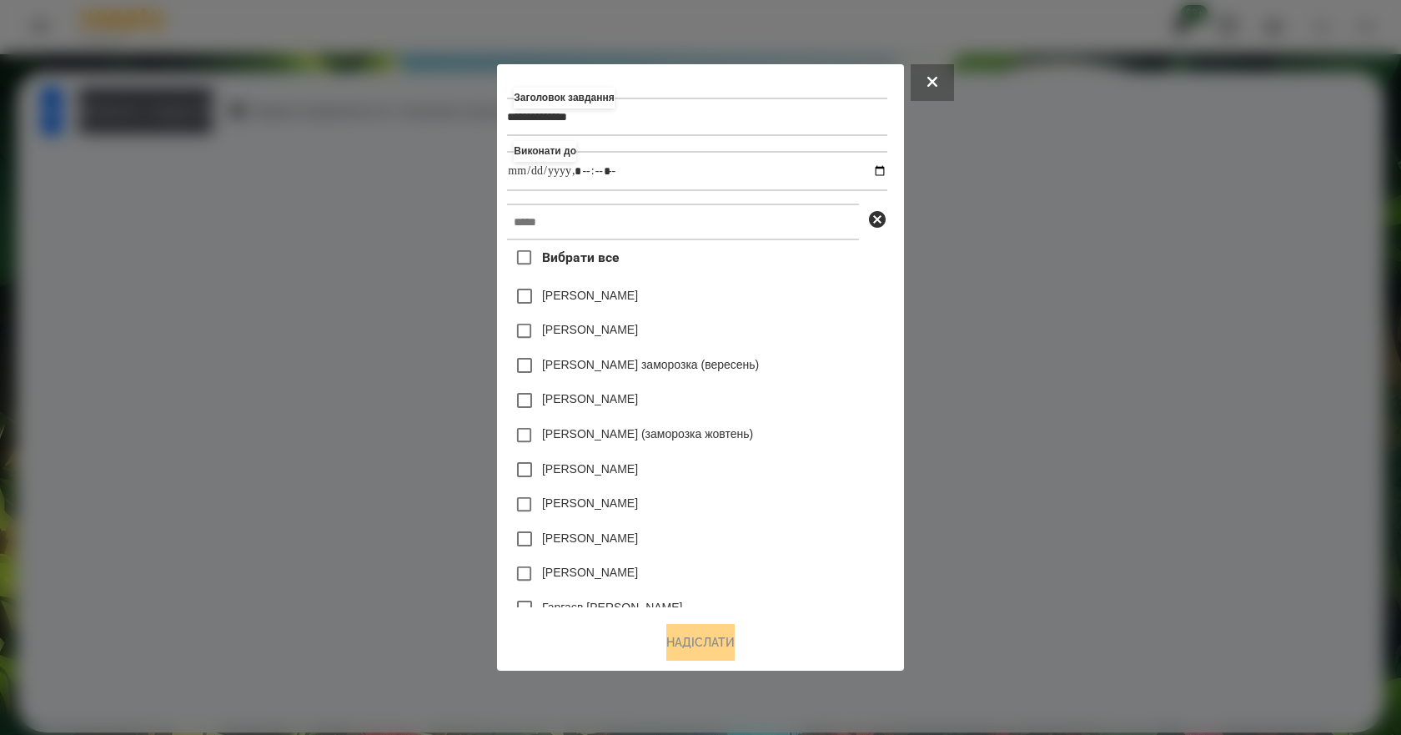
type input "**********"
click at [850, 352] on div "[PERSON_NAME] заморозка (вересень)" at bounding box center [696, 365] width 379 height 35
click at [684, 226] on input "text" at bounding box center [683, 221] width 352 height 37
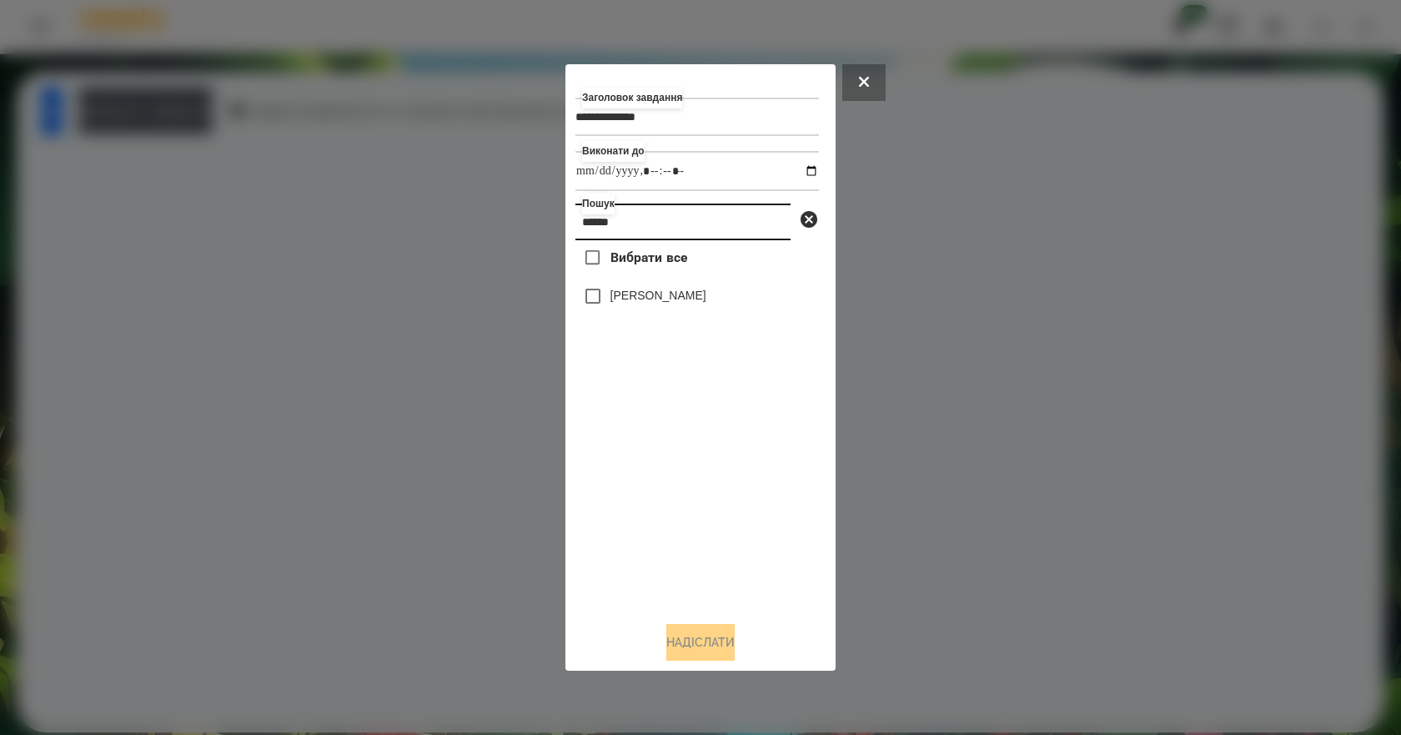
type input "******"
click at [649, 301] on label "[PERSON_NAME]" at bounding box center [658, 295] width 96 height 17
click at [689, 659] on button "Надіслати" at bounding box center [700, 642] width 68 height 37
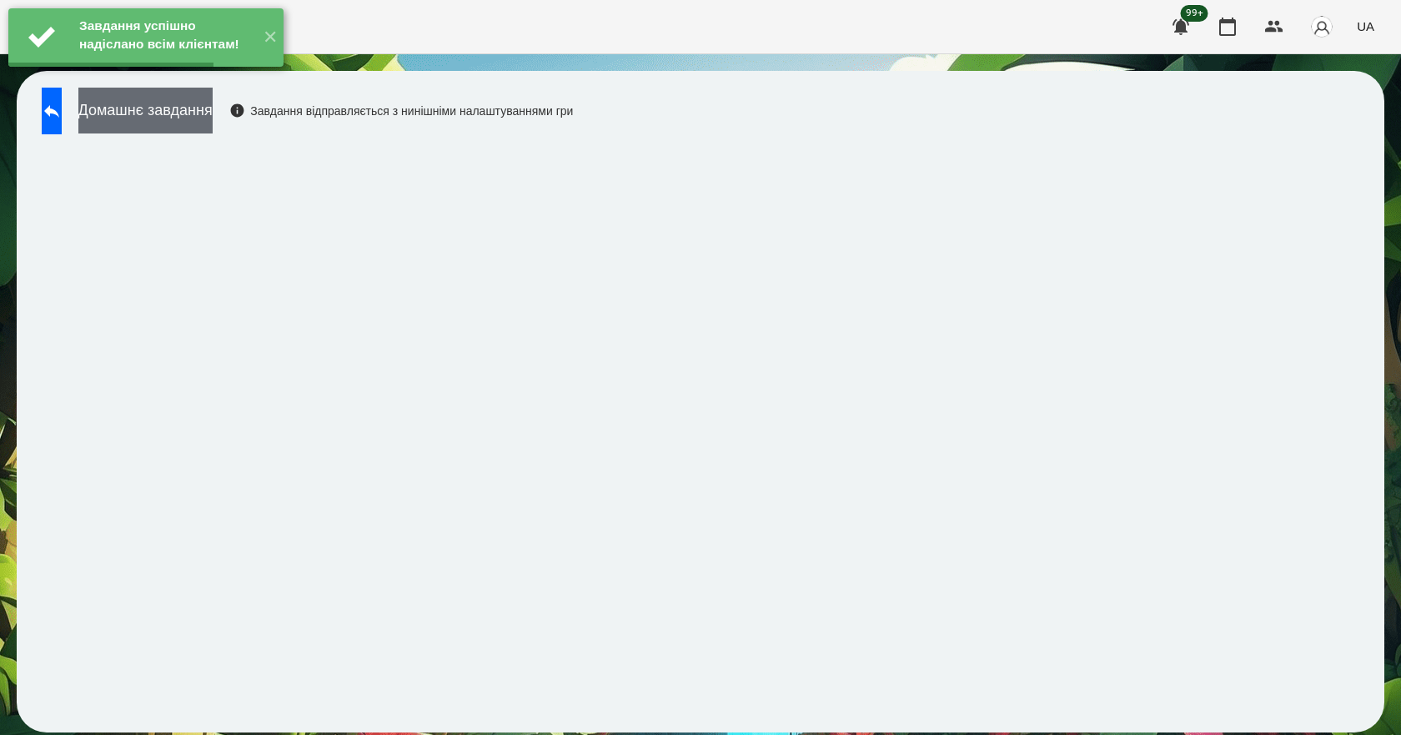
click at [213, 124] on button "Домашнє завдання" at bounding box center [145, 111] width 134 height 46
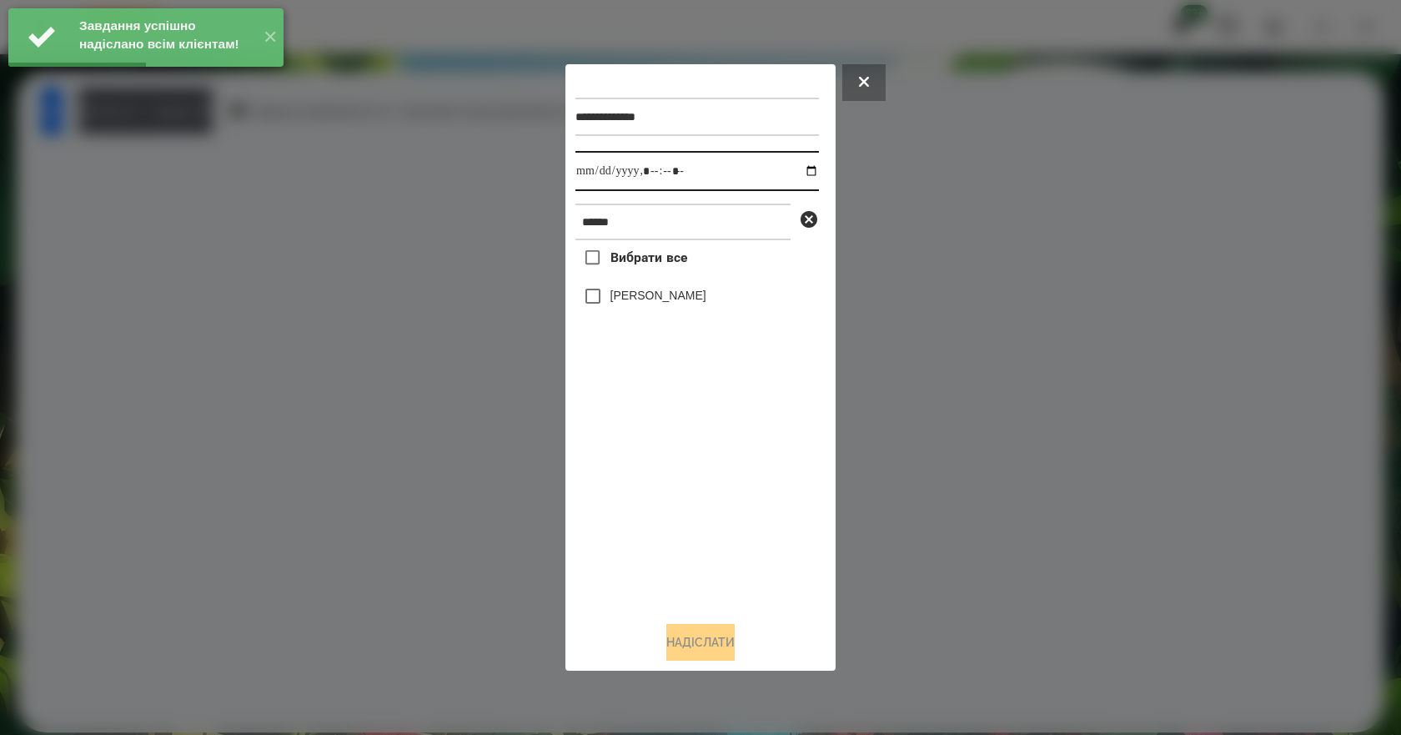
click at [801, 170] on input "datetime-local" at bounding box center [696, 171] width 243 height 40
type input "**********"
click at [629, 460] on div "Вибрати все [PERSON_NAME]" at bounding box center [696, 424] width 243 height 368
click at [671, 298] on label "[PERSON_NAME]" at bounding box center [658, 295] width 96 height 17
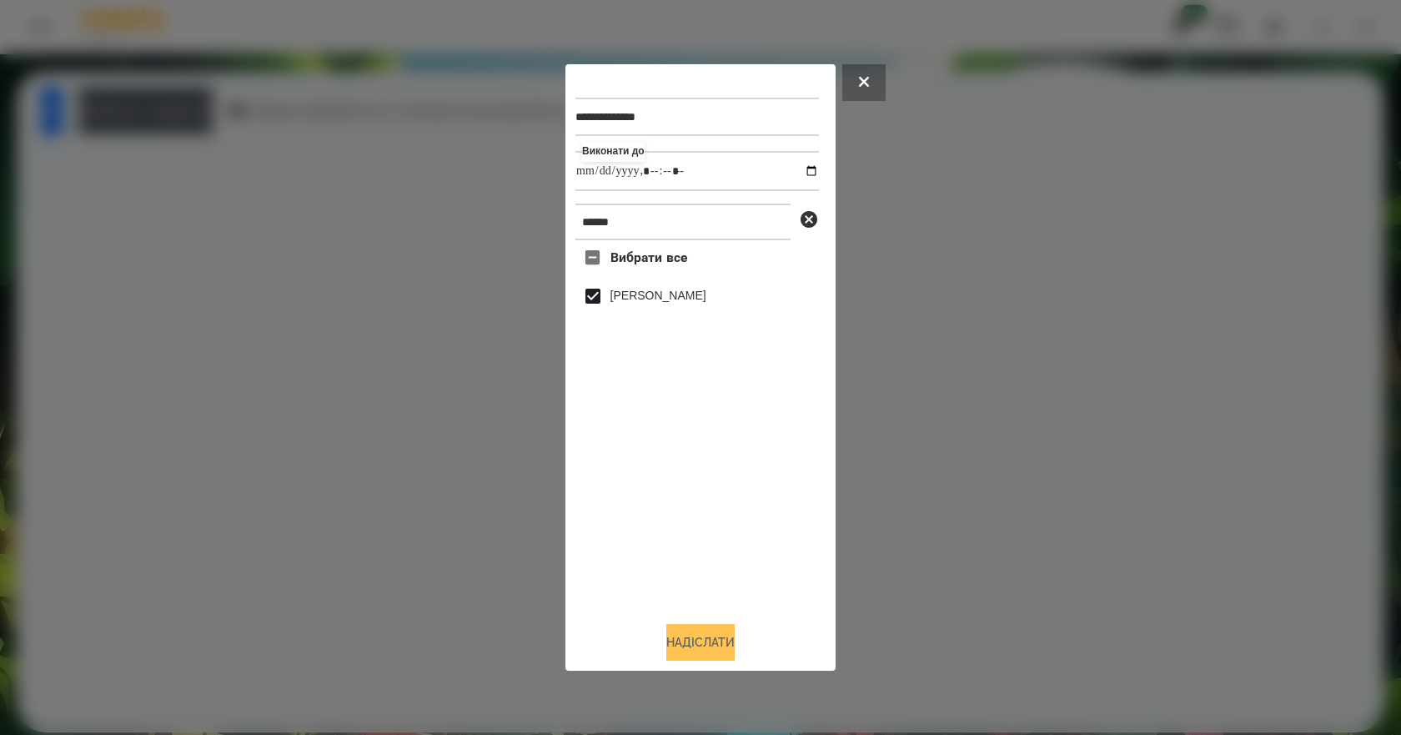
click at [720, 654] on button "Надіслати" at bounding box center [700, 642] width 68 height 37
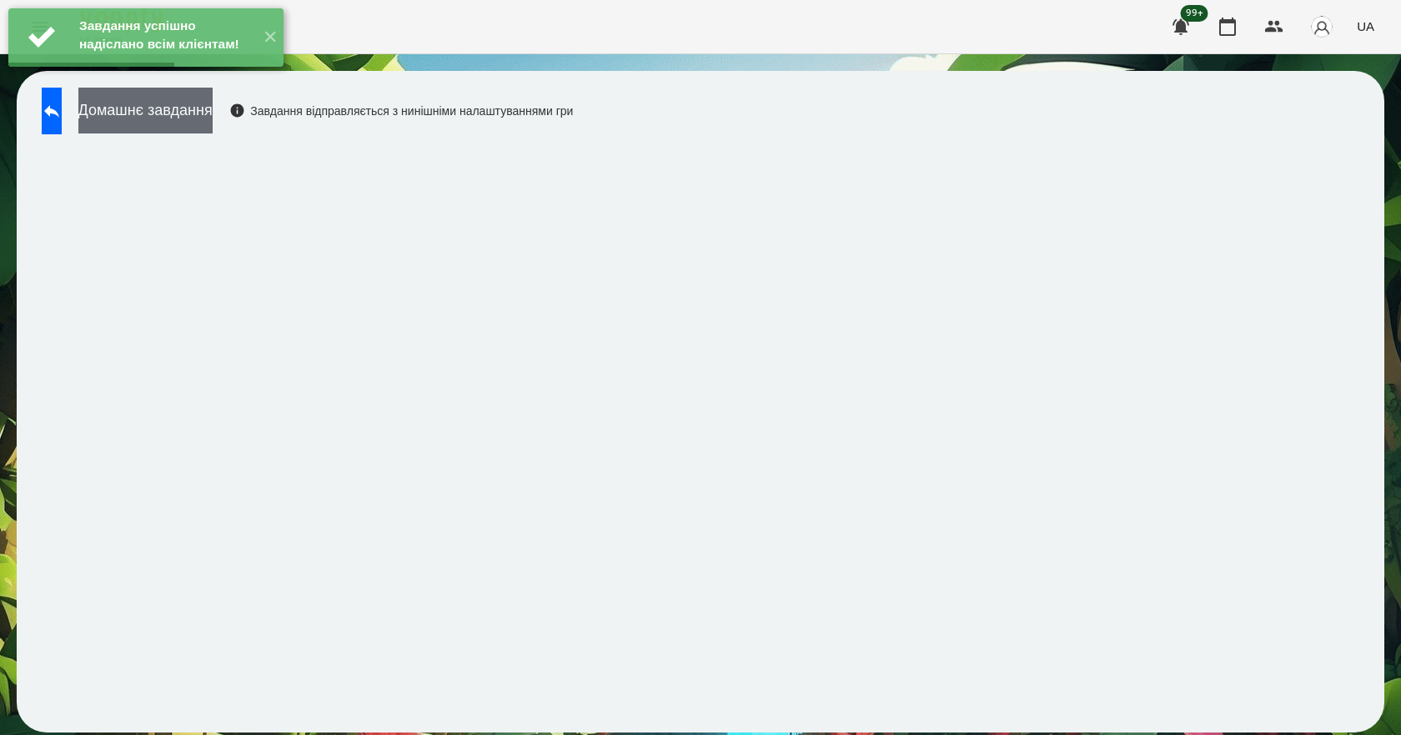
click at [202, 111] on button "Домашнє завдання" at bounding box center [145, 111] width 134 height 46
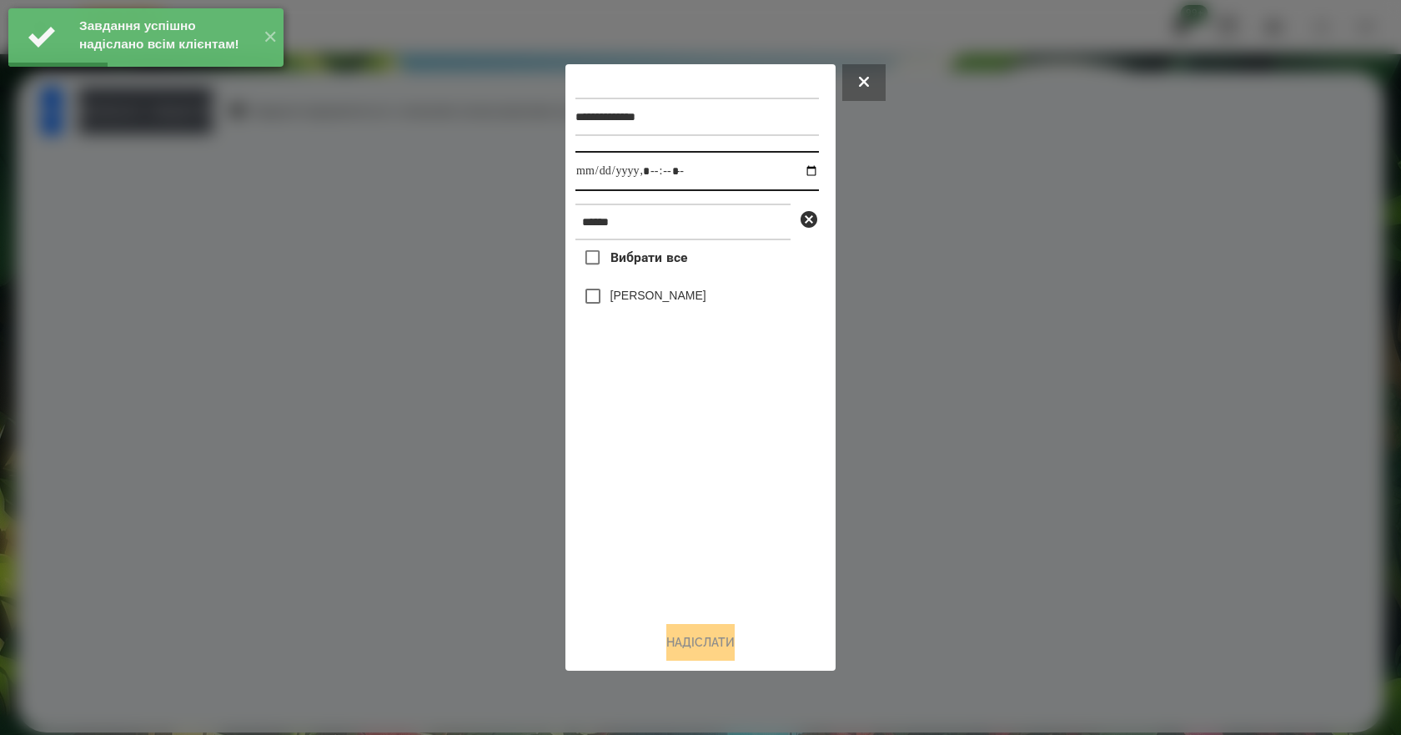
click at [796, 168] on input "datetime-local" at bounding box center [696, 171] width 243 height 40
type input "**********"
drag, startPoint x: 652, startPoint y: 519, endPoint x: 659, endPoint y: 483, distance: 37.4
click at [653, 516] on div "Вибрати все [PERSON_NAME]" at bounding box center [696, 424] width 243 height 368
click at [687, 303] on label "[PERSON_NAME]" at bounding box center [658, 295] width 96 height 17
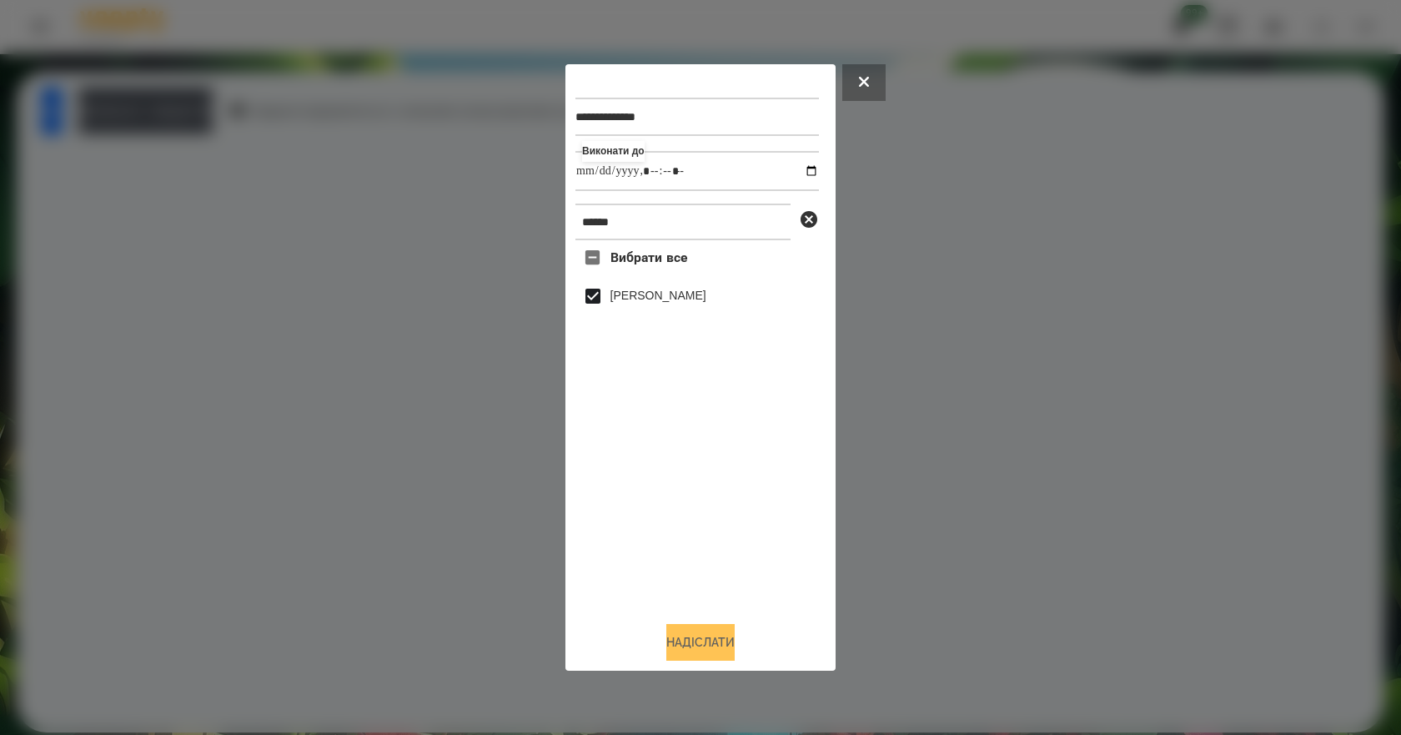
click at [722, 655] on button "Надіслати" at bounding box center [700, 642] width 68 height 37
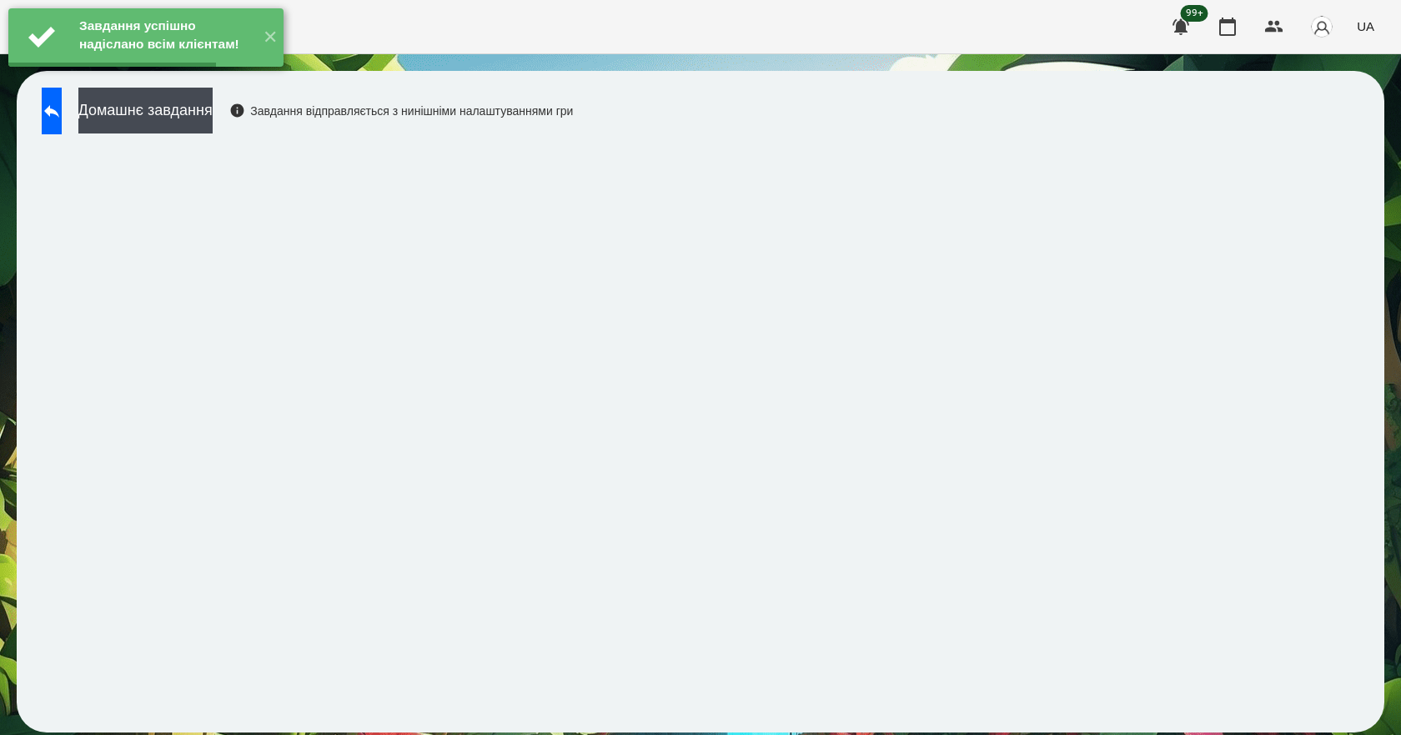
click at [245, 135] on div "Домашнє завдання Завдання відправляється з нинішніми налаштуваннями гри" at bounding box center [302, 115] width 539 height 55
click at [213, 131] on button "Домашнє завдання" at bounding box center [145, 111] width 134 height 46
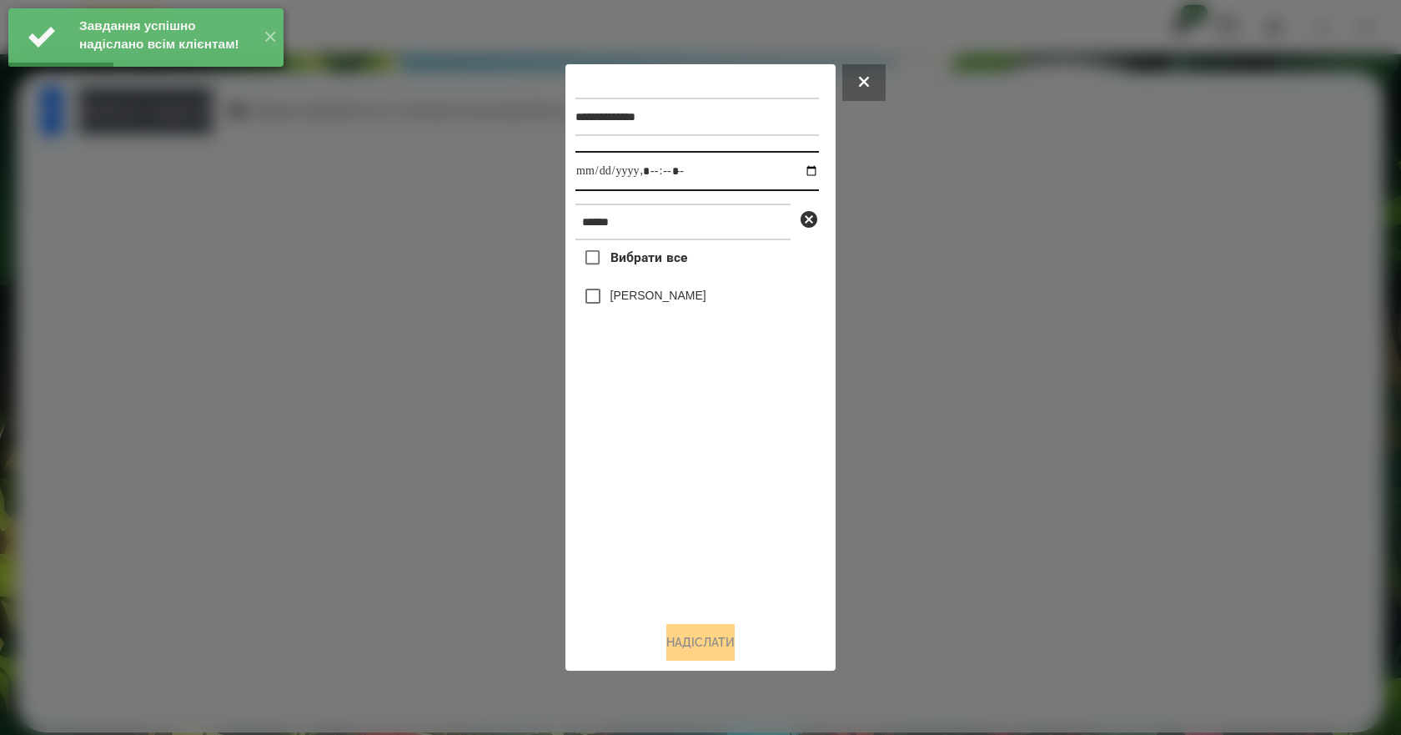
click at [798, 172] on input "datetime-local" at bounding box center [696, 171] width 243 height 40
type input "**********"
click at [682, 481] on div "Вибрати все [PERSON_NAME]" at bounding box center [696, 424] width 243 height 368
click at [664, 296] on label "[PERSON_NAME]" at bounding box center [658, 295] width 96 height 17
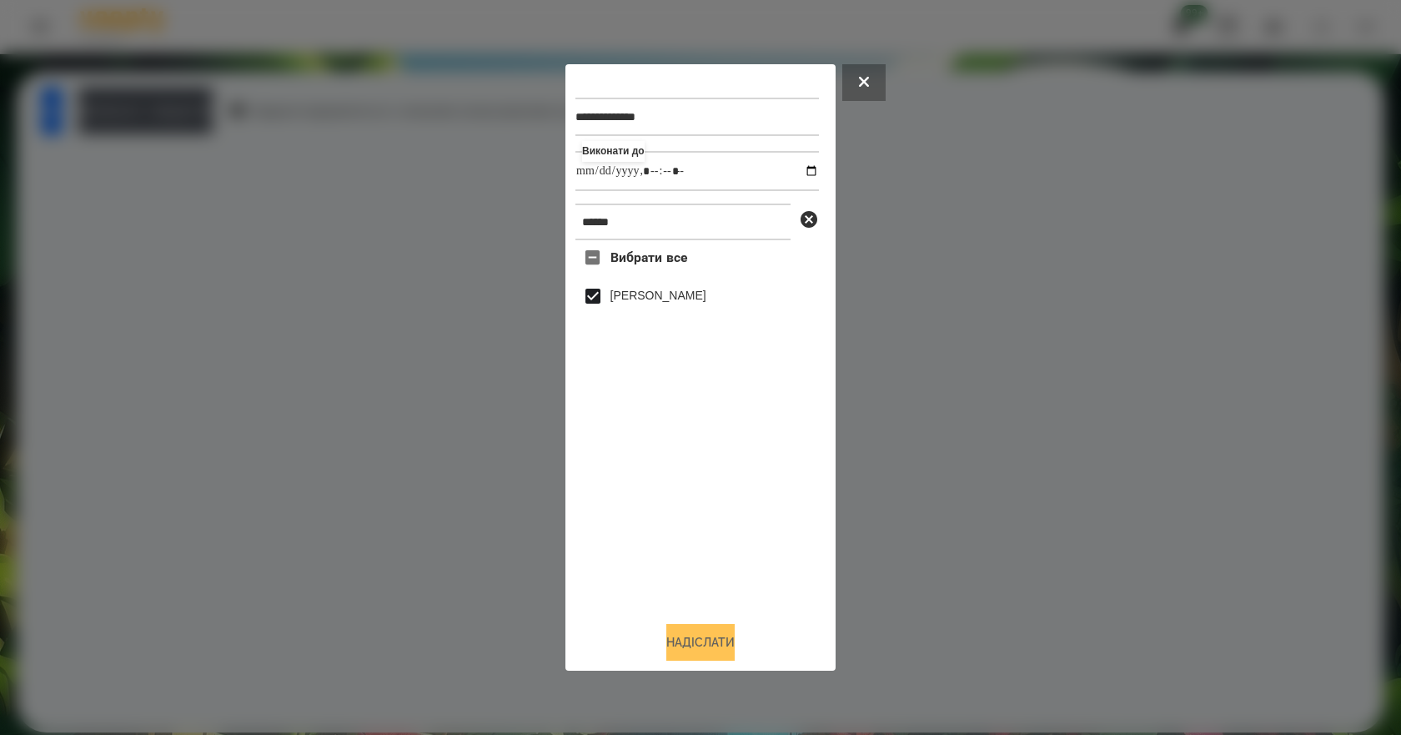
click at [715, 645] on button "Надіслати" at bounding box center [700, 642] width 68 height 37
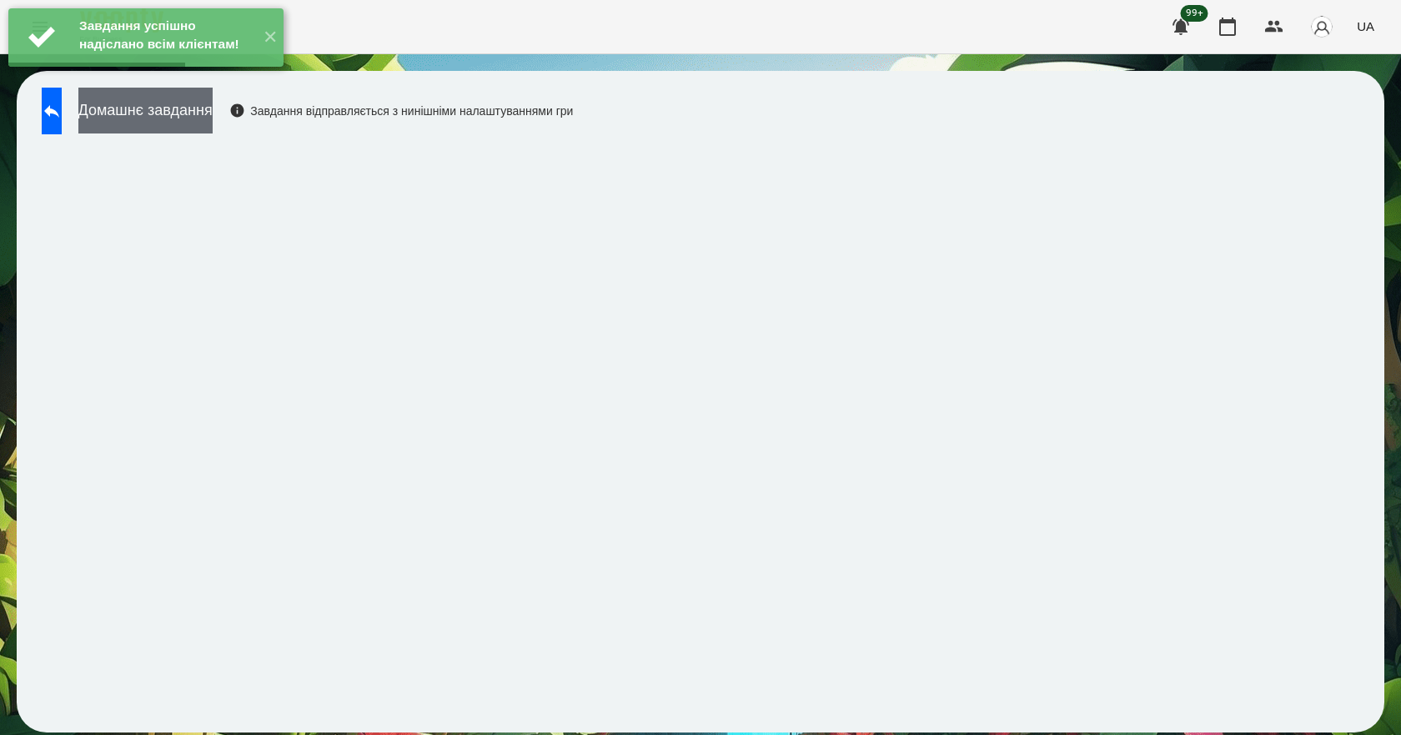
click at [200, 118] on button "Домашнє завдання" at bounding box center [145, 111] width 134 height 46
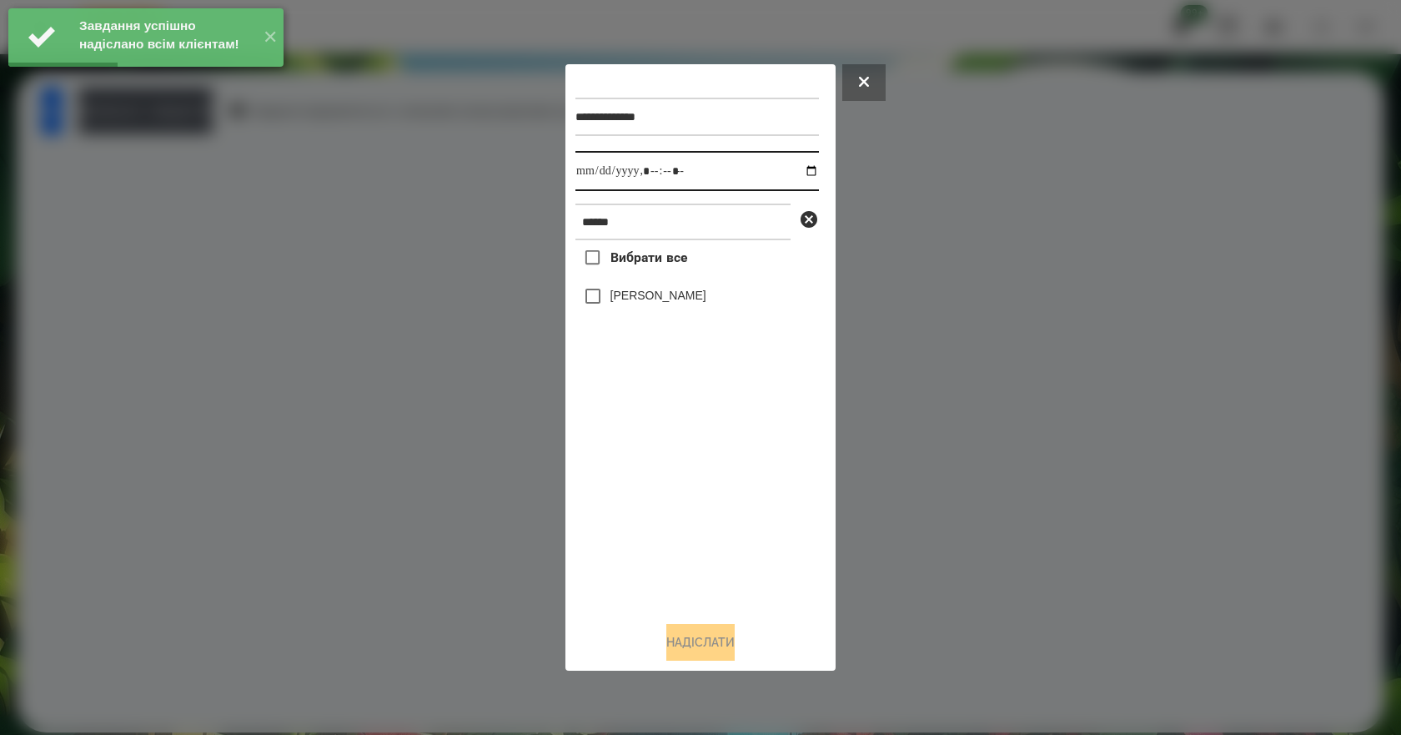
click at [800, 171] on input "datetime-local" at bounding box center [696, 171] width 243 height 40
type input "**********"
click at [700, 496] on div "Вибрати все [PERSON_NAME]" at bounding box center [696, 424] width 243 height 368
click at [639, 298] on label "[PERSON_NAME]" at bounding box center [658, 295] width 96 height 17
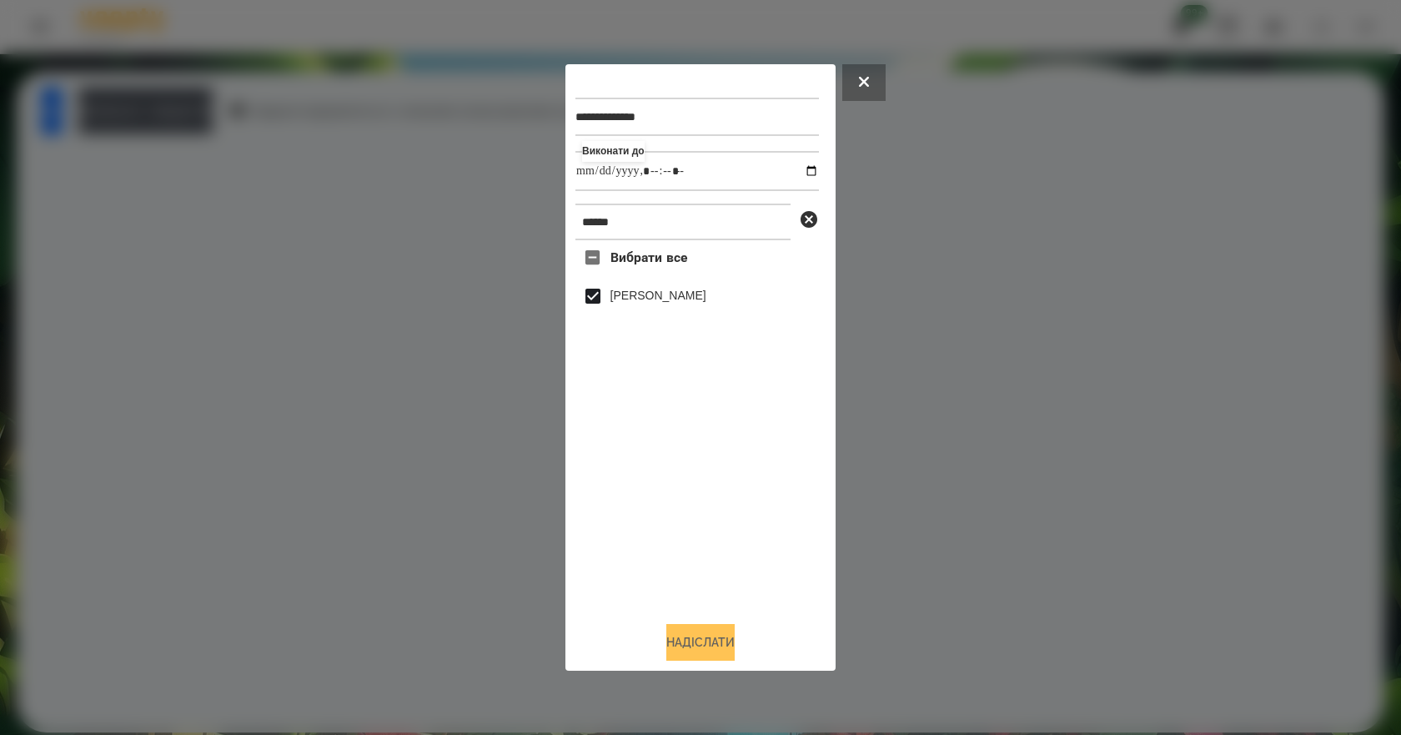
click at [710, 655] on button "Надіслати" at bounding box center [700, 642] width 68 height 37
click at [194, 114] on div at bounding box center [700, 367] width 1401 height 735
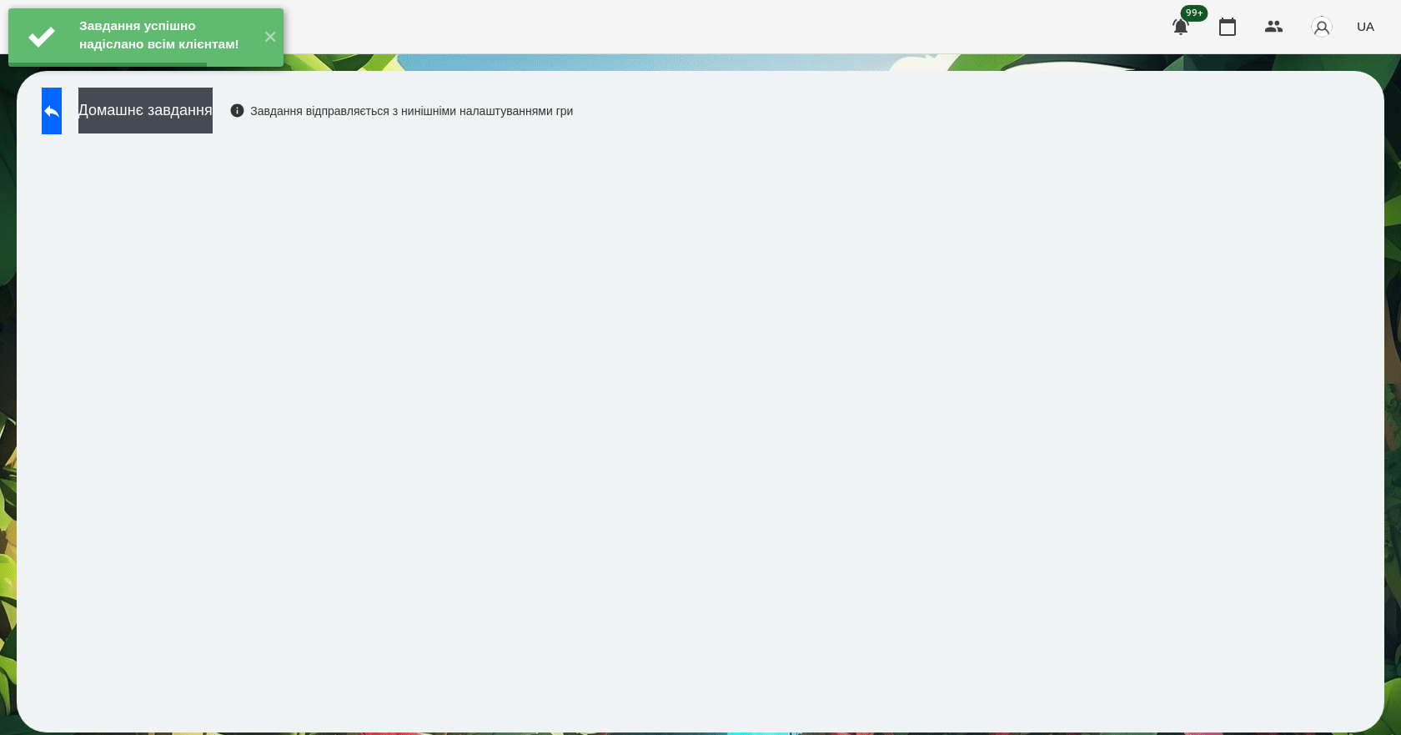
click at [194, 114] on button "Домашнє завдання" at bounding box center [145, 111] width 134 height 46
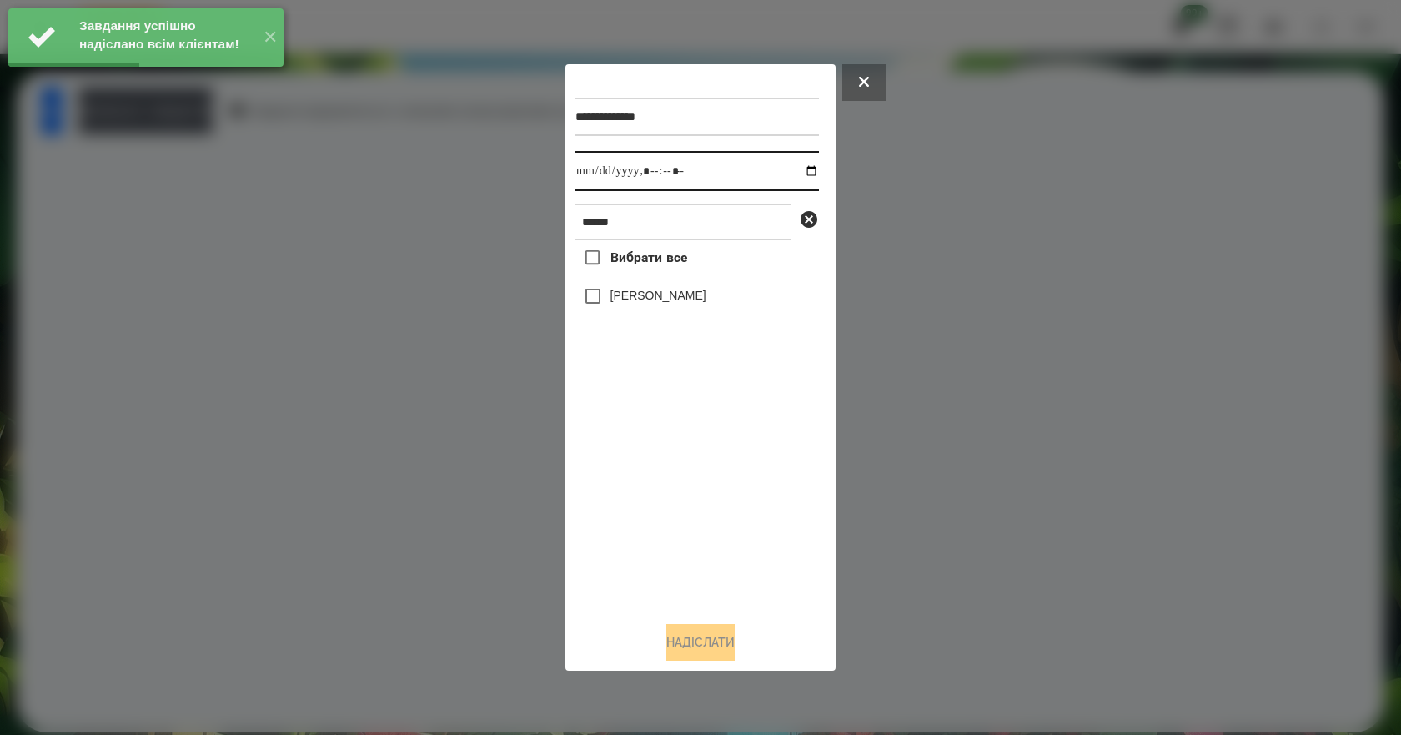
click at [798, 168] on input "datetime-local" at bounding box center [696, 171] width 243 height 40
type input "**********"
drag, startPoint x: 737, startPoint y: 526, endPoint x: 722, endPoint y: 458, distance: 70.0
click at [737, 526] on div "Вибрати все [PERSON_NAME]" at bounding box center [696, 424] width 243 height 368
click at [637, 299] on label "[PERSON_NAME]" at bounding box center [658, 295] width 96 height 17
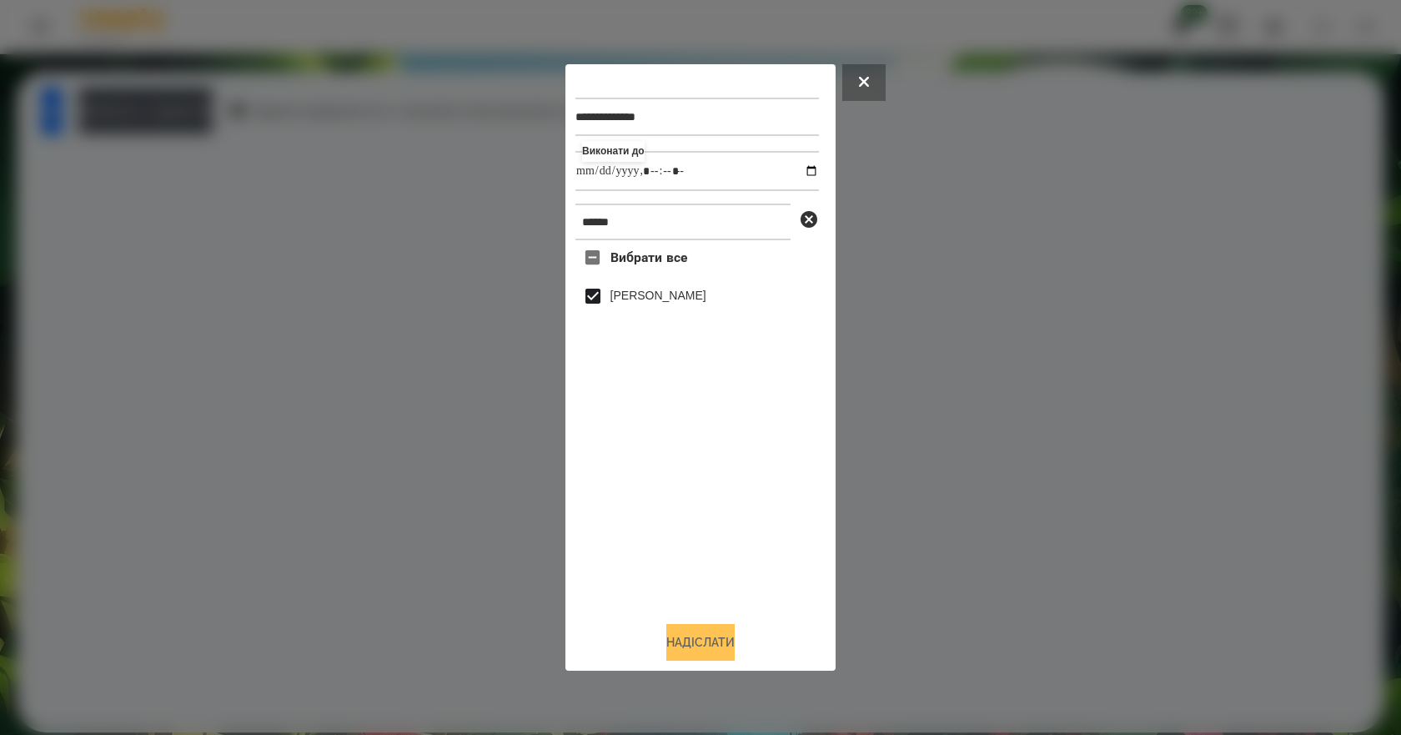
click at [719, 639] on button "Надіслати" at bounding box center [700, 642] width 68 height 37
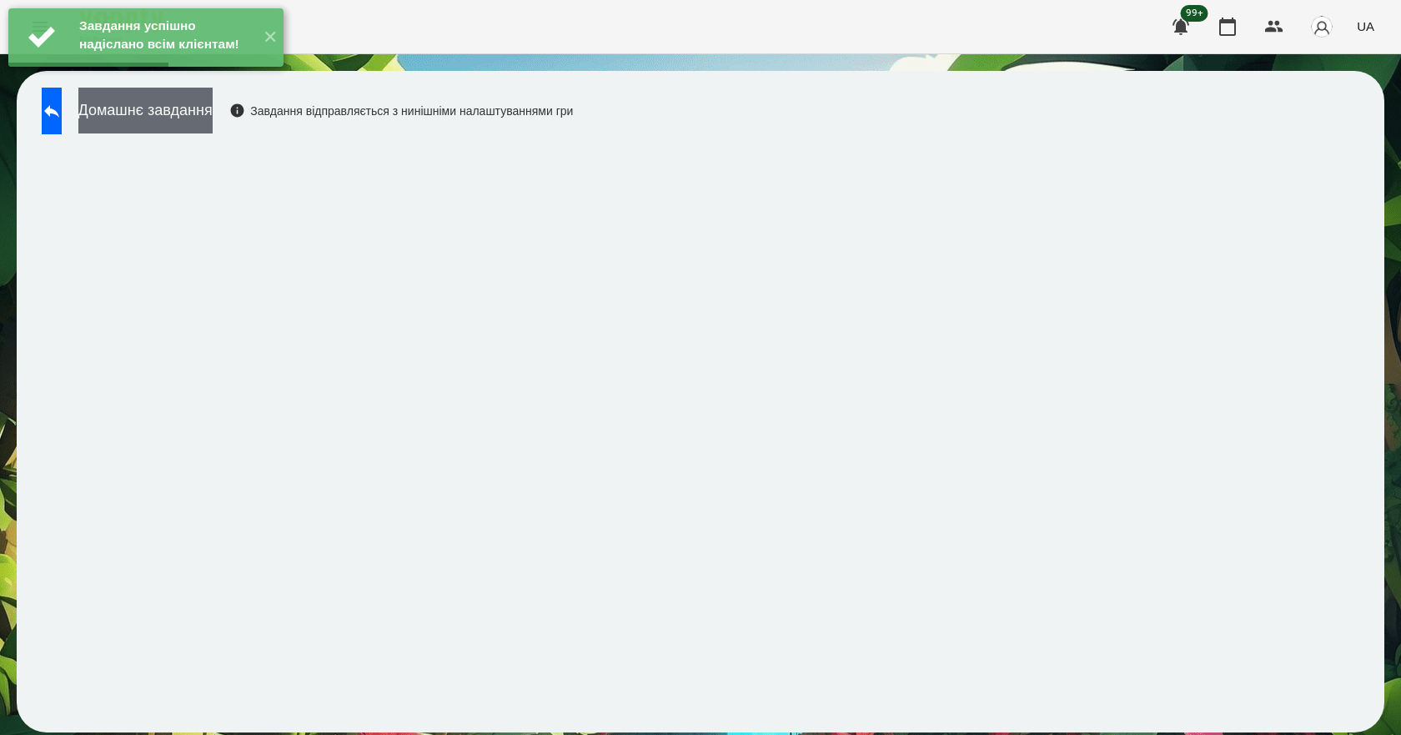
click at [175, 131] on button "Домашнє завдання" at bounding box center [145, 111] width 134 height 46
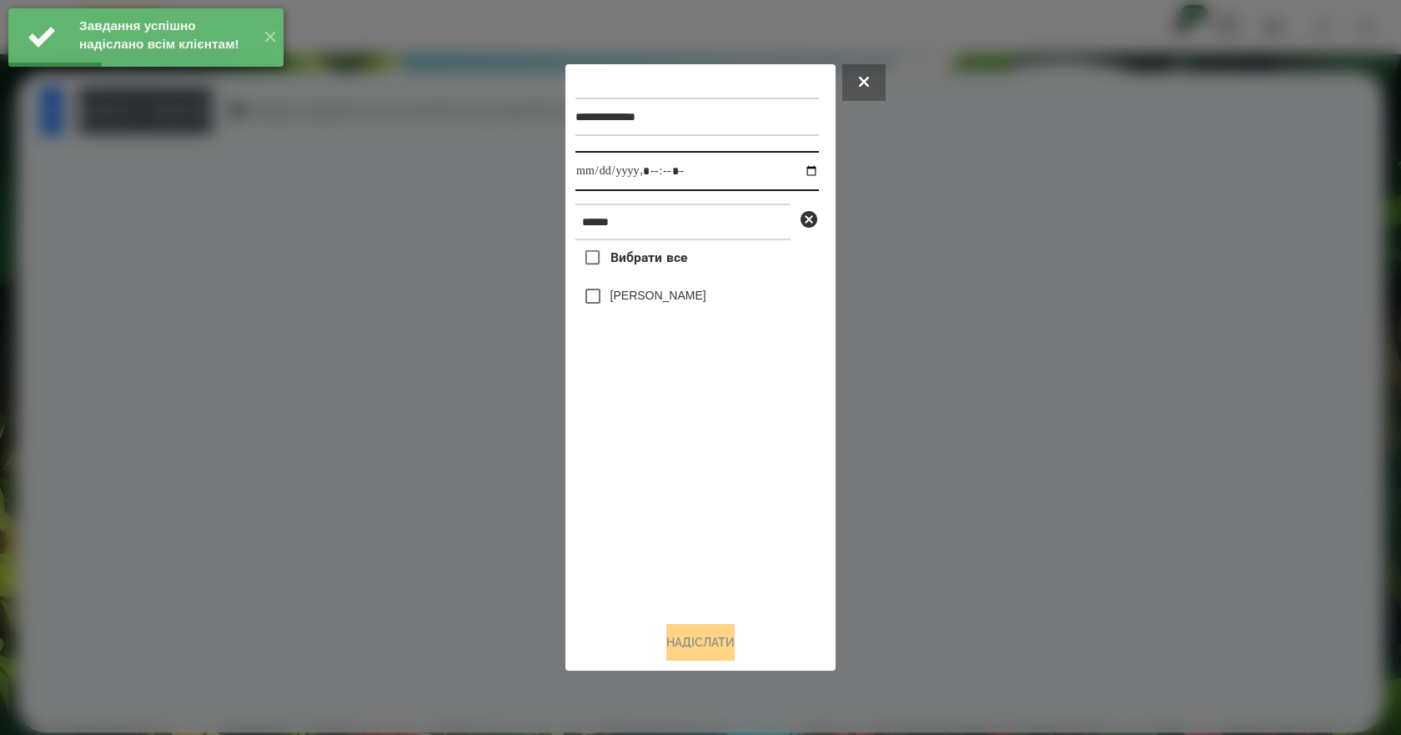
click at [793, 168] on input "datetime-local" at bounding box center [696, 171] width 243 height 40
type input "**********"
click at [696, 506] on div "Вибрати все [PERSON_NAME]" at bounding box center [696, 424] width 243 height 368
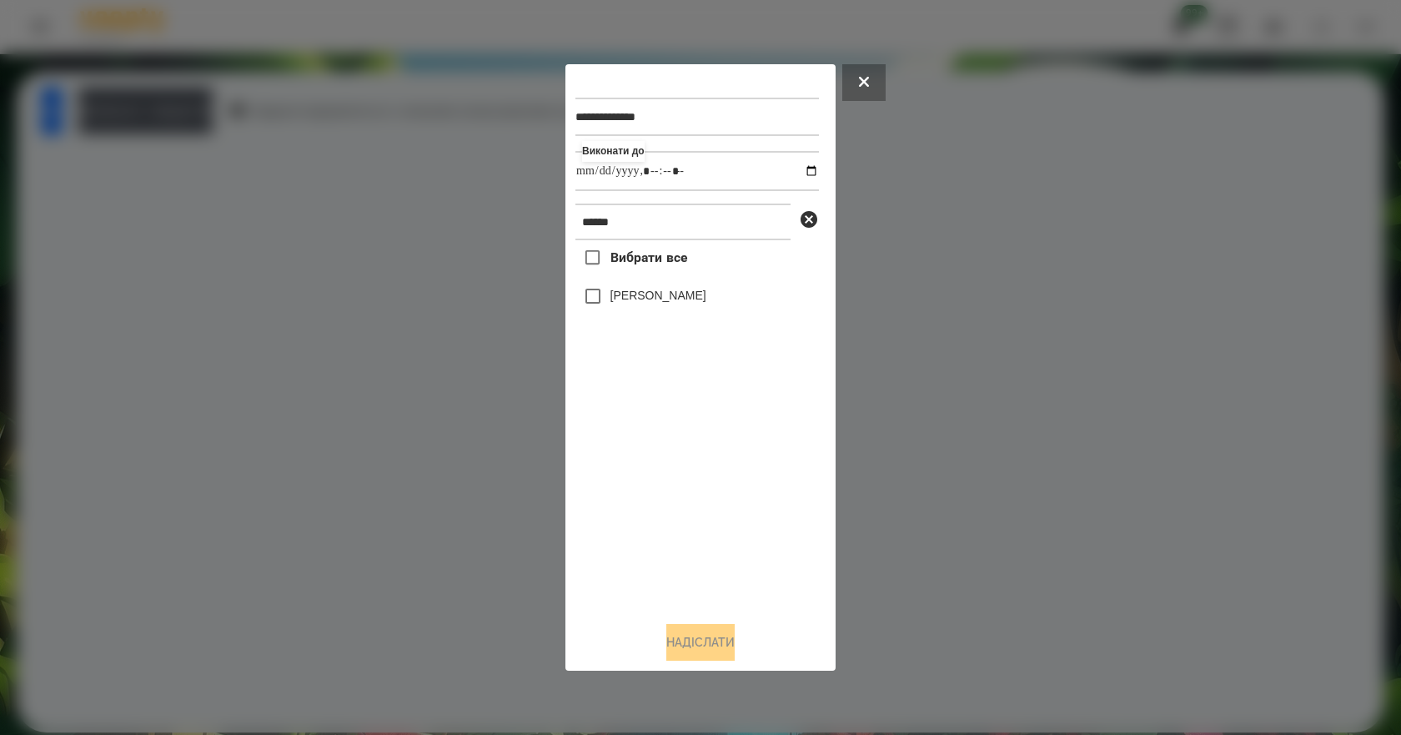
click at [644, 295] on label "[PERSON_NAME]" at bounding box center [658, 295] width 96 height 17
click at [686, 649] on button "Надіслати" at bounding box center [700, 642] width 68 height 37
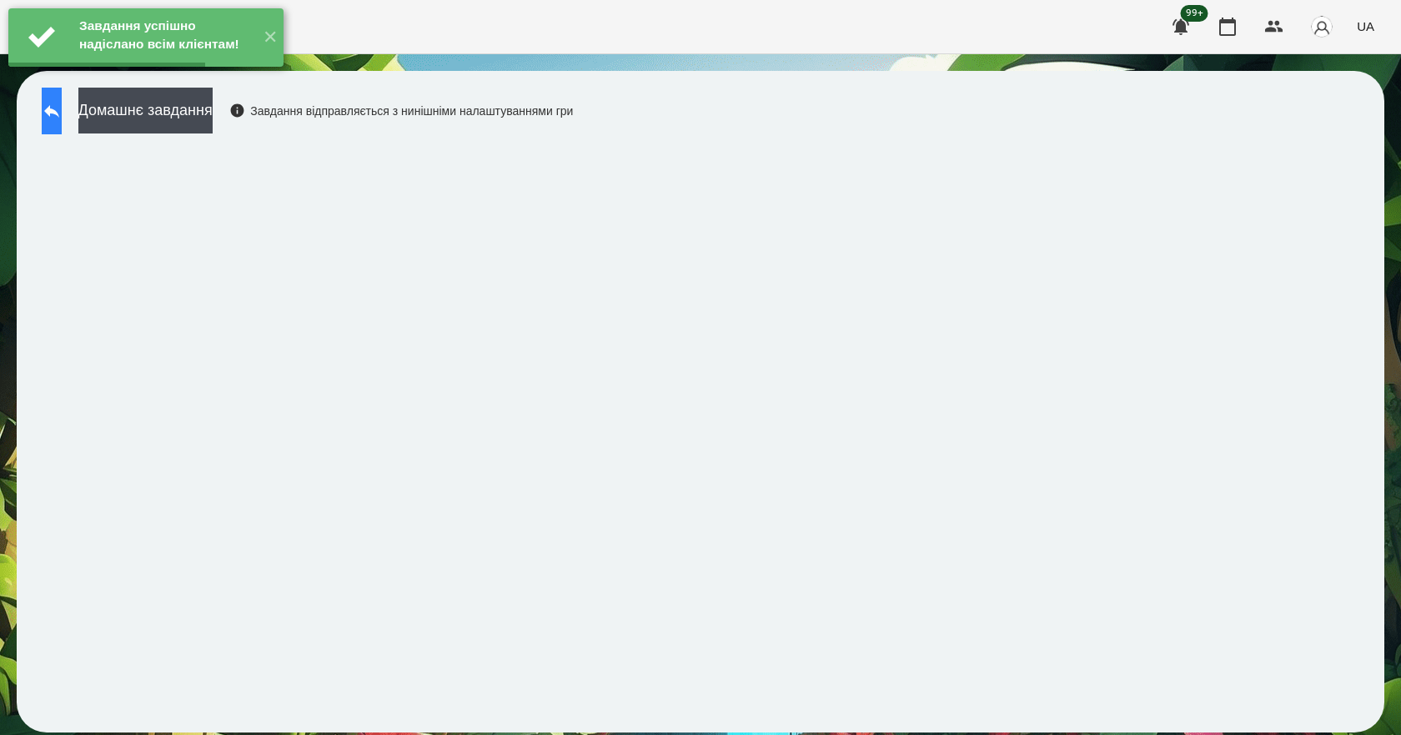
click at [58, 120] on icon at bounding box center [52, 111] width 20 height 20
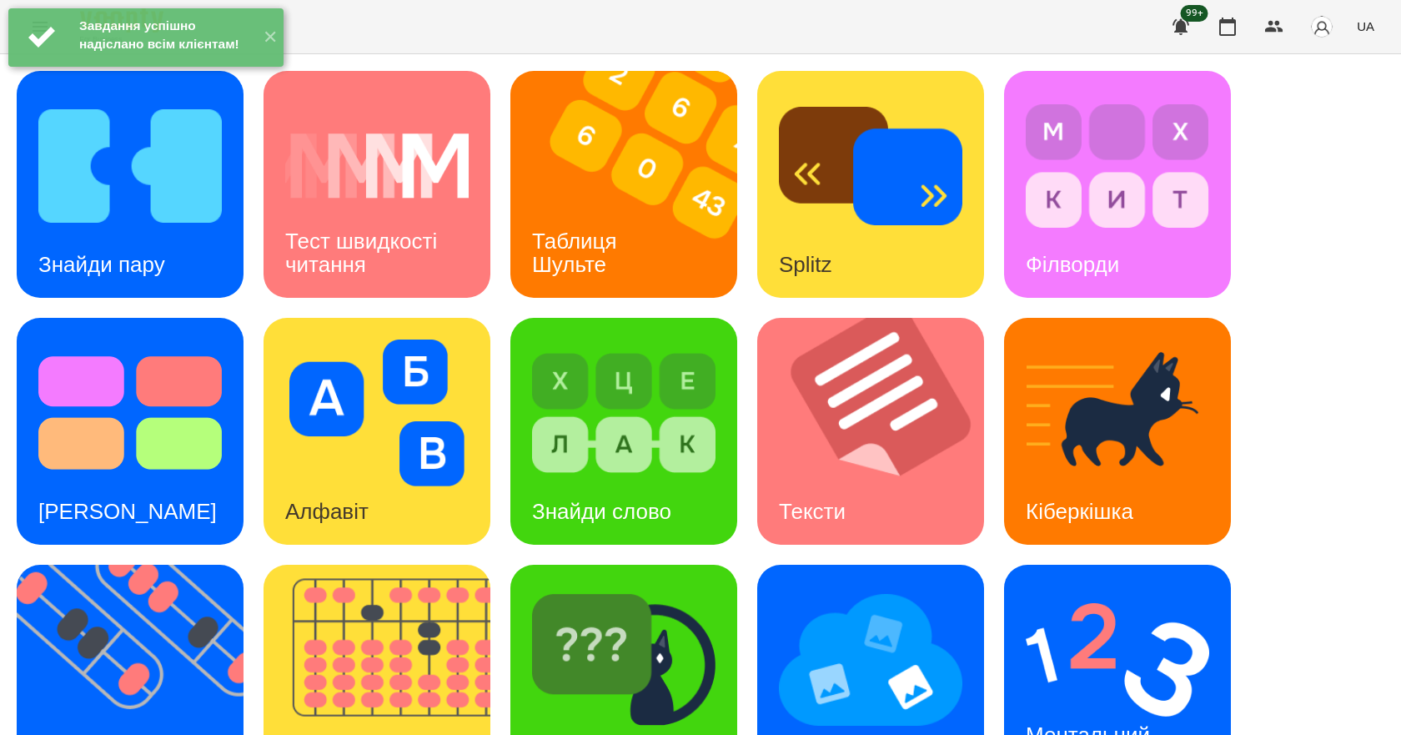
scroll to position [320, 0]
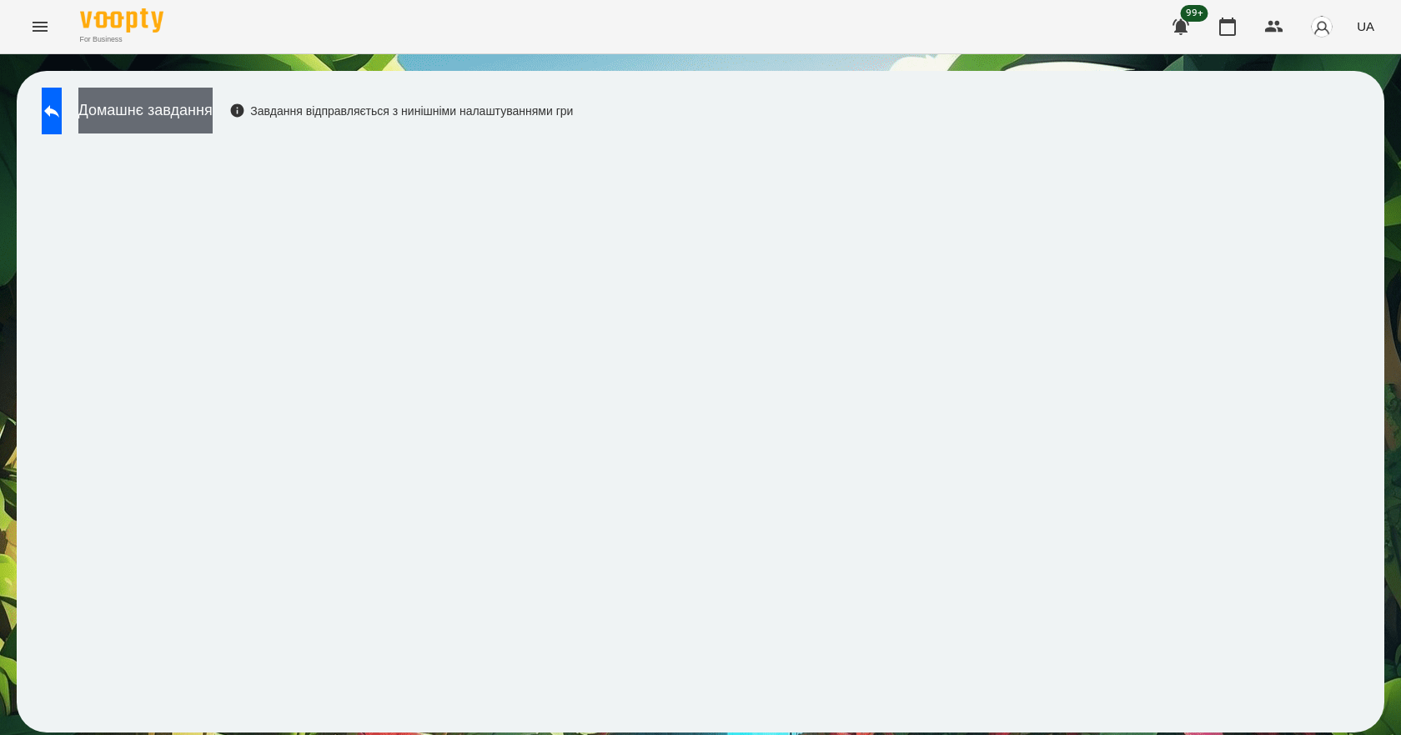
click at [213, 120] on button "Домашнє завдання" at bounding box center [145, 111] width 134 height 46
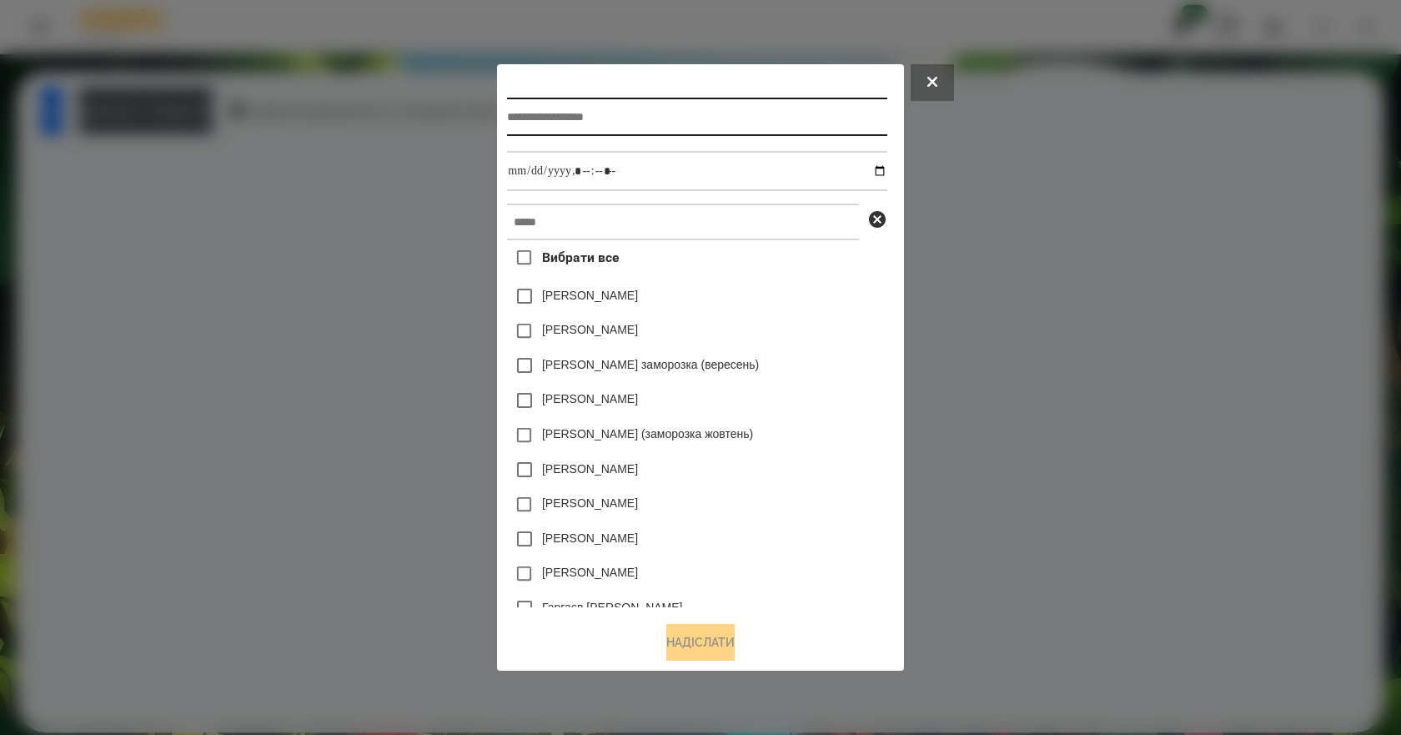
click at [602, 122] on input "text" at bounding box center [696, 117] width 379 height 38
type input "*******"
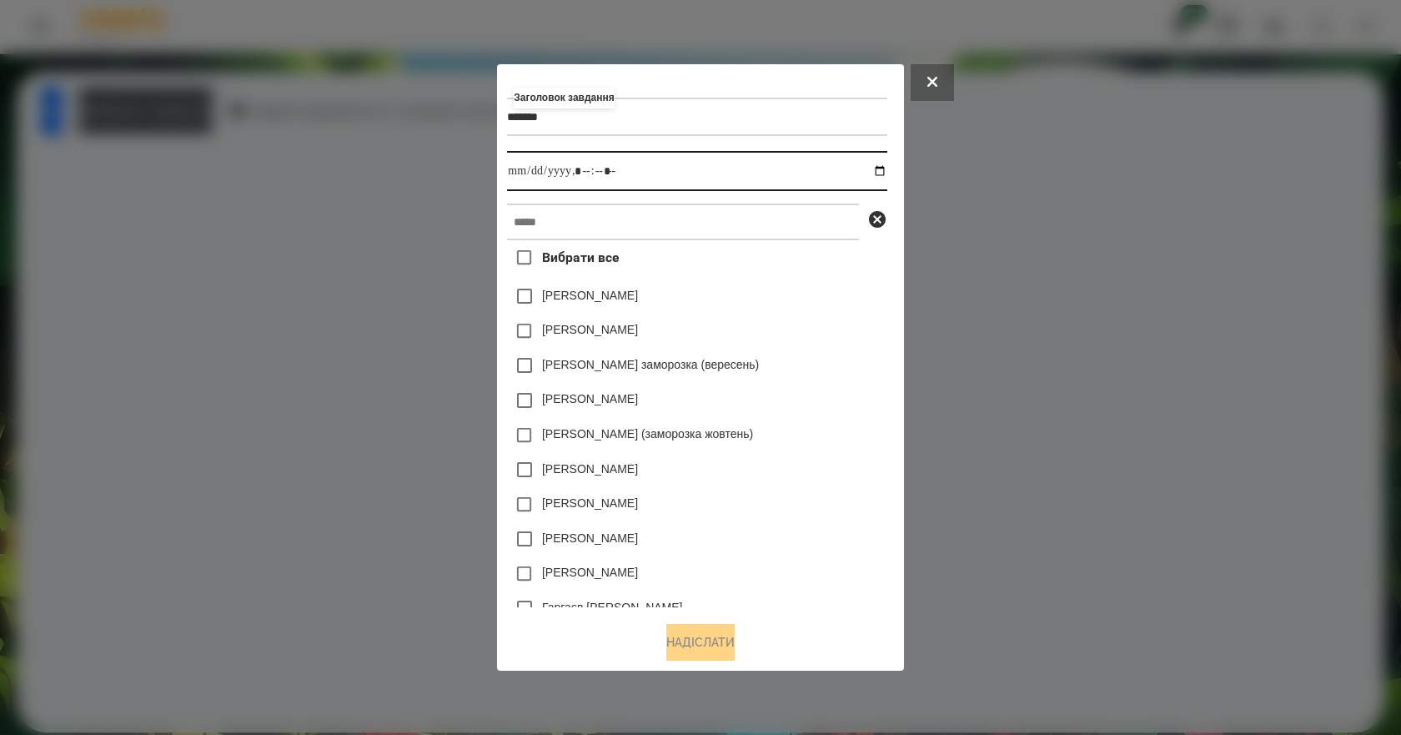
click at [886, 168] on input "datetime-local" at bounding box center [696, 171] width 379 height 40
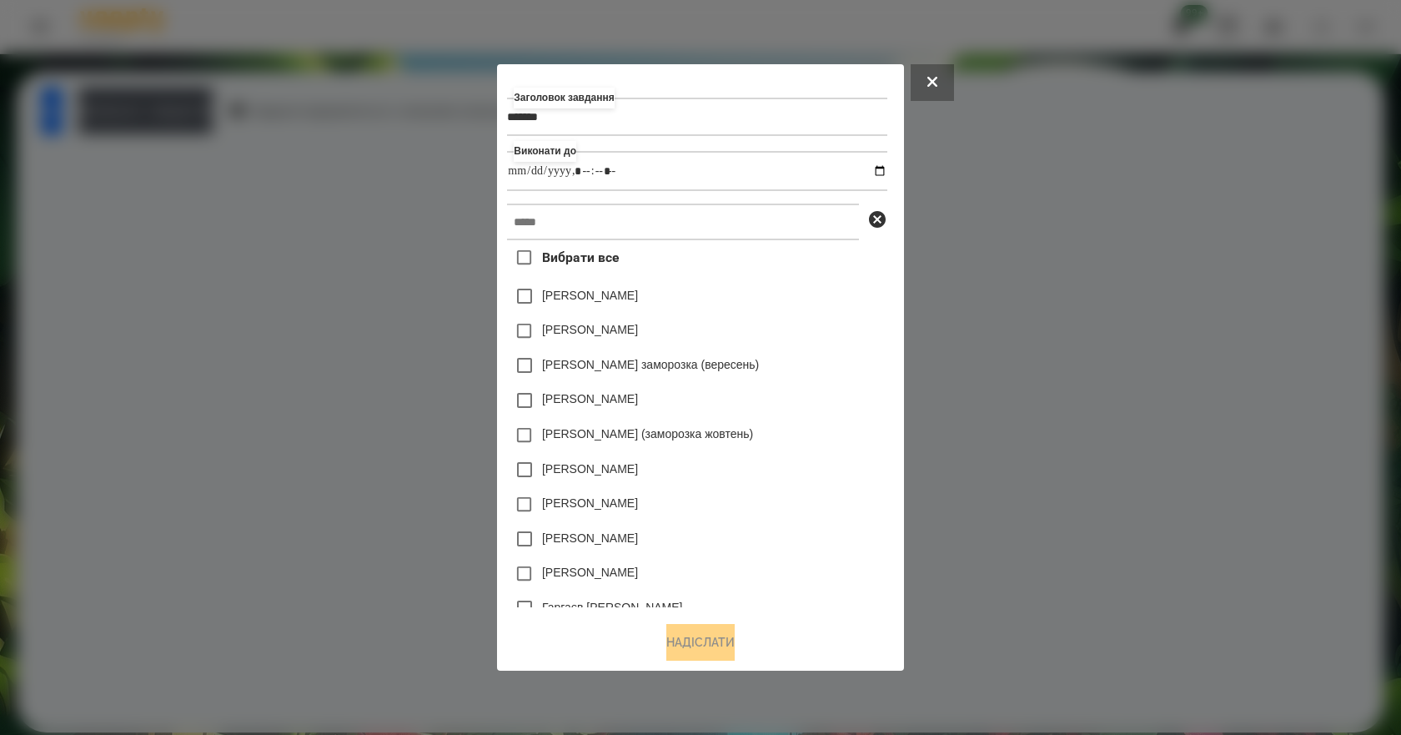
type input "**********"
click at [855, 374] on div "[PERSON_NAME] заморозка (вересень)" at bounding box center [696, 365] width 379 height 35
click at [699, 221] on input "text" at bounding box center [683, 221] width 352 height 37
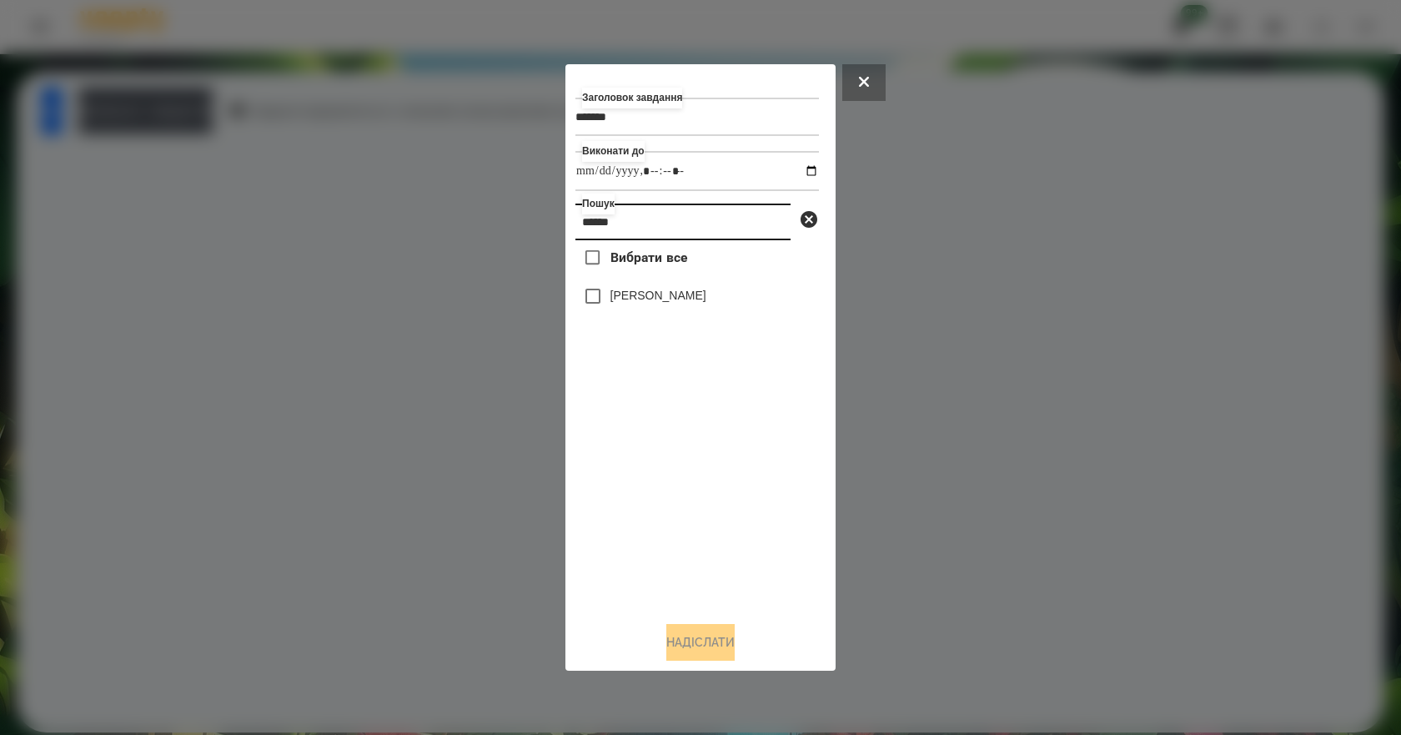
type input "******"
click at [665, 303] on label "[PERSON_NAME]" at bounding box center [658, 295] width 96 height 17
click at [725, 645] on button "Надіслати" at bounding box center [700, 642] width 68 height 37
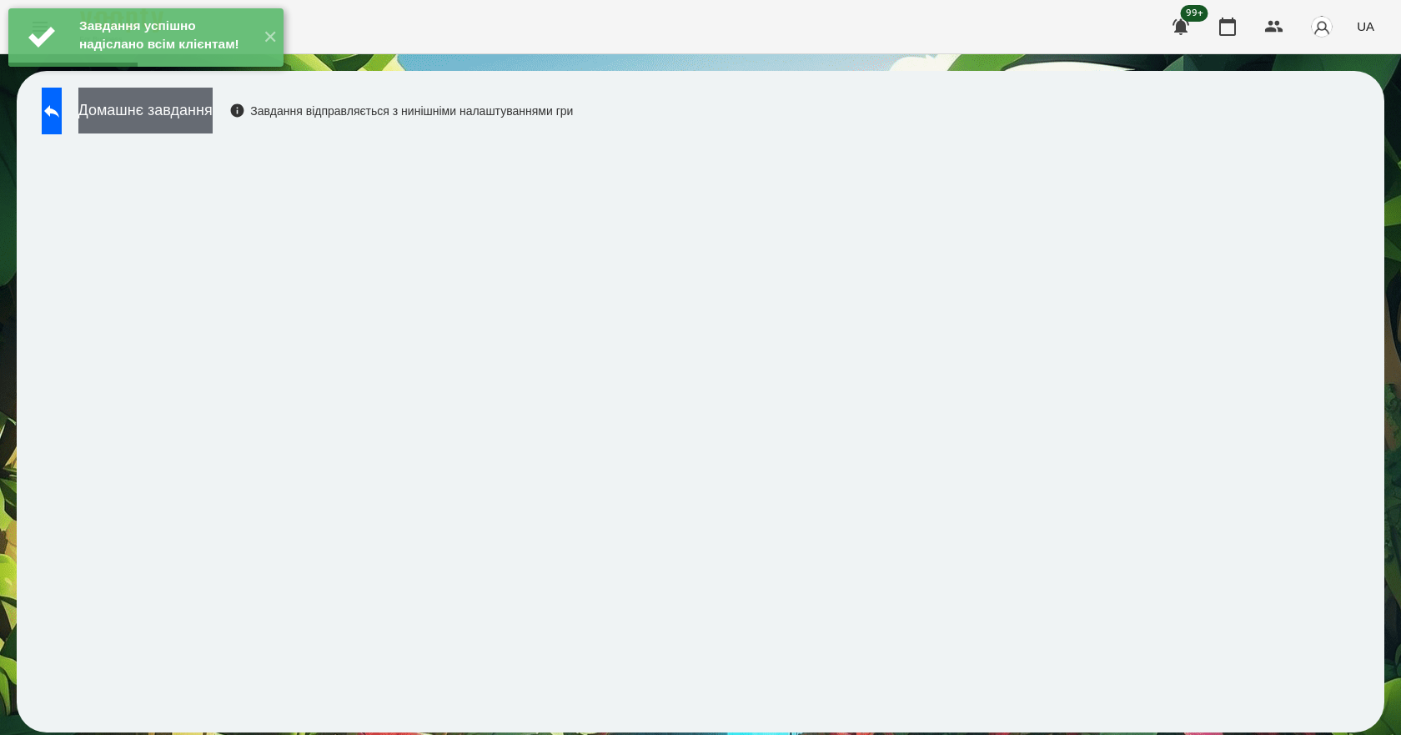
click at [152, 125] on button "Домашнє завдання" at bounding box center [145, 111] width 134 height 46
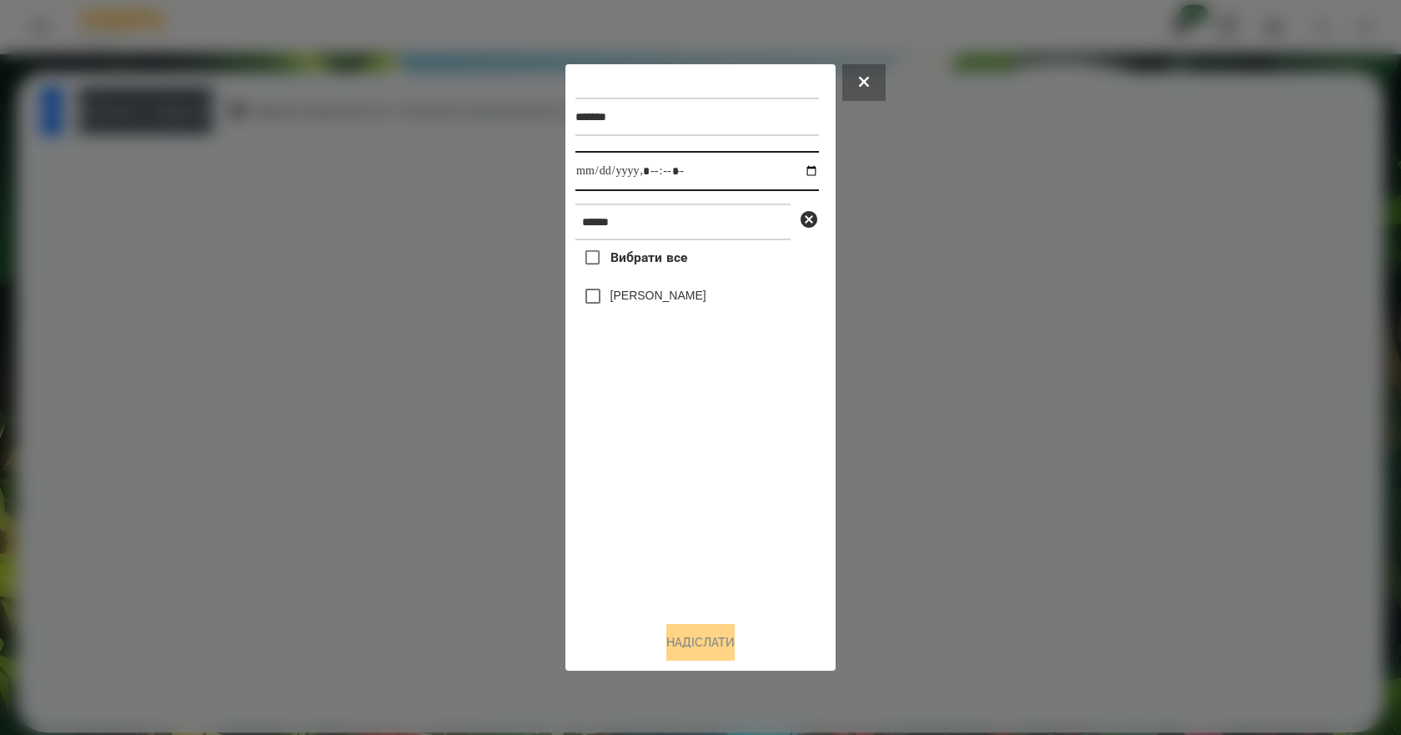
click at [795, 170] on input "datetime-local" at bounding box center [696, 171] width 243 height 40
type input "**********"
click at [635, 487] on div "Вибрати все [PERSON_NAME]" at bounding box center [696, 424] width 243 height 368
drag, startPoint x: 630, startPoint y: 298, endPoint x: 630, endPoint y: 310, distance: 11.7
click at [629, 298] on label "[PERSON_NAME]" at bounding box center [658, 295] width 96 height 17
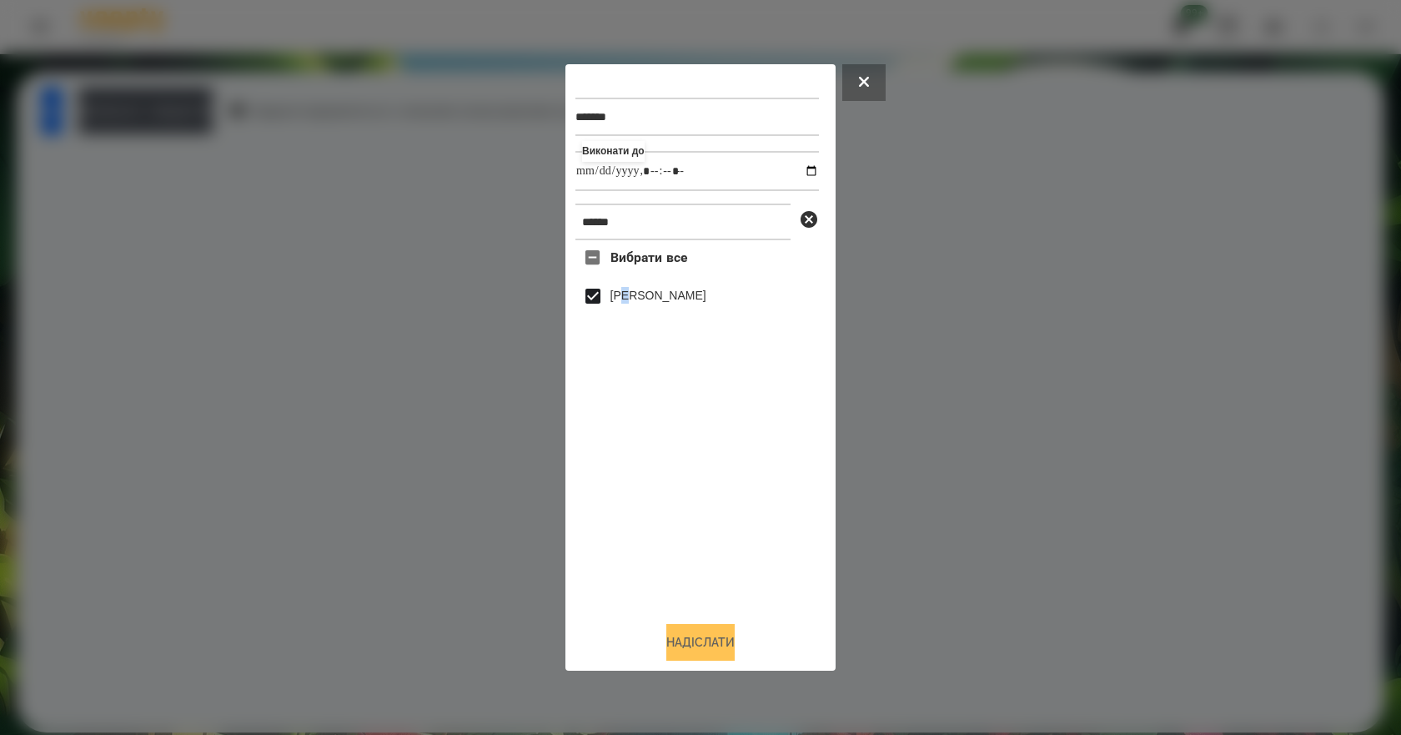
click at [724, 644] on button "Надіслати" at bounding box center [700, 642] width 68 height 37
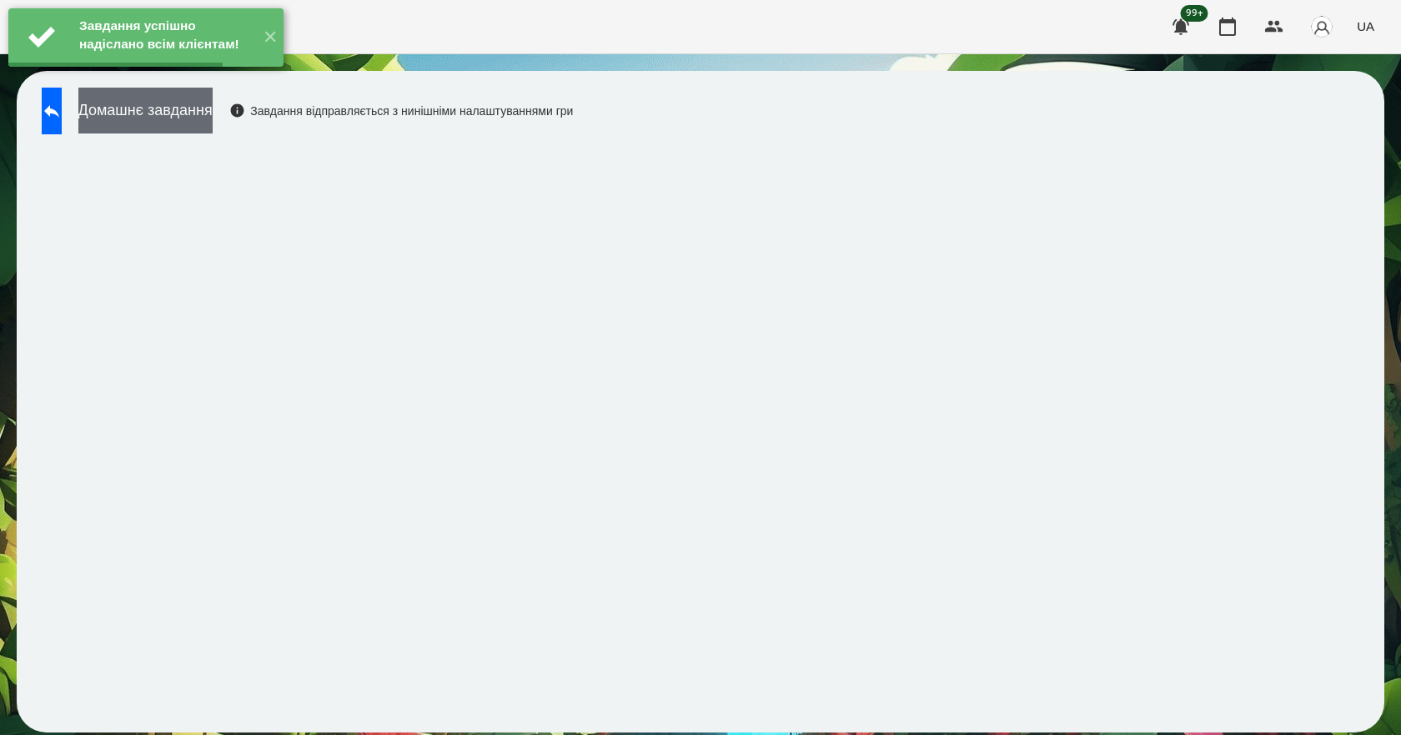
click at [213, 115] on button "Домашнє завдання" at bounding box center [145, 111] width 134 height 46
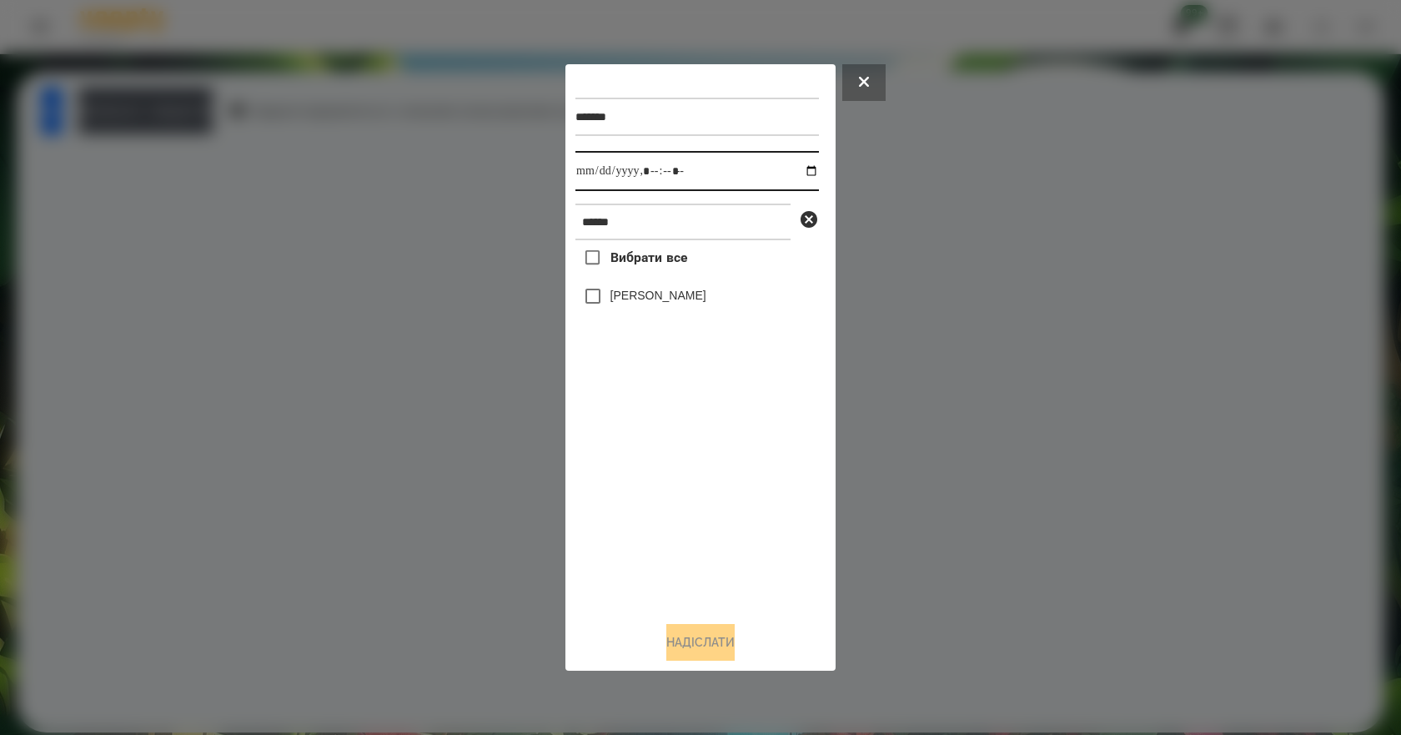
click at [798, 174] on input "datetime-local" at bounding box center [696, 171] width 243 height 40
type input "**********"
drag, startPoint x: 654, startPoint y: 465, endPoint x: 641, endPoint y: 394, distance: 72.9
click at [654, 465] on div "Вибрати все [PERSON_NAME]" at bounding box center [696, 424] width 243 height 368
click at [644, 300] on label "[PERSON_NAME]" at bounding box center [658, 295] width 96 height 17
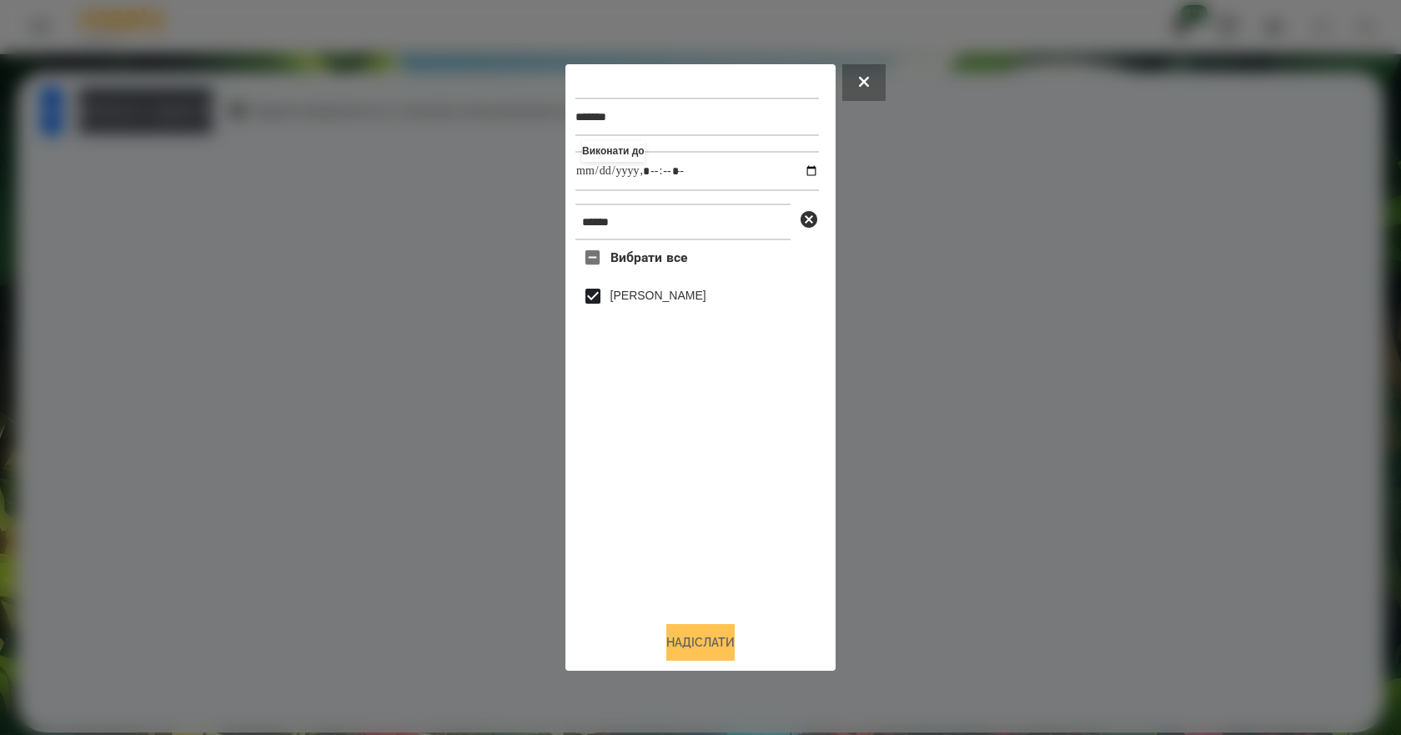
click at [711, 646] on button "Надіслати" at bounding box center [700, 642] width 68 height 37
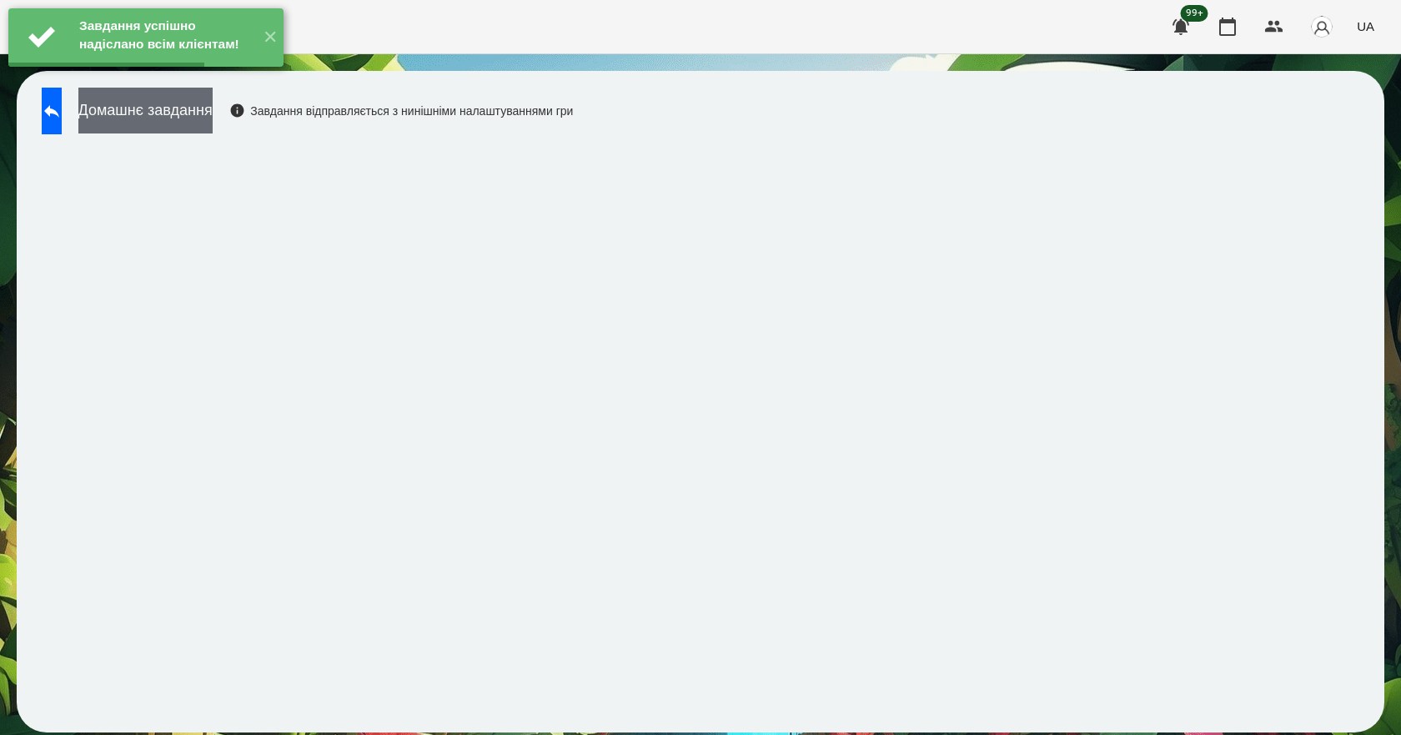
click at [213, 110] on button "Домашнє завдання" at bounding box center [145, 111] width 134 height 46
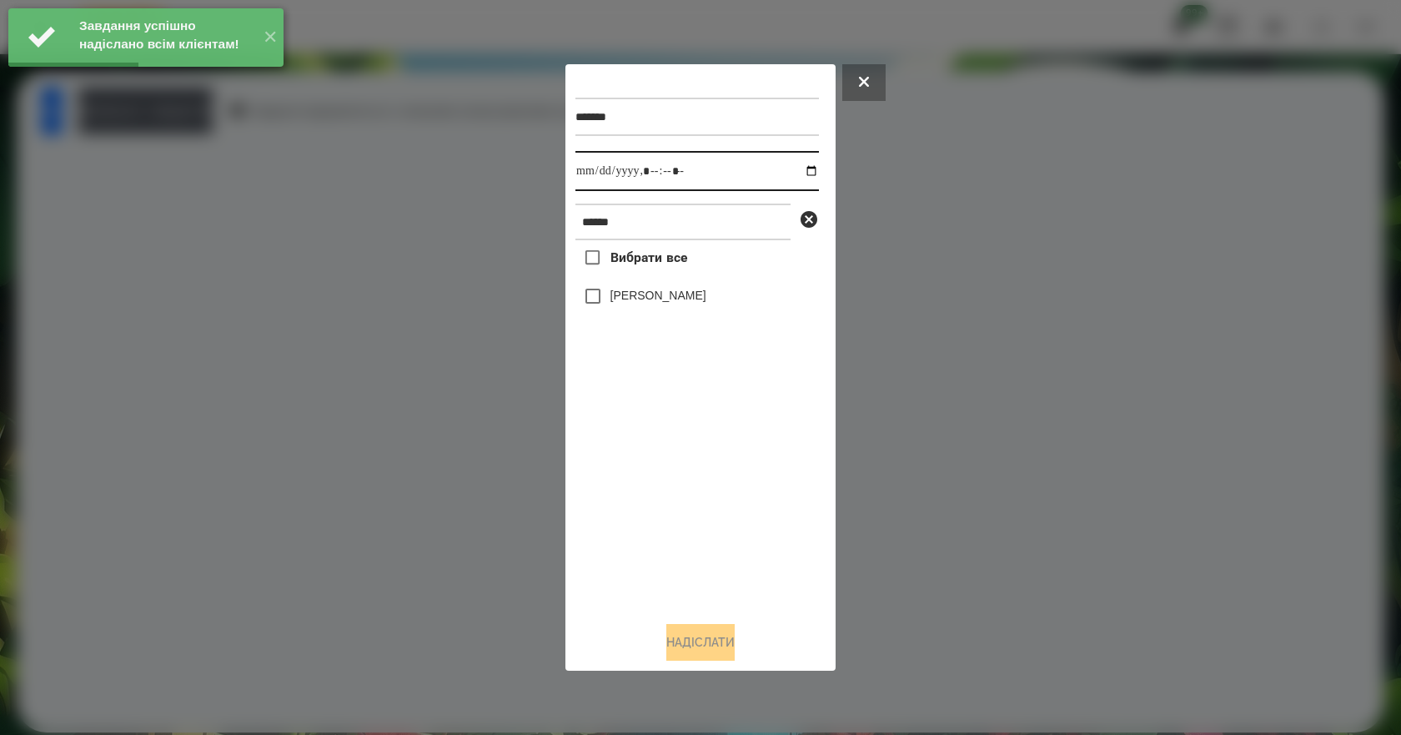
click at [798, 168] on input "datetime-local" at bounding box center [696, 171] width 243 height 40
type input "**********"
click at [671, 474] on div "Вибрати все [PERSON_NAME]" at bounding box center [696, 424] width 243 height 368
click at [654, 297] on label "[PERSON_NAME]" at bounding box center [658, 295] width 96 height 17
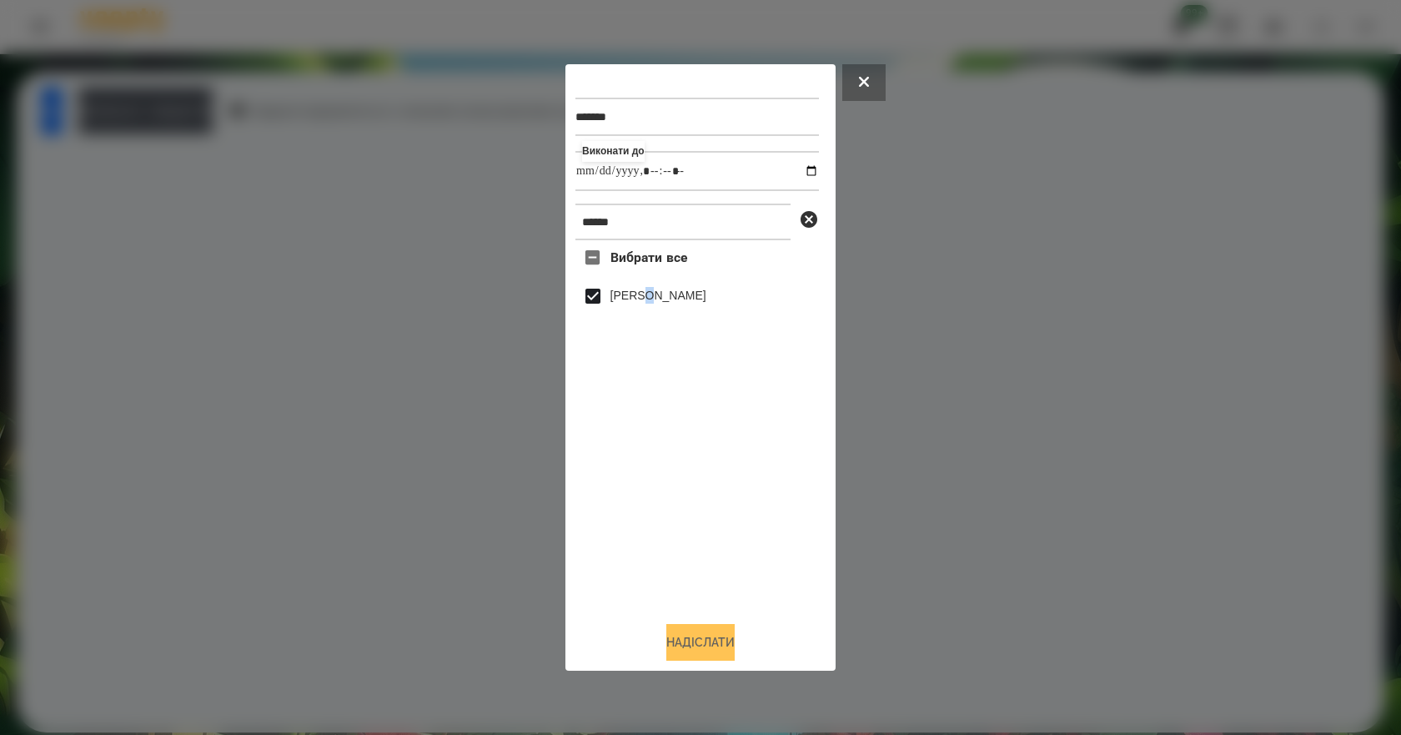
click at [676, 657] on button "Надіслати" at bounding box center [700, 642] width 68 height 37
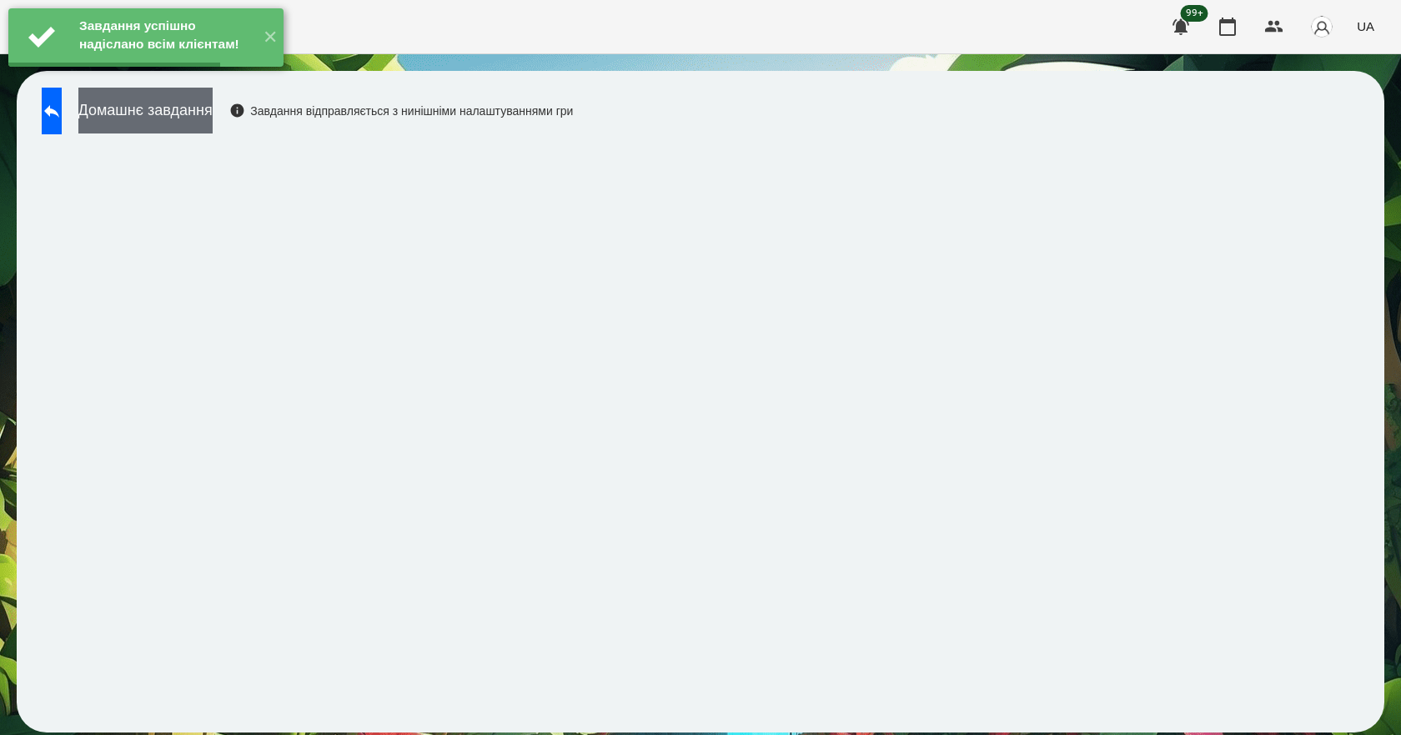
click at [213, 112] on button "Домашнє завдання" at bounding box center [145, 111] width 134 height 46
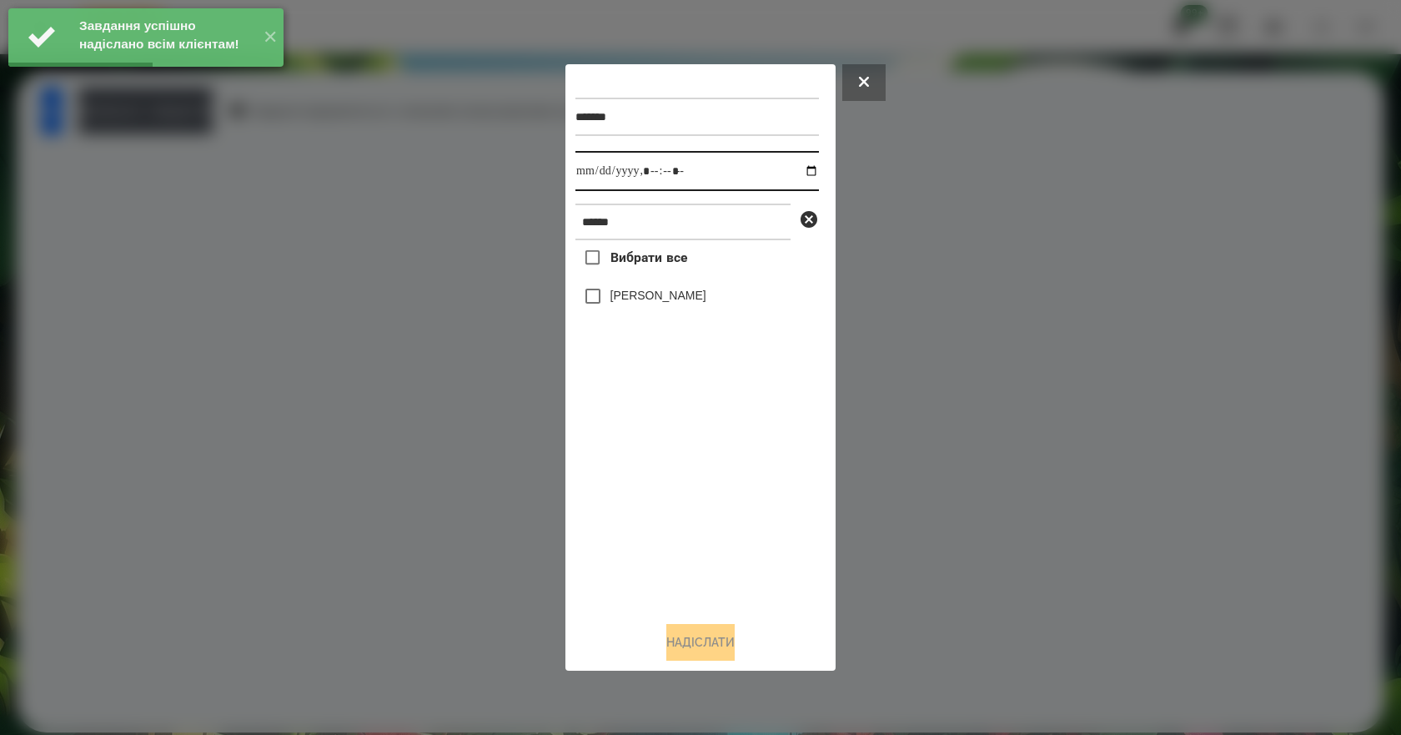
click at [800, 173] on input "datetime-local" at bounding box center [696, 171] width 243 height 40
type input "**********"
drag, startPoint x: 675, startPoint y: 502, endPoint x: 648, endPoint y: 424, distance: 82.3
click at [672, 493] on div "Вибрати все [PERSON_NAME]" at bounding box center [696, 424] width 243 height 368
click at [622, 303] on label "[PERSON_NAME]" at bounding box center [658, 295] width 96 height 17
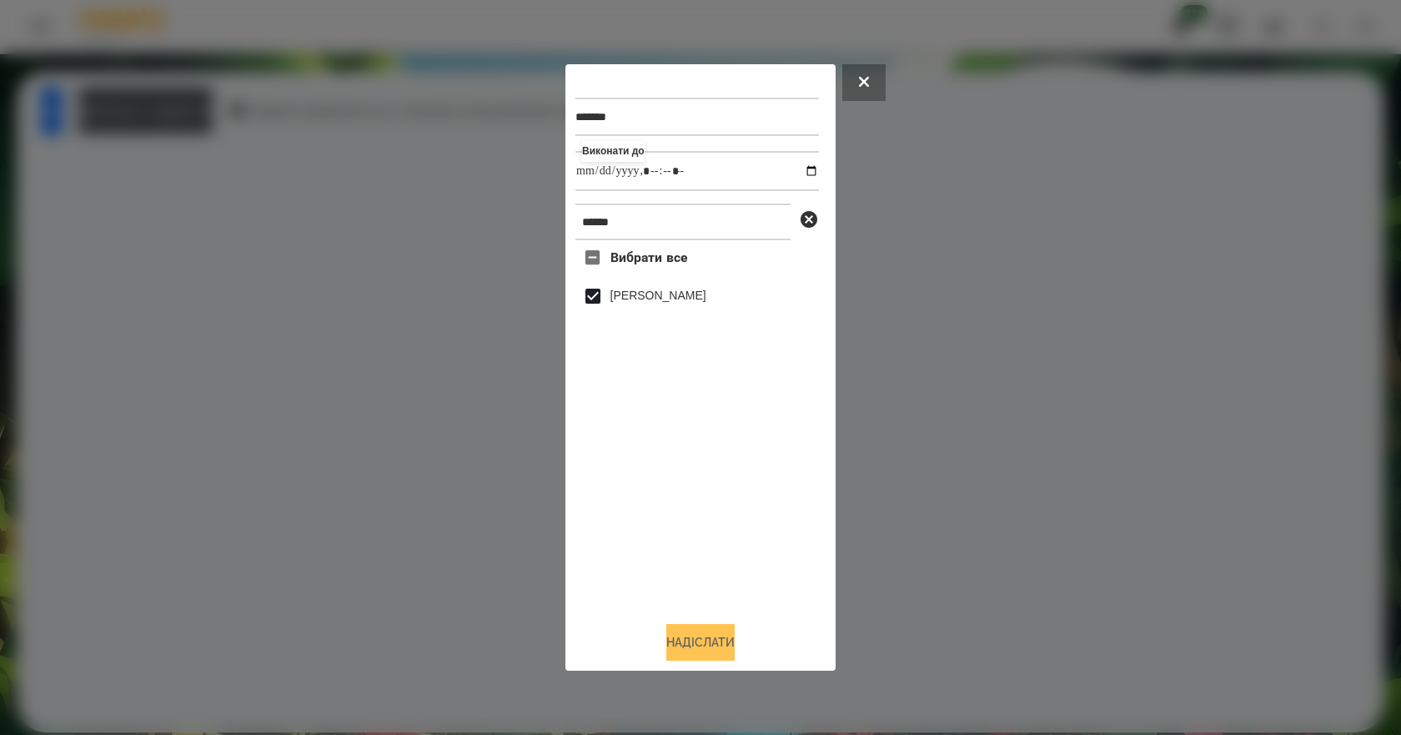
click at [700, 656] on button "Надіслати" at bounding box center [700, 642] width 68 height 37
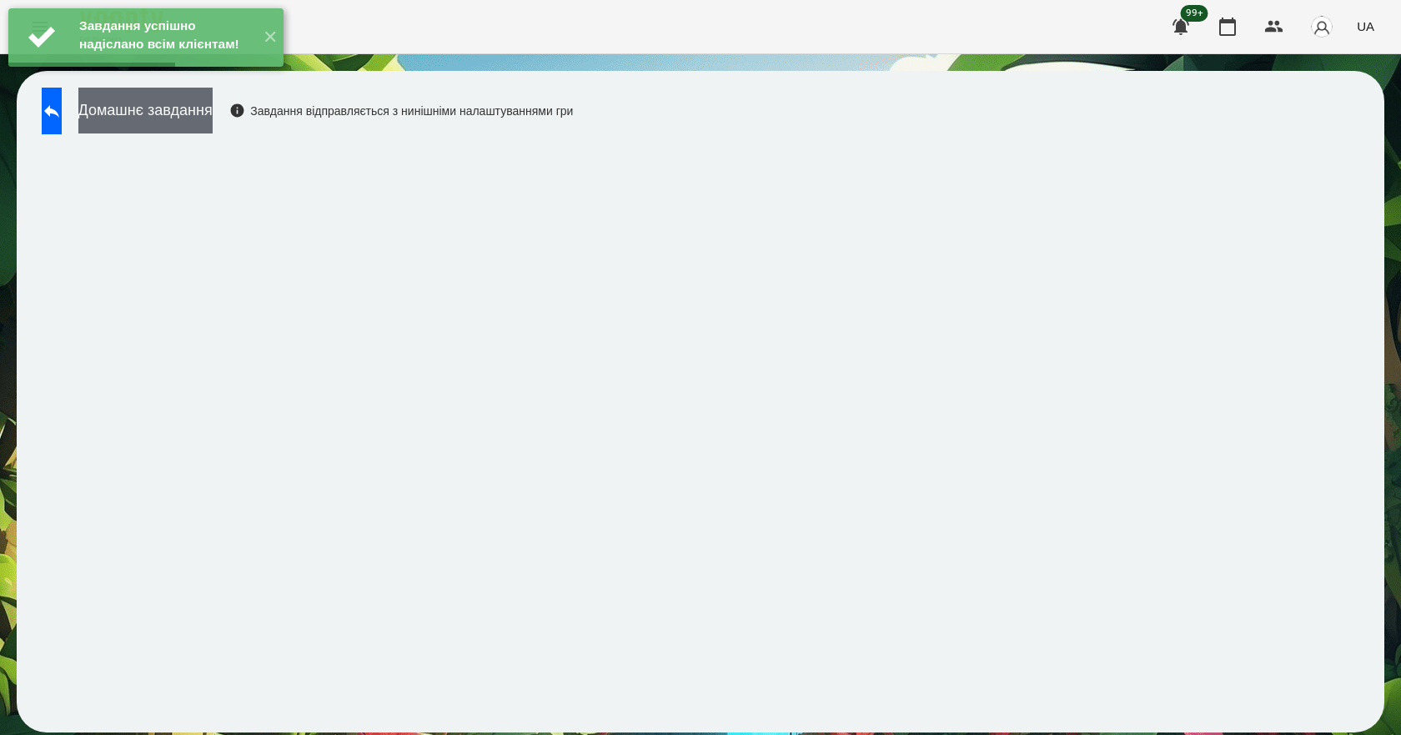
click at [213, 128] on button "Домашнє завдання" at bounding box center [145, 111] width 134 height 46
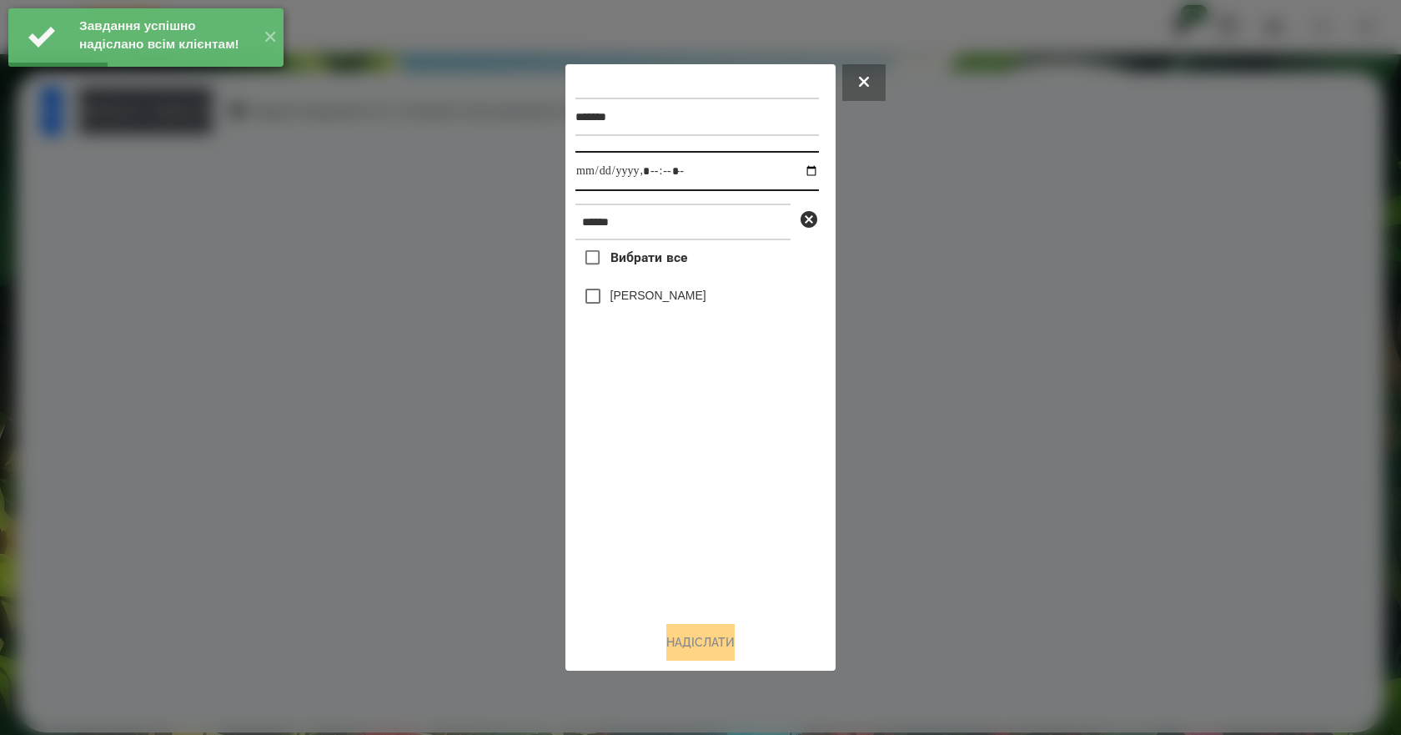
click at [801, 168] on input "datetime-local" at bounding box center [696, 171] width 243 height 40
type input "**********"
drag, startPoint x: 705, startPoint y: 480, endPoint x: 700, endPoint y: 461, distance: 20.0
click at [705, 474] on div "Вибрати все [PERSON_NAME]" at bounding box center [696, 424] width 243 height 368
click at [630, 295] on label "[PERSON_NAME]" at bounding box center [658, 295] width 96 height 17
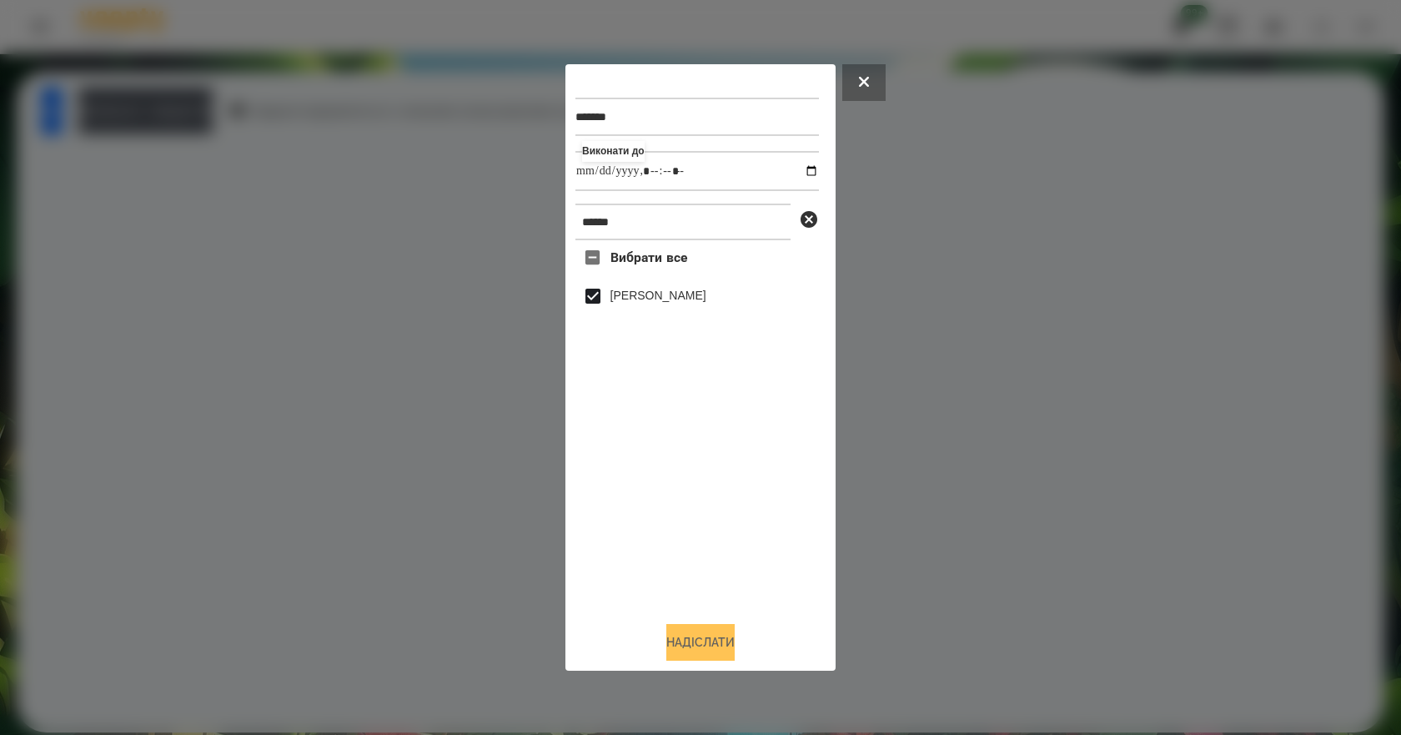
click at [704, 641] on button "Надіслати" at bounding box center [700, 642] width 68 height 37
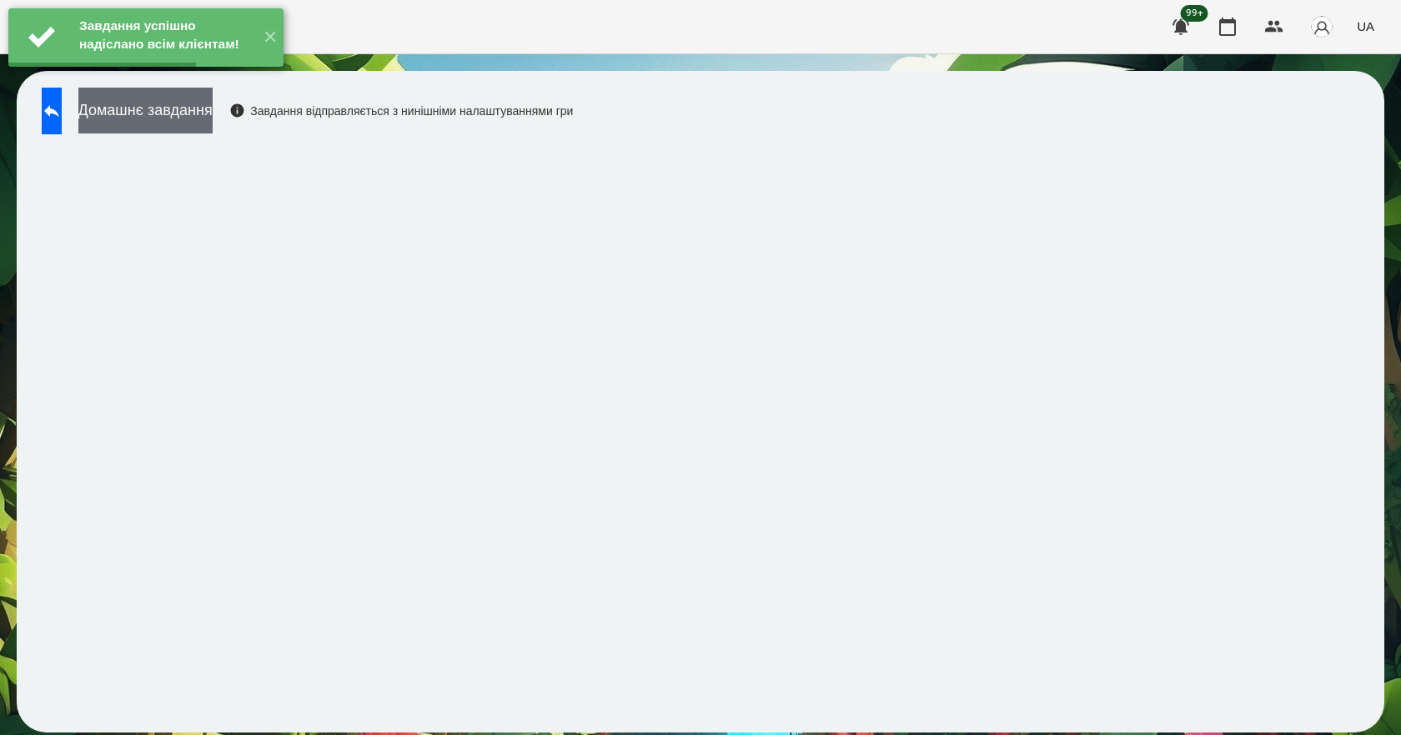
click at [213, 120] on button "Домашнє завдання" at bounding box center [145, 111] width 134 height 46
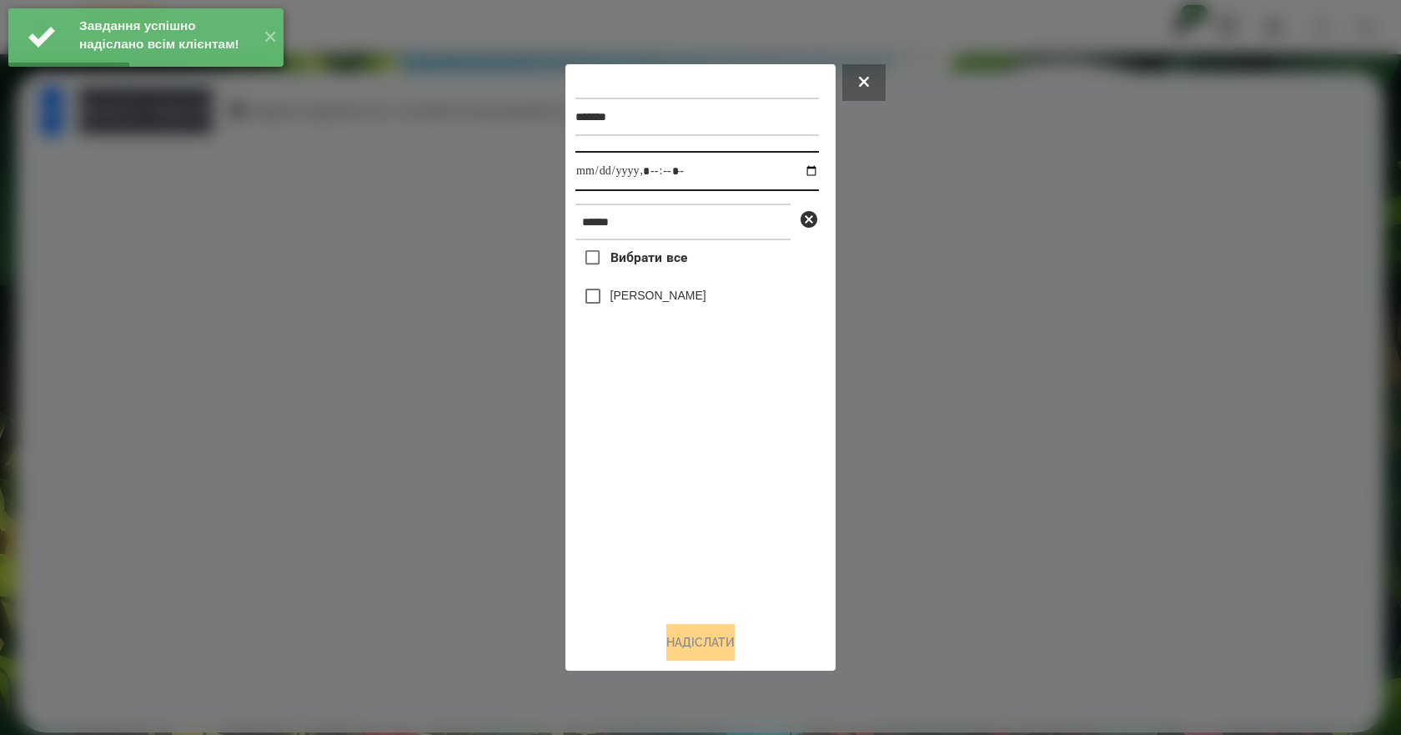
click at [795, 170] on input "datetime-local" at bounding box center [696, 171] width 243 height 40
type input "**********"
click at [746, 513] on div "Вибрати все [PERSON_NAME]" at bounding box center [696, 424] width 243 height 368
click at [617, 303] on label "[PERSON_NAME]" at bounding box center [658, 295] width 96 height 17
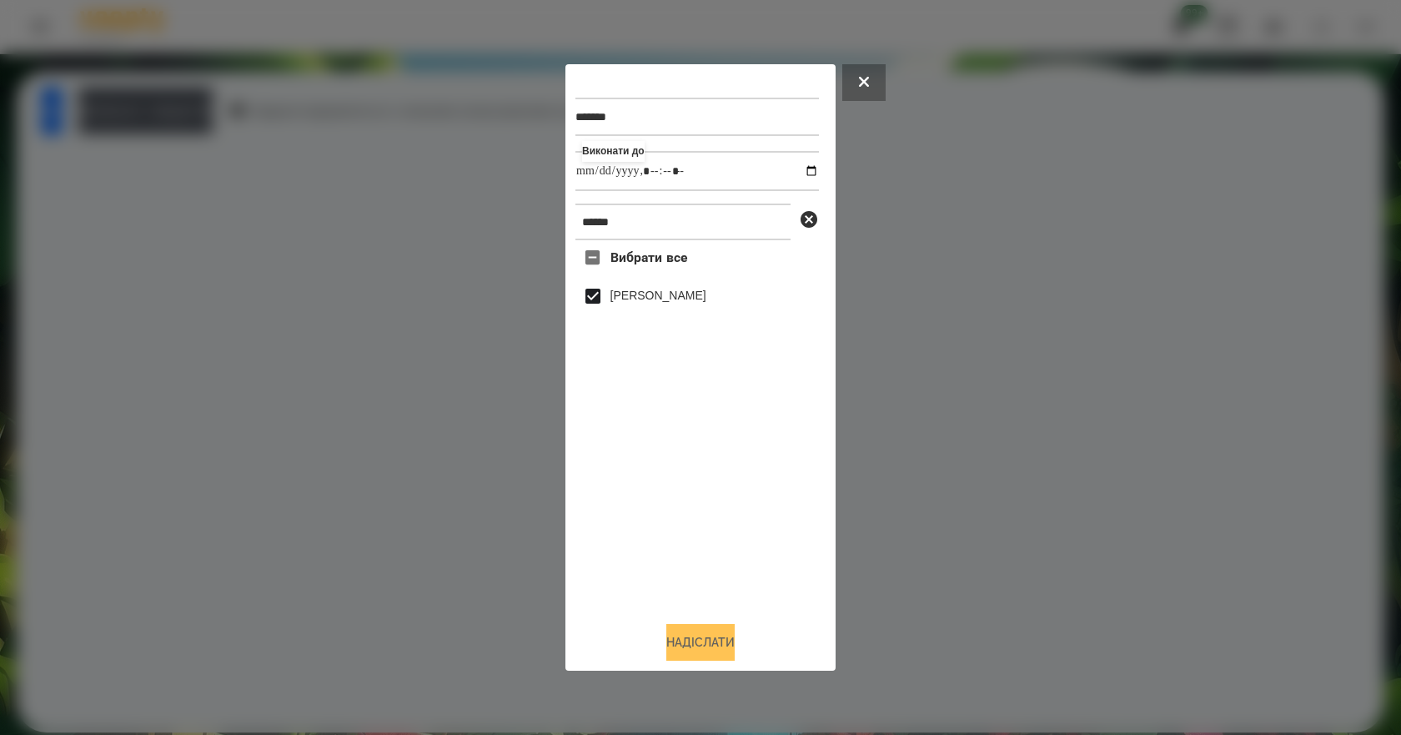
click at [698, 644] on button "Надіслати" at bounding box center [700, 642] width 68 height 37
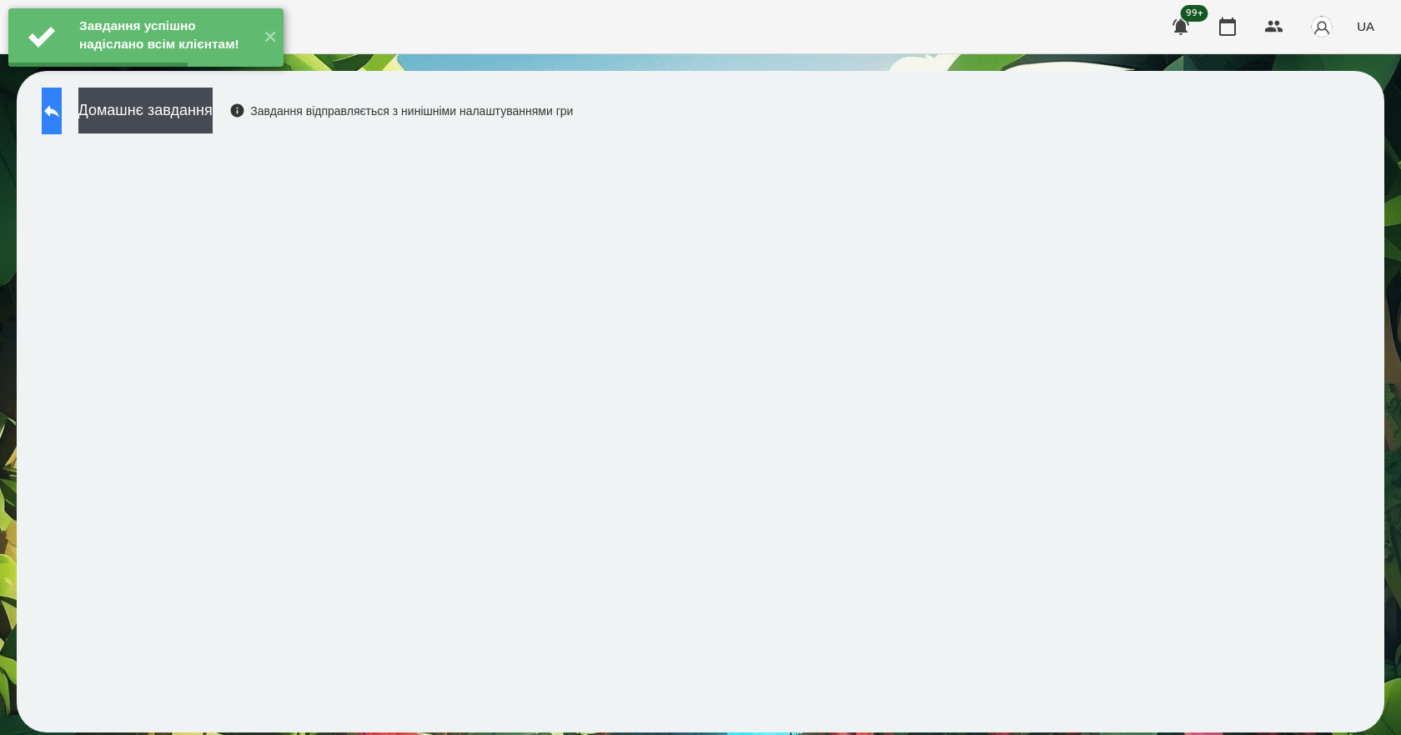
click at [62, 117] on icon at bounding box center [52, 111] width 20 height 20
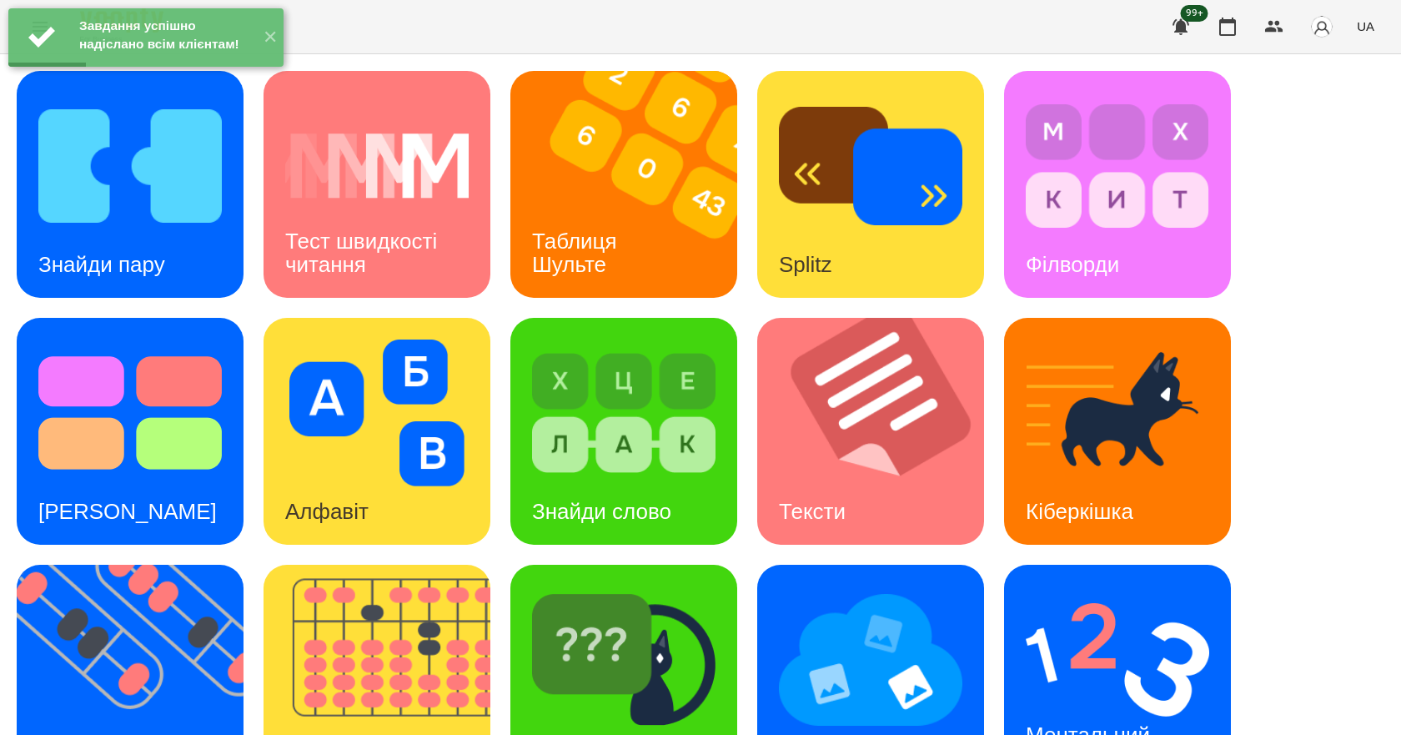
scroll to position [320, 0]
click at [1149, 702] on div "Ментальний рахунок" at bounding box center [1090, 746] width 173 height 89
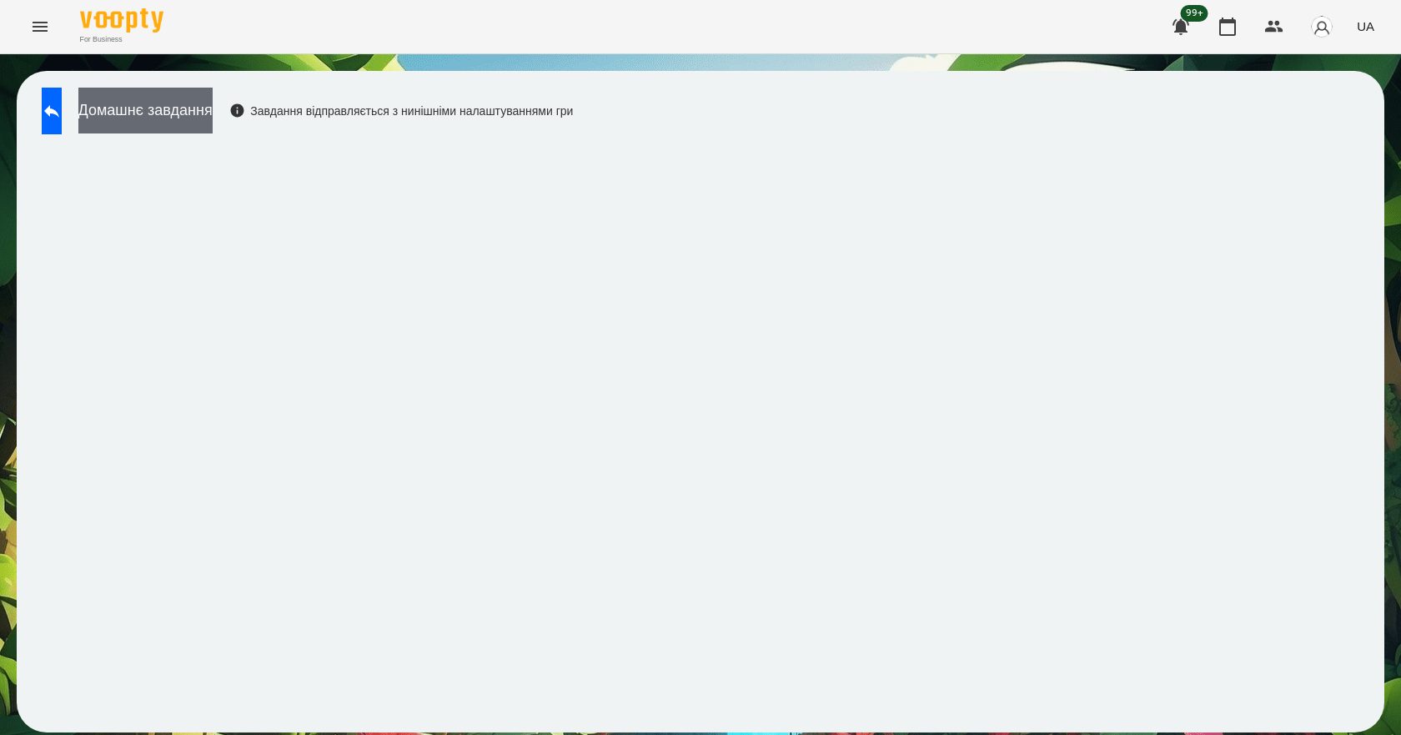
click at [177, 121] on button "Домашнє завдання" at bounding box center [145, 111] width 134 height 46
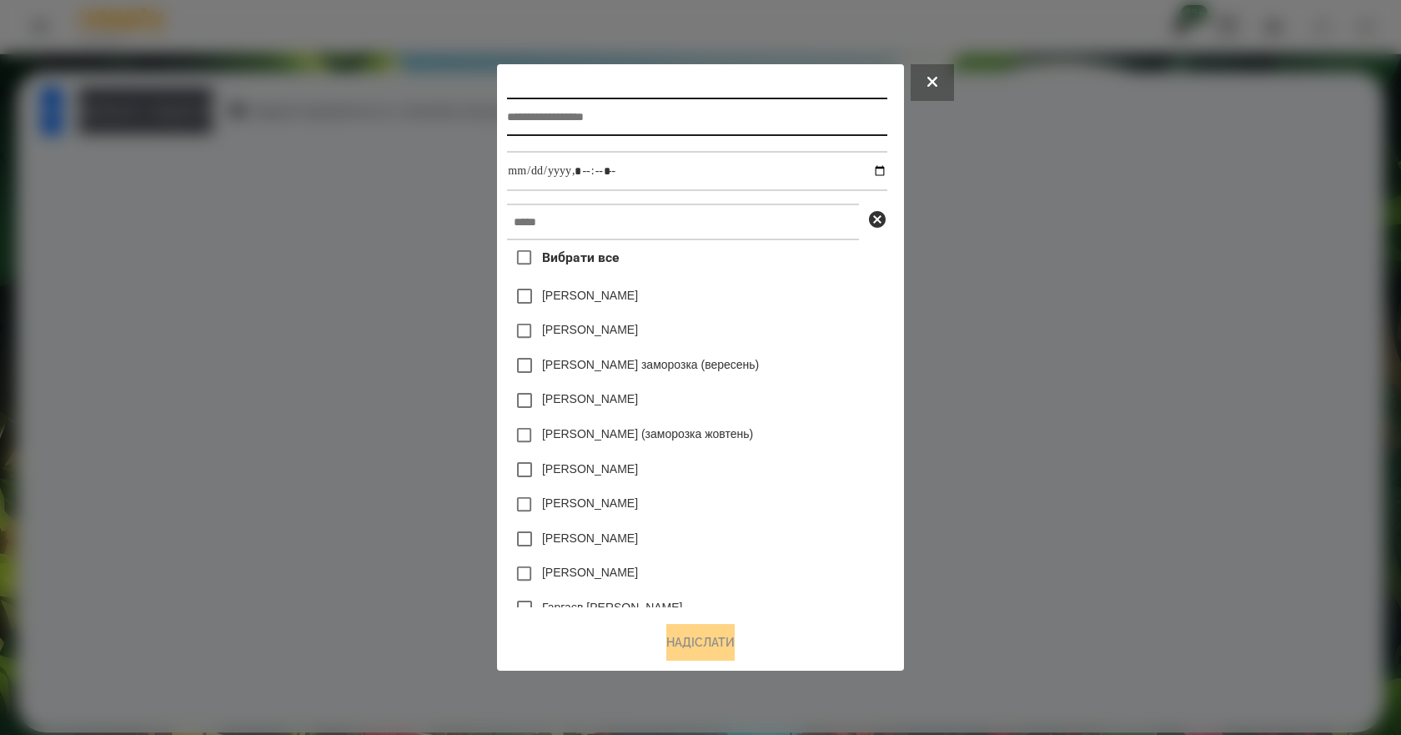
click at [581, 98] on input "text" at bounding box center [696, 117] width 379 height 38
type input "**********"
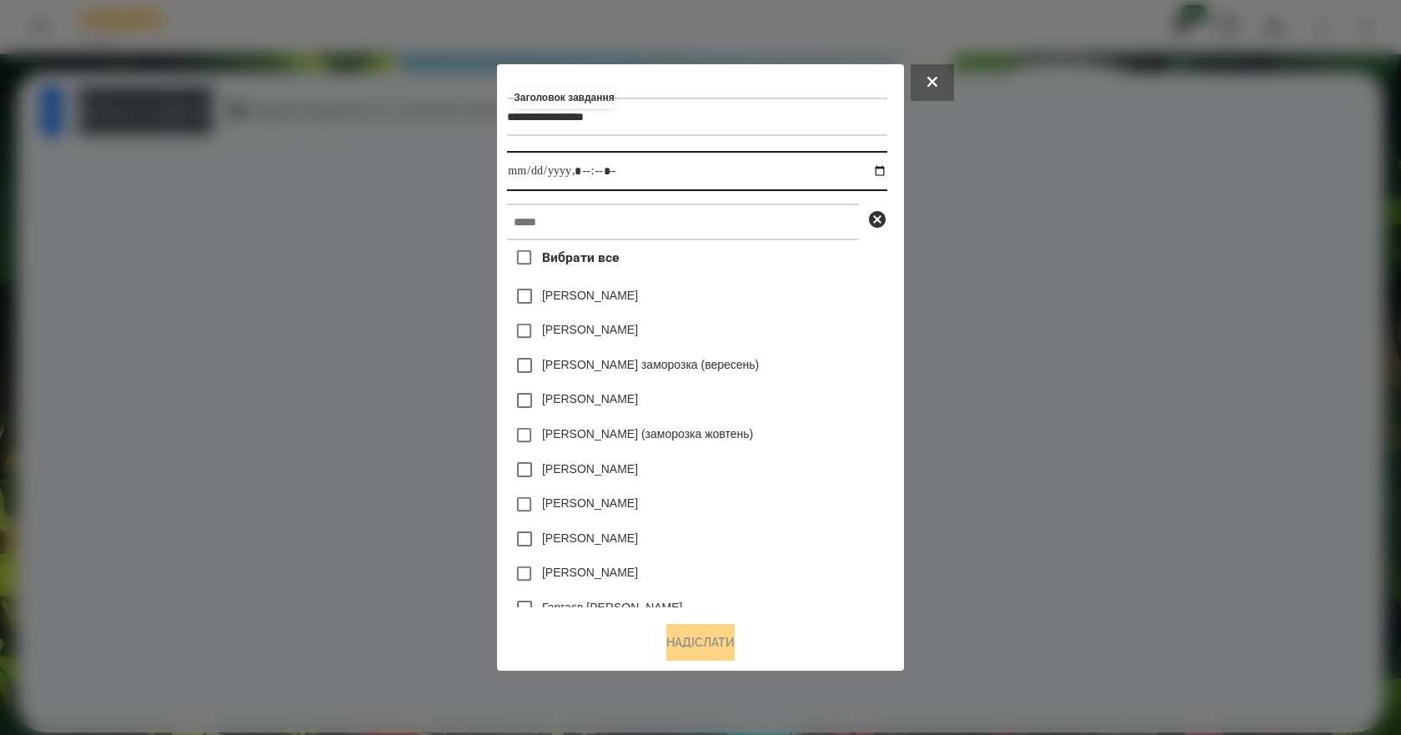
click at [886, 172] on input "datetime-local" at bounding box center [696, 171] width 379 height 40
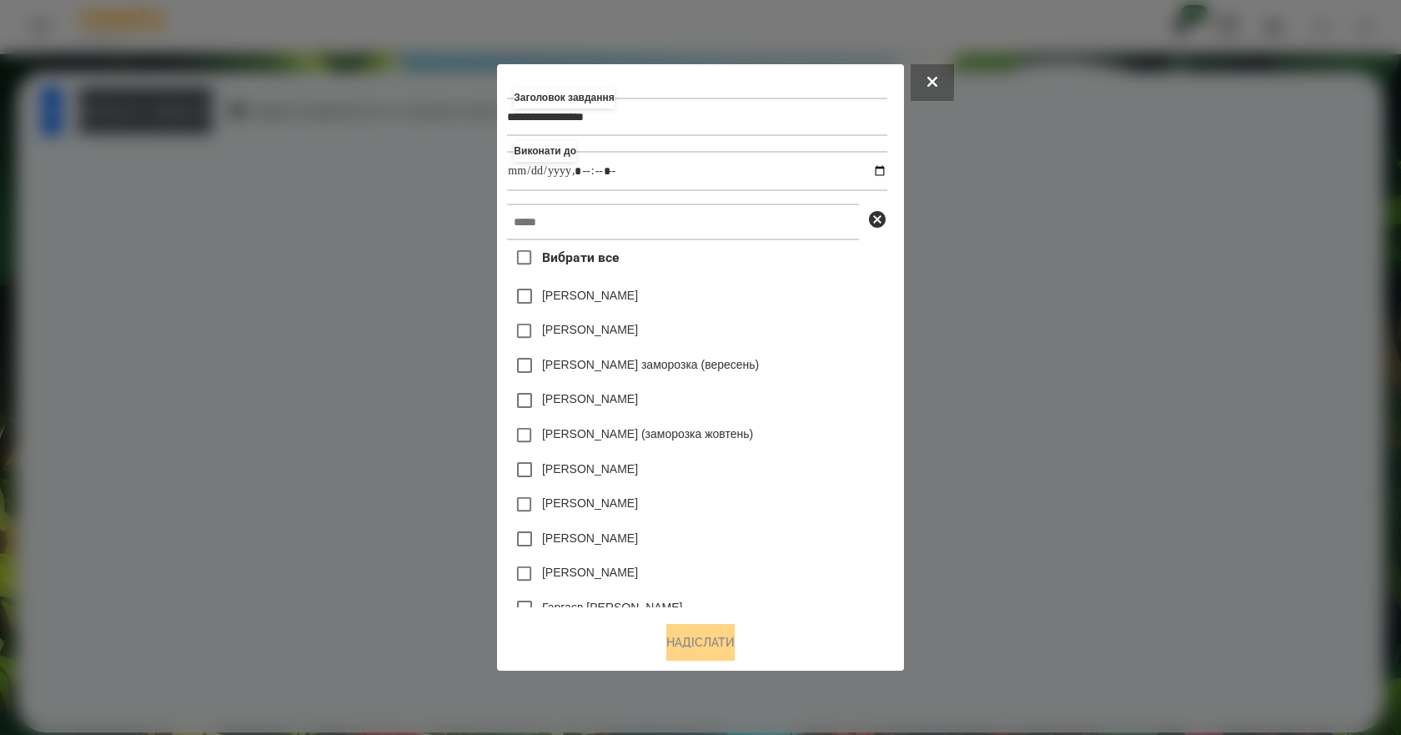
type input "**********"
drag, startPoint x: 840, startPoint y: 359, endPoint x: 765, endPoint y: 306, distance: 92.3
click at [840, 359] on div "[PERSON_NAME] заморозка (вересень)" at bounding box center [696, 365] width 379 height 35
click at [651, 218] on input "text" at bounding box center [683, 221] width 352 height 37
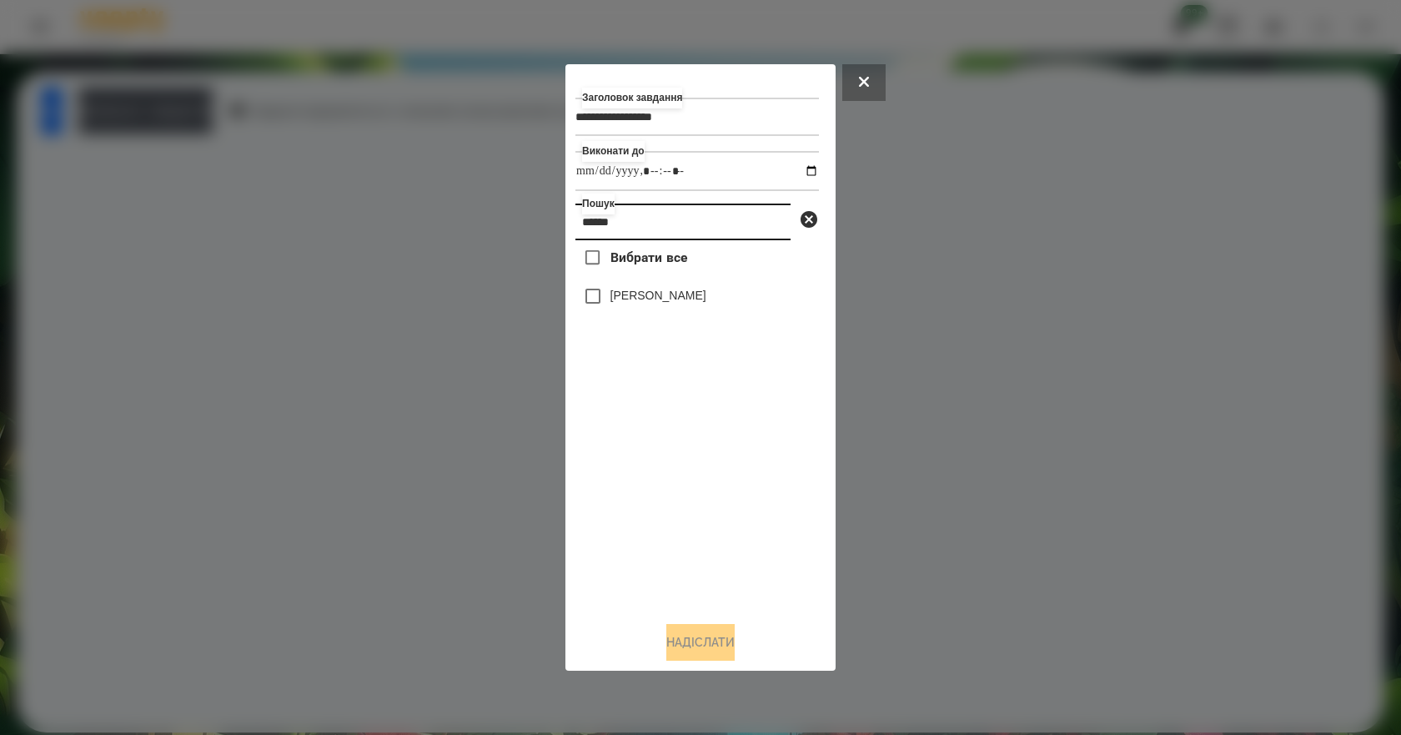
type input "******"
click at [617, 300] on label "[PERSON_NAME]" at bounding box center [658, 295] width 96 height 17
click at [702, 644] on button "Надіслати" at bounding box center [700, 642] width 68 height 37
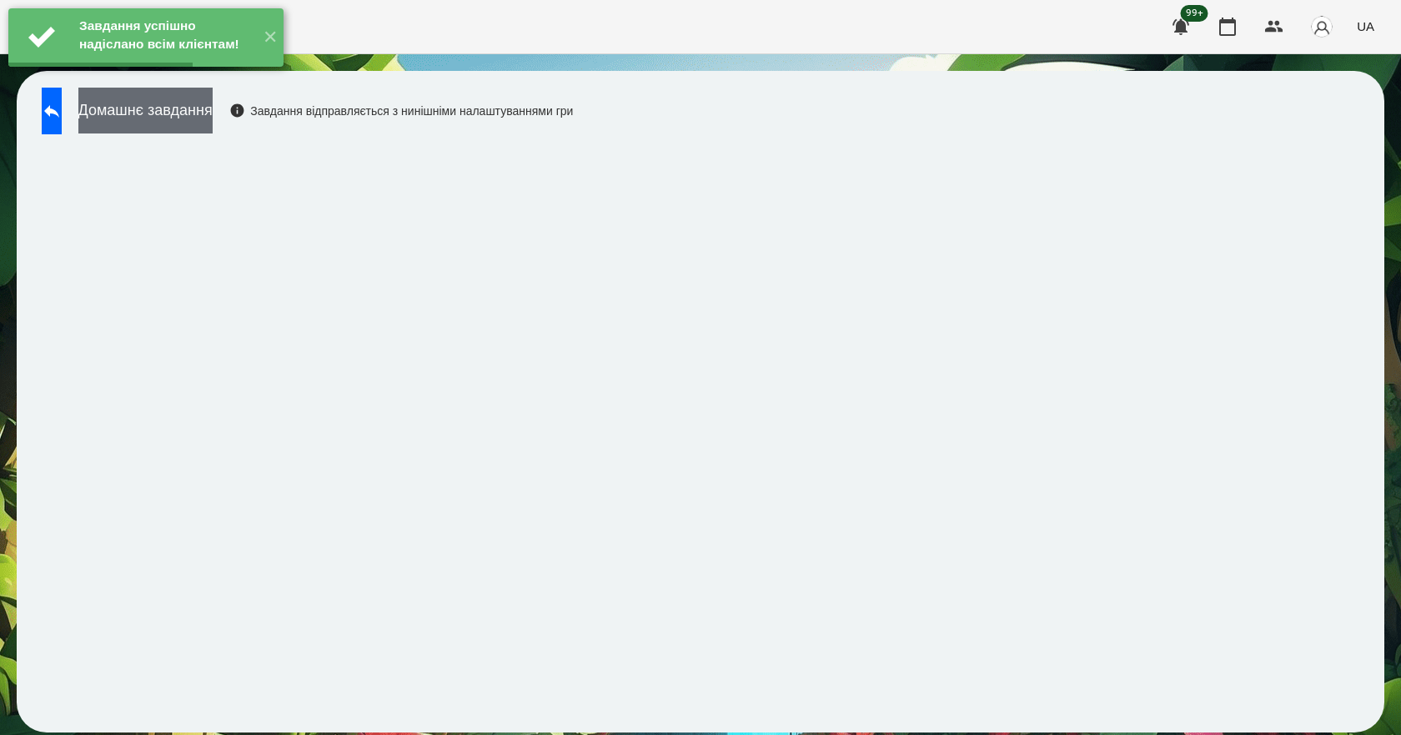
click at [213, 107] on button "Домашнє завдання" at bounding box center [145, 111] width 134 height 46
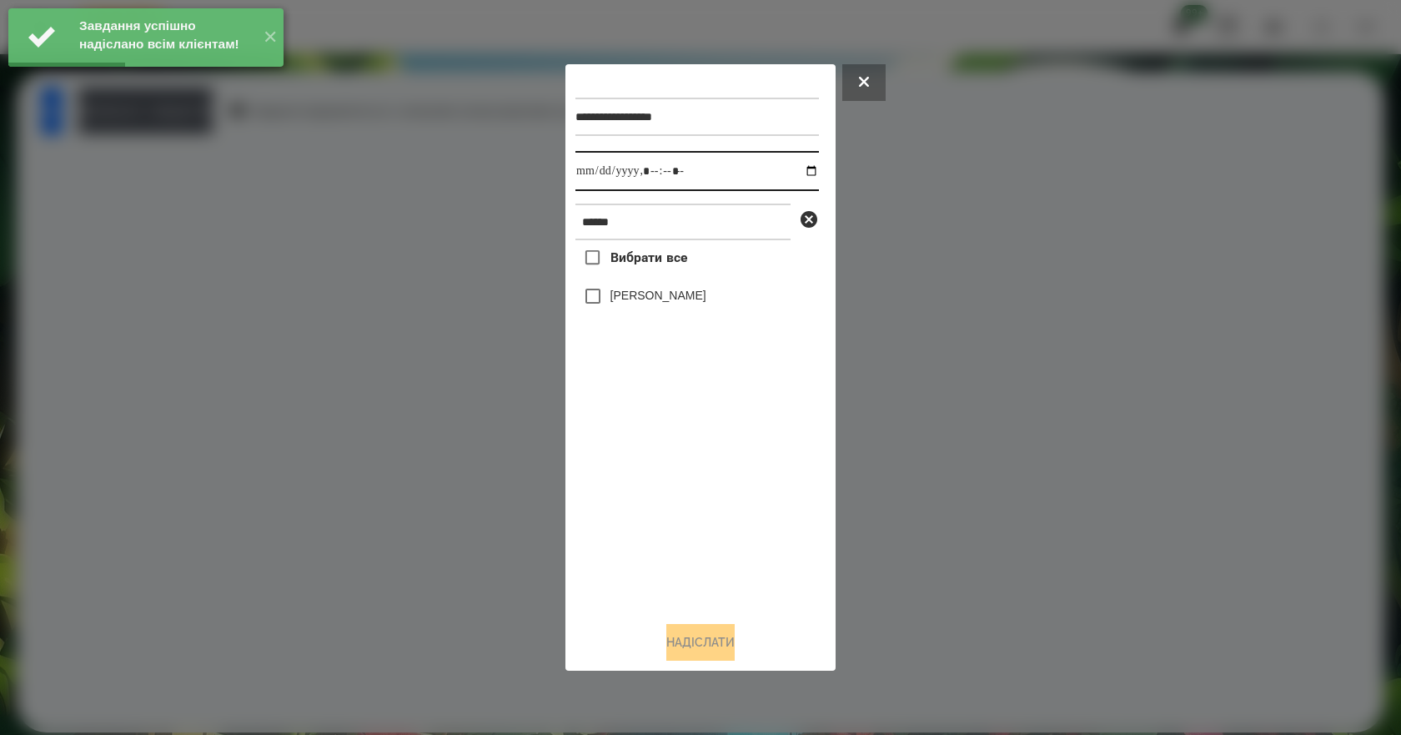
click at [795, 168] on input "datetime-local" at bounding box center [696, 171] width 243 height 40
type input "**********"
click at [640, 503] on div "Вибрати все [PERSON_NAME]" at bounding box center [696, 424] width 243 height 368
click at [674, 303] on label "[PERSON_NAME]" at bounding box center [658, 295] width 96 height 17
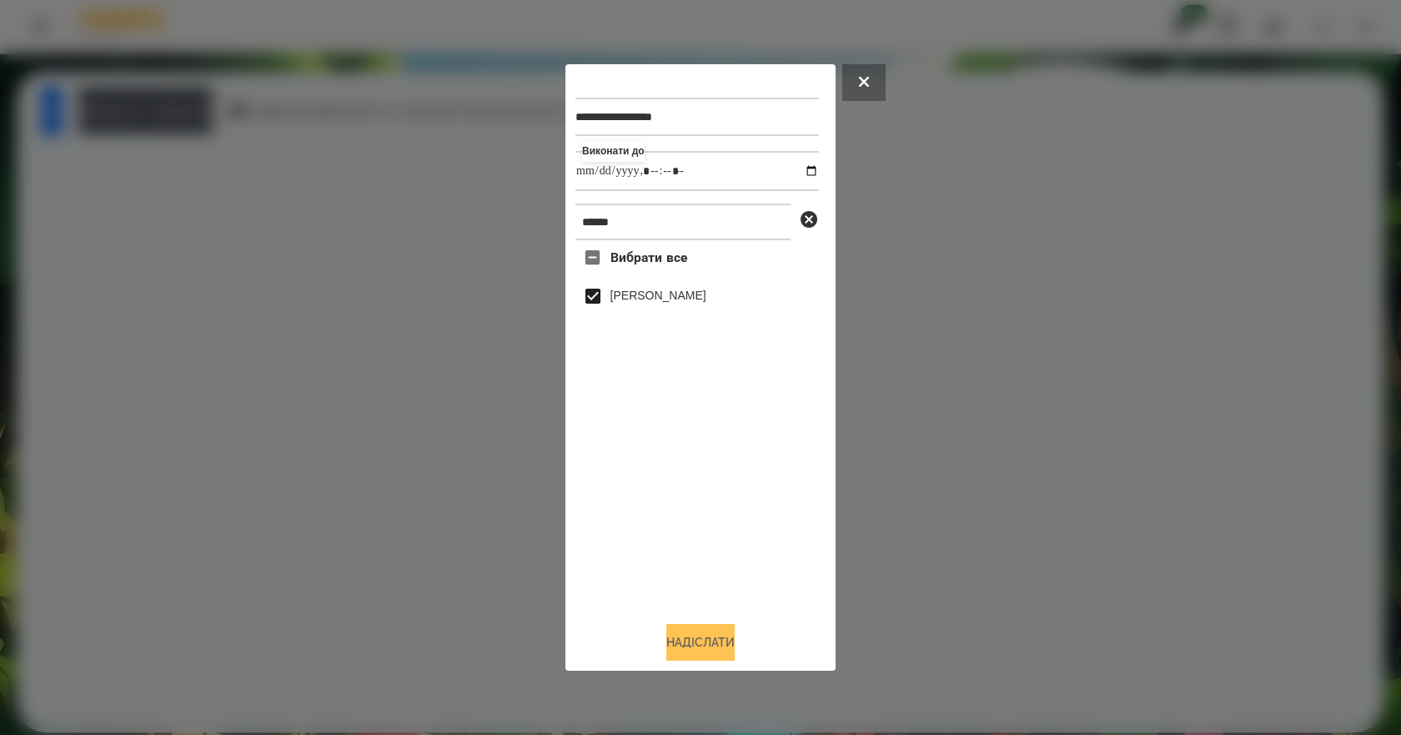
click at [706, 647] on button "Надіслати" at bounding box center [700, 642] width 68 height 37
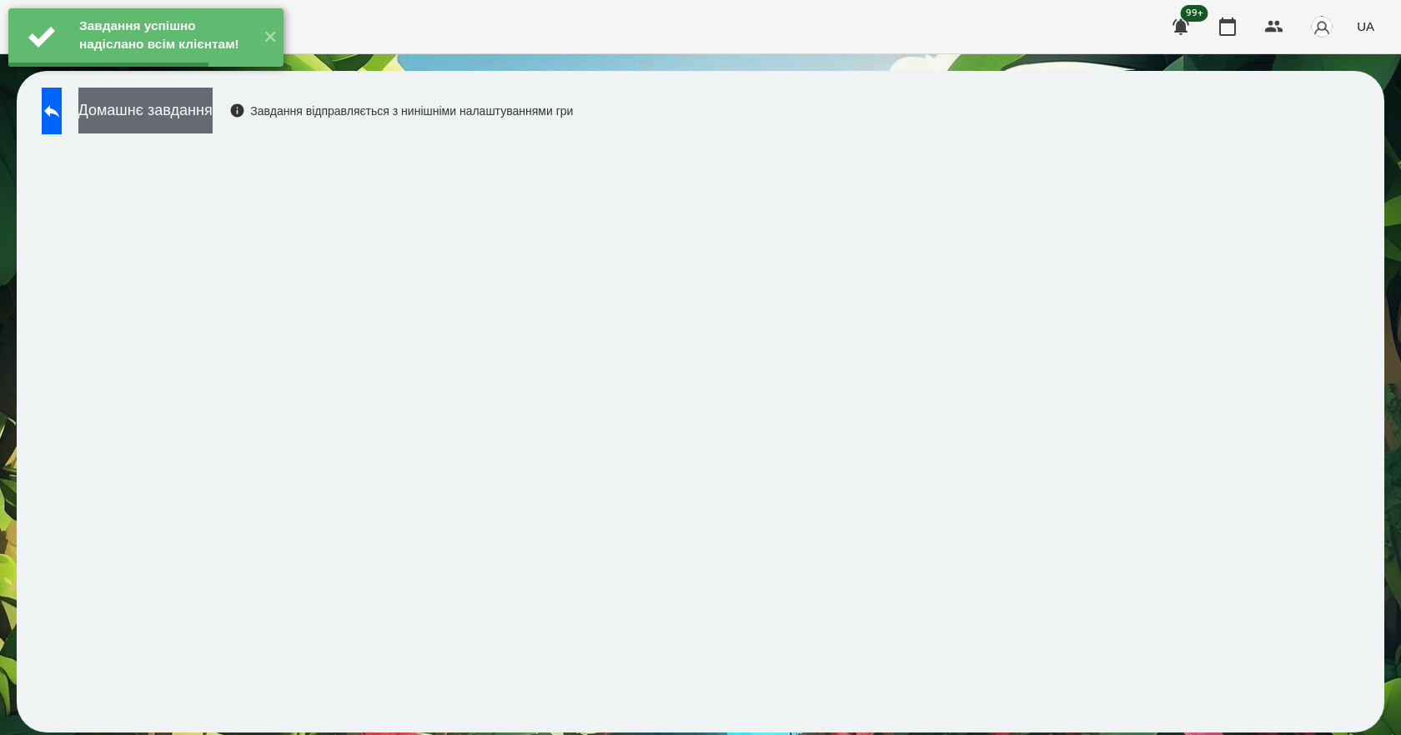
click at [207, 116] on button "Домашнє завдання" at bounding box center [145, 111] width 134 height 46
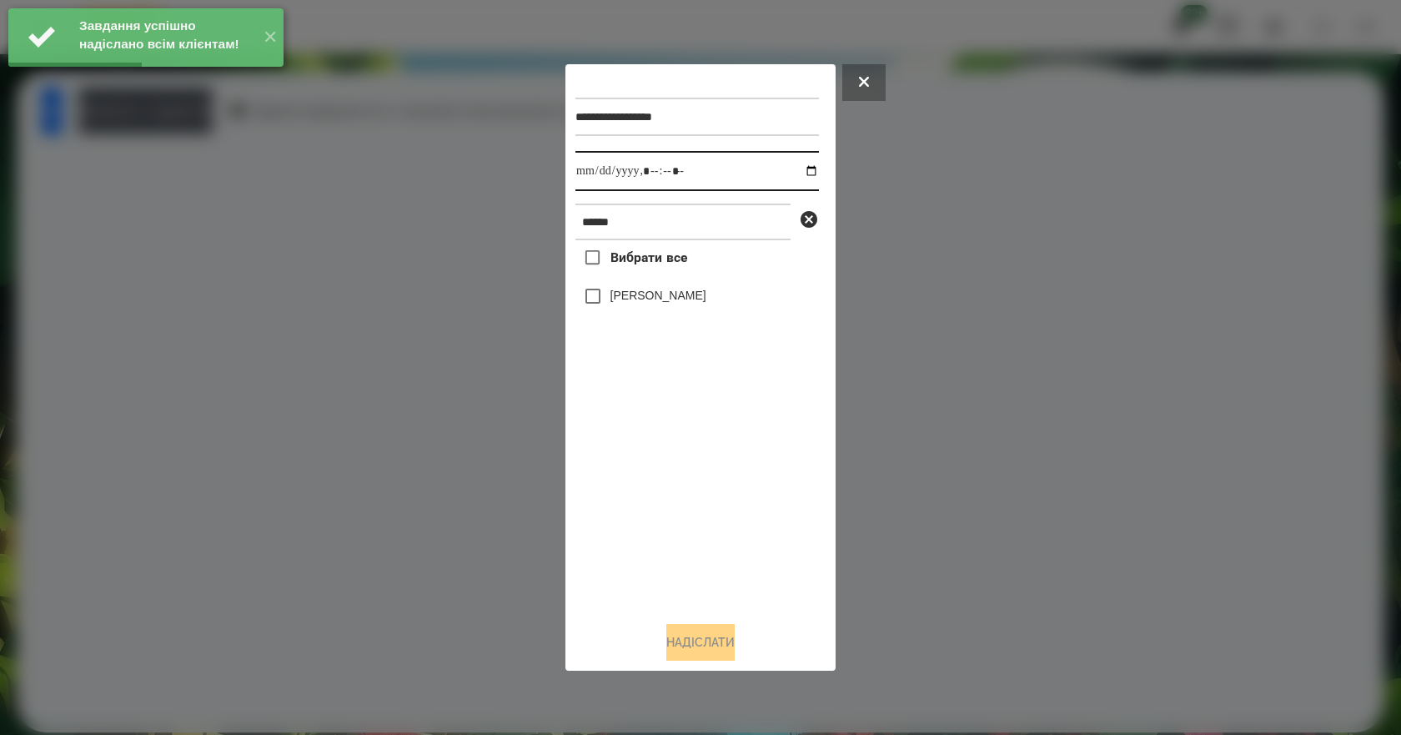
click at [796, 166] on input "datetime-local" at bounding box center [696, 171] width 243 height 40
type input "**********"
click at [638, 489] on div "Вибрати все [PERSON_NAME]" at bounding box center [696, 424] width 243 height 368
click at [656, 291] on label "[PERSON_NAME]" at bounding box center [658, 295] width 96 height 17
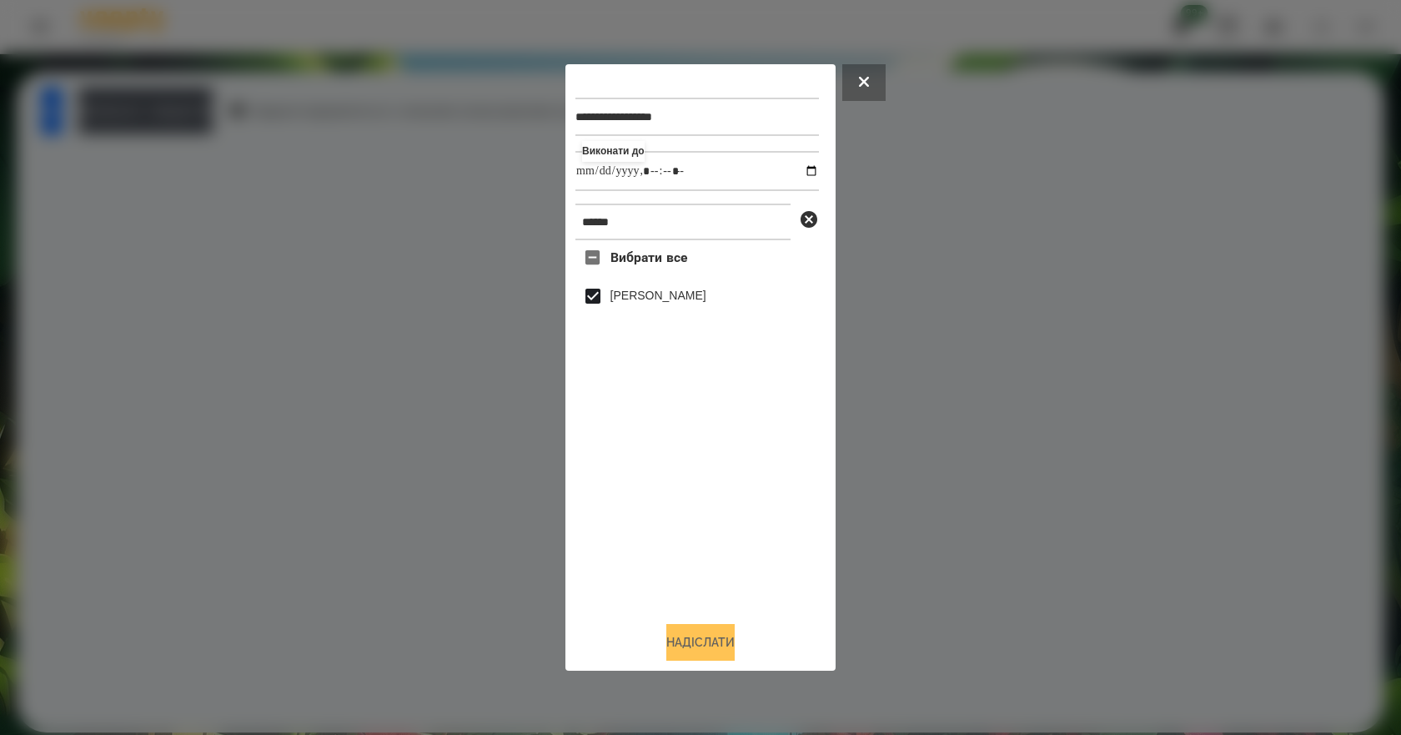
click at [695, 649] on button "Надіслати" at bounding box center [700, 642] width 68 height 37
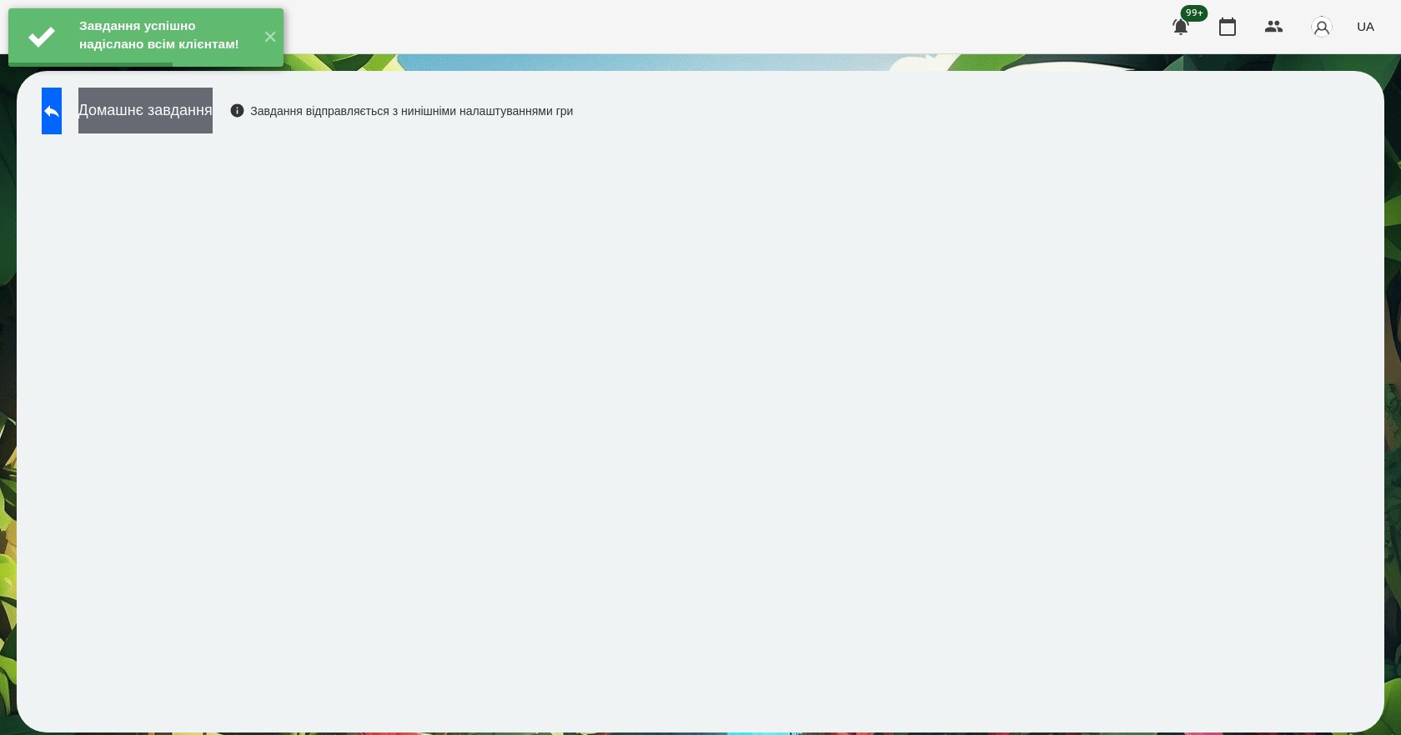
click at [208, 117] on button "Домашнє завдання" at bounding box center [145, 111] width 134 height 46
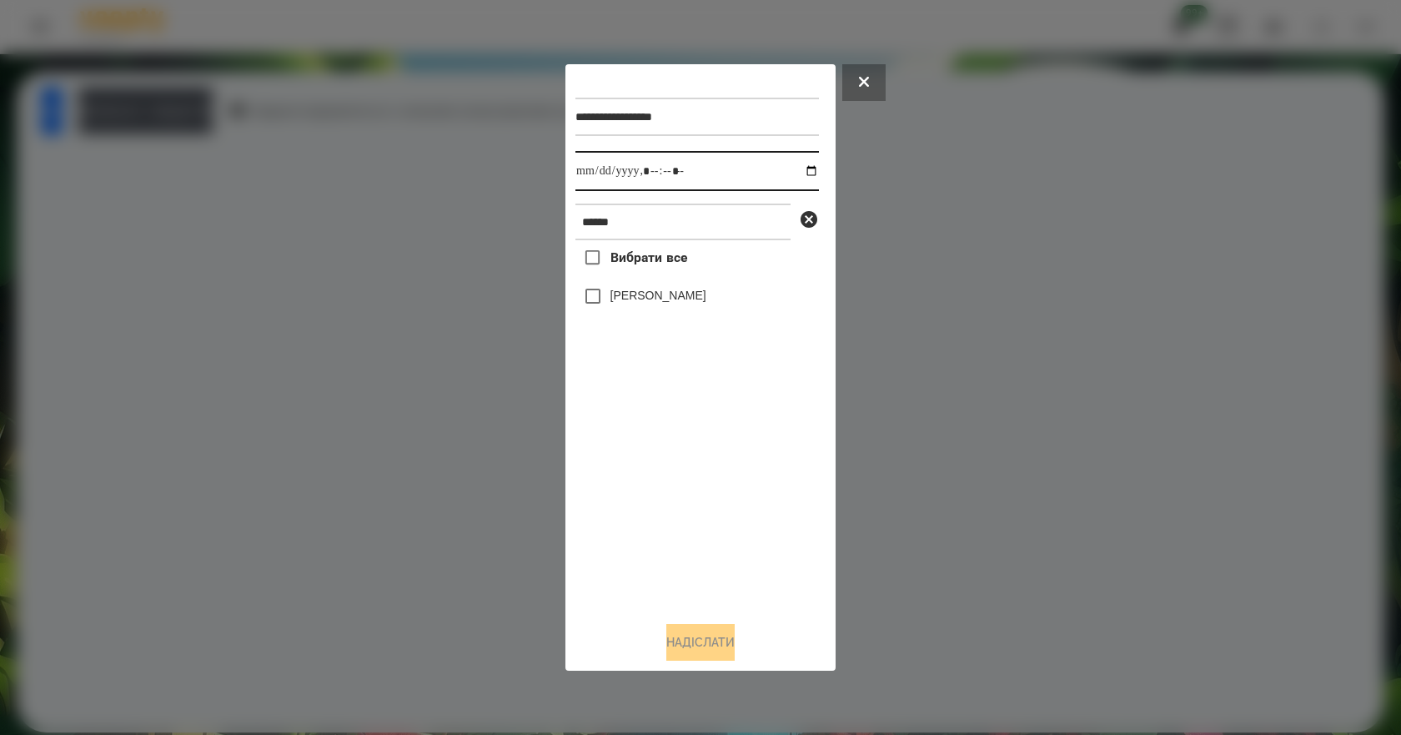
click at [791, 171] on input "datetime-local" at bounding box center [696, 171] width 243 height 40
type input "**********"
click at [641, 517] on div "Вибрати все [PERSON_NAME]" at bounding box center [696, 424] width 243 height 368
click at [674, 301] on label "[PERSON_NAME]" at bounding box center [658, 295] width 96 height 17
click at [694, 660] on button "Надіслати" at bounding box center [700, 642] width 68 height 37
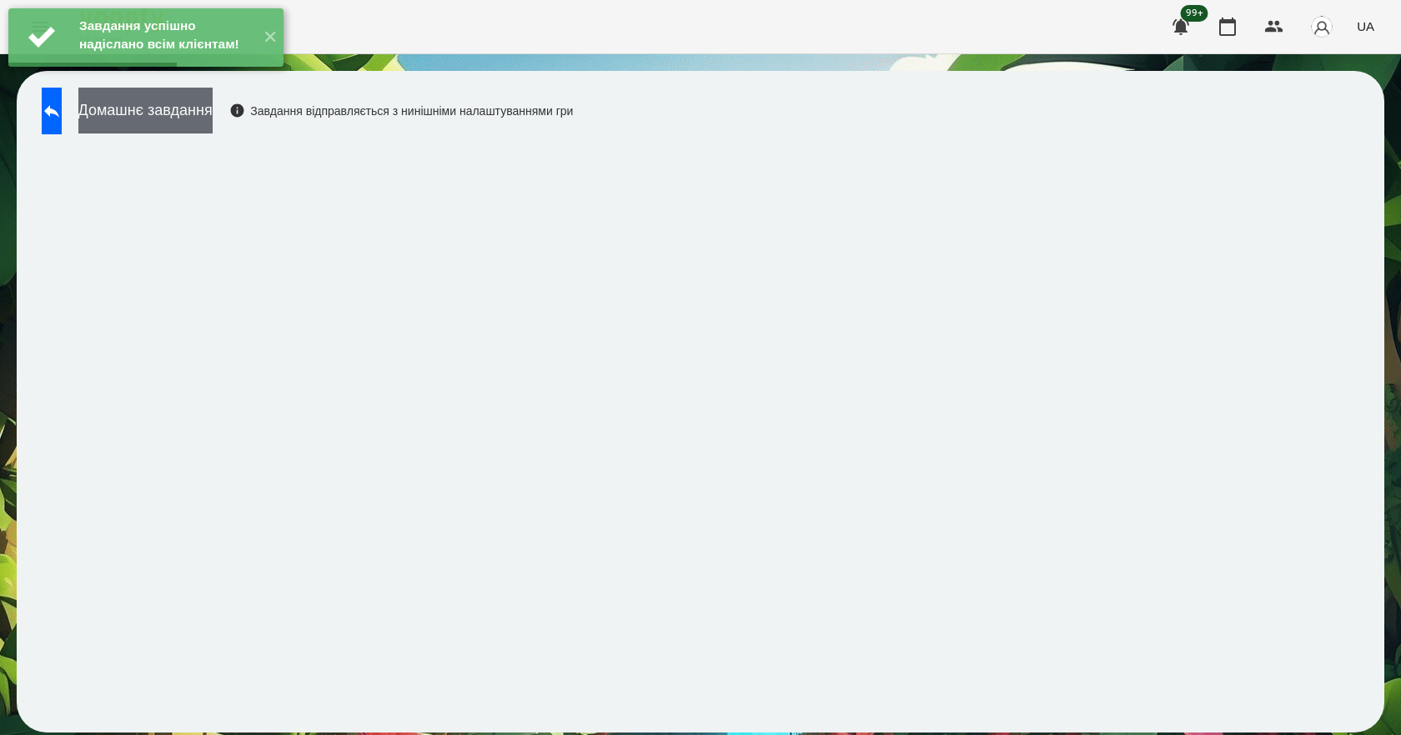
click at [213, 110] on button "Домашнє завдання" at bounding box center [145, 111] width 134 height 46
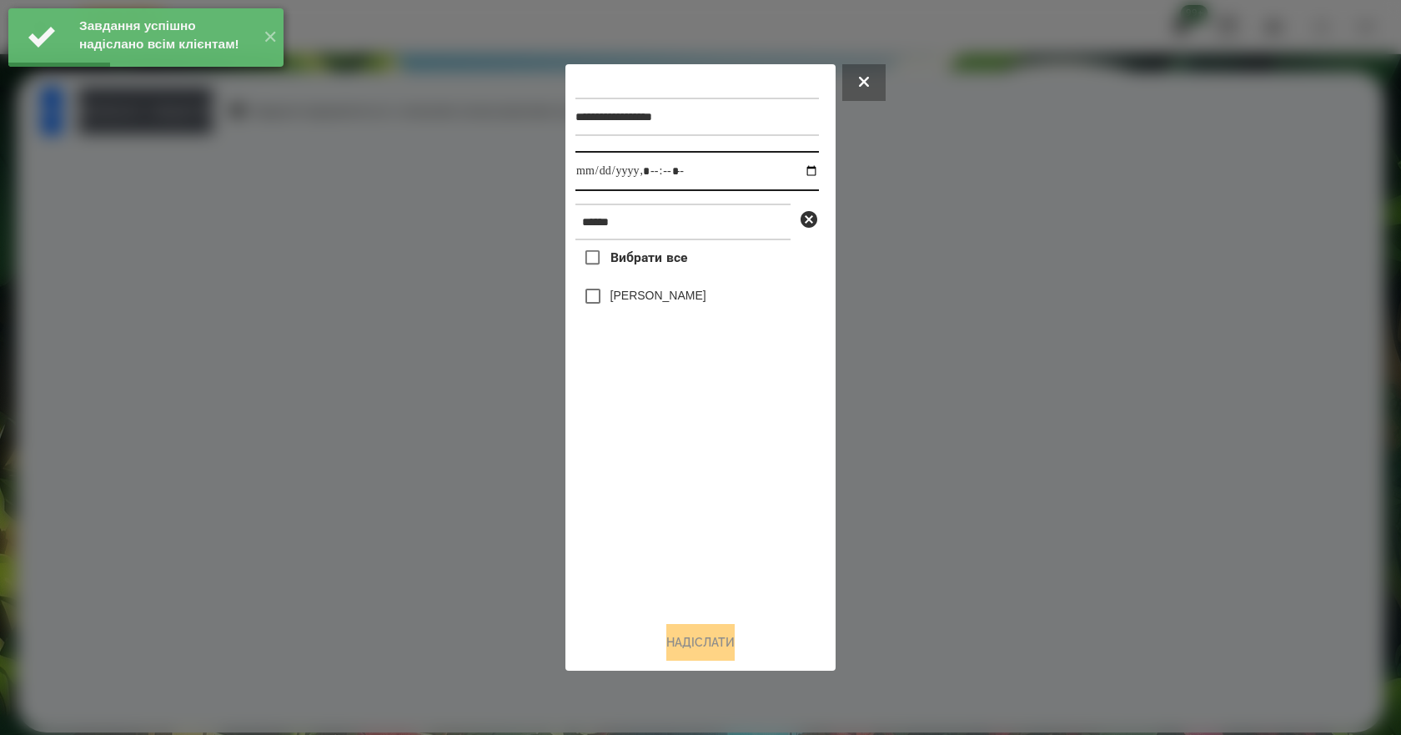
click at [799, 173] on input "datetime-local" at bounding box center [696, 171] width 243 height 40
type input "**********"
drag, startPoint x: 688, startPoint y: 517, endPoint x: 674, endPoint y: 433, distance: 85.3
click at [688, 517] on div "Вибрати все [PERSON_NAME]" at bounding box center [696, 424] width 243 height 368
click at [654, 298] on label "[PERSON_NAME]" at bounding box center [658, 295] width 96 height 17
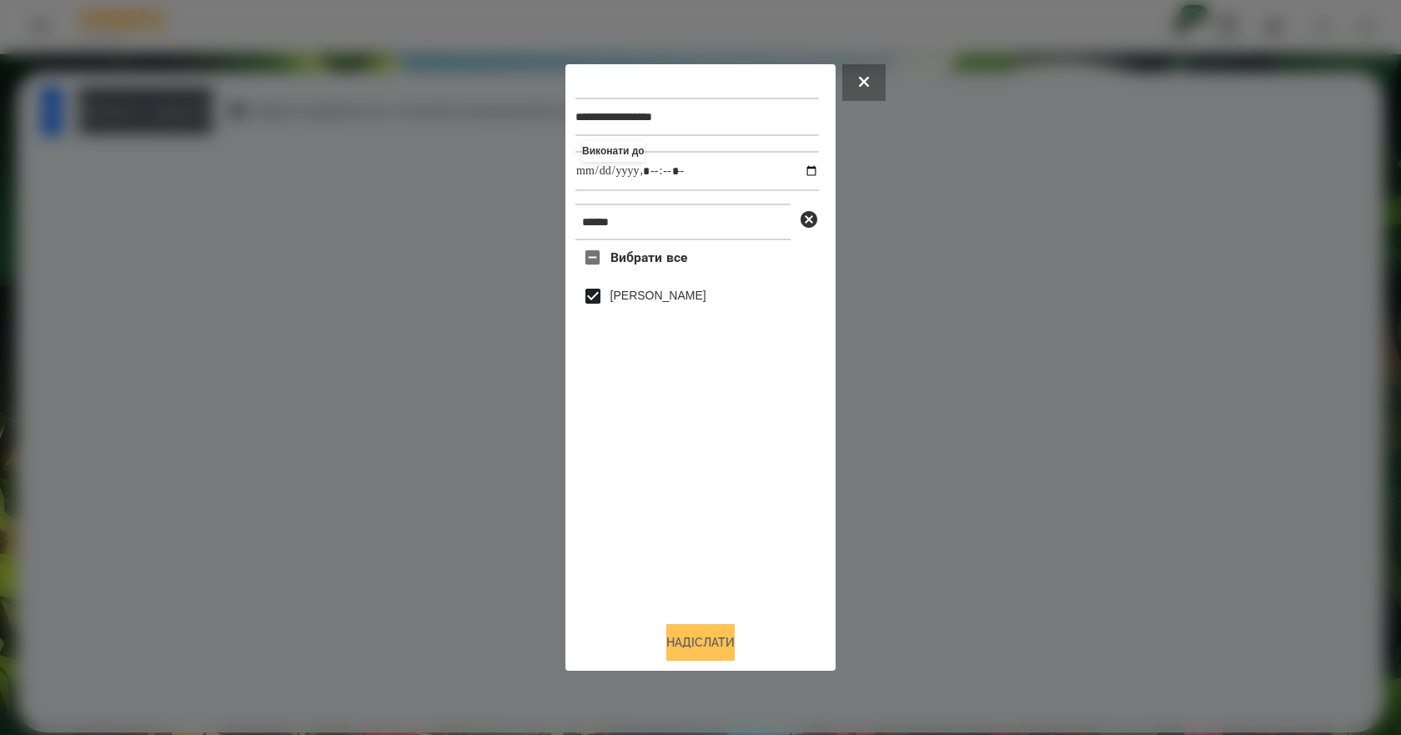
click at [691, 641] on button "Надіслати" at bounding box center [700, 642] width 68 height 37
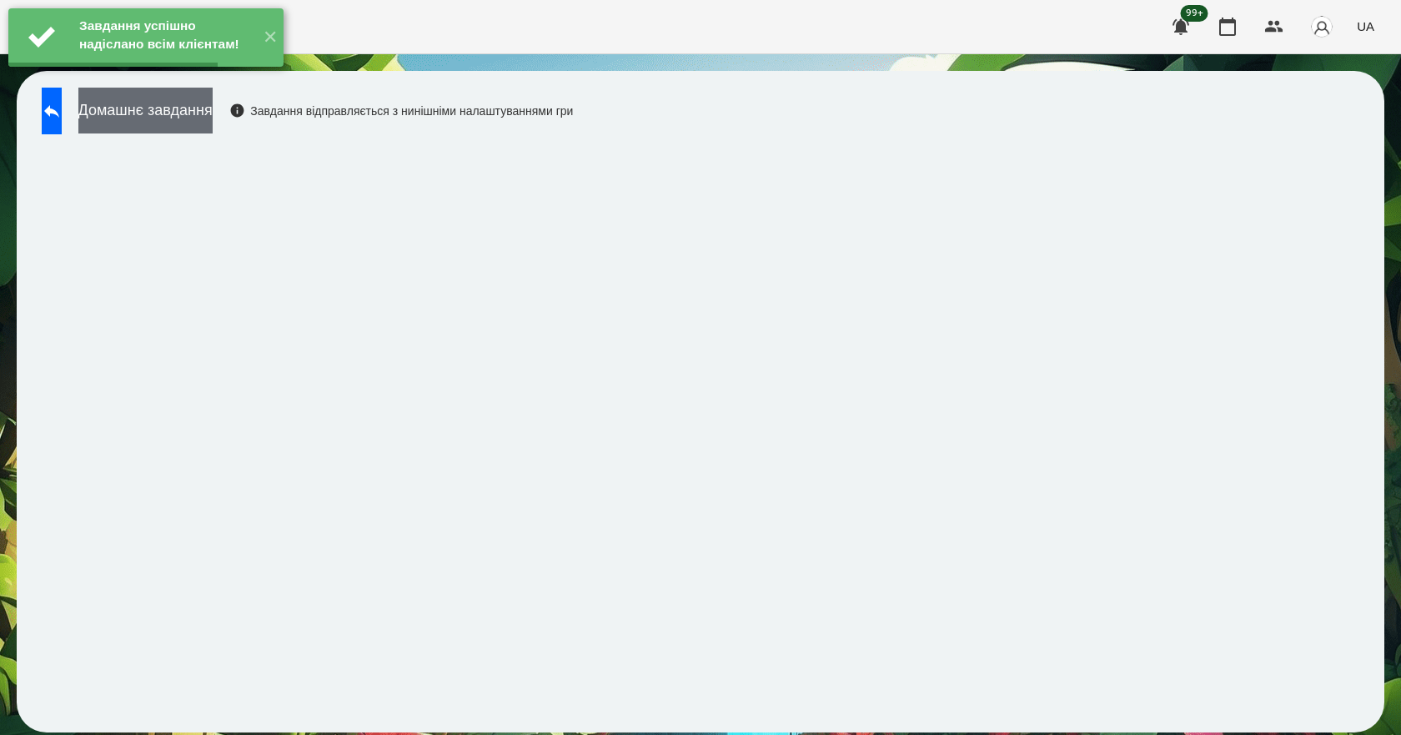
click at [208, 121] on button "Домашнє завдання" at bounding box center [145, 111] width 134 height 46
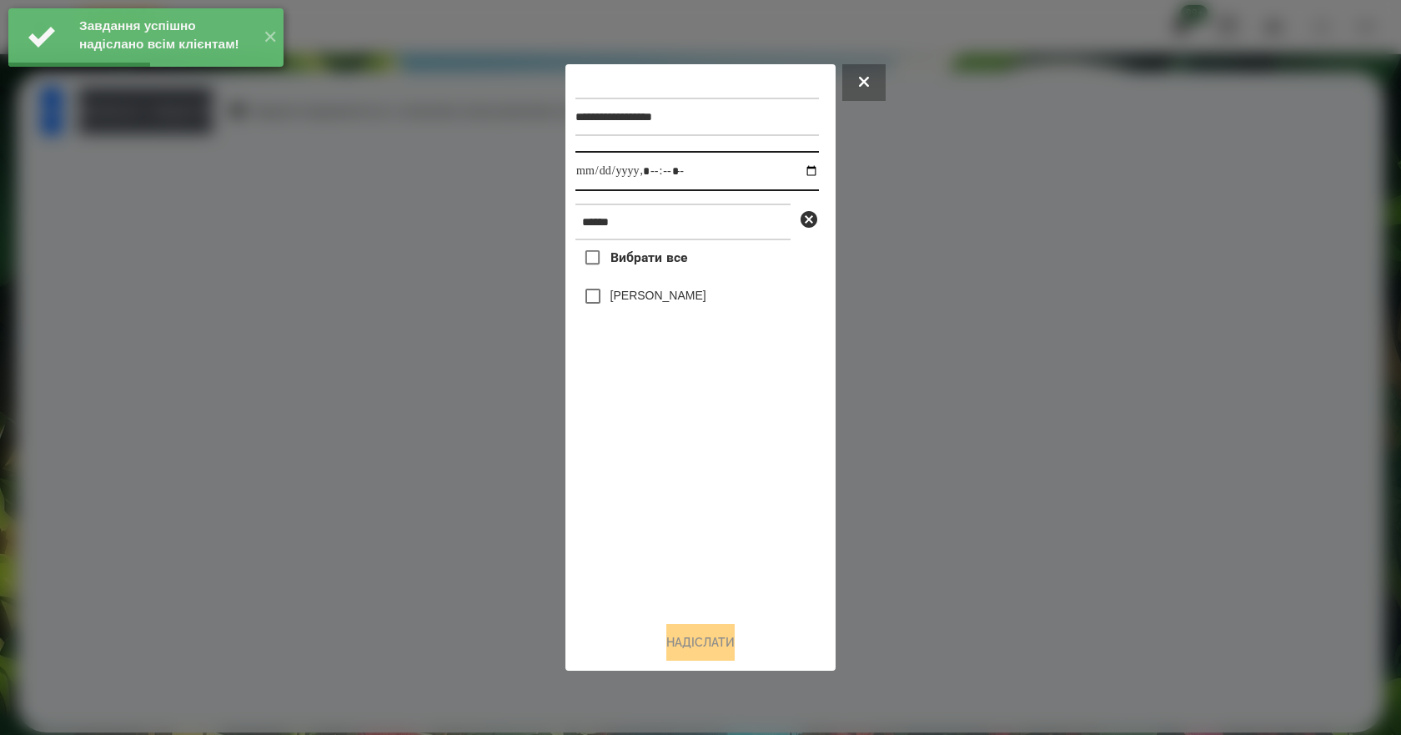
click at [803, 170] on input "datetime-local" at bounding box center [696, 171] width 243 height 40
type input "**********"
click at [690, 536] on div "Вибрати все [PERSON_NAME]" at bounding box center [696, 424] width 243 height 368
click at [664, 302] on label "[PERSON_NAME]" at bounding box center [658, 295] width 96 height 17
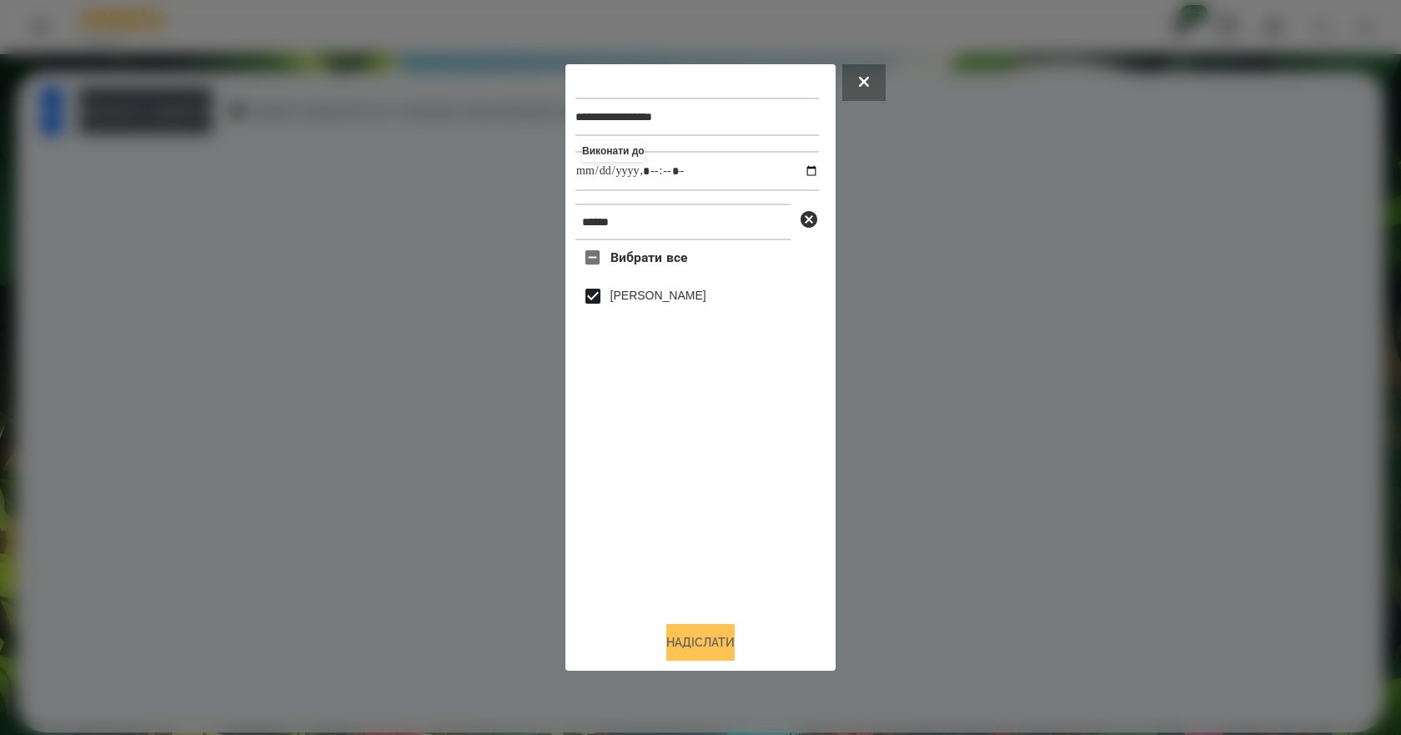
click at [715, 650] on button "Надіслати" at bounding box center [700, 642] width 68 height 37
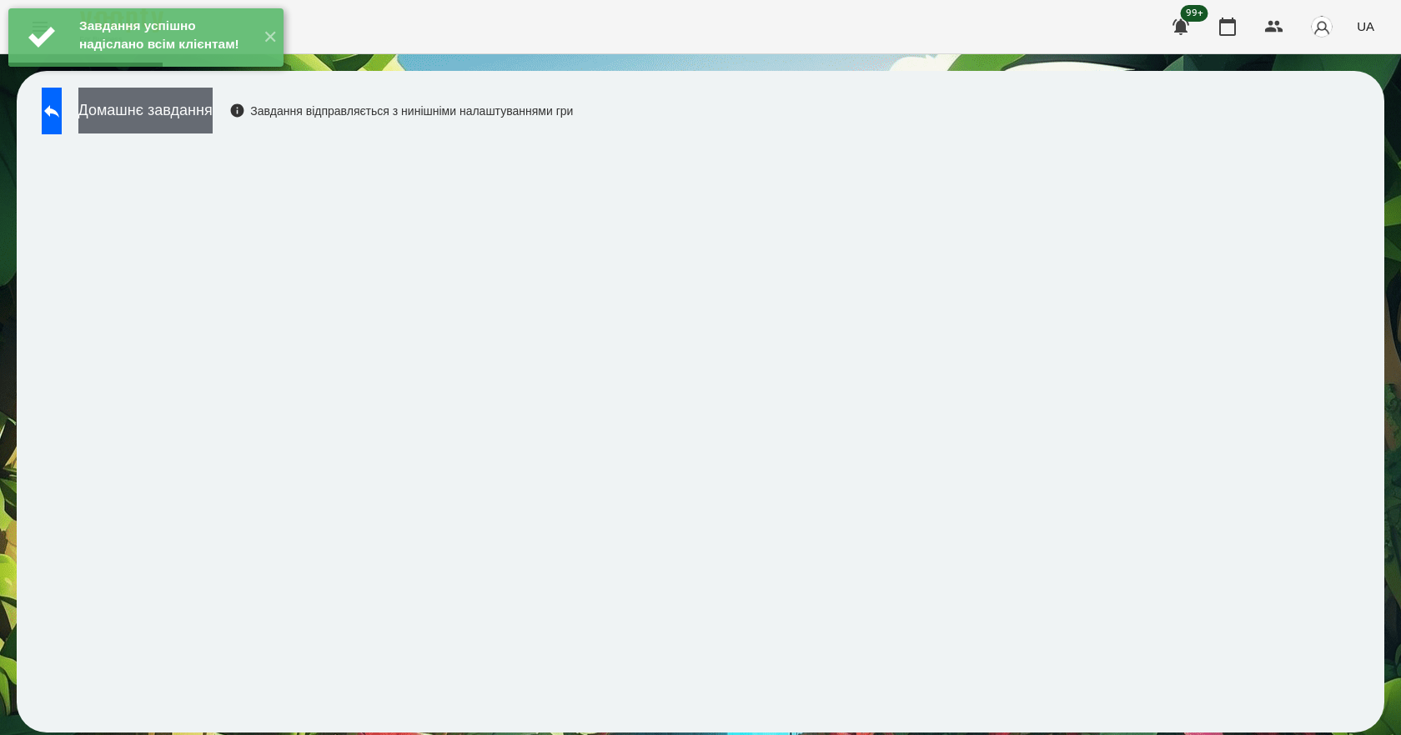
click at [213, 123] on button "Домашнє завдання" at bounding box center [145, 111] width 134 height 46
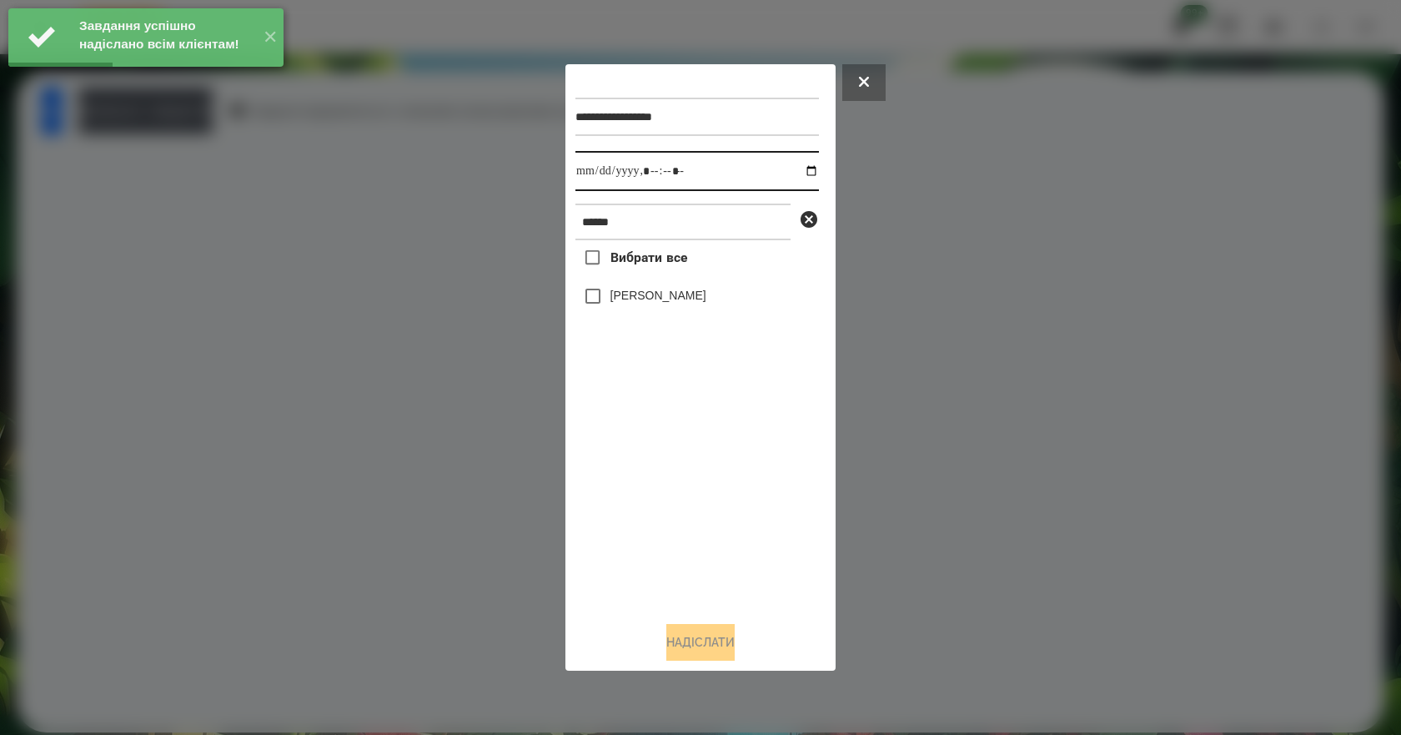
click at [798, 168] on input "datetime-local" at bounding box center [696, 171] width 243 height 40
type input "**********"
click at [716, 564] on div "Вибрати все [PERSON_NAME]" at bounding box center [696, 424] width 243 height 368
click at [619, 303] on label "[PERSON_NAME]" at bounding box center [658, 295] width 96 height 17
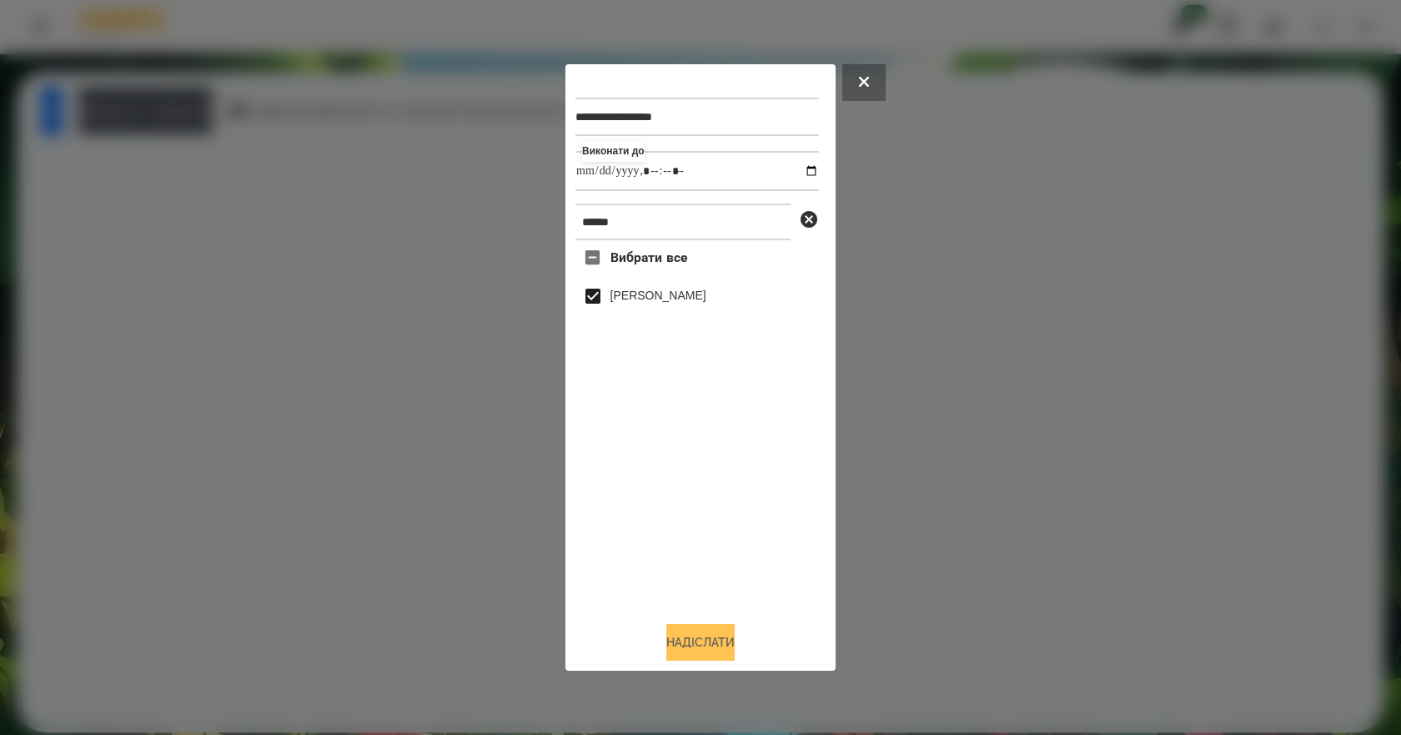
click at [699, 659] on button "Надіслати" at bounding box center [700, 642] width 68 height 37
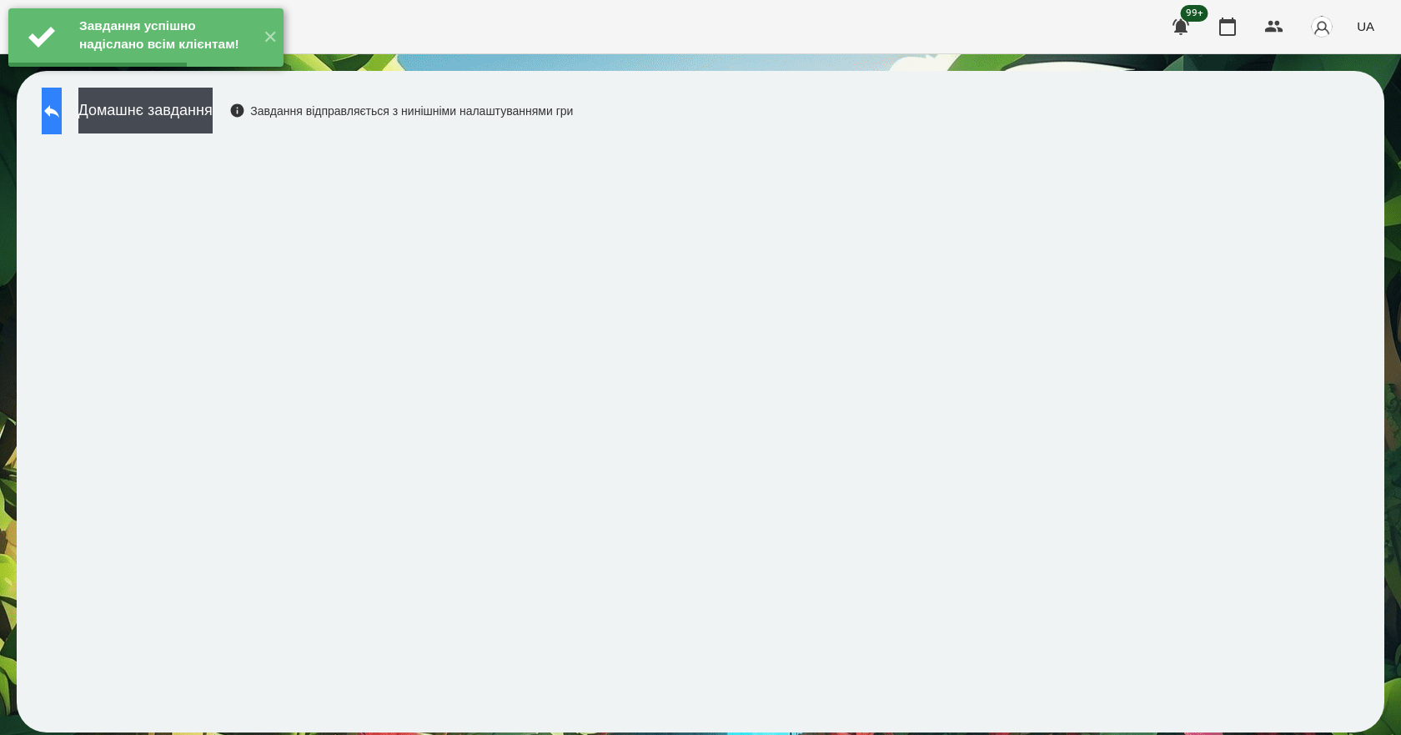
click at [62, 120] on button at bounding box center [52, 111] width 20 height 47
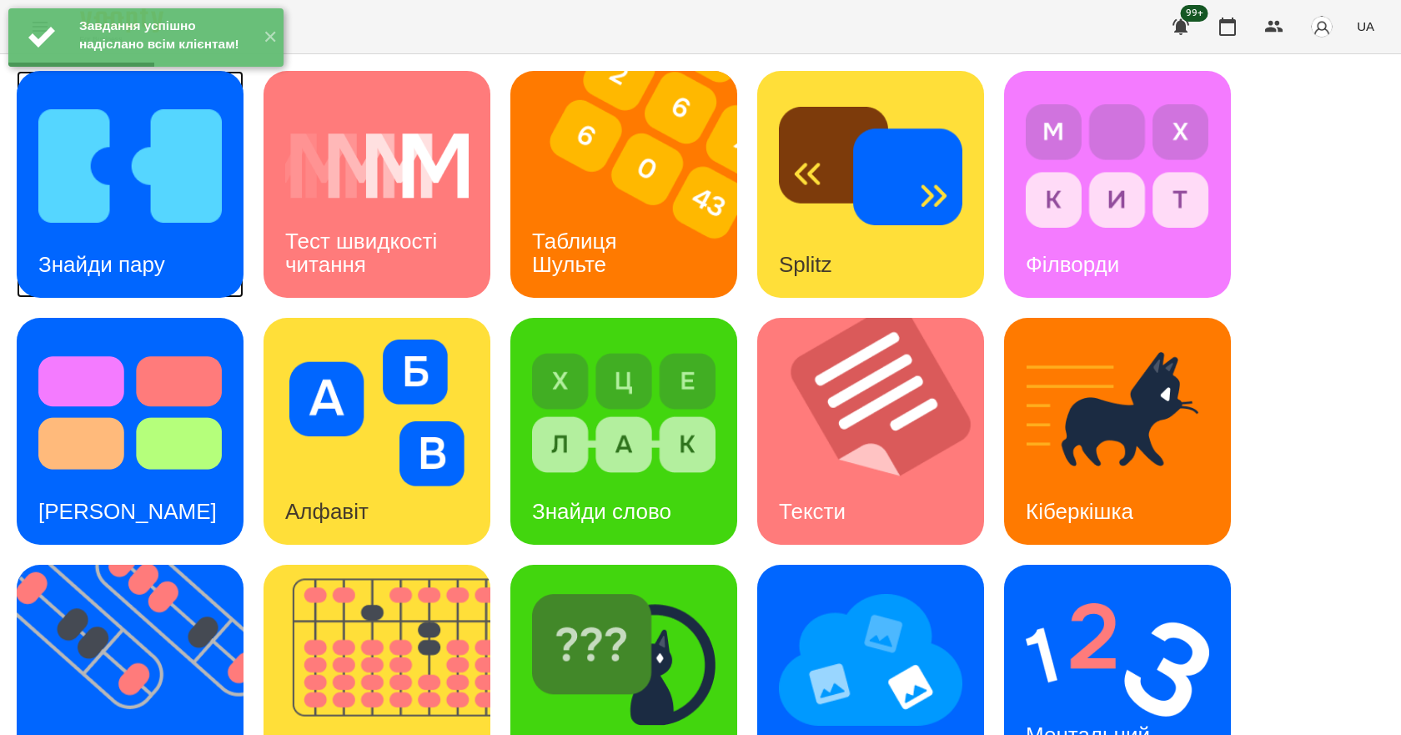
click at [136, 219] on img at bounding box center [129, 166] width 183 height 147
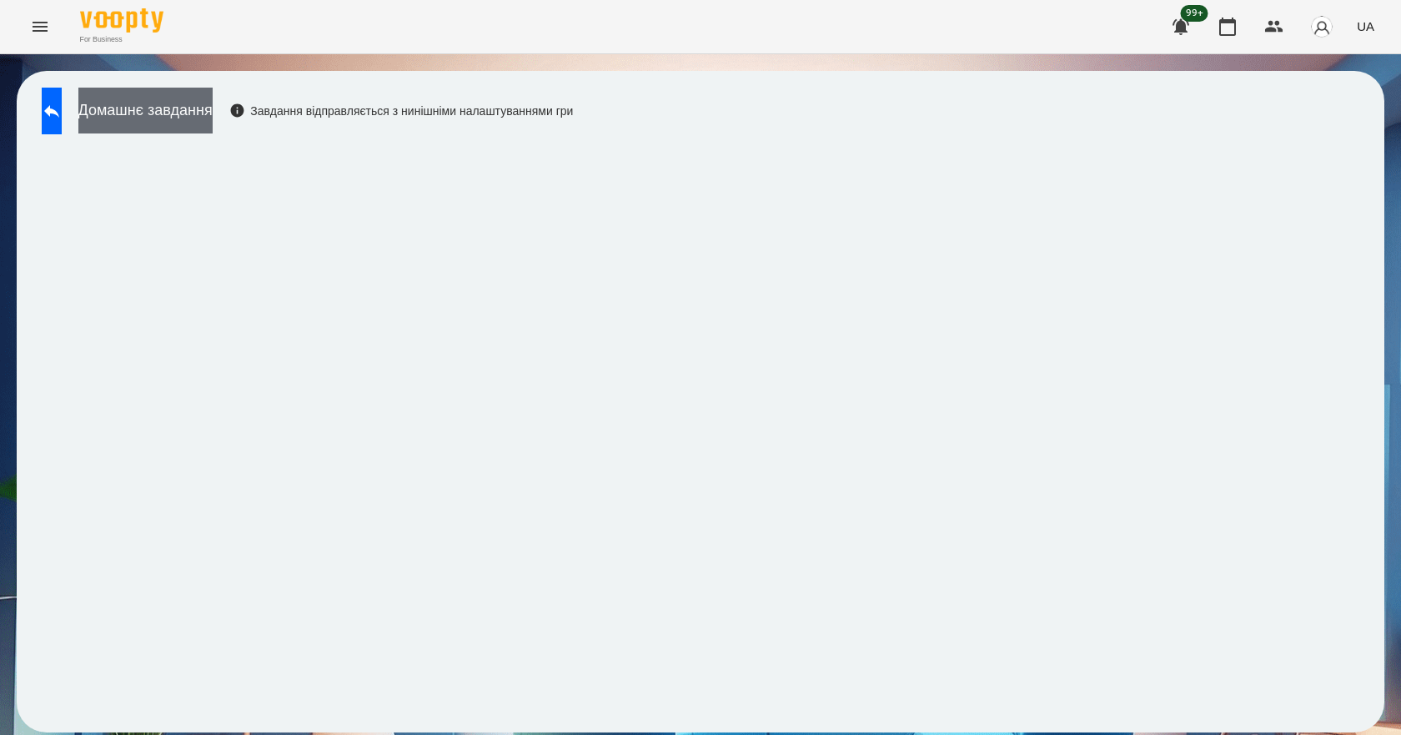
click at [213, 113] on button "Домашнє завдання" at bounding box center [145, 111] width 134 height 46
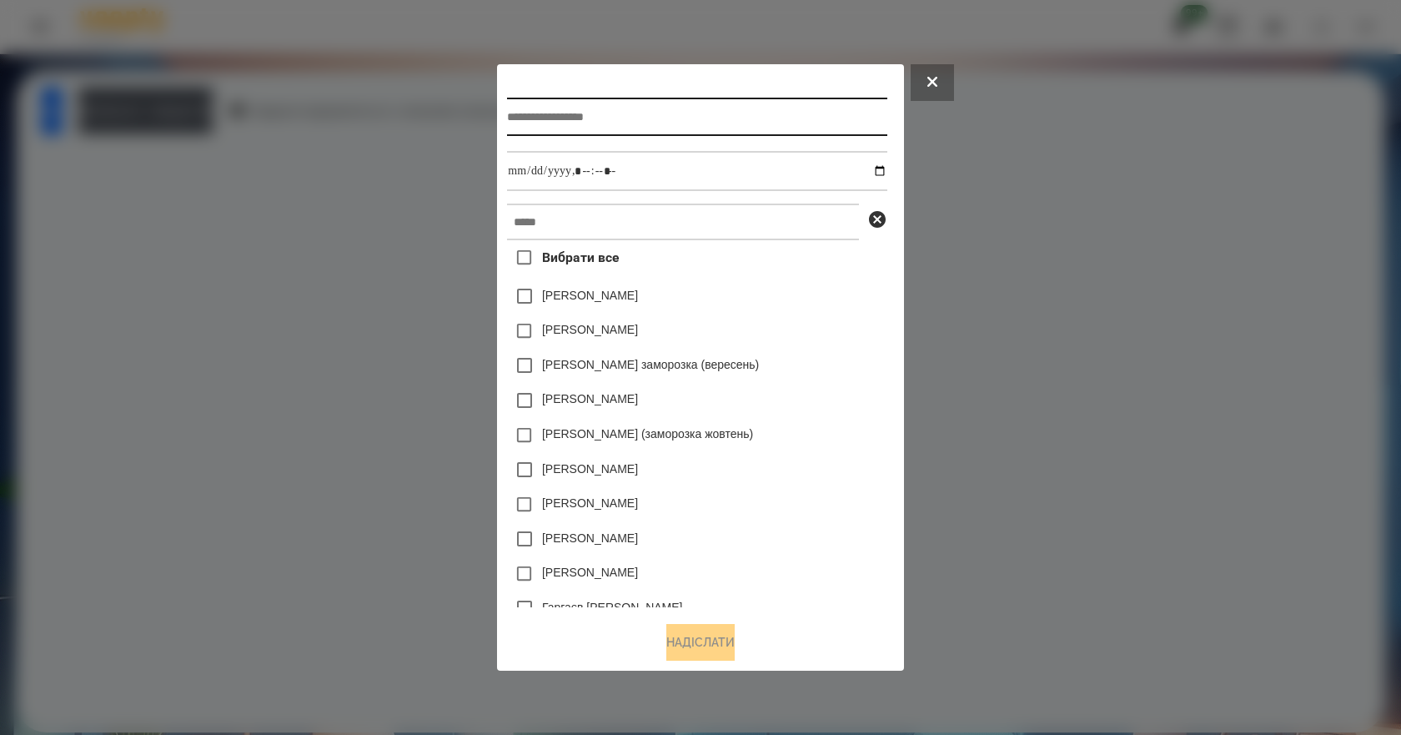
click at [606, 113] on input "text" at bounding box center [696, 117] width 379 height 38
type input "**********"
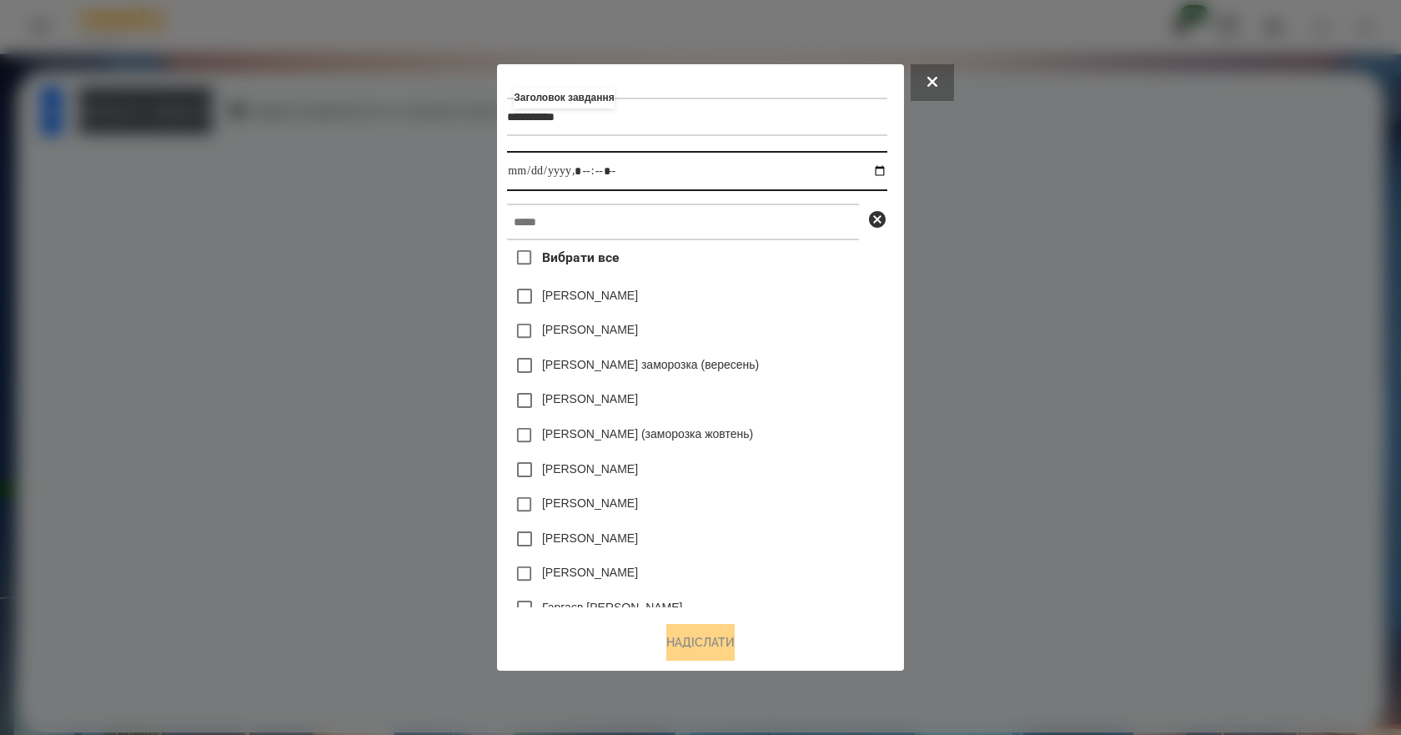
click at [886, 169] on input "datetime-local" at bounding box center [696, 171] width 379 height 40
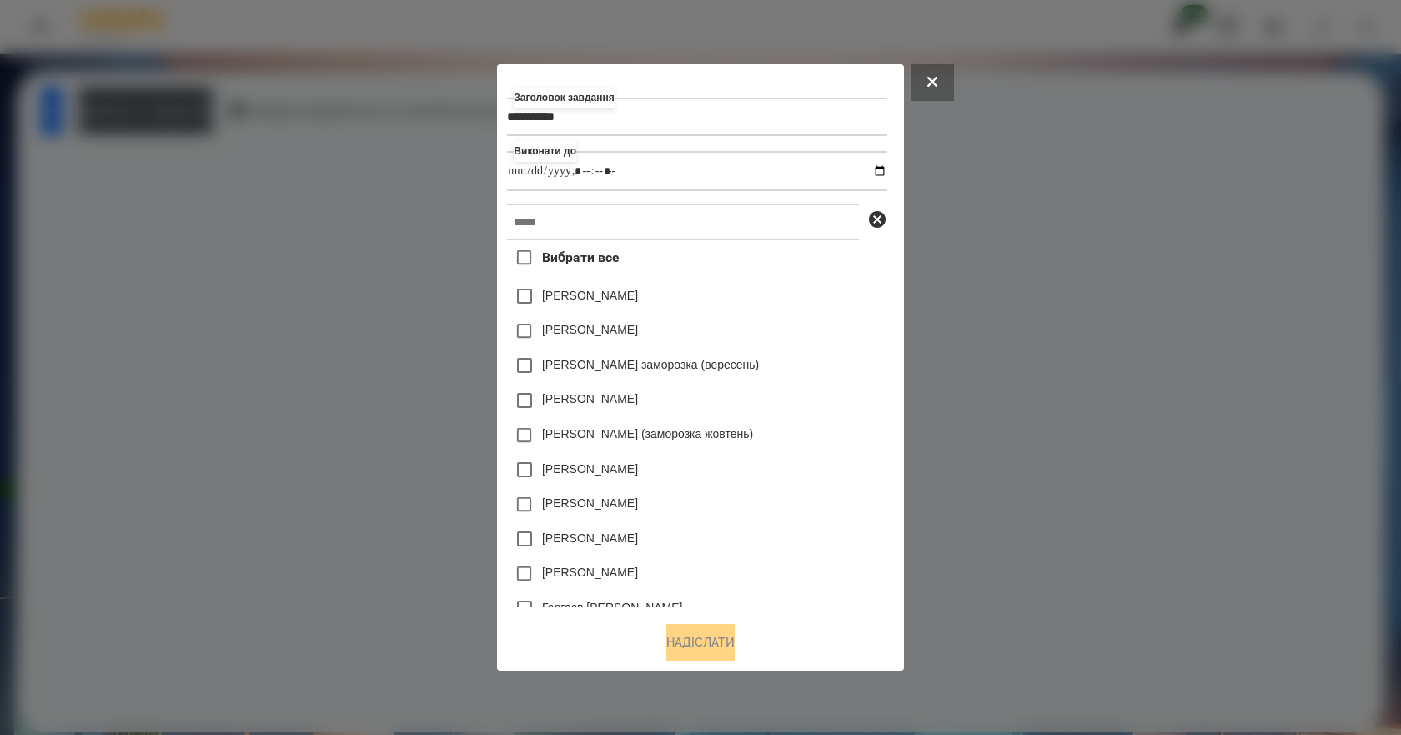
type input "**********"
click at [825, 373] on div "[PERSON_NAME] заморозка (вересень)" at bounding box center [696, 365] width 379 height 35
click at [678, 223] on input "text" at bounding box center [683, 221] width 352 height 37
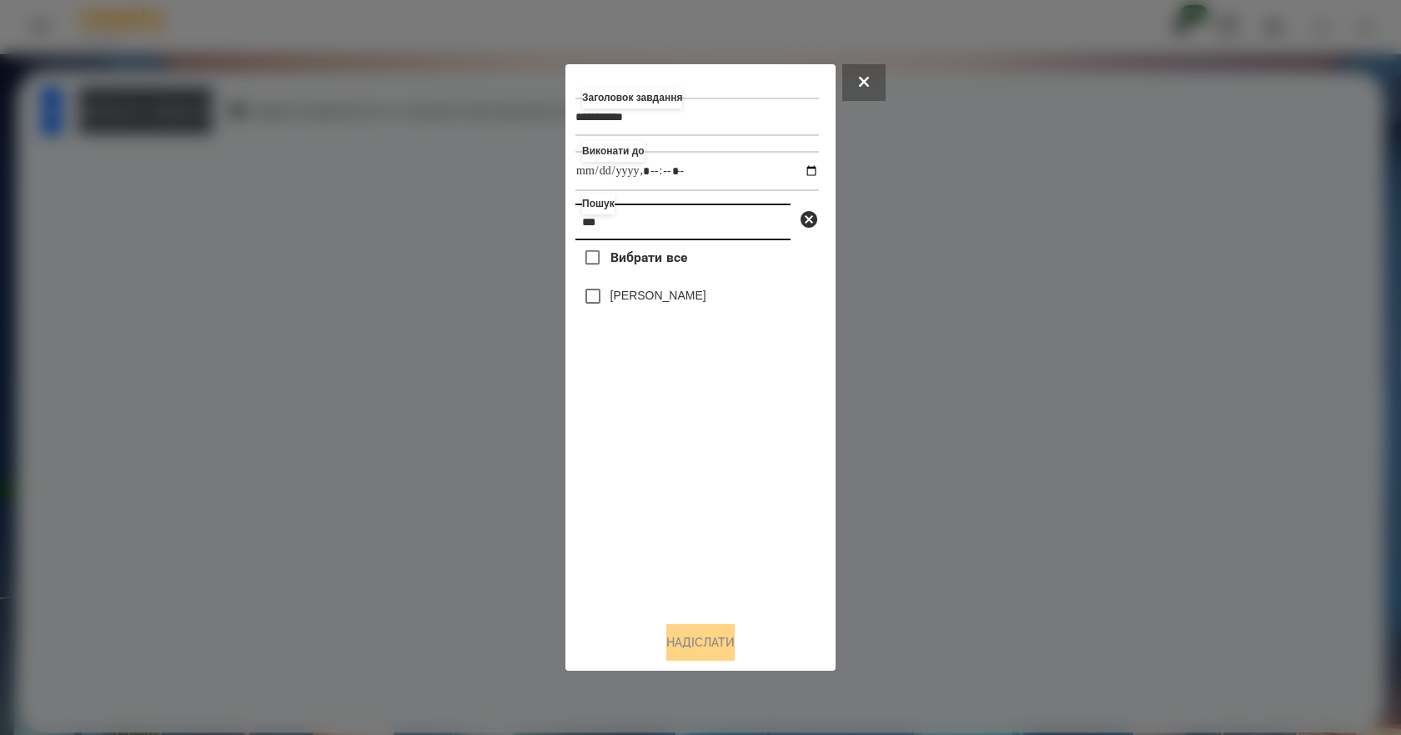
type input "***"
click at [674, 293] on label "[PERSON_NAME]" at bounding box center [658, 295] width 96 height 17
click at [717, 644] on button "Надіслати" at bounding box center [700, 642] width 68 height 37
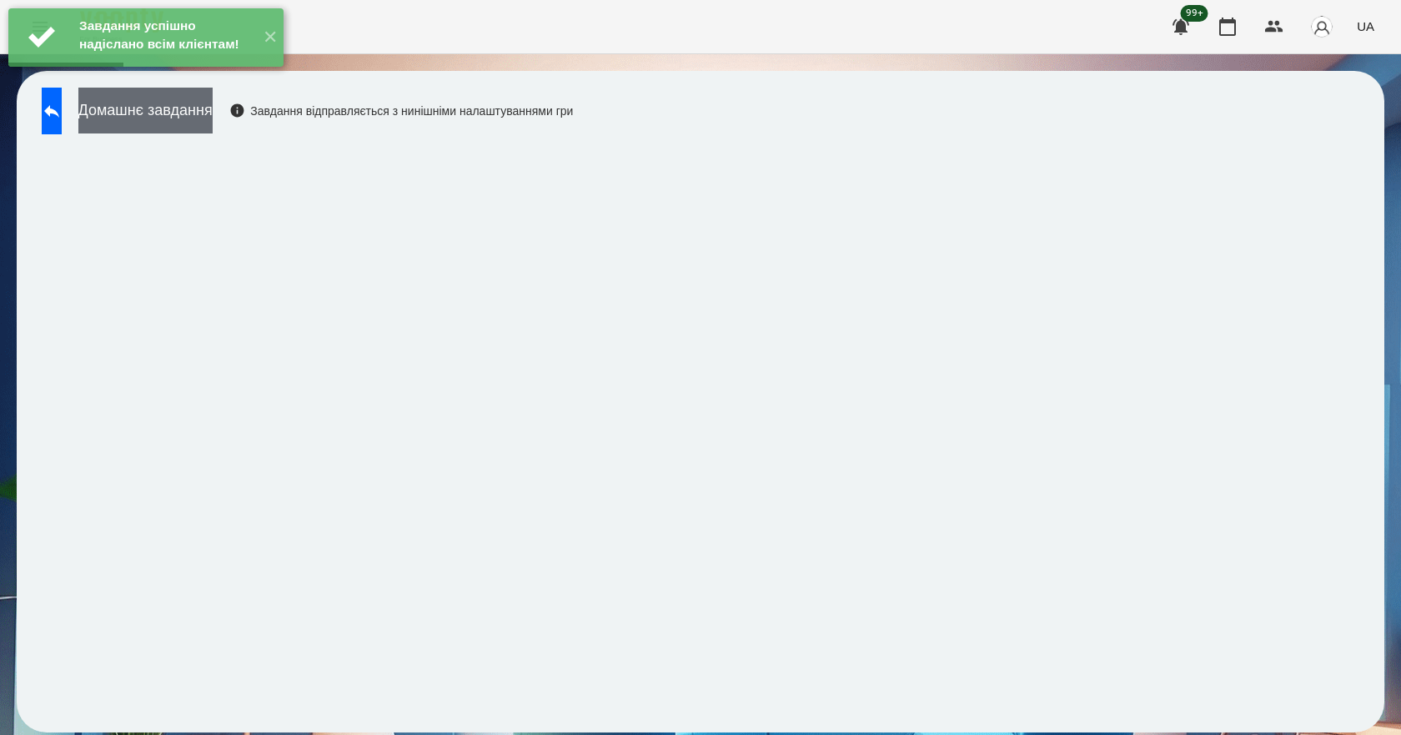
click at [213, 122] on button "Домашнє завдання" at bounding box center [145, 111] width 134 height 46
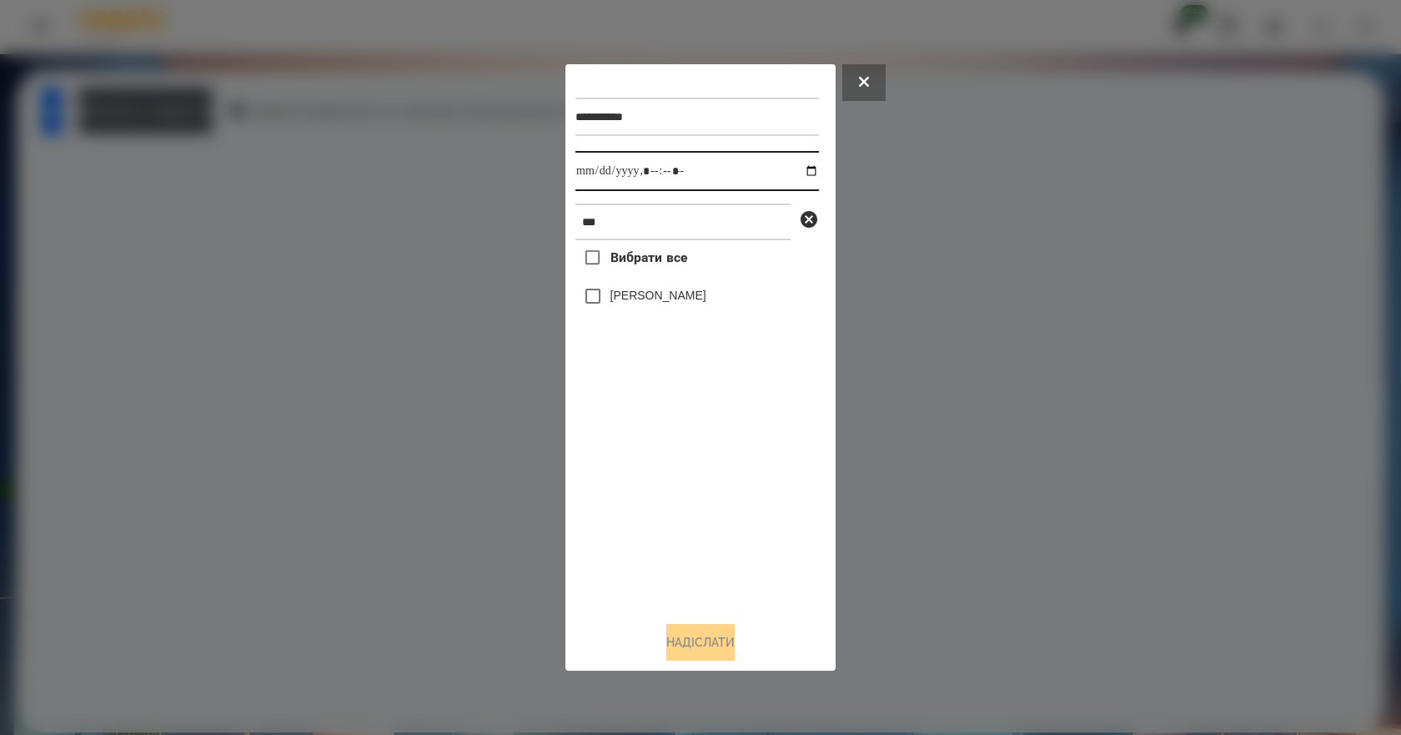
click at [793, 168] on input "datetime-local" at bounding box center [696, 171] width 243 height 40
type input "**********"
click at [622, 524] on div "Вибрати все [PERSON_NAME]" at bounding box center [696, 424] width 243 height 368
click at [676, 293] on label "[PERSON_NAME]" at bounding box center [658, 295] width 96 height 17
click at [730, 651] on button "Надіслати" at bounding box center [700, 642] width 68 height 37
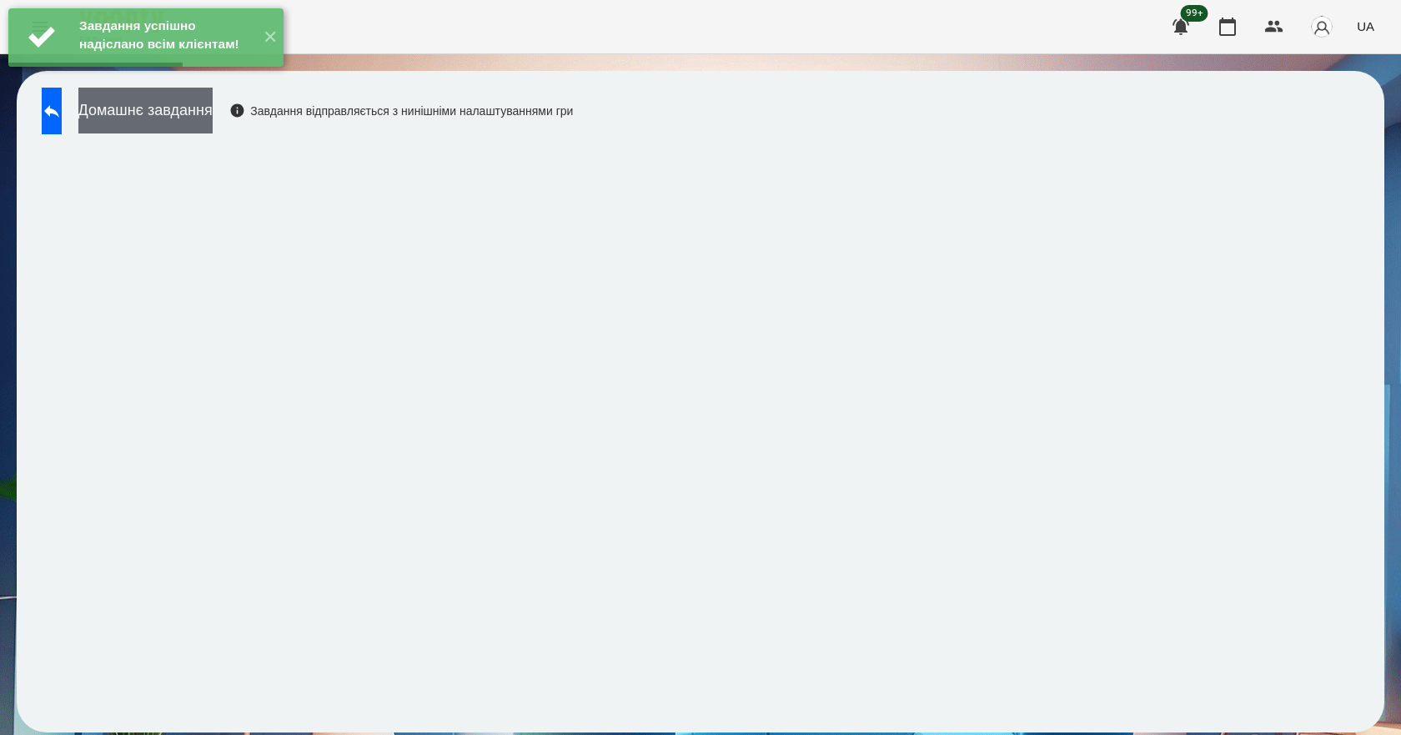
click at [213, 109] on button "Домашнє завдання" at bounding box center [145, 111] width 134 height 46
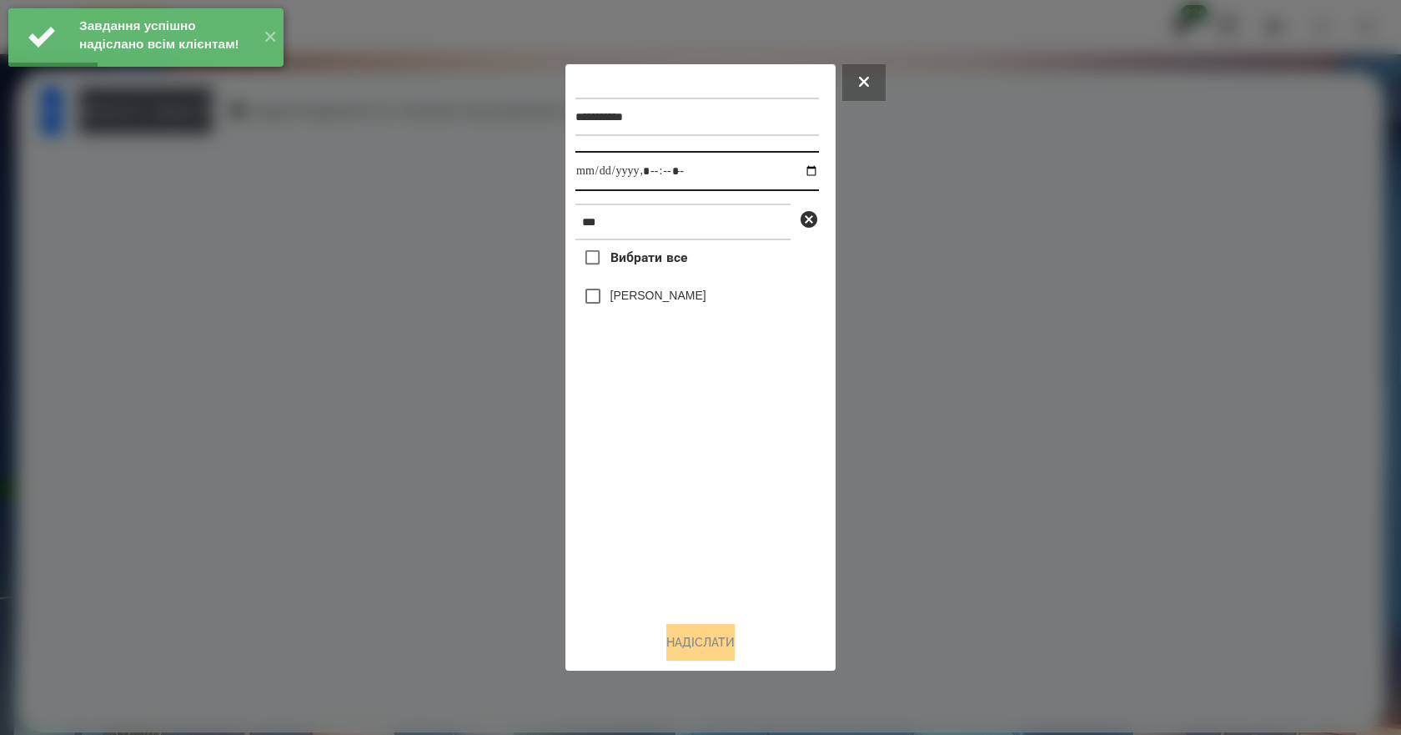
click at [792, 167] on input "datetime-local" at bounding box center [696, 171] width 243 height 40
type input "**********"
click at [660, 535] on div "Вибрати все [PERSON_NAME]" at bounding box center [696, 424] width 243 height 368
click at [671, 292] on label "[PERSON_NAME]" at bounding box center [658, 295] width 96 height 17
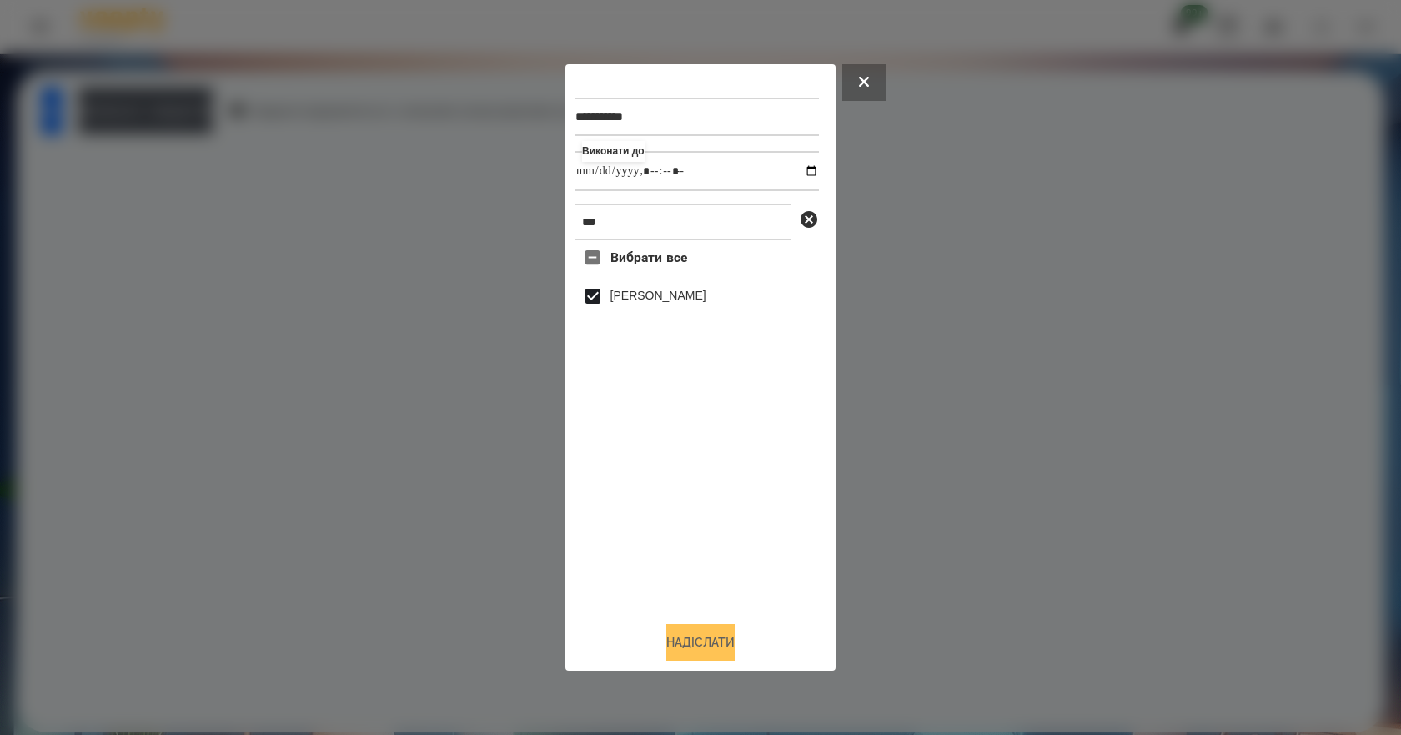
click at [708, 649] on button "Надіслати" at bounding box center [700, 642] width 68 height 37
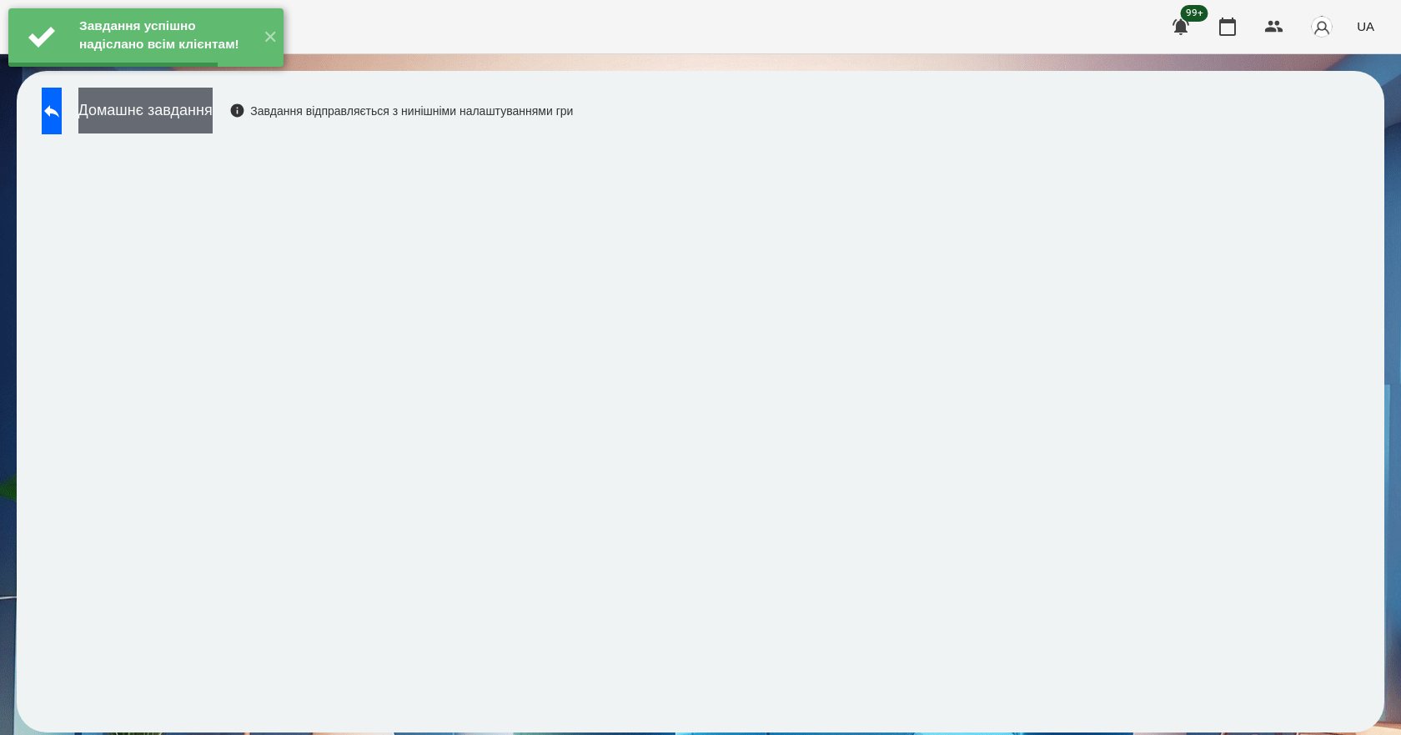
click at [213, 129] on button "Домашнє завдання" at bounding box center [145, 111] width 134 height 46
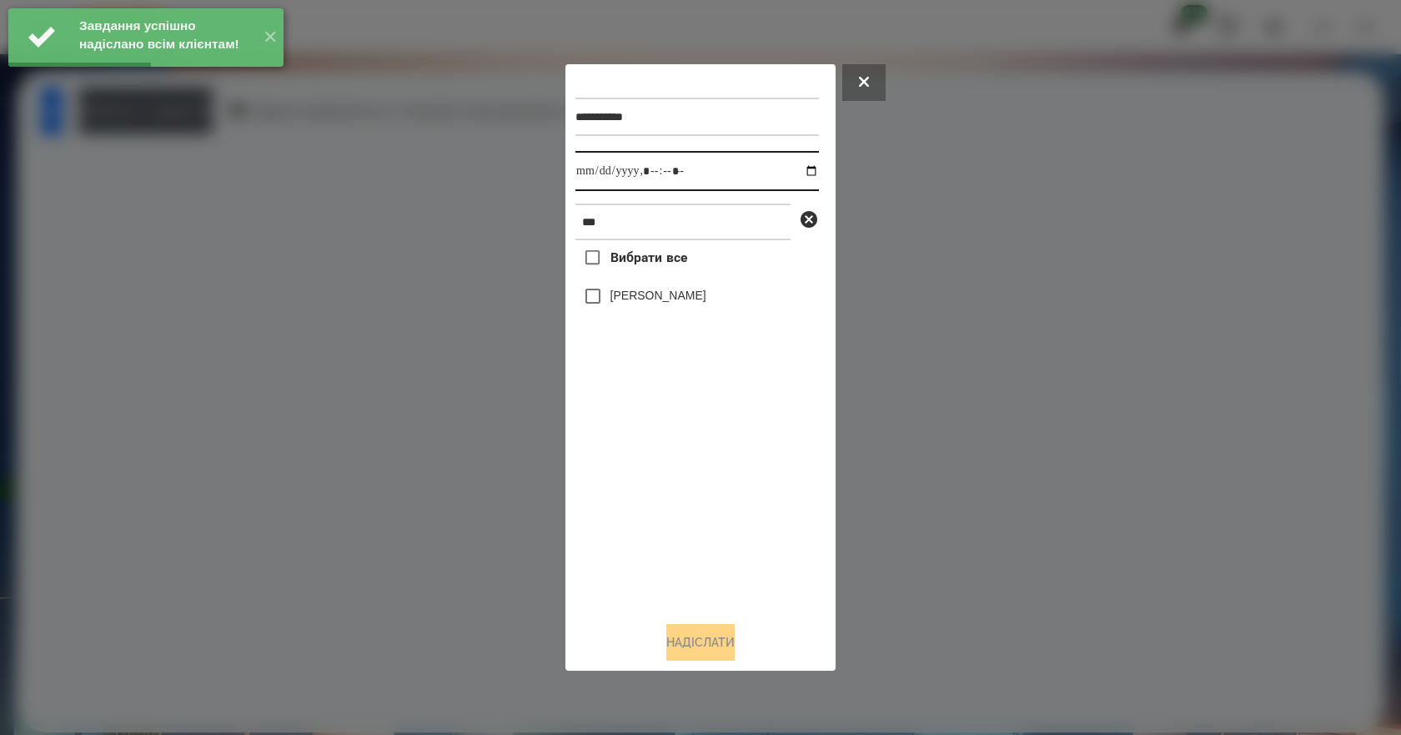
click at [800, 171] on input "datetime-local" at bounding box center [696, 171] width 243 height 40
type input "**********"
click at [664, 513] on div "Вибрати все [PERSON_NAME]" at bounding box center [696, 424] width 243 height 368
click at [647, 300] on label "[PERSON_NAME]" at bounding box center [658, 295] width 96 height 17
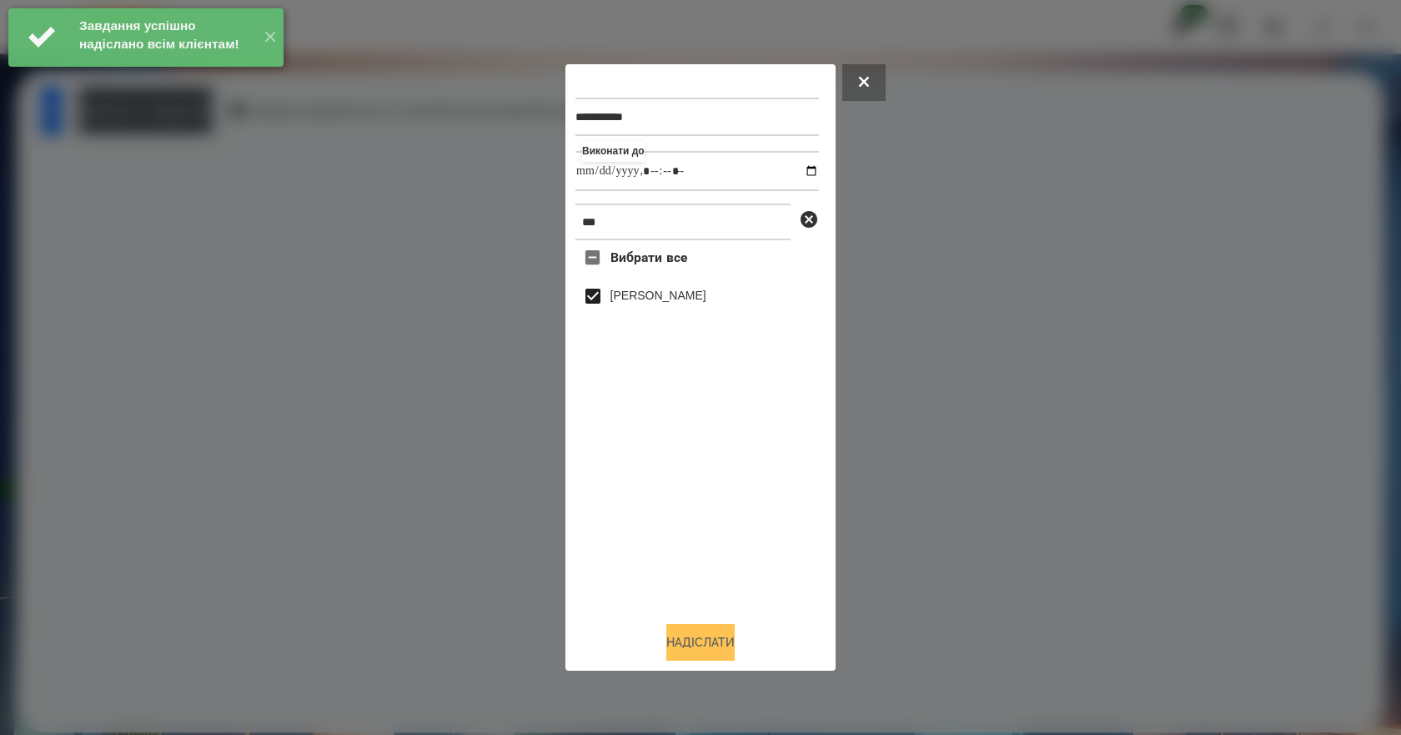
click at [717, 642] on button "Надіслати" at bounding box center [700, 642] width 68 height 37
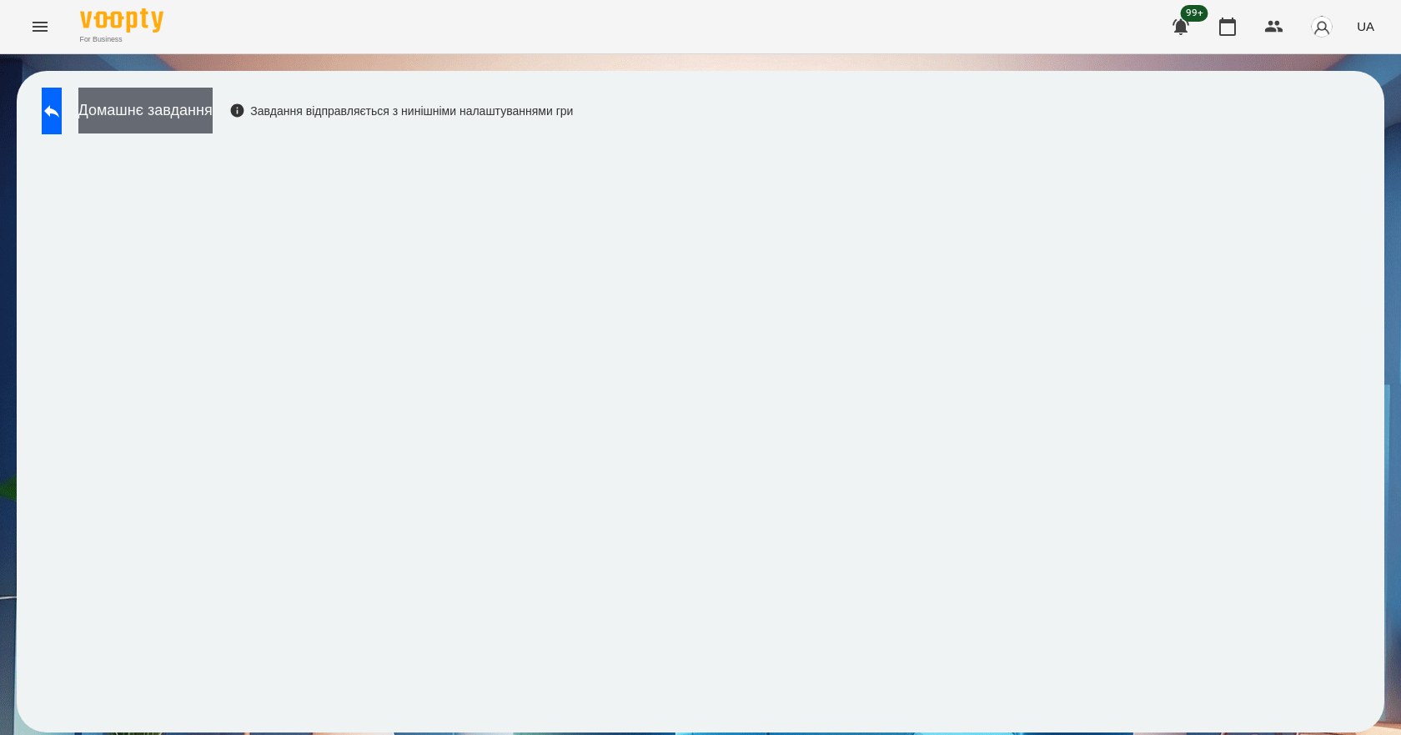
click at [213, 99] on button "Домашнє завдання" at bounding box center [145, 111] width 134 height 46
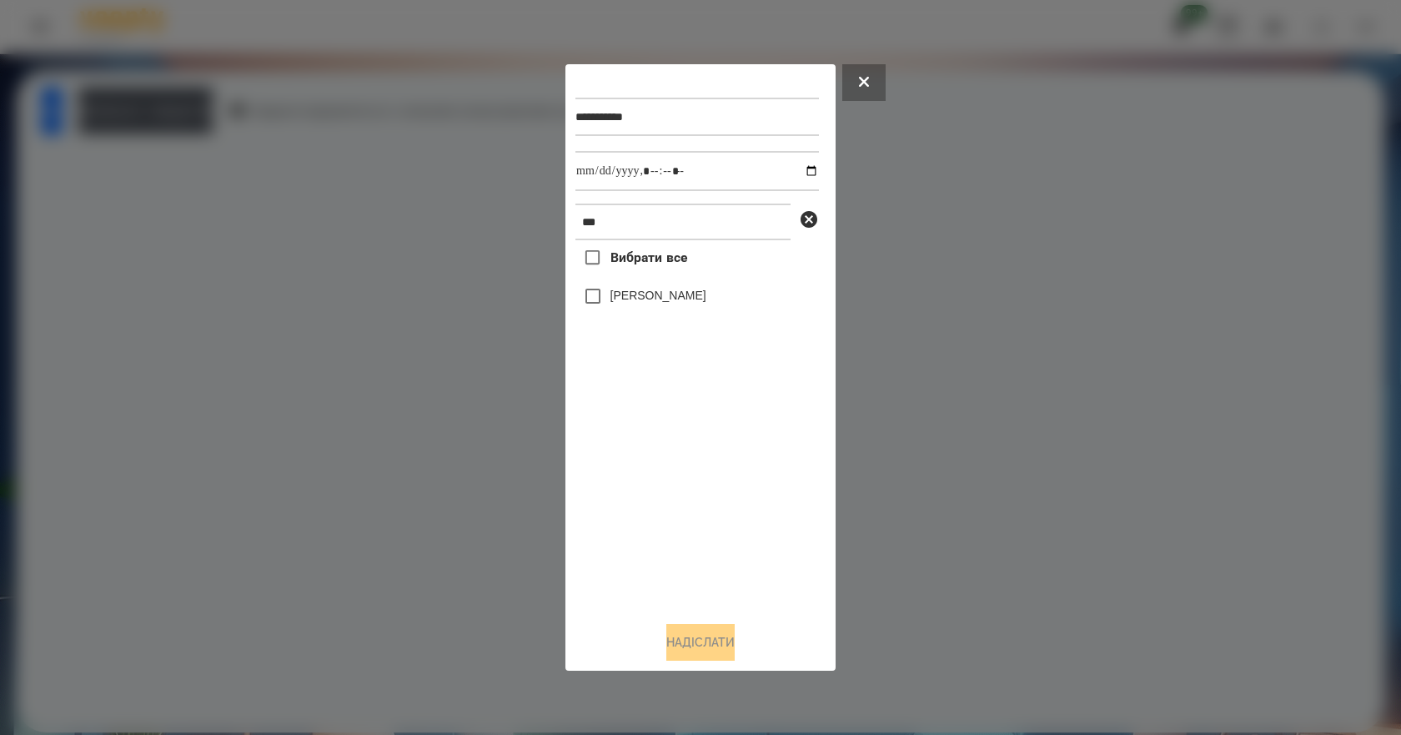
click at [654, 300] on label "[PERSON_NAME]" at bounding box center [658, 295] width 96 height 17
click at [700, 648] on button "Надіслати" at bounding box center [700, 642] width 68 height 37
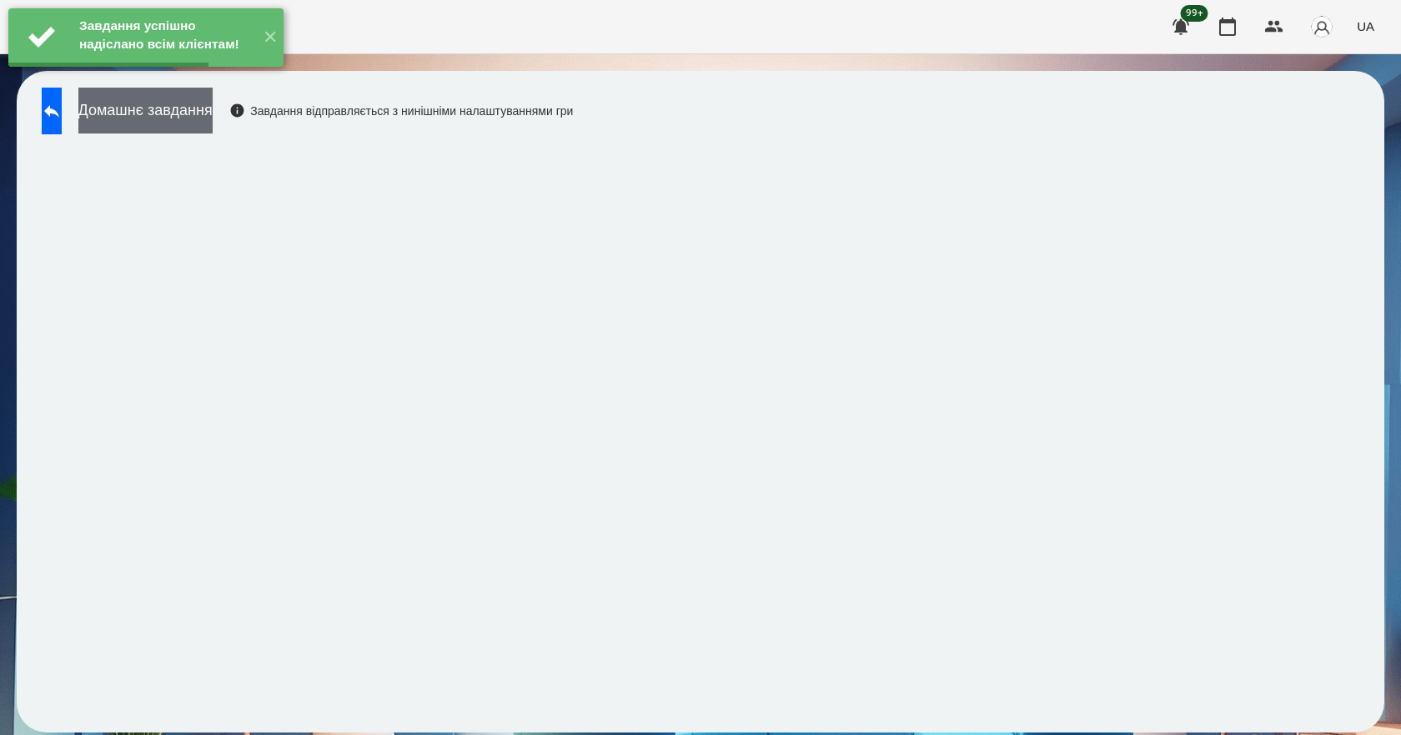
click at [213, 113] on button "Домашнє завдання" at bounding box center [145, 111] width 134 height 46
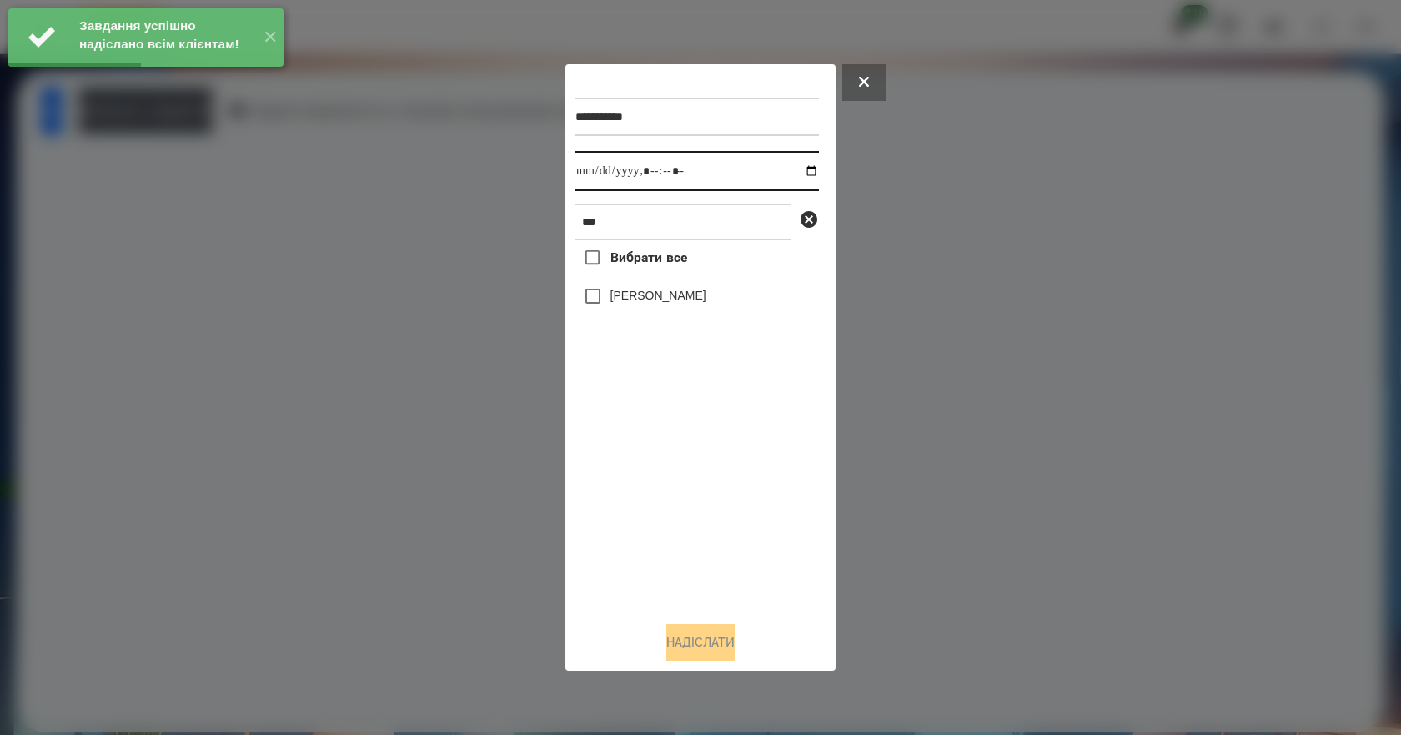
click at [800, 166] on input "datetime-local" at bounding box center [696, 171] width 243 height 40
type input "**********"
drag, startPoint x: 698, startPoint y: 587, endPoint x: 698, endPoint y: 540, distance: 46.7
click at [698, 585] on div "Вибрати все [PERSON_NAME]" at bounding box center [696, 424] width 243 height 368
click at [628, 296] on label "[PERSON_NAME]" at bounding box center [658, 295] width 96 height 17
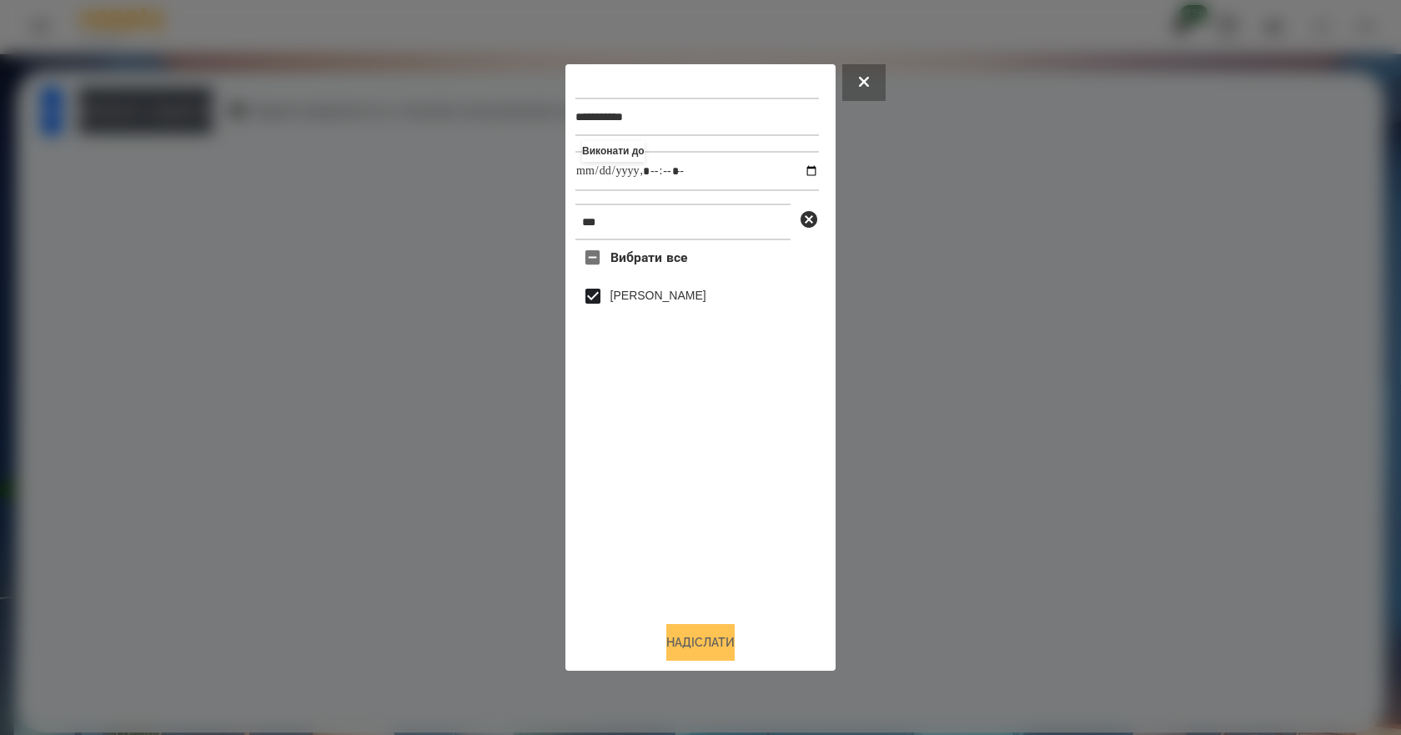
click at [720, 659] on button "Надіслати" at bounding box center [700, 642] width 68 height 37
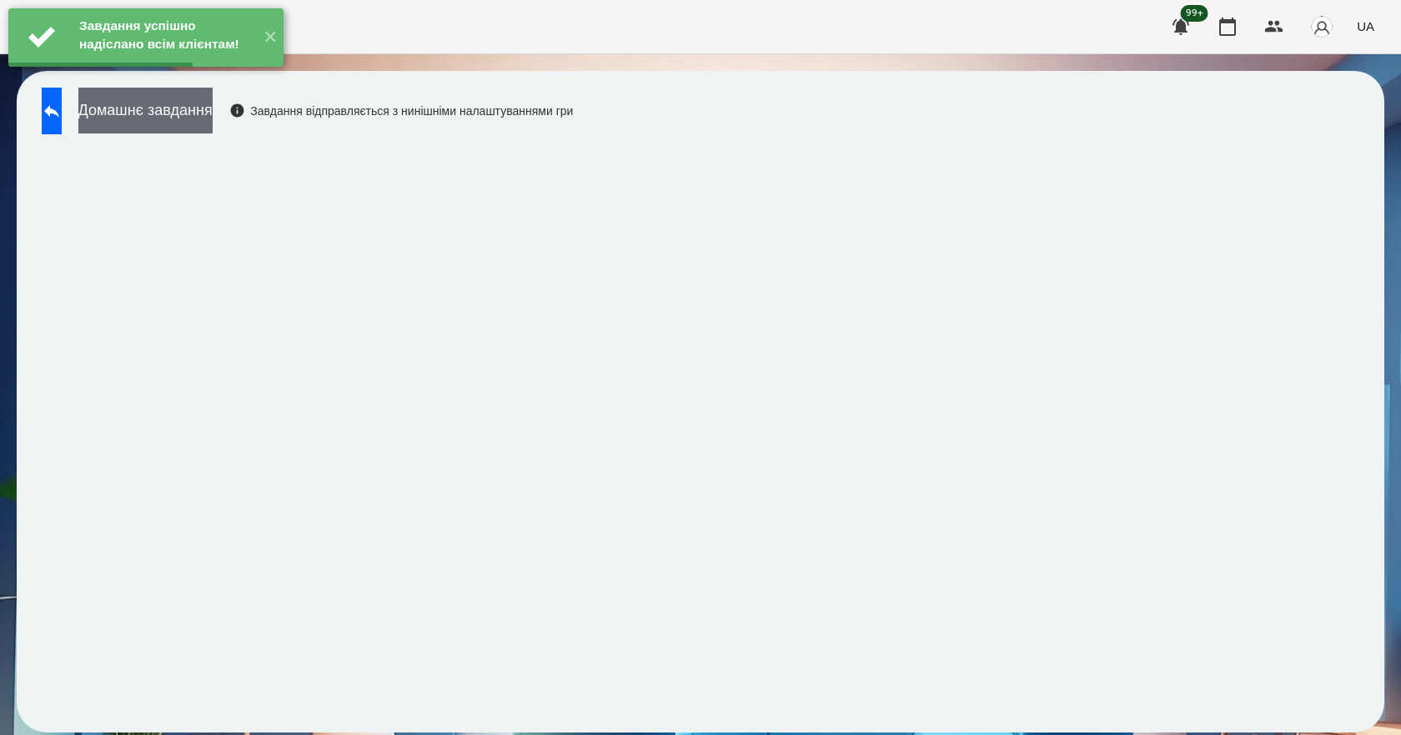
click at [213, 118] on button "Домашнє завдання" at bounding box center [145, 111] width 134 height 46
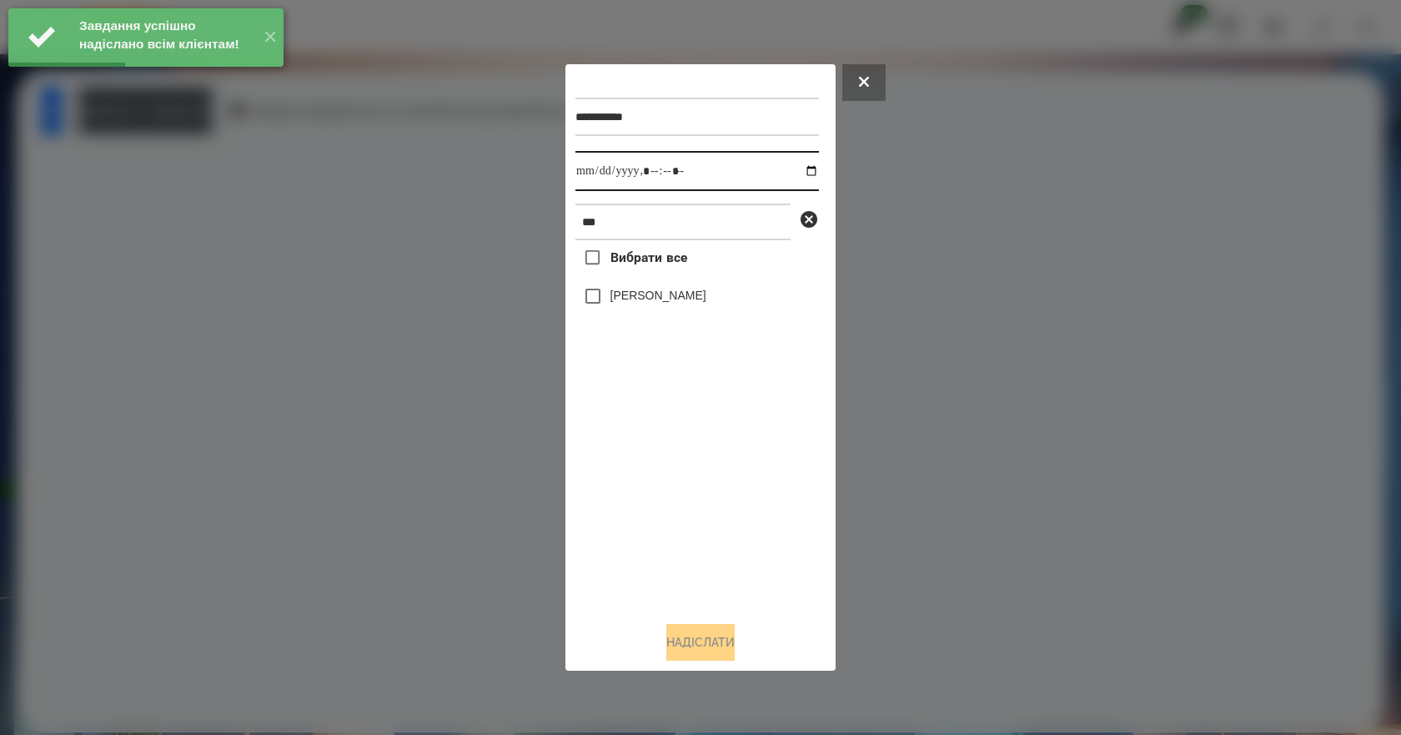
click at [797, 168] on input "datetime-local" at bounding box center [696, 171] width 243 height 40
type input "**********"
click at [714, 584] on div "Вибрати все [PERSON_NAME]" at bounding box center [696, 424] width 243 height 368
click at [639, 303] on label "[PERSON_NAME]" at bounding box center [658, 295] width 96 height 17
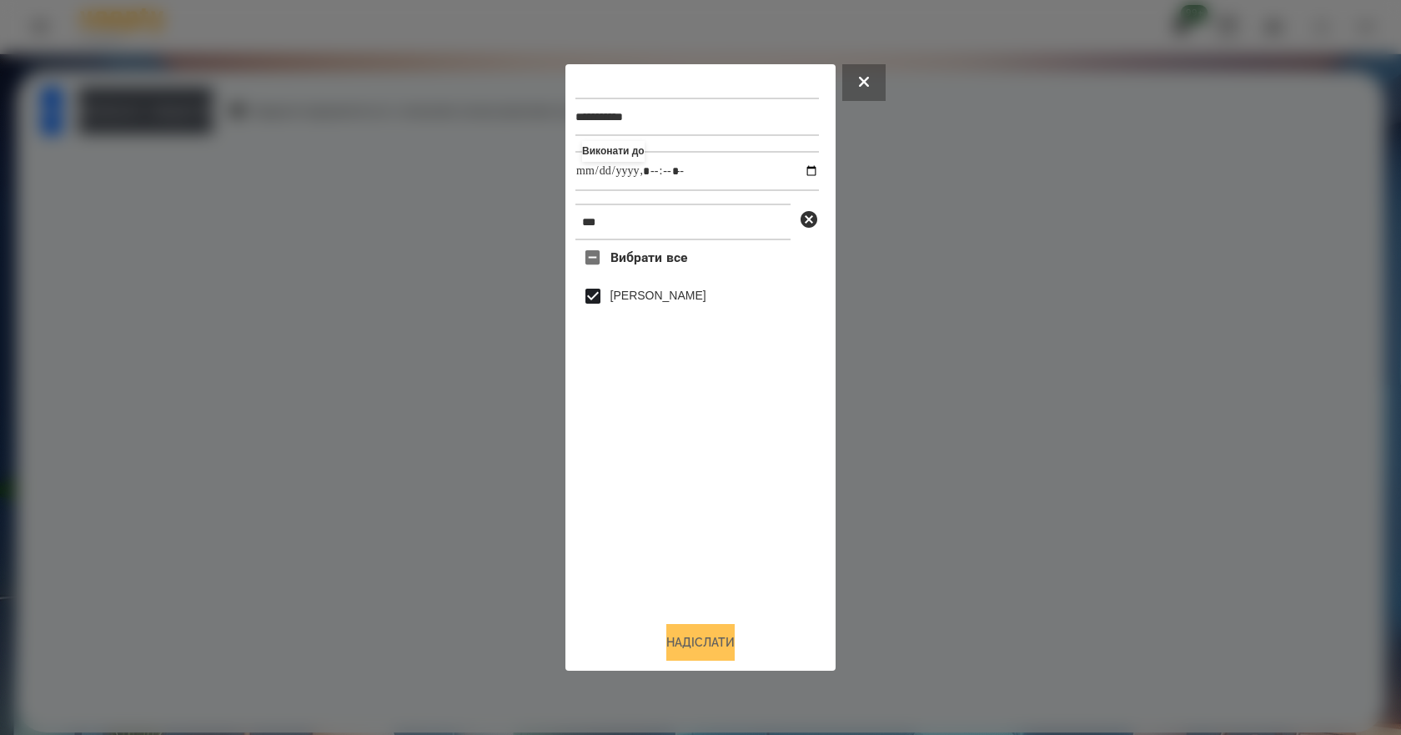
click at [719, 660] on button "Надіслати" at bounding box center [700, 642] width 68 height 37
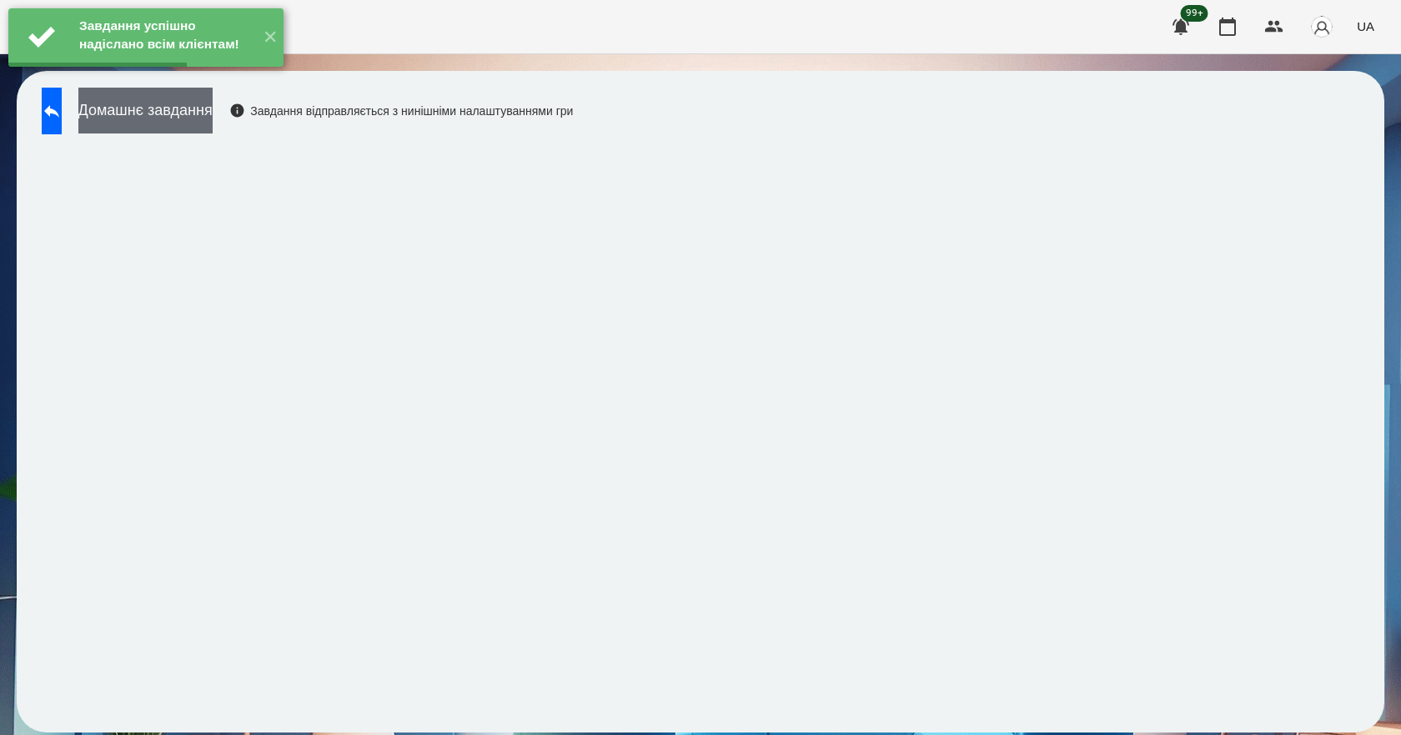
click at [213, 123] on button "Домашнє завдання" at bounding box center [145, 111] width 134 height 46
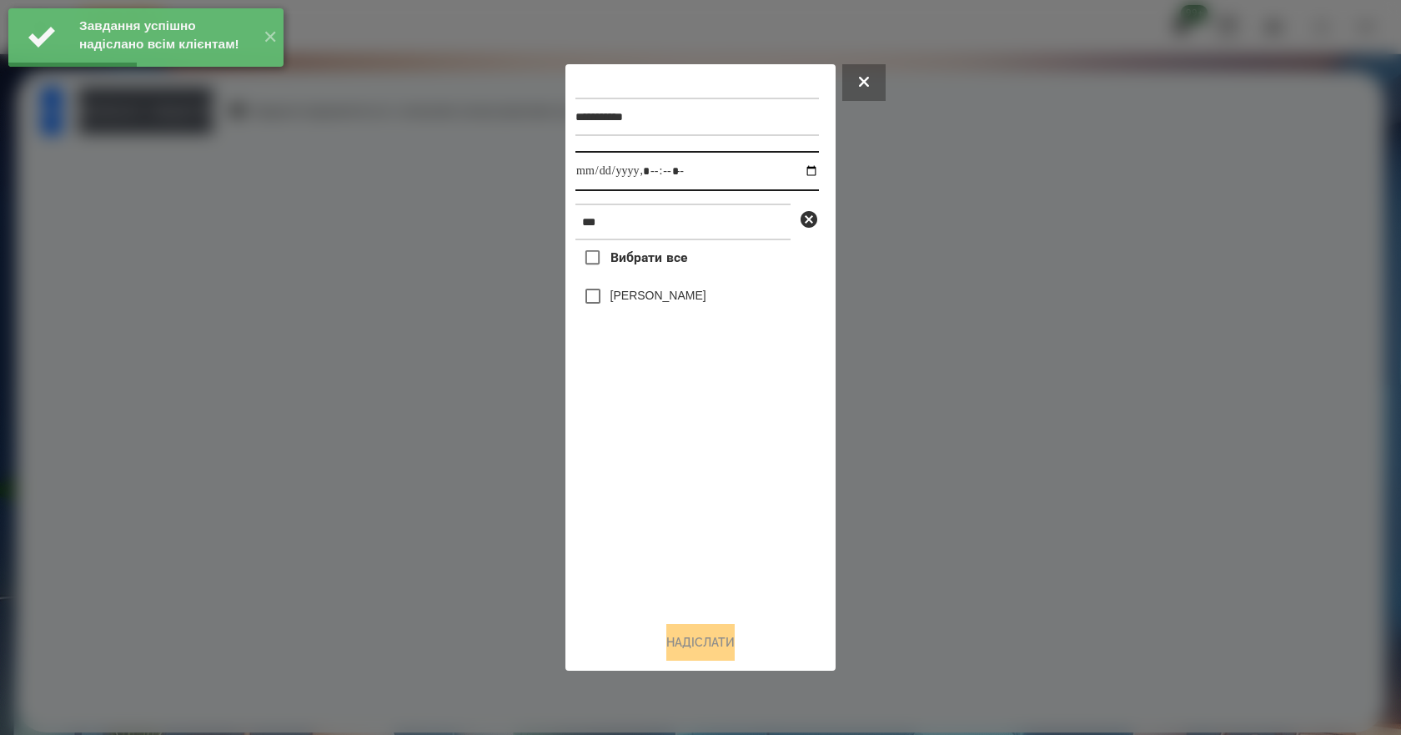
click at [804, 163] on input "datetime-local" at bounding box center [696, 171] width 243 height 40
type input "**********"
drag, startPoint x: 708, startPoint y: 524, endPoint x: 700, endPoint y: 434, distance: 89.6
click at [708, 524] on div "Вибрати все [PERSON_NAME]" at bounding box center [696, 424] width 243 height 368
click at [667, 303] on label "[PERSON_NAME]" at bounding box center [658, 295] width 96 height 17
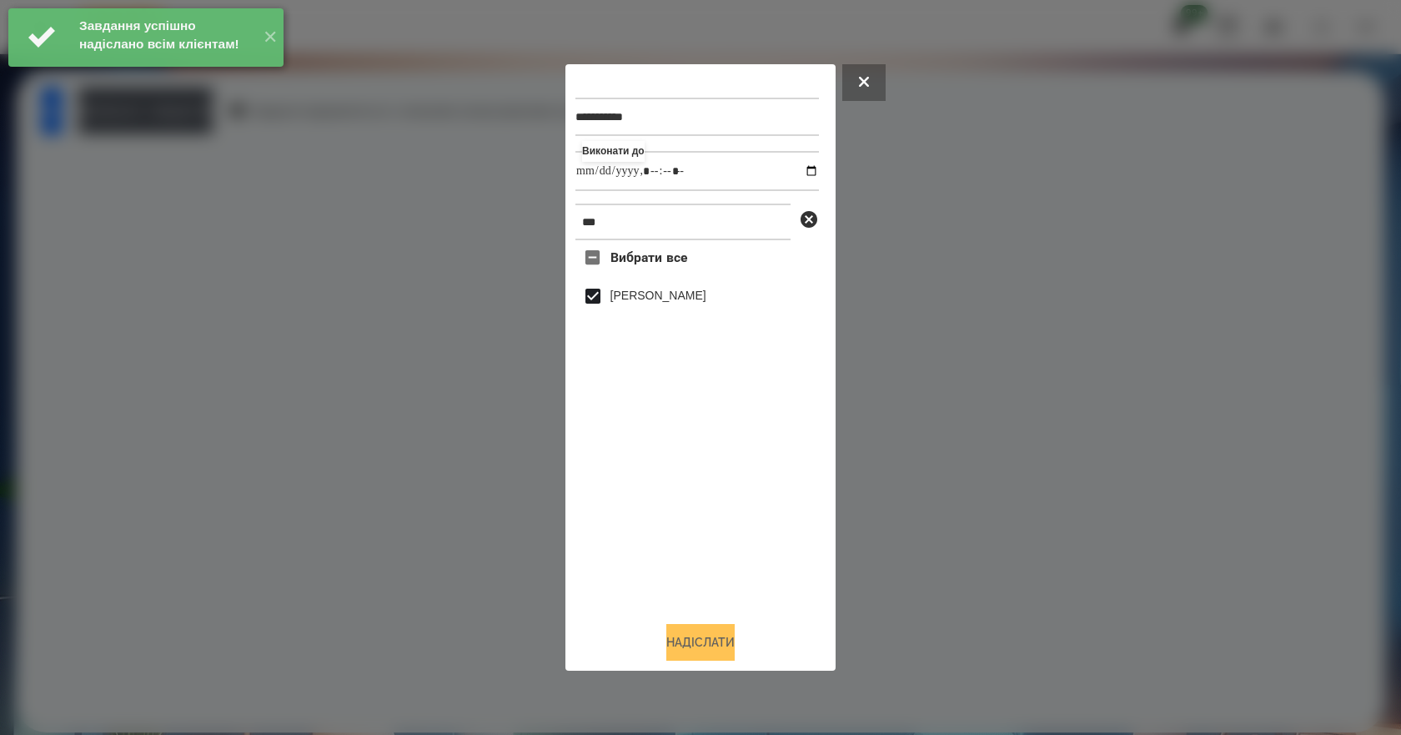
click at [697, 653] on button "Надіслати" at bounding box center [700, 642] width 68 height 37
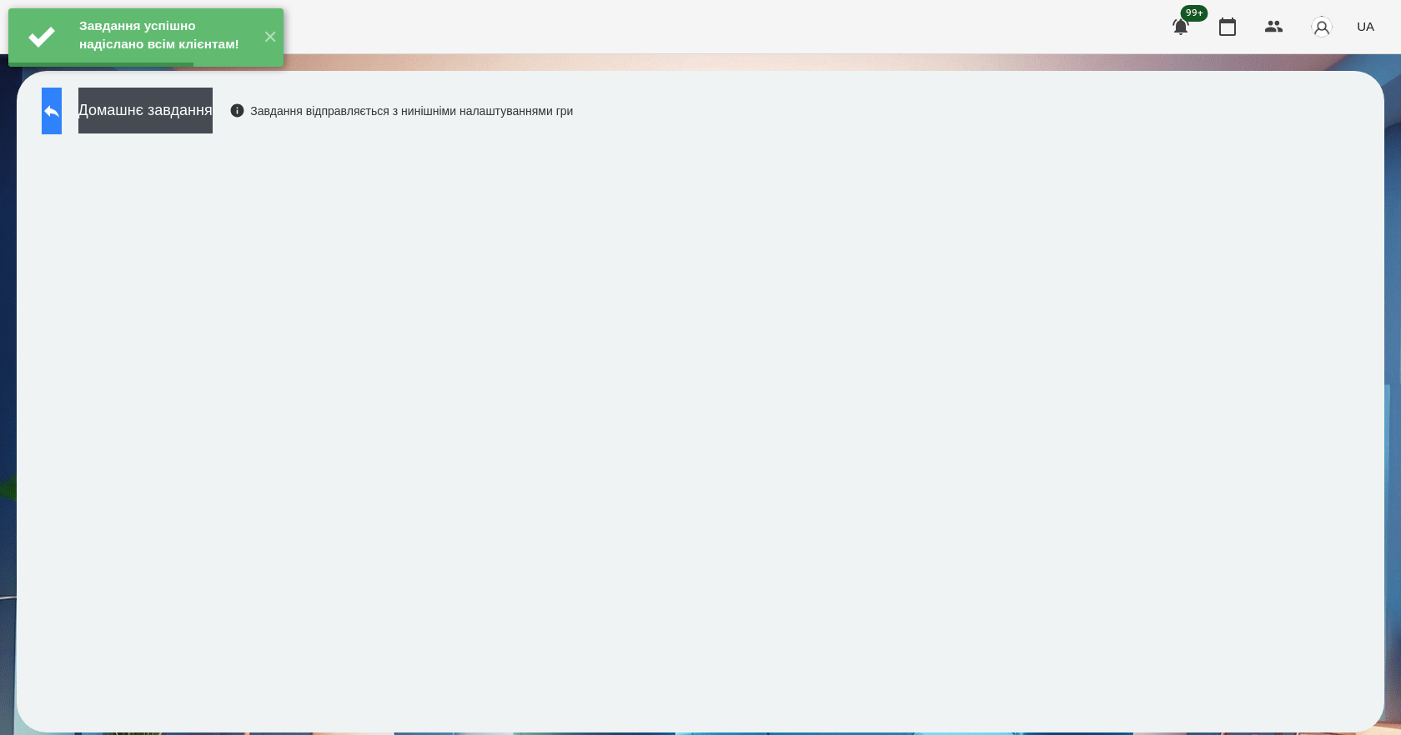
click at [57, 118] on button at bounding box center [52, 111] width 20 height 47
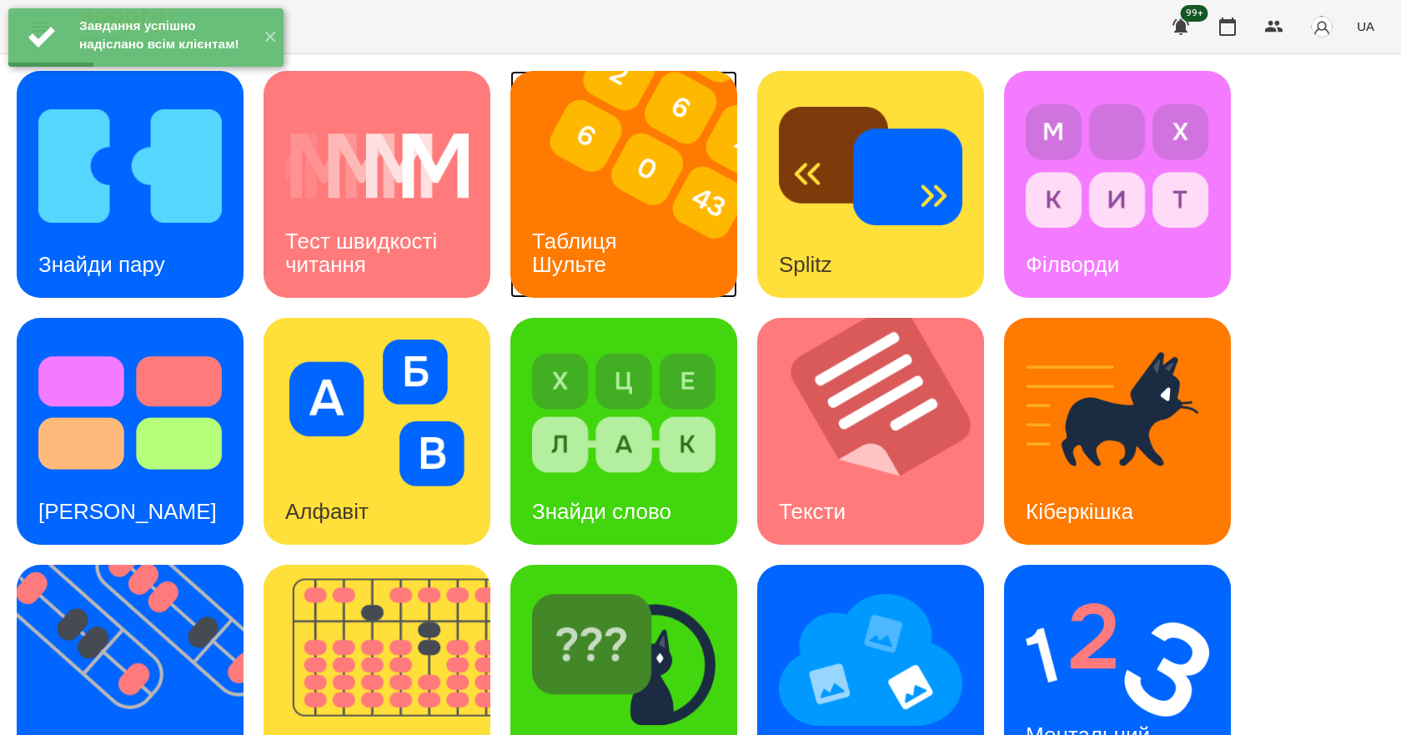
click at [614, 235] on h3 "Таблиця Шульте" at bounding box center [577, 252] width 91 height 48
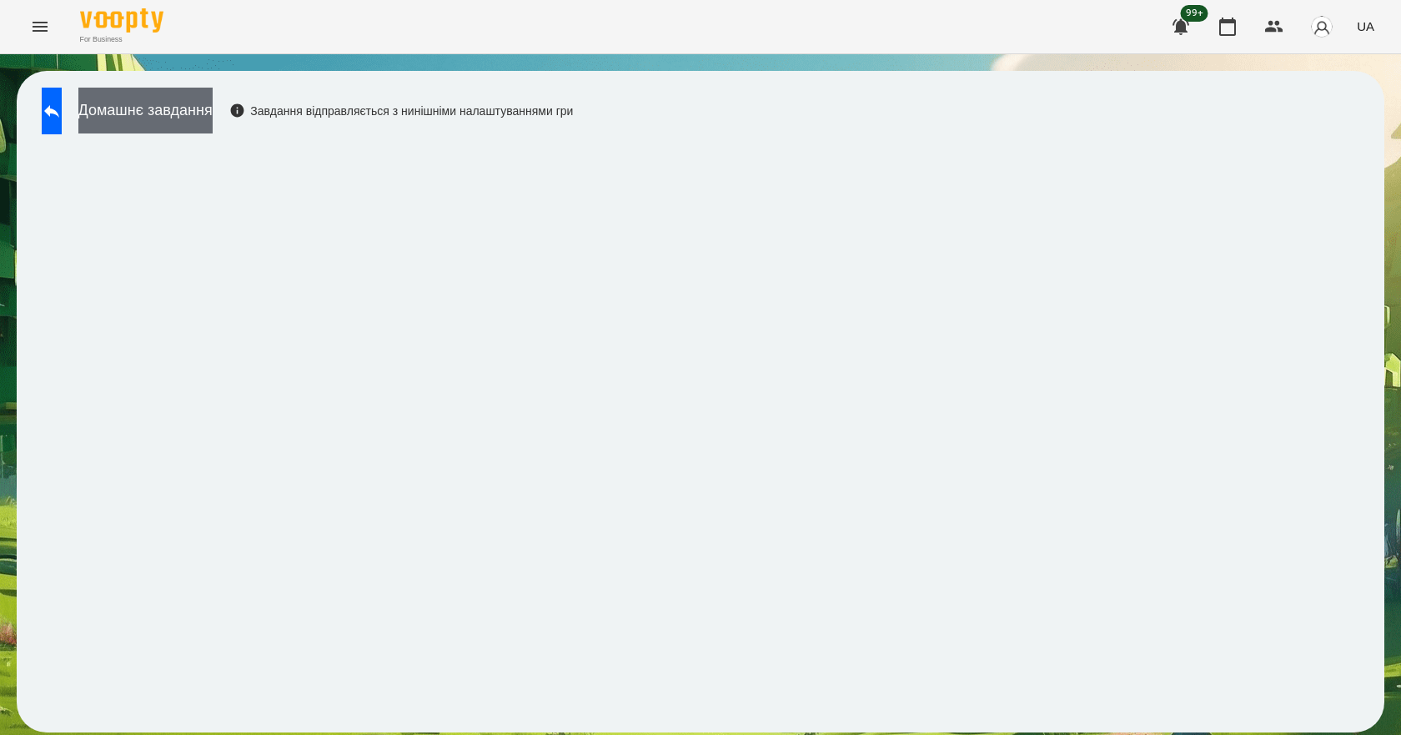
click at [202, 108] on button "Домашнє завдання" at bounding box center [145, 111] width 134 height 46
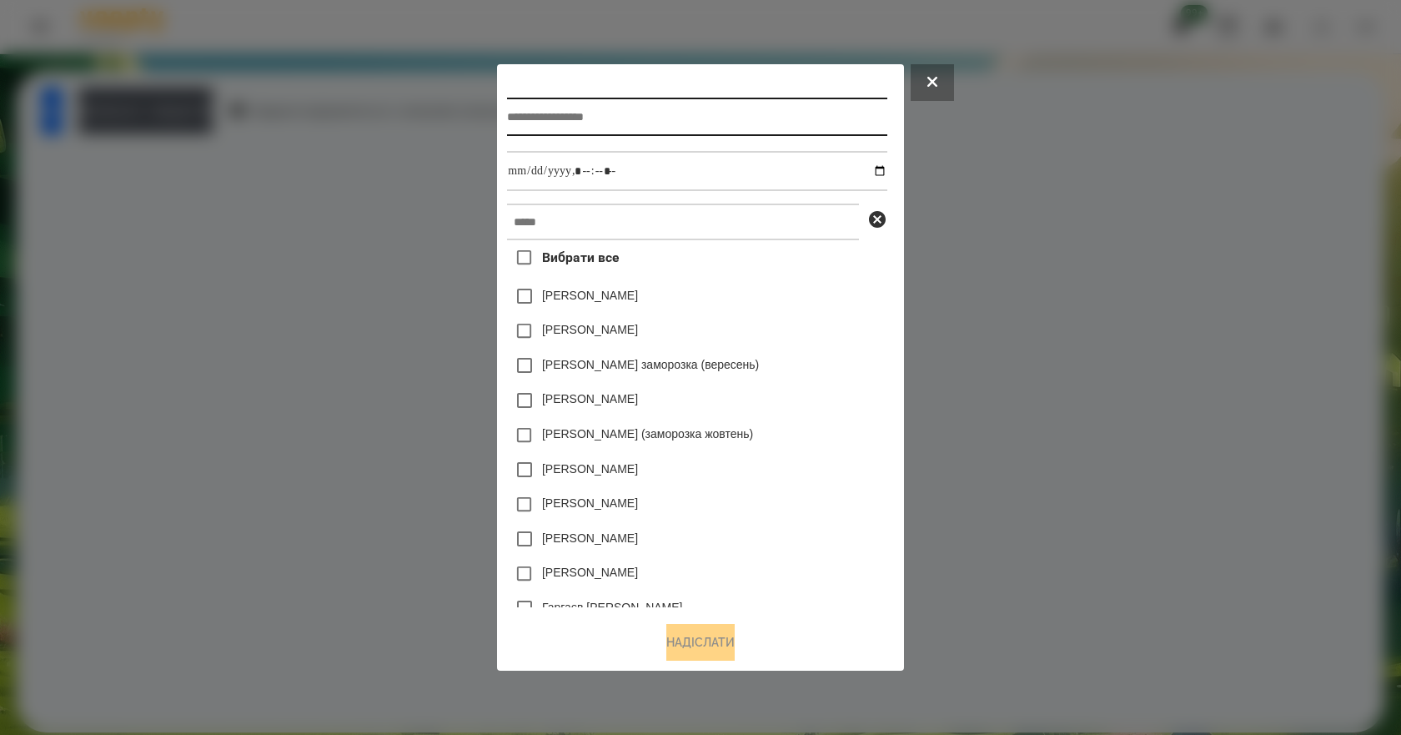
click at [601, 110] on input "text" at bounding box center [696, 117] width 379 height 38
type input "**********"
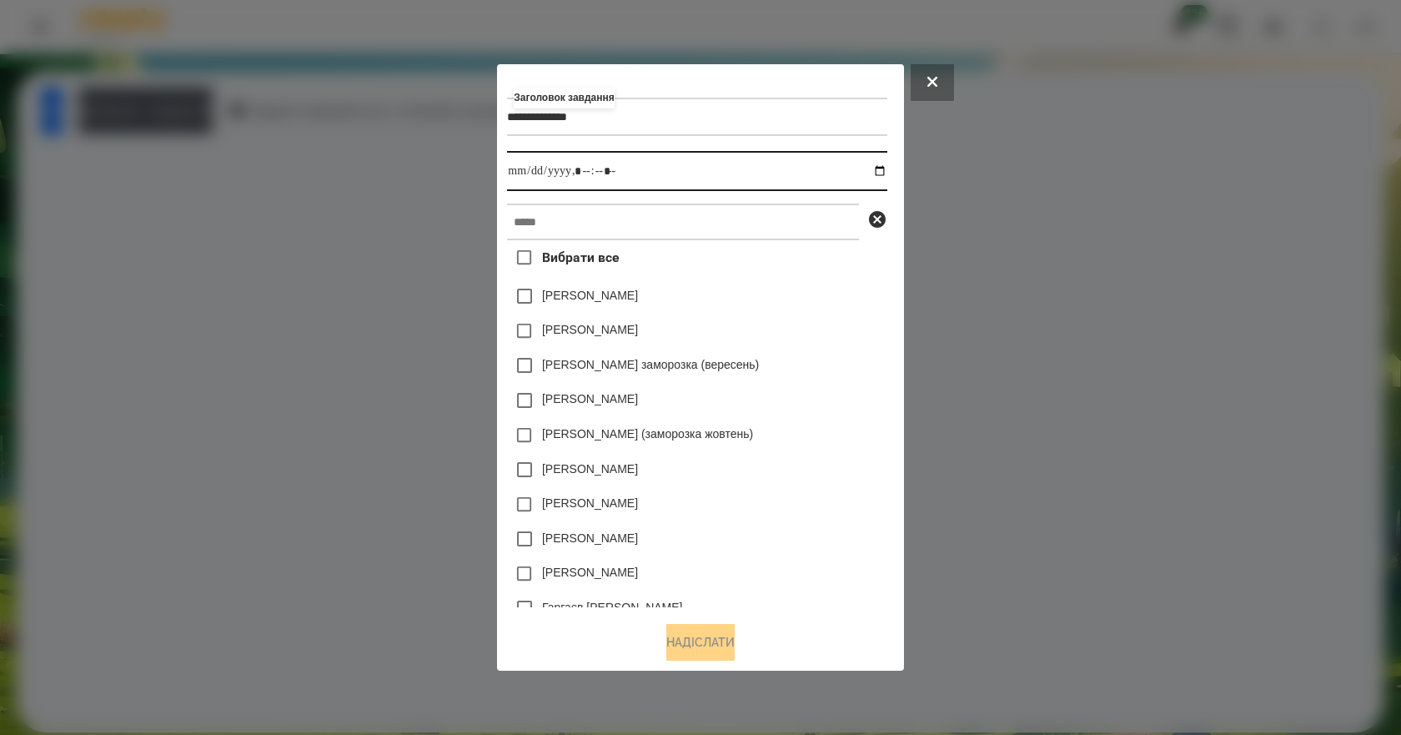
click at [882, 168] on input "datetime-local" at bounding box center [696, 171] width 379 height 40
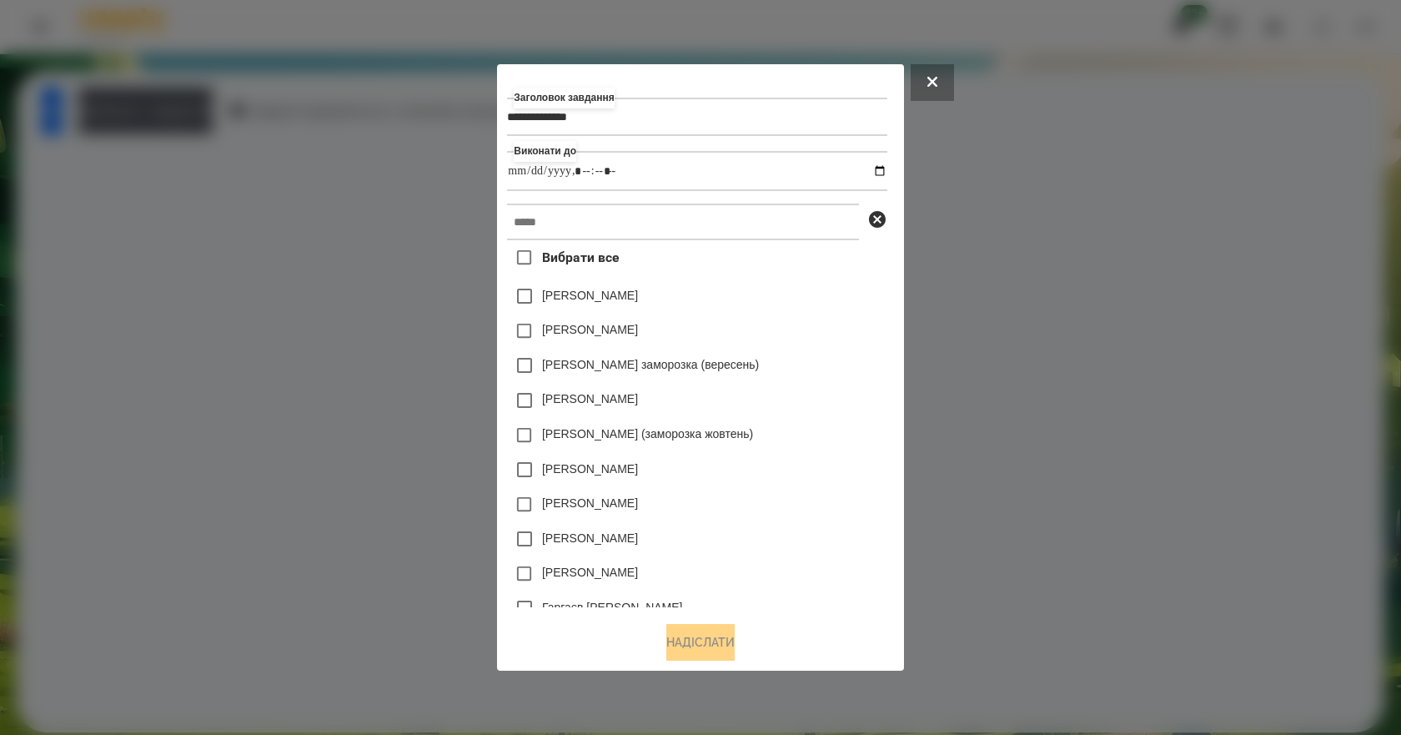
type input "**********"
drag, startPoint x: 862, startPoint y: 370, endPoint x: 818, endPoint y: 349, distance: 49.2
click at [862, 370] on div "[PERSON_NAME] заморозка (вересень)" at bounding box center [696, 365] width 379 height 35
click at [688, 226] on input "text" at bounding box center [683, 221] width 352 height 37
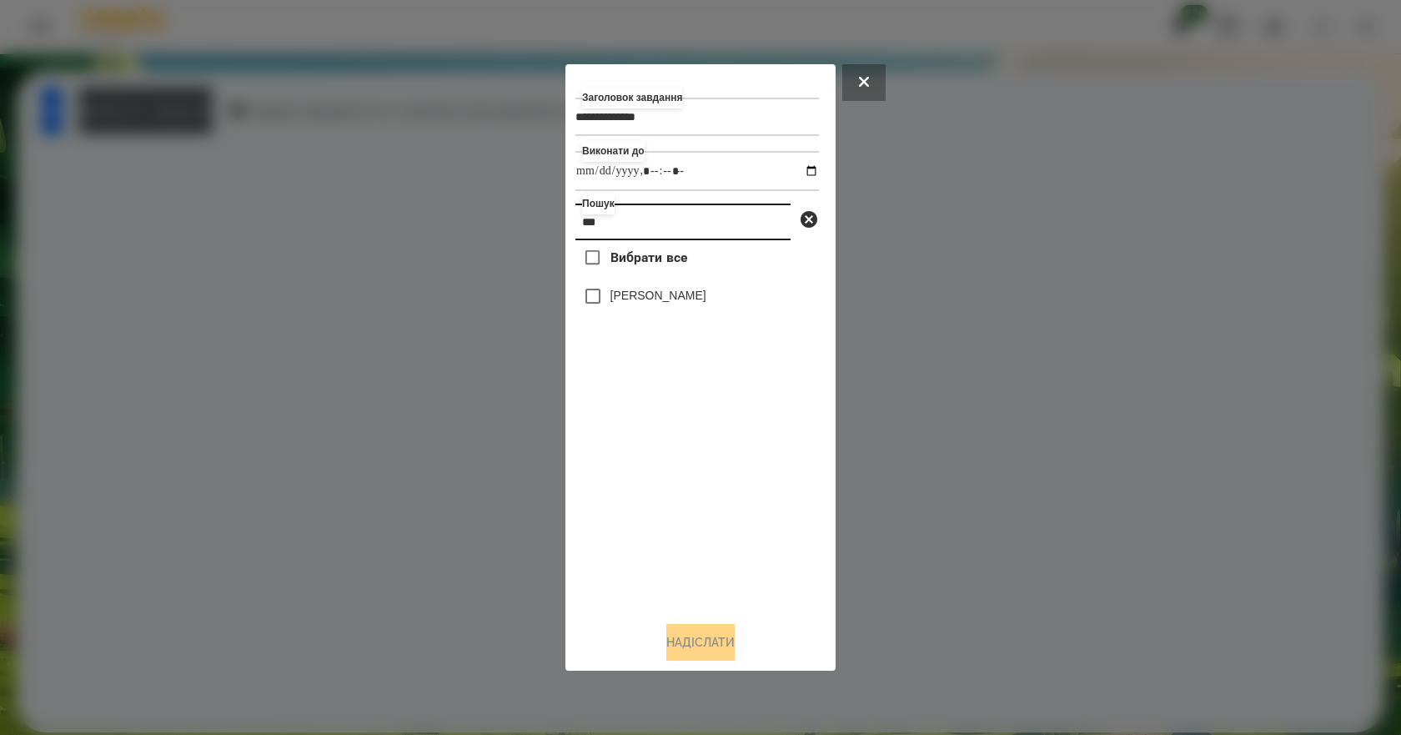
type input "***"
click at [669, 298] on label "[PERSON_NAME]" at bounding box center [658, 295] width 96 height 17
click at [720, 646] on button "Надіслати" at bounding box center [700, 642] width 68 height 37
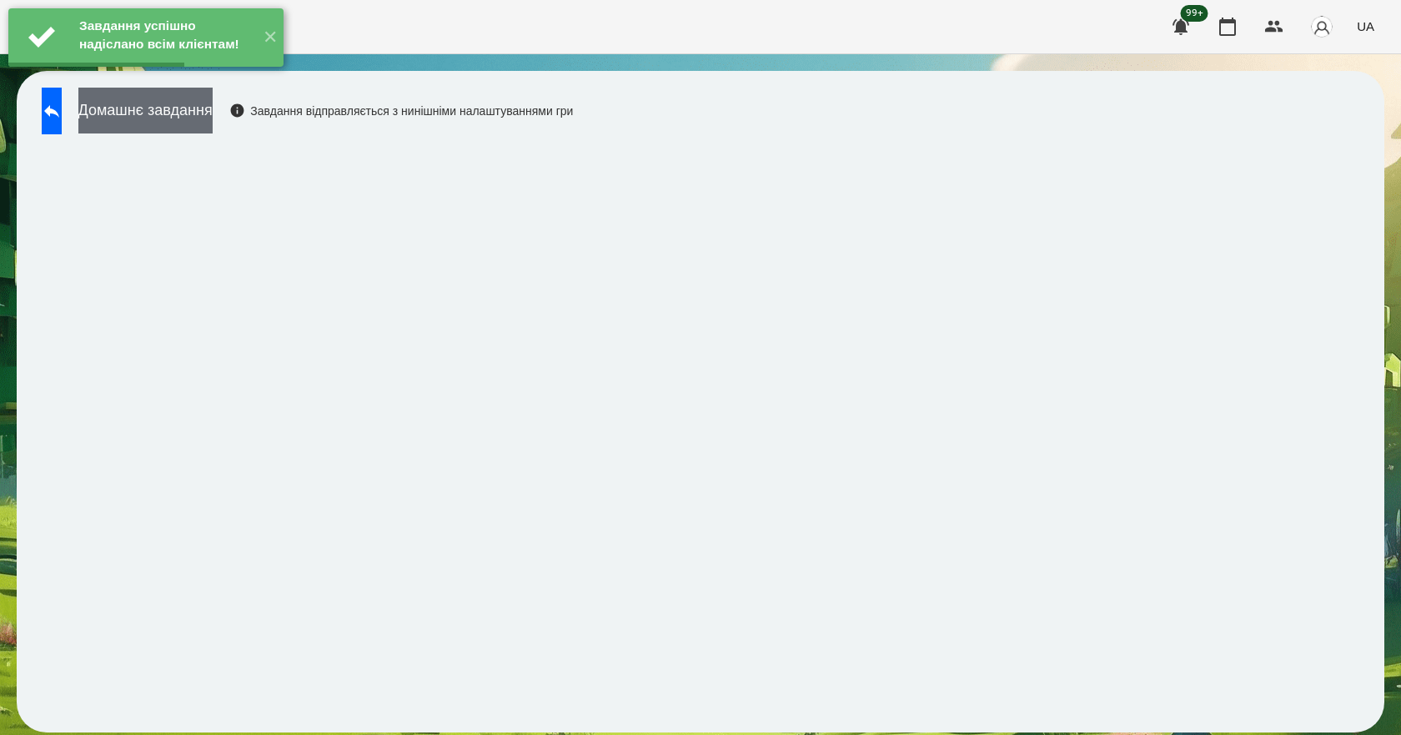
click at [204, 106] on button "Домашнє завдання" at bounding box center [145, 111] width 134 height 46
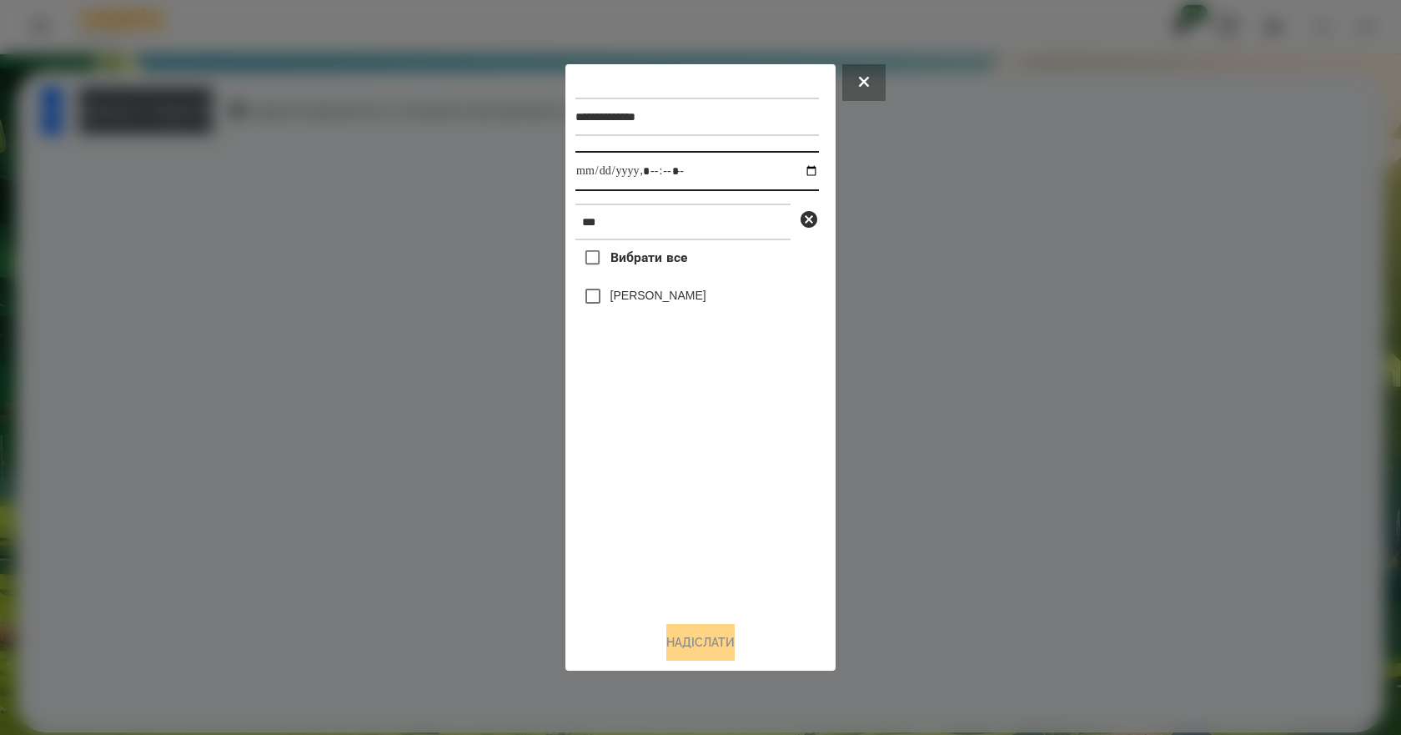
click at [794, 168] on input "datetime-local" at bounding box center [696, 171] width 243 height 40
type input "**********"
drag, startPoint x: 644, startPoint y: 472, endPoint x: 682, endPoint y: 355, distance: 122.6
click at [646, 472] on div "Вибрати все [PERSON_NAME]" at bounding box center [696, 424] width 243 height 368
click at [700, 303] on label "[PERSON_NAME]" at bounding box center [658, 295] width 96 height 17
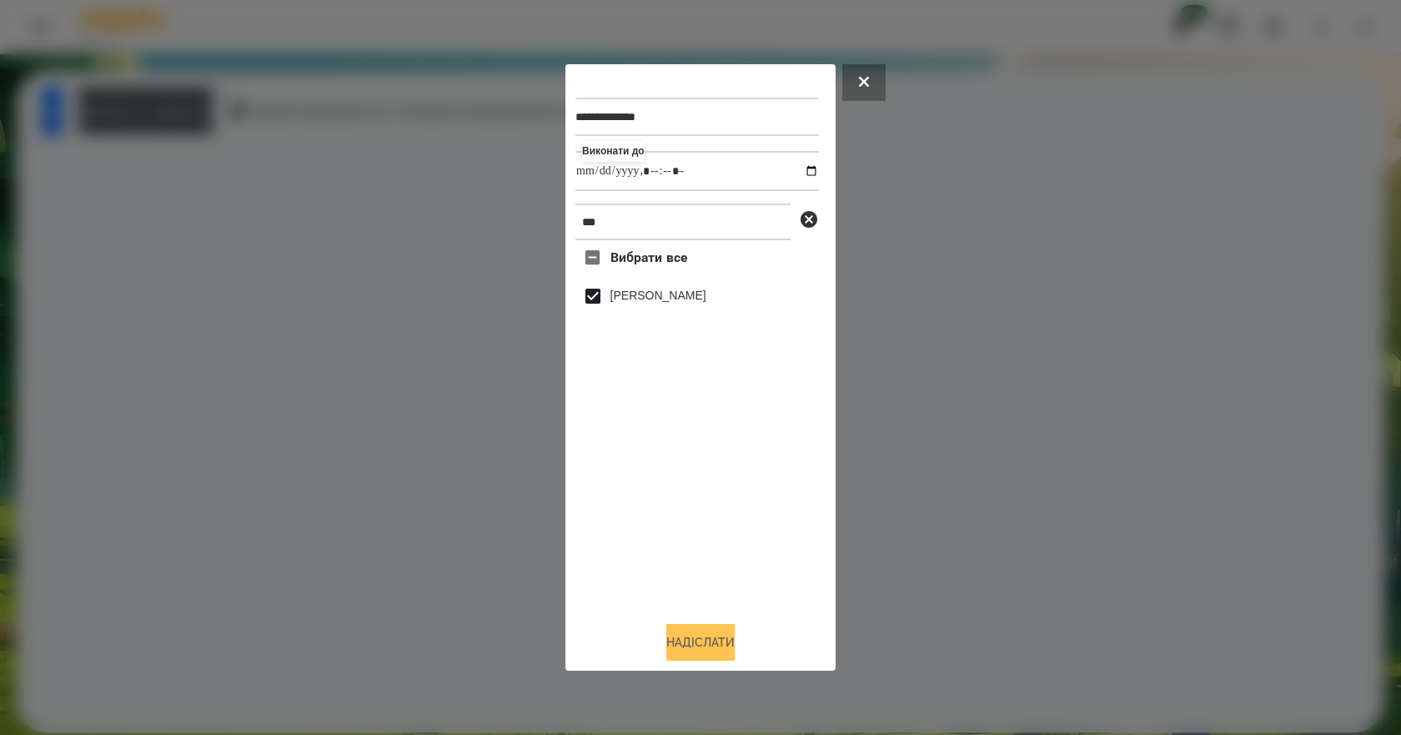
click at [697, 653] on button "Надіслати" at bounding box center [700, 642] width 68 height 37
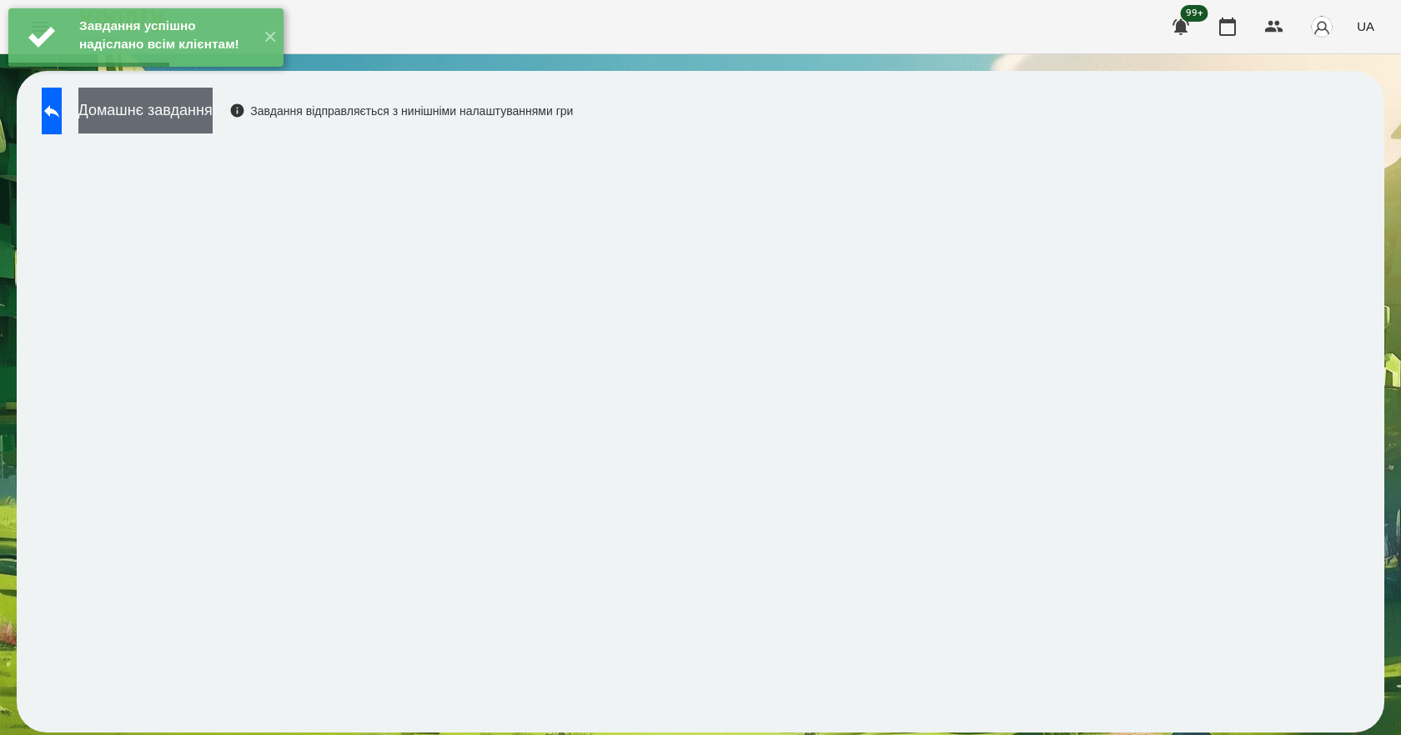
click at [213, 118] on button "Домашнє завдання" at bounding box center [145, 111] width 134 height 46
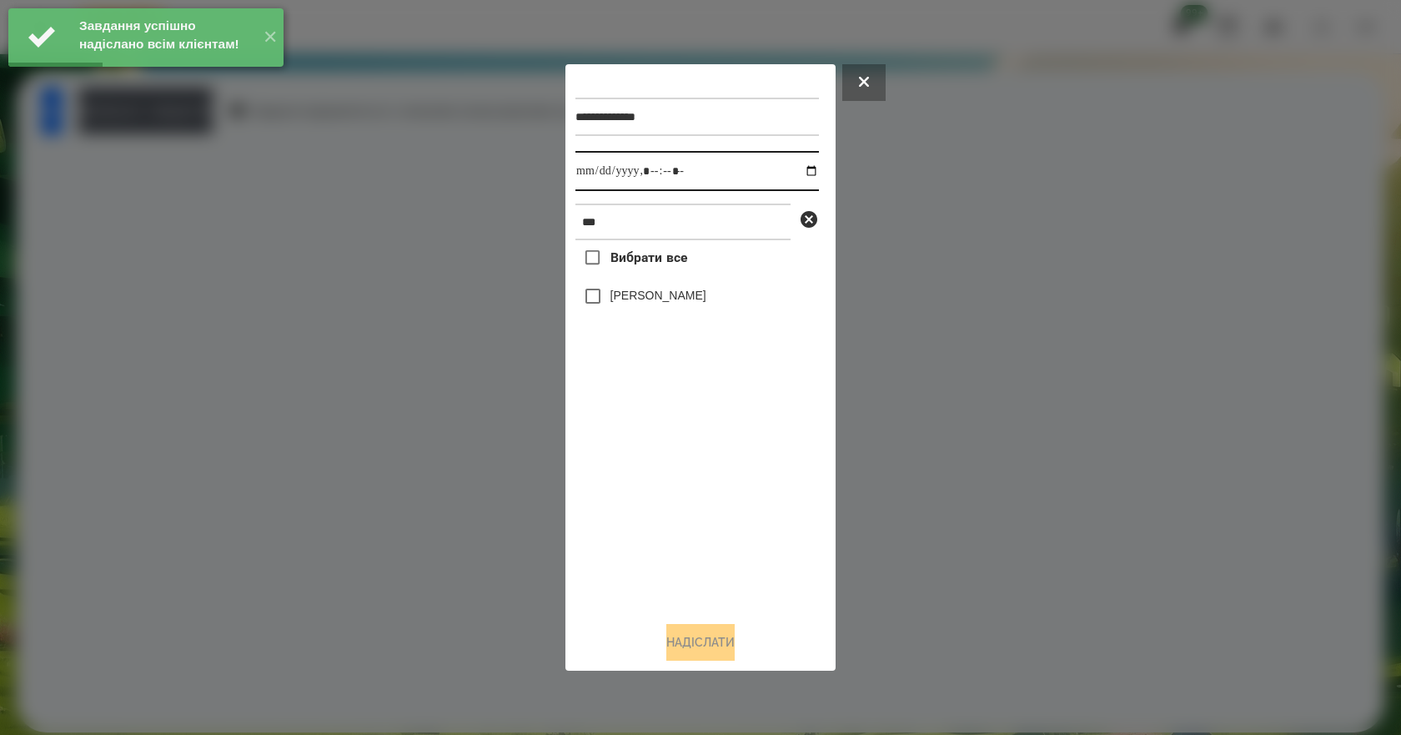
click at [800, 168] on input "datetime-local" at bounding box center [696, 171] width 243 height 40
type input "**********"
drag, startPoint x: 654, startPoint y: 524, endPoint x: 666, endPoint y: 439, distance: 86.0
click at [654, 524] on div "Вибрати все [PERSON_NAME]" at bounding box center [696, 424] width 243 height 368
click at [679, 290] on label "[PERSON_NAME]" at bounding box center [658, 295] width 96 height 17
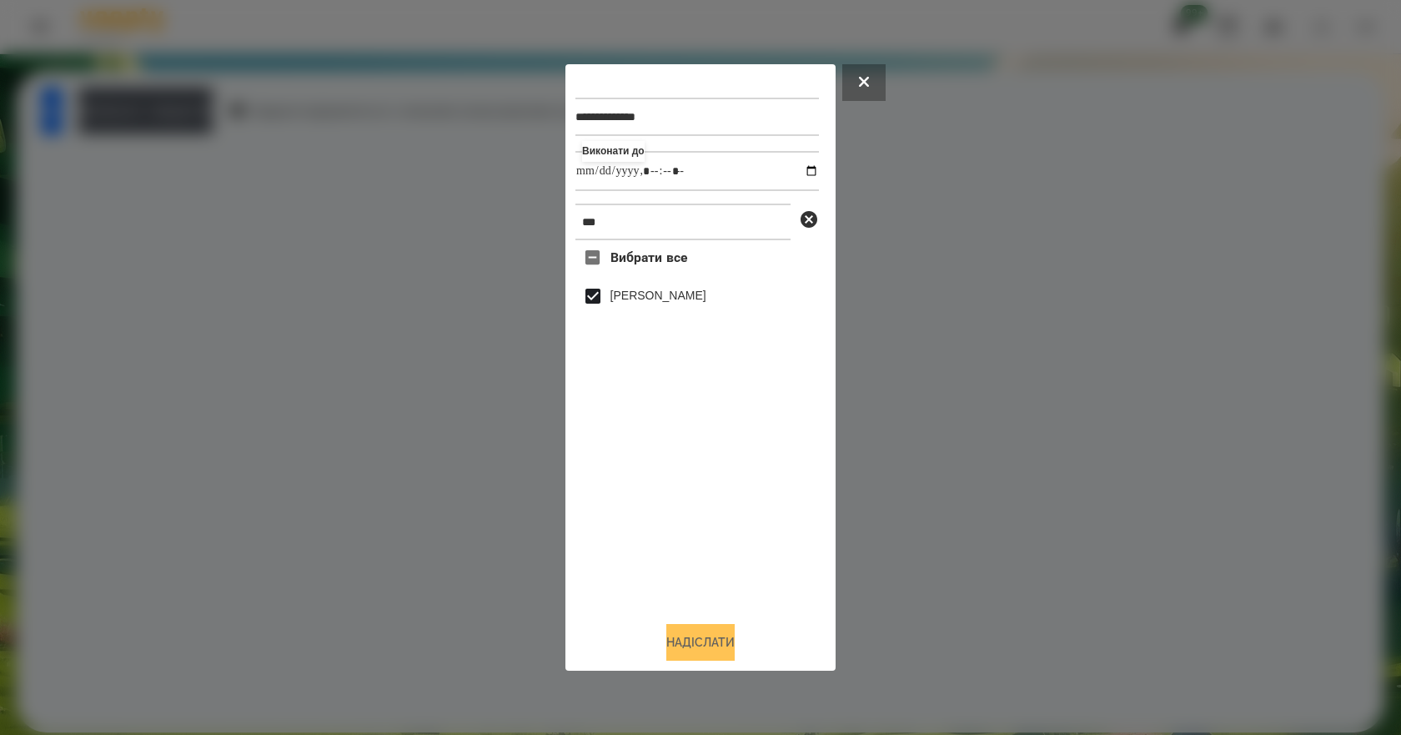
click at [722, 646] on button "Надіслати" at bounding box center [700, 642] width 68 height 37
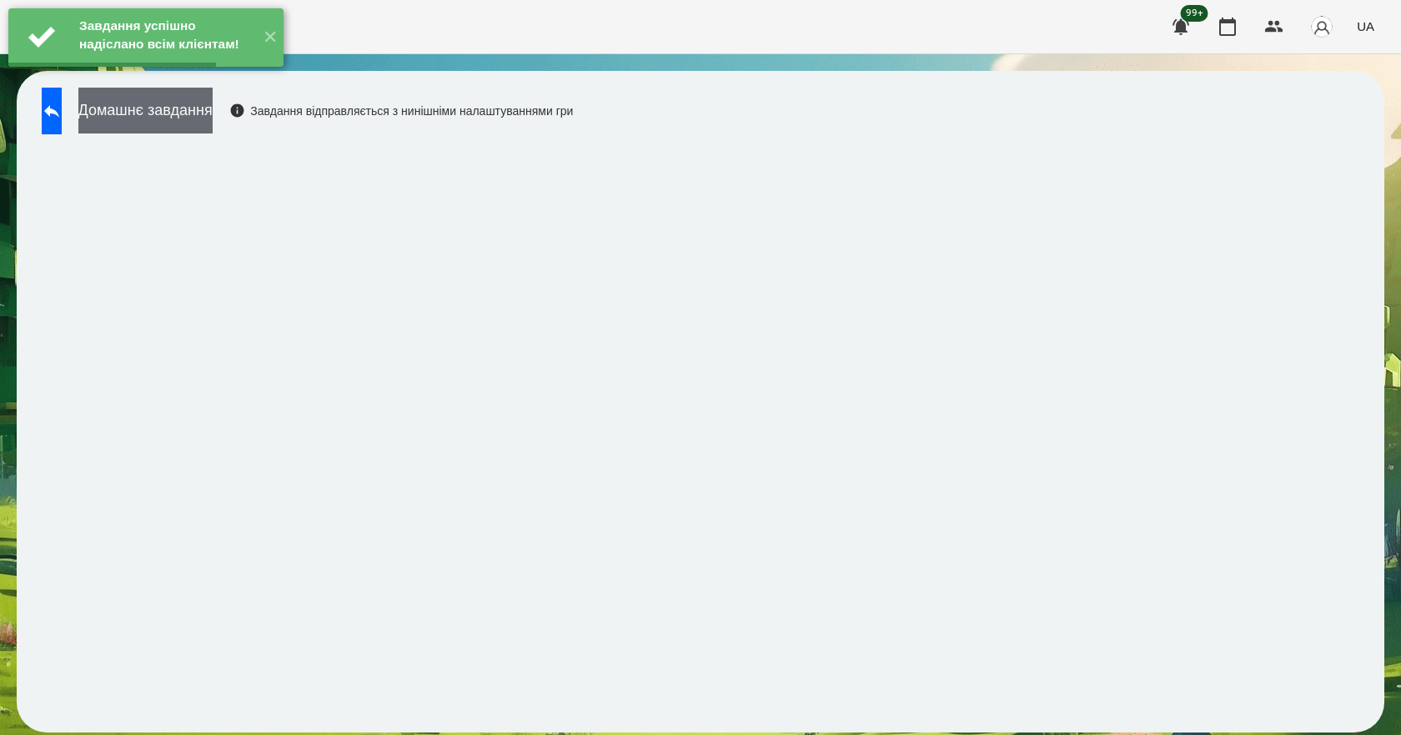
click at [181, 123] on button "Домашнє завдання" at bounding box center [145, 111] width 134 height 46
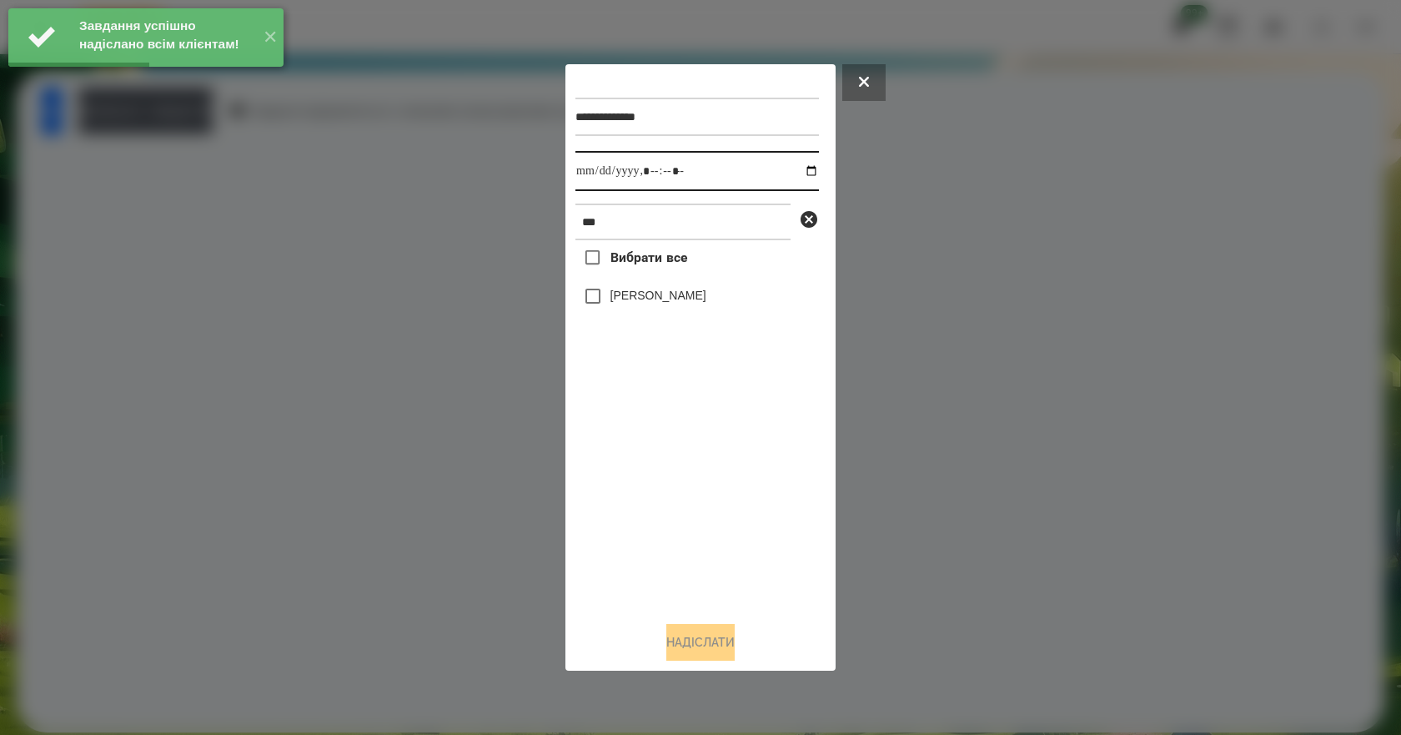
click at [798, 173] on input "datetime-local" at bounding box center [696, 171] width 243 height 40
type input "**********"
click at [659, 554] on div "Вибрати все [PERSON_NAME]" at bounding box center [696, 424] width 243 height 368
click at [667, 303] on label "[PERSON_NAME]" at bounding box center [658, 295] width 96 height 17
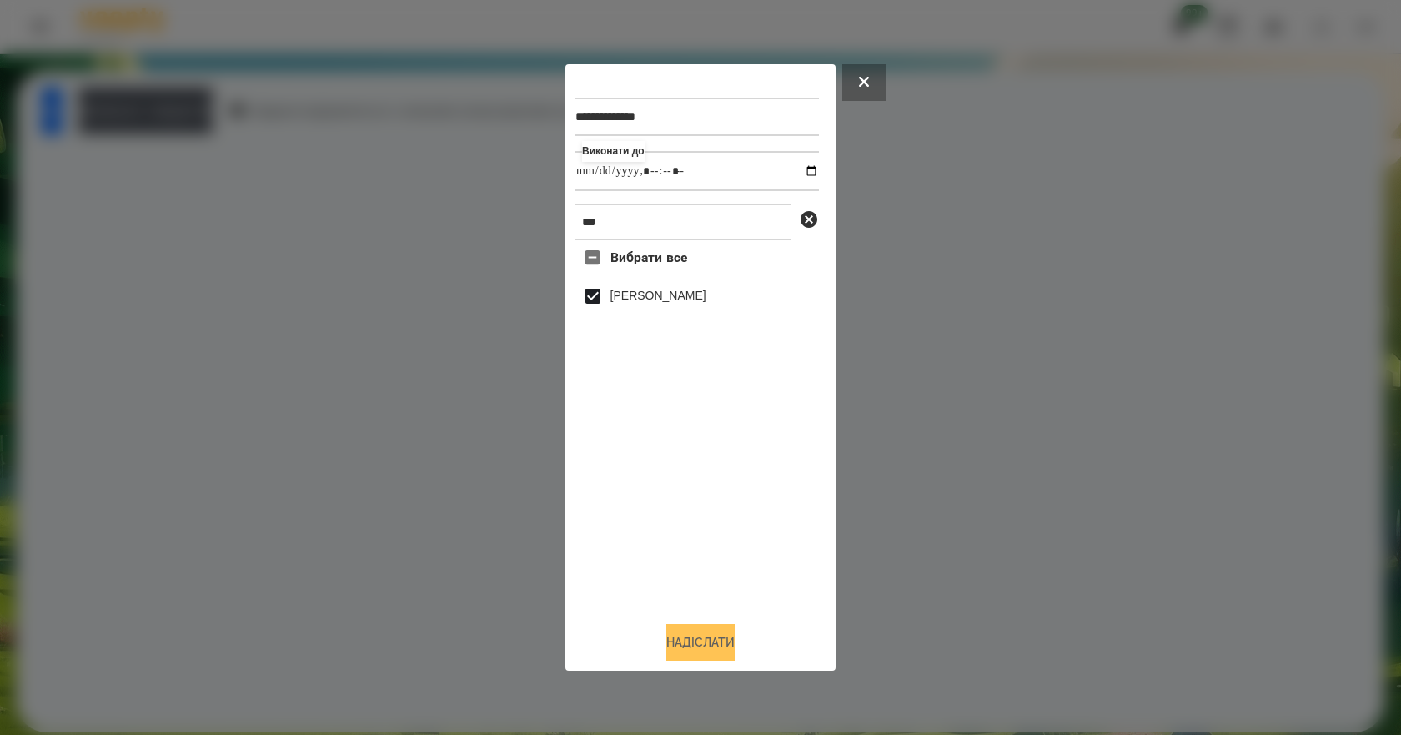
click at [733, 660] on button "Надіслати" at bounding box center [700, 642] width 68 height 37
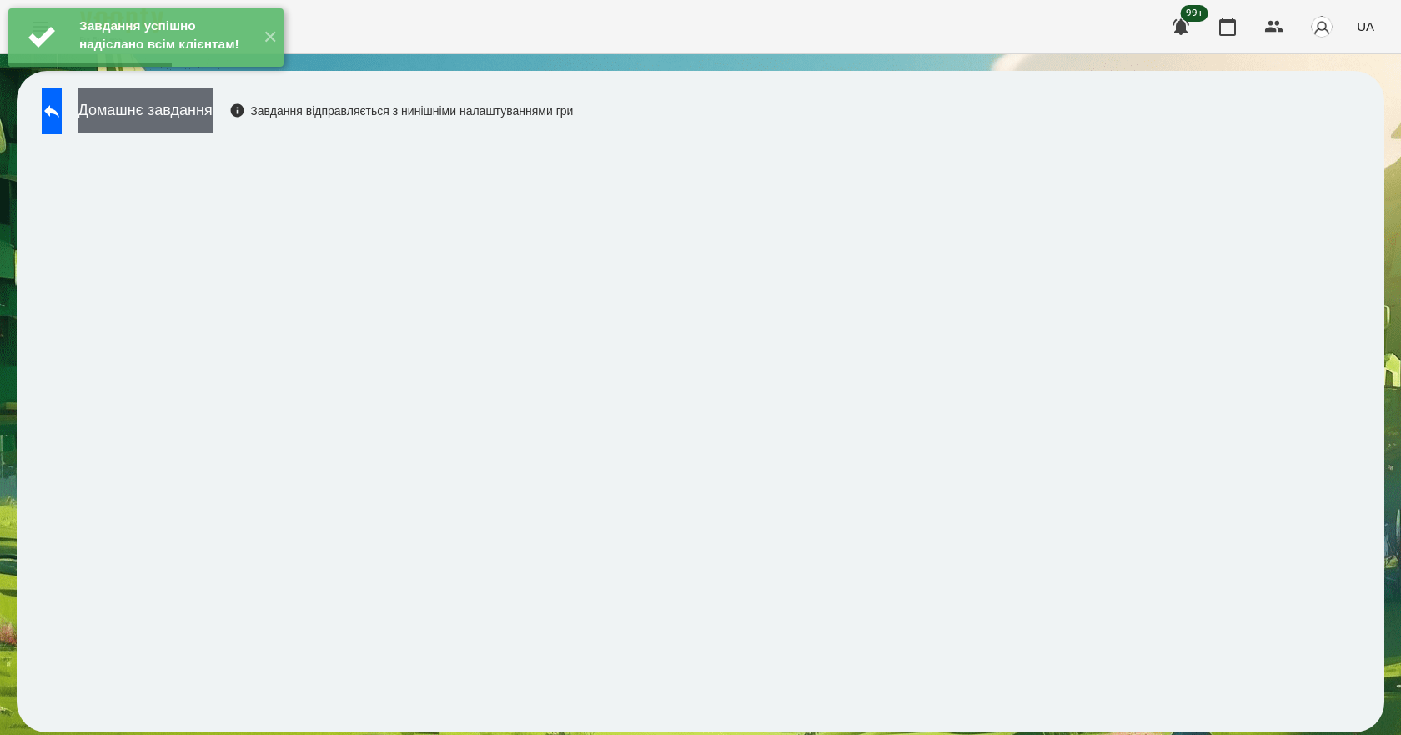
click at [213, 133] on button "Домашнє завдання" at bounding box center [145, 111] width 134 height 46
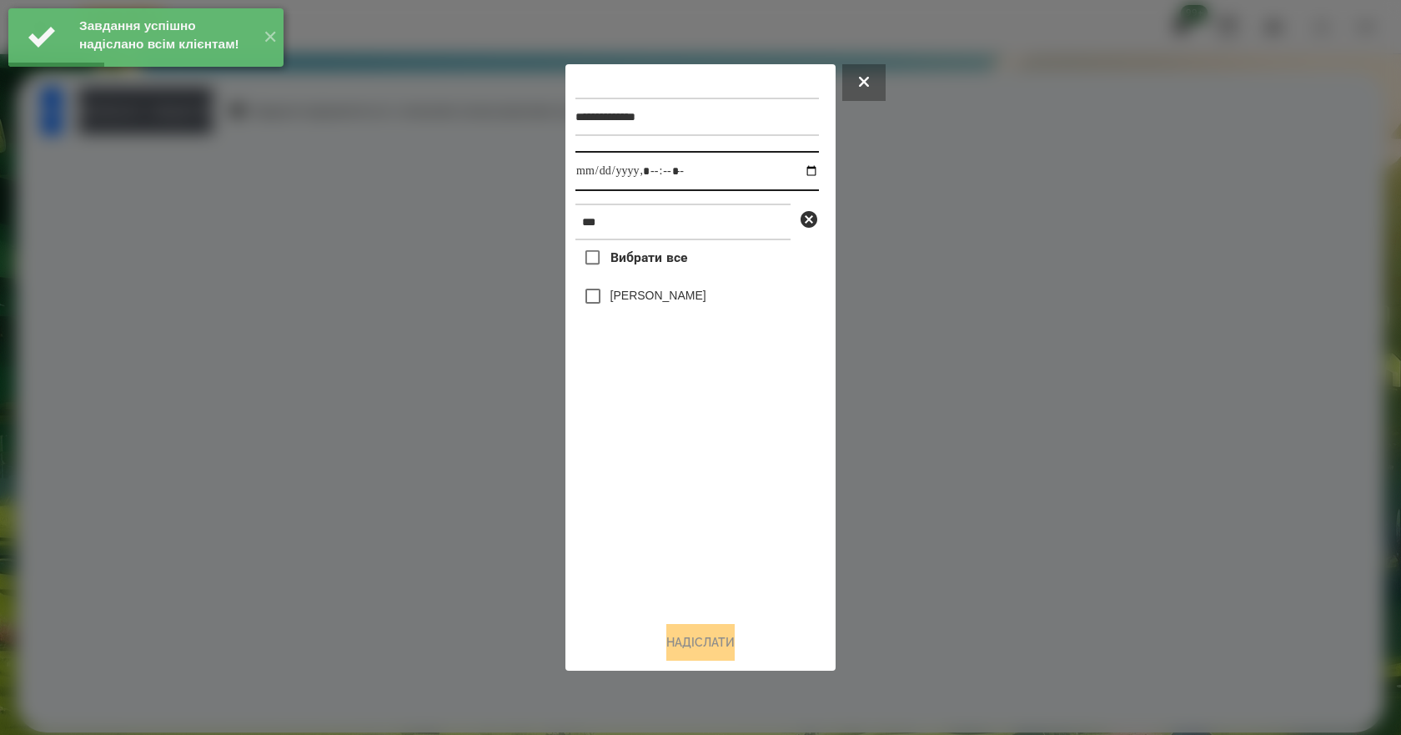
click at [795, 173] on input "datetime-local" at bounding box center [696, 171] width 243 height 40
type input "**********"
drag, startPoint x: 675, startPoint y: 476, endPoint x: 668, endPoint y: 404, distance: 72.1
click at [664, 492] on div "Вибрати все [PERSON_NAME]" at bounding box center [696, 424] width 243 height 368
click at [634, 311] on div "[PERSON_NAME]" at bounding box center [696, 295] width 243 height 35
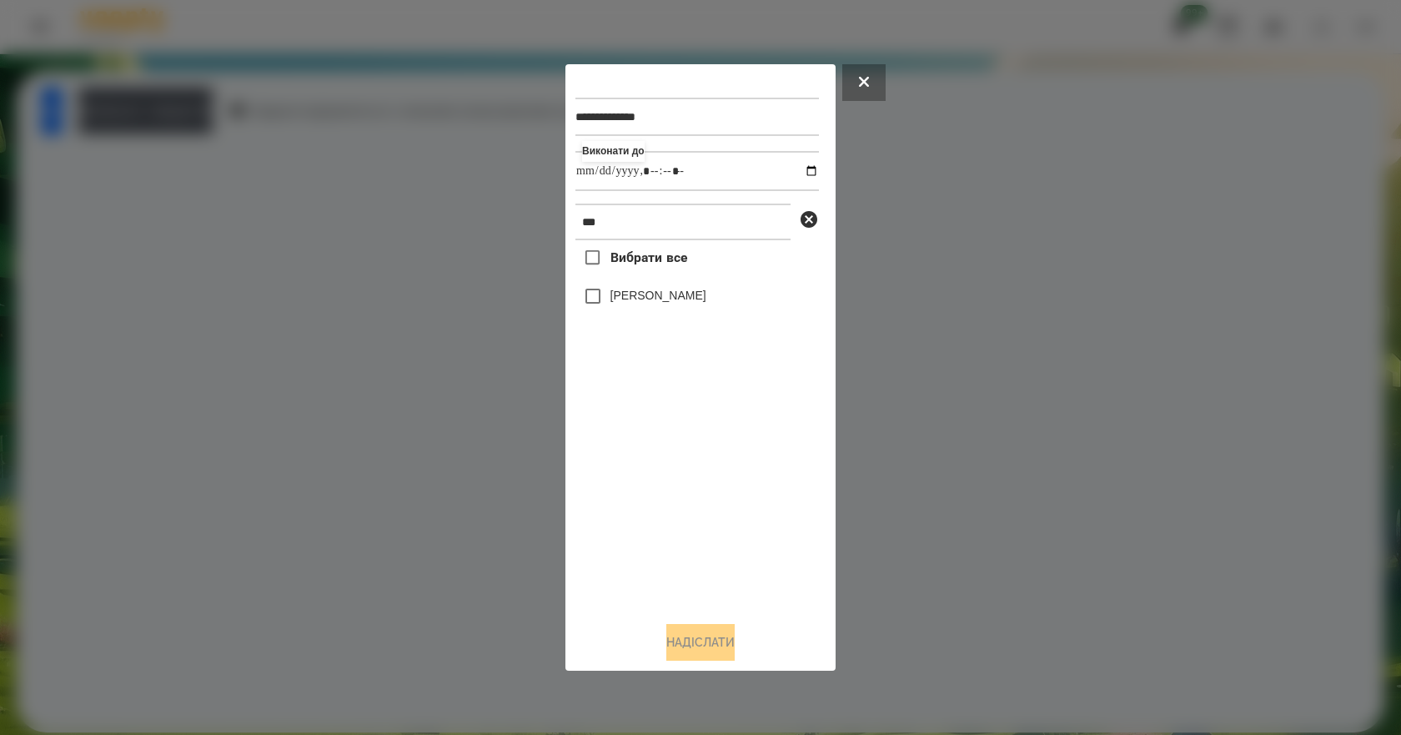
click at [636, 303] on label "[PERSON_NAME]" at bounding box center [658, 295] width 96 height 17
click at [708, 669] on div "**********" at bounding box center [700, 367] width 270 height 607
click at [708, 660] on button "Надіслати" at bounding box center [700, 642] width 68 height 37
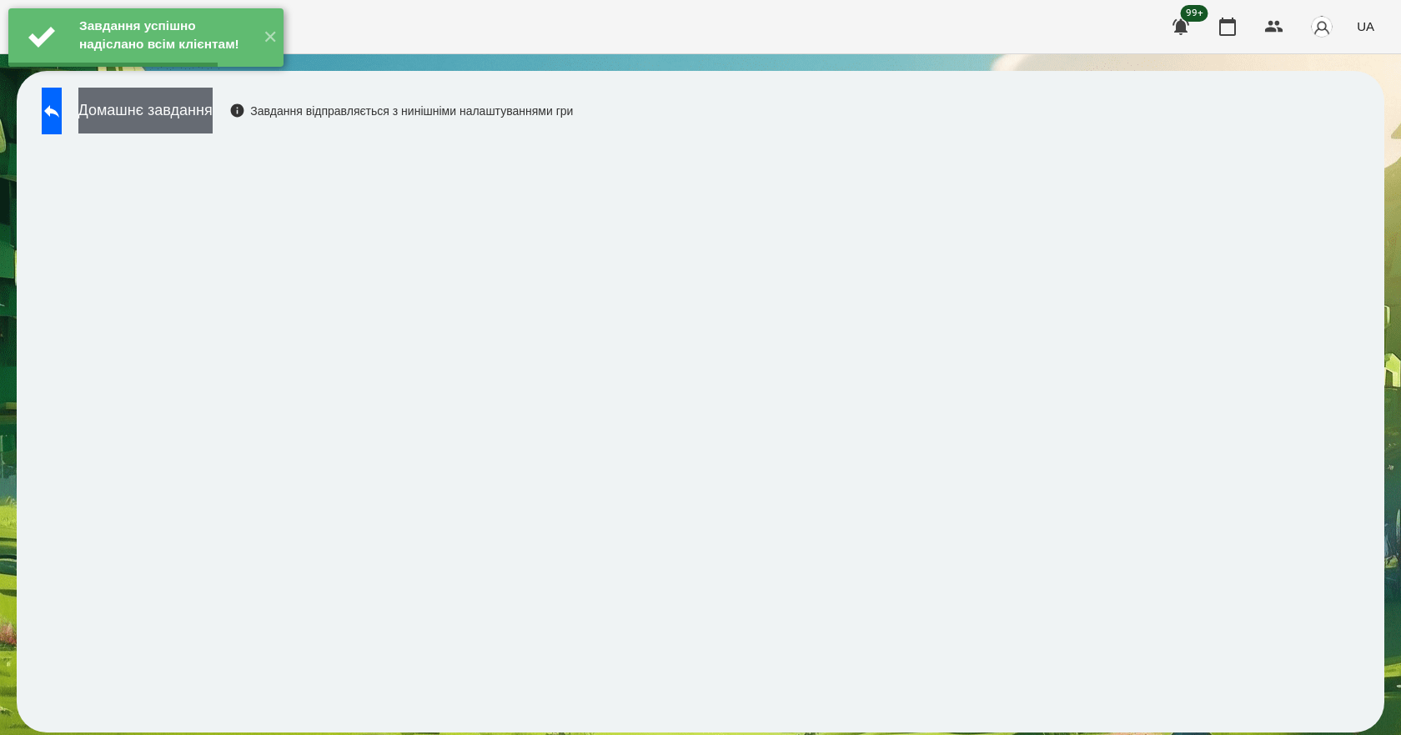
click at [213, 113] on button "Домашнє завдання" at bounding box center [145, 111] width 134 height 46
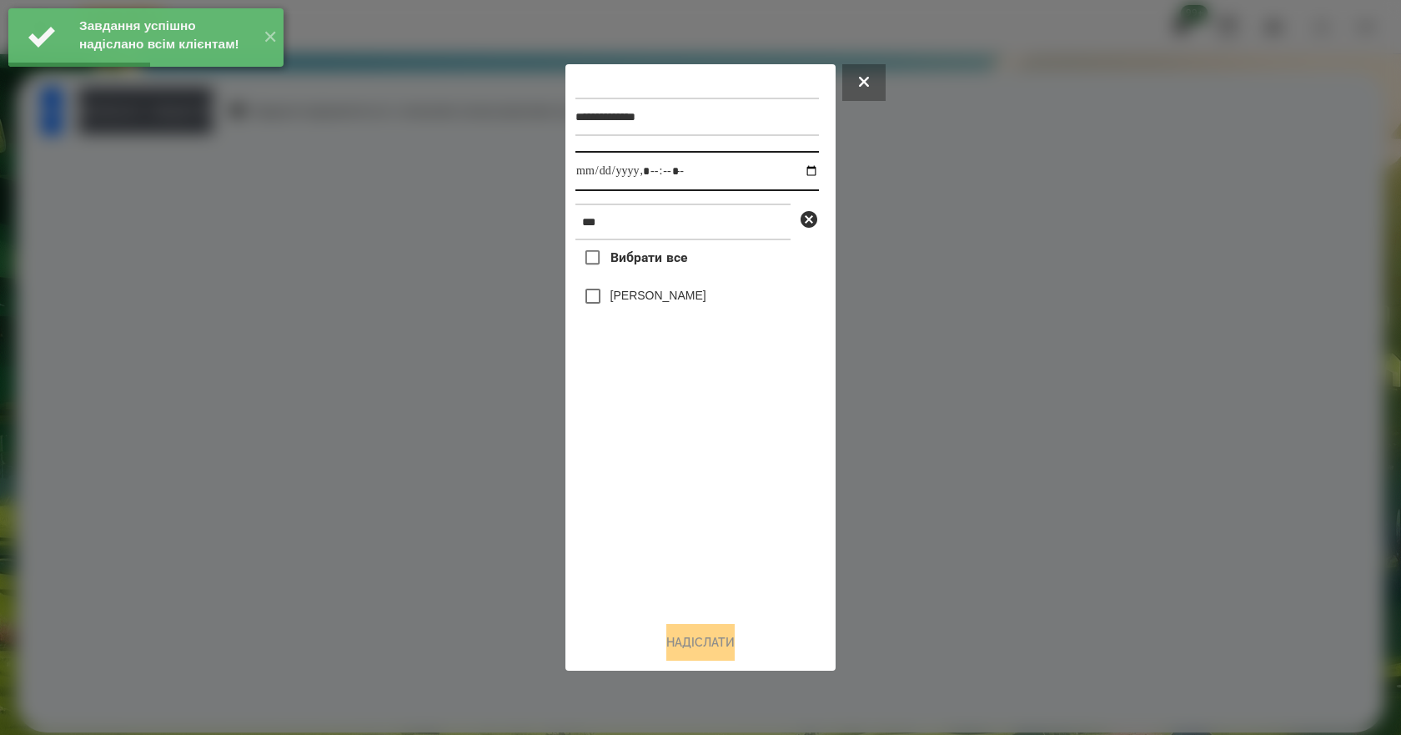
click at [796, 170] on input "datetime-local" at bounding box center [696, 171] width 243 height 40
type input "**********"
drag, startPoint x: 698, startPoint y: 504, endPoint x: 691, endPoint y: 491, distance: 14.2
click at [696, 503] on div "Вибрати все [PERSON_NAME]" at bounding box center [696, 424] width 243 height 368
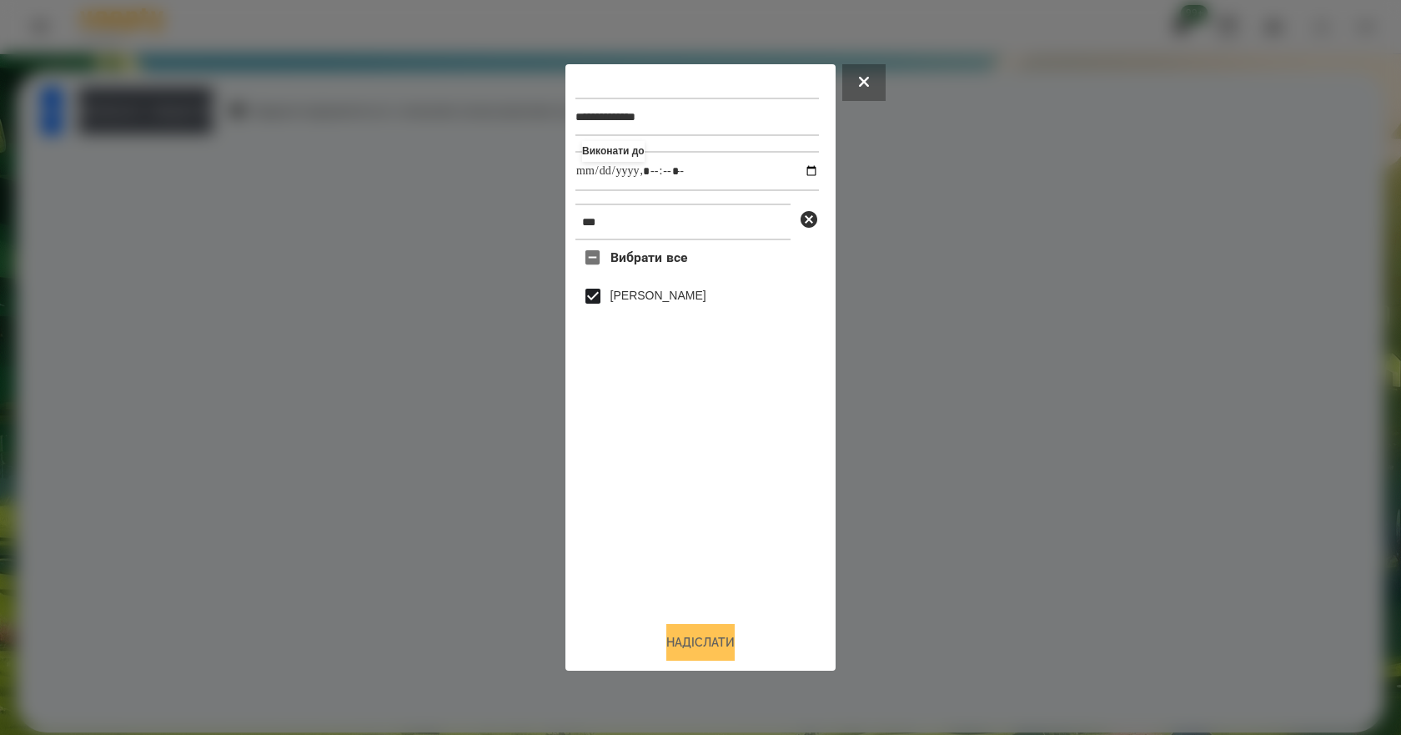
click at [715, 643] on button "Надіслати" at bounding box center [700, 642] width 68 height 37
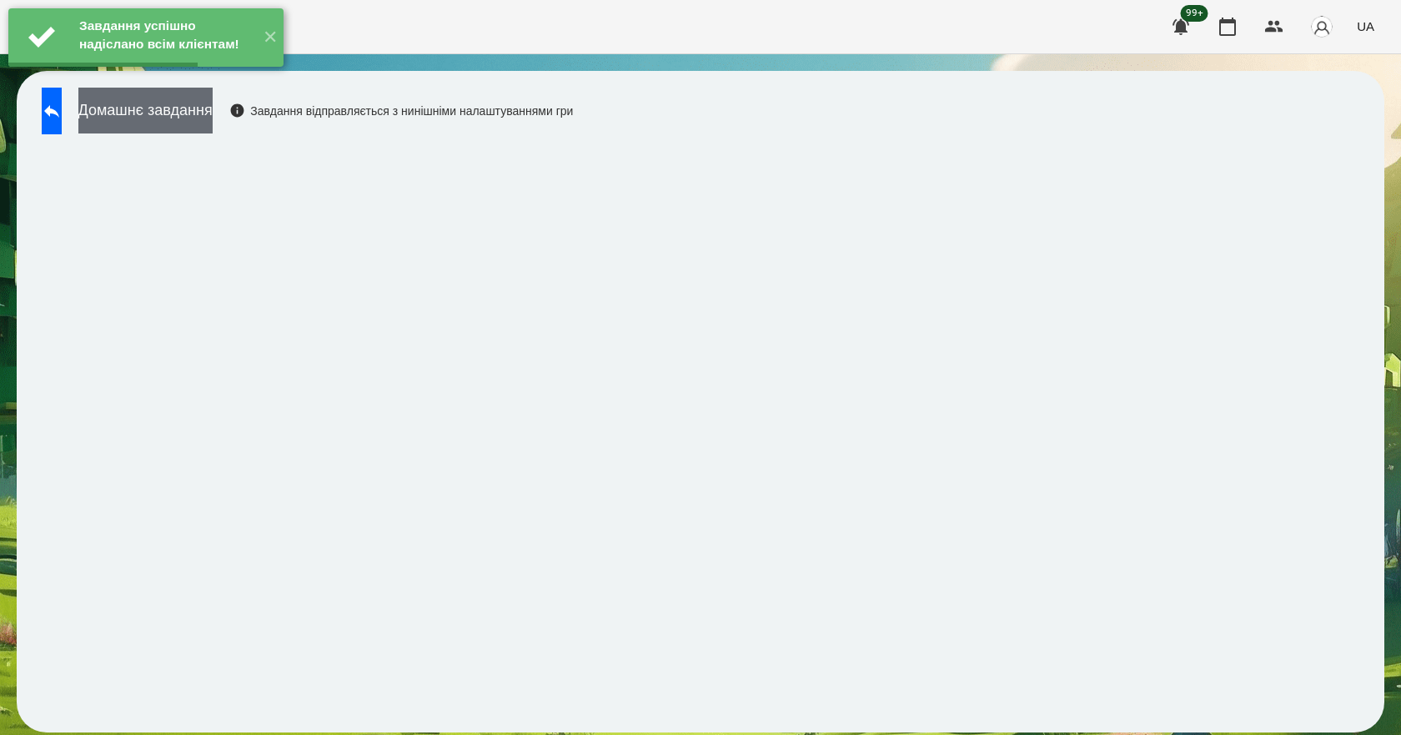
click at [198, 122] on button "Домашнє завдання" at bounding box center [145, 111] width 134 height 46
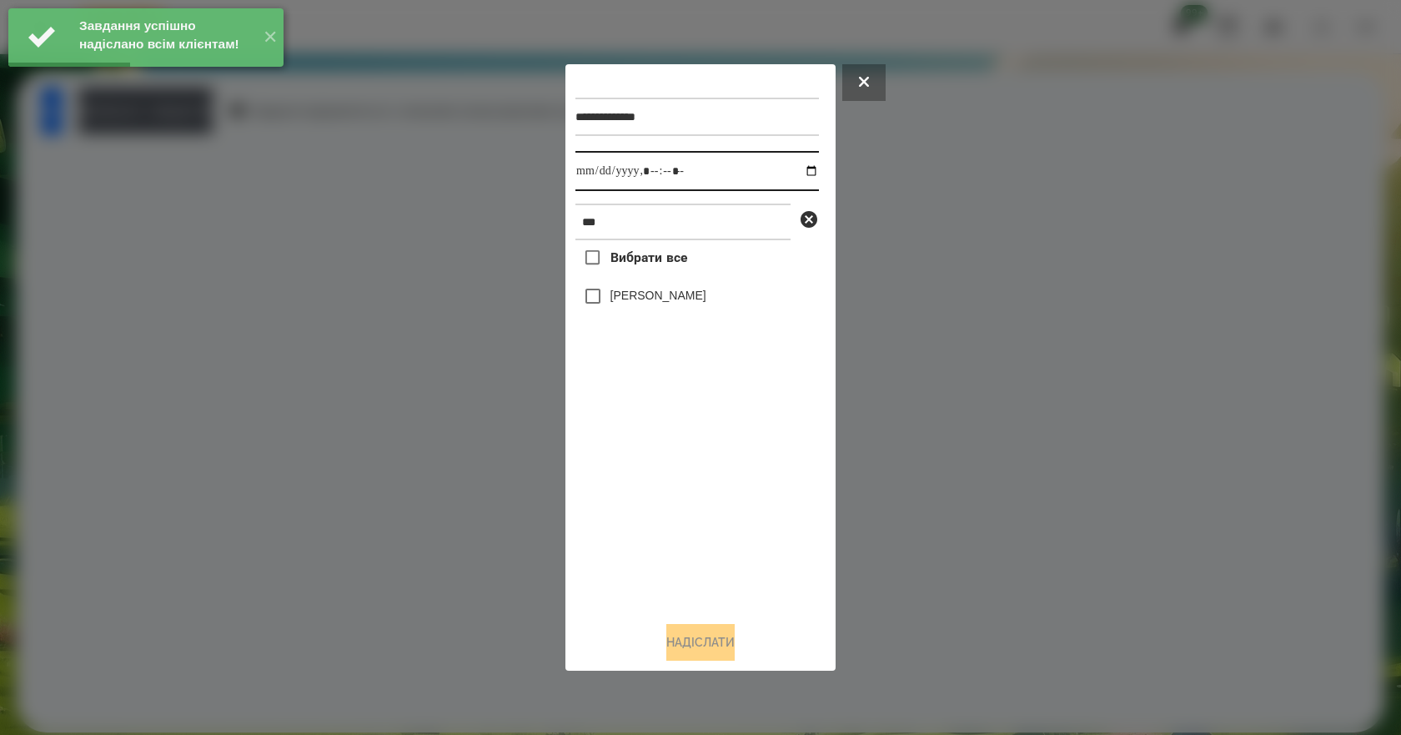
click at [792, 167] on input "datetime-local" at bounding box center [696, 171] width 243 height 40
type input "**********"
drag, startPoint x: 711, startPoint y: 512, endPoint x: 710, endPoint y: 496, distance: 15.9
click at [711, 513] on div "Вибрати все [PERSON_NAME]" at bounding box center [696, 424] width 243 height 368
click at [659, 303] on label "[PERSON_NAME]" at bounding box center [658, 295] width 96 height 17
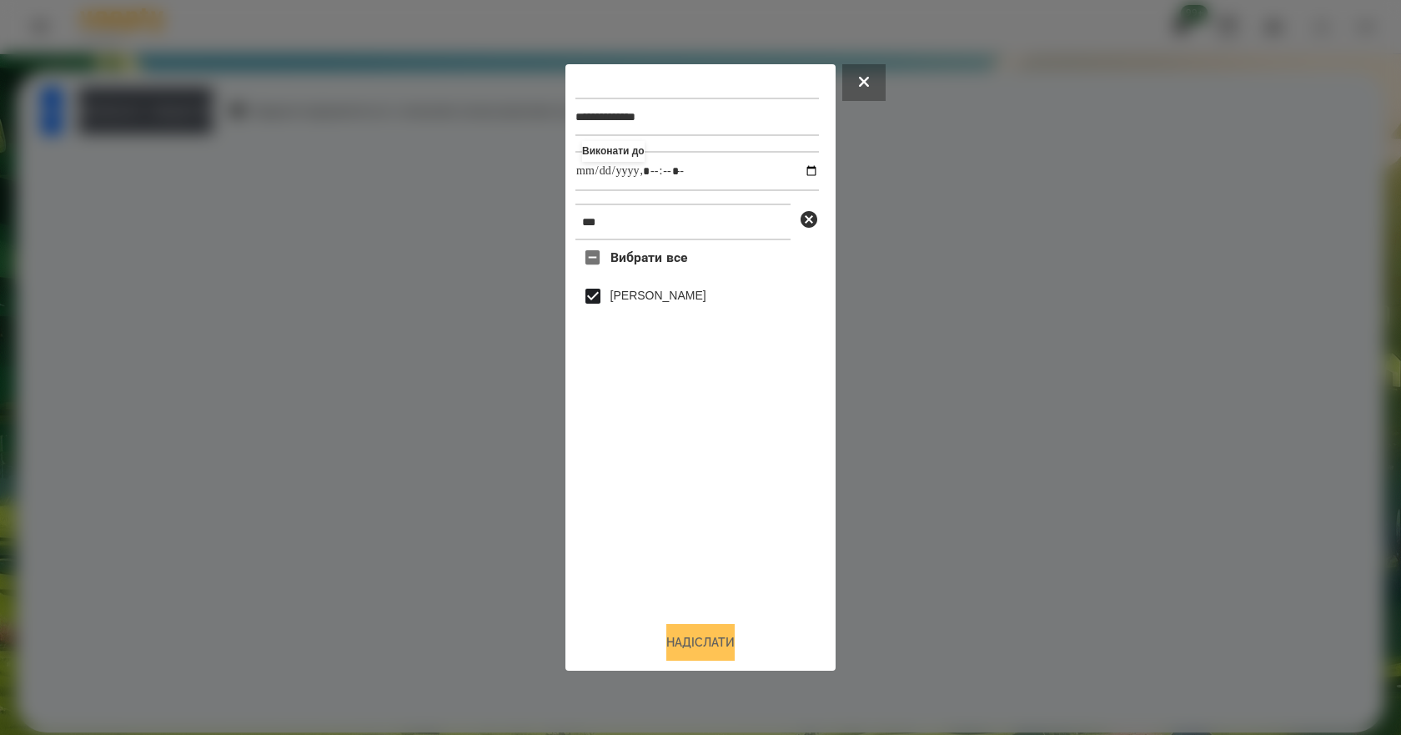
click at [716, 648] on button "Надіслати" at bounding box center [700, 642] width 68 height 37
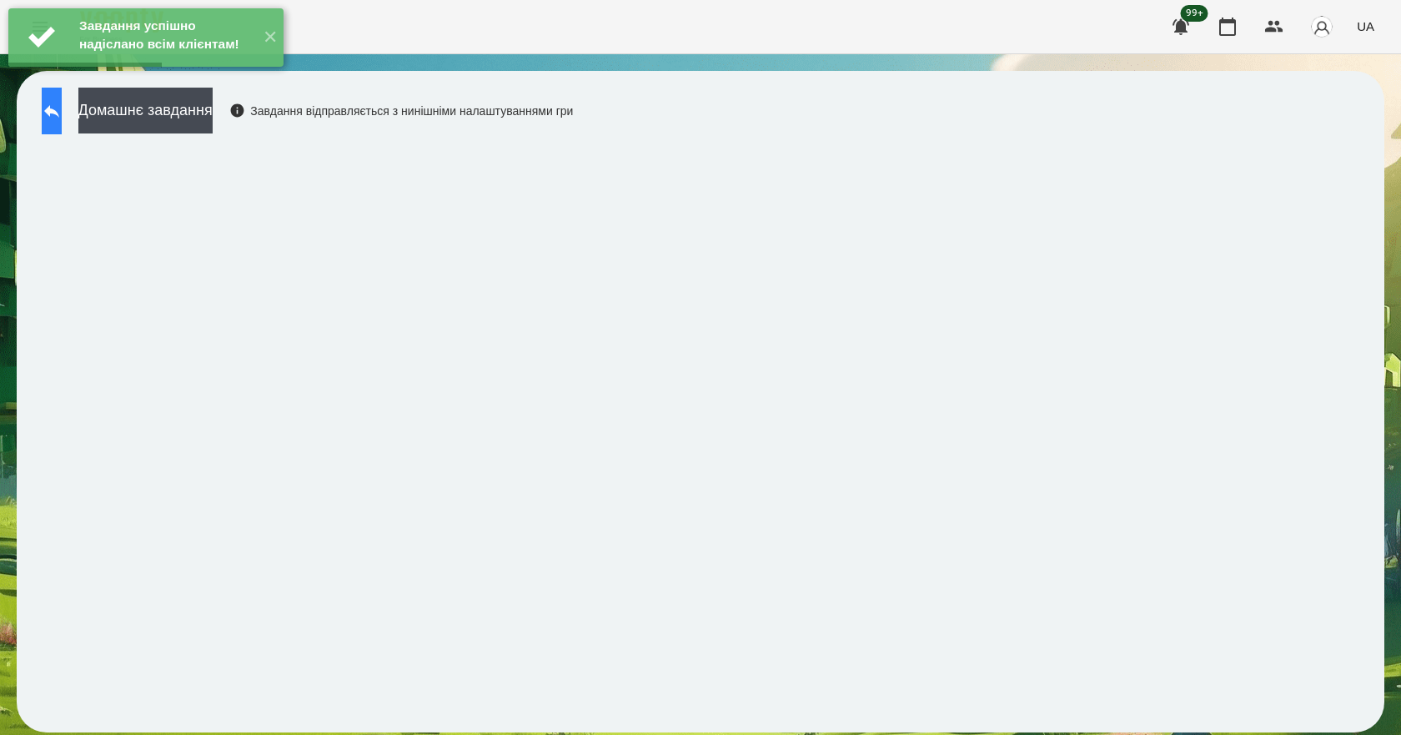
click at [61, 127] on button at bounding box center [52, 111] width 20 height 47
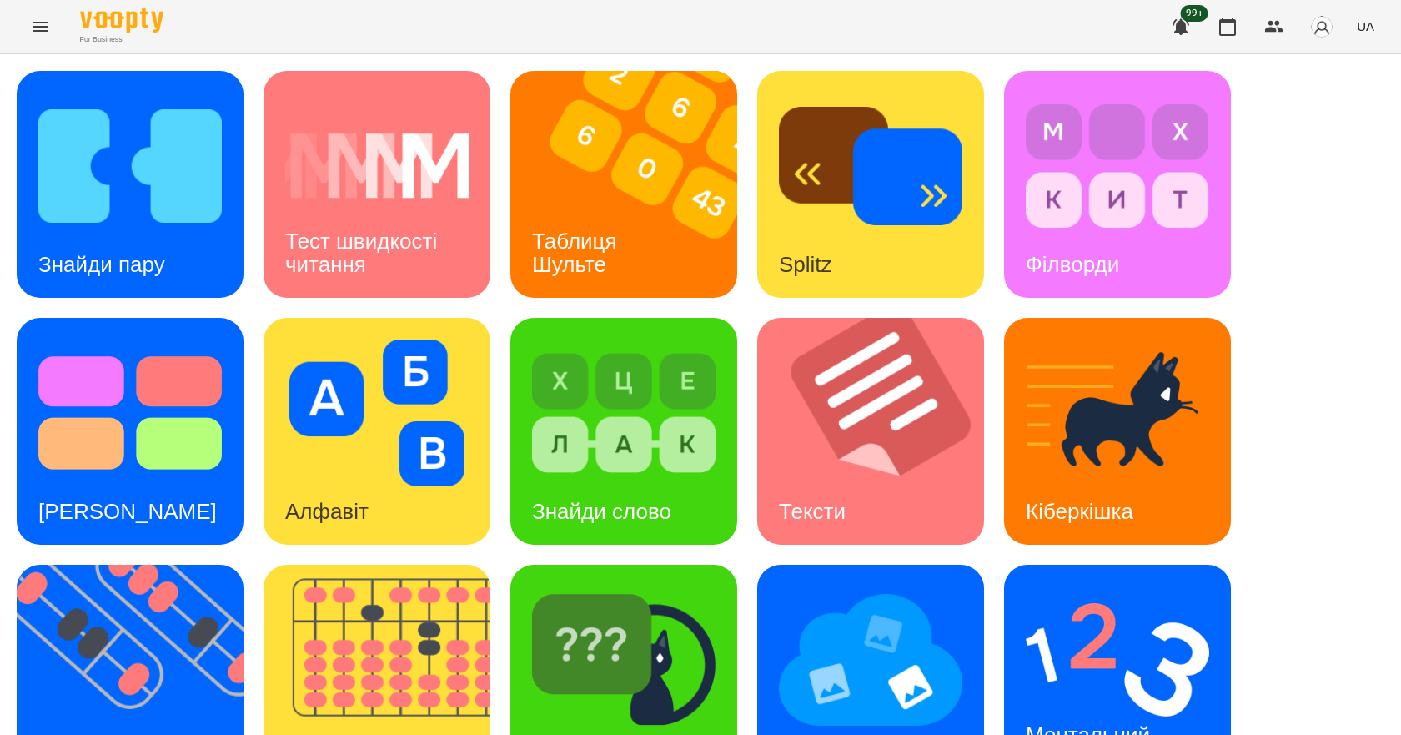
scroll to position [320, 0]
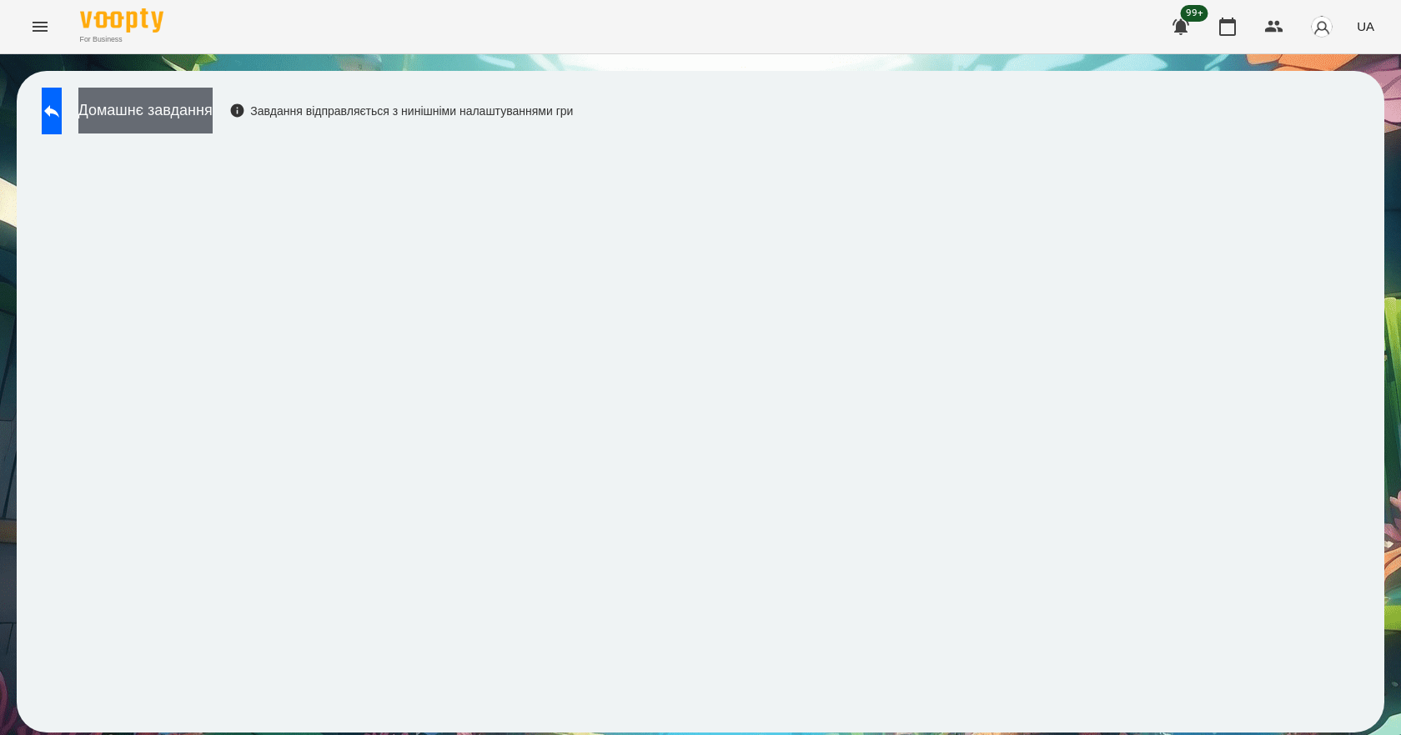
click at [213, 113] on button "Домашнє завдання" at bounding box center [145, 111] width 134 height 46
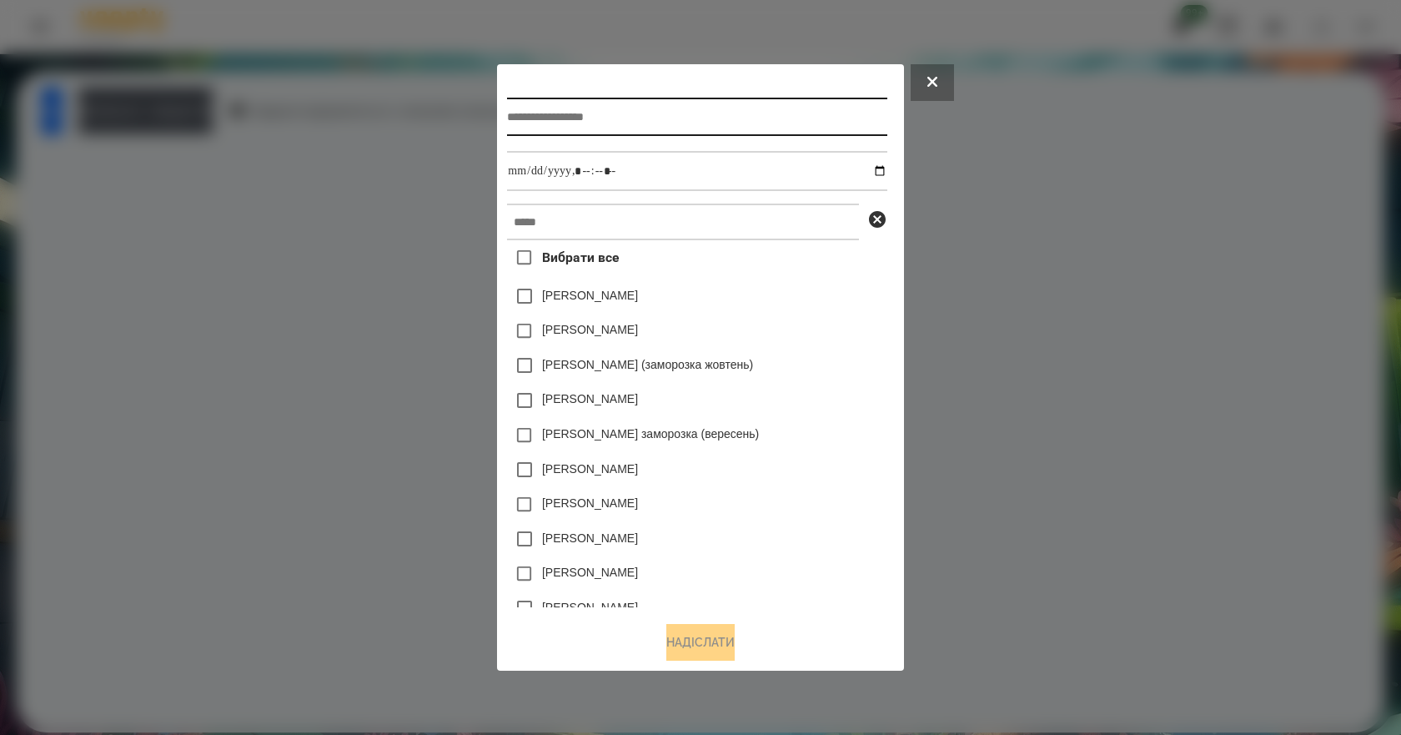
click at [612, 113] on input "text" at bounding box center [696, 117] width 379 height 38
type input "*"
type input "*******"
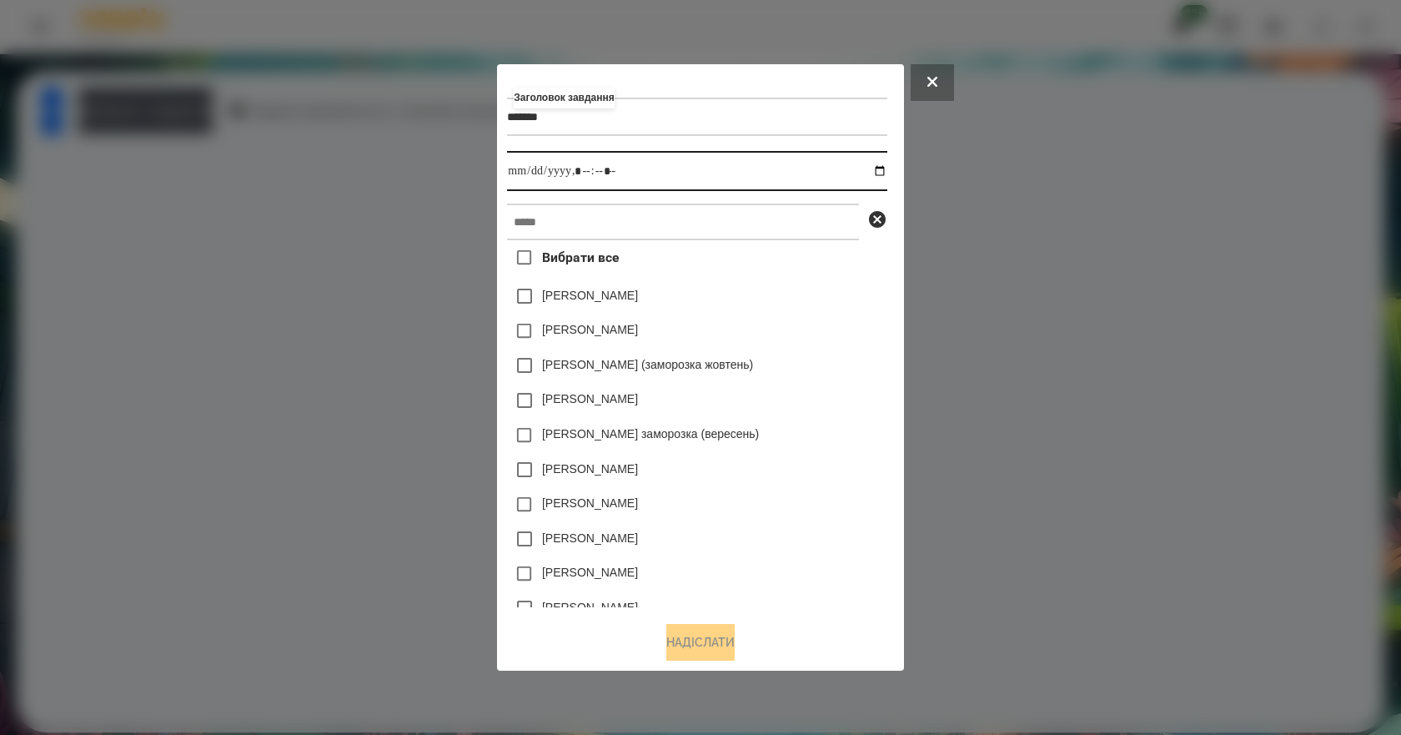
click at [885, 166] on input "datetime-local" at bounding box center [696, 171] width 379 height 40
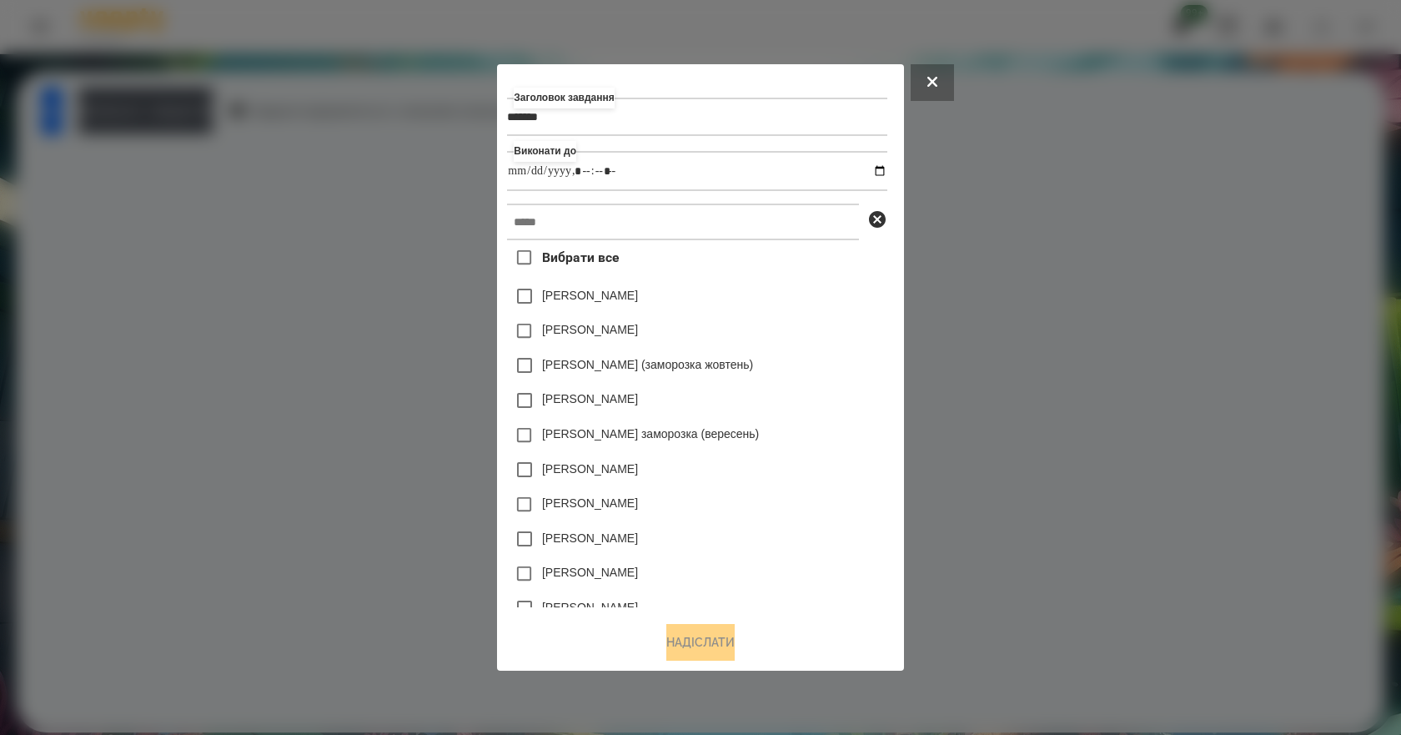
type input "**********"
click at [846, 367] on div "[PERSON_NAME] (заморозка жовтень)" at bounding box center [696, 365] width 379 height 35
click at [670, 240] on input "text" at bounding box center [683, 221] width 352 height 37
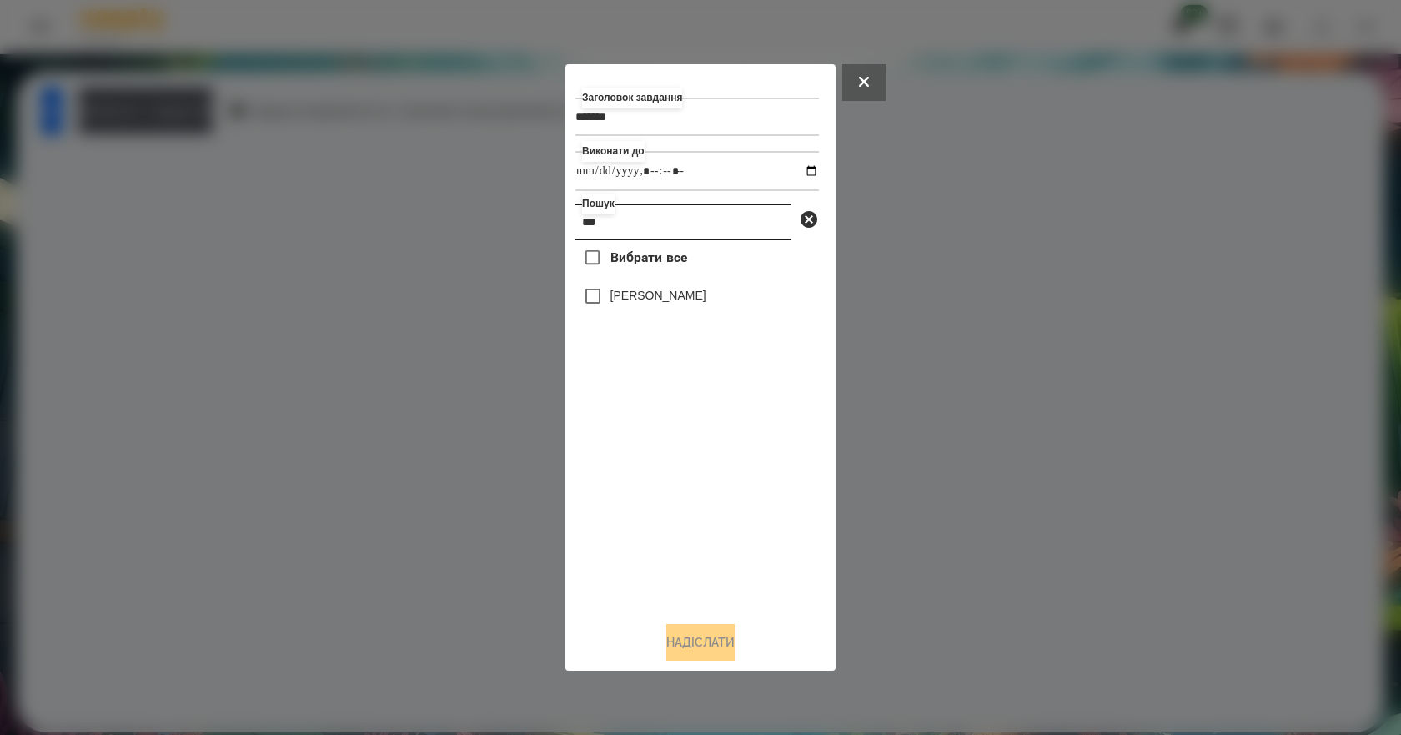
type input "***"
click at [667, 299] on label "[PERSON_NAME]" at bounding box center [658, 295] width 96 height 17
click at [713, 646] on button "Надіслати" at bounding box center [700, 642] width 68 height 37
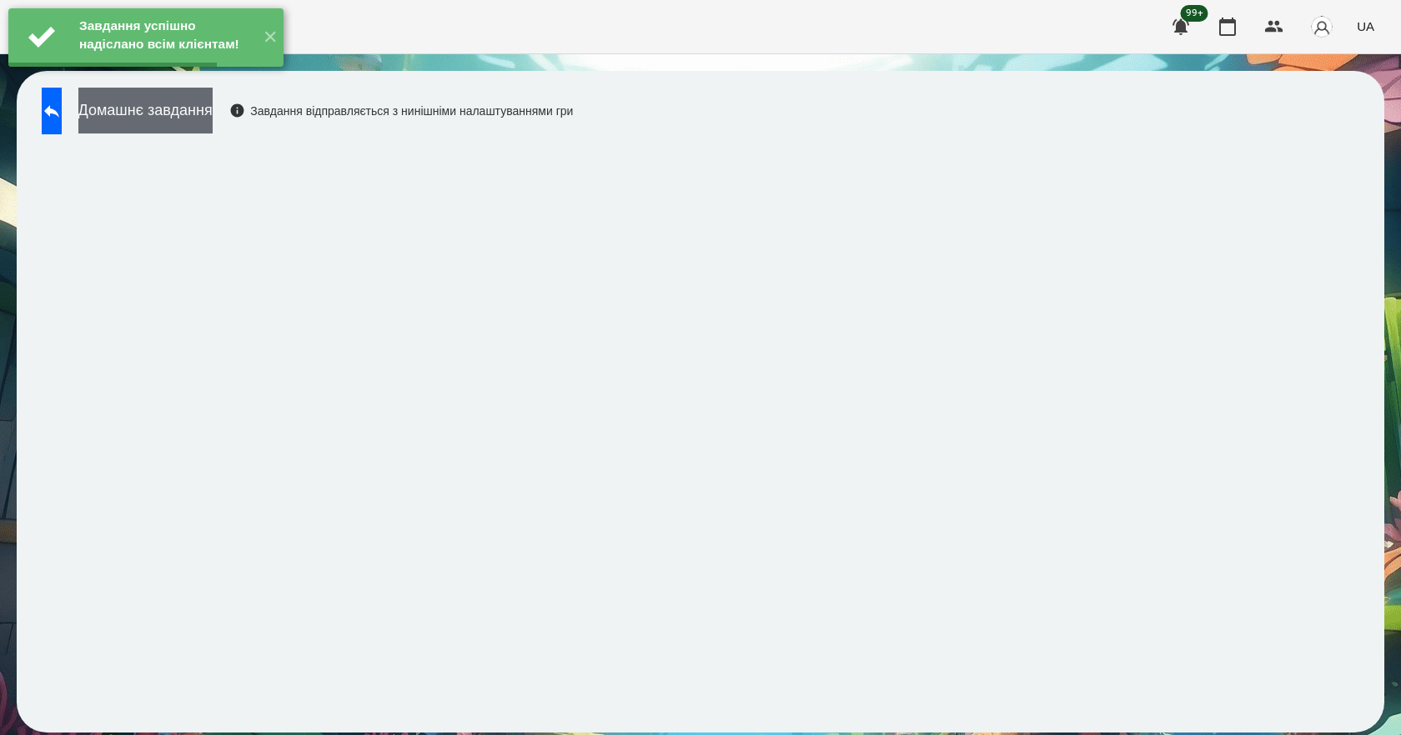
click at [148, 103] on button "Домашнє завдання" at bounding box center [145, 111] width 134 height 46
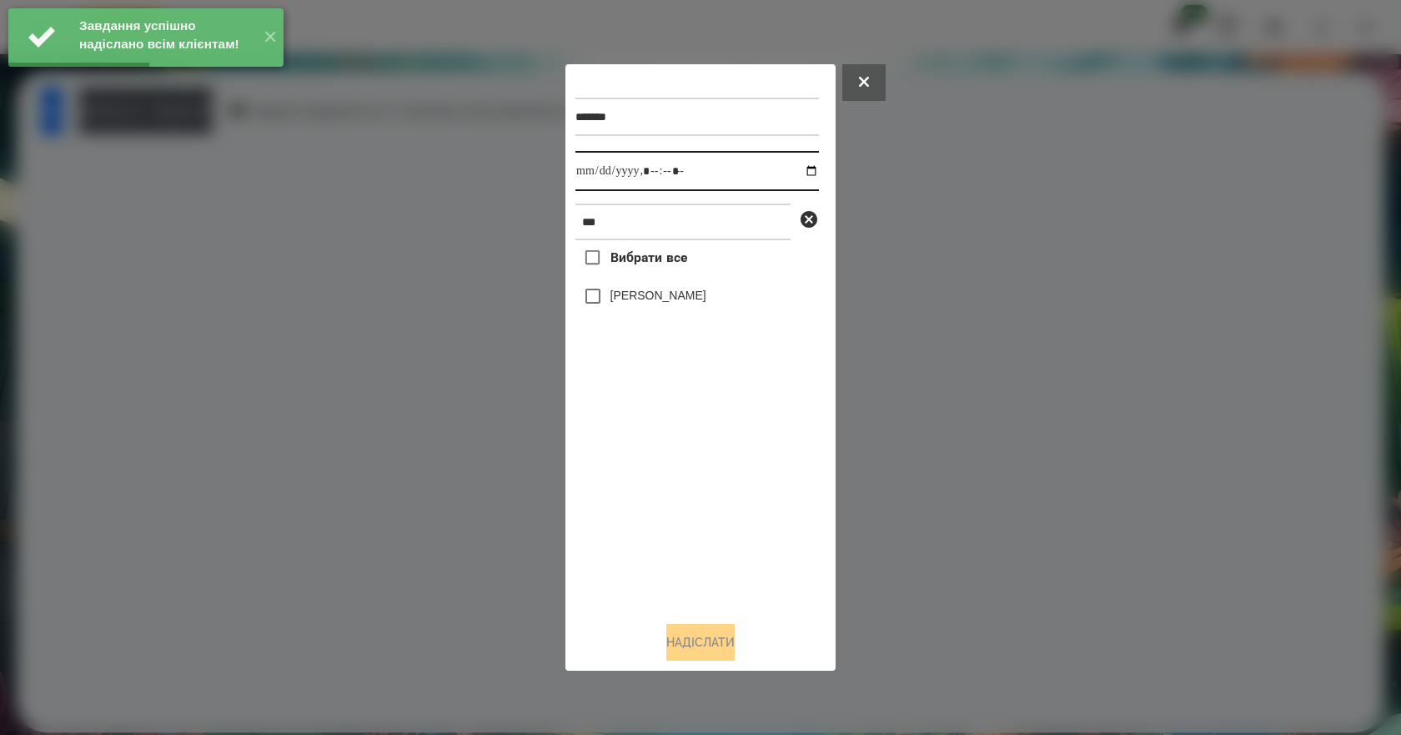
click at [799, 174] on input "datetime-local" at bounding box center [696, 171] width 243 height 40
type input "**********"
drag, startPoint x: 633, startPoint y: 509, endPoint x: 644, endPoint y: 381, distance: 128.1
click at [632, 508] on div "Вибрати все [PERSON_NAME]" at bounding box center [696, 424] width 243 height 368
click at [666, 295] on label "[PERSON_NAME]" at bounding box center [658, 295] width 96 height 17
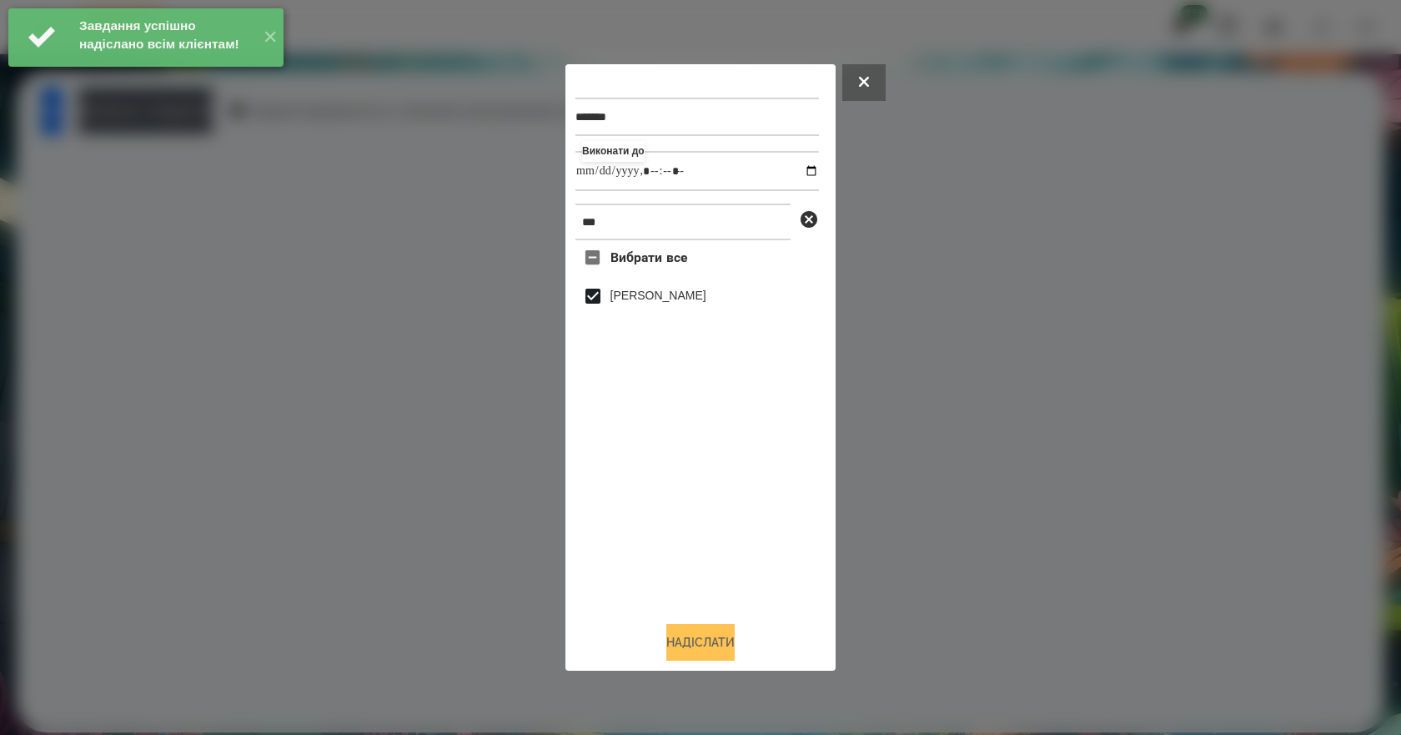
click at [687, 653] on button "Надіслати" at bounding box center [700, 642] width 68 height 37
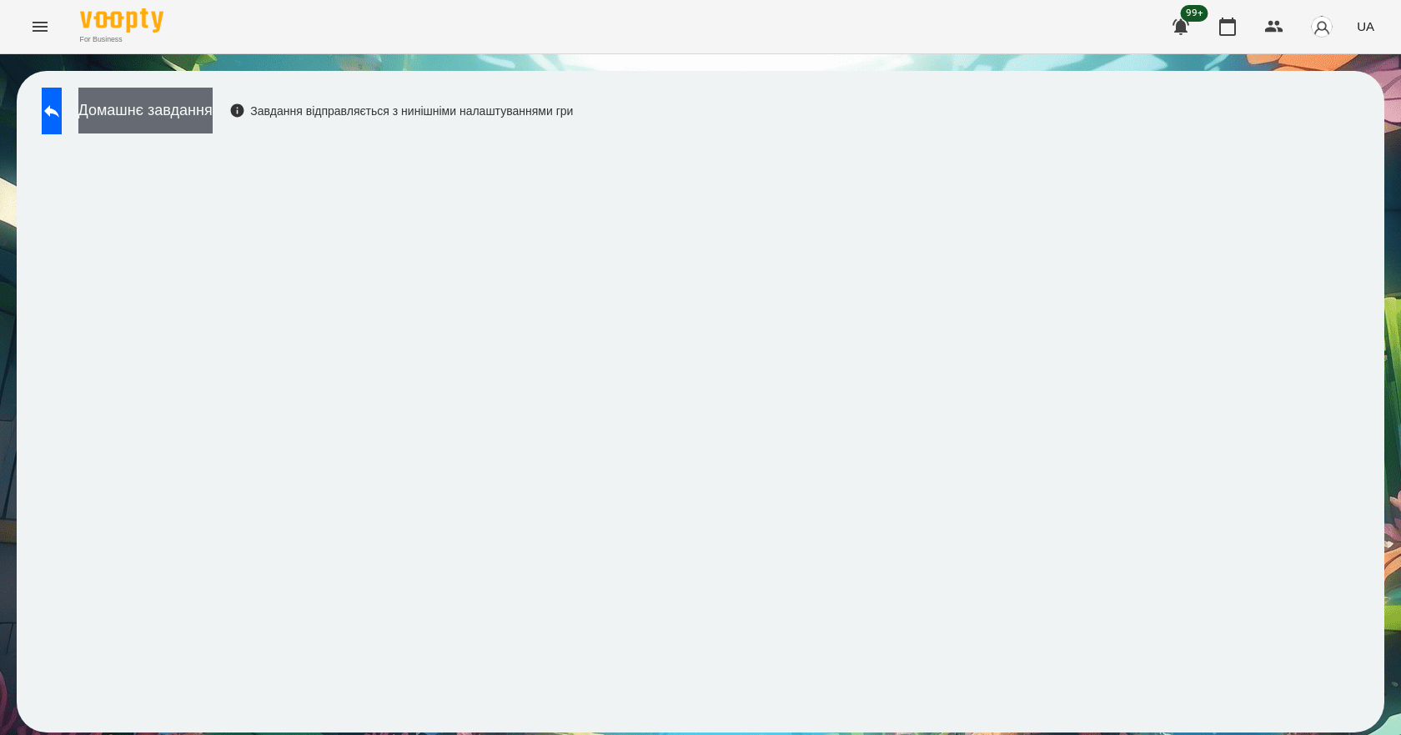
click at [213, 109] on button "Домашнє завдання" at bounding box center [145, 111] width 134 height 46
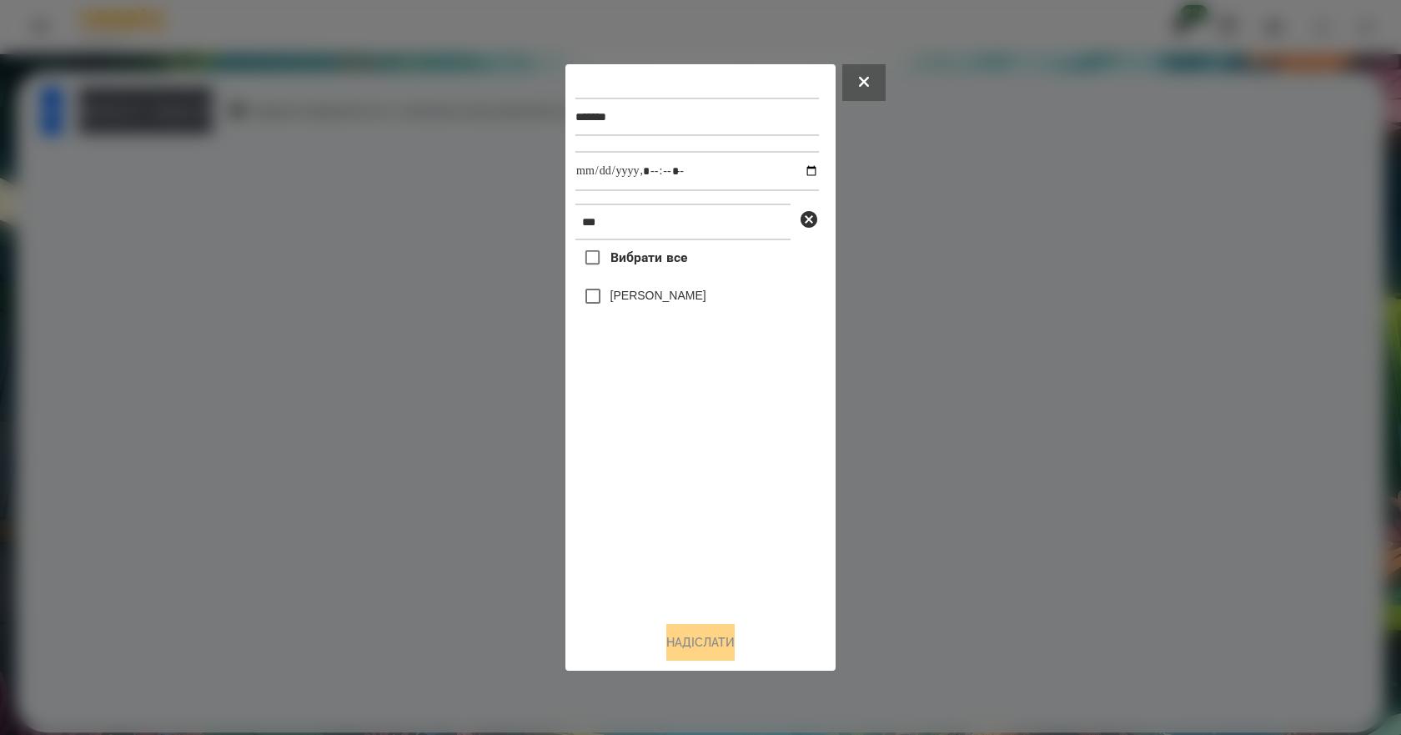
click at [667, 298] on label "[PERSON_NAME]" at bounding box center [658, 295] width 96 height 17
click at [703, 640] on button "Надіслати" at bounding box center [700, 642] width 68 height 37
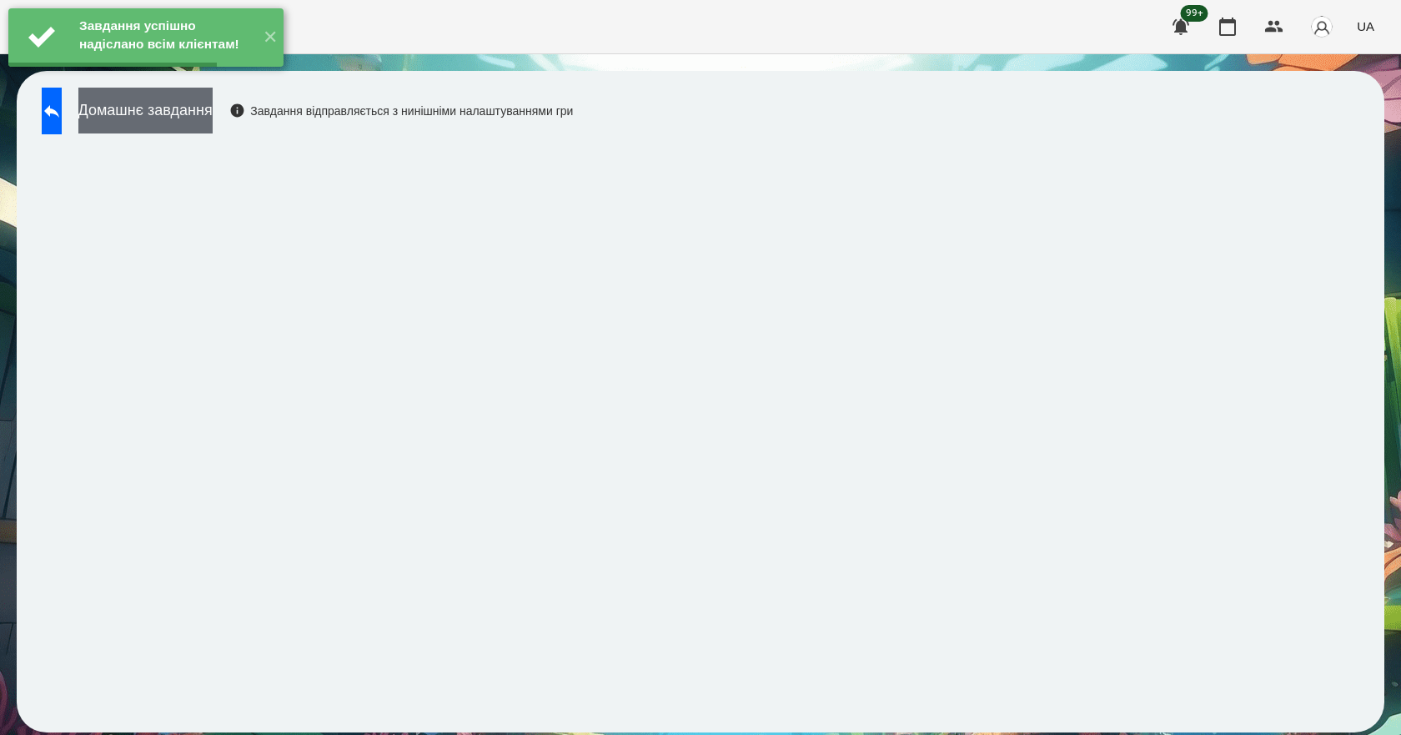
click at [169, 110] on button "Домашнє завдання" at bounding box center [145, 111] width 134 height 46
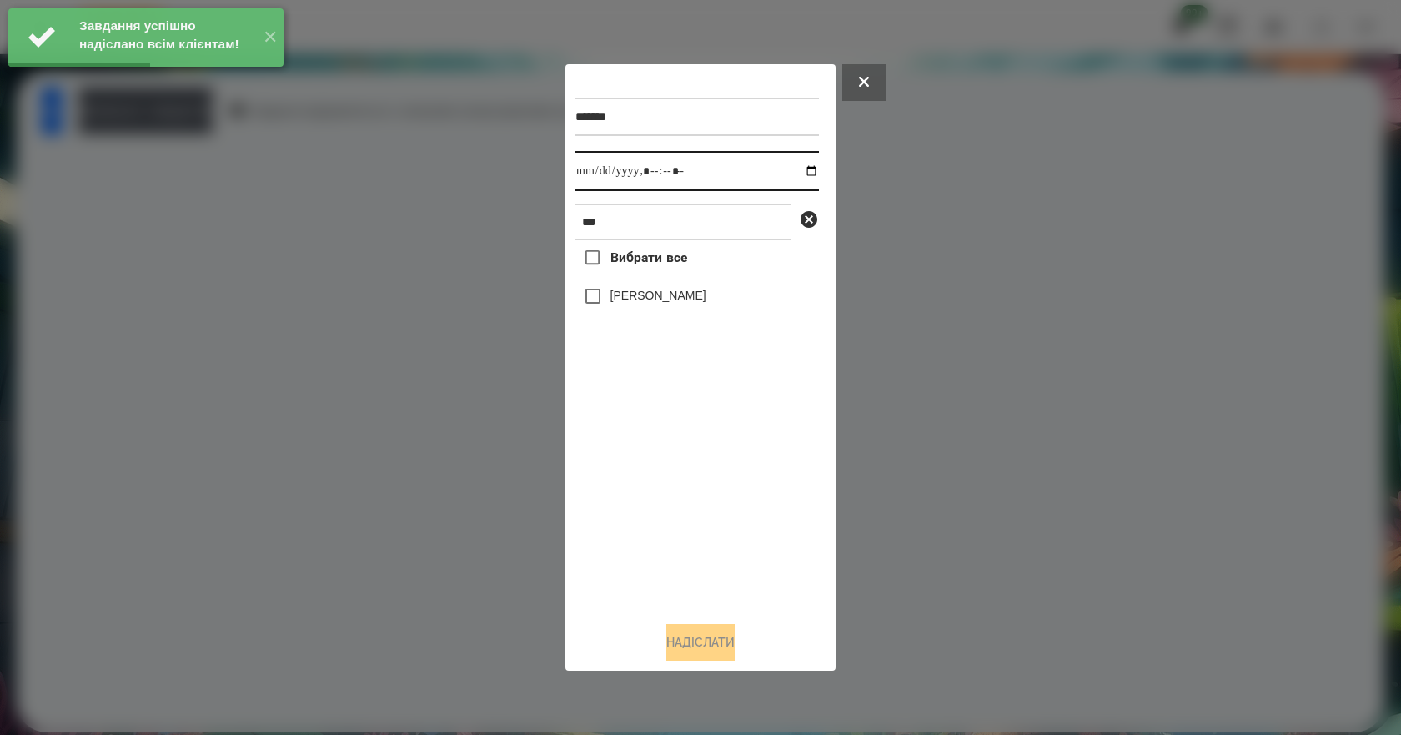
click at [795, 172] on input "datetime-local" at bounding box center [696, 171] width 243 height 40
type input "**********"
drag, startPoint x: 653, startPoint y: 515, endPoint x: 654, endPoint y: 439, distance: 75.9
click at [653, 514] on div "Вибрати все [PERSON_NAME]" at bounding box center [696, 424] width 243 height 368
click at [659, 297] on label "[PERSON_NAME]" at bounding box center [658, 295] width 96 height 17
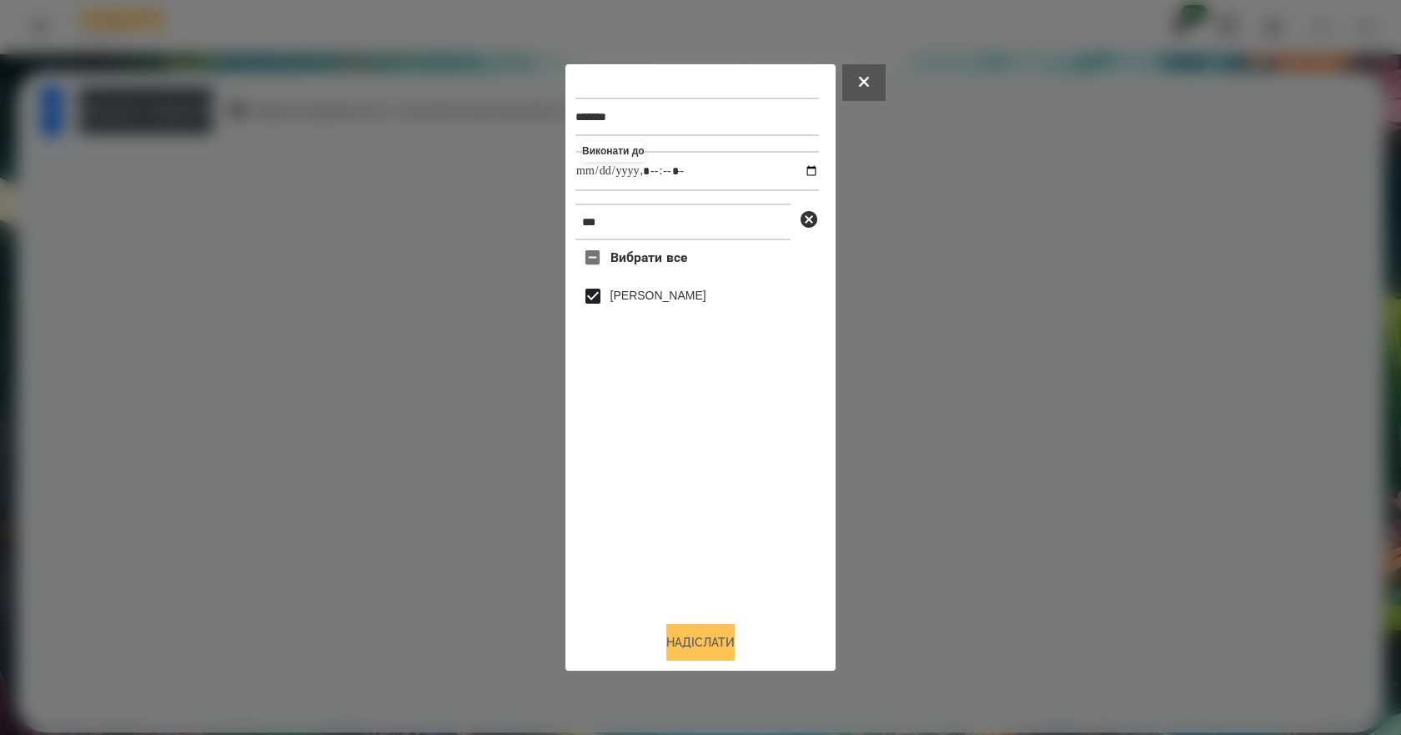
click at [718, 660] on button "Надіслати" at bounding box center [700, 642] width 68 height 37
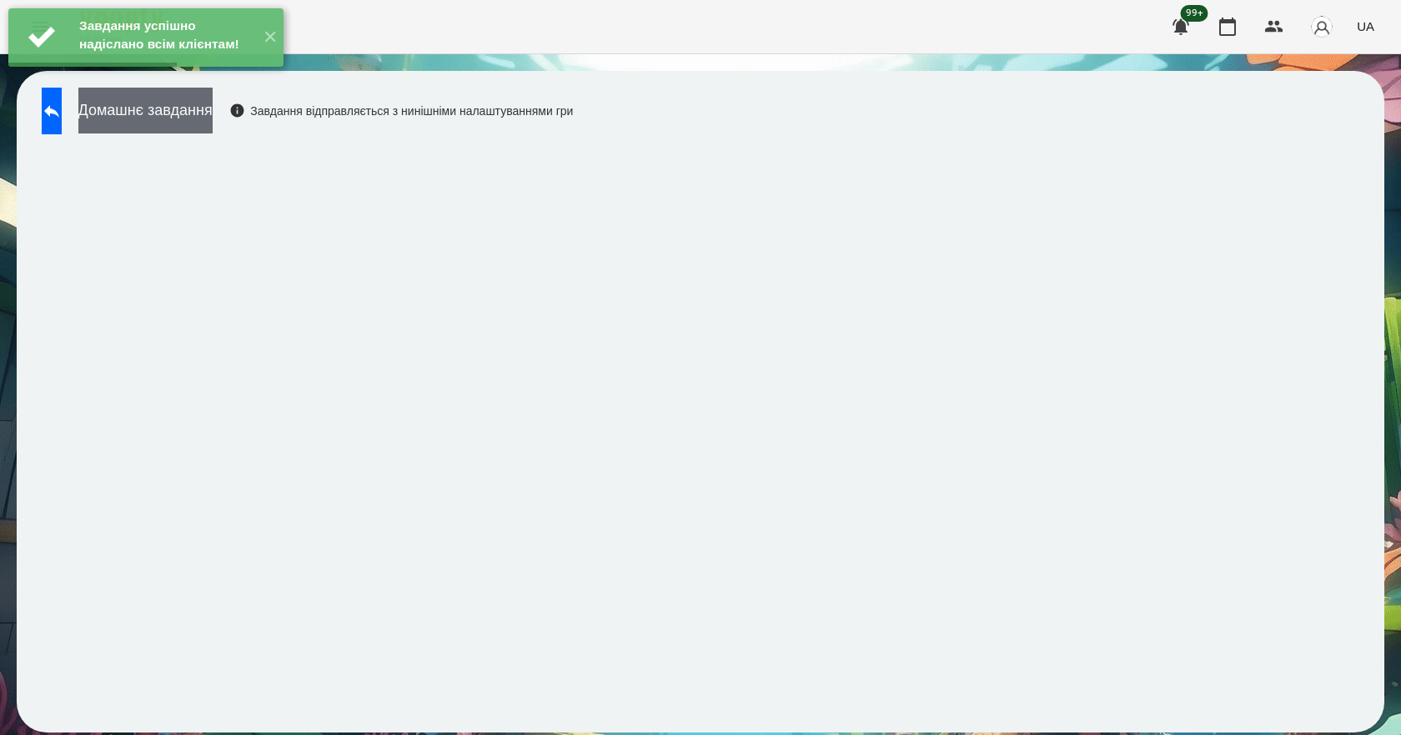
click at [204, 129] on button "Домашнє завдання" at bounding box center [145, 111] width 134 height 46
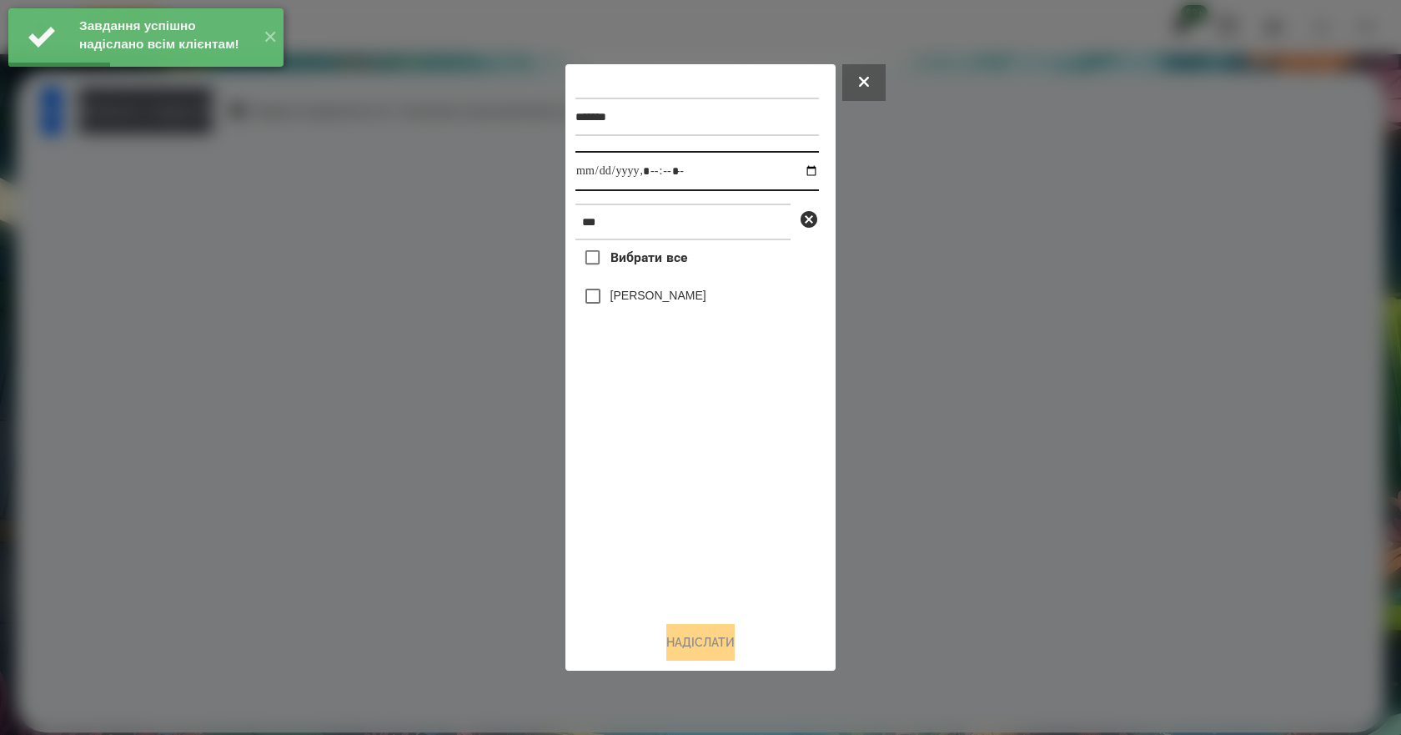
click at [797, 174] on input "datetime-local" at bounding box center [696, 171] width 243 height 40
type input "**********"
drag, startPoint x: 657, startPoint y: 490, endPoint x: 688, endPoint y: 348, distance: 145.9
click at [659, 482] on div "Вибрати все [PERSON_NAME]" at bounding box center [696, 424] width 243 height 368
click at [685, 298] on label "[PERSON_NAME]" at bounding box center [658, 295] width 96 height 17
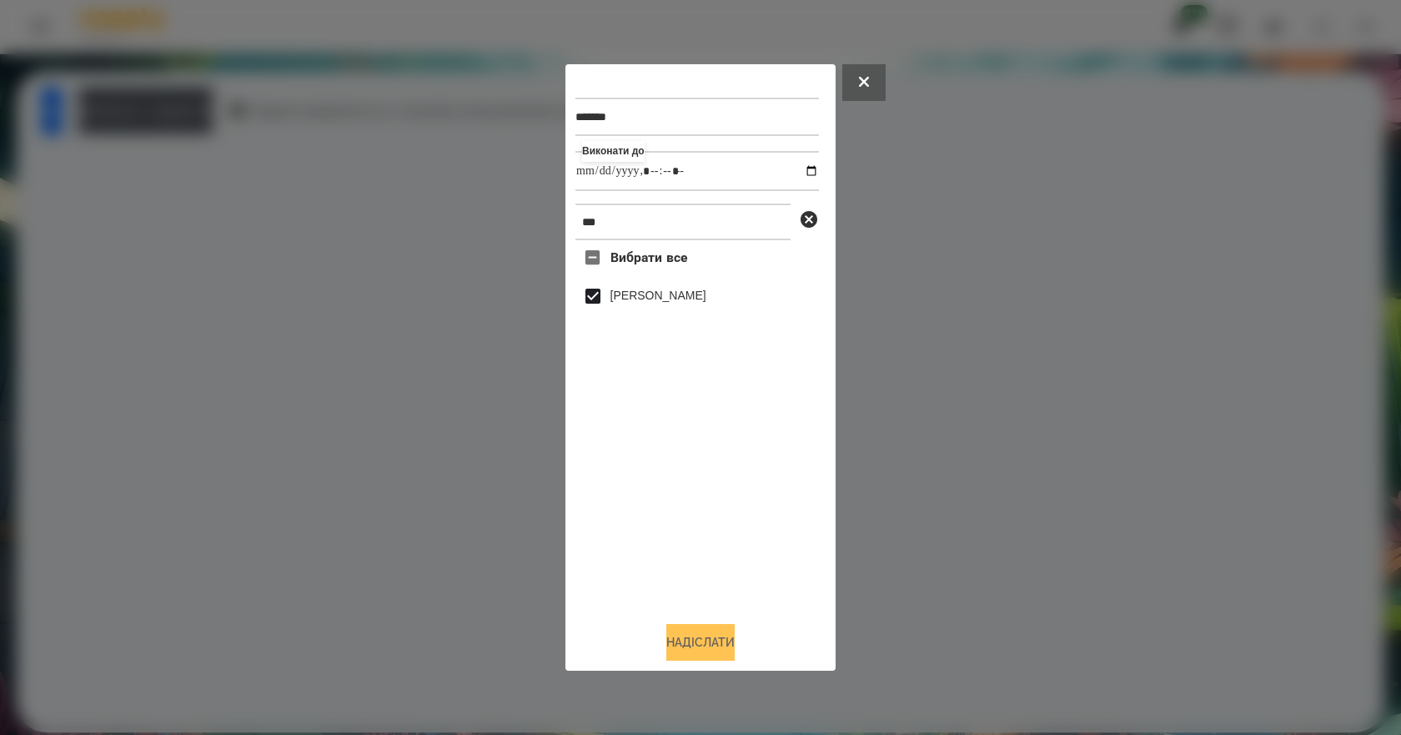
click at [723, 647] on button "Надіслати" at bounding box center [700, 642] width 68 height 37
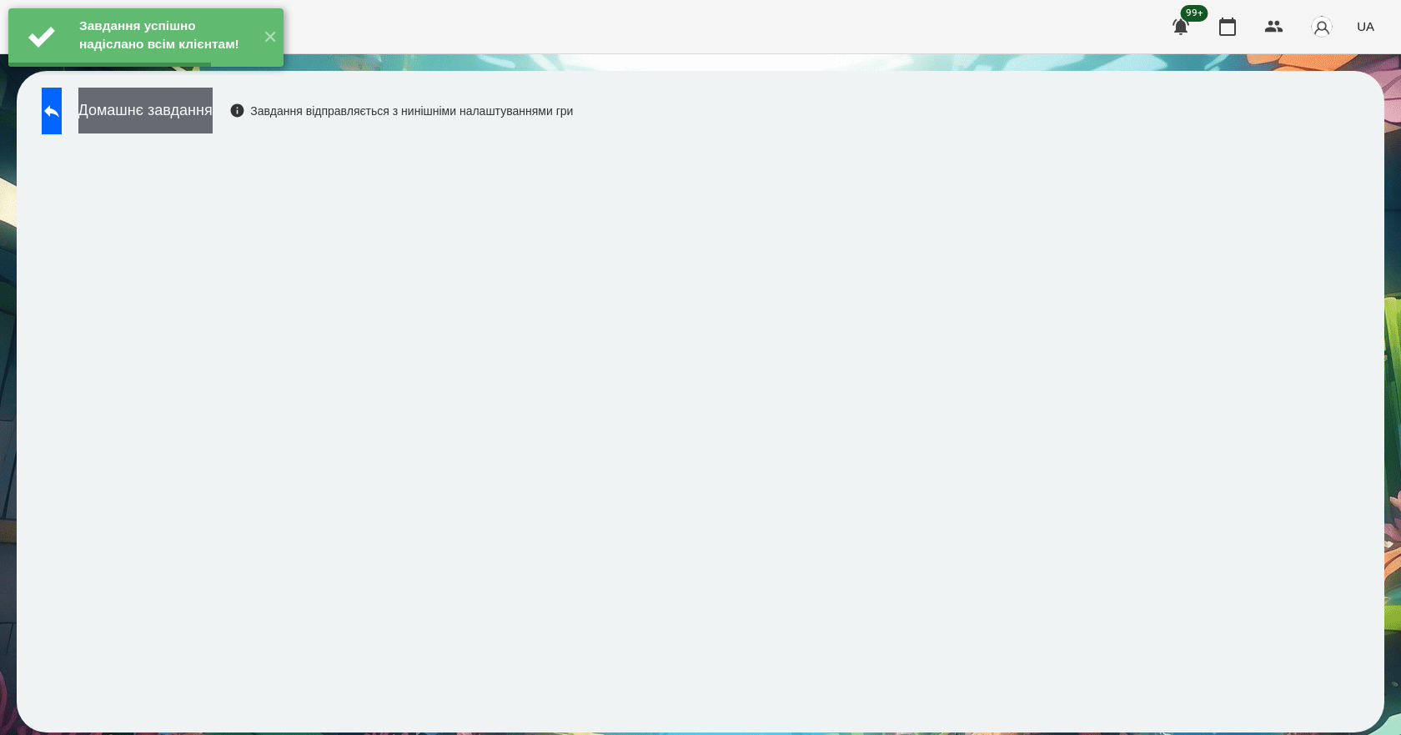
click at [213, 126] on button "Домашнє завдання" at bounding box center [145, 111] width 134 height 46
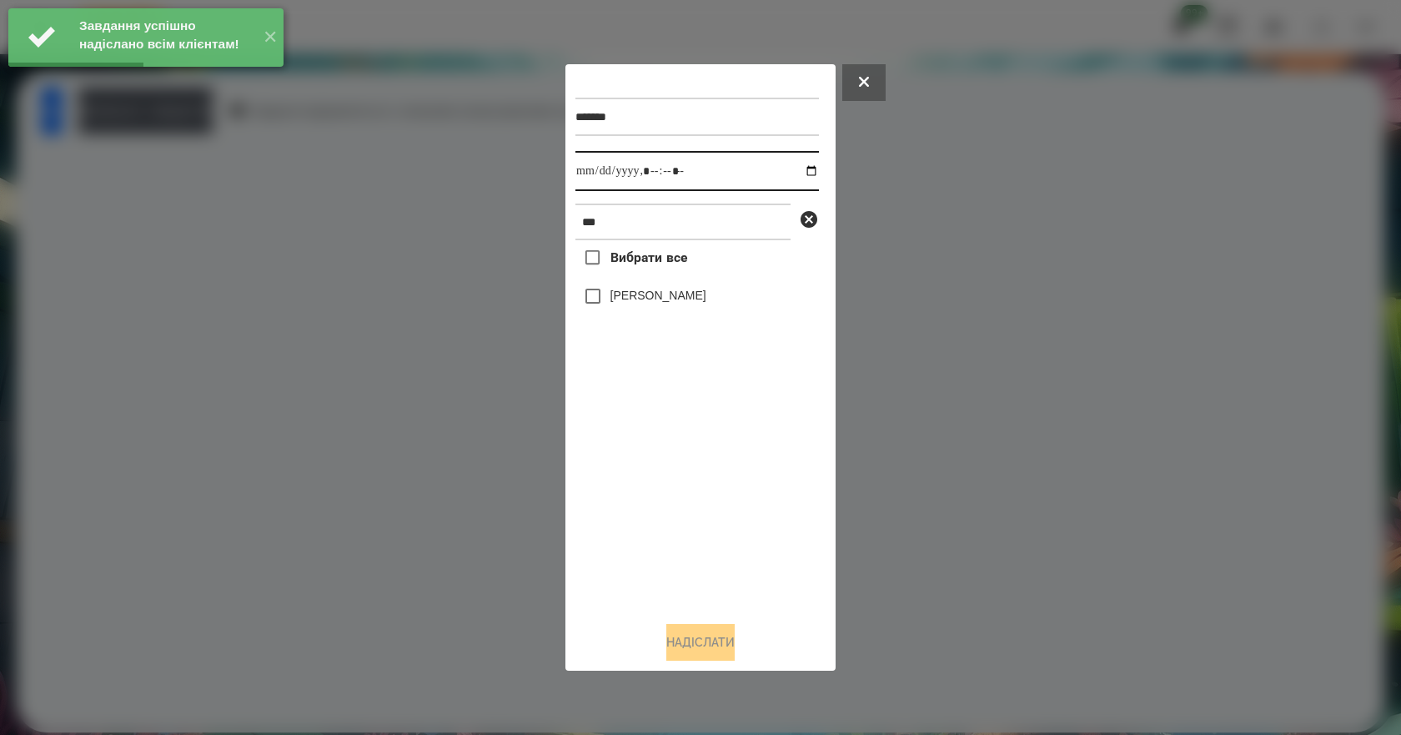
click at [802, 164] on input "datetime-local" at bounding box center [696, 171] width 243 height 40
type input "**********"
click at [669, 514] on div "Вибрати все [PERSON_NAME]" at bounding box center [696, 424] width 243 height 368
click at [644, 291] on label "[PERSON_NAME]" at bounding box center [658, 295] width 96 height 17
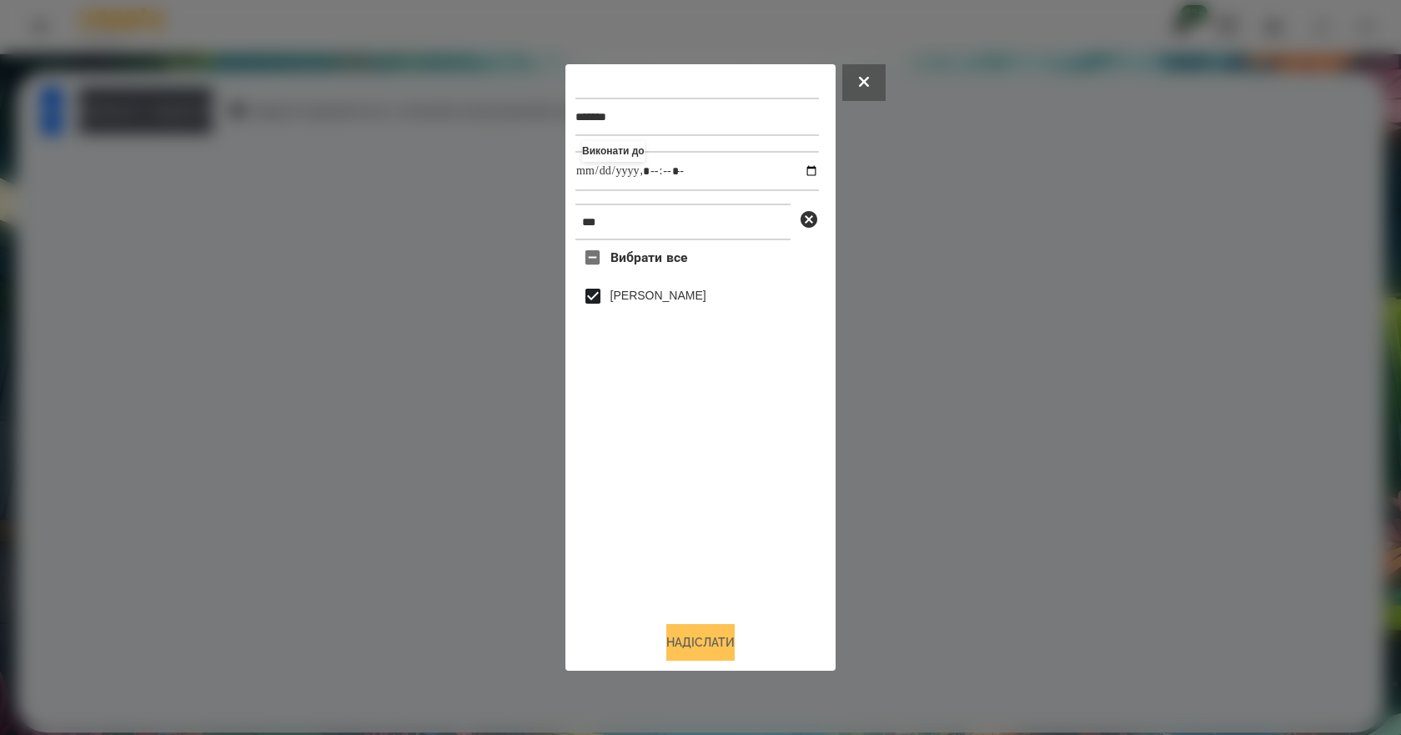
click at [711, 651] on button "Надіслати" at bounding box center [700, 642] width 68 height 37
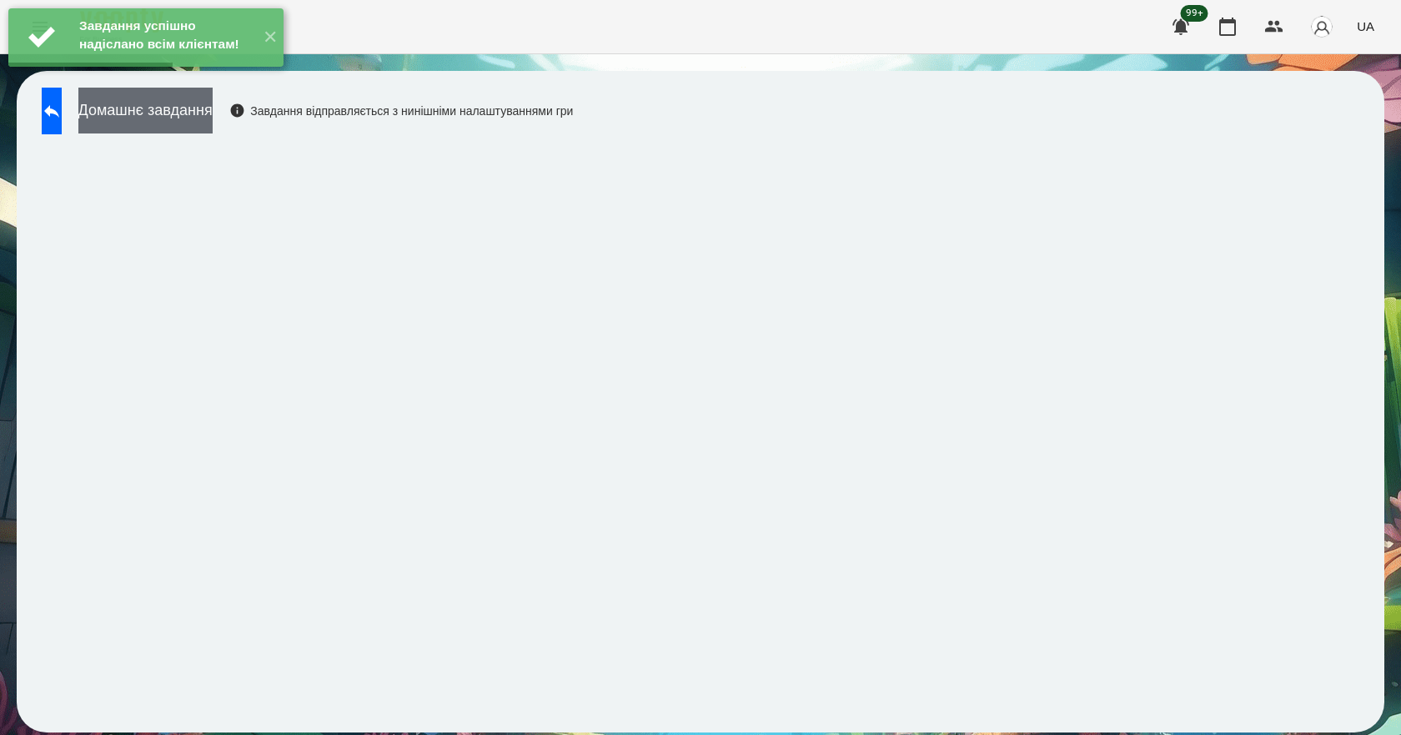
click at [213, 115] on button "Домашнє завдання" at bounding box center [145, 111] width 134 height 46
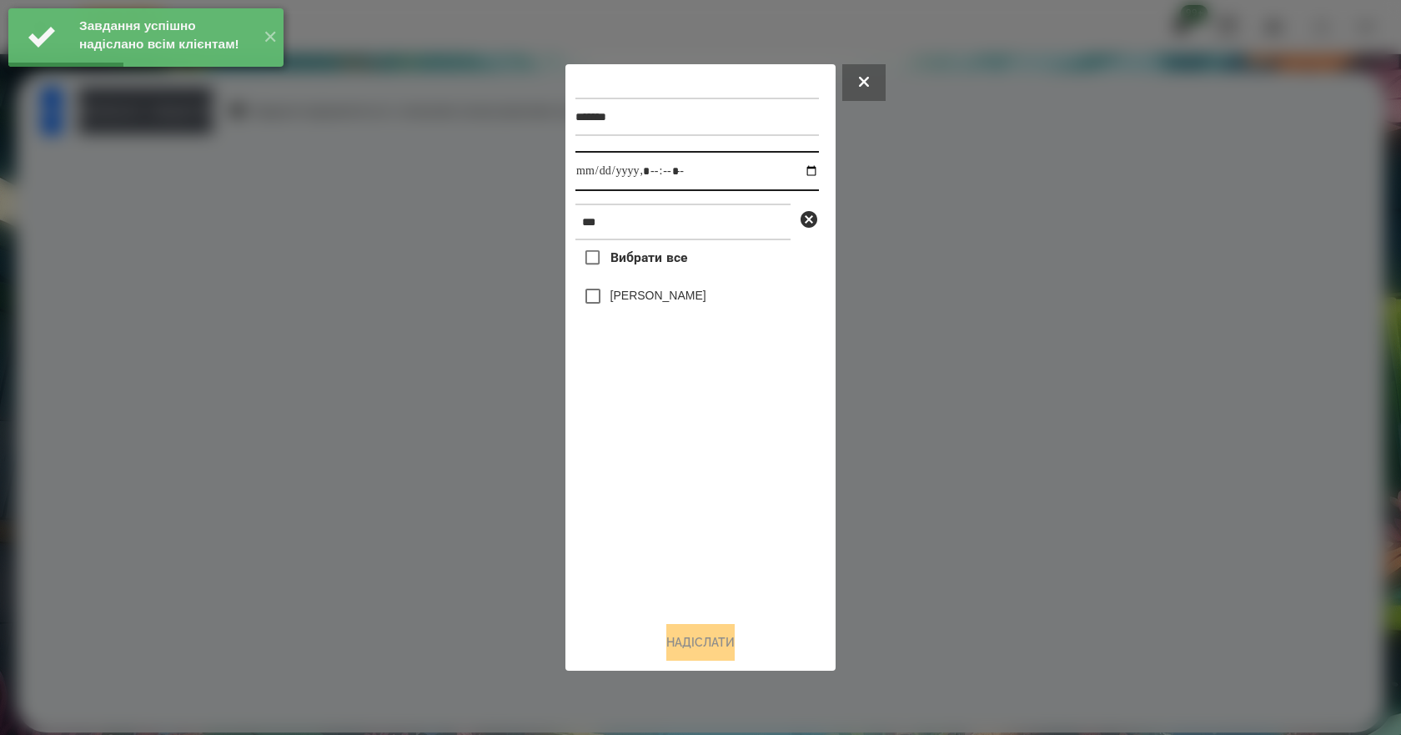
click at [803, 170] on input "datetime-local" at bounding box center [696, 171] width 243 height 40
type input "**********"
drag, startPoint x: 718, startPoint y: 538, endPoint x: 713, endPoint y: 478, distance: 60.2
click at [719, 532] on div "Вибрати все [PERSON_NAME]" at bounding box center [696, 424] width 243 height 368
click at [623, 294] on label "[PERSON_NAME]" at bounding box center [658, 295] width 96 height 17
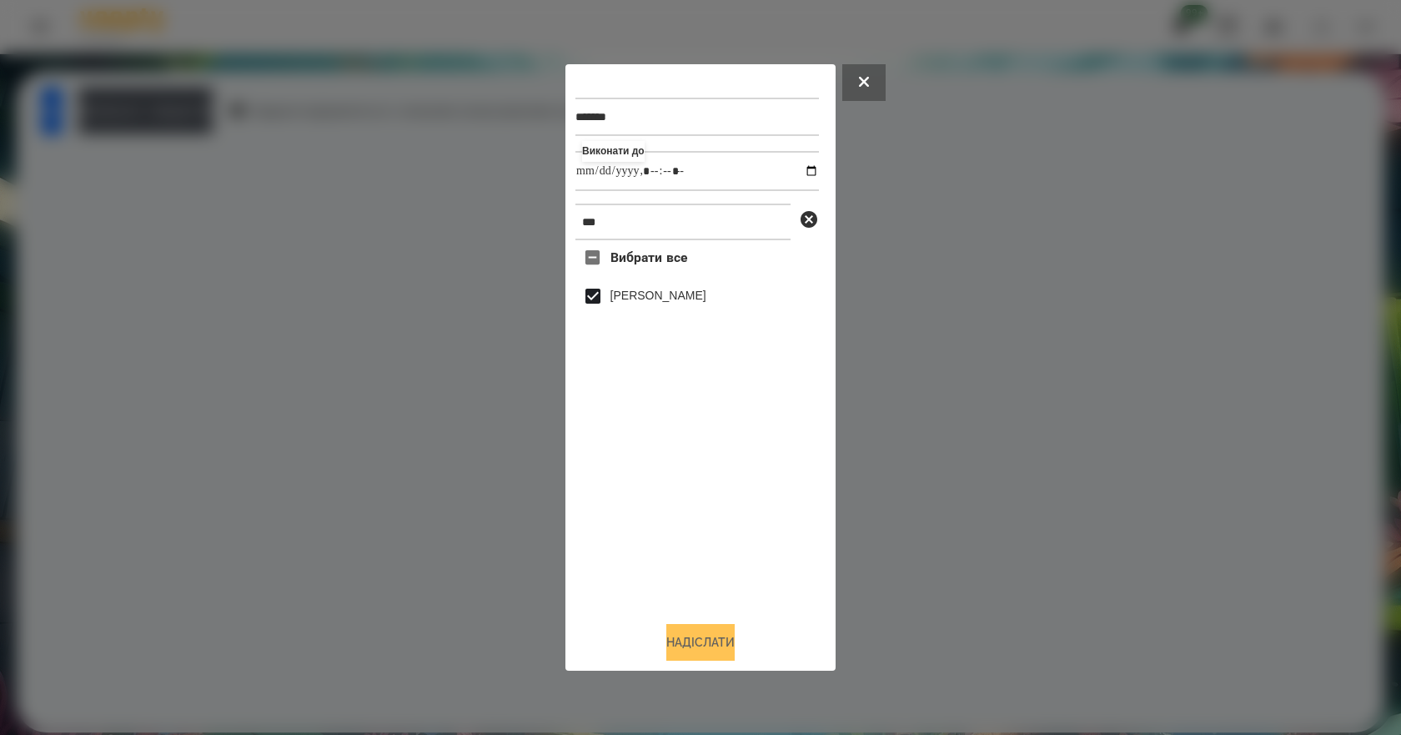
click at [730, 644] on button "Надіслати" at bounding box center [700, 642] width 68 height 37
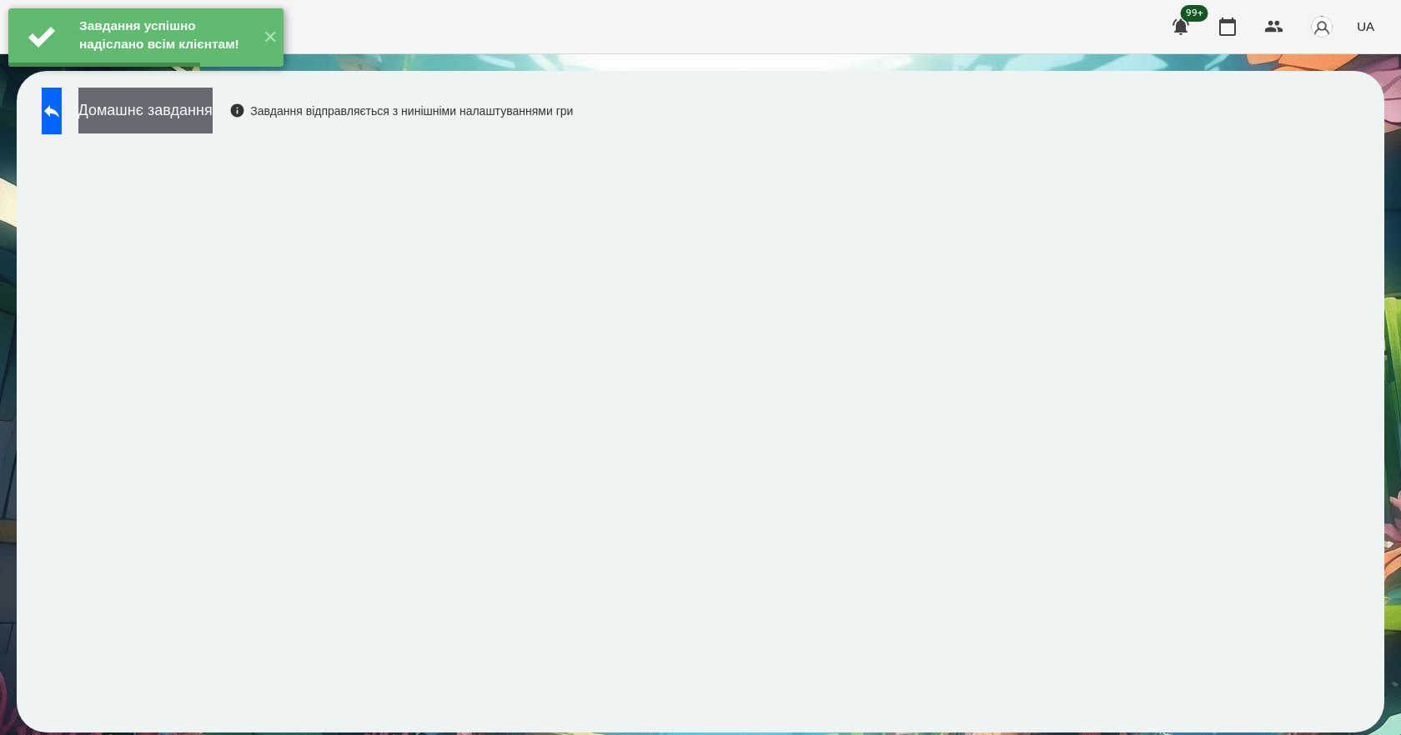
click at [213, 125] on button "Домашнє завдання" at bounding box center [145, 111] width 134 height 46
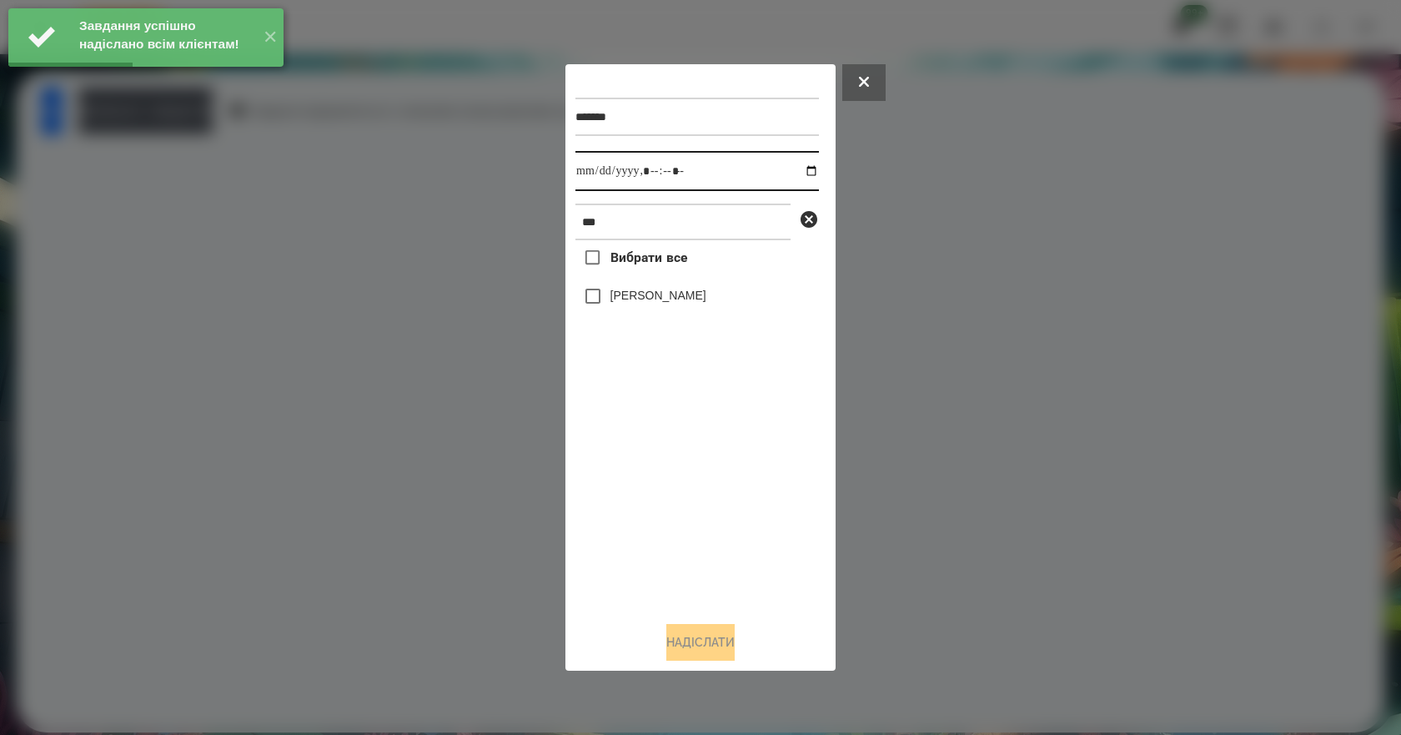
click at [808, 169] on input "datetime-local" at bounding box center [696, 171] width 243 height 40
click at [797, 168] on input "datetime-local" at bounding box center [696, 171] width 243 height 40
type input "**********"
drag, startPoint x: 714, startPoint y: 521, endPoint x: 705, endPoint y: 445, distance: 76.4
click at [713, 521] on div "Вибрати все [PERSON_NAME]" at bounding box center [696, 424] width 243 height 368
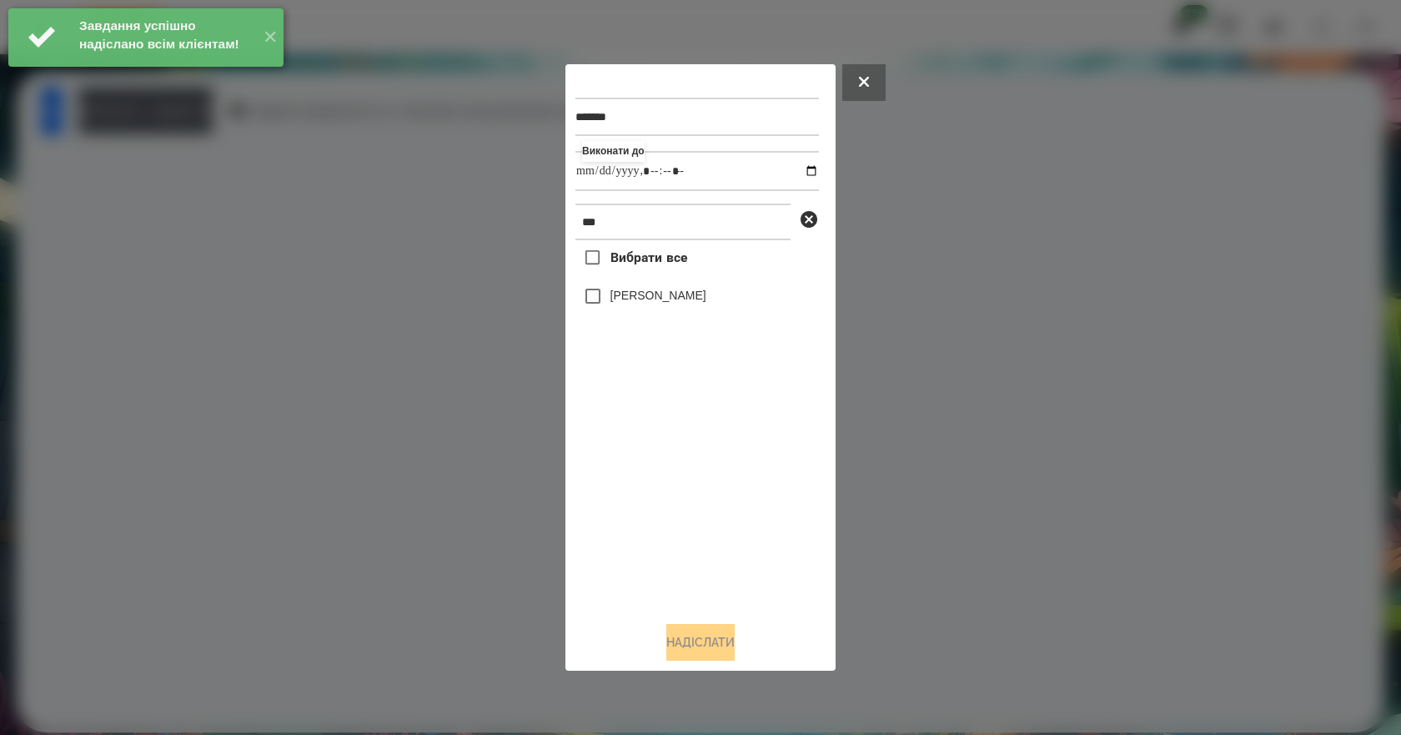
click at [659, 299] on label "[PERSON_NAME]" at bounding box center [658, 295] width 96 height 17
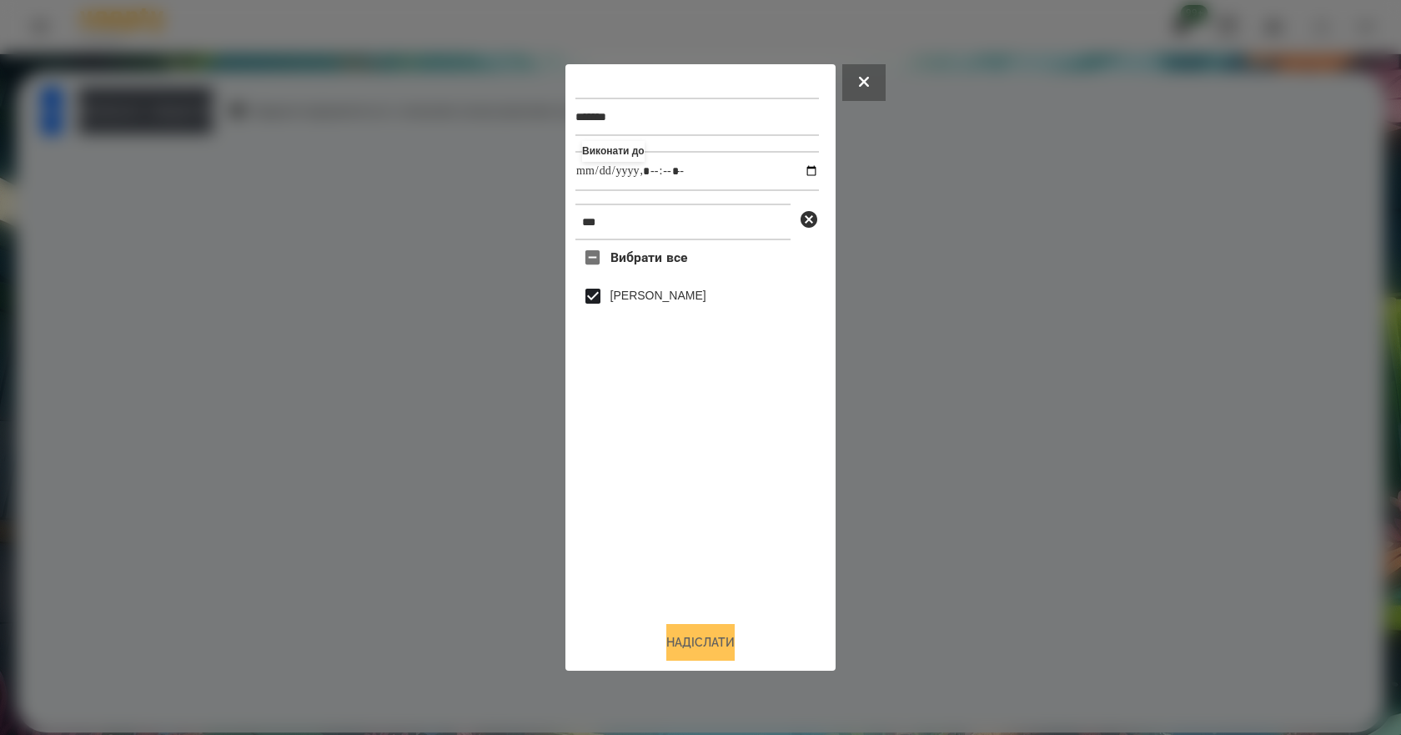
click at [706, 652] on button "Надіслати" at bounding box center [700, 642] width 68 height 37
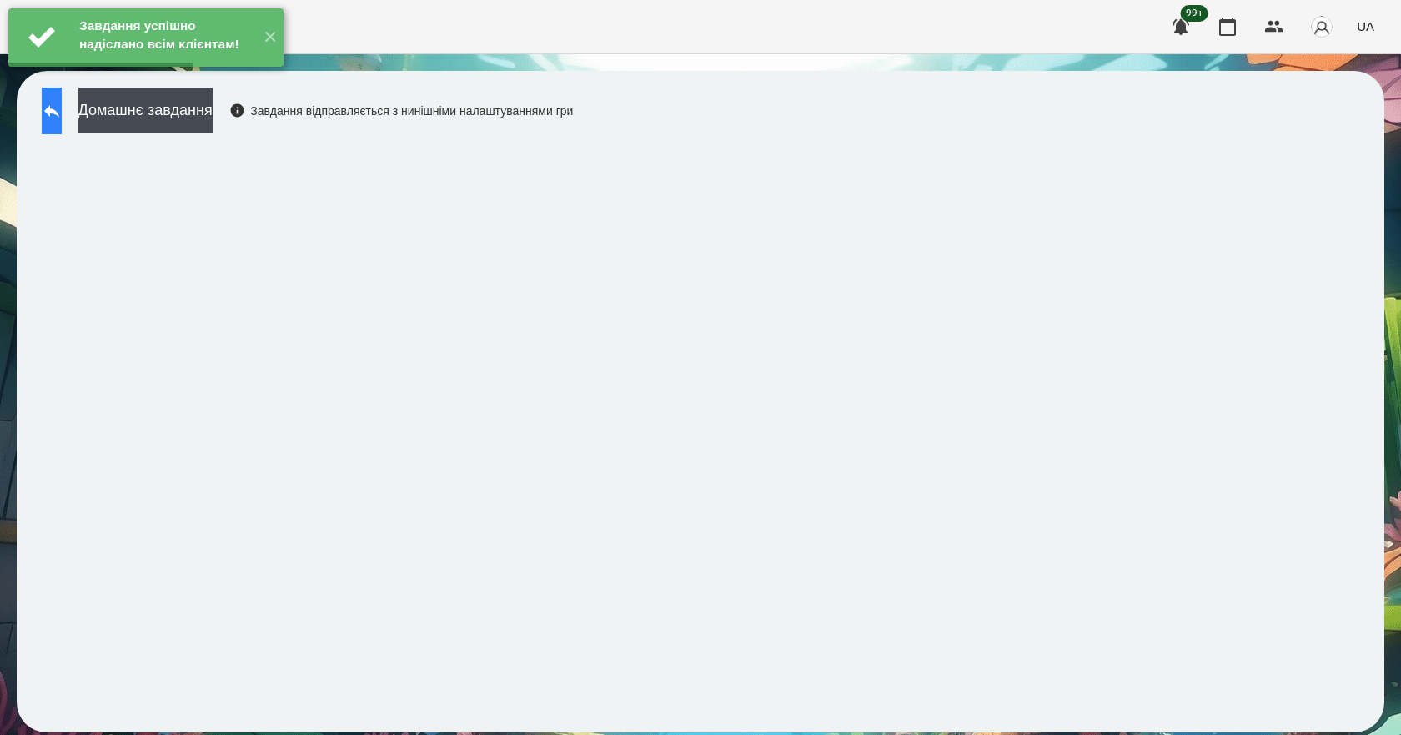
click at [62, 119] on icon at bounding box center [52, 111] width 20 height 20
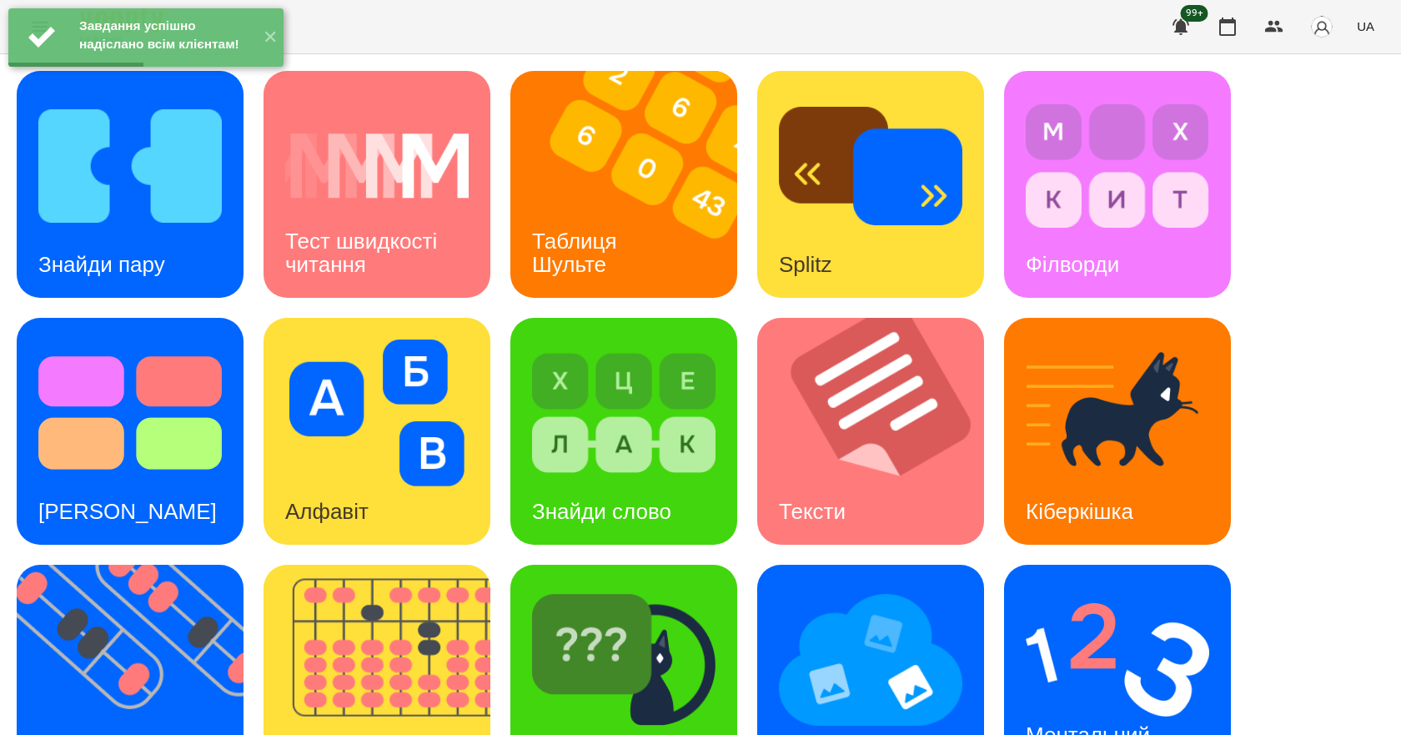
scroll to position [320, 0]
click at [1114, 702] on div "Ментальний рахунок" at bounding box center [1090, 746] width 173 height 89
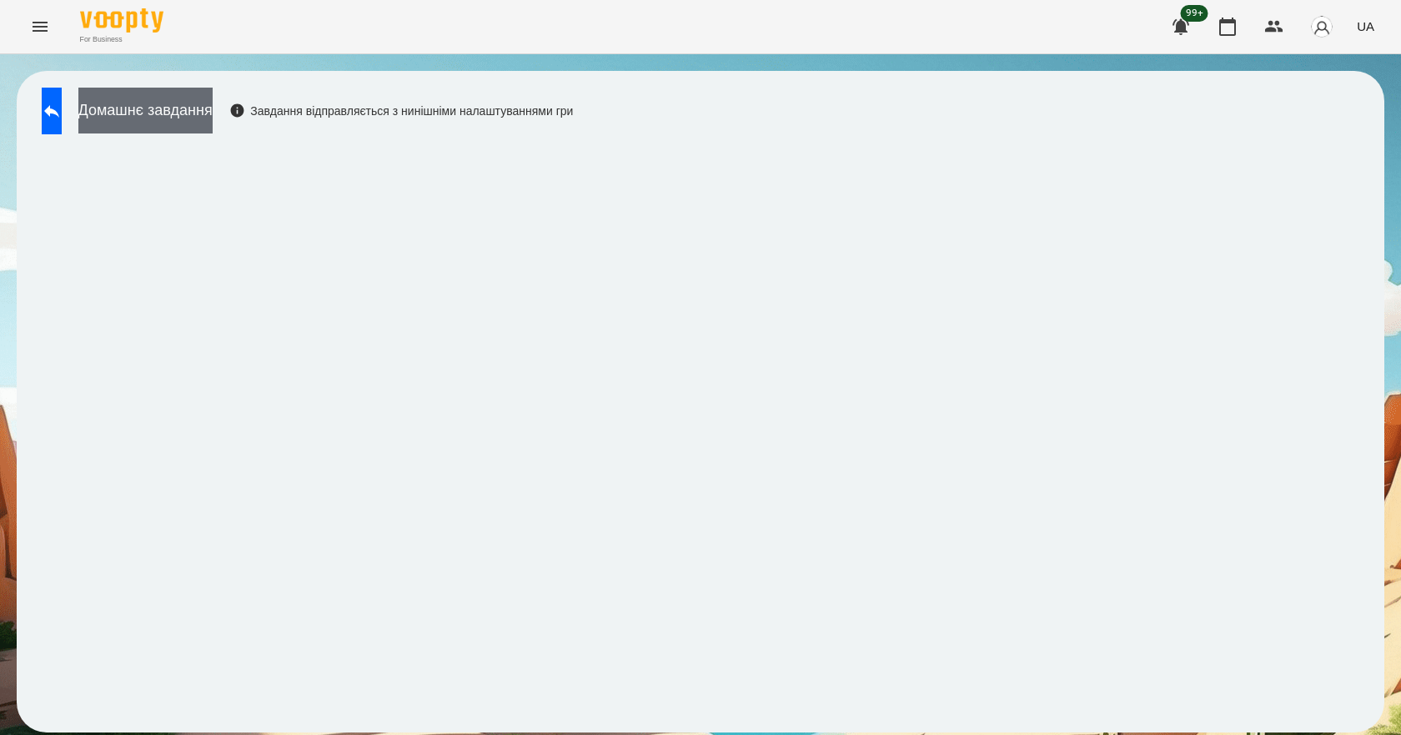
click at [191, 122] on button "Домашнє завдання" at bounding box center [145, 111] width 134 height 46
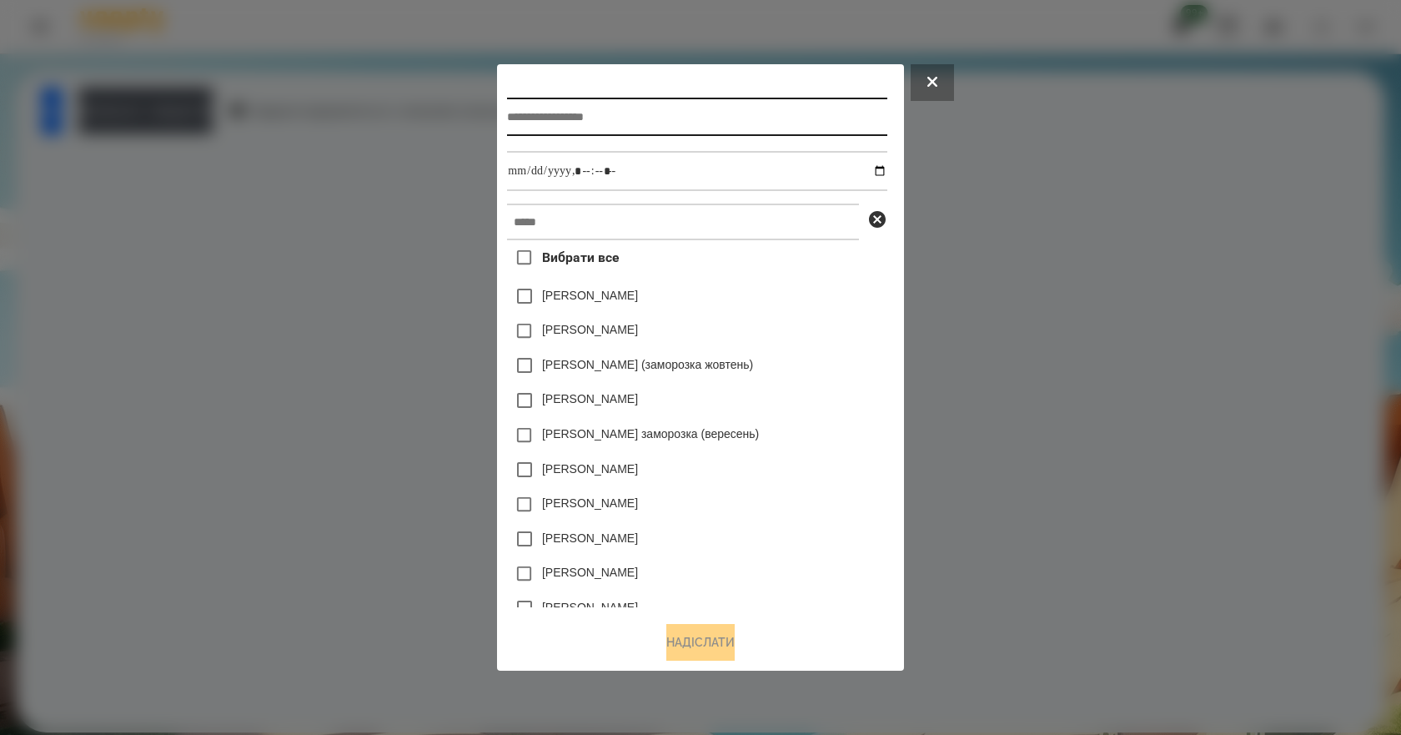
click at [578, 103] on input "text" at bounding box center [696, 117] width 379 height 38
type input "**********"
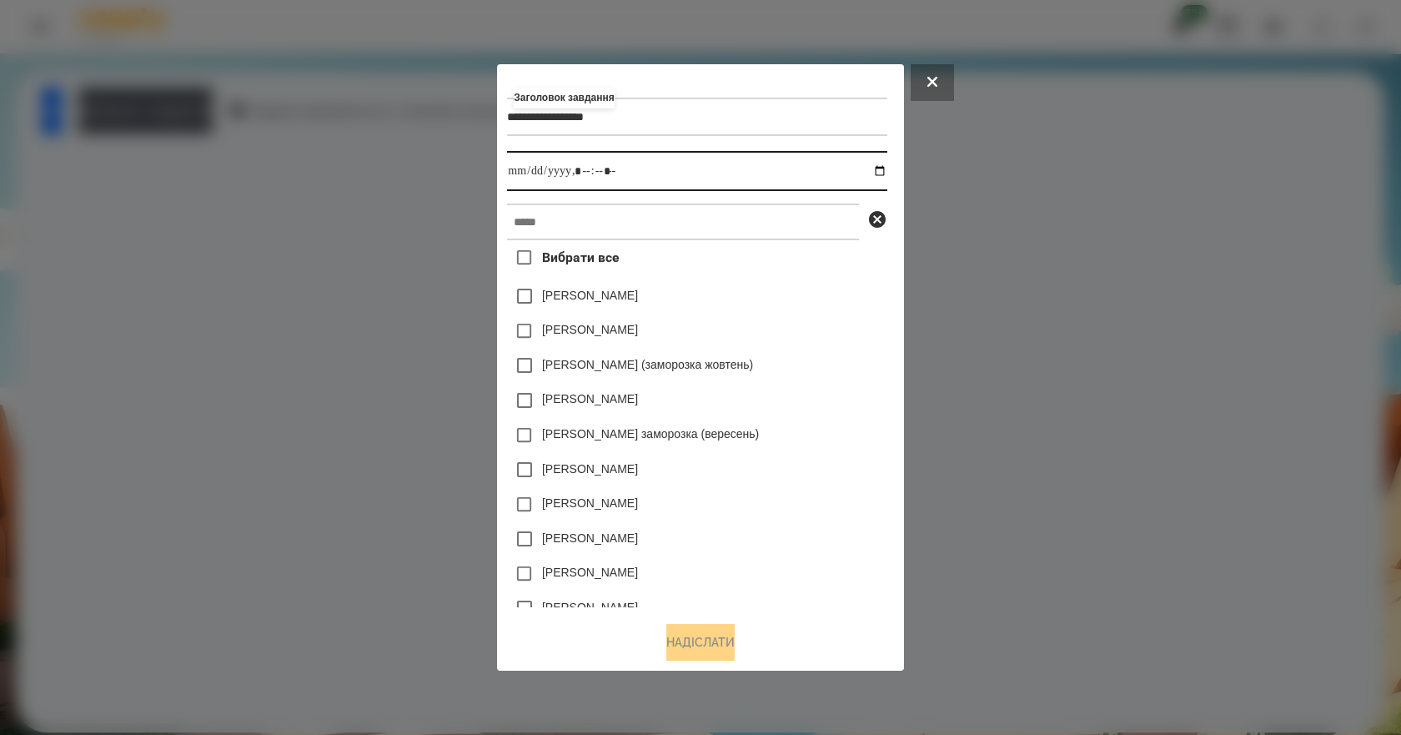
click at [880, 168] on input "datetime-local" at bounding box center [696, 171] width 379 height 40
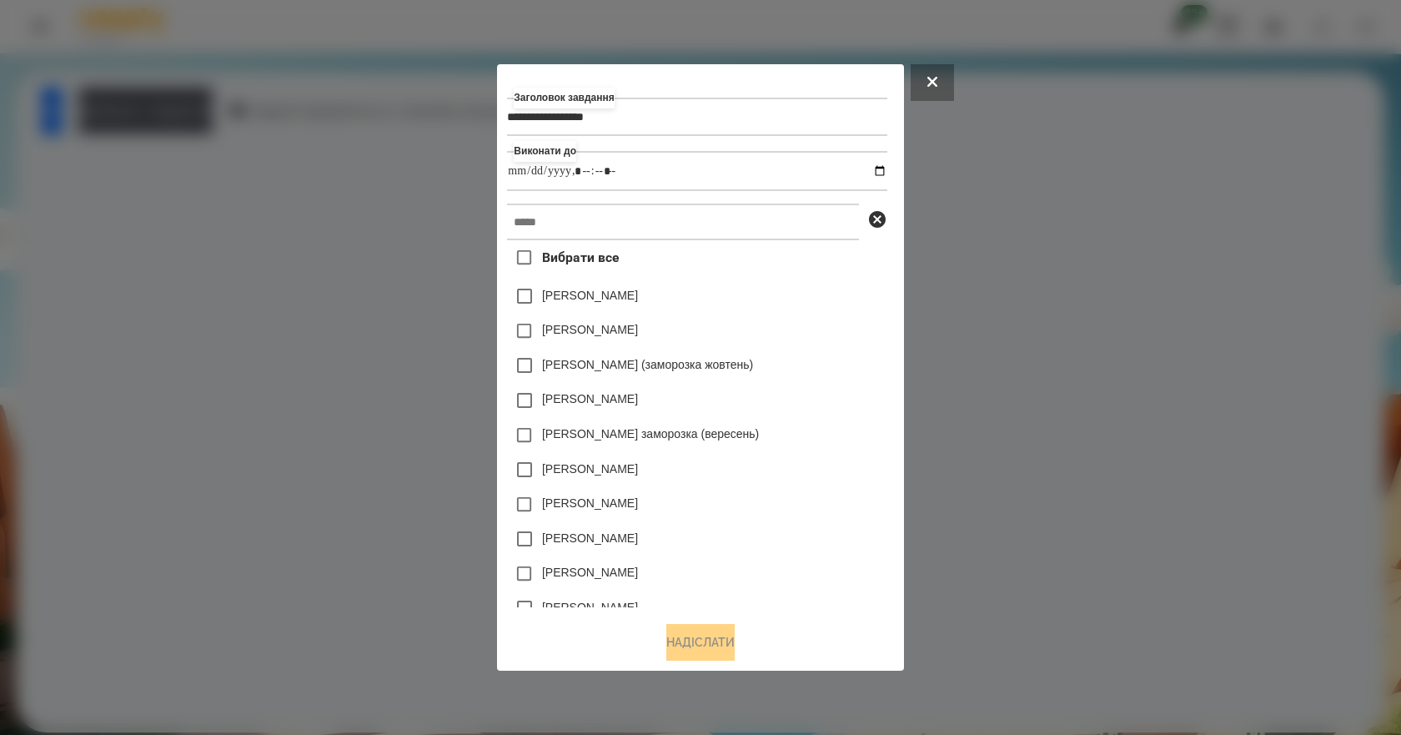
type input "**********"
click at [821, 365] on div "[PERSON_NAME] (заморозка жовтень)" at bounding box center [696, 365] width 379 height 35
click at [686, 218] on input "text" at bounding box center [683, 221] width 352 height 37
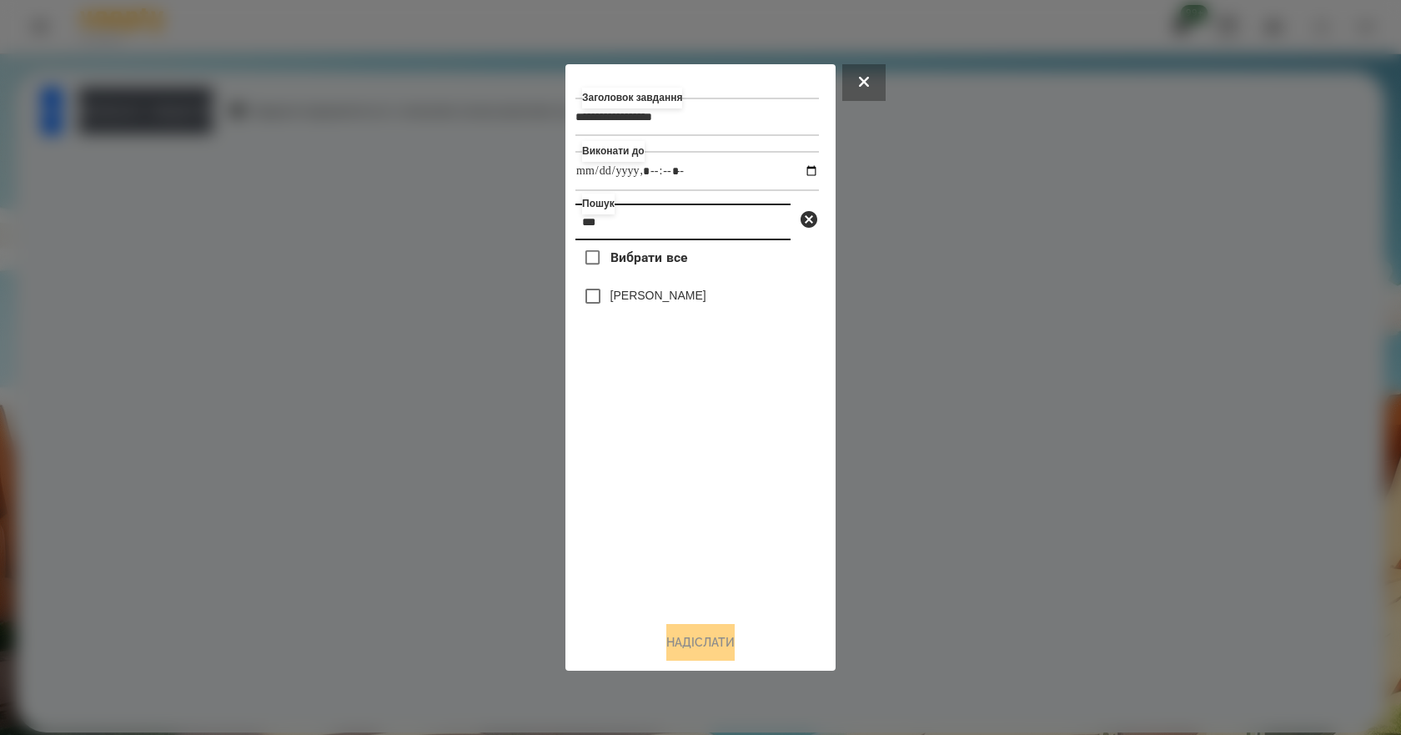
type input "***"
click at [696, 303] on label "[PERSON_NAME]" at bounding box center [658, 295] width 96 height 17
click at [724, 652] on button "Надіслати" at bounding box center [700, 642] width 68 height 37
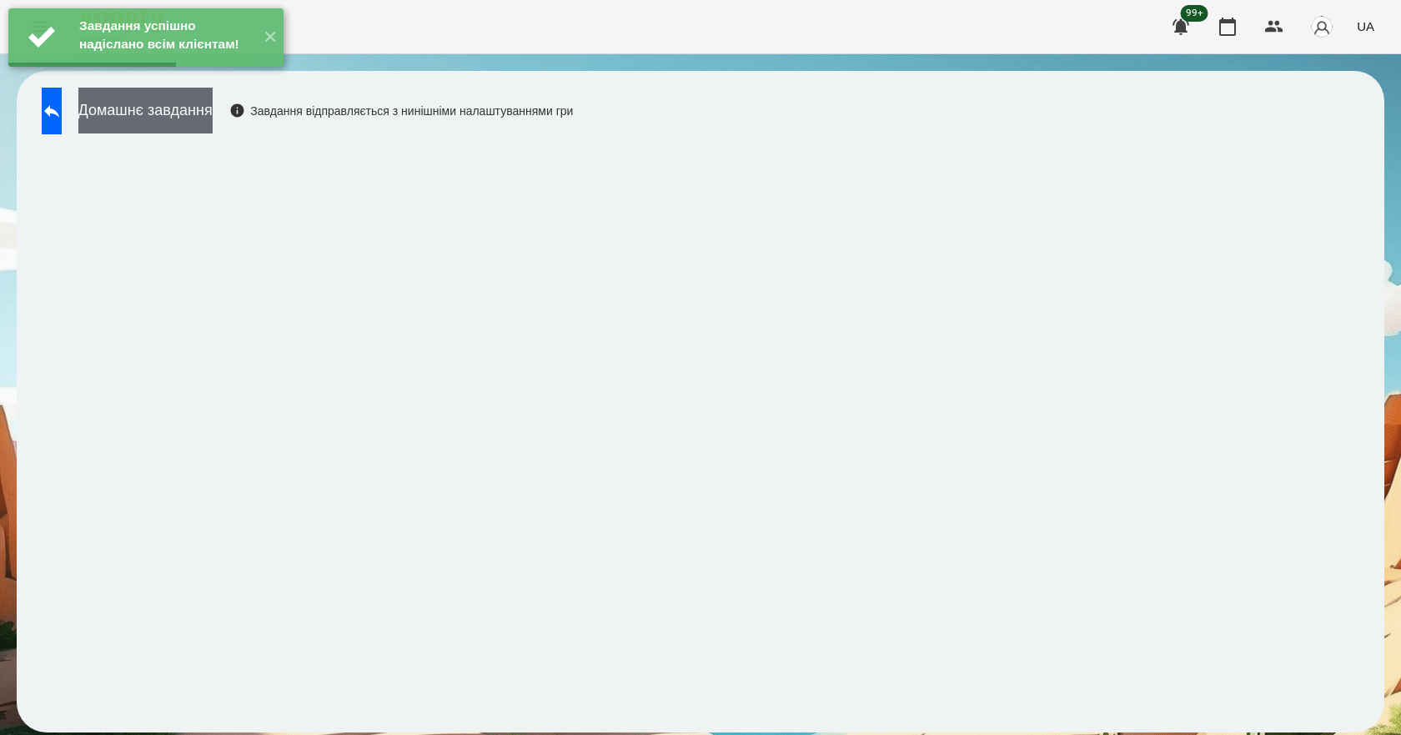
click at [213, 114] on button "Домашнє завдання" at bounding box center [145, 111] width 134 height 46
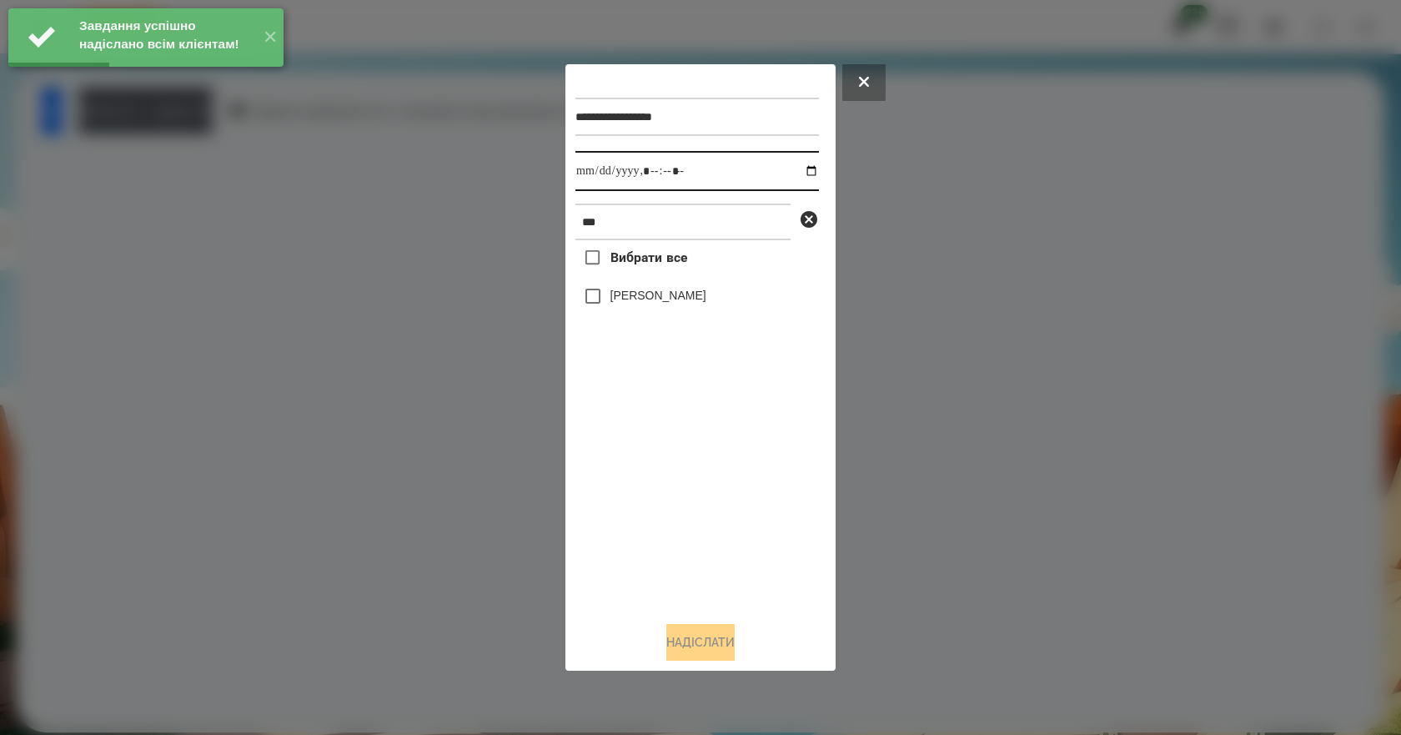
click at [793, 165] on input "datetime-local" at bounding box center [696, 171] width 243 height 40
type input "**********"
drag, startPoint x: 646, startPoint y: 489, endPoint x: 649, endPoint y: 438, distance: 51.0
click at [645, 489] on div "Вибрати все [PERSON_NAME]" at bounding box center [696, 424] width 243 height 368
click at [657, 303] on label "[PERSON_NAME]" at bounding box center [658, 295] width 96 height 17
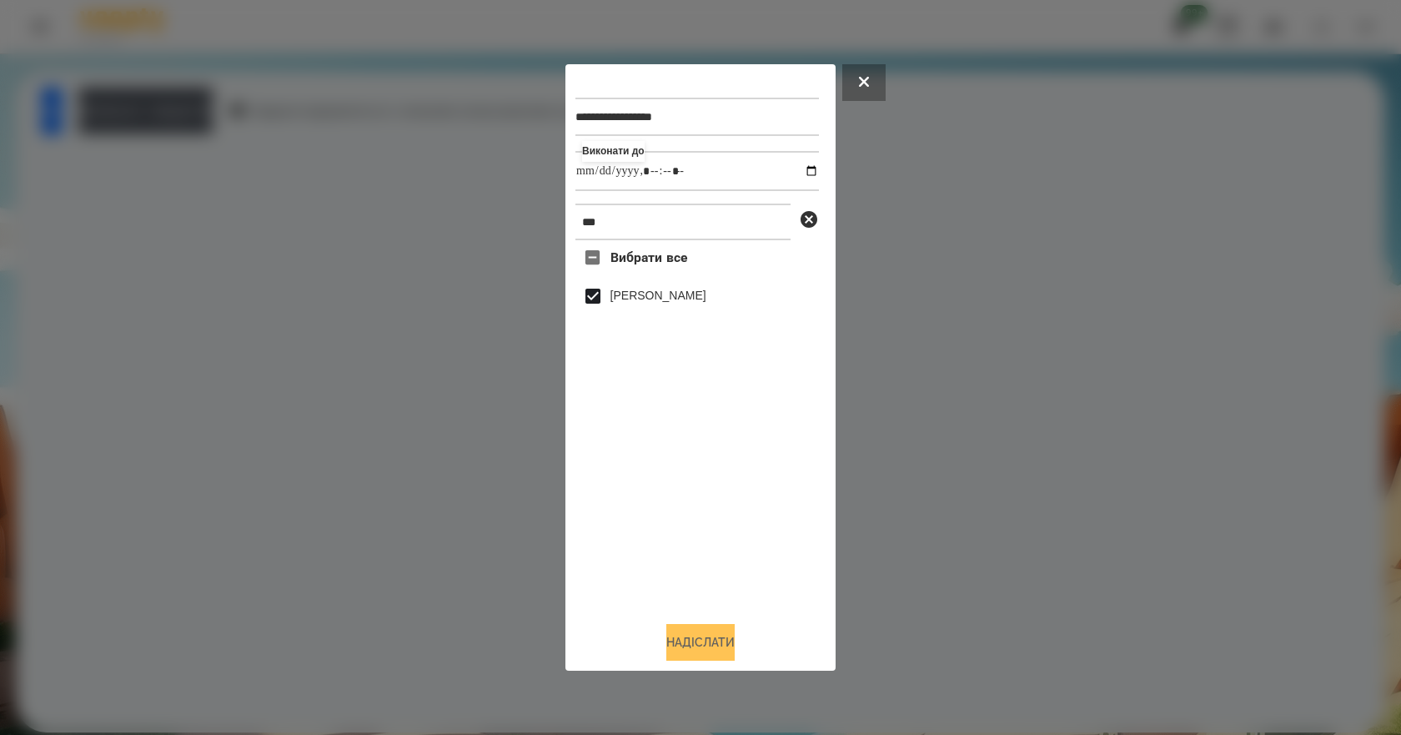
click at [722, 658] on button "Надіслати" at bounding box center [700, 642] width 68 height 37
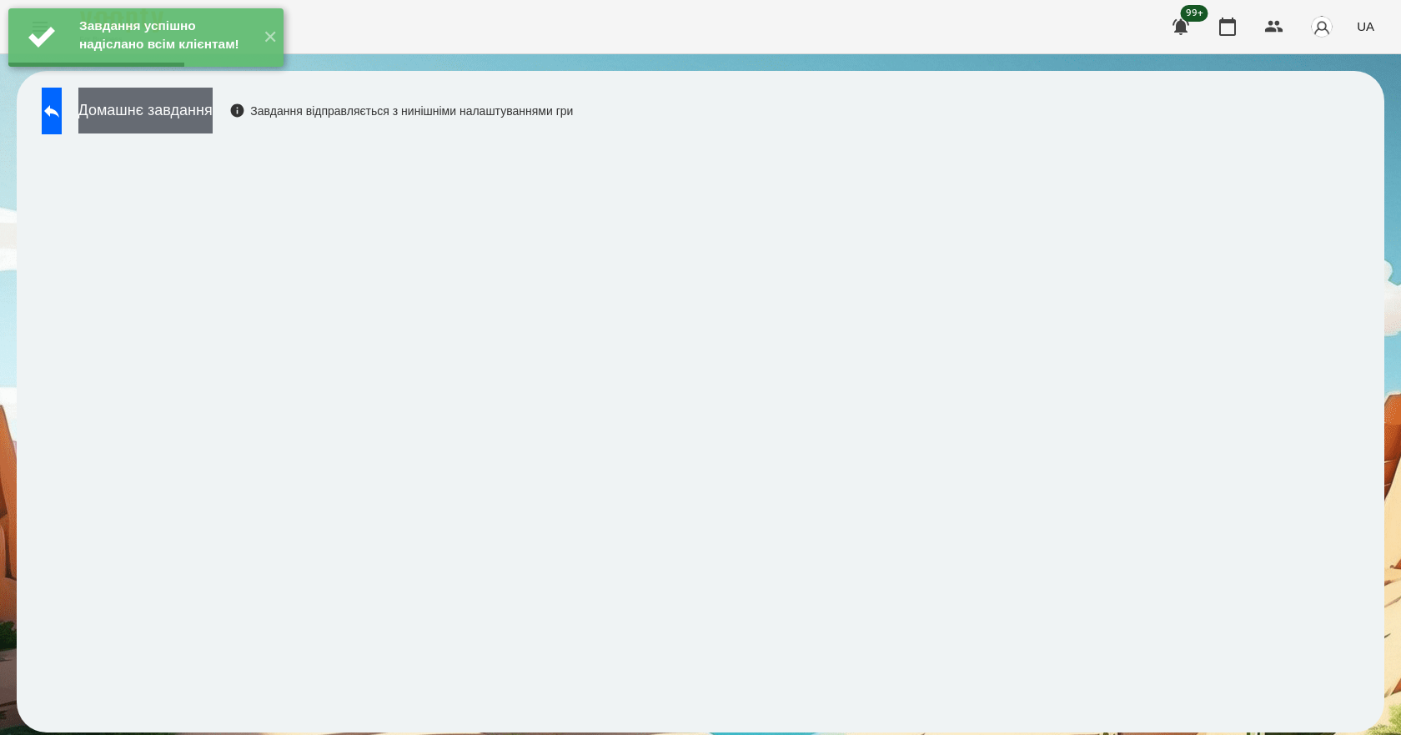
click at [213, 125] on button "Домашнє завдання" at bounding box center [145, 111] width 134 height 46
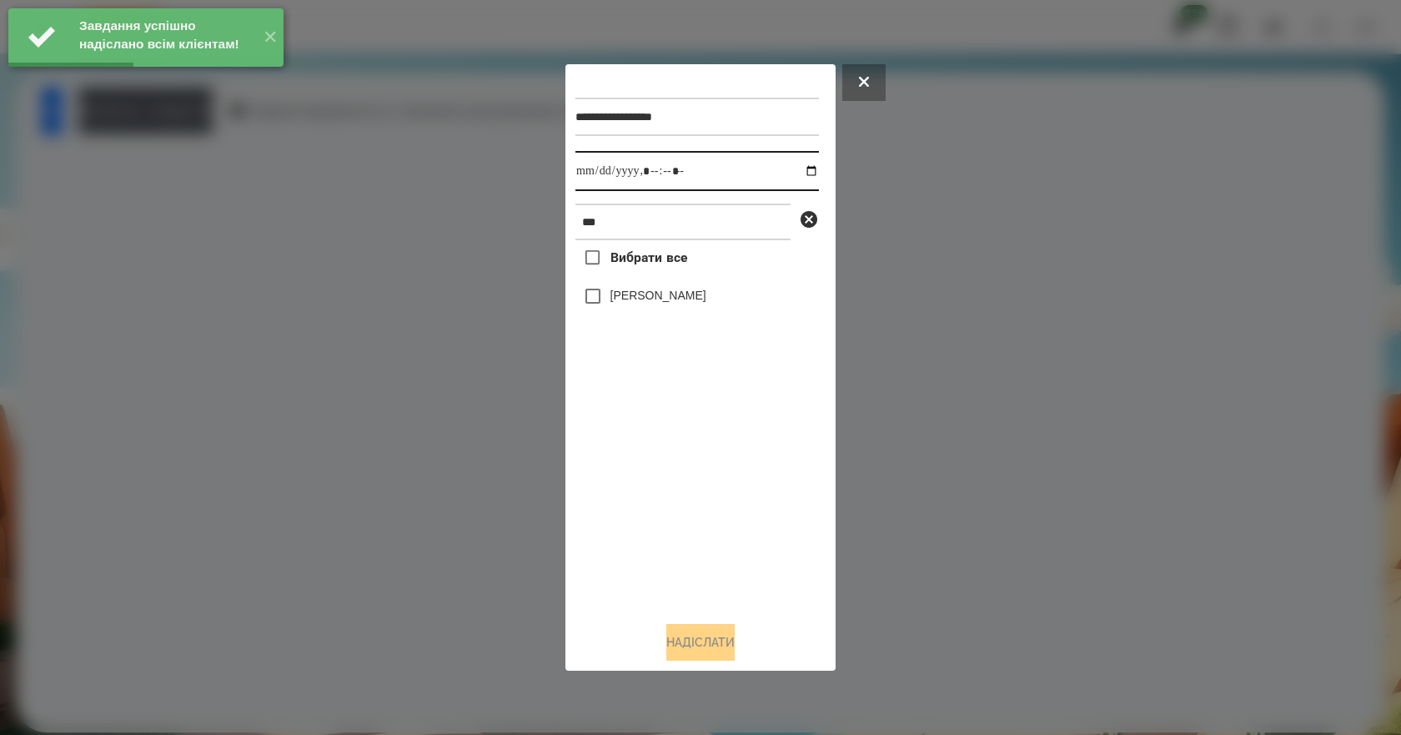
click at [799, 171] on input "datetime-local" at bounding box center [696, 171] width 243 height 40
type input "**********"
drag, startPoint x: 664, startPoint y: 487, endPoint x: 667, endPoint y: 475, distance: 11.9
click at [667, 475] on div "Вибрати все [PERSON_NAME]" at bounding box center [696, 424] width 243 height 368
click at [650, 303] on label "[PERSON_NAME]" at bounding box center [658, 295] width 96 height 17
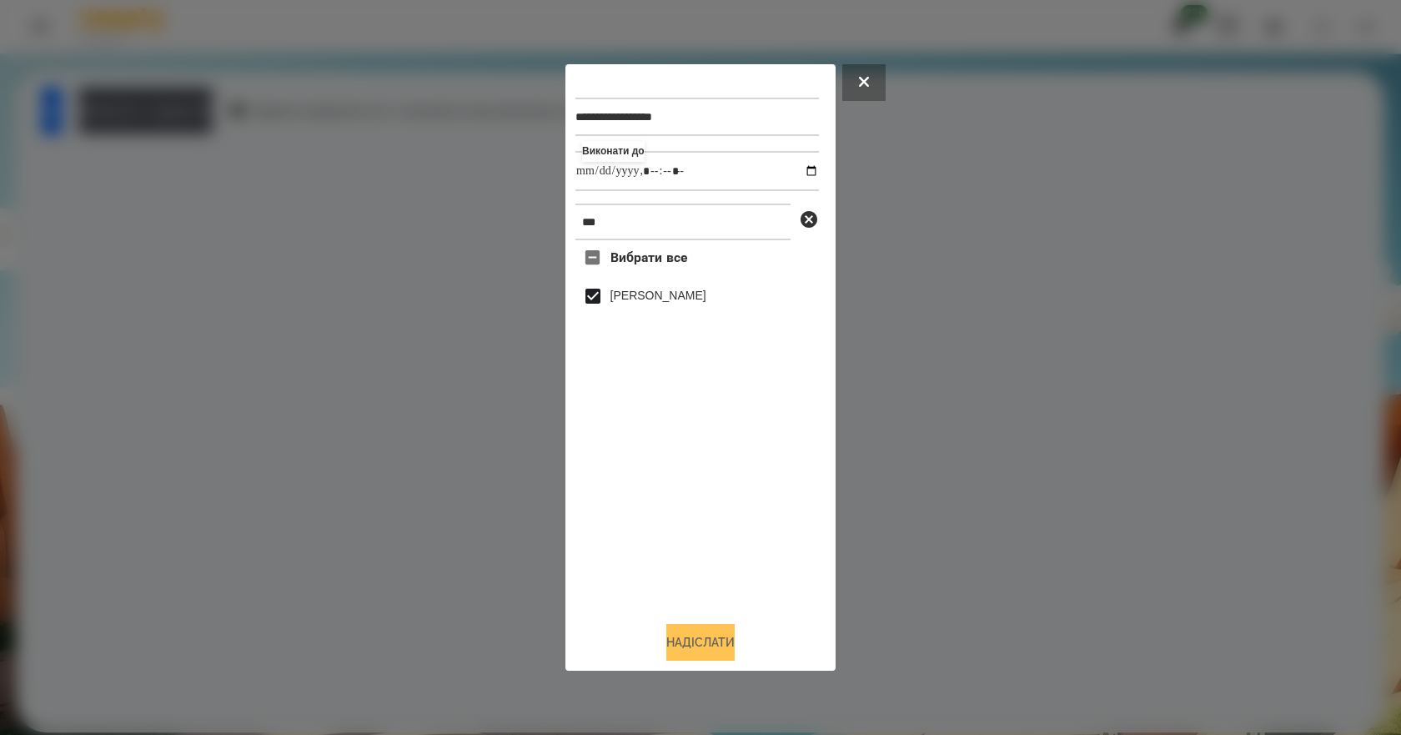
click at [712, 645] on button "Надіслати" at bounding box center [700, 642] width 68 height 37
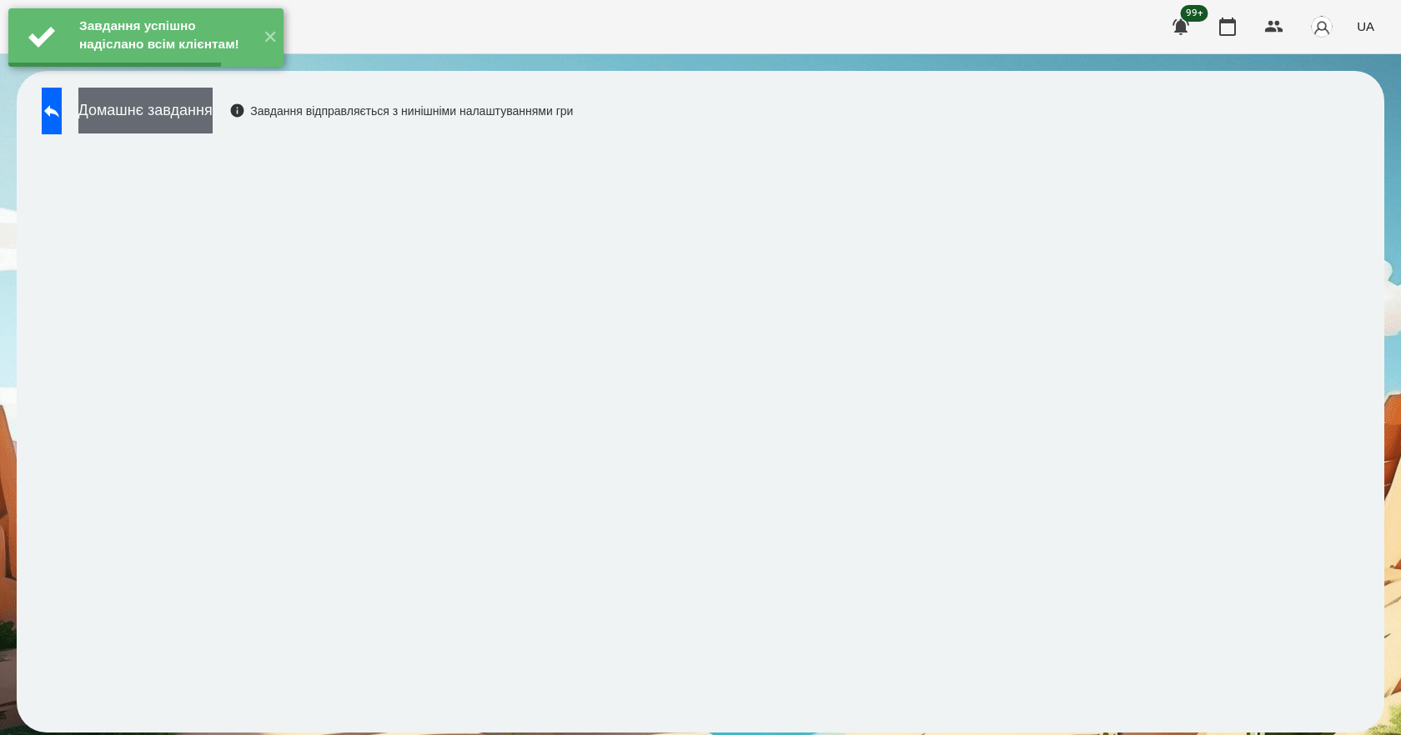
click at [213, 113] on button "Домашнє завдання" at bounding box center [145, 111] width 134 height 46
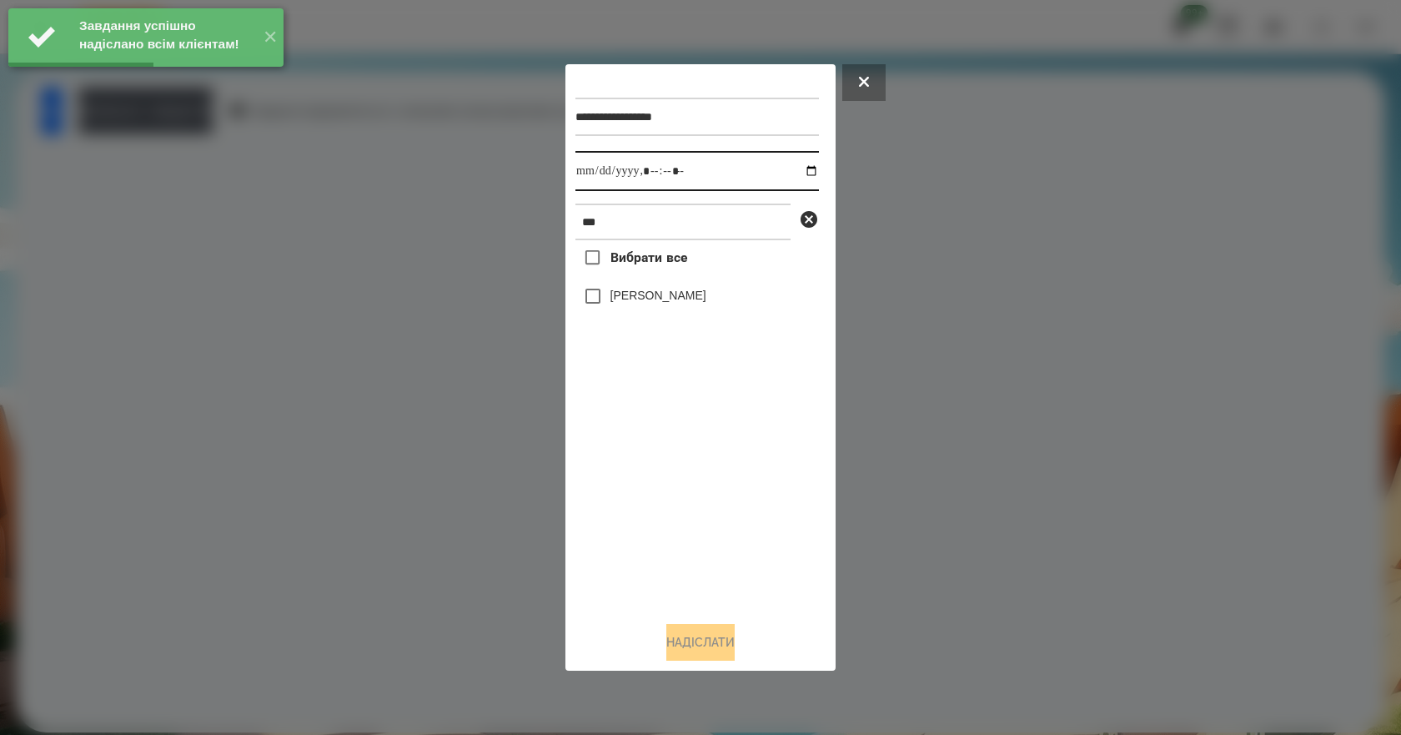
click at [795, 170] on input "datetime-local" at bounding box center [696, 171] width 243 height 40
type input "**********"
drag, startPoint x: 666, startPoint y: 505, endPoint x: 655, endPoint y: 458, distance: 48.7
click at [666, 505] on div "Вибрати все [PERSON_NAME]" at bounding box center [696, 424] width 243 height 368
click at [653, 288] on div "[PERSON_NAME]" at bounding box center [696, 295] width 243 height 35
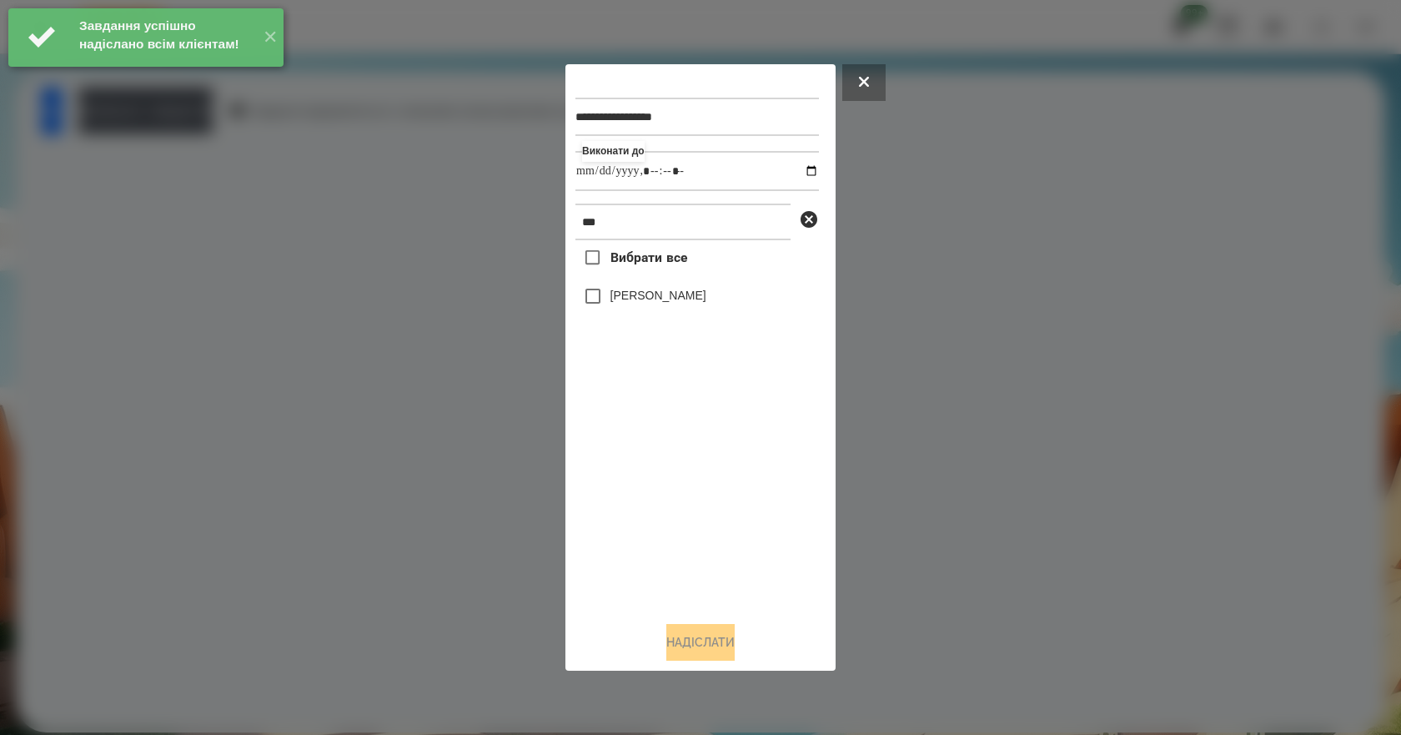
click at [654, 293] on label "[PERSON_NAME]" at bounding box center [658, 295] width 96 height 17
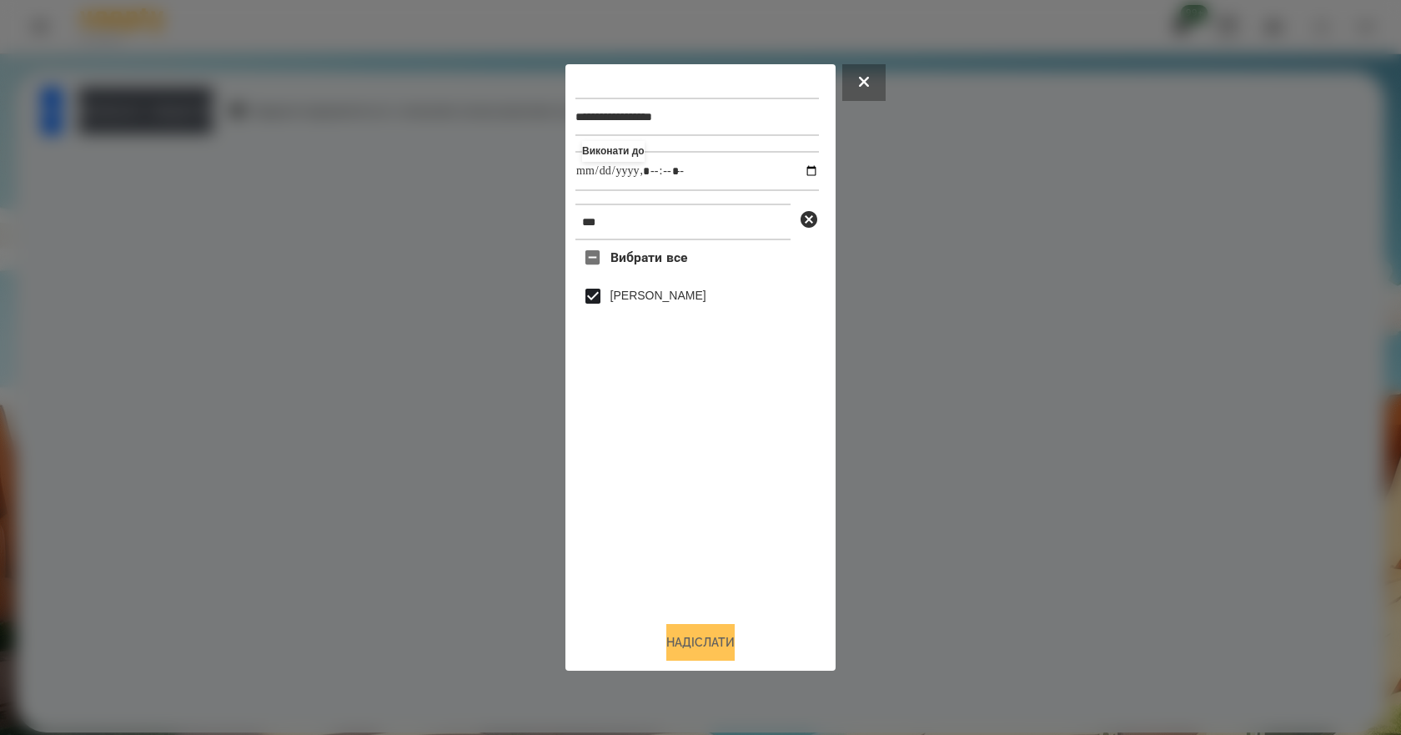
click at [705, 643] on button "Надіслати" at bounding box center [700, 642] width 68 height 37
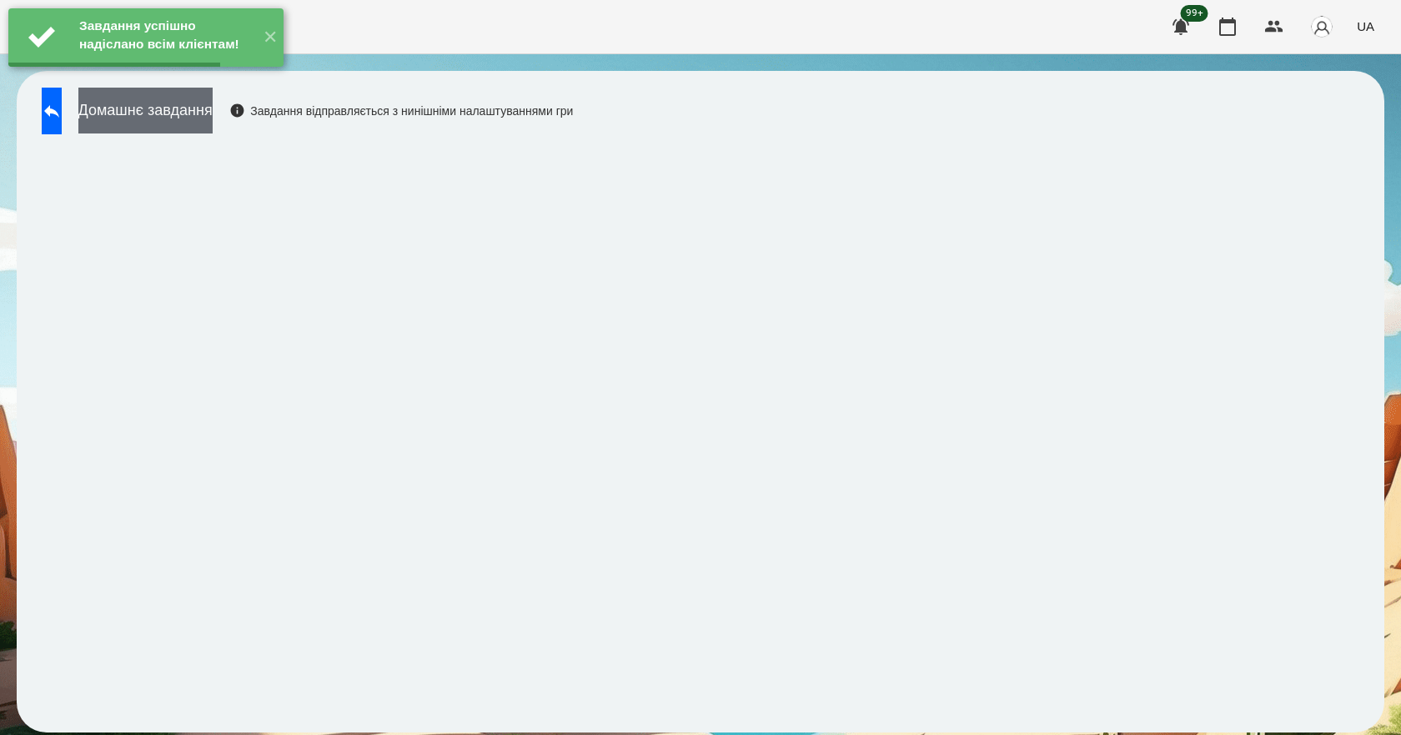
click at [170, 108] on button "Домашнє завдання" at bounding box center [145, 111] width 134 height 46
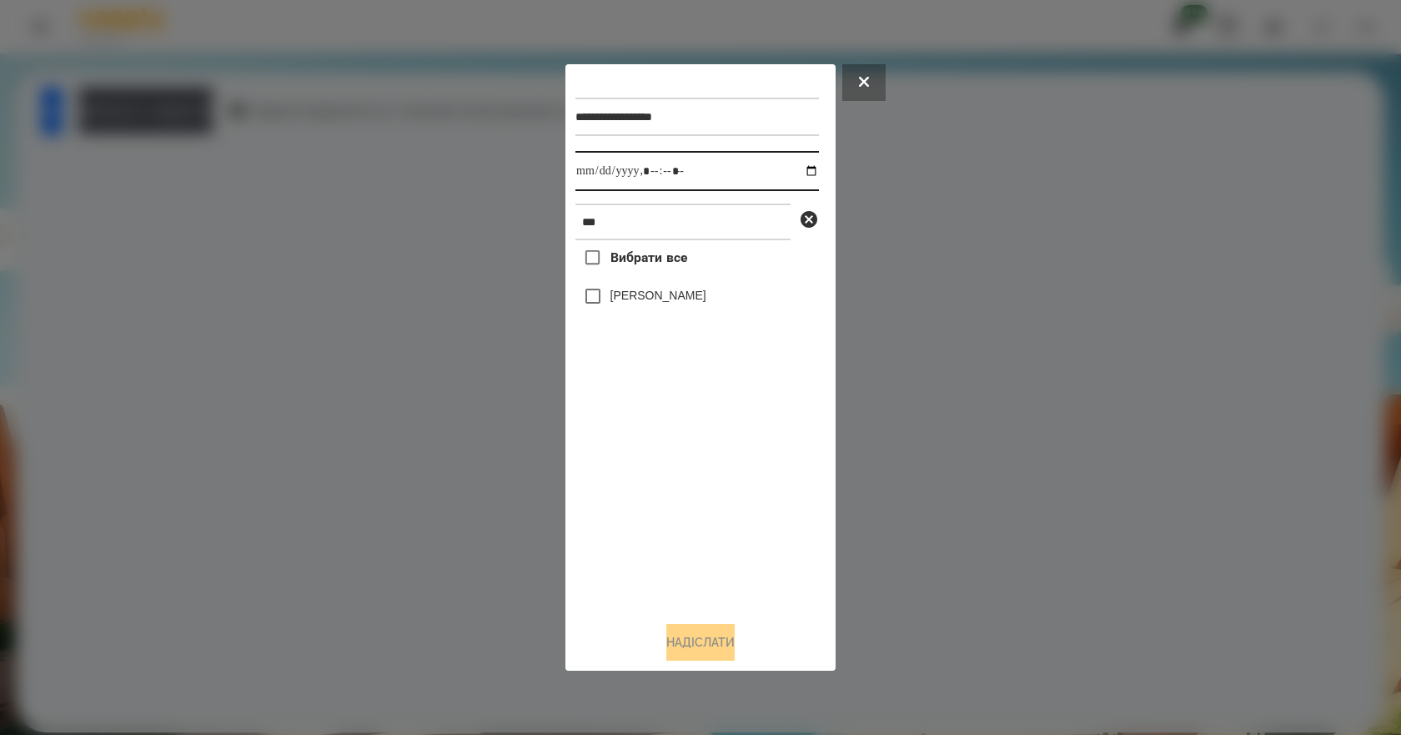
click at [800, 173] on input "datetime-local" at bounding box center [696, 171] width 243 height 40
type input "**********"
drag, startPoint x: 692, startPoint y: 492, endPoint x: 691, endPoint y: 439, distance: 53.4
click at [692, 491] on div "Вибрати все [PERSON_NAME]" at bounding box center [696, 424] width 243 height 368
click at [672, 299] on label "[PERSON_NAME]" at bounding box center [658, 295] width 96 height 17
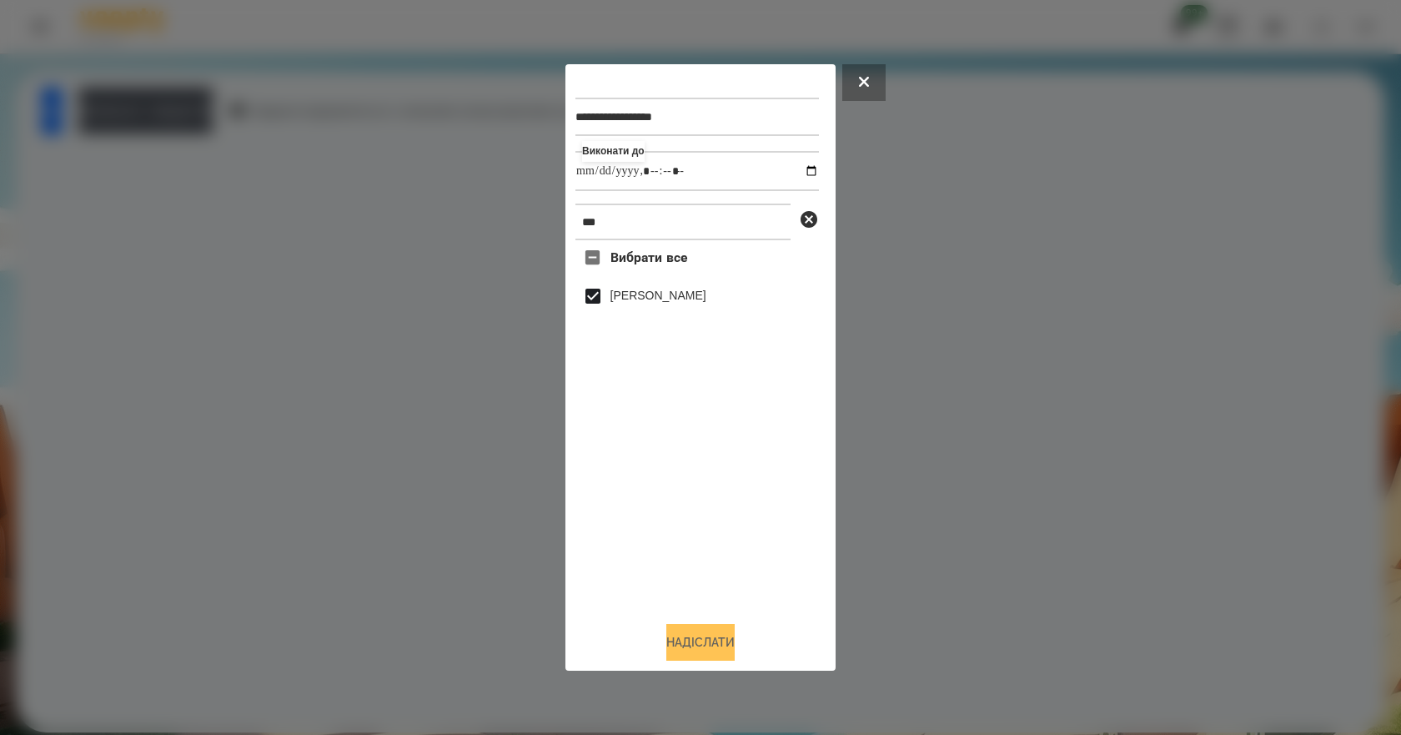
click at [710, 641] on button "Надіслати" at bounding box center [700, 642] width 68 height 37
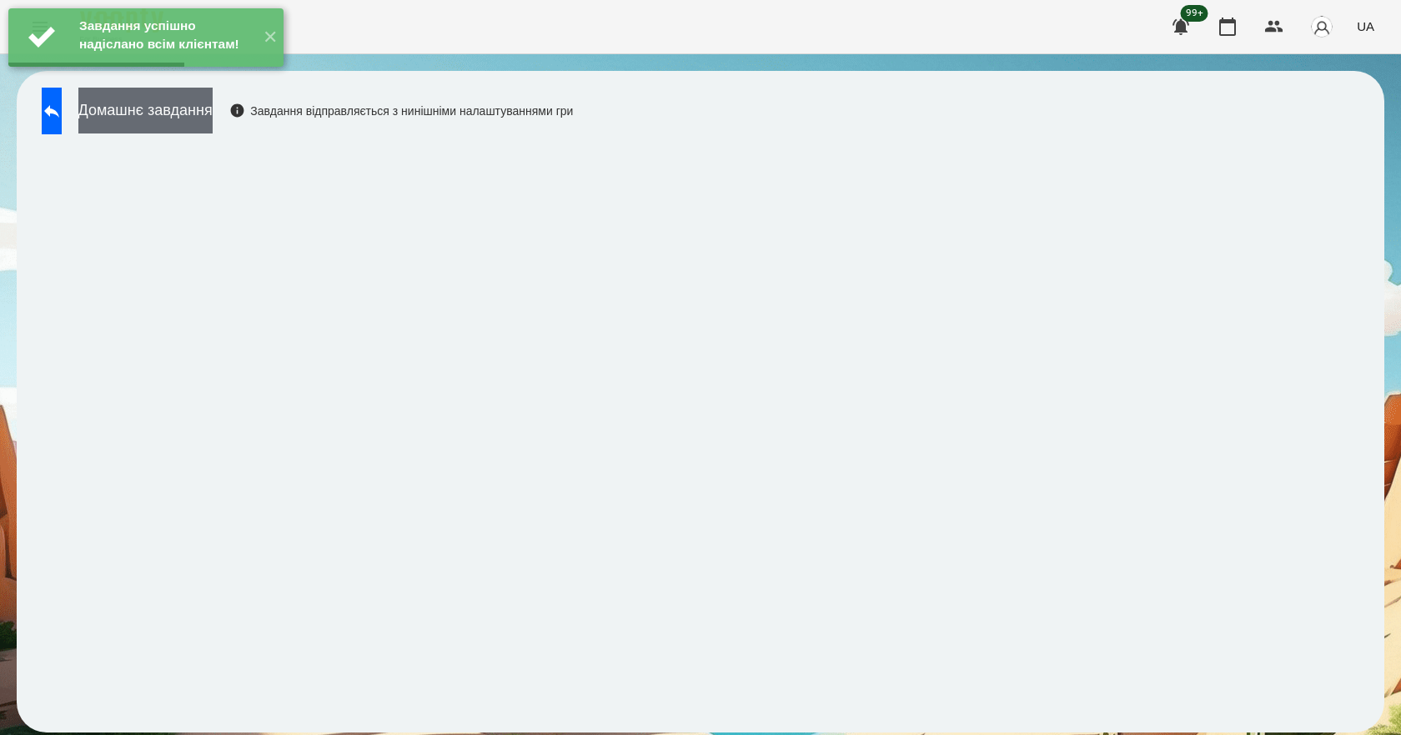
click at [213, 128] on button "Домашнє завдання" at bounding box center [145, 111] width 134 height 46
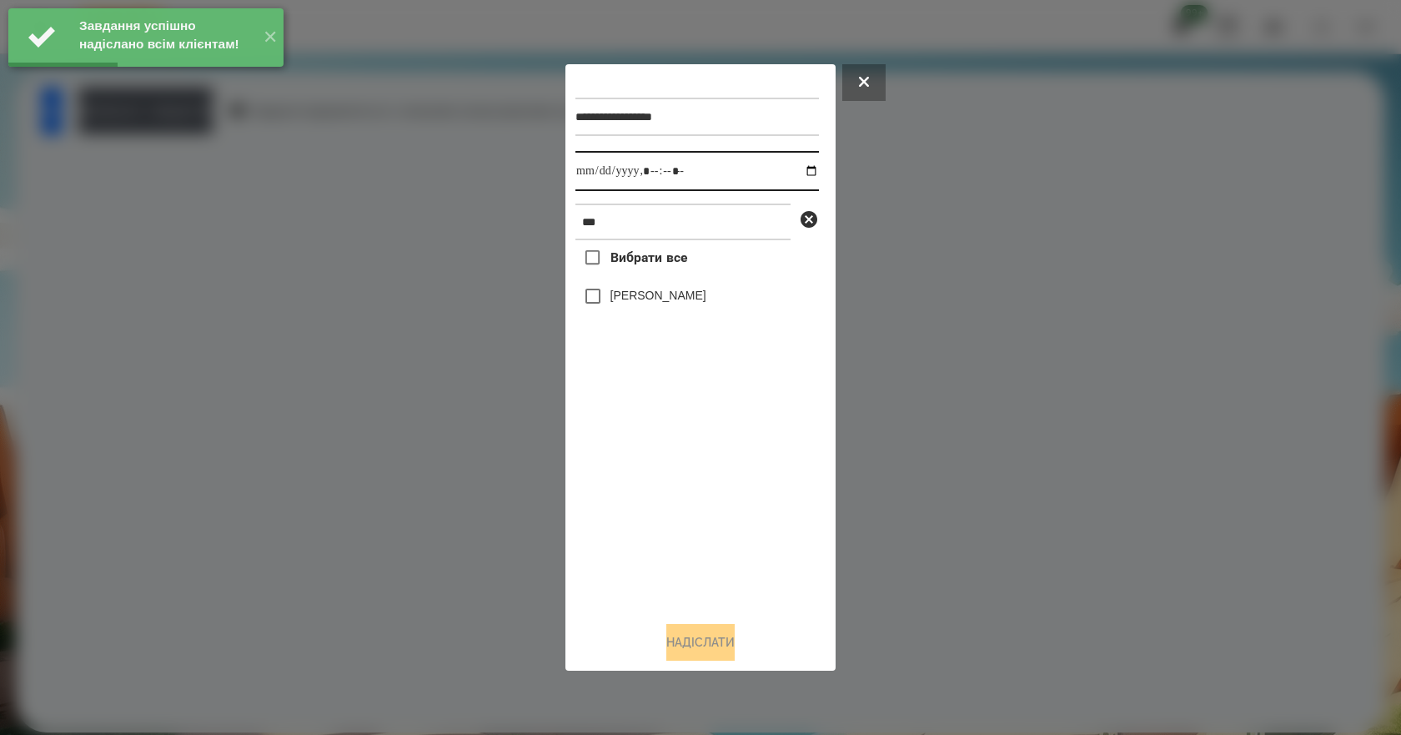
click at [795, 173] on input "datetime-local" at bounding box center [696, 171] width 243 height 40
type input "**********"
drag, startPoint x: 730, startPoint y: 509, endPoint x: 727, endPoint y: 446, distance: 63.4
click at [729, 507] on div "Вибрати все [PERSON_NAME]" at bounding box center [696, 424] width 243 height 368
click at [685, 299] on label "[PERSON_NAME]" at bounding box center [658, 295] width 96 height 17
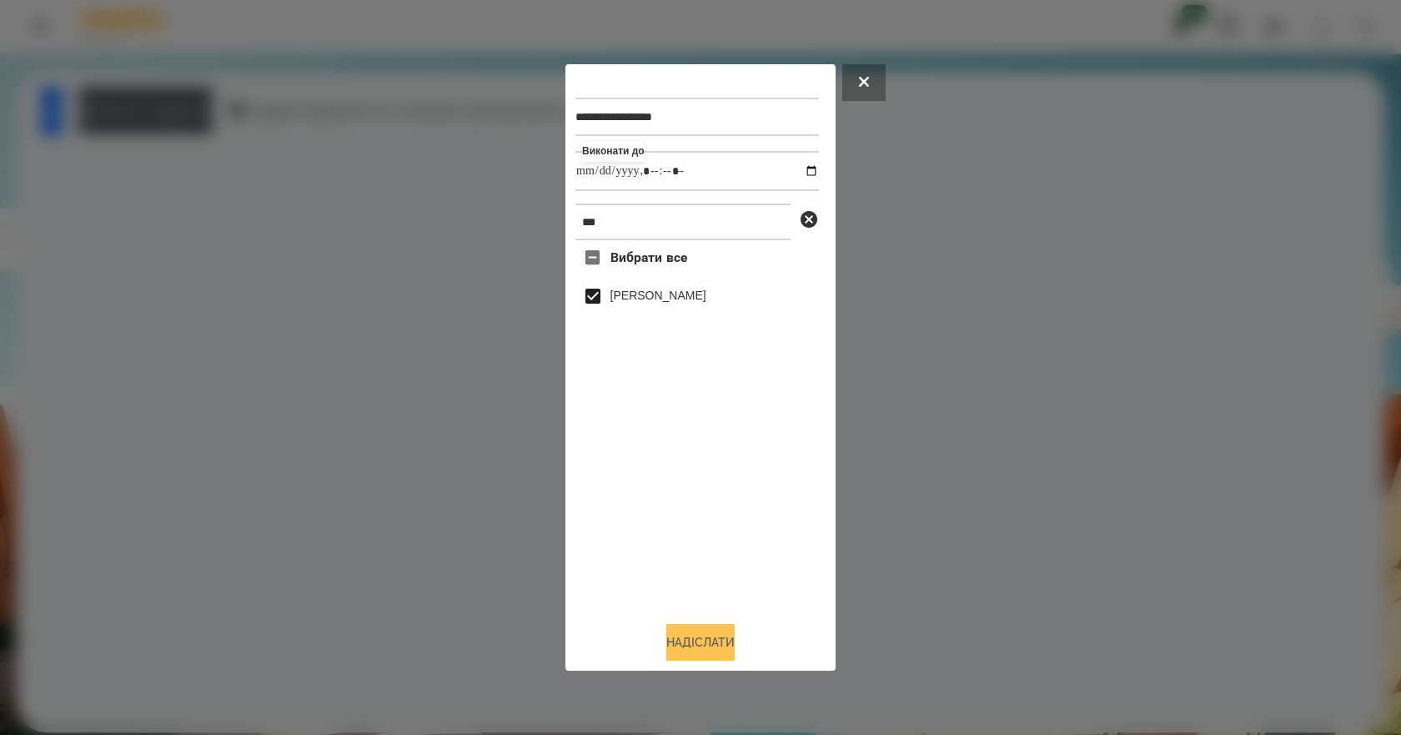
click at [735, 642] on button "Надіслати" at bounding box center [700, 642] width 68 height 37
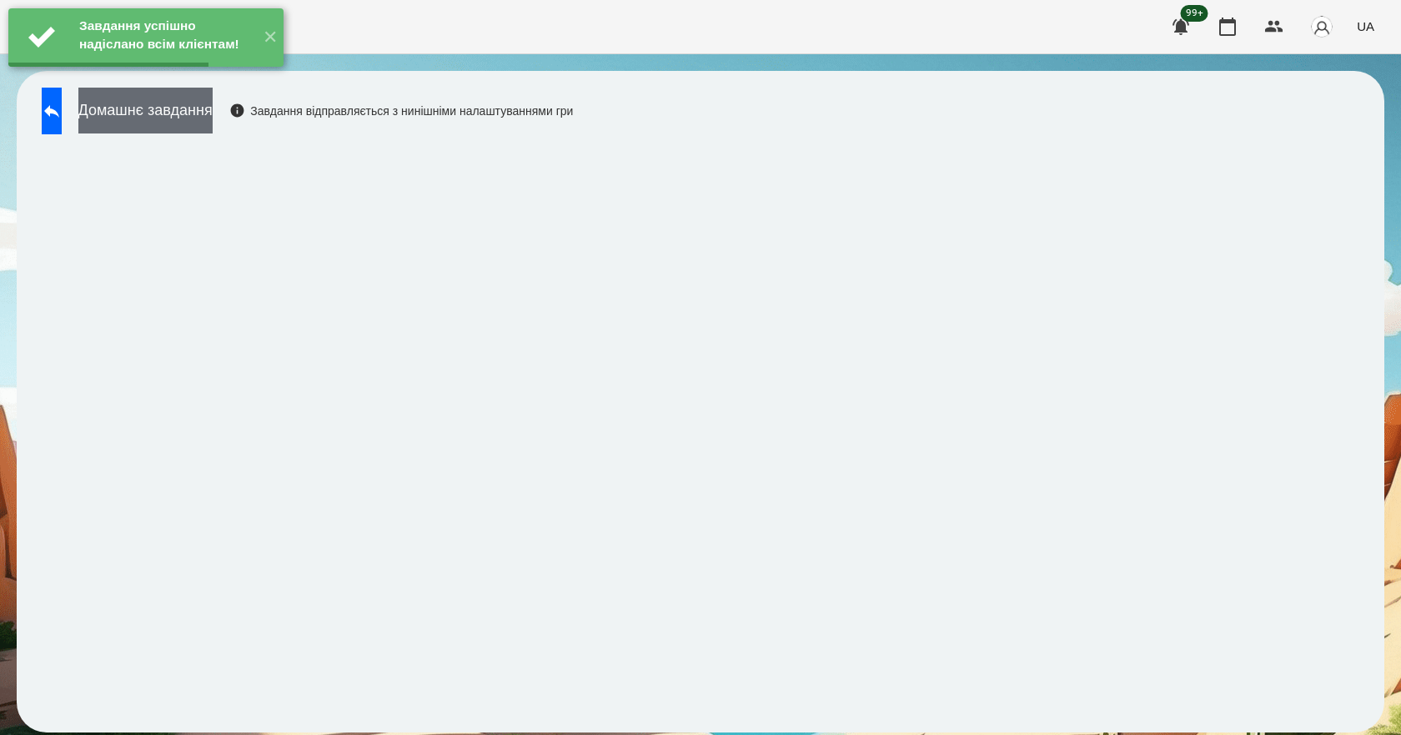
click at [213, 126] on button "Домашнє завдання" at bounding box center [145, 111] width 134 height 46
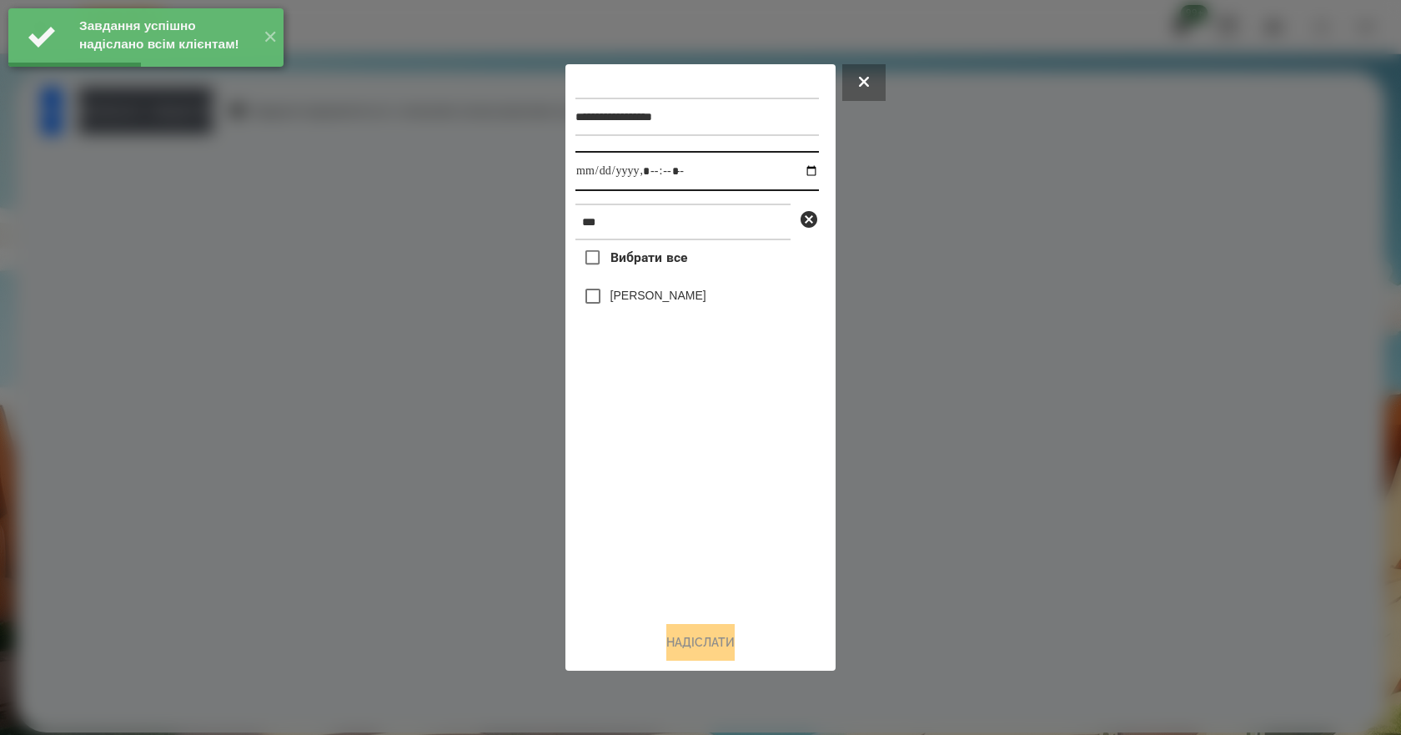
click at [796, 166] on input "datetime-local" at bounding box center [696, 171] width 243 height 40
type input "**********"
drag, startPoint x: 724, startPoint y: 482, endPoint x: 703, endPoint y: 450, distance: 37.9
click at [722, 482] on div "Вибрати все [PERSON_NAME]" at bounding box center [696, 424] width 243 height 368
click at [630, 303] on label "[PERSON_NAME]" at bounding box center [658, 295] width 96 height 17
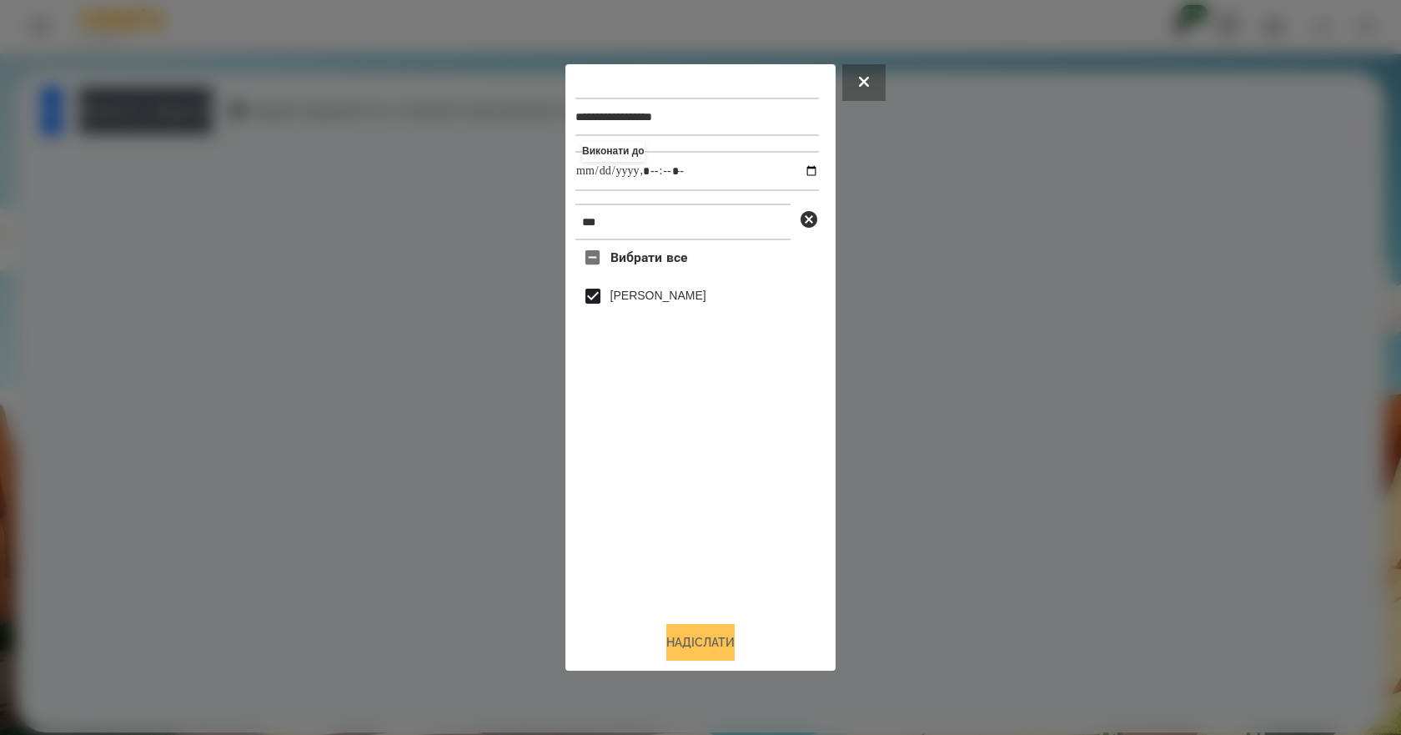
click at [720, 636] on button "Надіслати" at bounding box center [700, 642] width 68 height 37
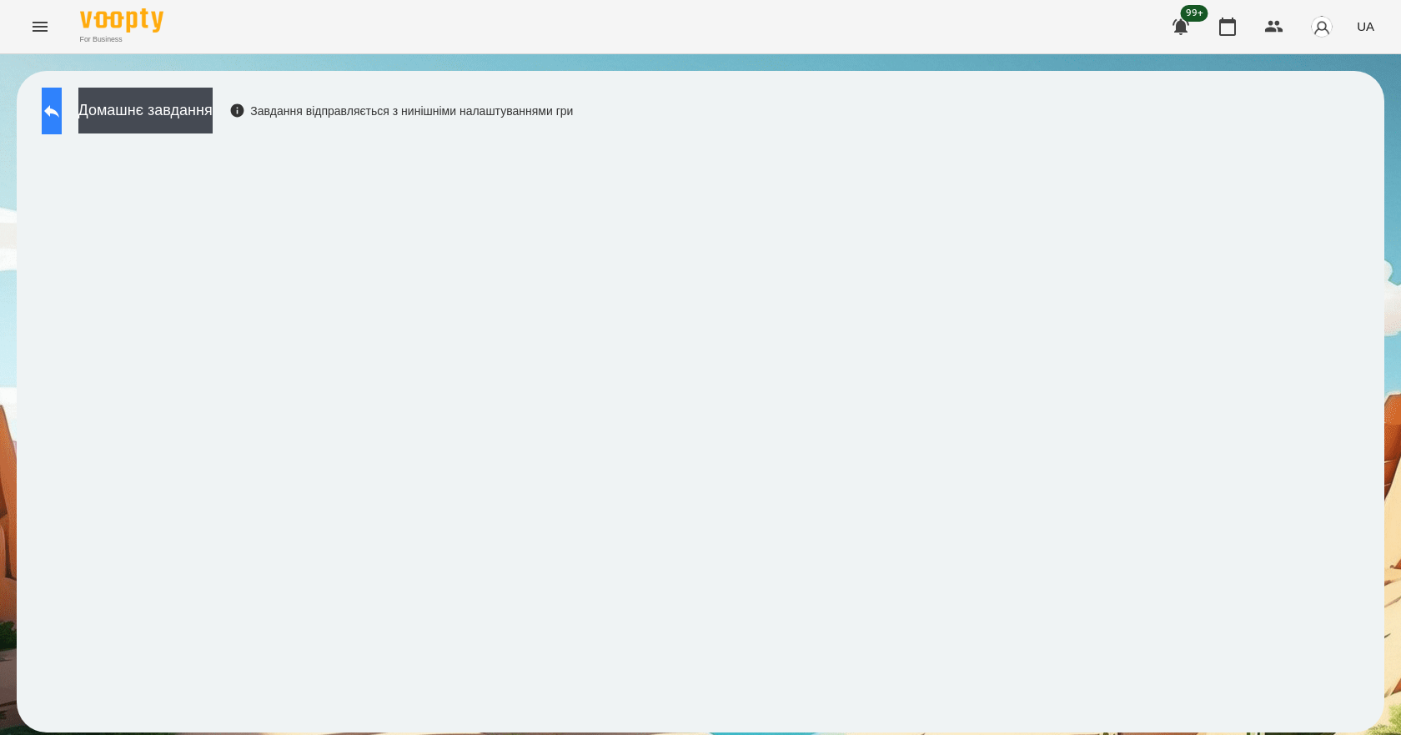
click at [62, 95] on button at bounding box center [52, 111] width 20 height 47
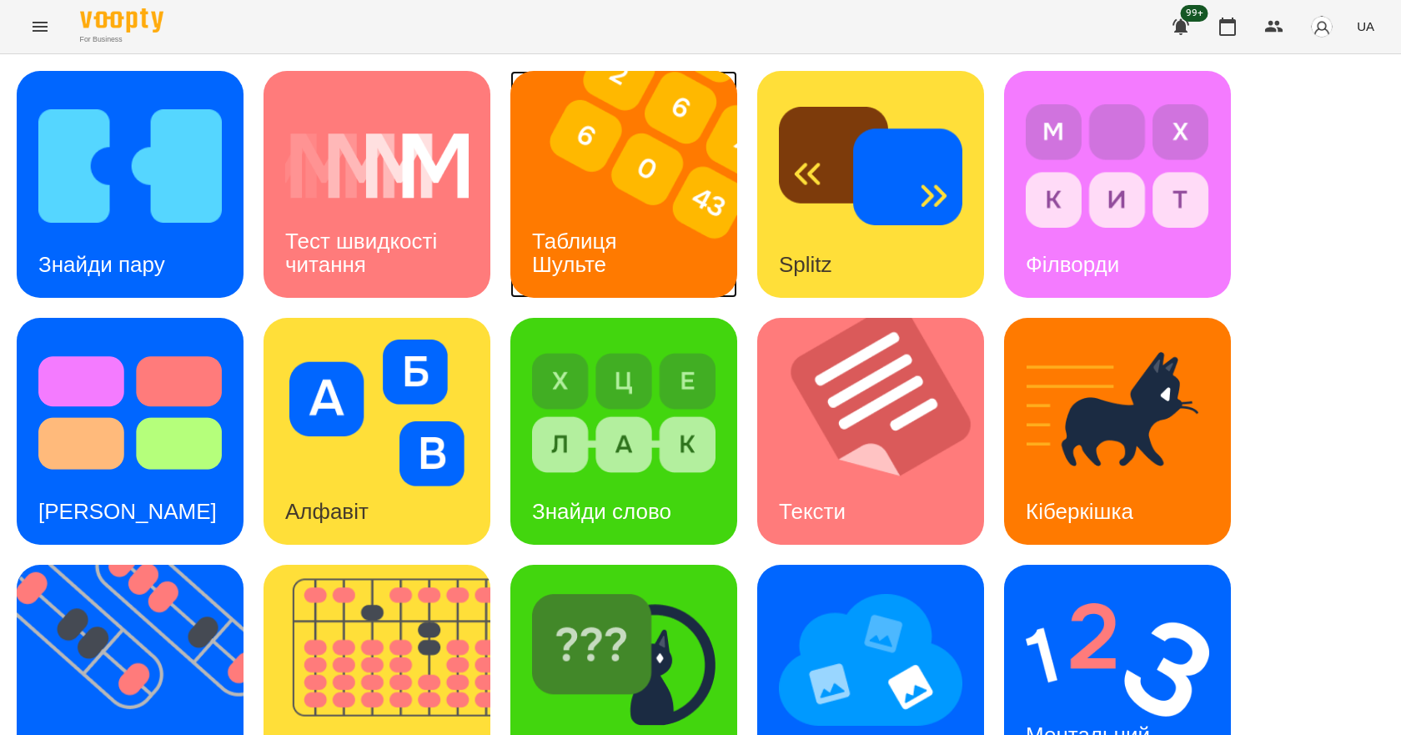
click at [606, 216] on div "Таблиця Шульте" at bounding box center [577, 252] width 134 height 89
